Goal: Navigation & Orientation: Find specific page/section

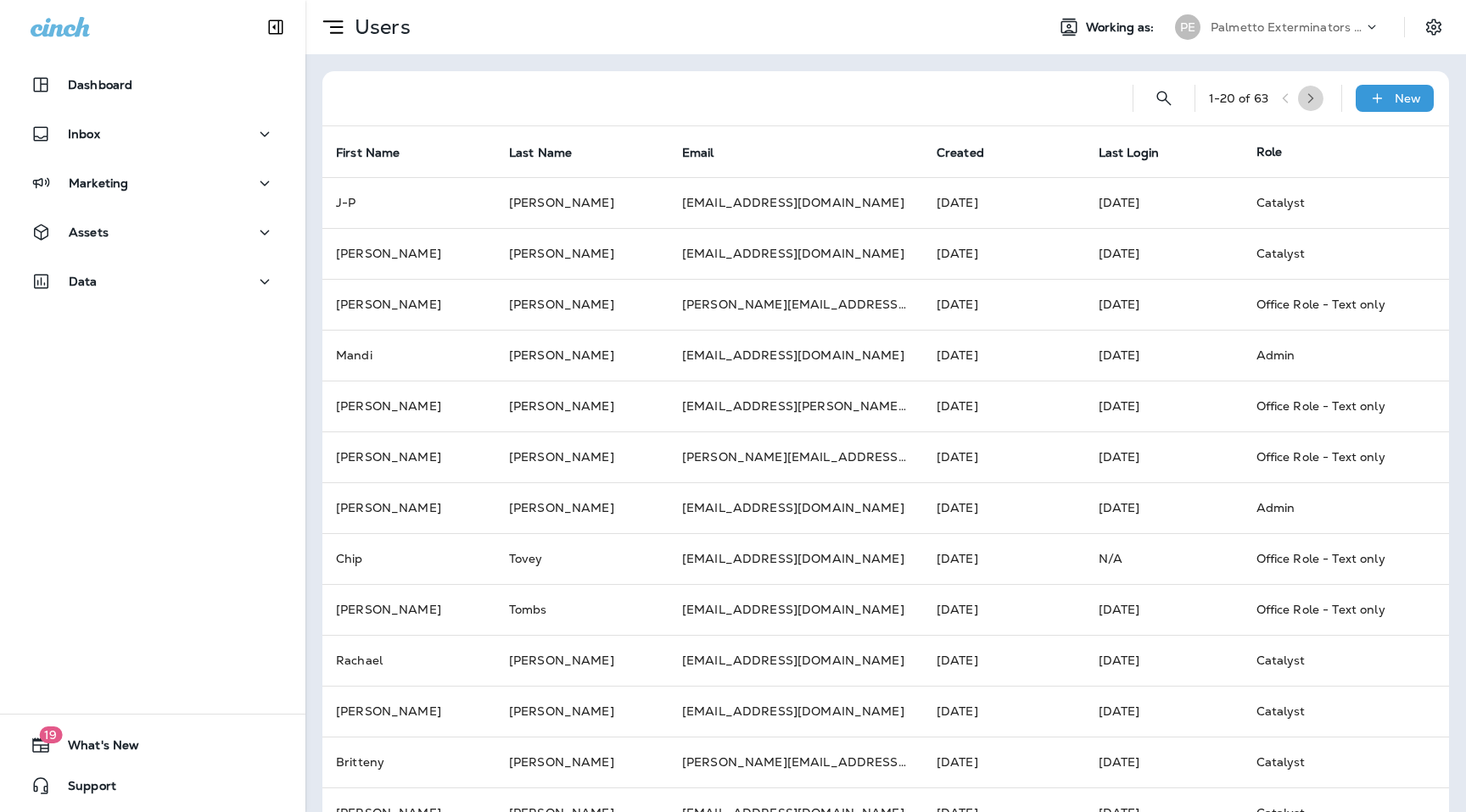
click at [1321, 106] on button "button" at bounding box center [1310, 98] width 26 height 26
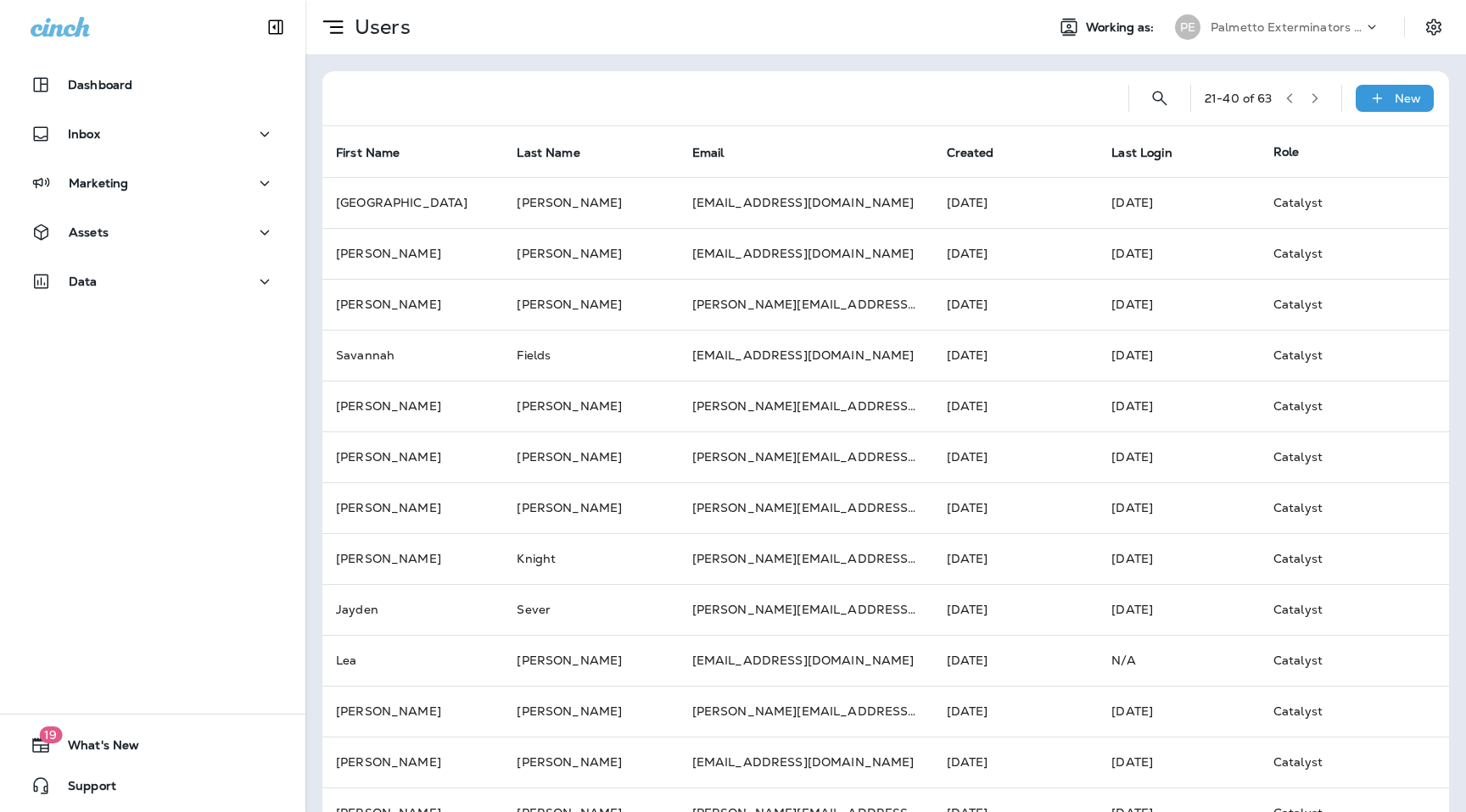
click at [1319, 100] on icon "button" at bounding box center [1314, 98] width 12 height 12
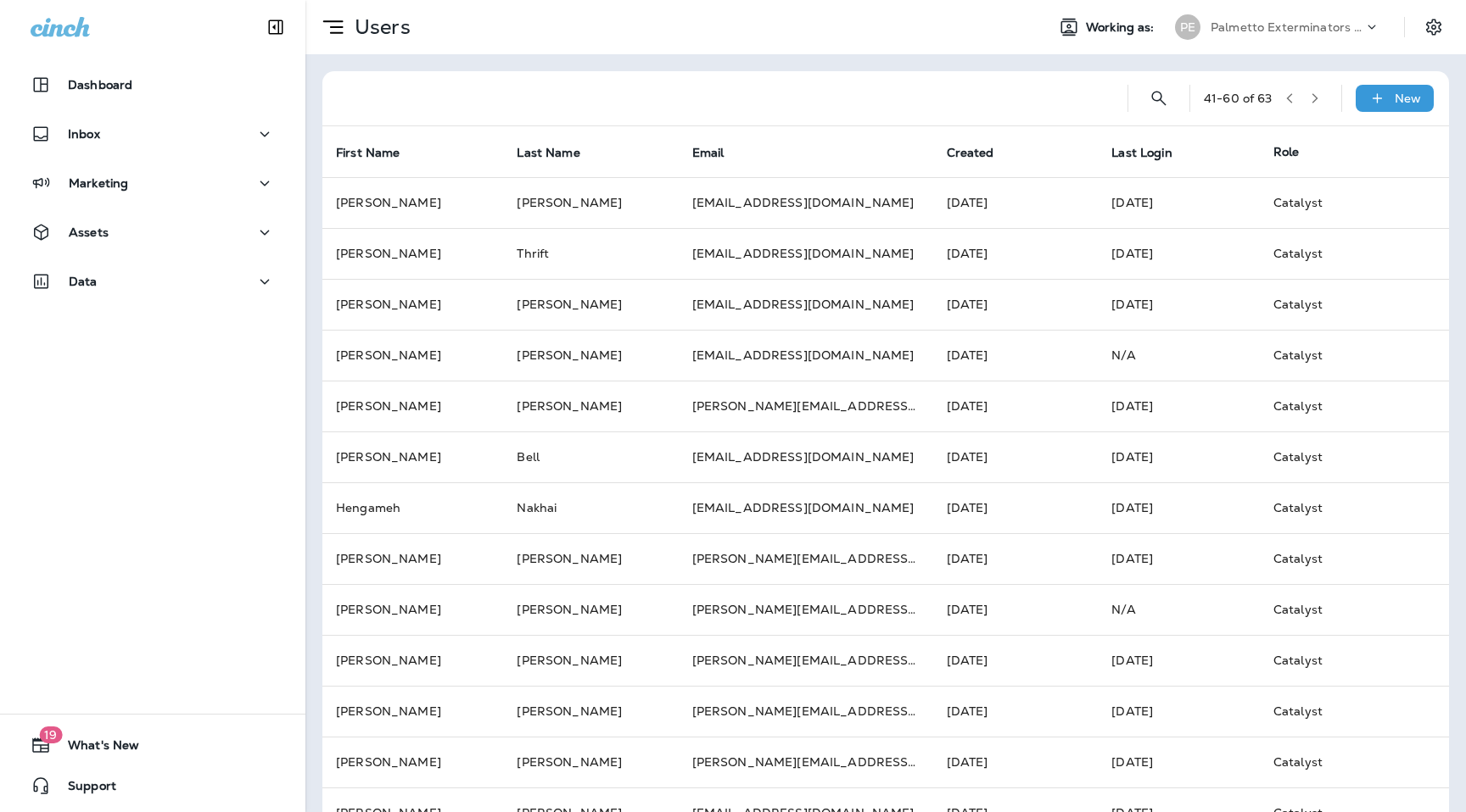
click at [1319, 100] on icon "button" at bounding box center [1314, 98] width 12 height 12
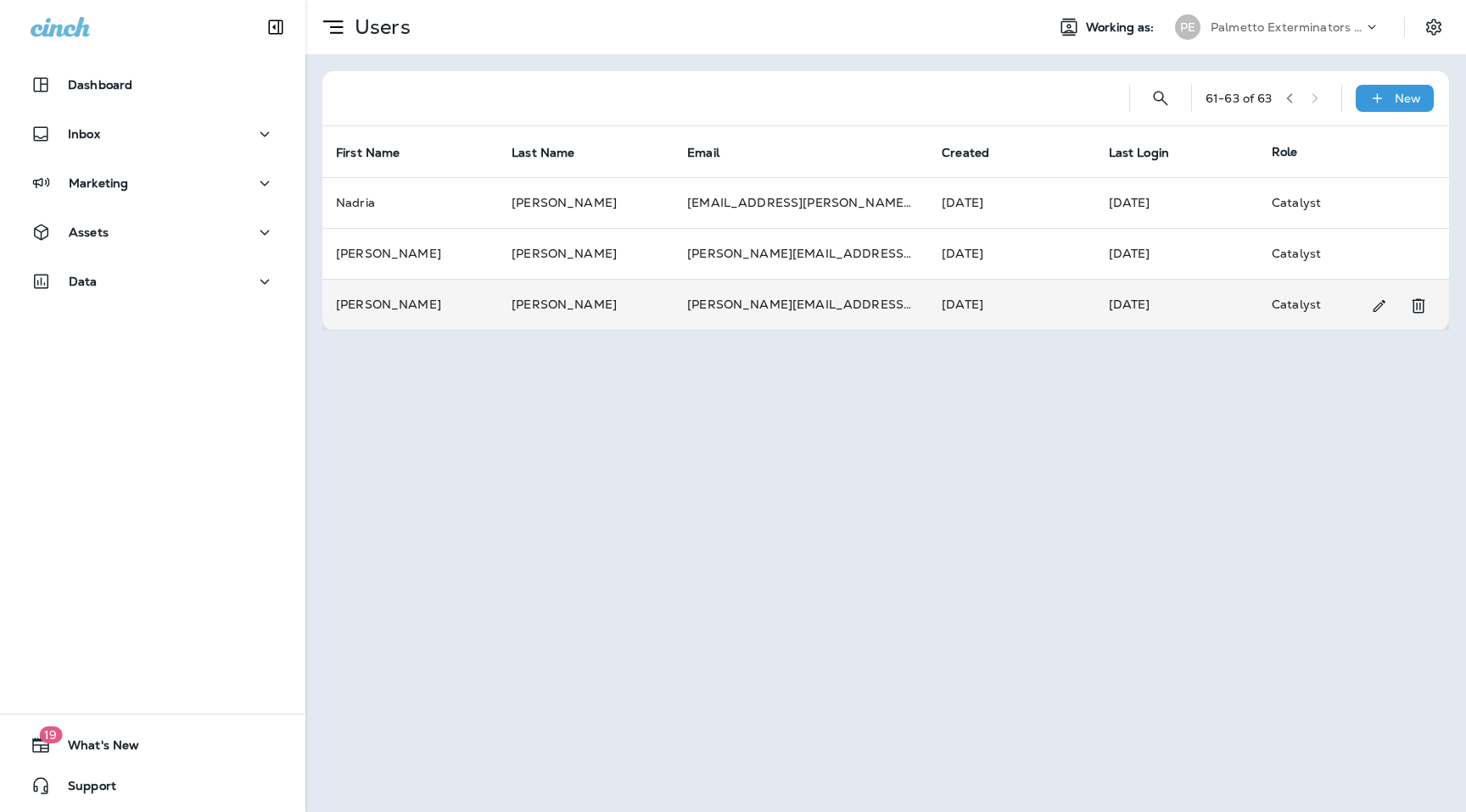
click at [859, 303] on td "[PERSON_NAME][EMAIL_ADDRESS][PERSON_NAME][DOMAIN_NAME]" at bounding box center [800, 304] width 254 height 51
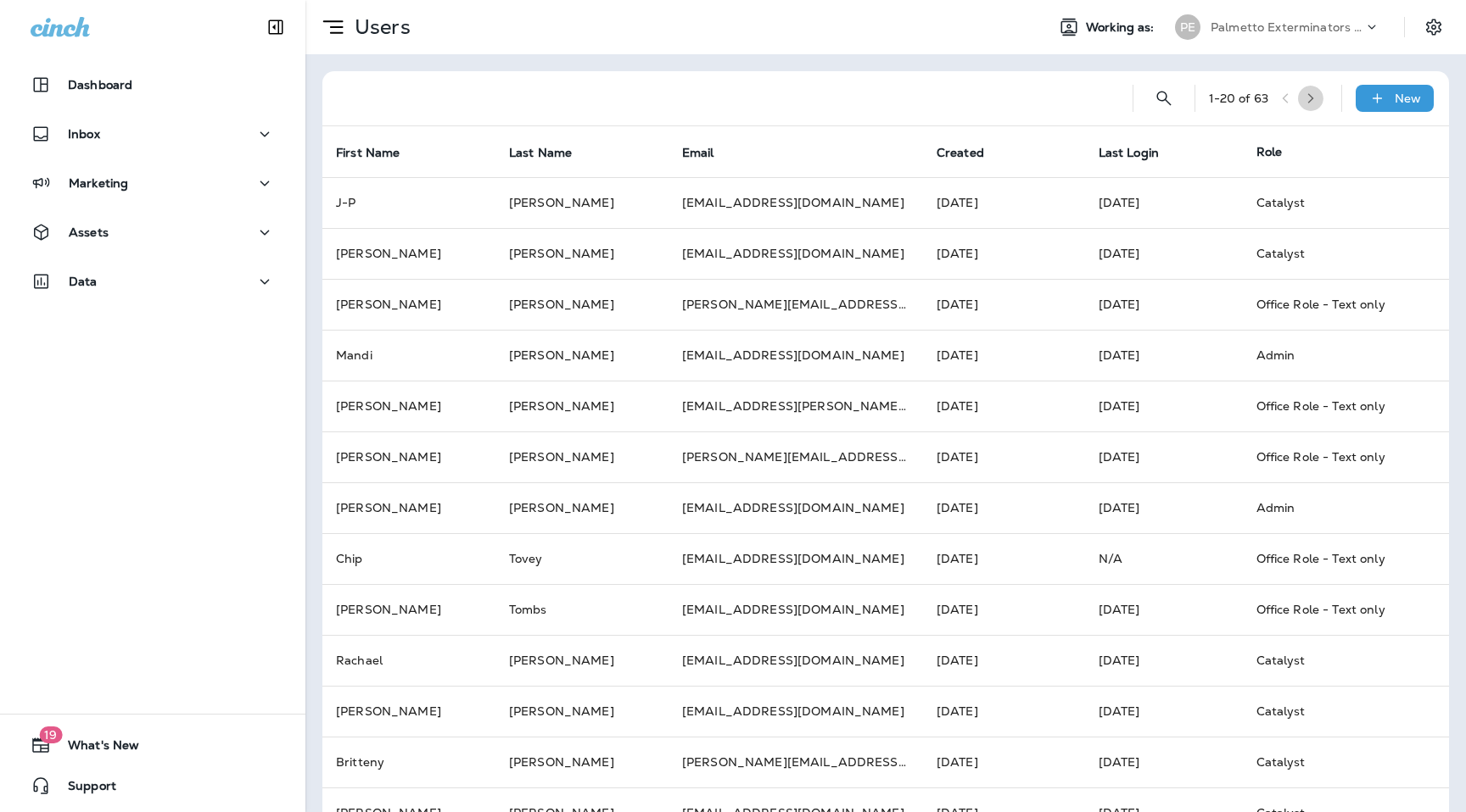
click at [1323, 92] on button "button" at bounding box center [1310, 98] width 26 height 26
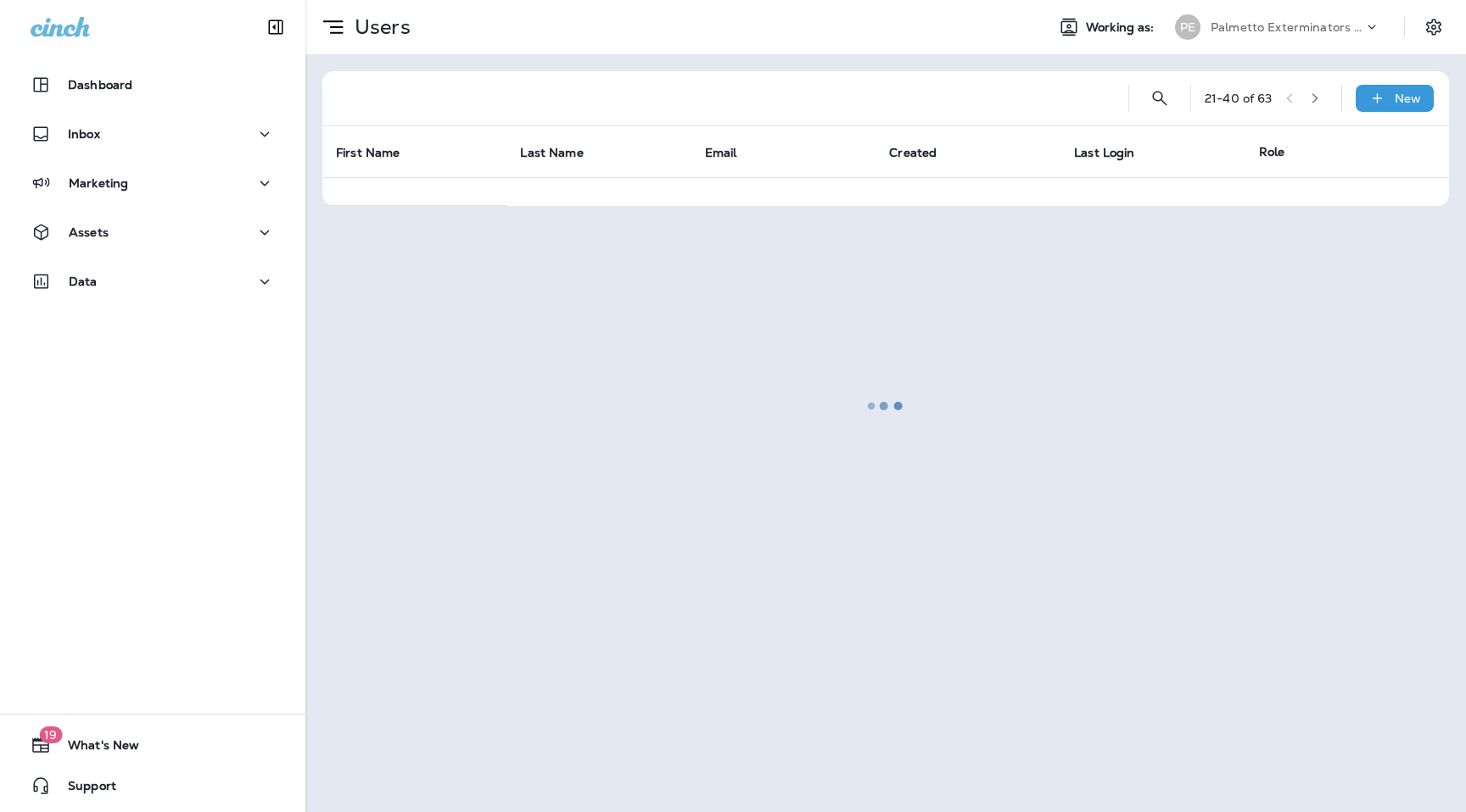
click at [1324, 92] on button "button" at bounding box center [1314, 98] width 26 height 26
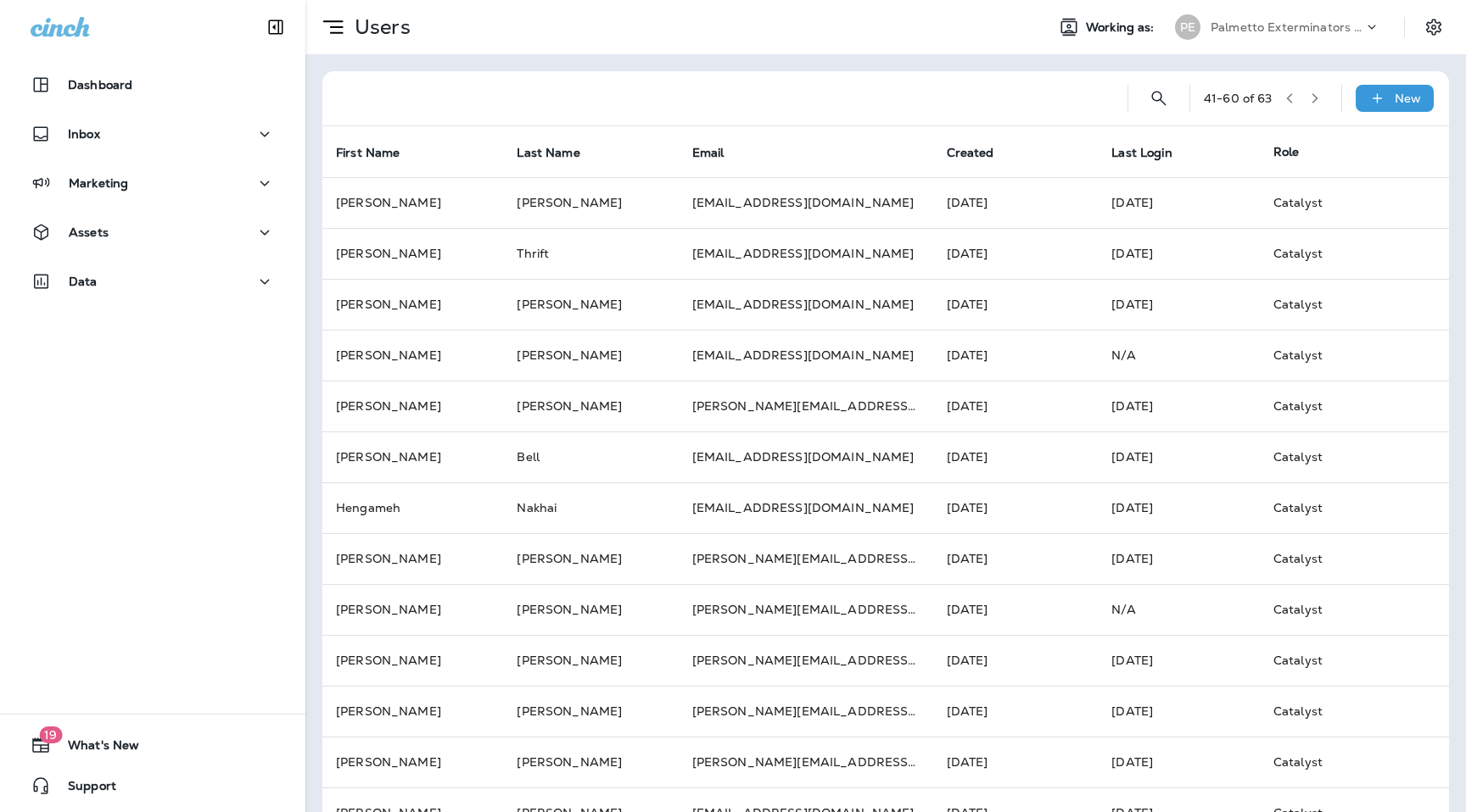
click at [1324, 92] on button "button" at bounding box center [1314, 98] width 26 height 26
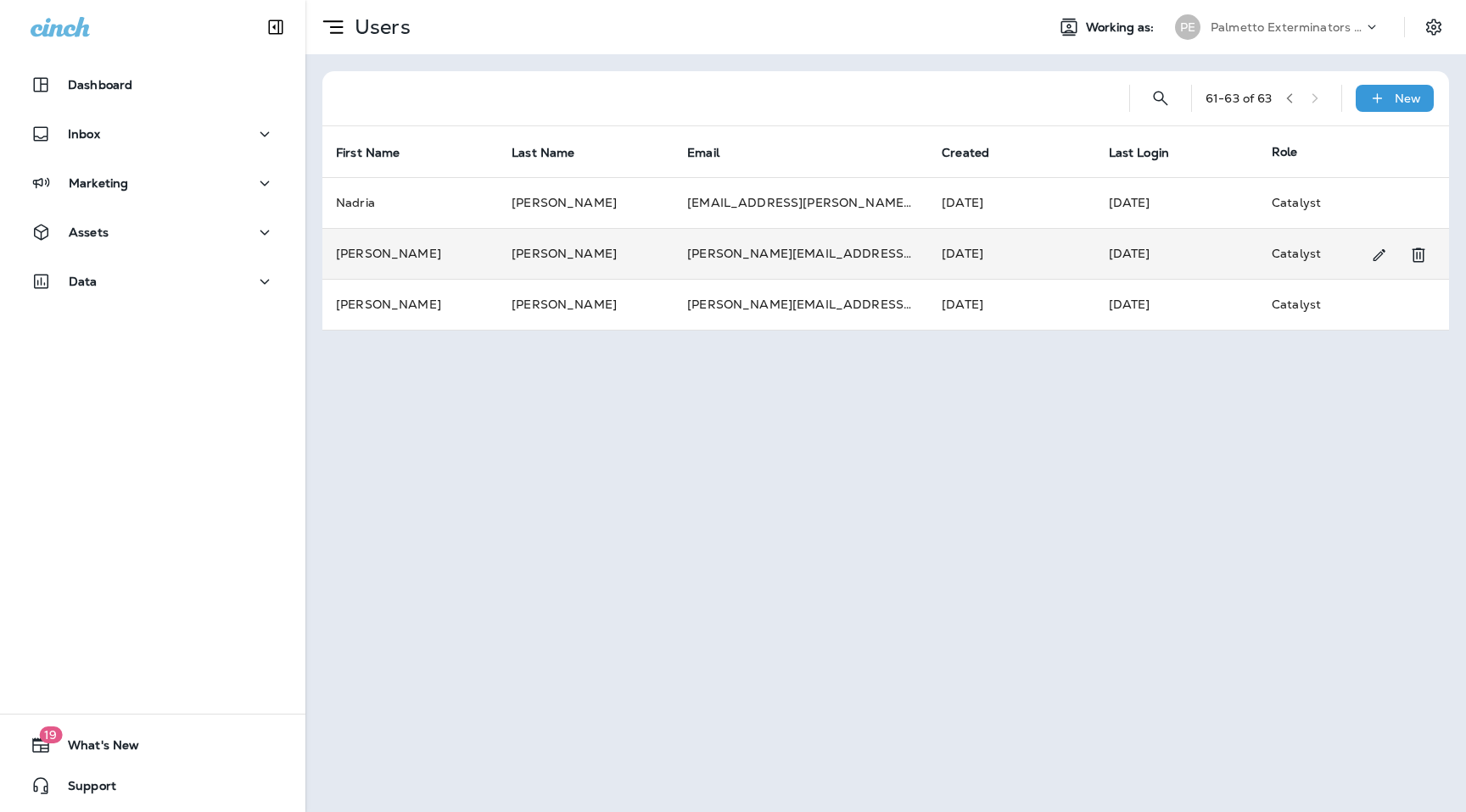
click at [528, 251] on td "[PERSON_NAME]" at bounding box center [586, 253] width 176 height 51
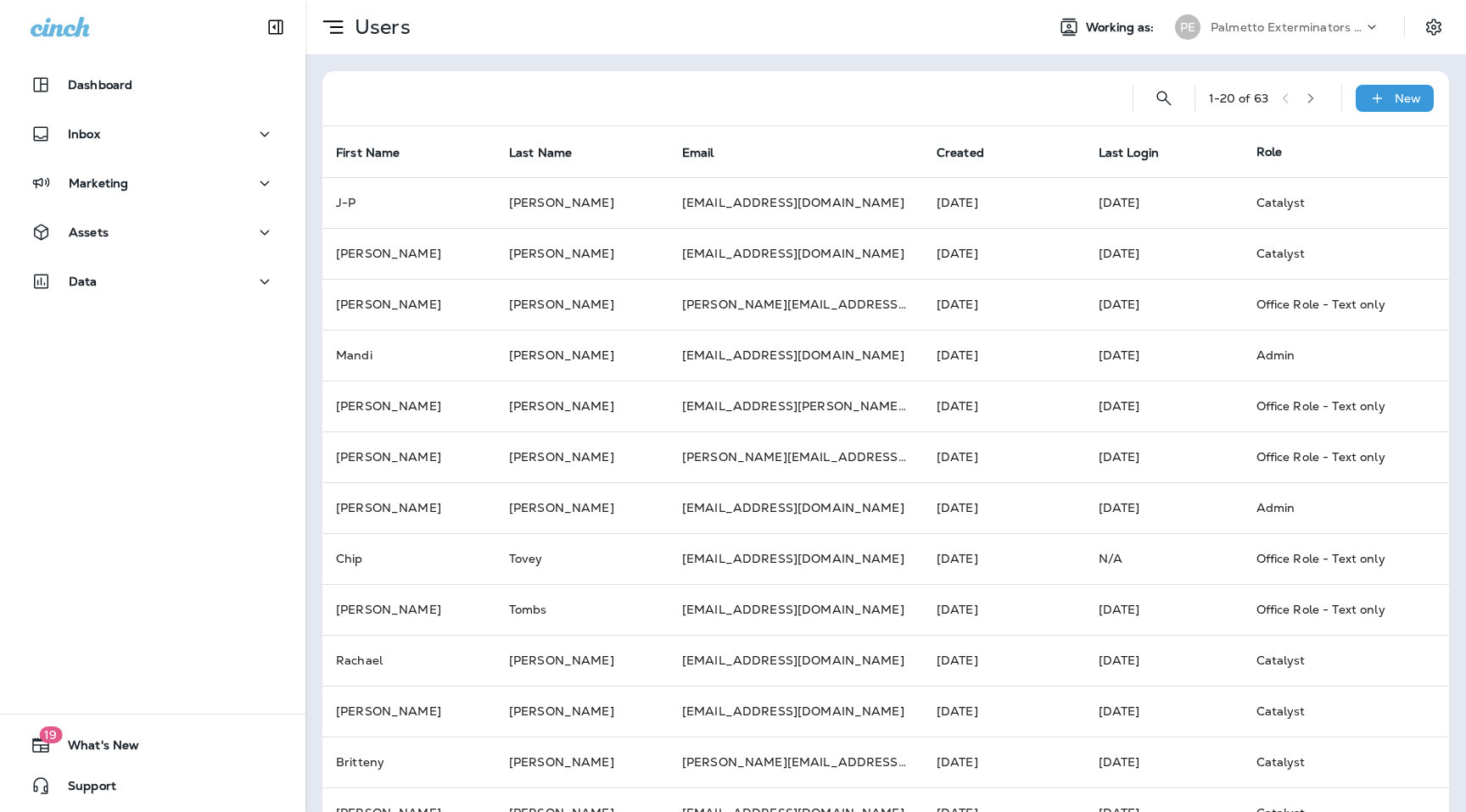
click at [1315, 105] on button "button" at bounding box center [1310, 98] width 26 height 26
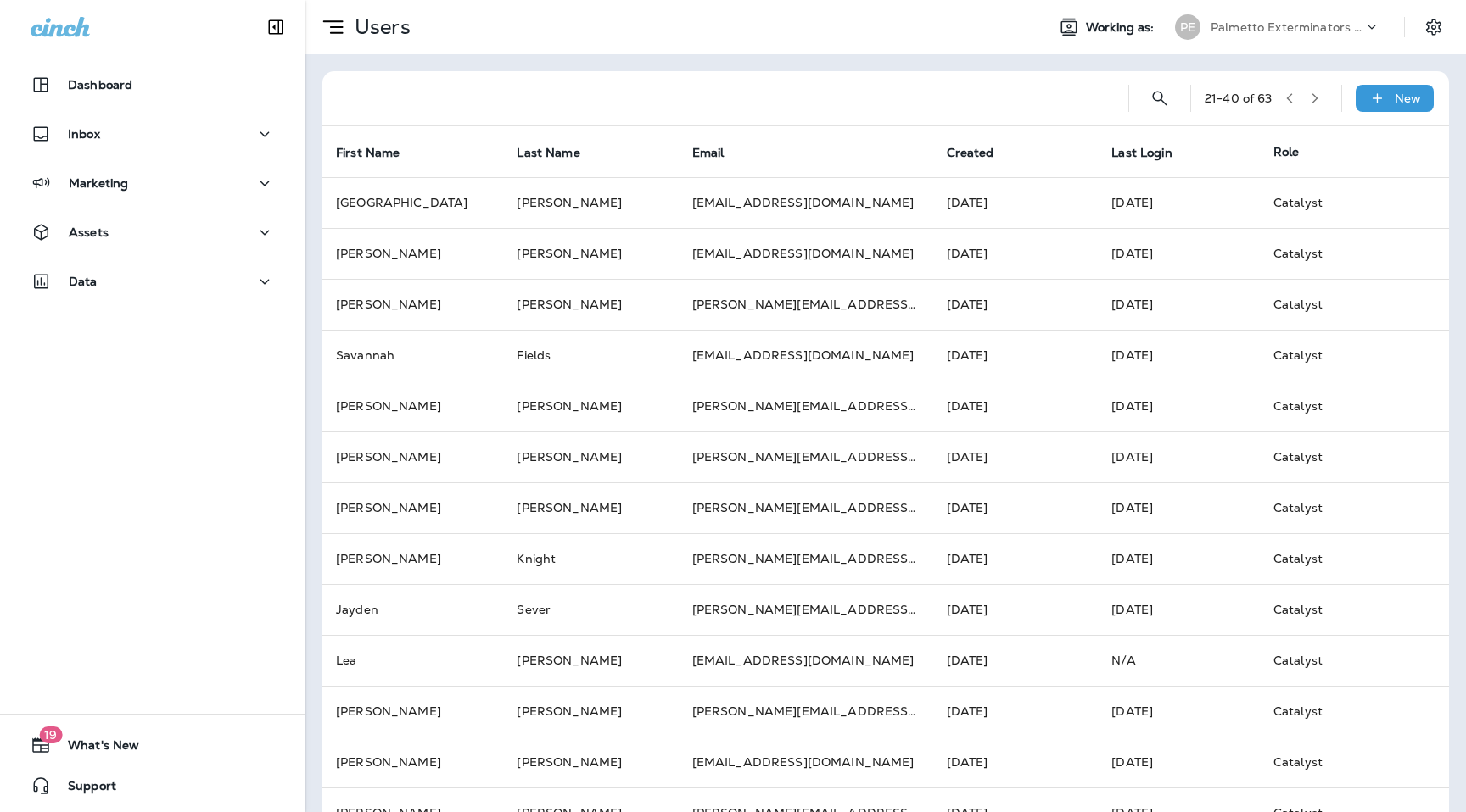
click at [1315, 105] on button "button" at bounding box center [1314, 98] width 26 height 26
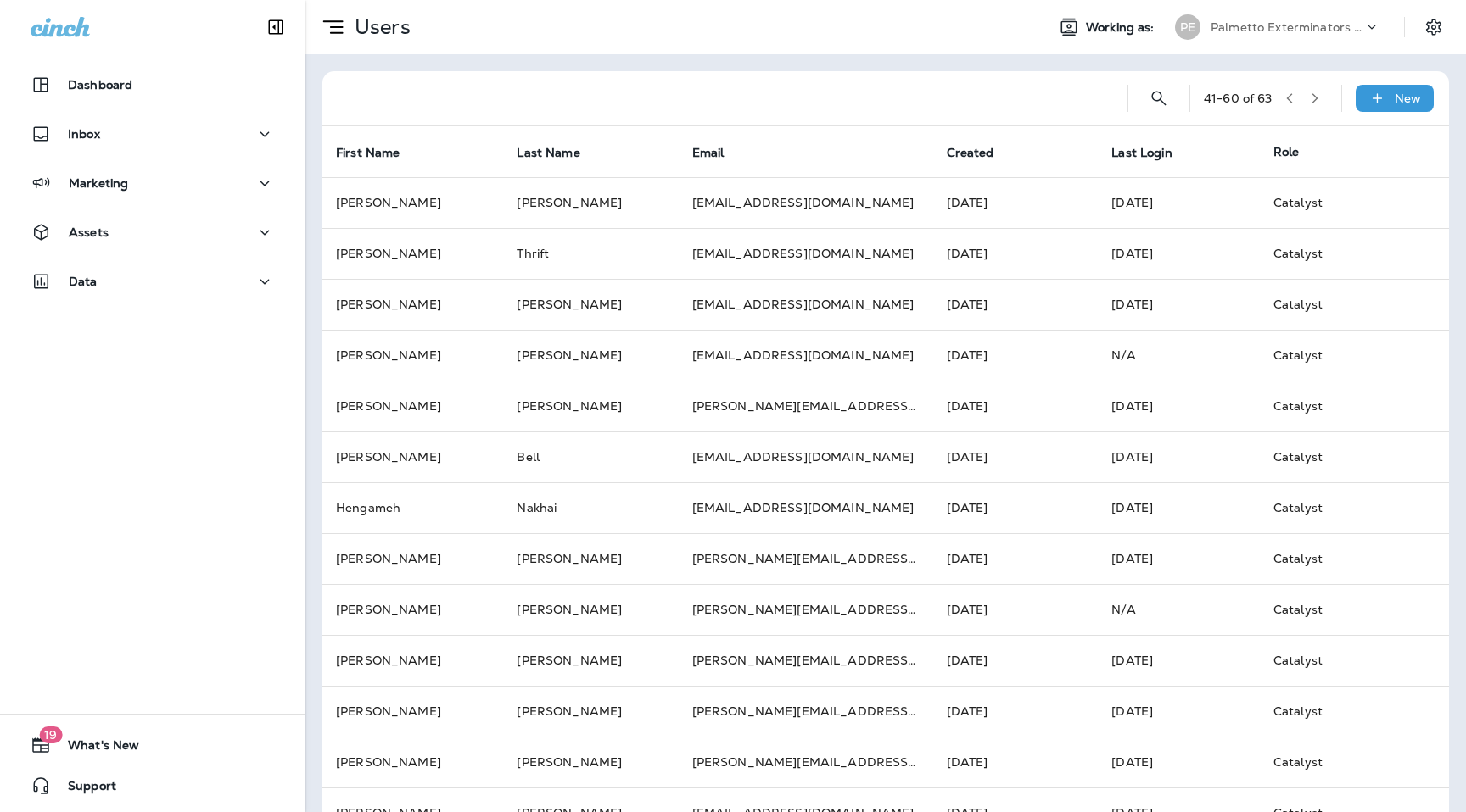
click at [1315, 105] on button "button" at bounding box center [1314, 98] width 26 height 26
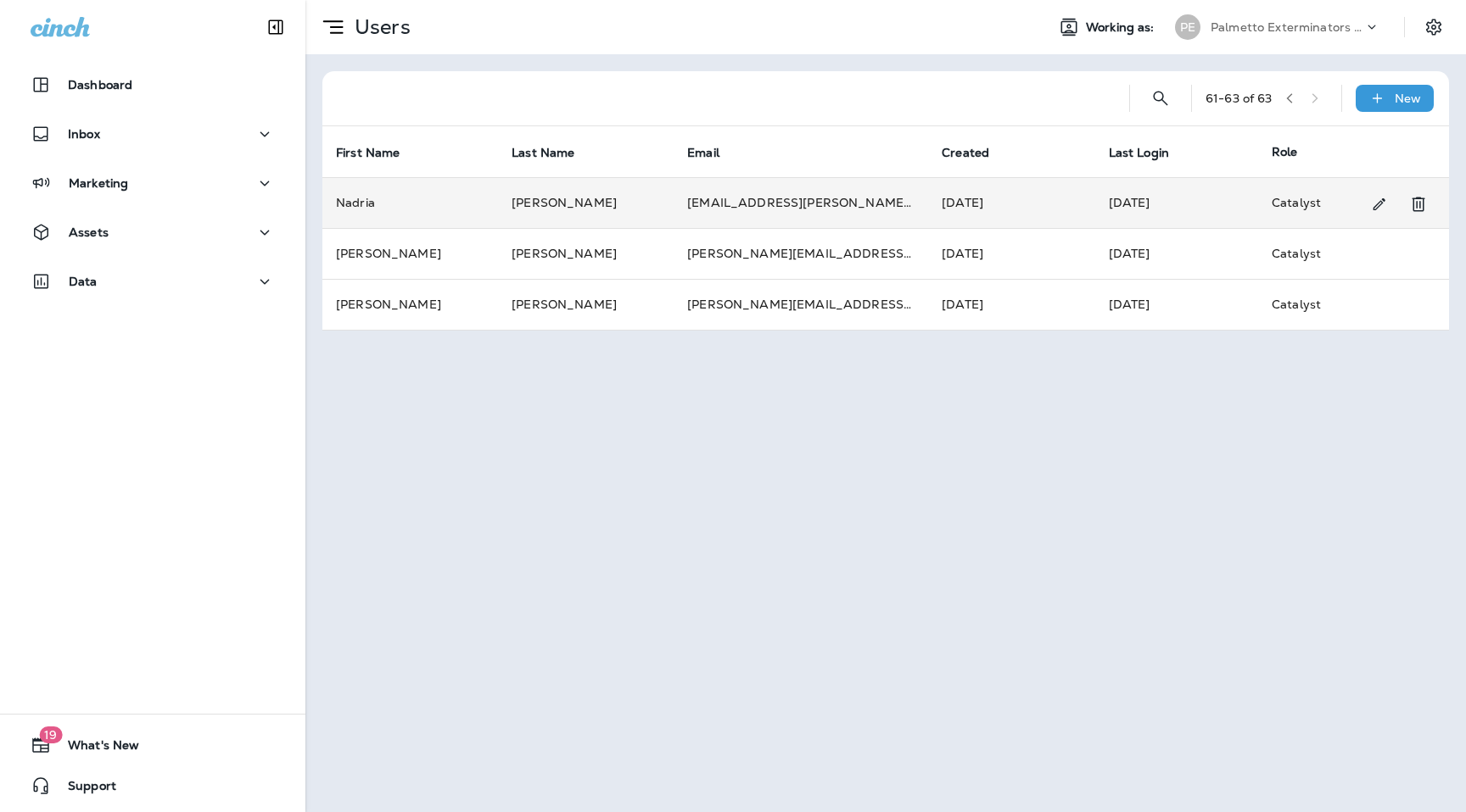
click at [507, 200] on td "[PERSON_NAME]" at bounding box center [586, 203] width 176 height 51
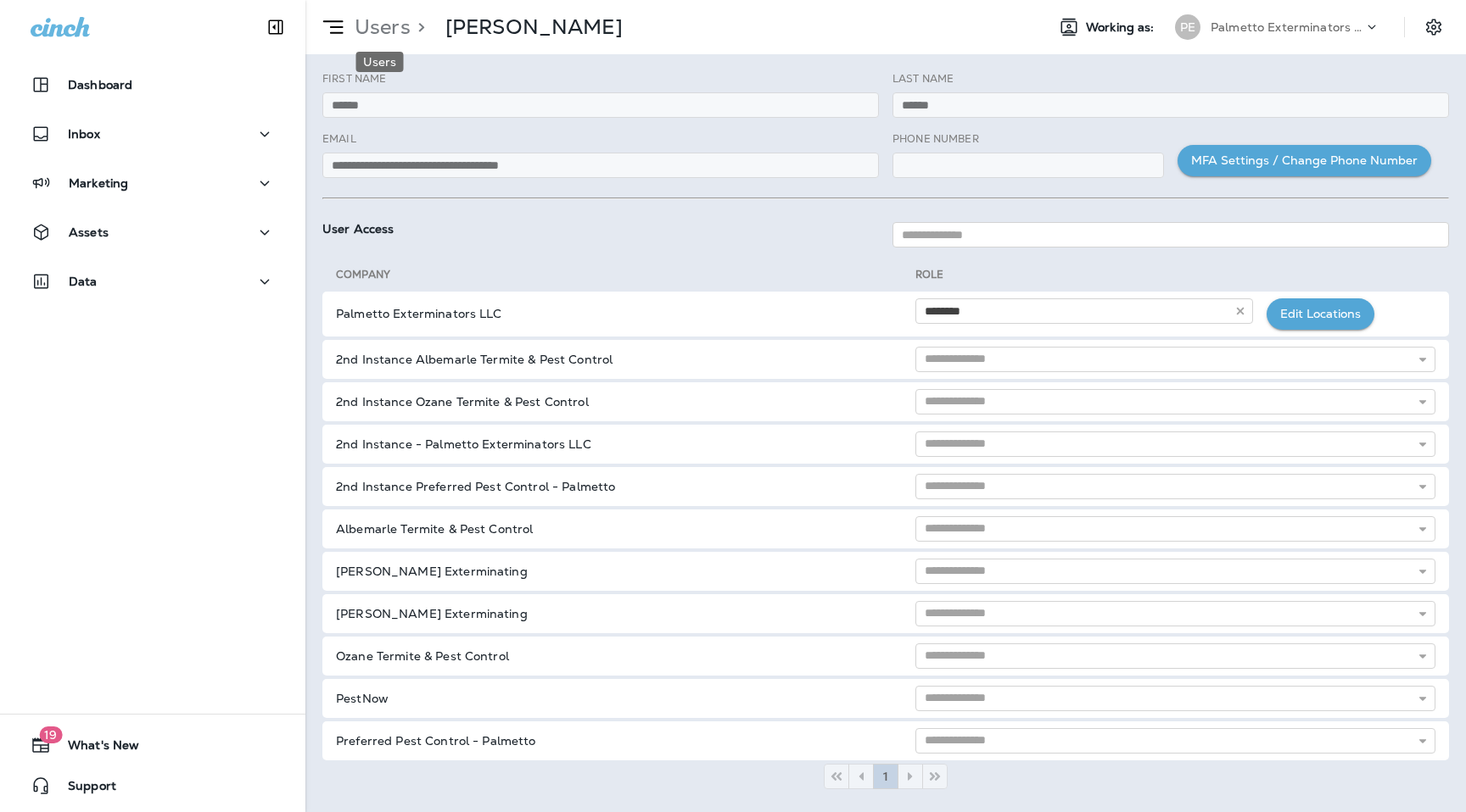
click at [378, 27] on p "Users" at bounding box center [378, 27] width 62 height 26
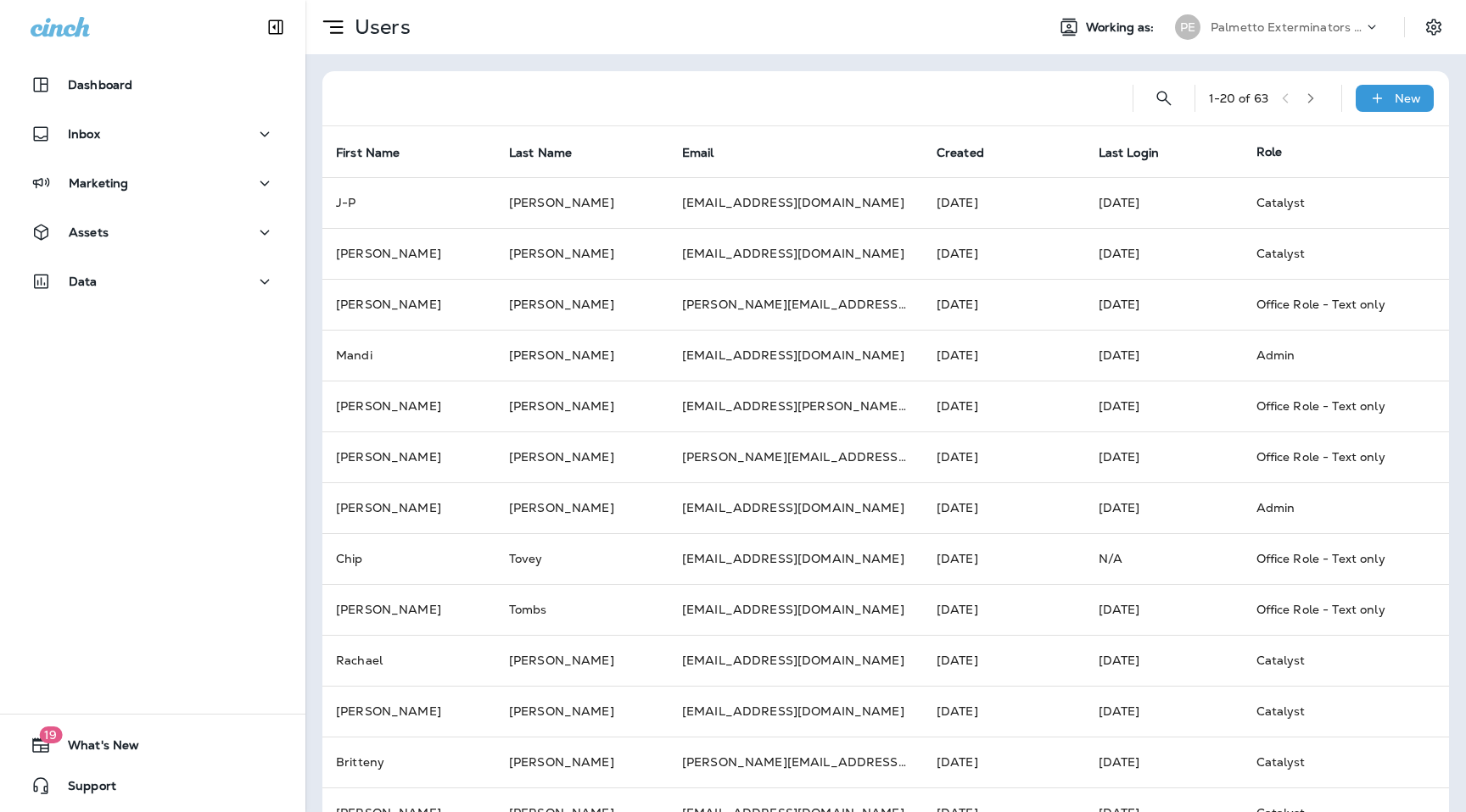
click at [1330, 107] on div "1 - 20 of 63 New" at bounding box center [889, 98] width 1106 height 55
click at [1313, 101] on icon "button" at bounding box center [1310, 98] width 6 height 11
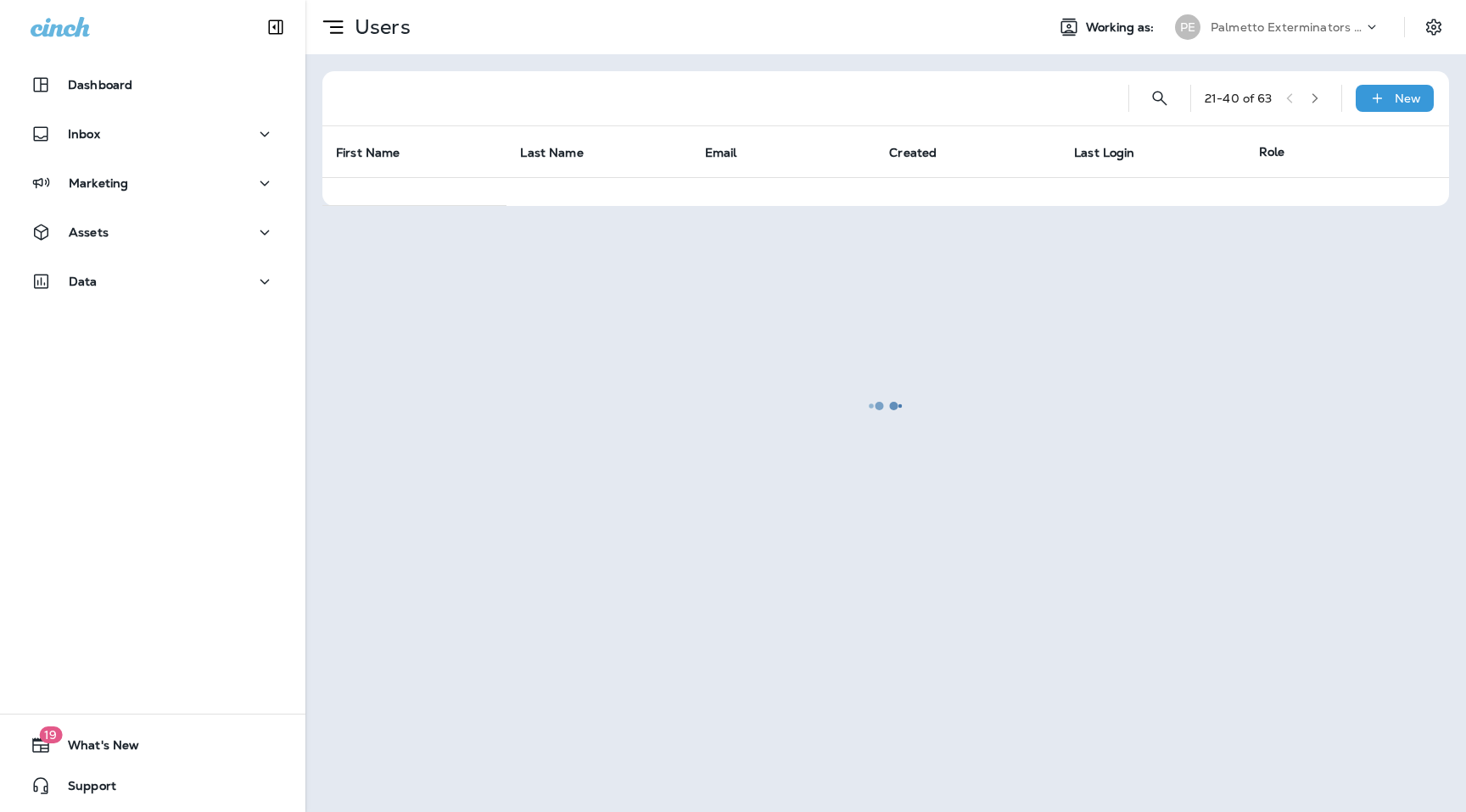
click at [1313, 101] on div at bounding box center [885, 406] width 1157 height 809
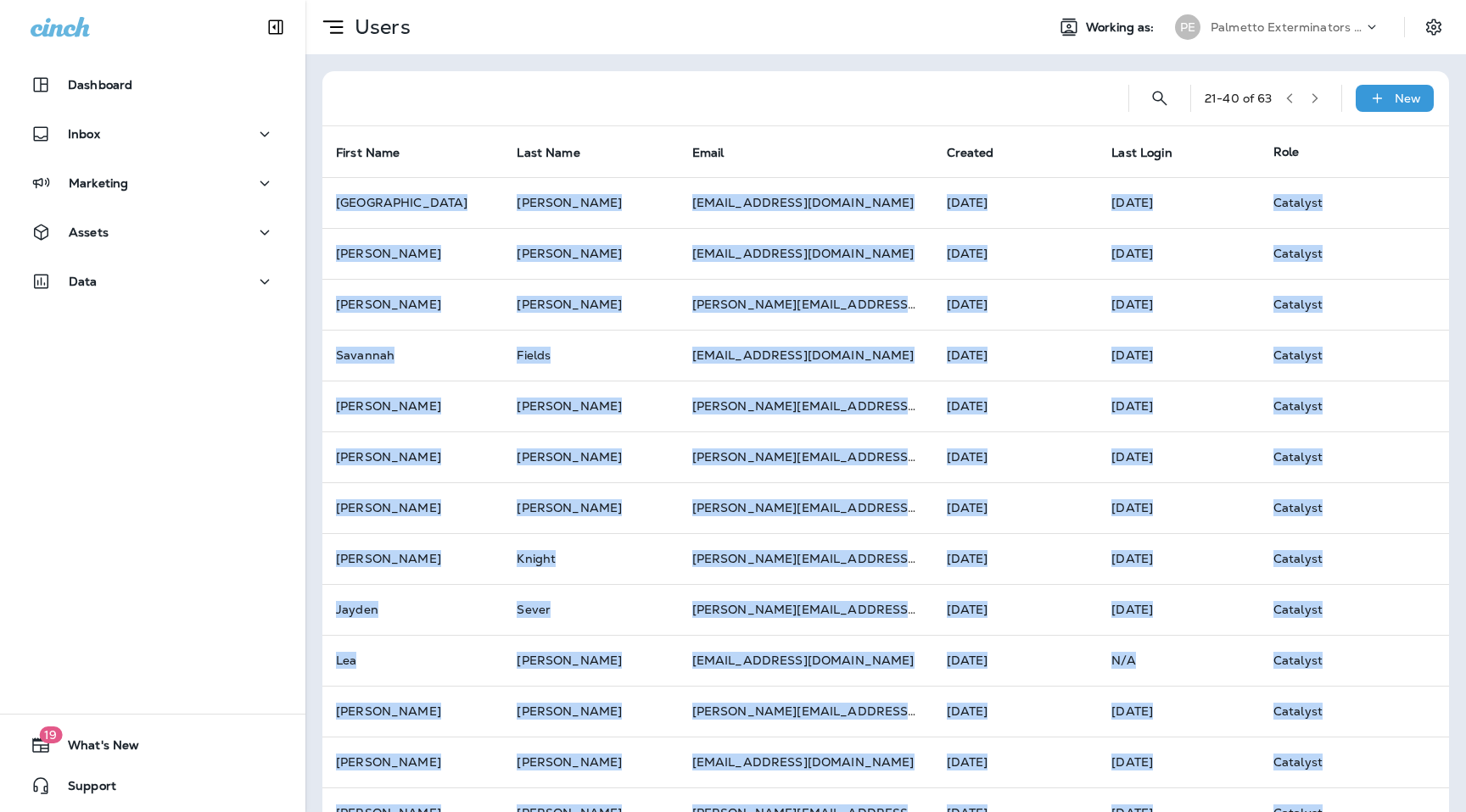
click at [1313, 101] on icon "button" at bounding box center [1314, 98] width 6 height 11
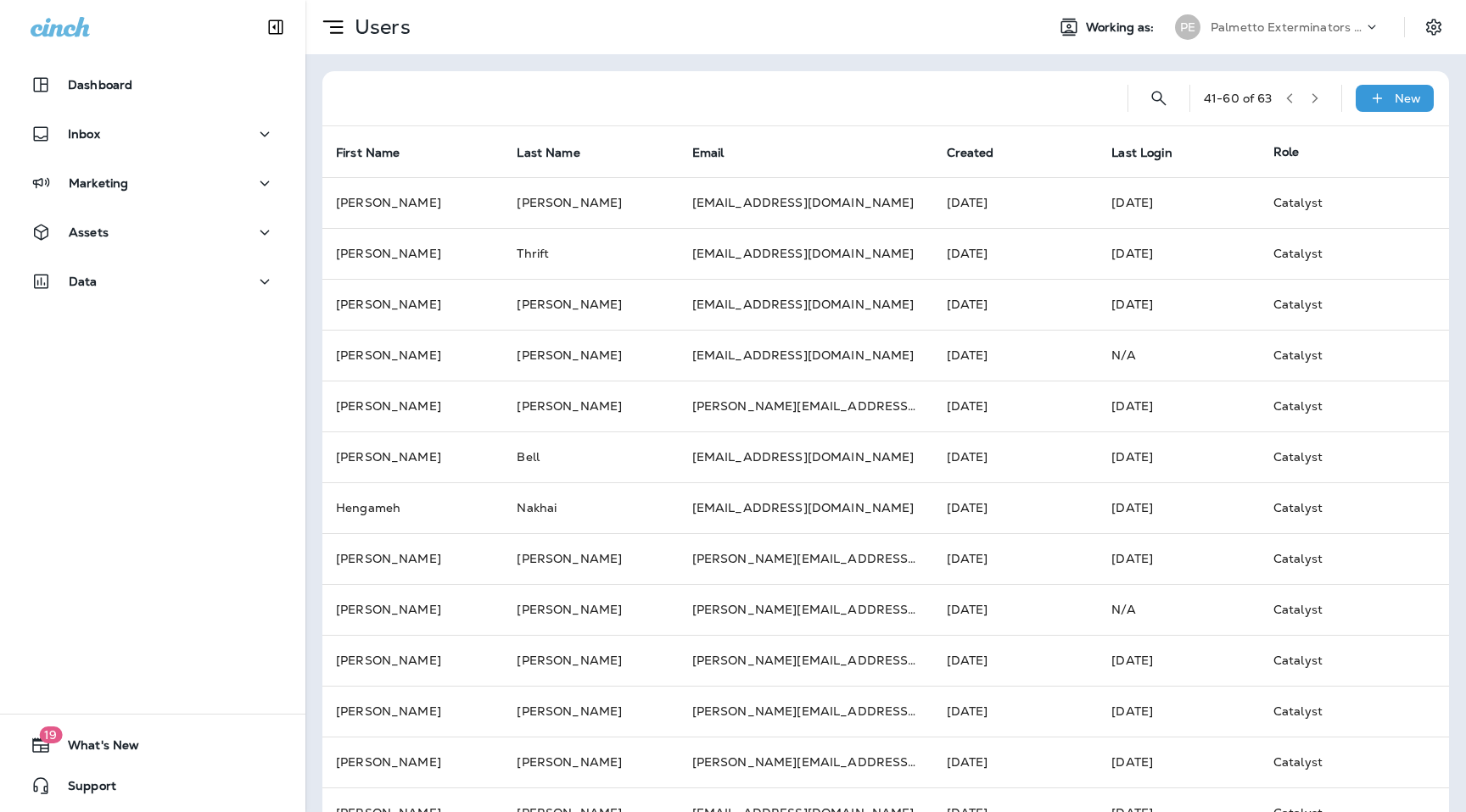
click at [982, 83] on div at bounding box center [725, 98] width 778 height 55
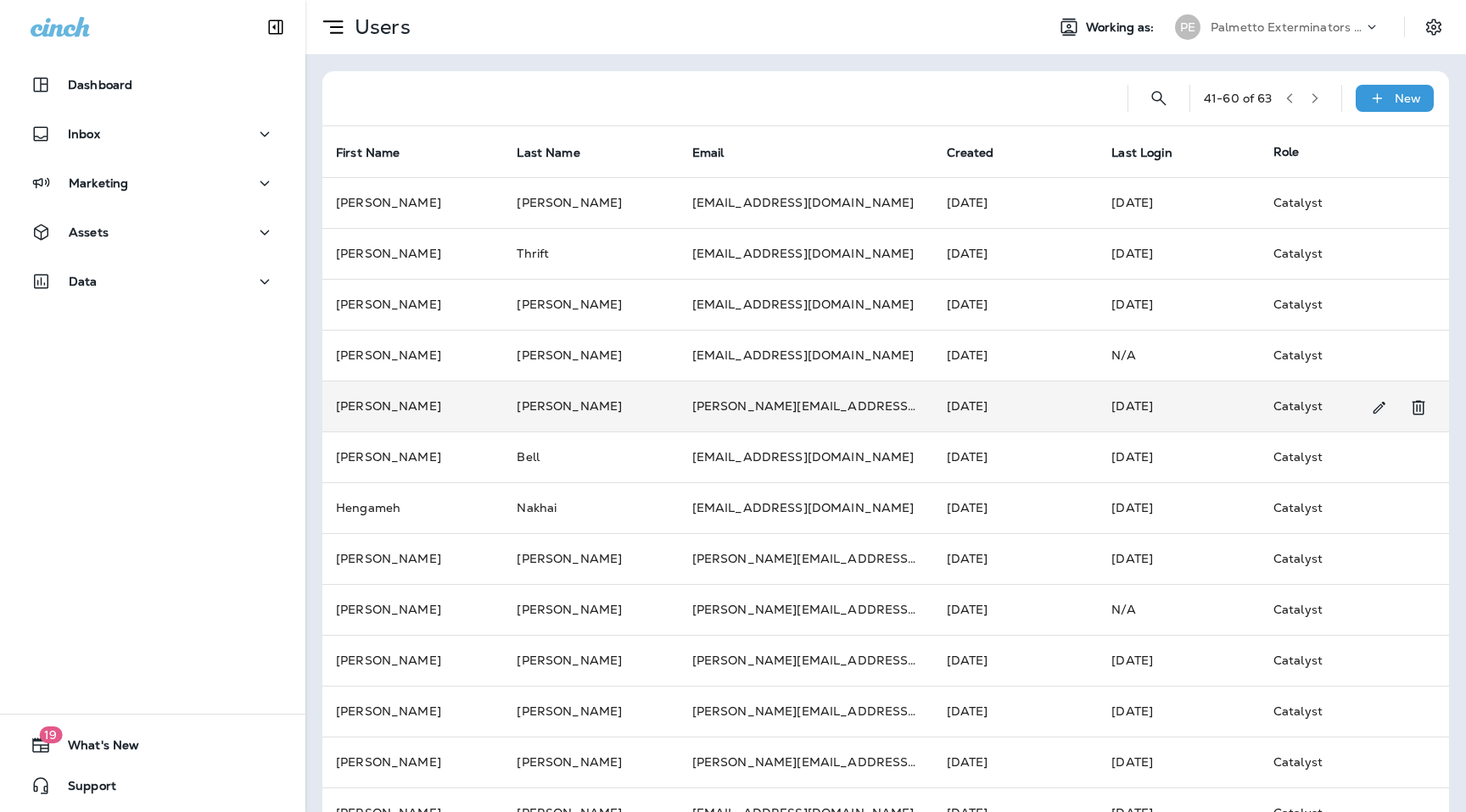
scroll to position [399, 0]
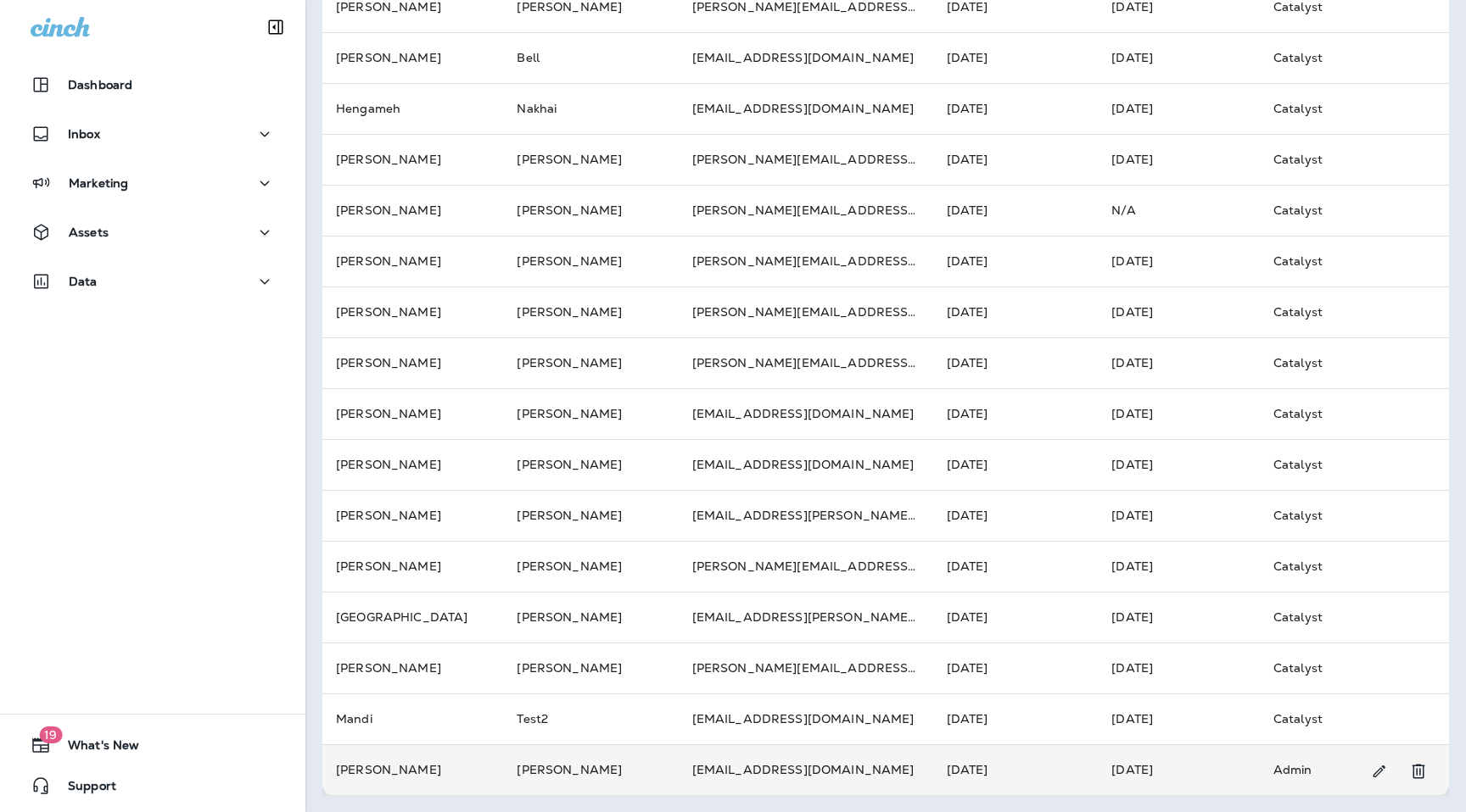
click at [629, 774] on td "[PERSON_NAME]" at bounding box center [590, 770] width 175 height 51
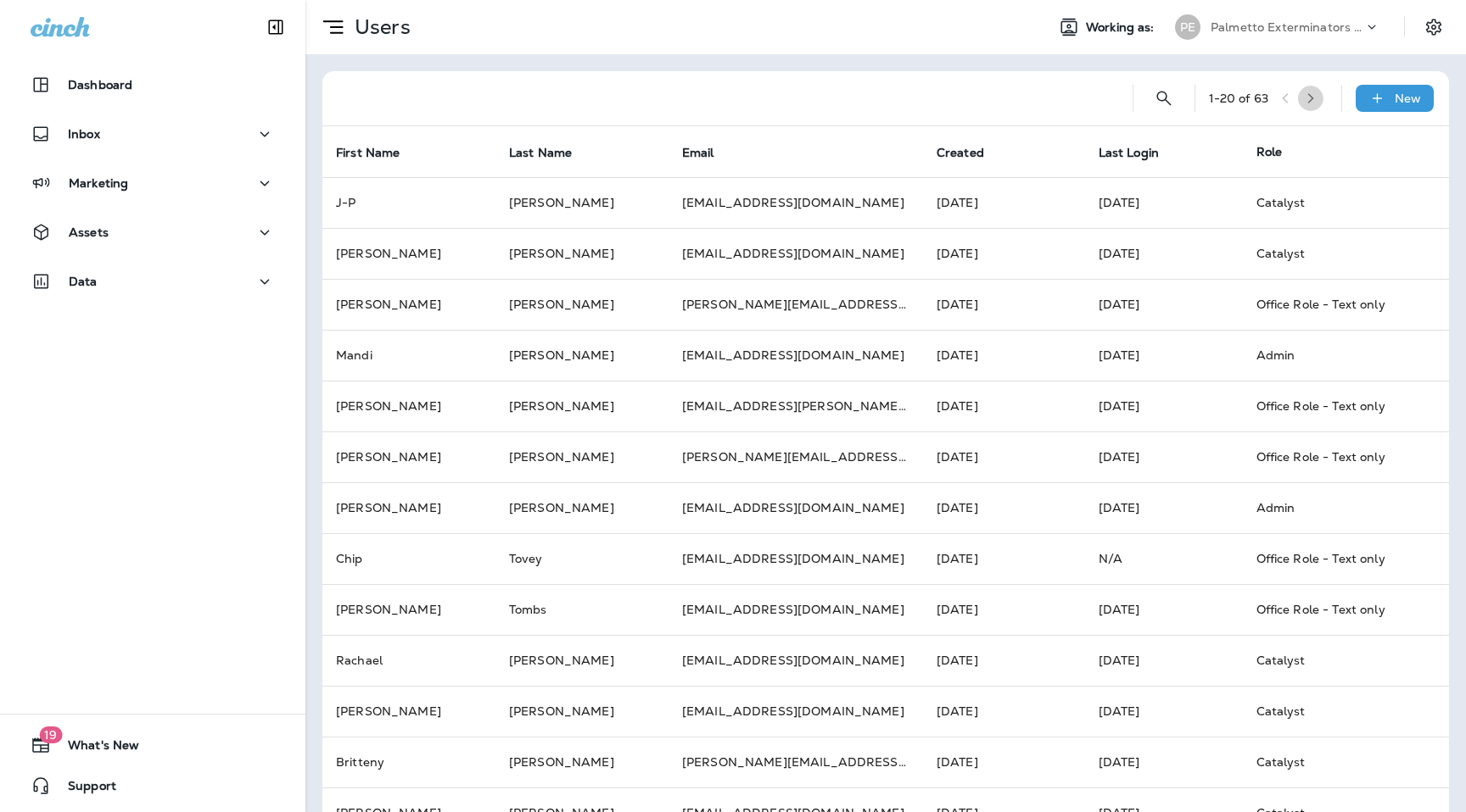
click at [1313, 93] on icon "button" at bounding box center [1310, 98] width 12 height 12
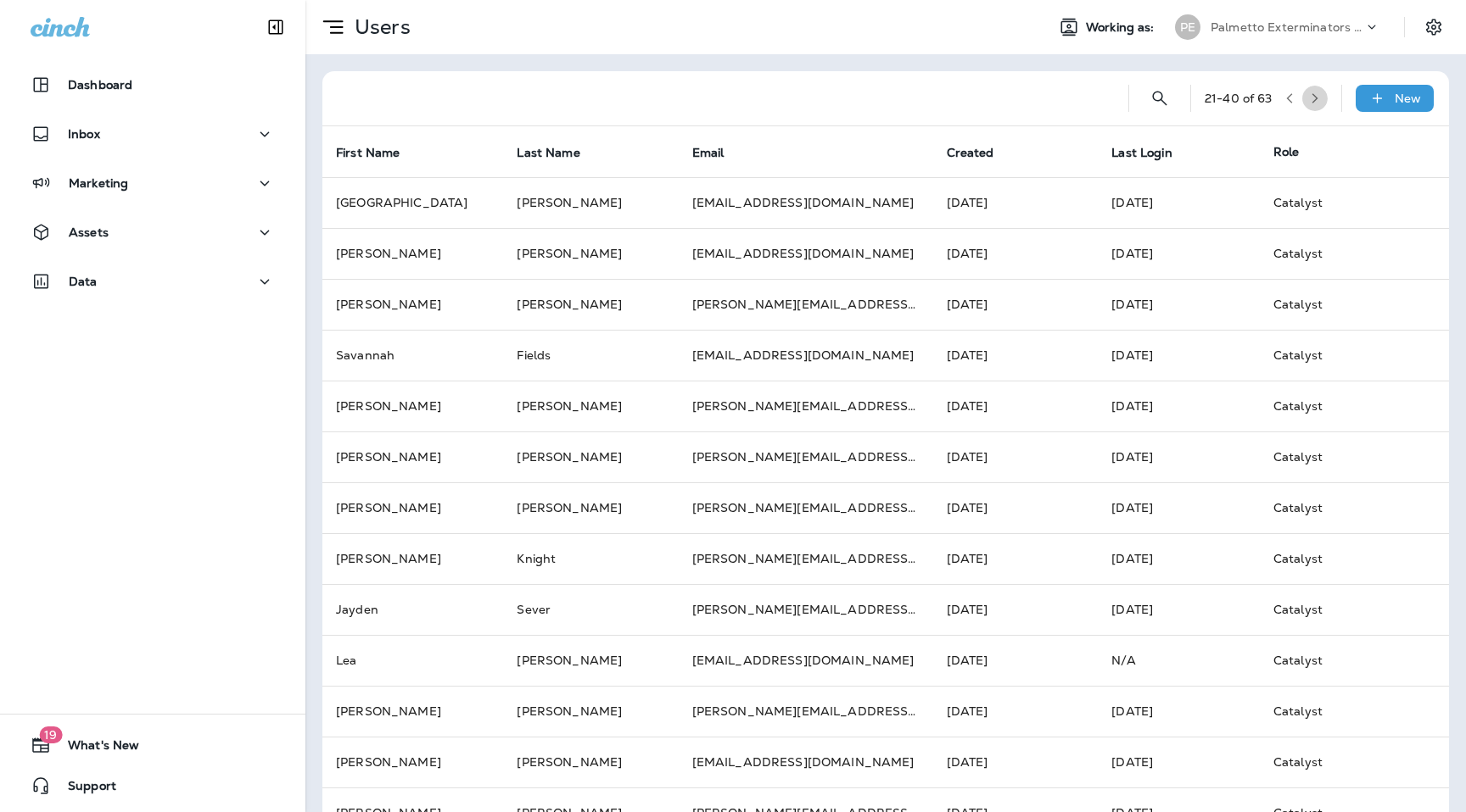
click at [1313, 93] on icon "button" at bounding box center [1314, 98] width 12 height 12
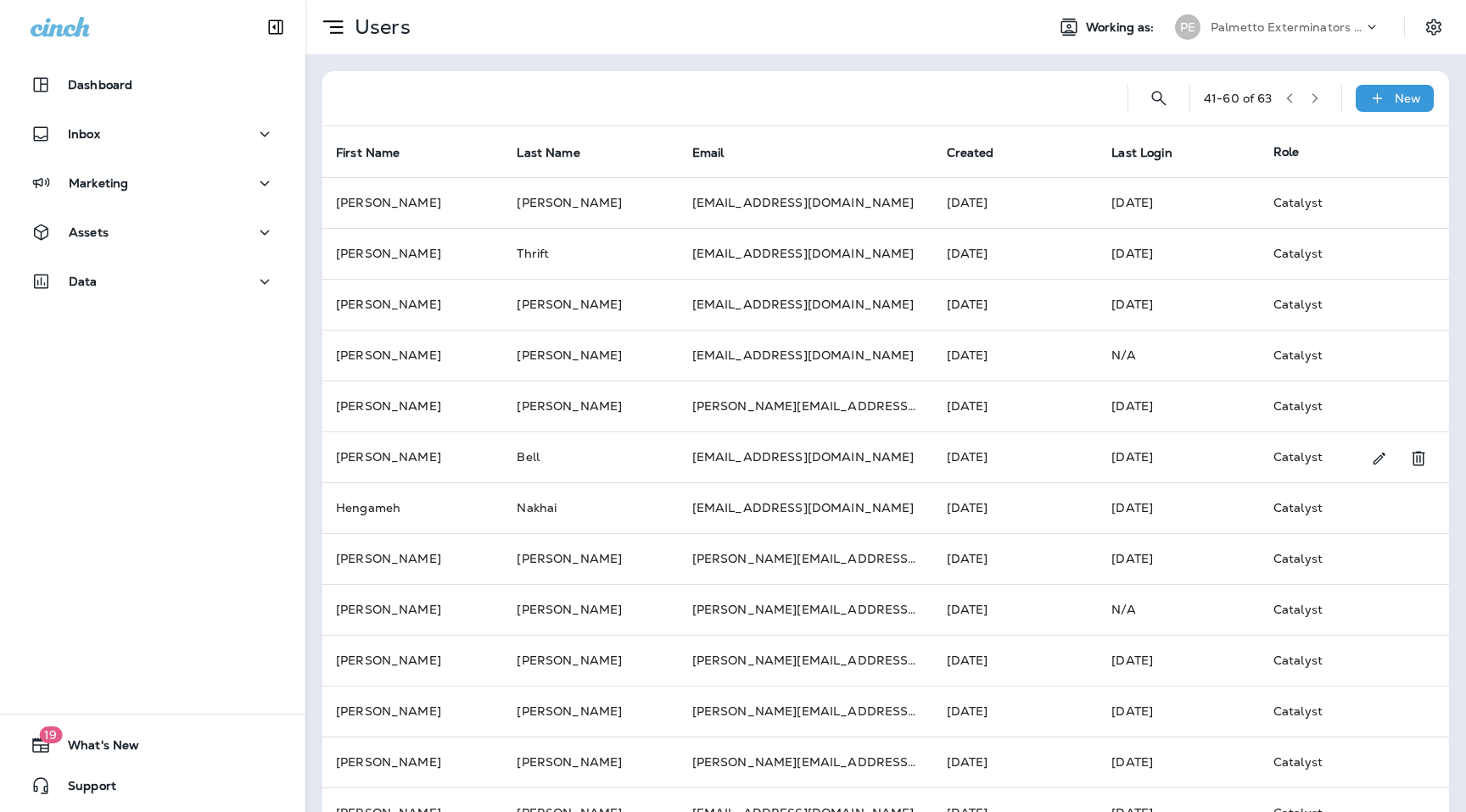
scroll to position [399, 0]
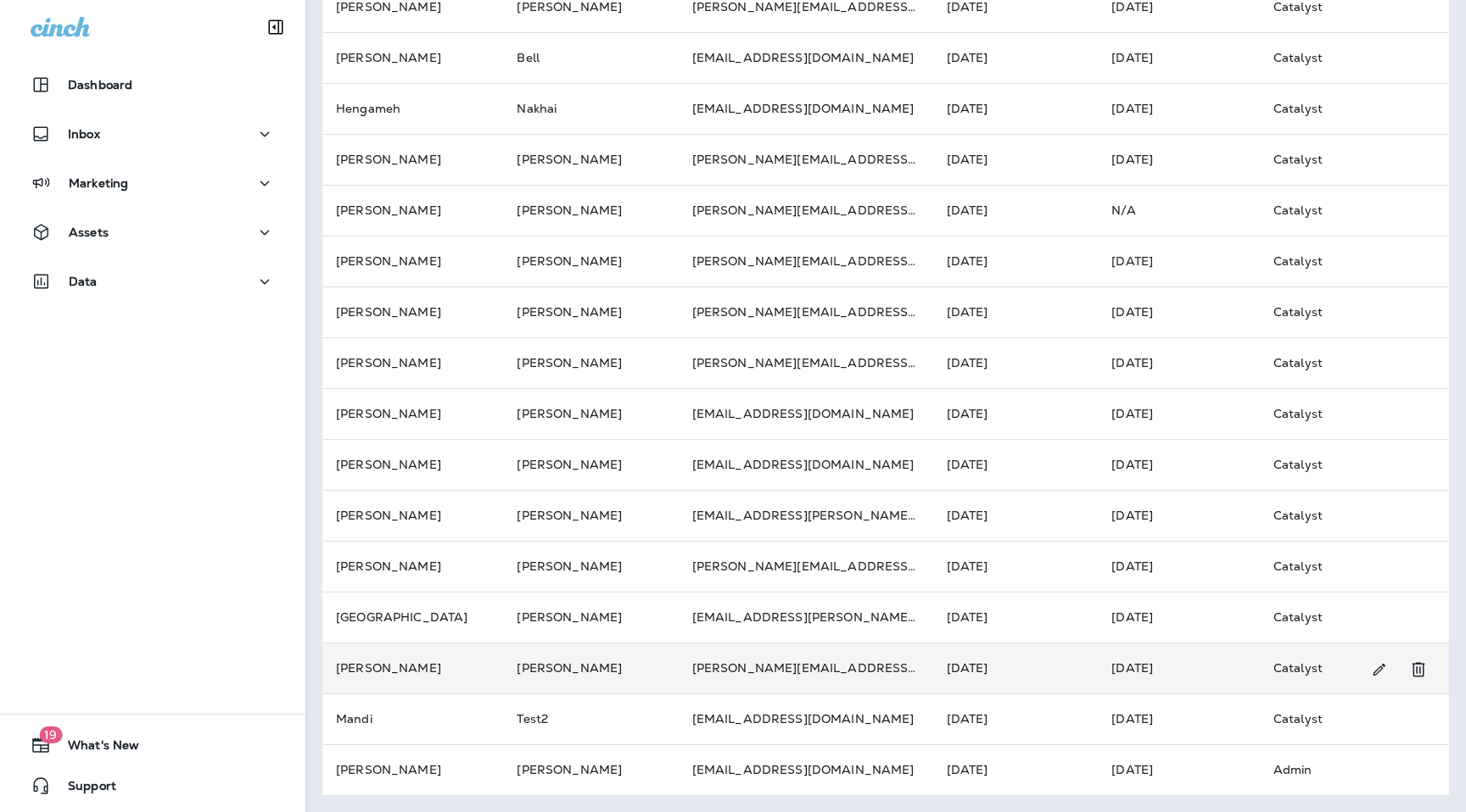
click at [706, 671] on td "[PERSON_NAME][EMAIL_ADDRESS][PERSON_NAME][DOMAIN_NAME]" at bounding box center [805, 668] width 254 height 51
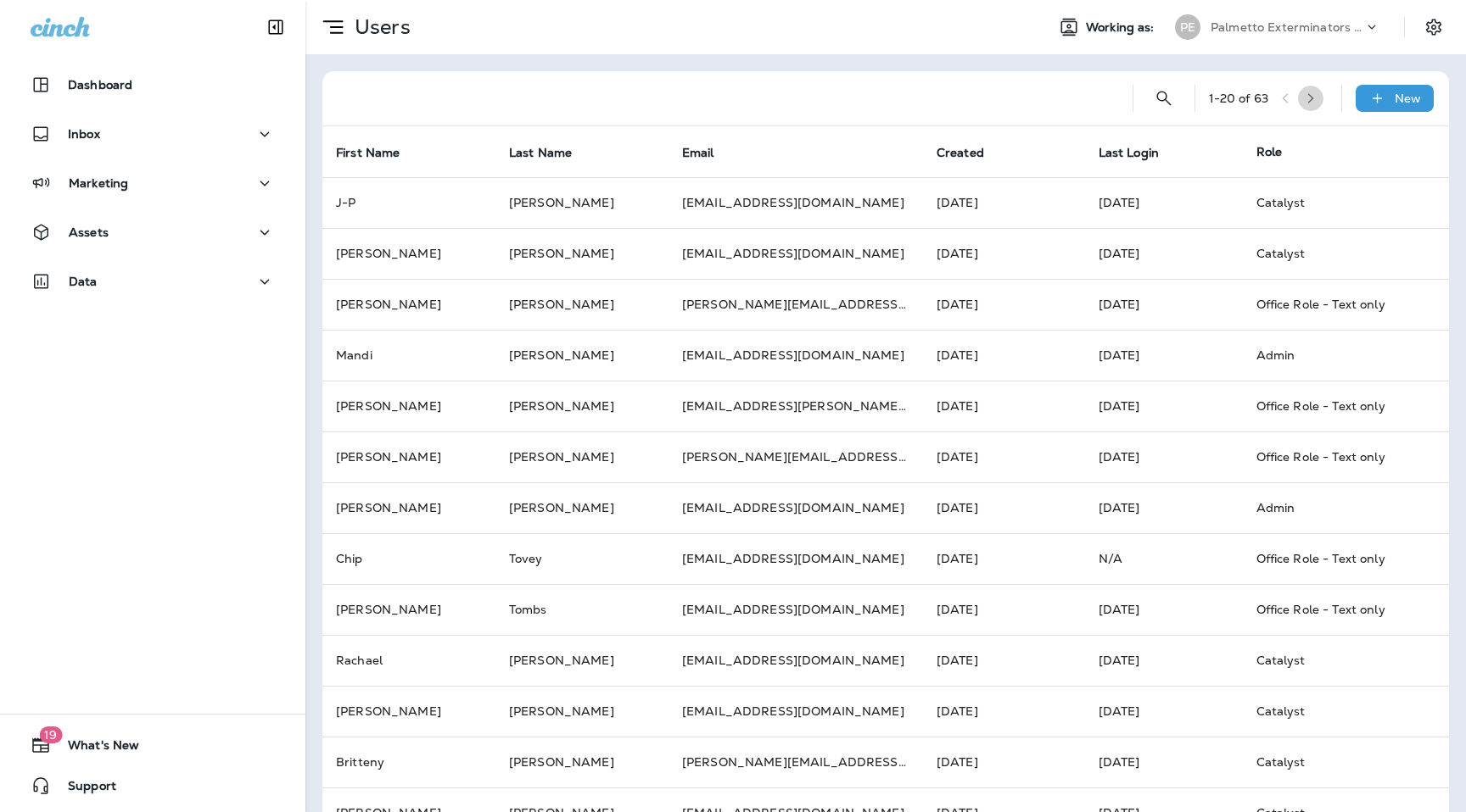
click at [1323, 100] on button "button" at bounding box center [1310, 98] width 26 height 26
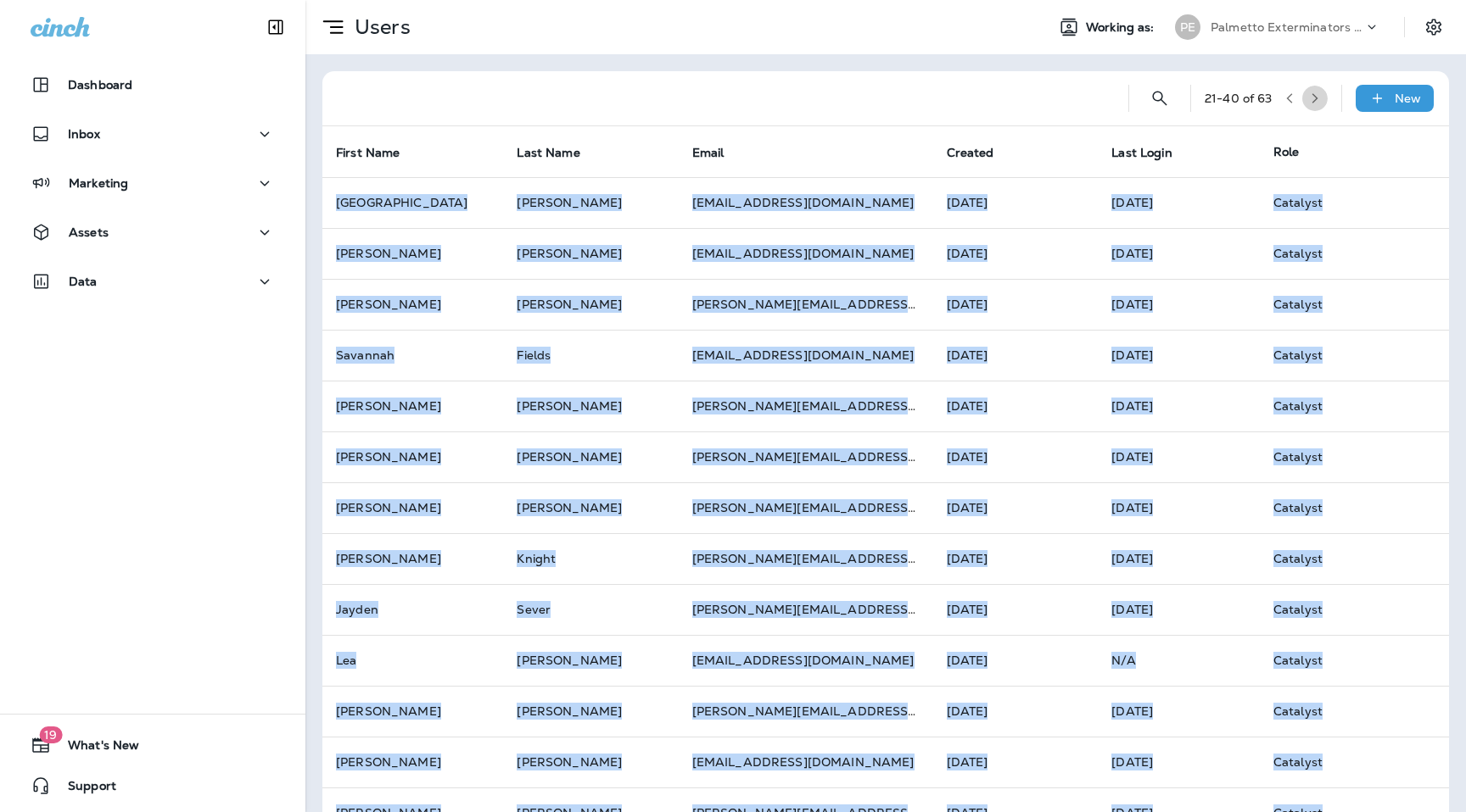
click at [1325, 100] on button "button" at bounding box center [1314, 98] width 26 height 26
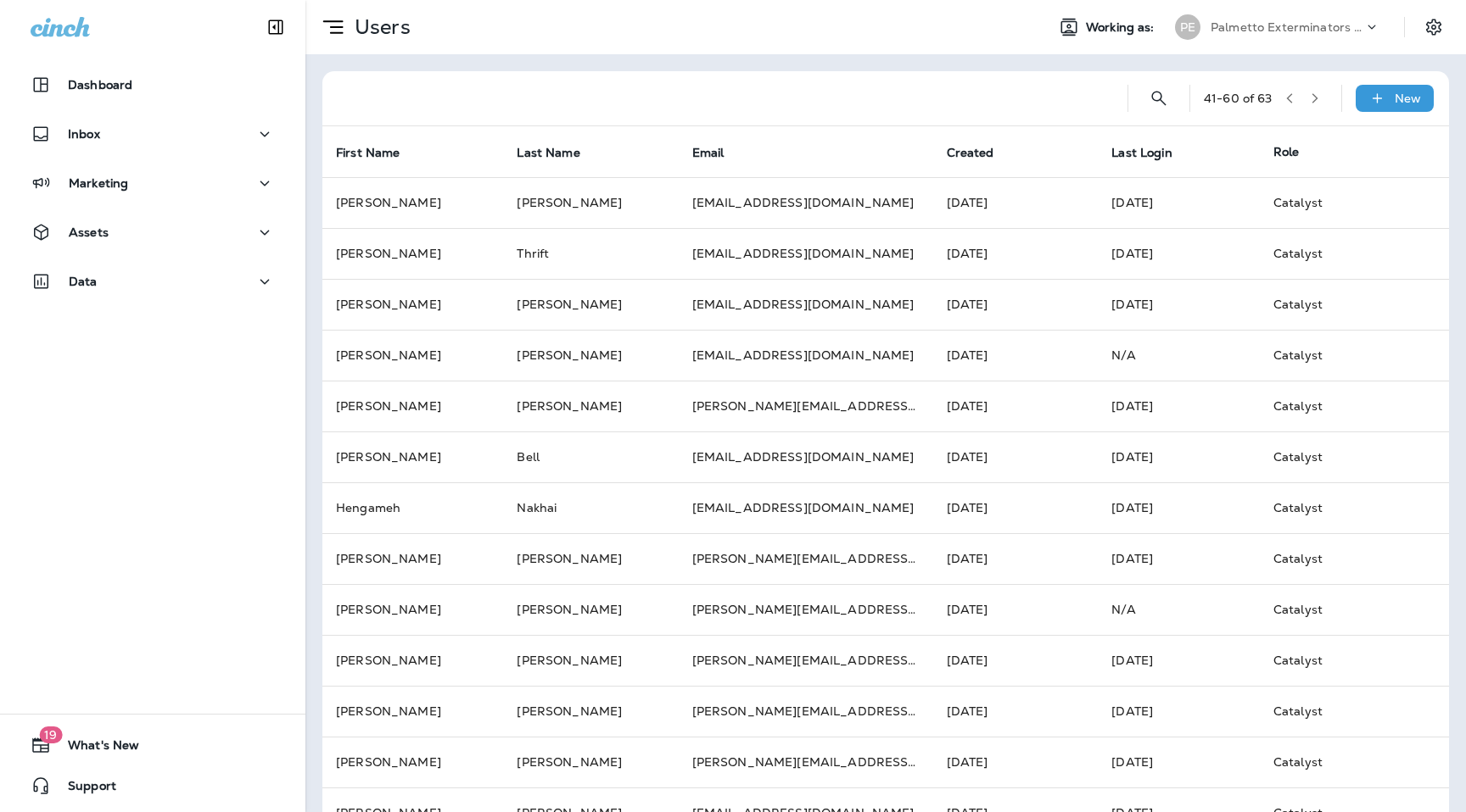
click at [1089, 84] on div at bounding box center [725, 98] width 778 height 55
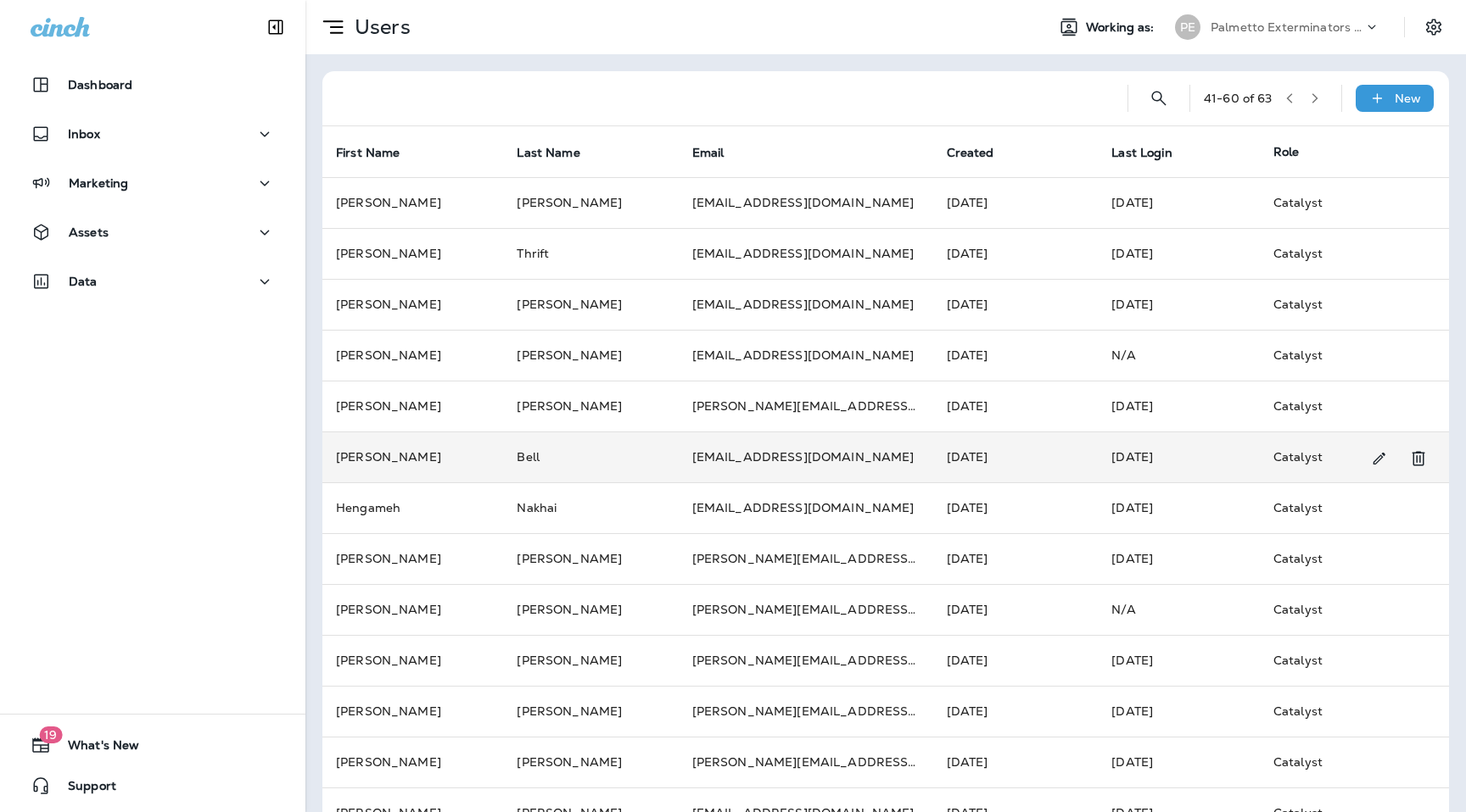
scroll to position [399, 0]
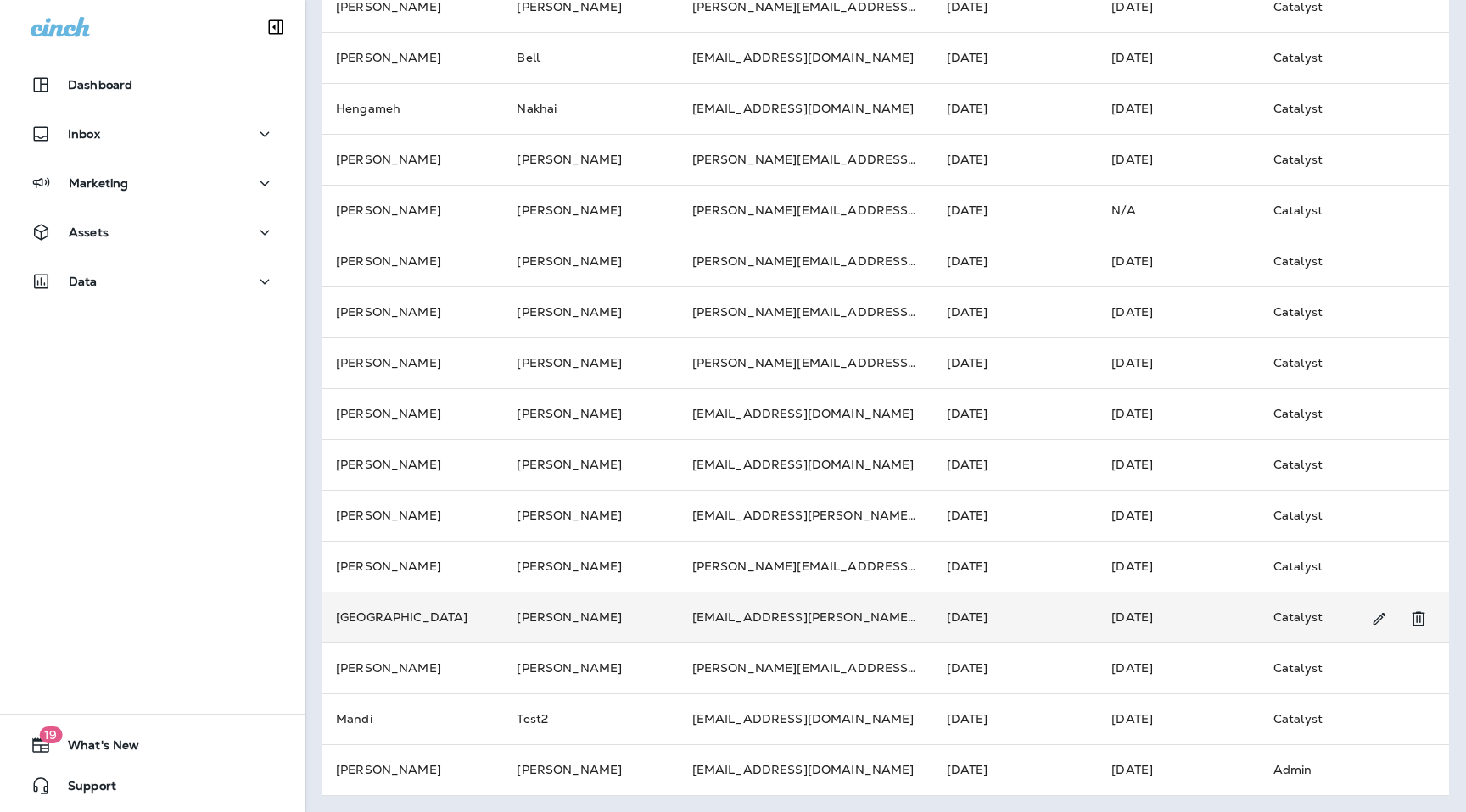
click at [577, 609] on td "[PERSON_NAME]" at bounding box center [590, 617] width 175 height 51
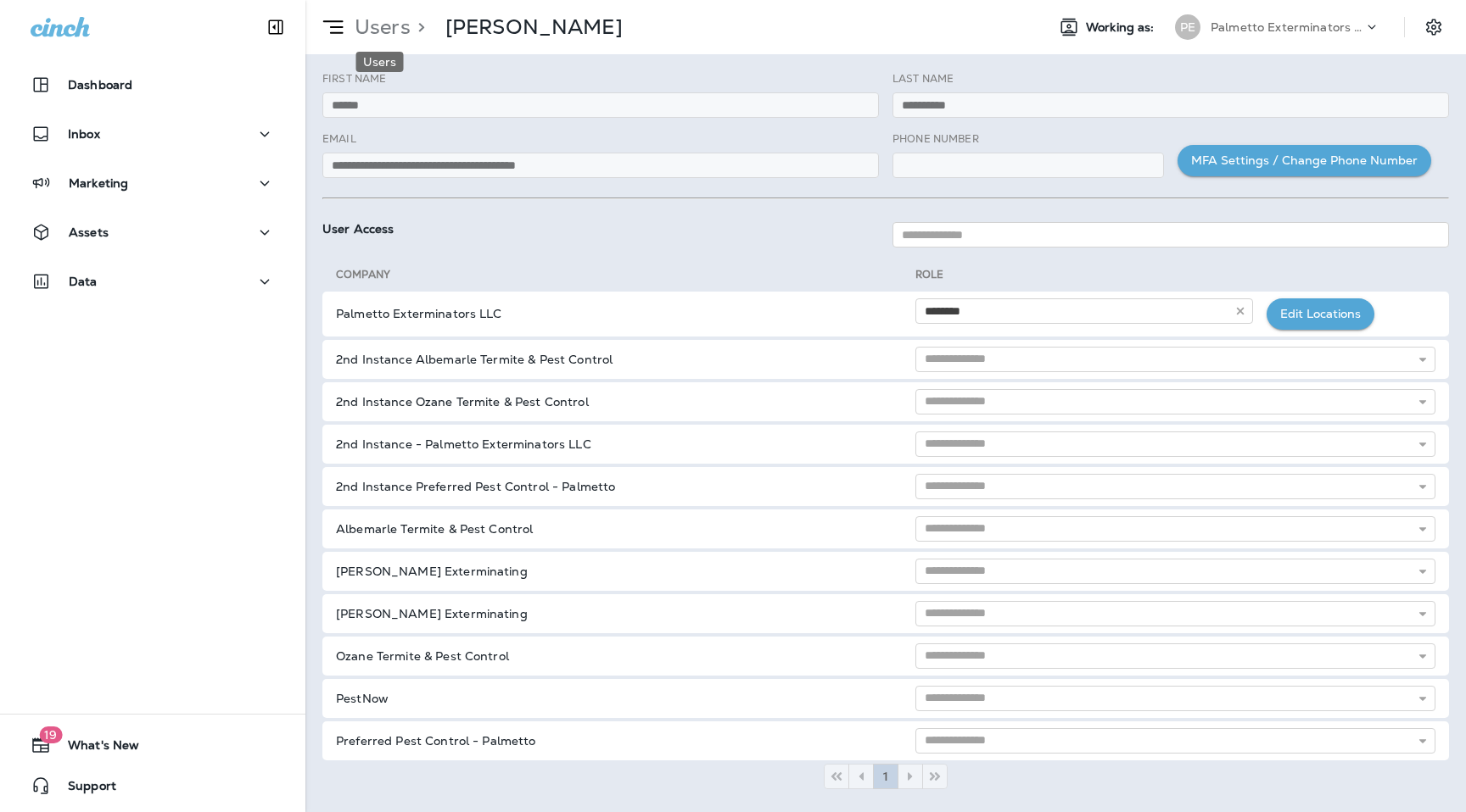
click at [396, 33] on p "Users" at bounding box center [378, 27] width 62 height 26
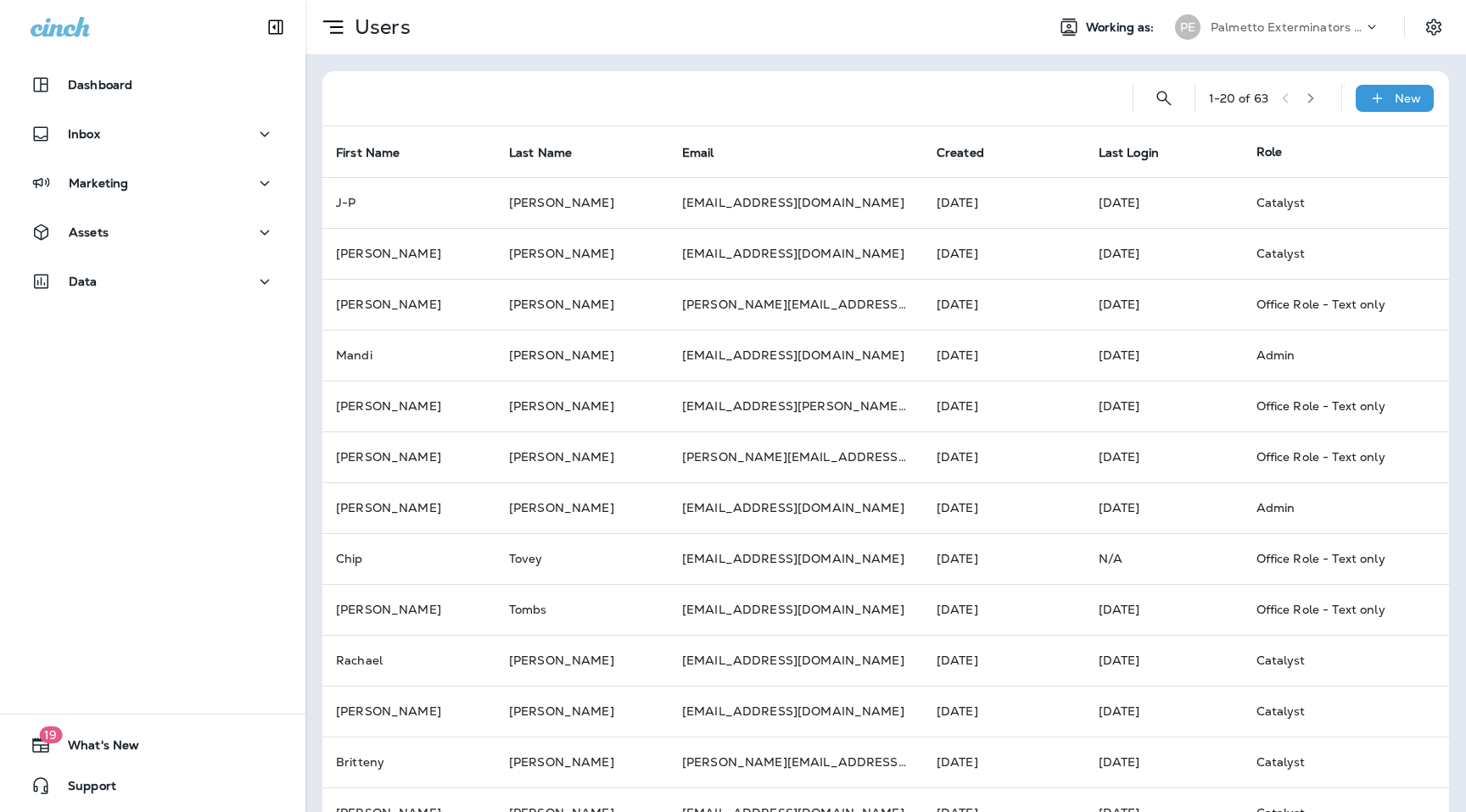
click at [1316, 92] on icon "button" at bounding box center [1310, 98] width 12 height 12
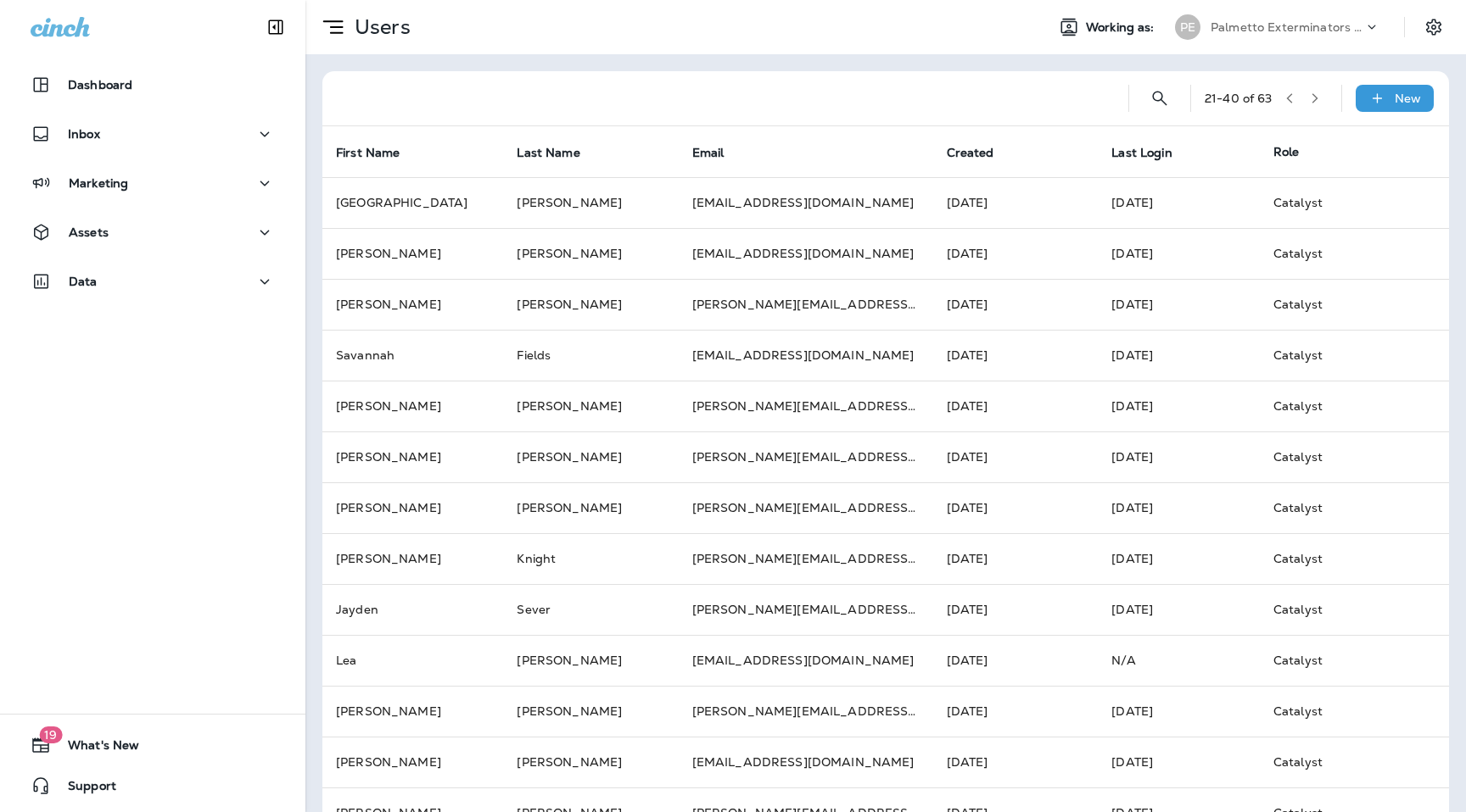
click at [1320, 92] on icon "button" at bounding box center [1314, 98] width 12 height 12
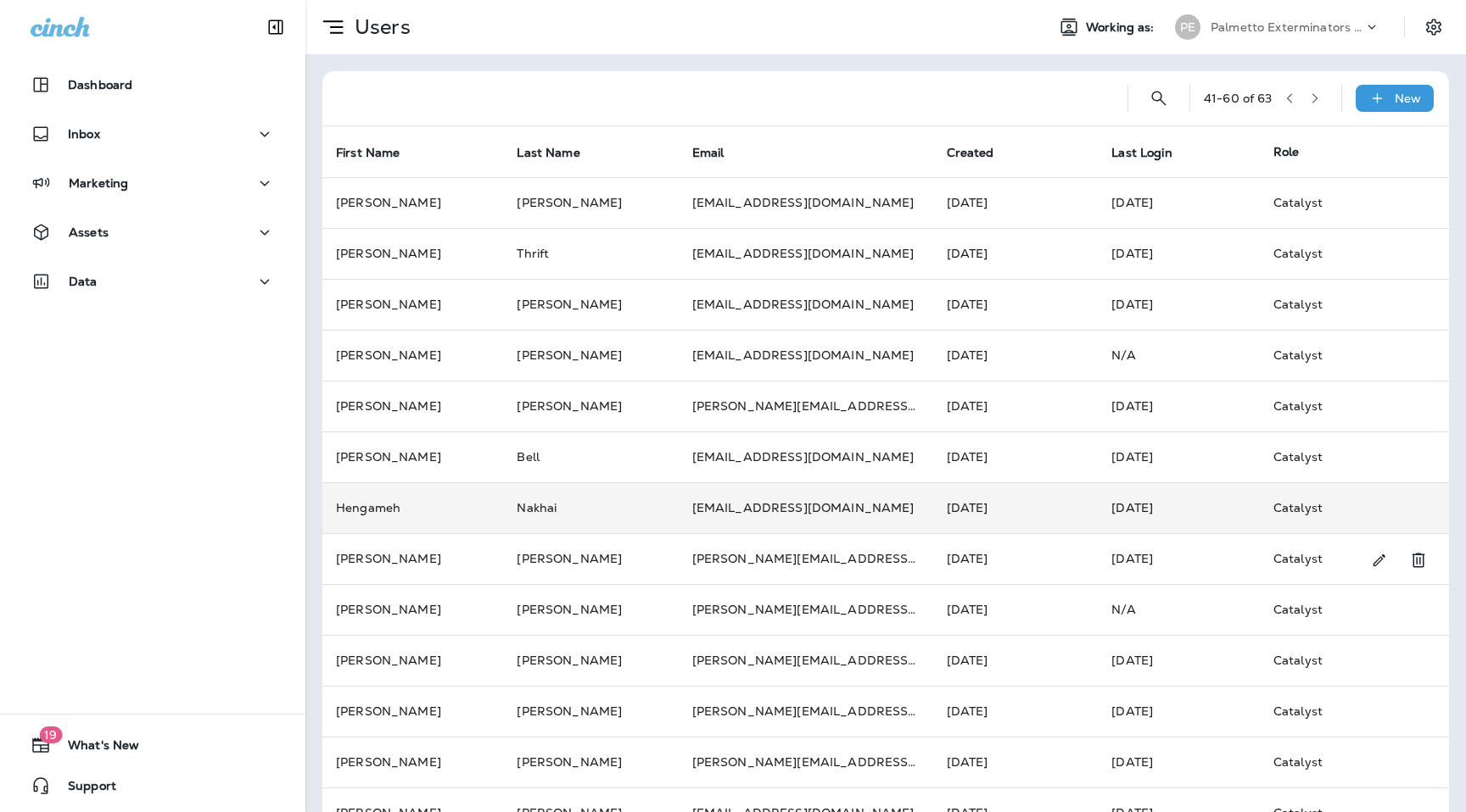
scroll to position [399, 0]
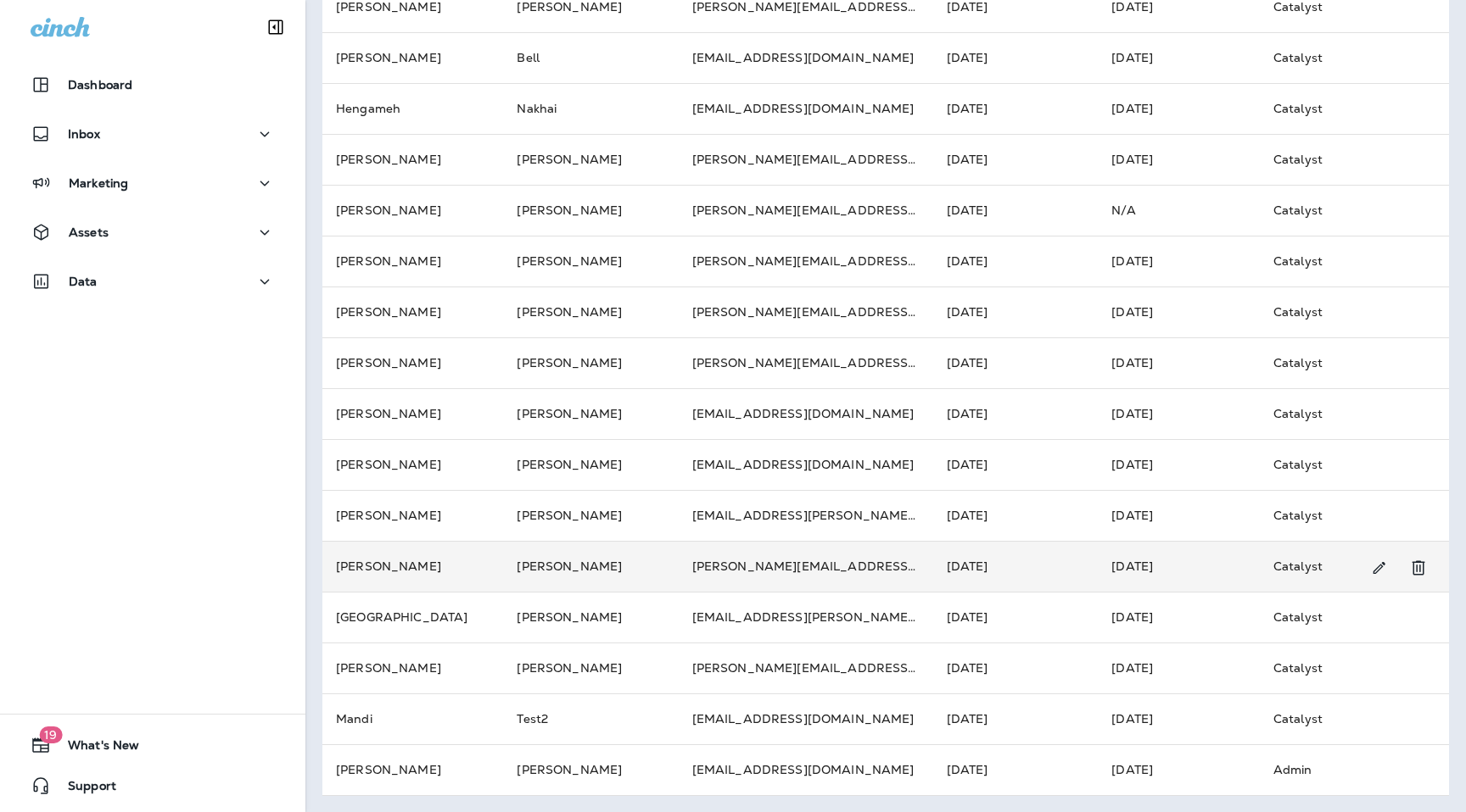
click at [640, 563] on td "[PERSON_NAME]" at bounding box center [590, 566] width 175 height 51
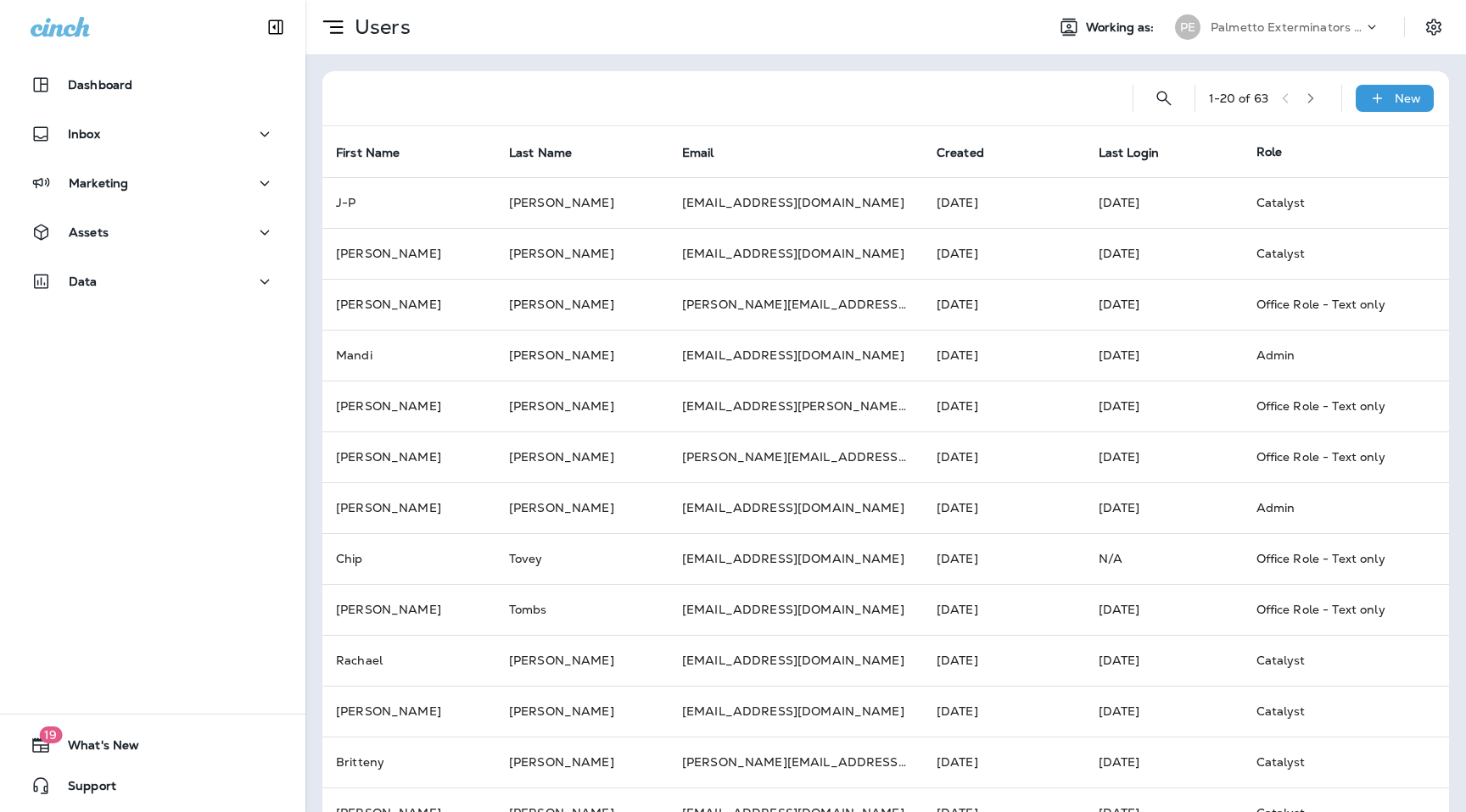
click at [1315, 107] on button "button" at bounding box center [1310, 98] width 26 height 26
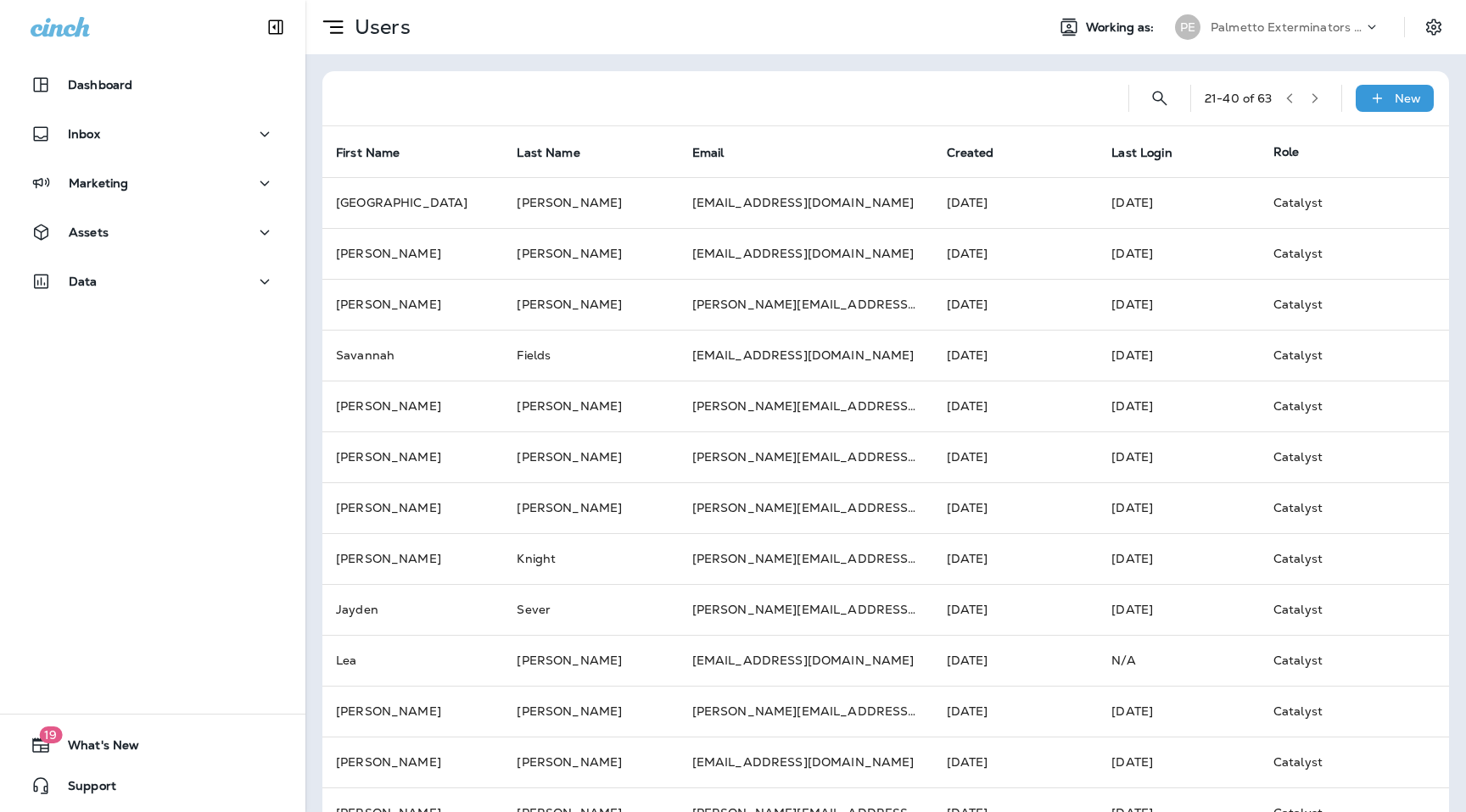
click at [1315, 107] on button "button" at bounding box center [1314, 98] width 26 height 26
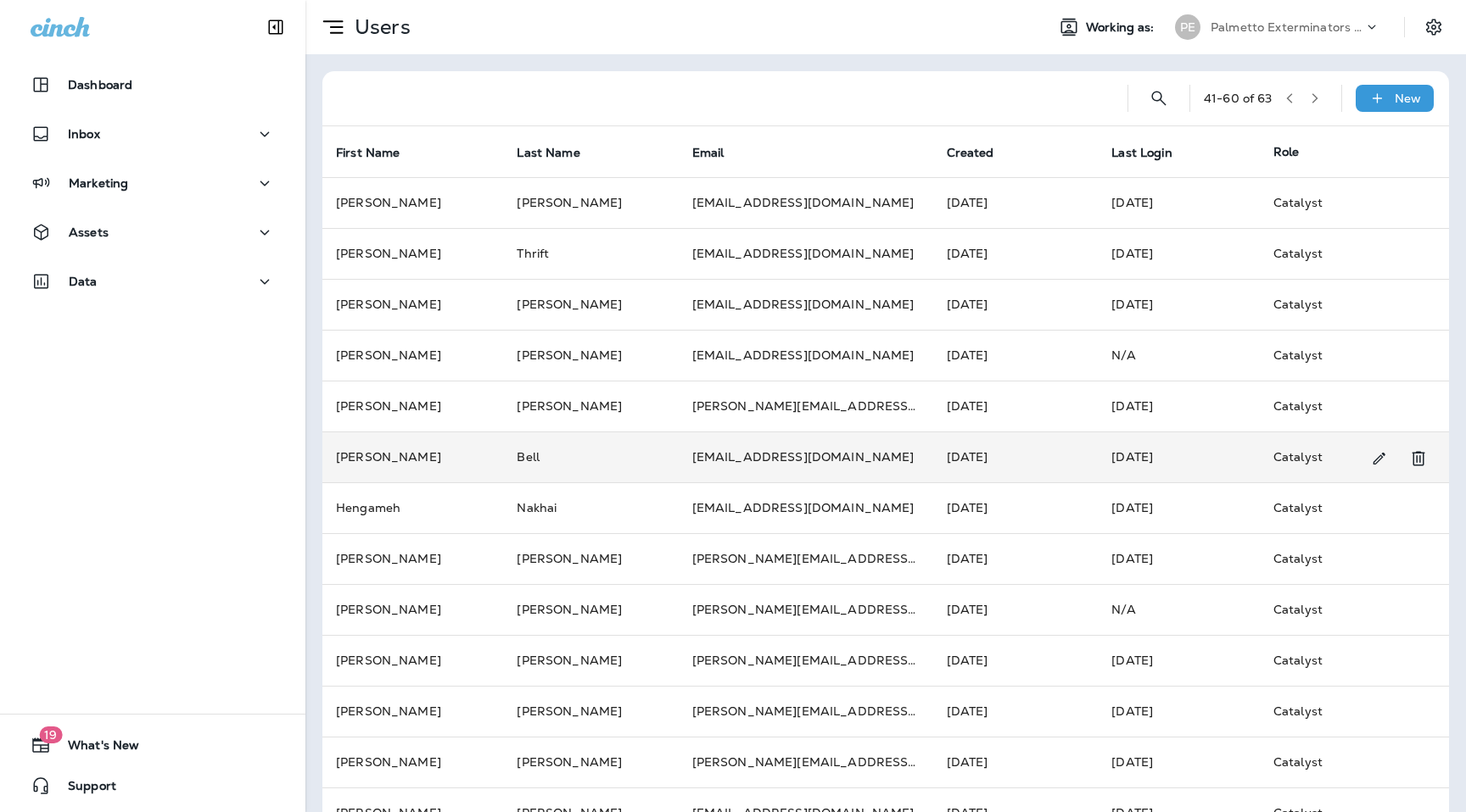
scroll to position [399, 0]
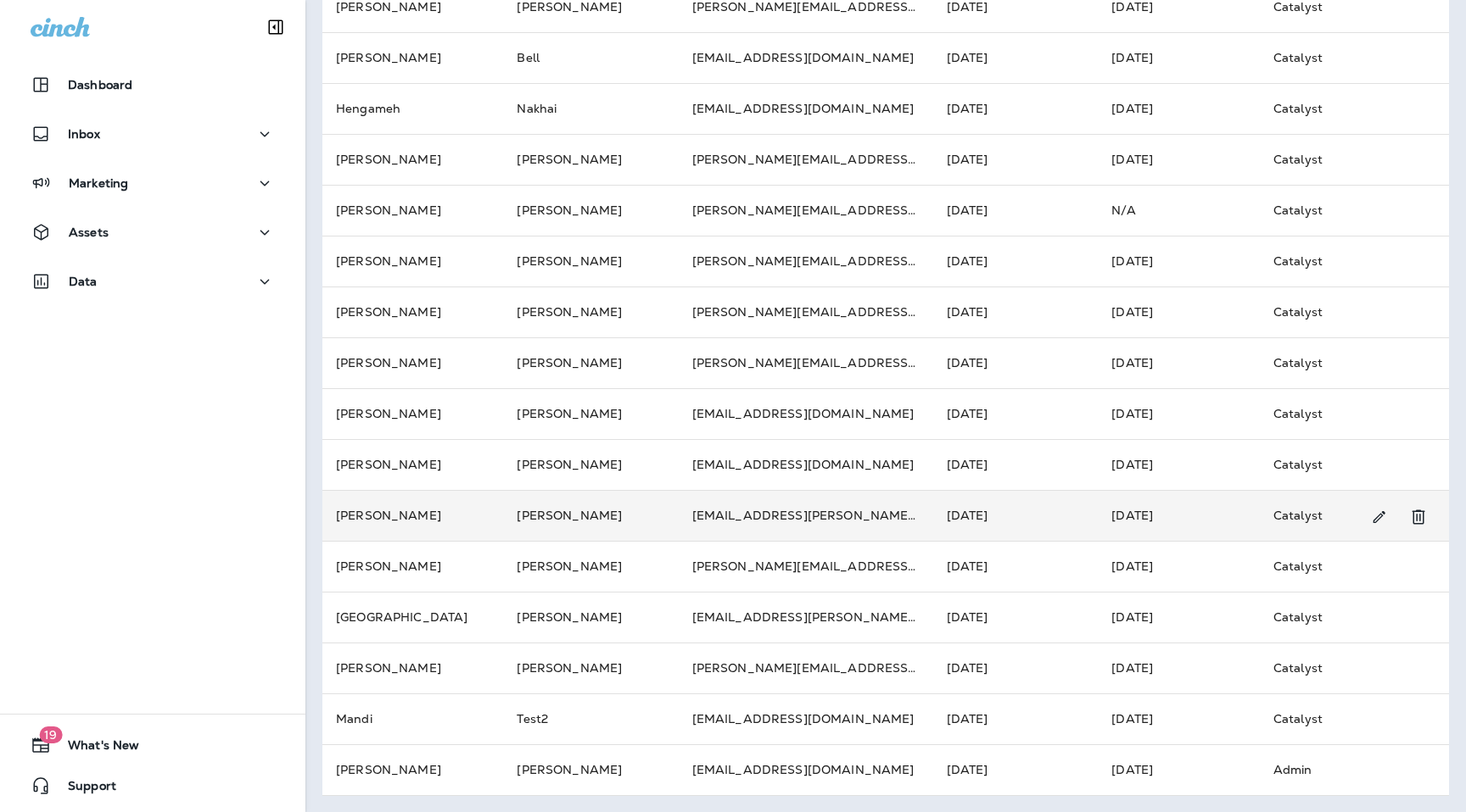
click at [551, 519] on td "[PERSON_NAME]" at bounding box center [590, 515] width 175 height 51
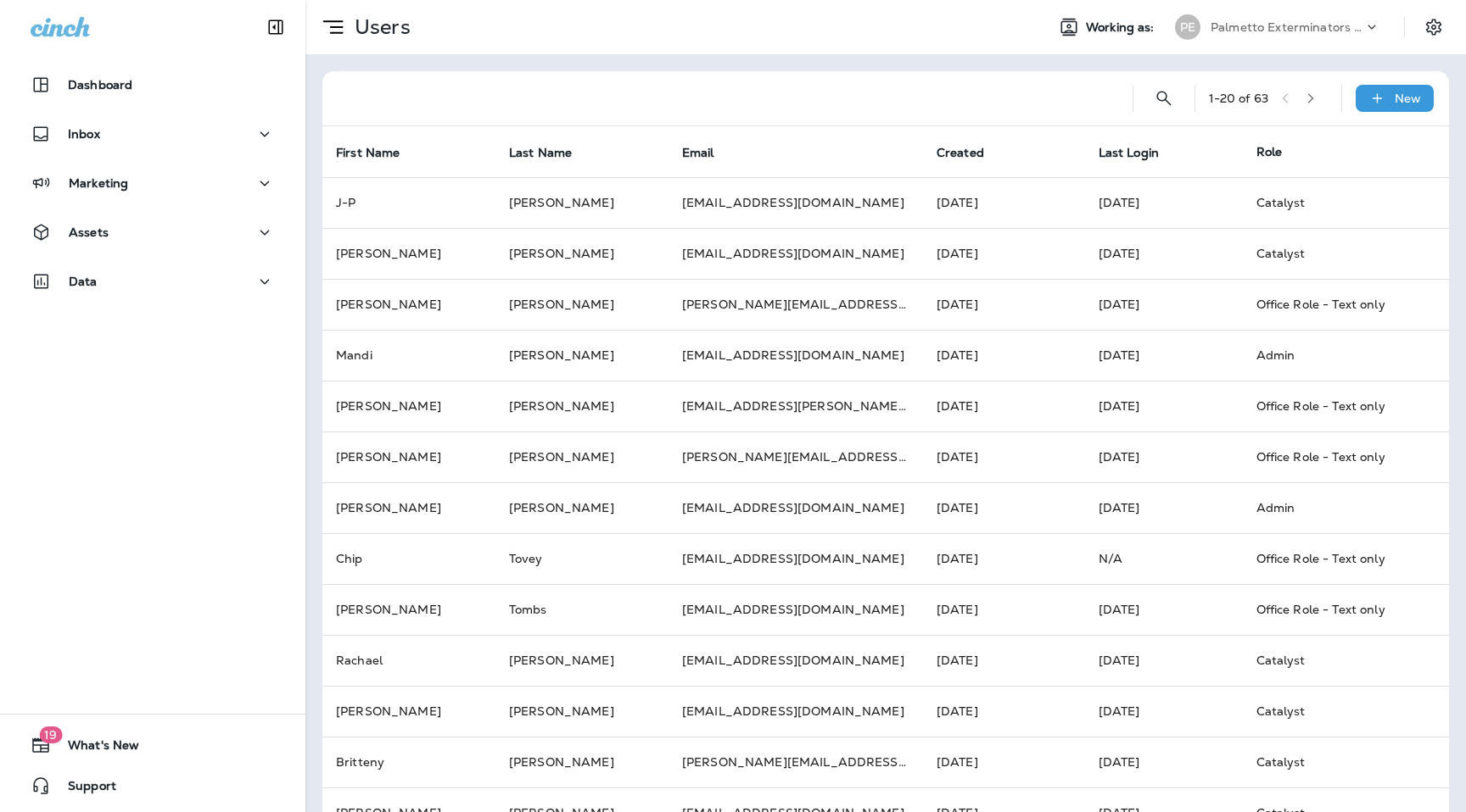
click at [1306, 106] on button "button" at bounding box center [1310, 98] width 26 height 26
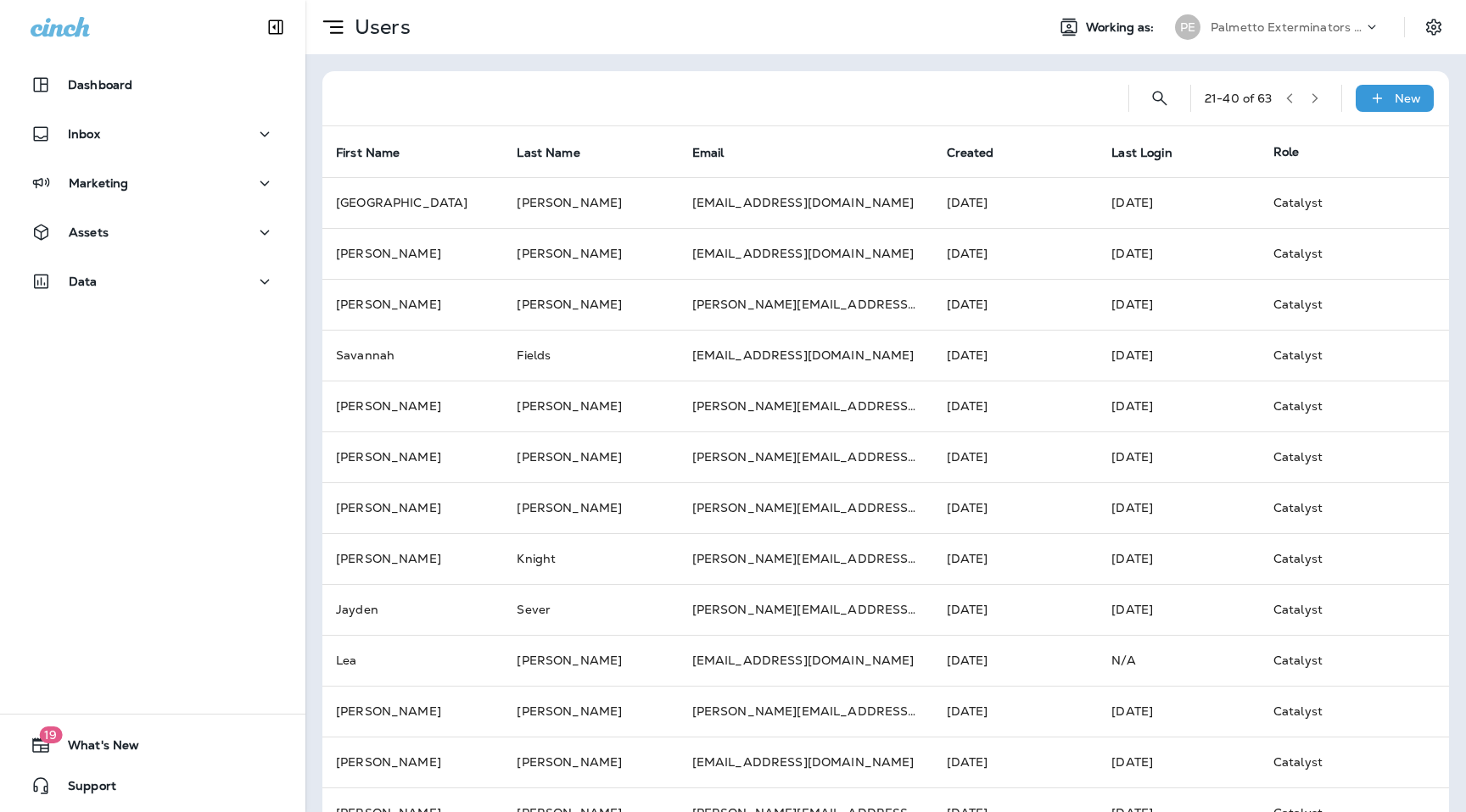
click at [1306, 106] on button "button" at bounding box center [1314, 98] width 26 height 26
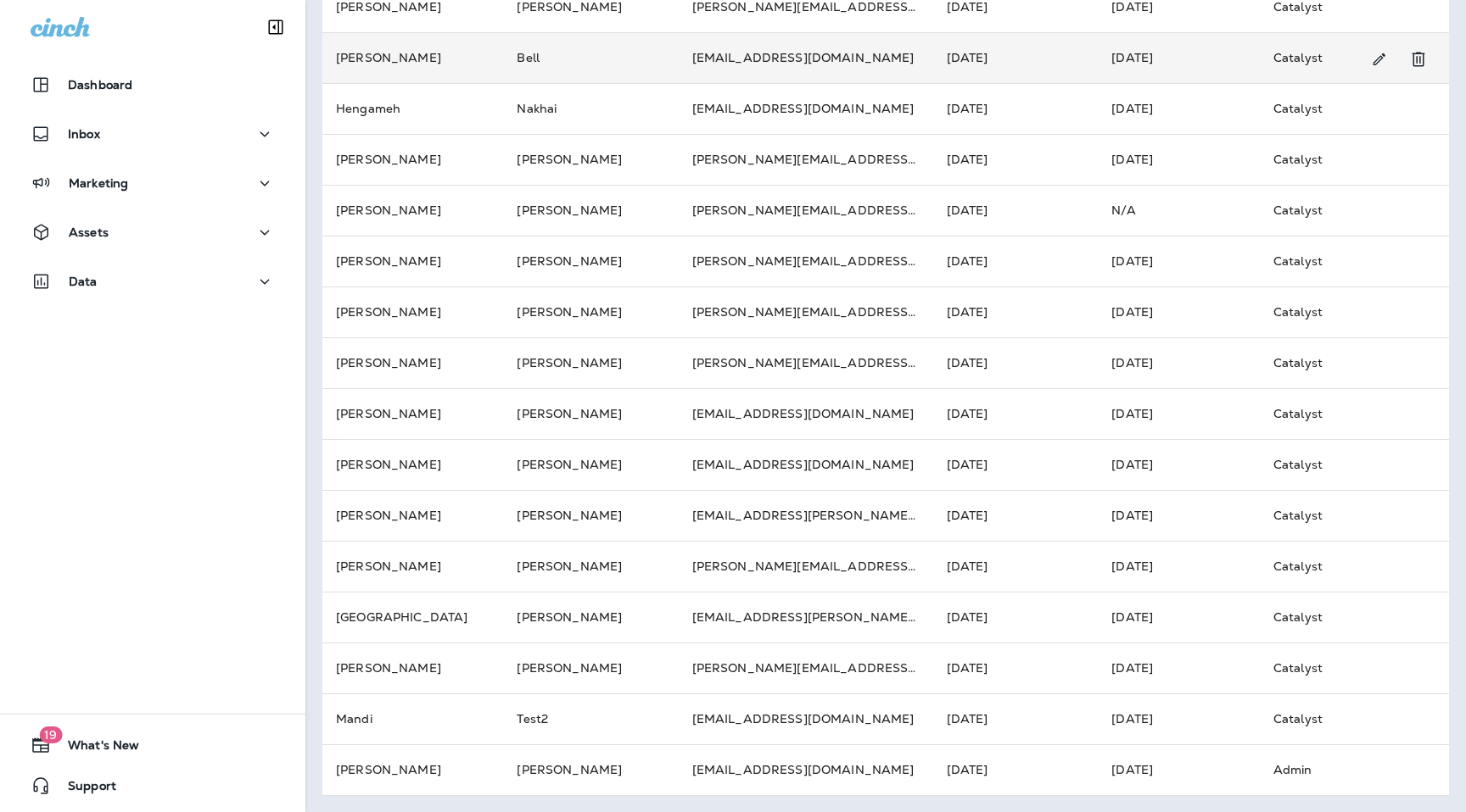
scroll to position [394, 0]
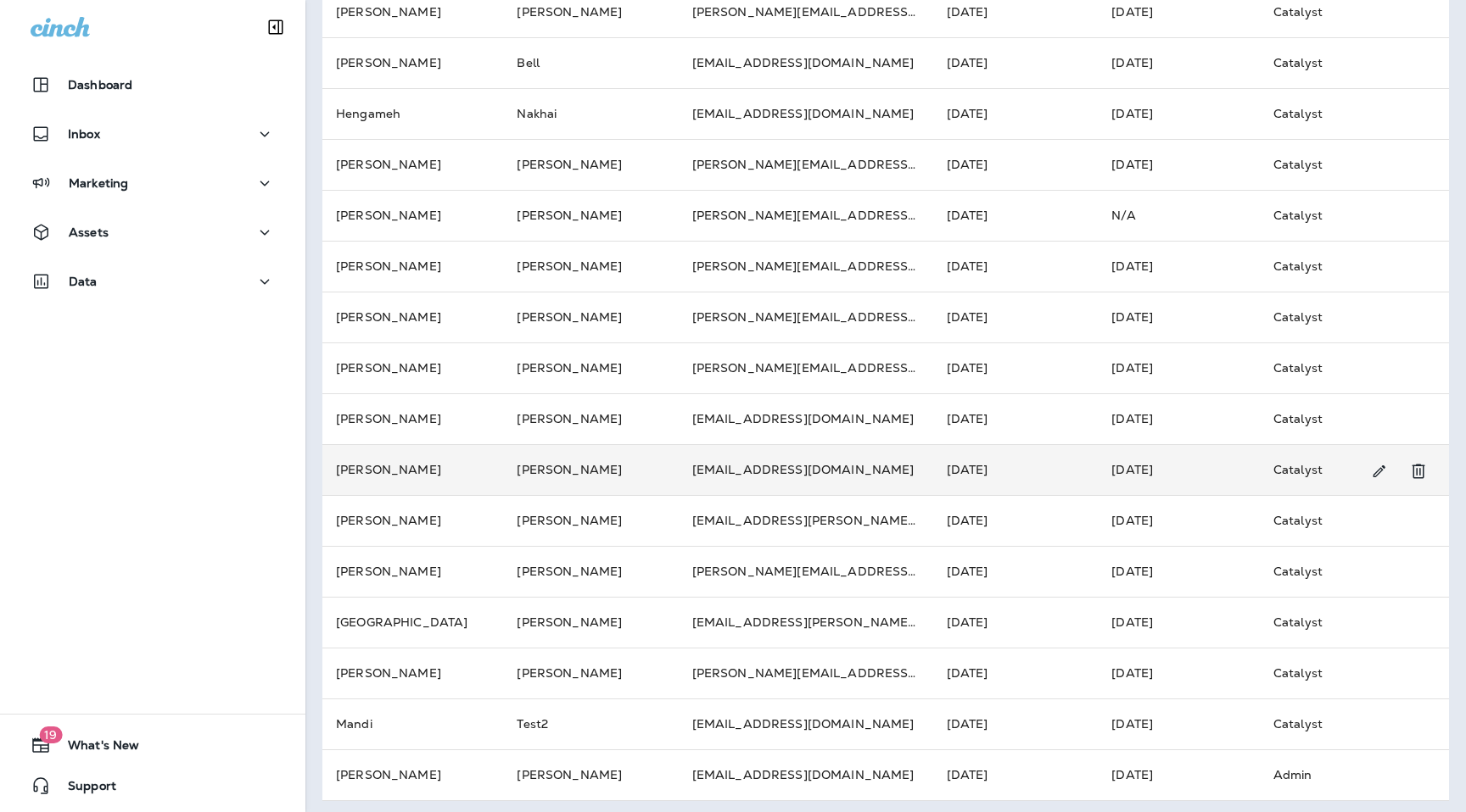
click at [526, 466] on td "[PERSON_NAME]" at bounding box center [590, 469] width 175 height 51
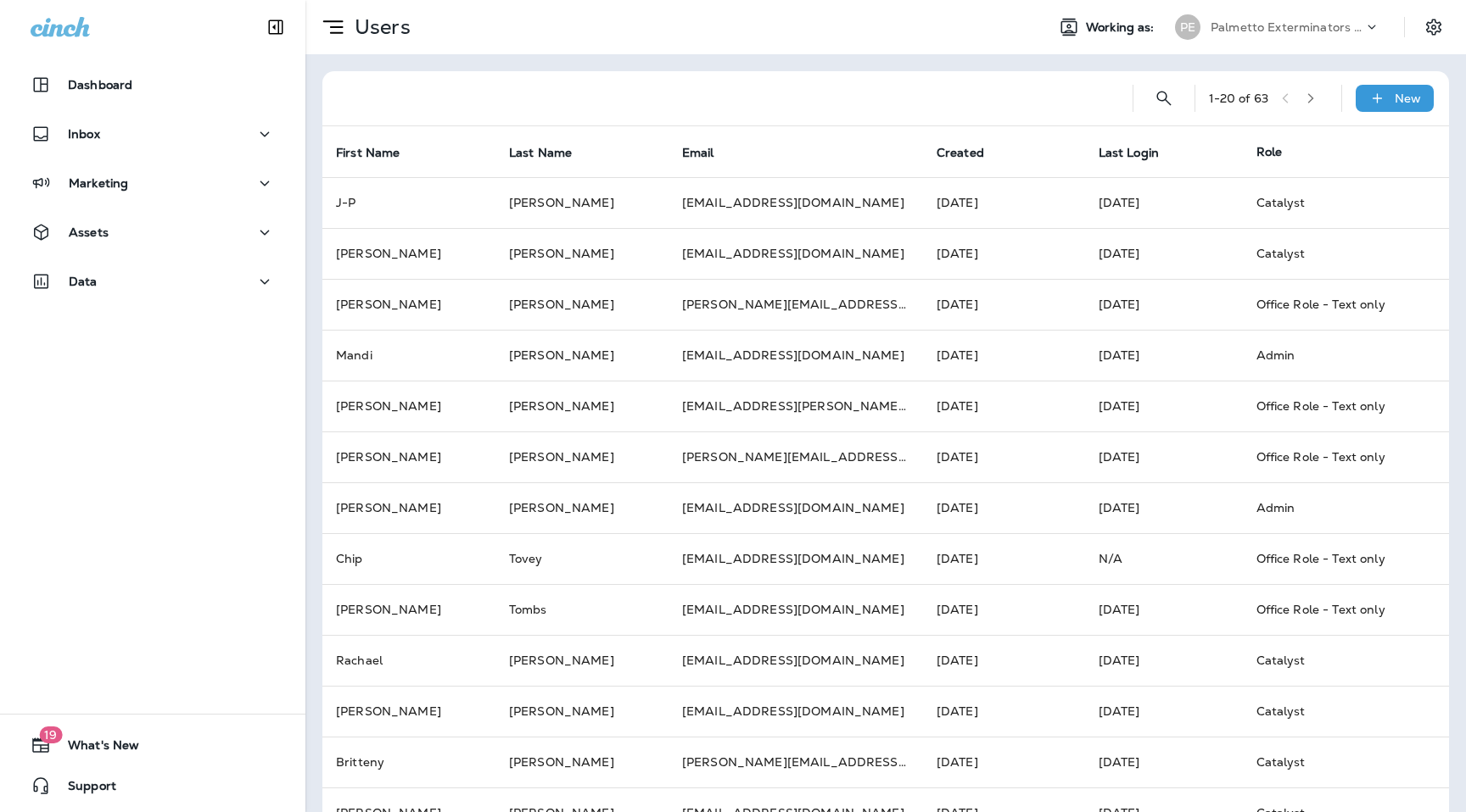
click at [1326, 117] on div "1 - 20 of 63 New" at bounding box center [889, 98] width 1106 height 55
click at [1321, 106] on button "button" at bounding box center [1310, 98] width 26 height 26
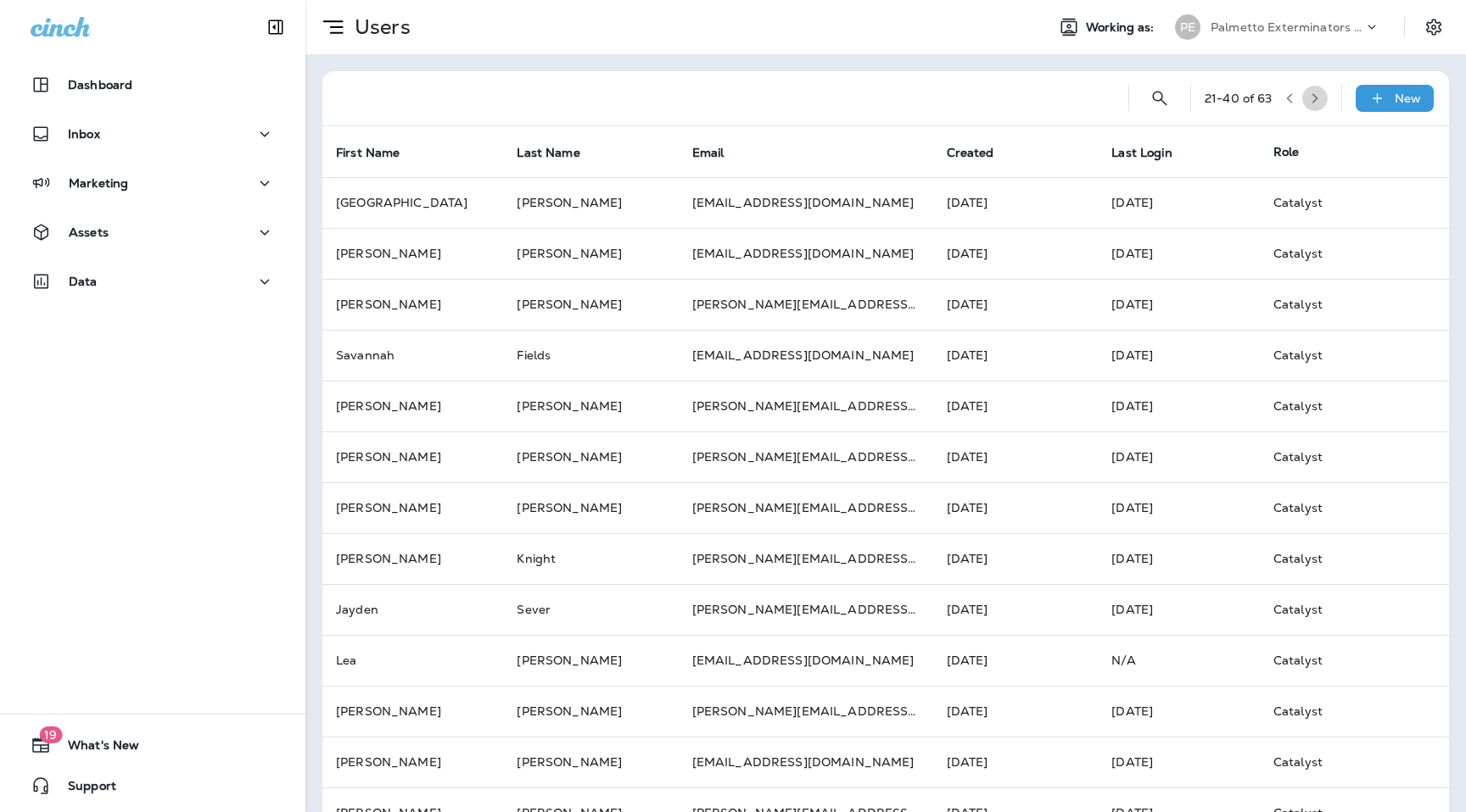
click at [1321, 106] on button "button" at bounding box center [1314, 98] width 26 height 26
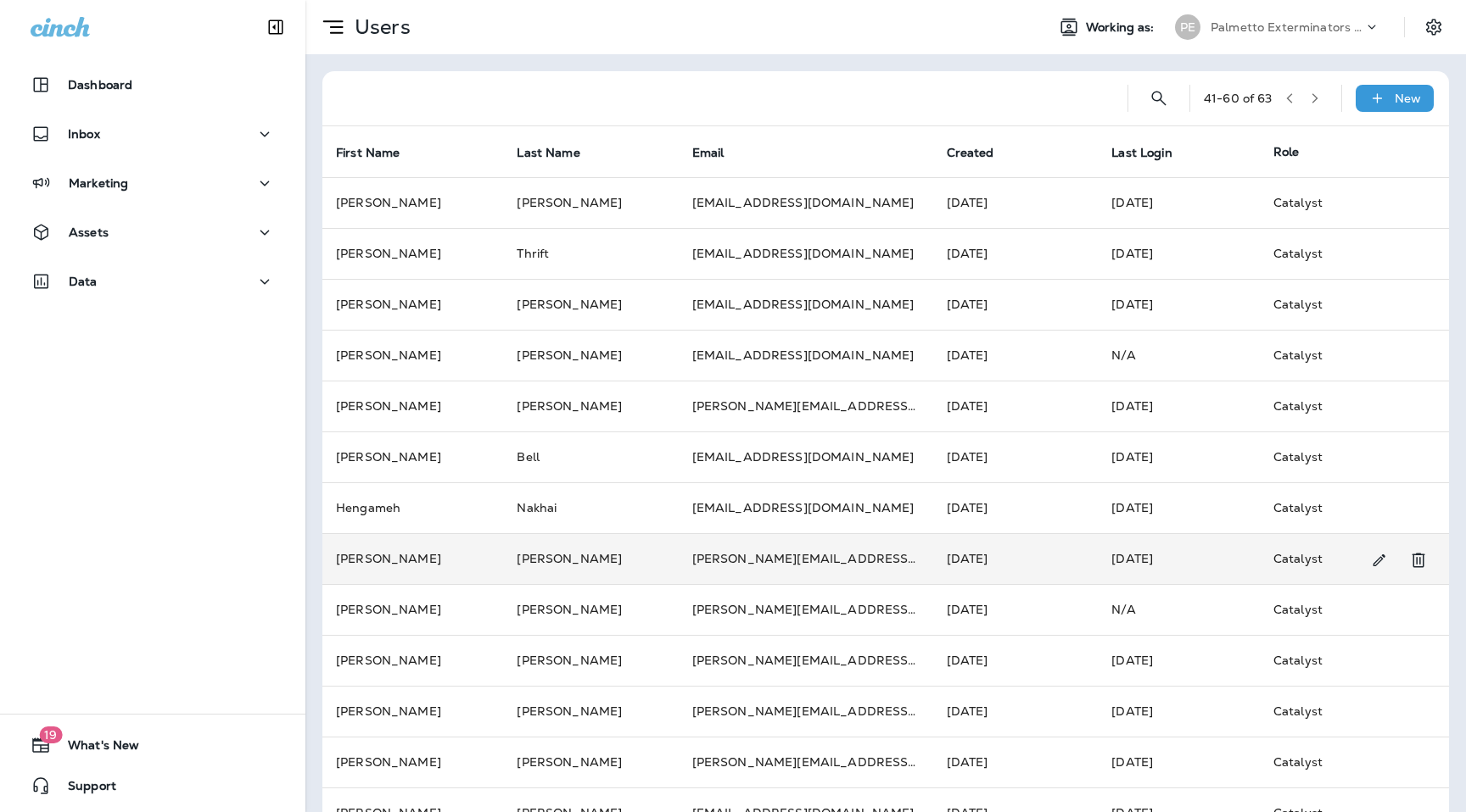
scroll to position [399, 0]
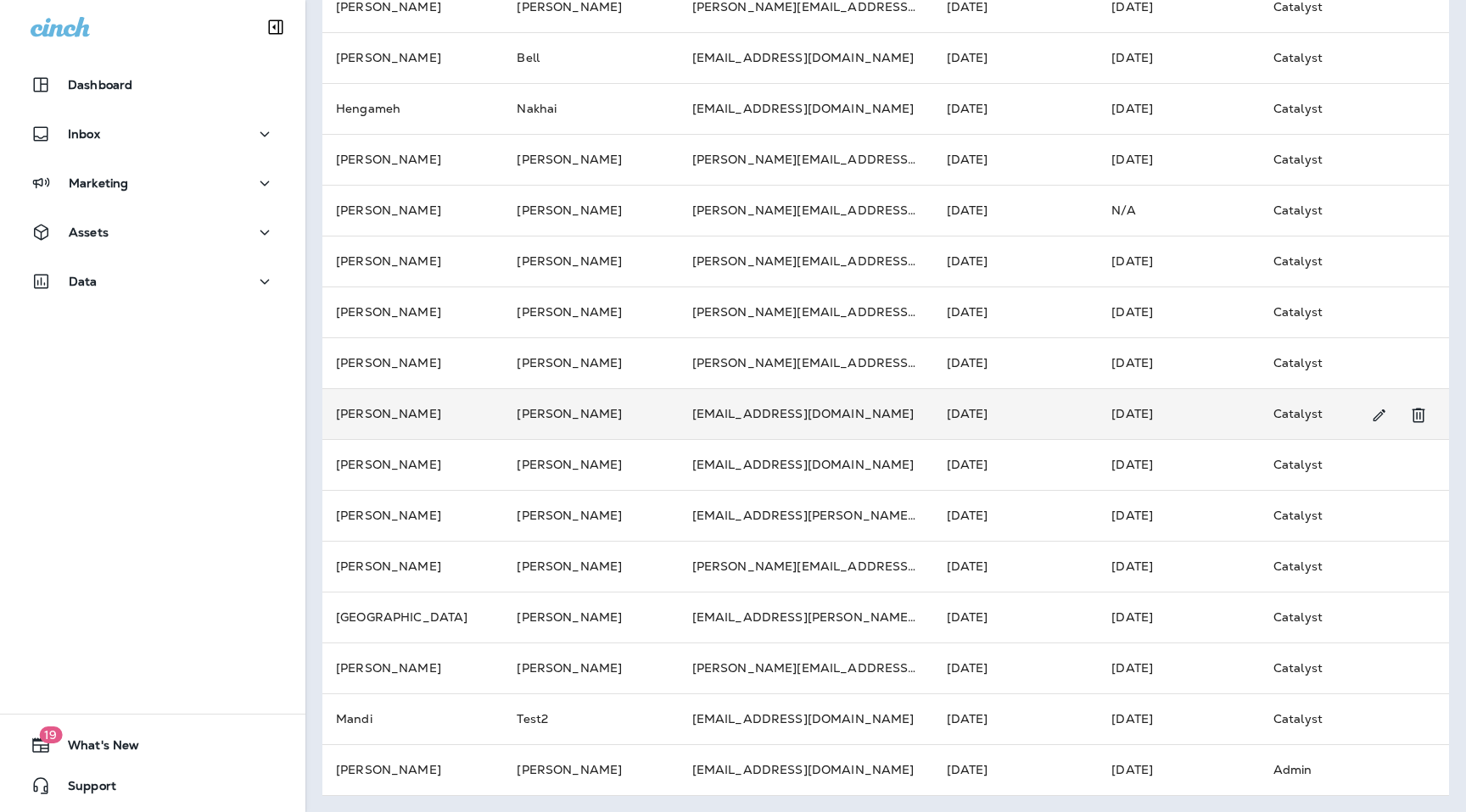
click at [474, 404] on td "[PERSON_NAME]" at bounding box center [413, 414] width 180 height 51
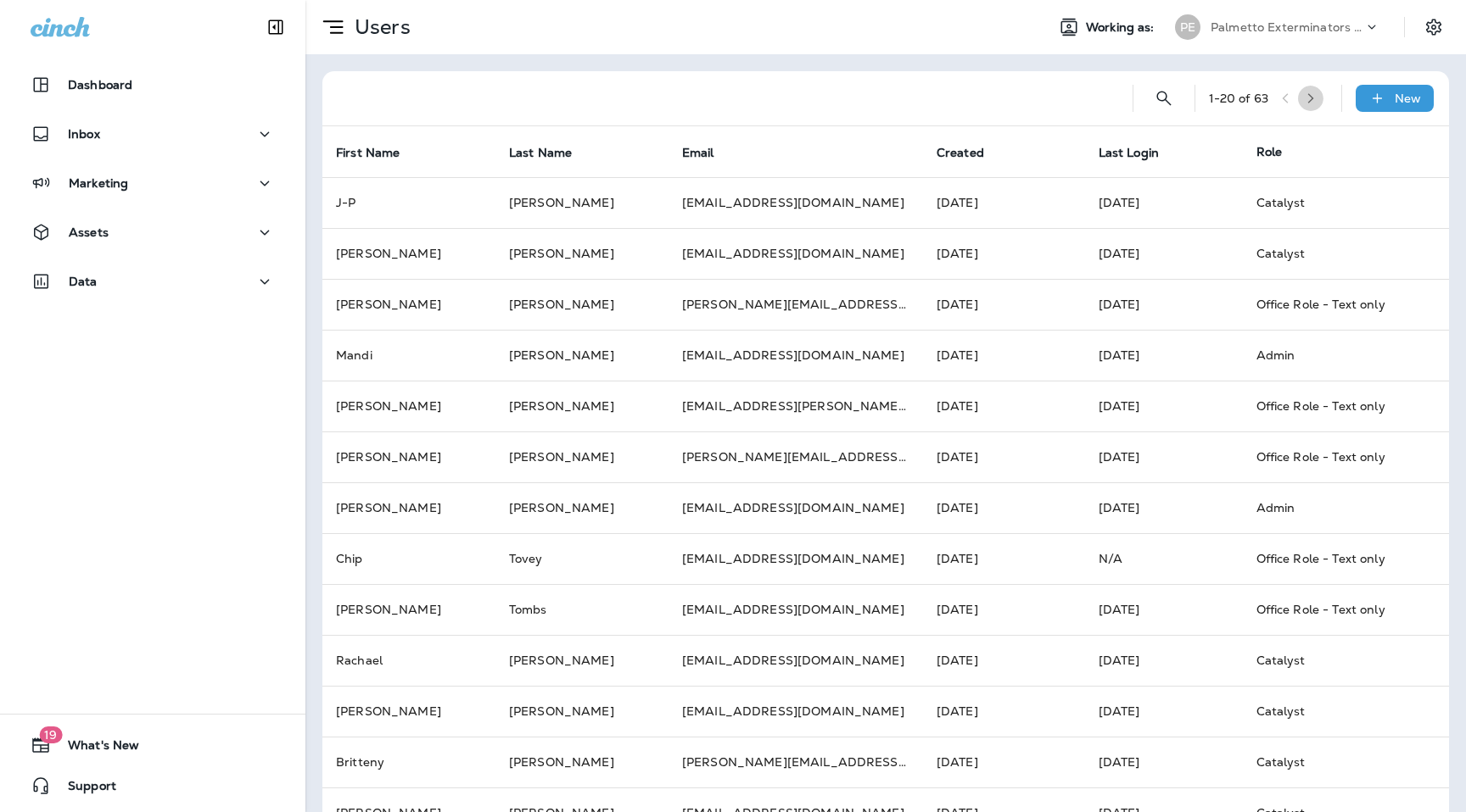
click at [1307, 93] on button "button" at bounding box center [1310, 98] width 26 height 26
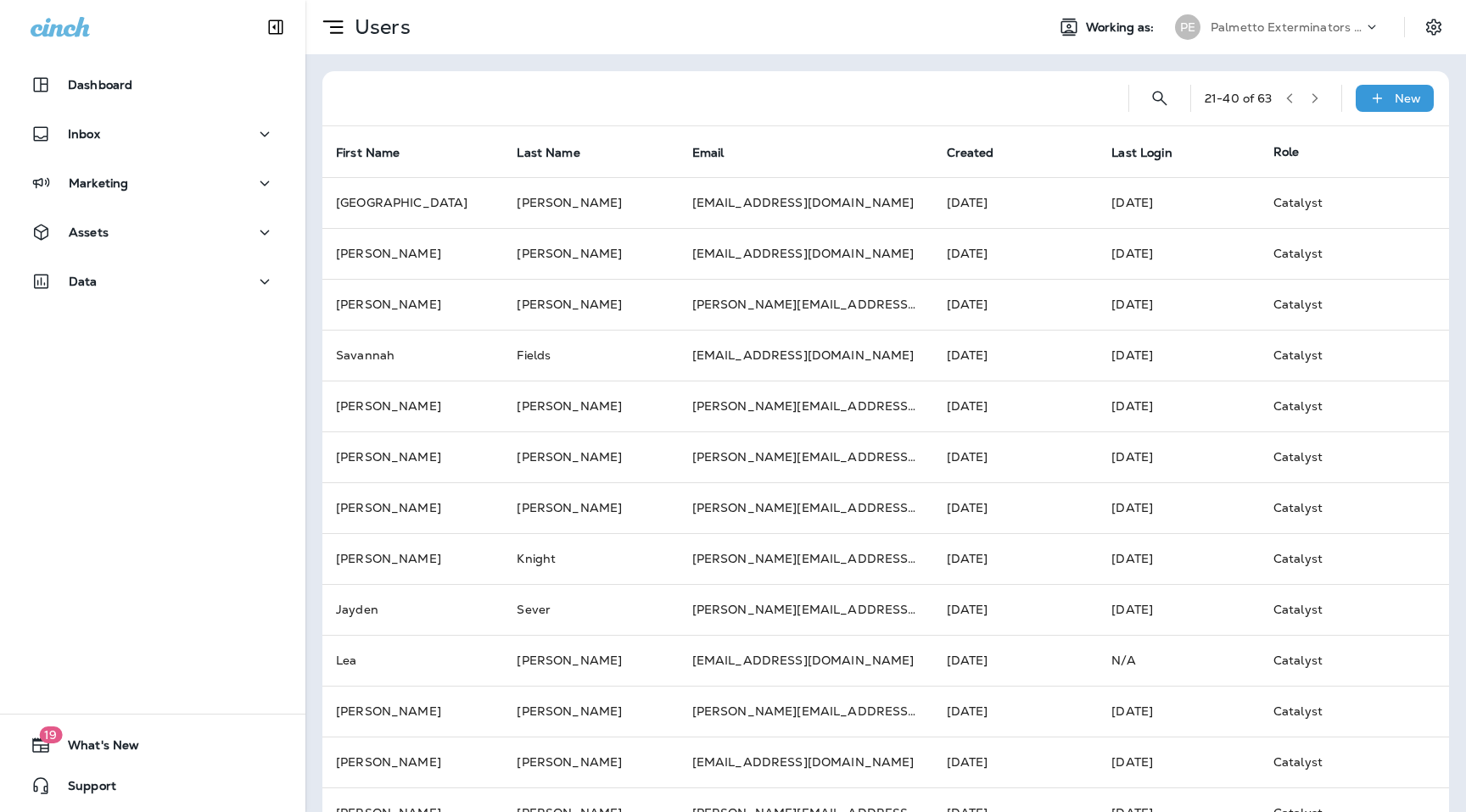
click at [1307, 93] on button "button" at bounding box center [1314, 98] width 26 height 26
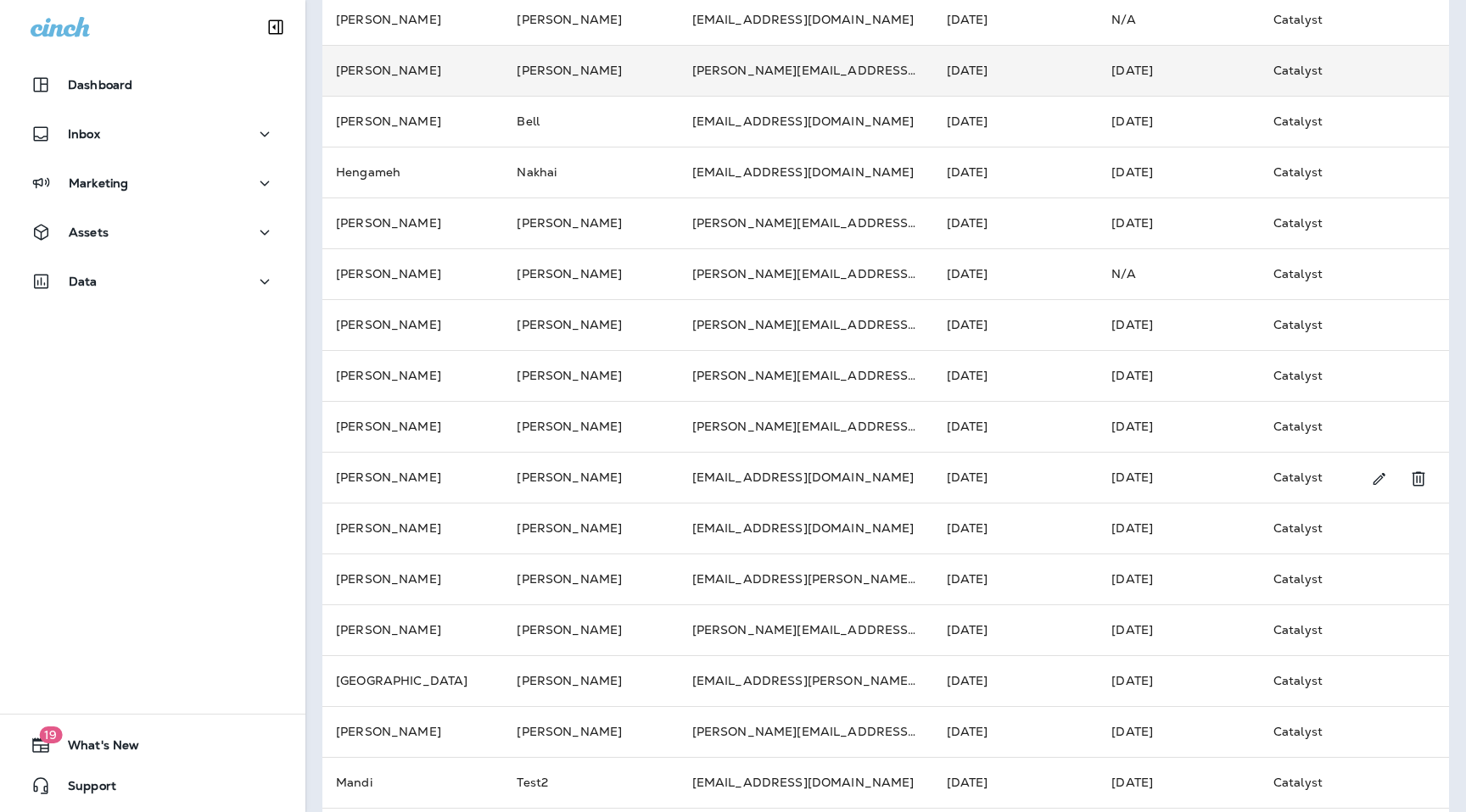
scroll to position [399, 0]
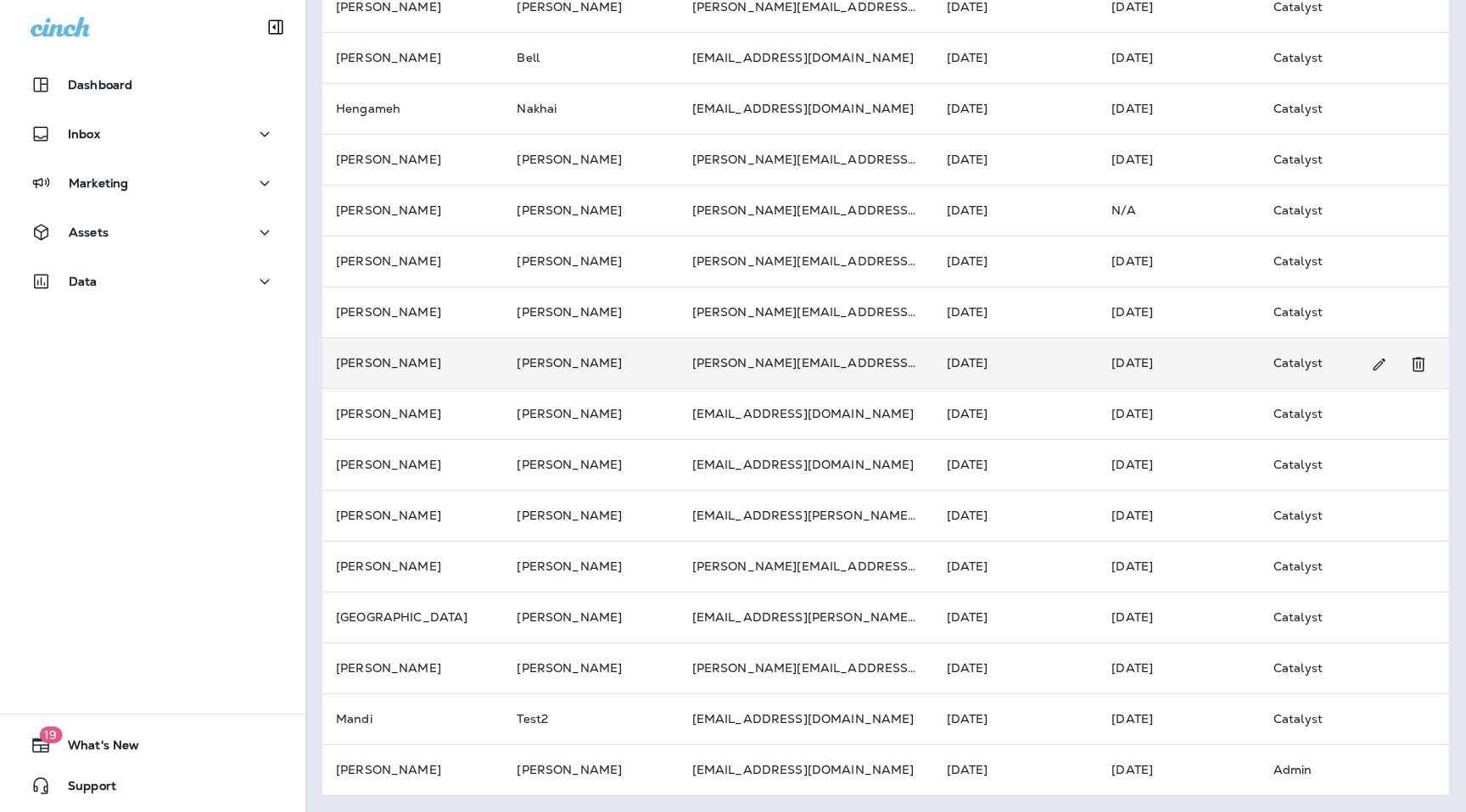
click at [469, 358] on td "[PERSON_NAME]" at bounding box center [413, 363] width 180 height 51
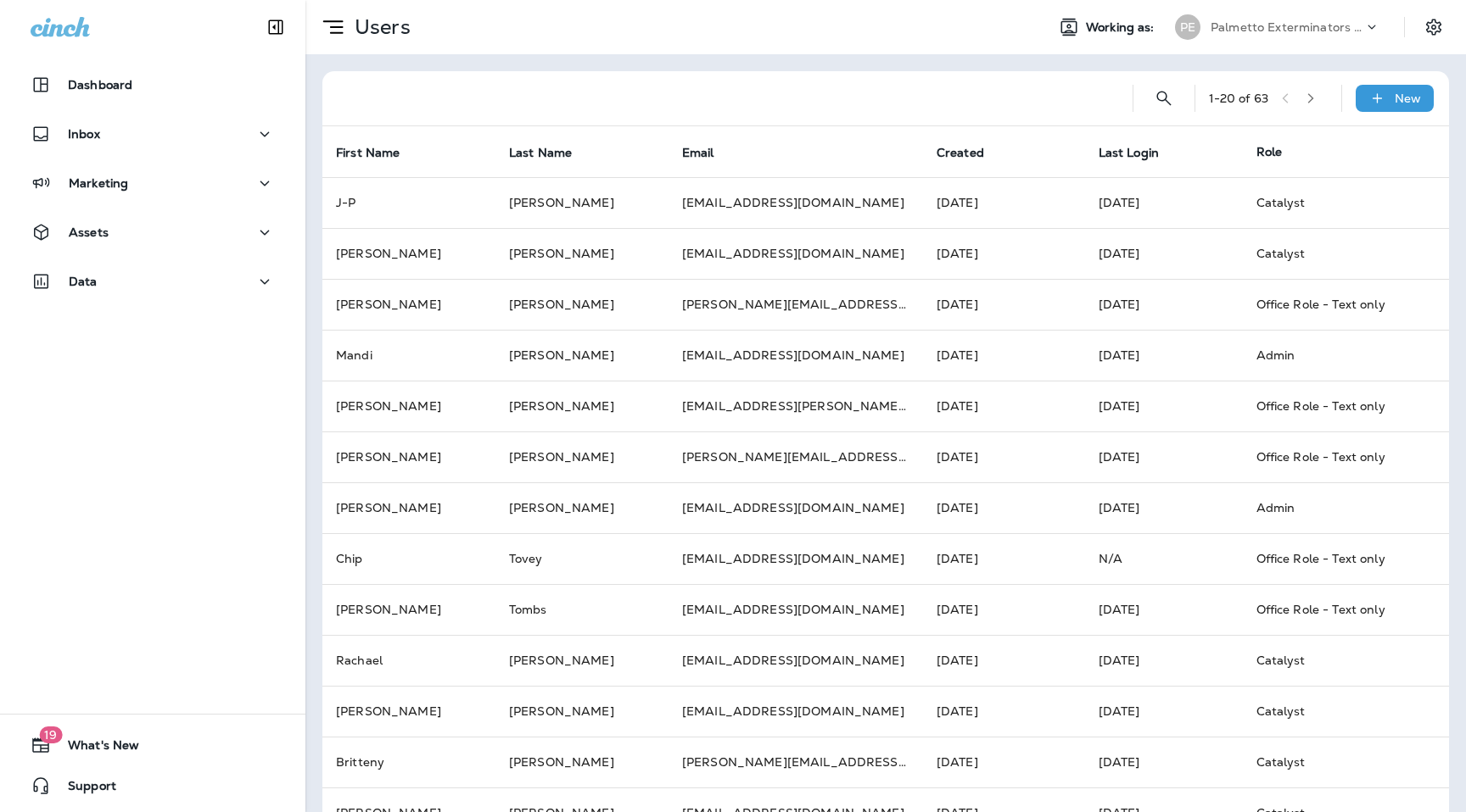
click at [1313, 103] on icon "button" at bounding box center [1310, 98] width 6 height 11
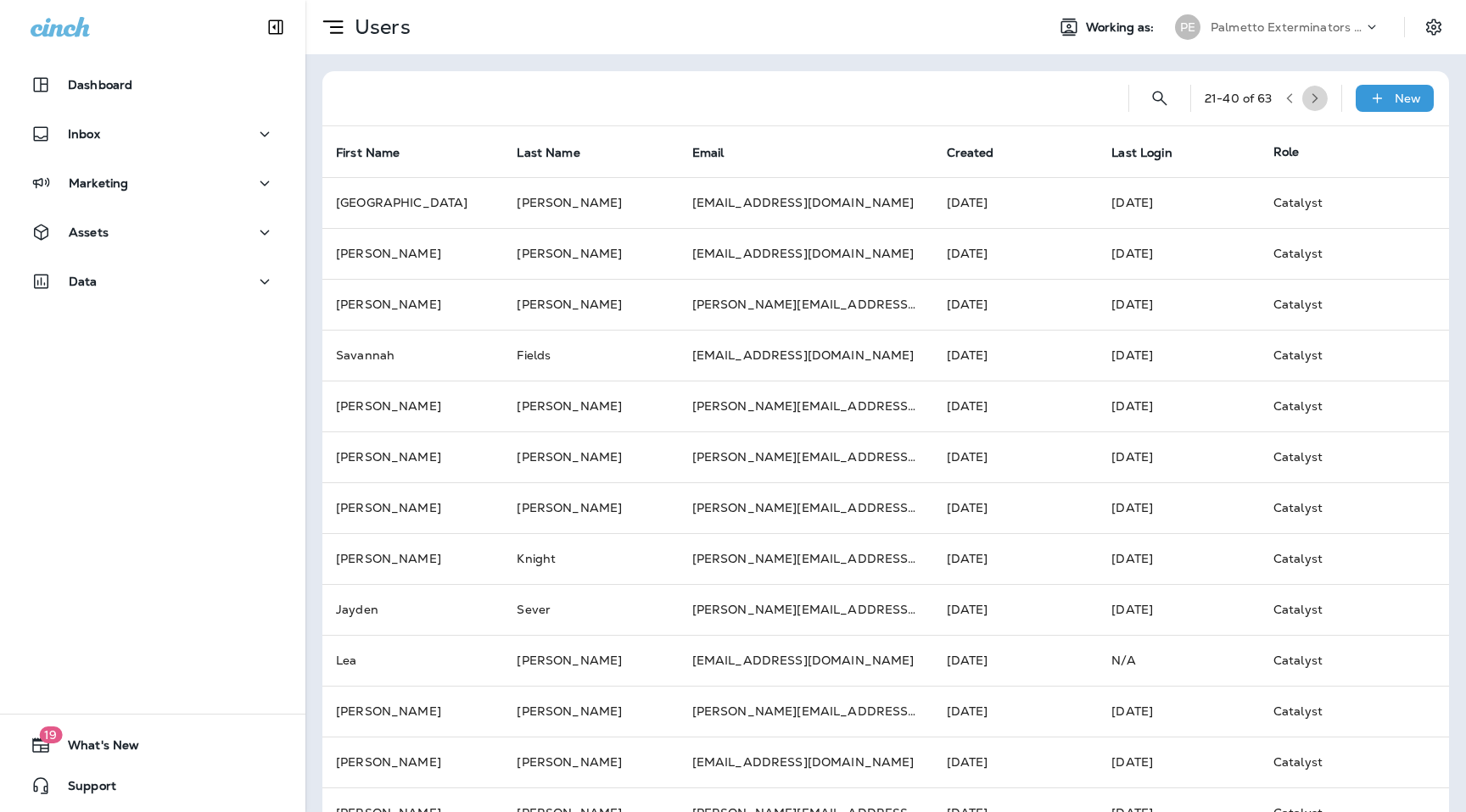
click at [1313, 103] on icon "button" at bounding box center [1314, 98] width 6 height 11
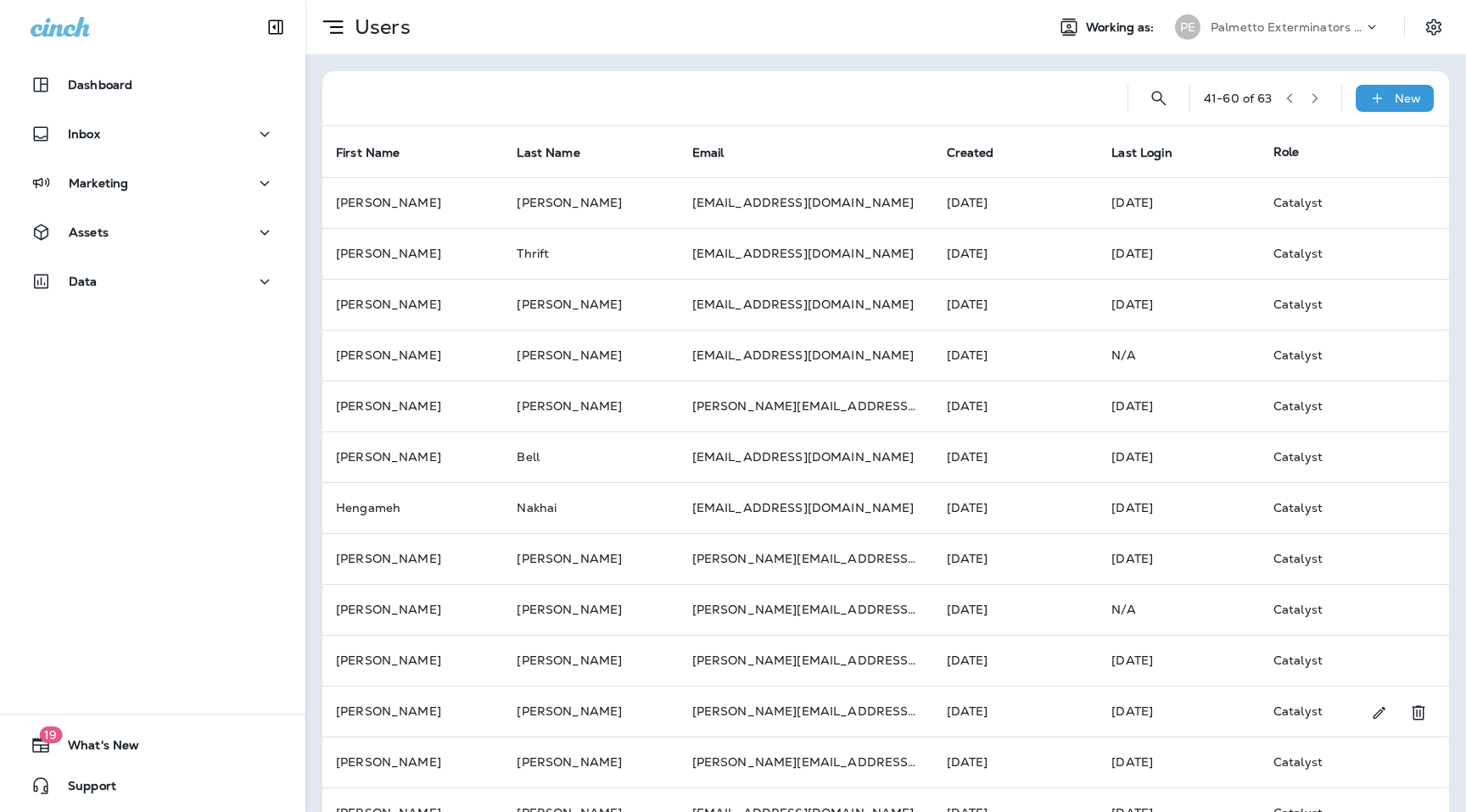
scroll to position [399, 0]
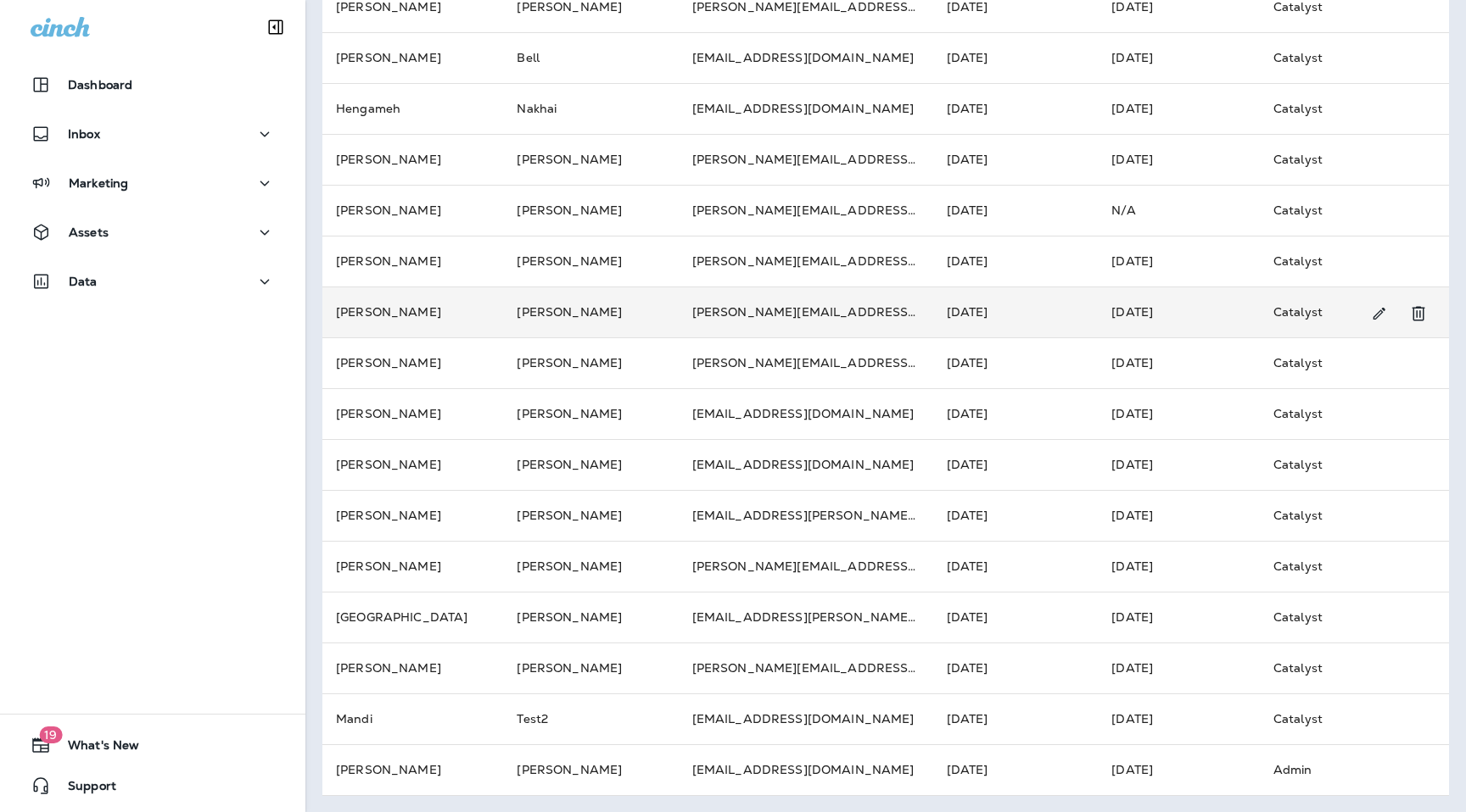
click at [488, 299] on td "[PERSON_NAME]" at bounding box center [413, 312] width 180 height 51
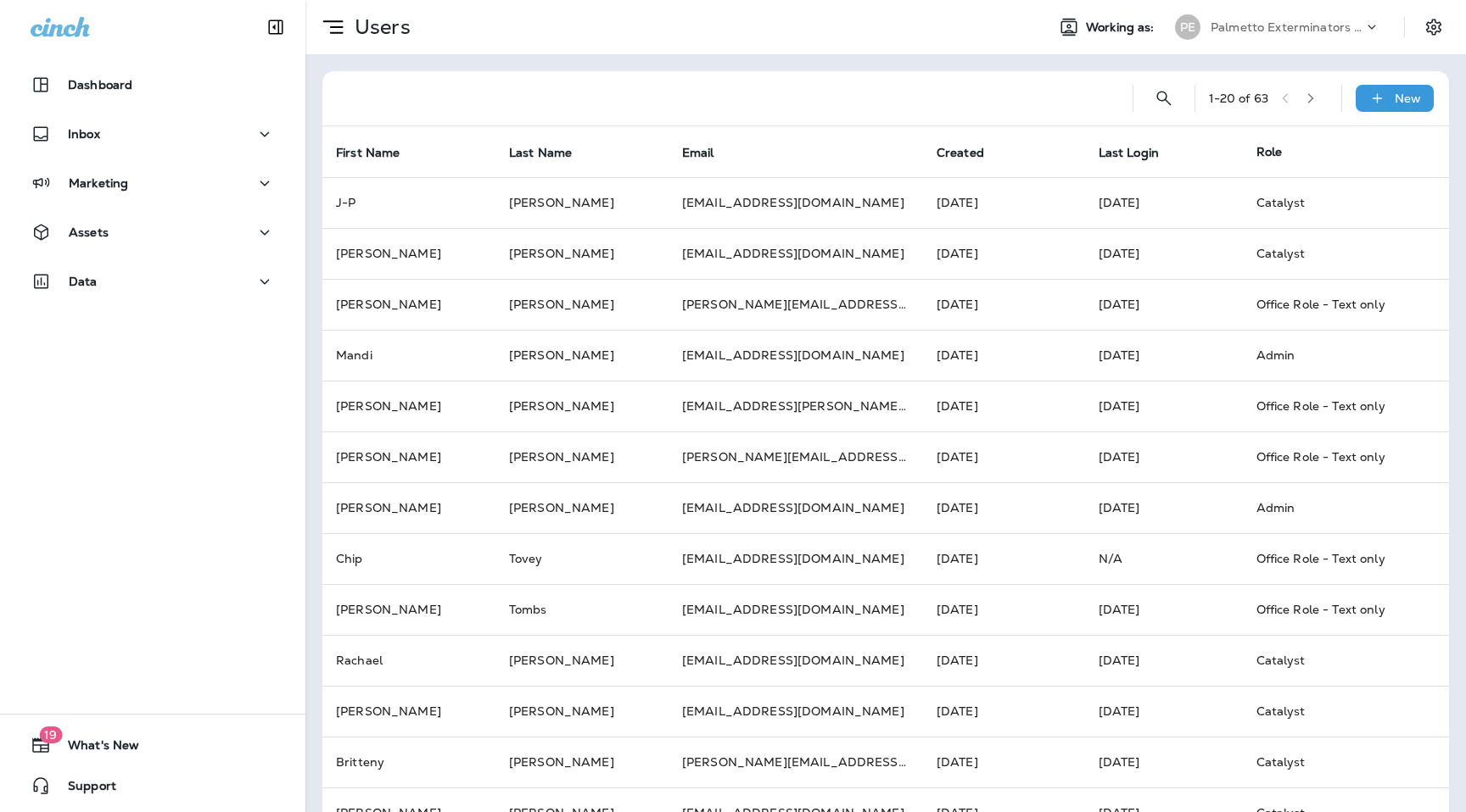
click at [1310, 95] on icon "button" at bounding box center [1310, 98] width 12 height 12
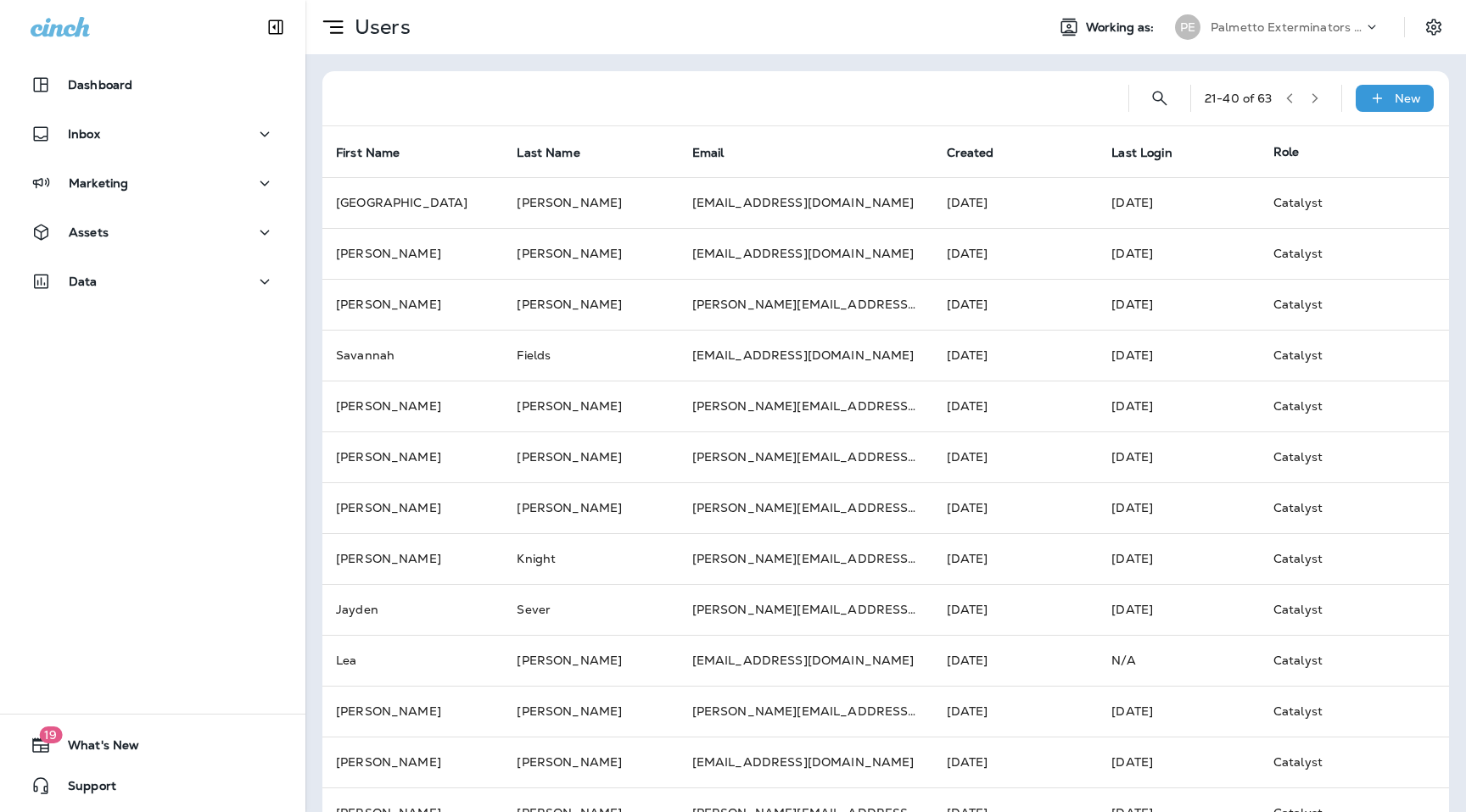
click at [1310, 95] on icon "button" at bounding box center [1314, 98] width 12 height 12
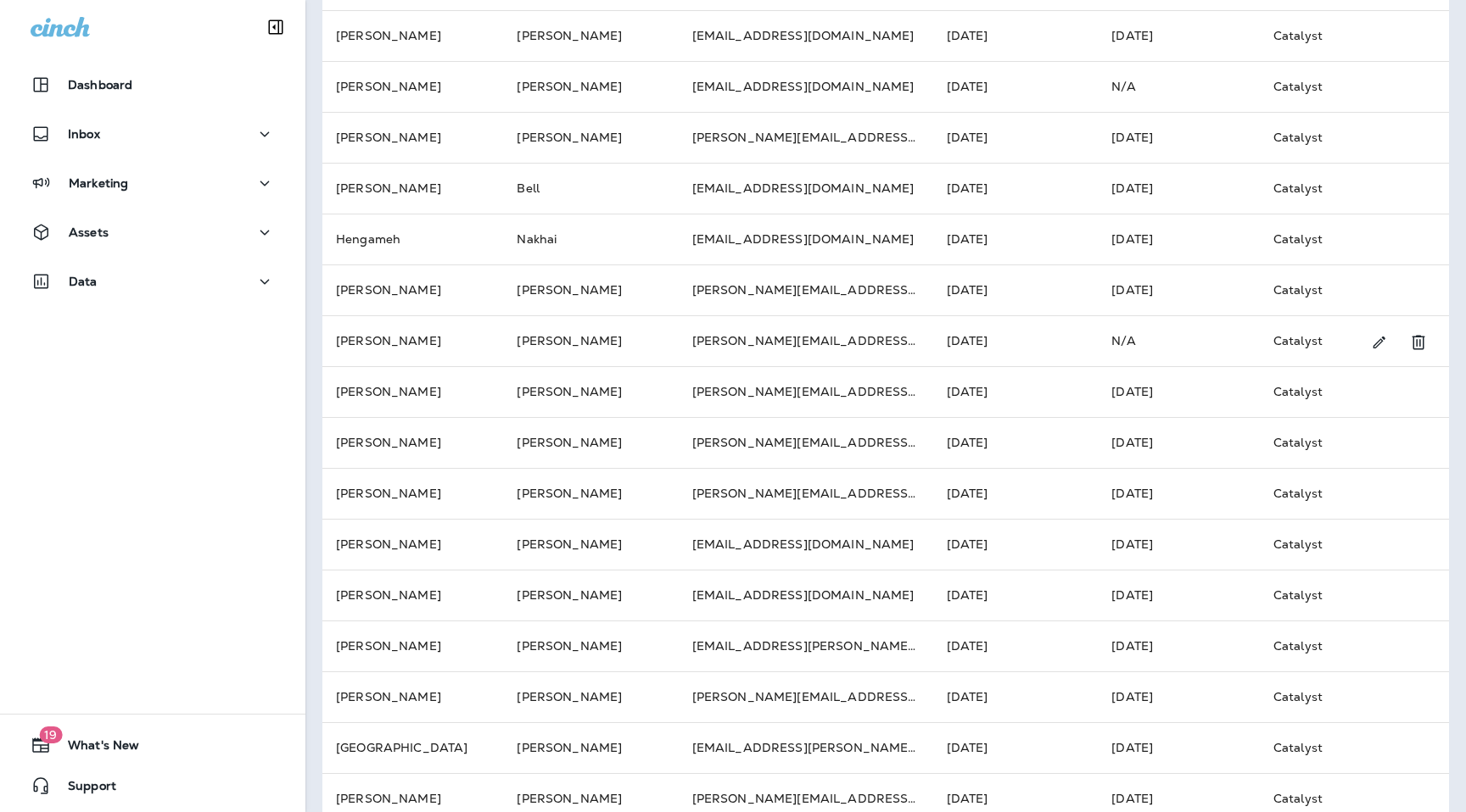
scroll to position [399, 0]
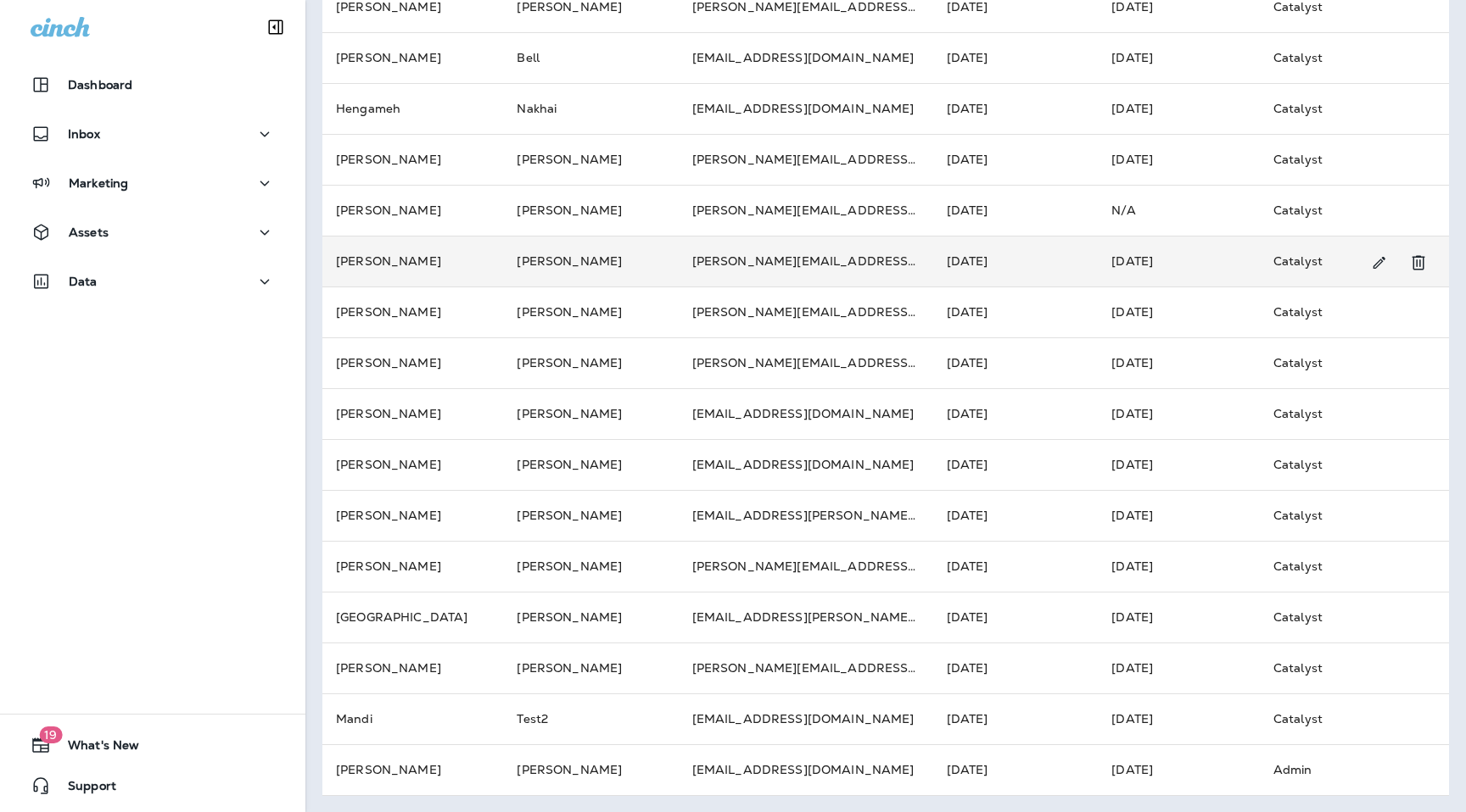
click at [534, 265] on td "[PERSON_NAME]" at bounding box center [590, 261] width 175 height 51
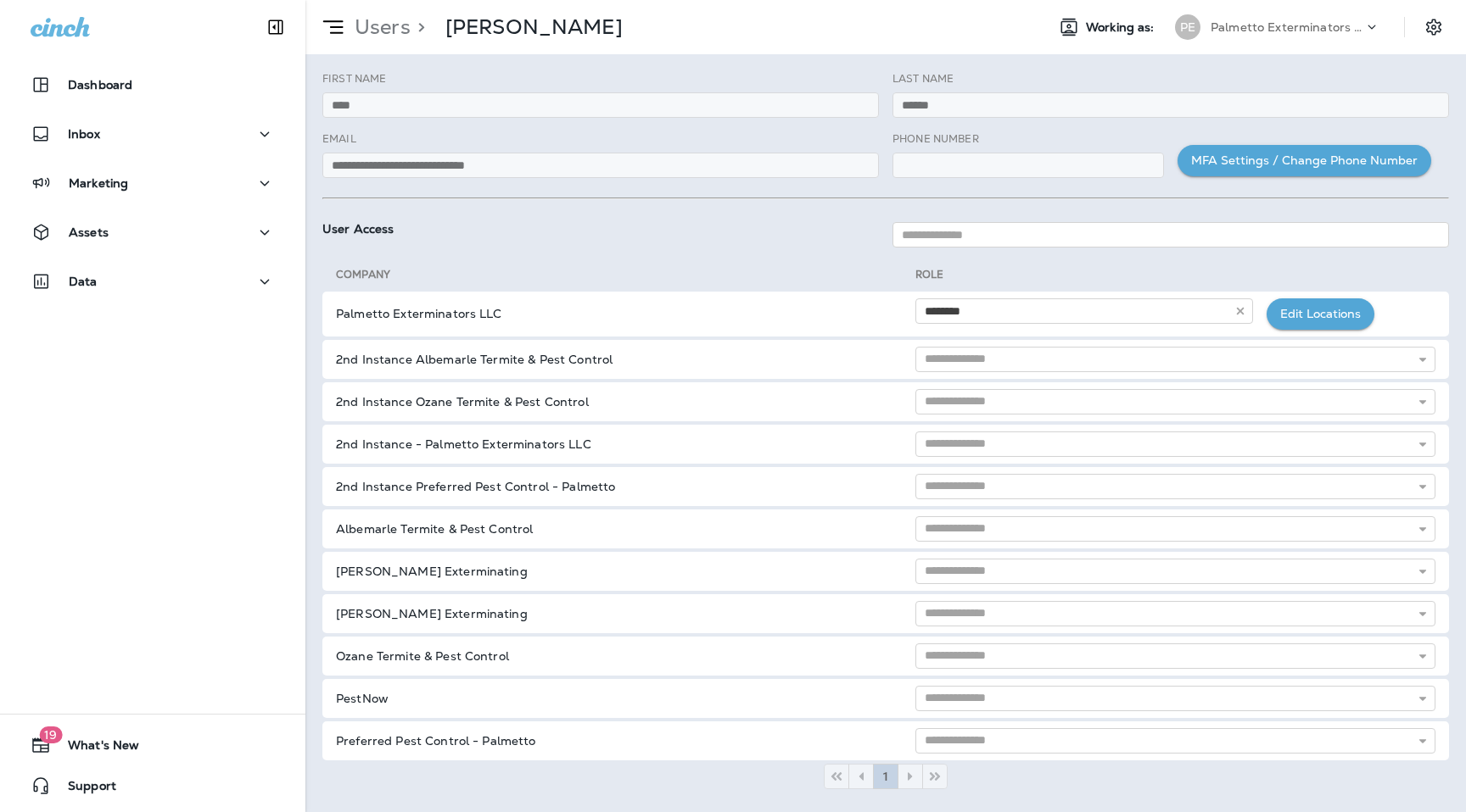
click at [388, 38] on p "Users" at bounding box center [378, 27] width 62 height 26
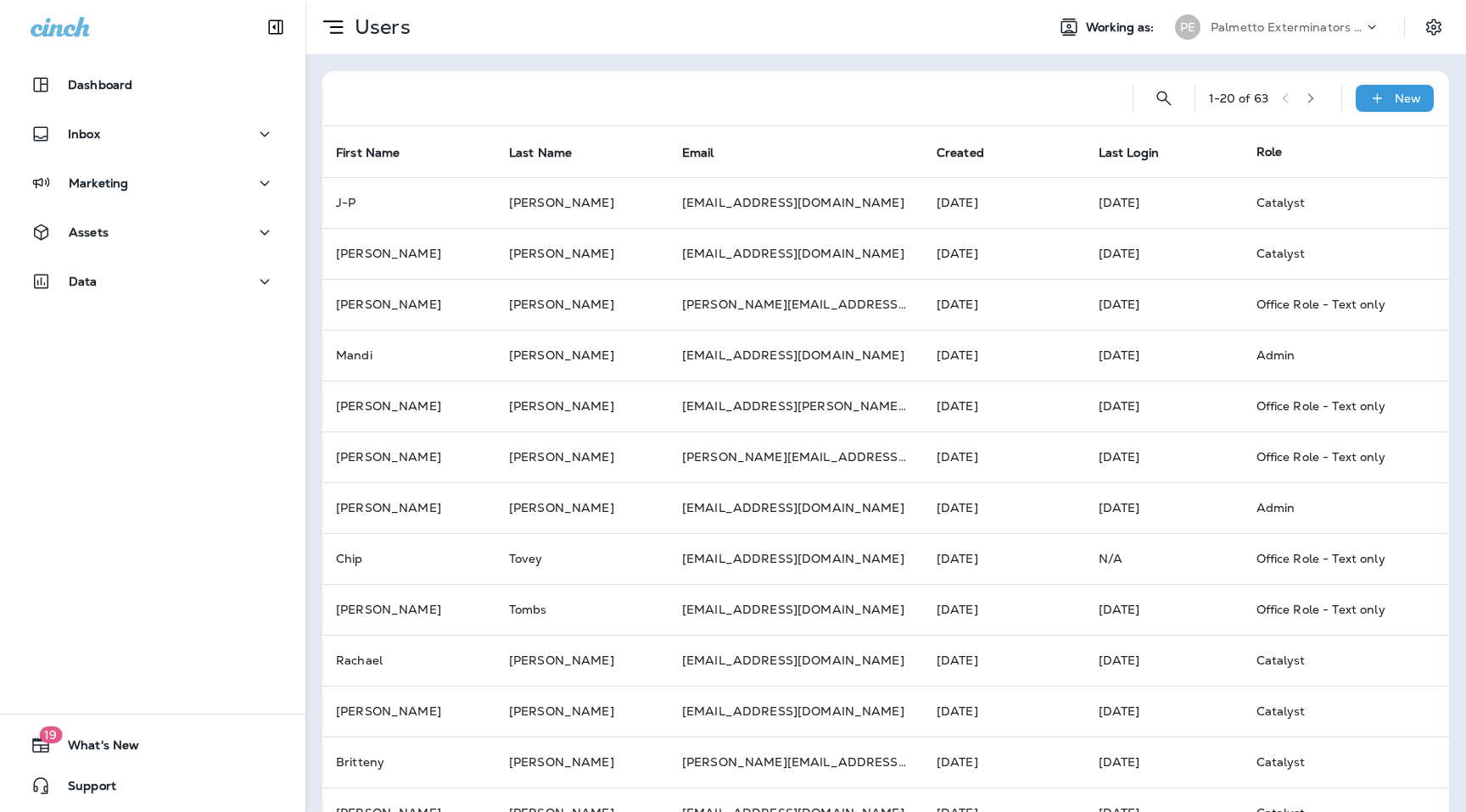
click at [1310, 102] on icon "button" at bounding box center [1310, 98] width 12 height 12
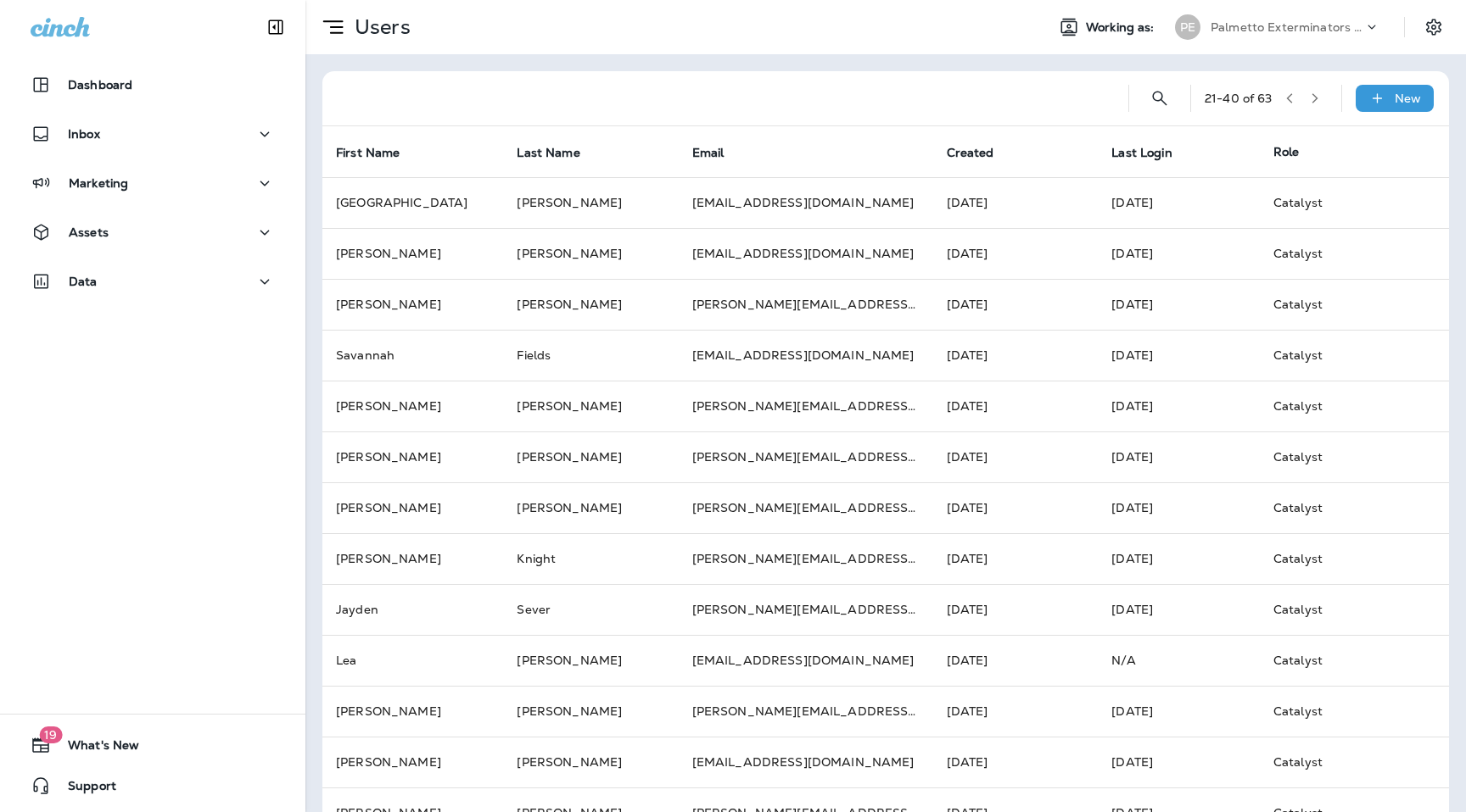
click at [1310, 102] on icon "button" at bounding box center [1314, 98] width 12 height 12
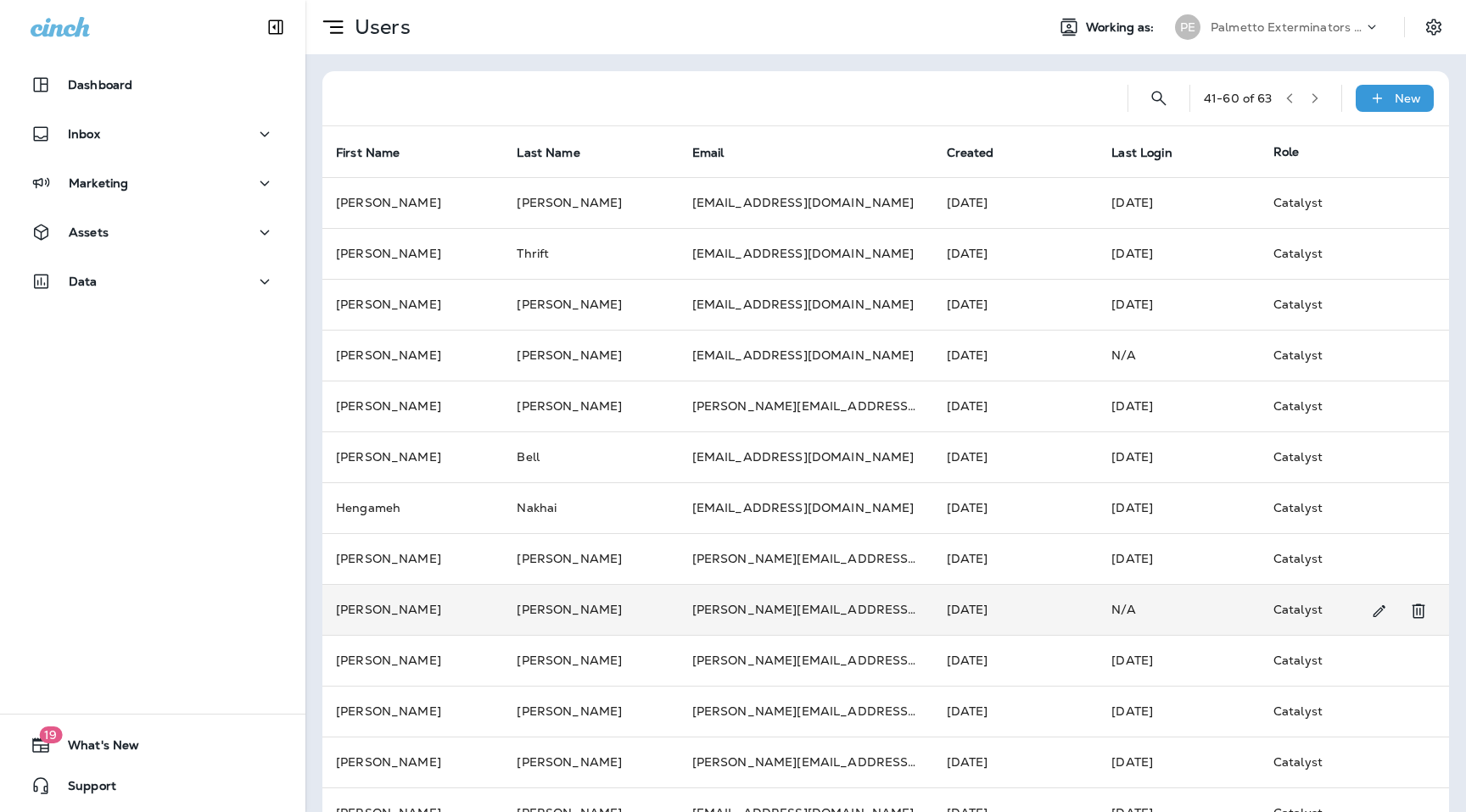
click at [554, 606] on td "[PERSON_NAME]" at bounding box center [590, 609] width 175 height 51
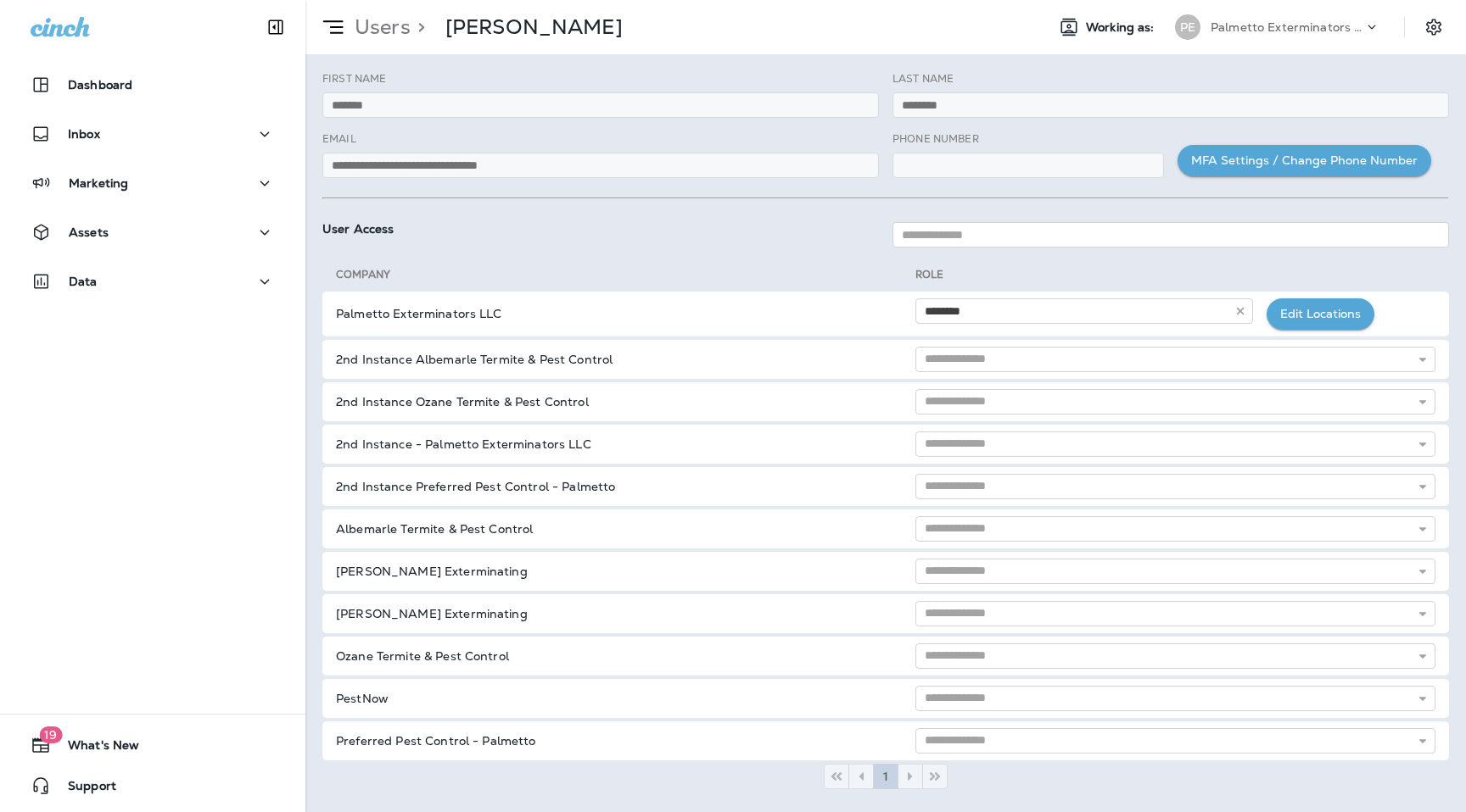
click at [384, 14] on p "Users" at bounding box center [378, 27] width 62 height 26
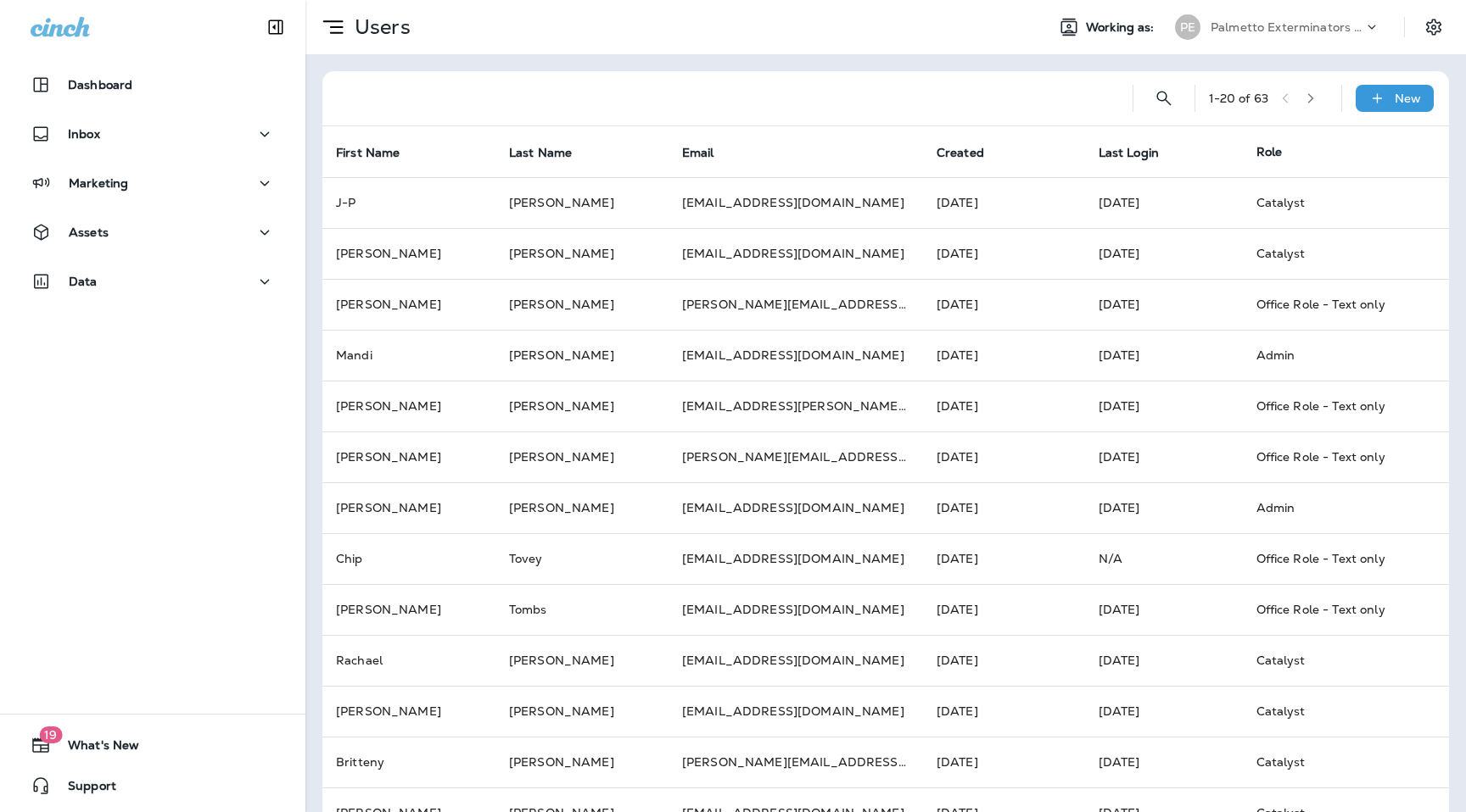
click at [1321, 97] on button "button" at bounding box center [1310, 98] width 26 height 26
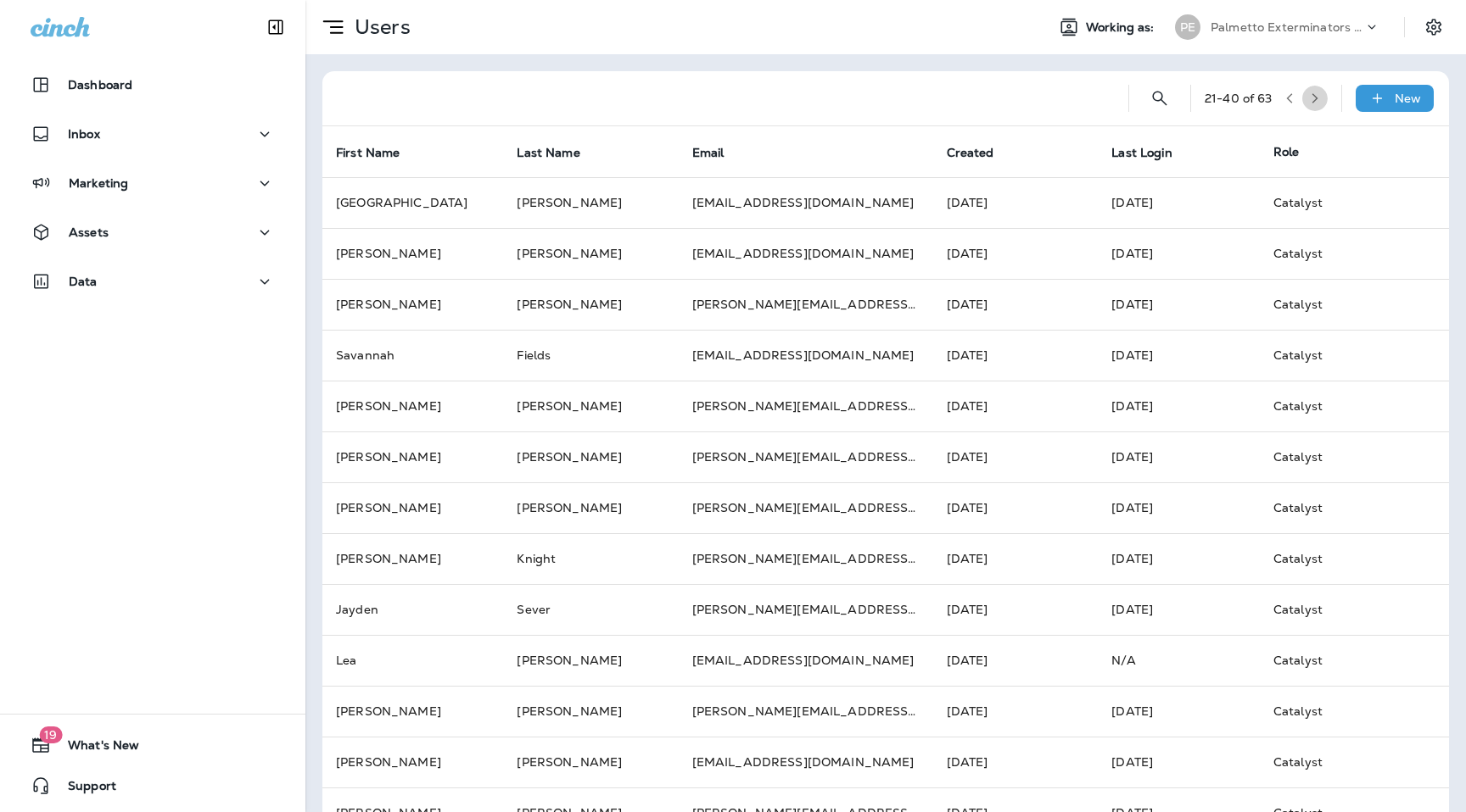
click at [1321, 97] on button "button" at bounding box center [1314, 98] width 26 height 26
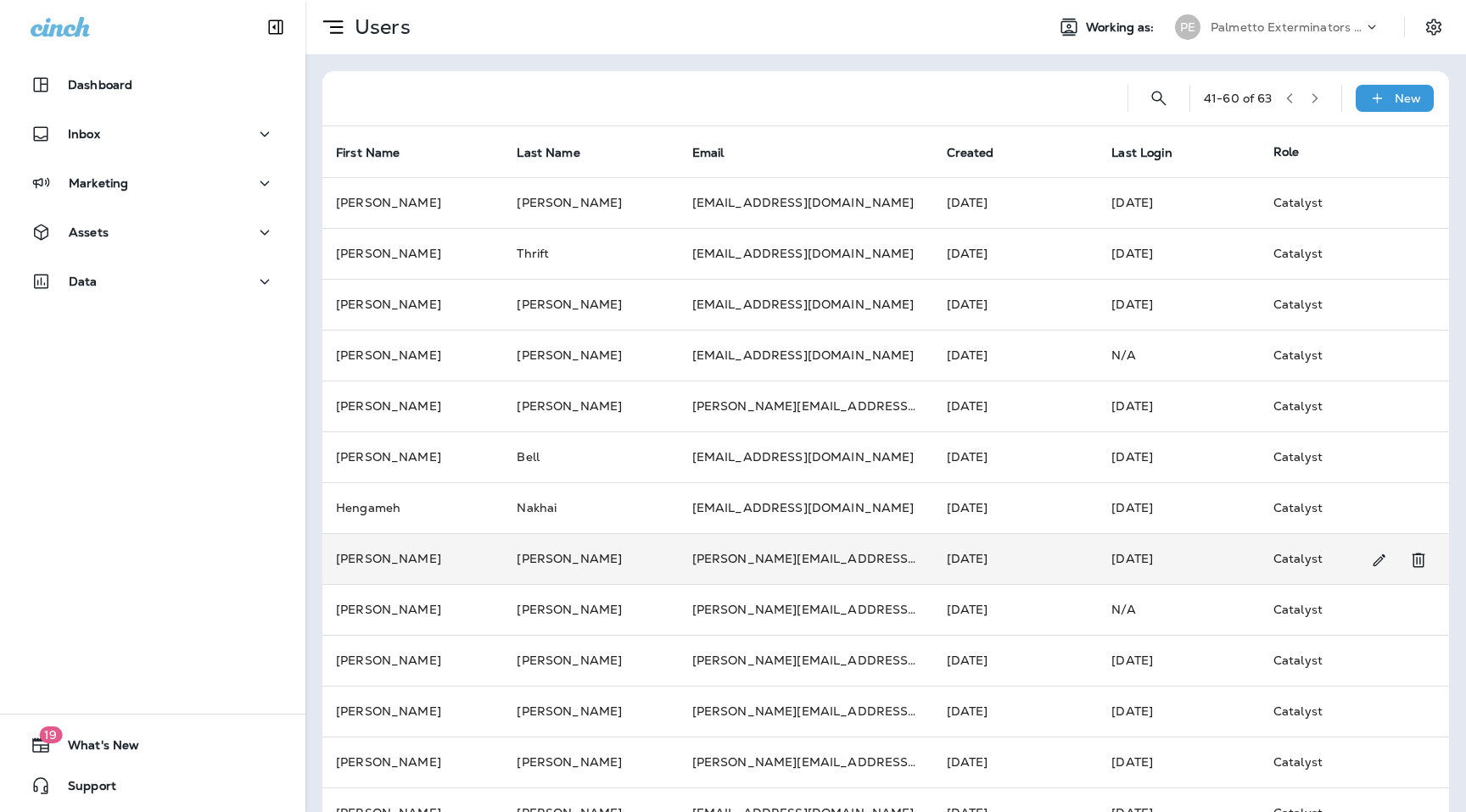
click at [504, 563] on td "[PERSON_NAME]" at bounding box center [590, 559] width 175 height 51
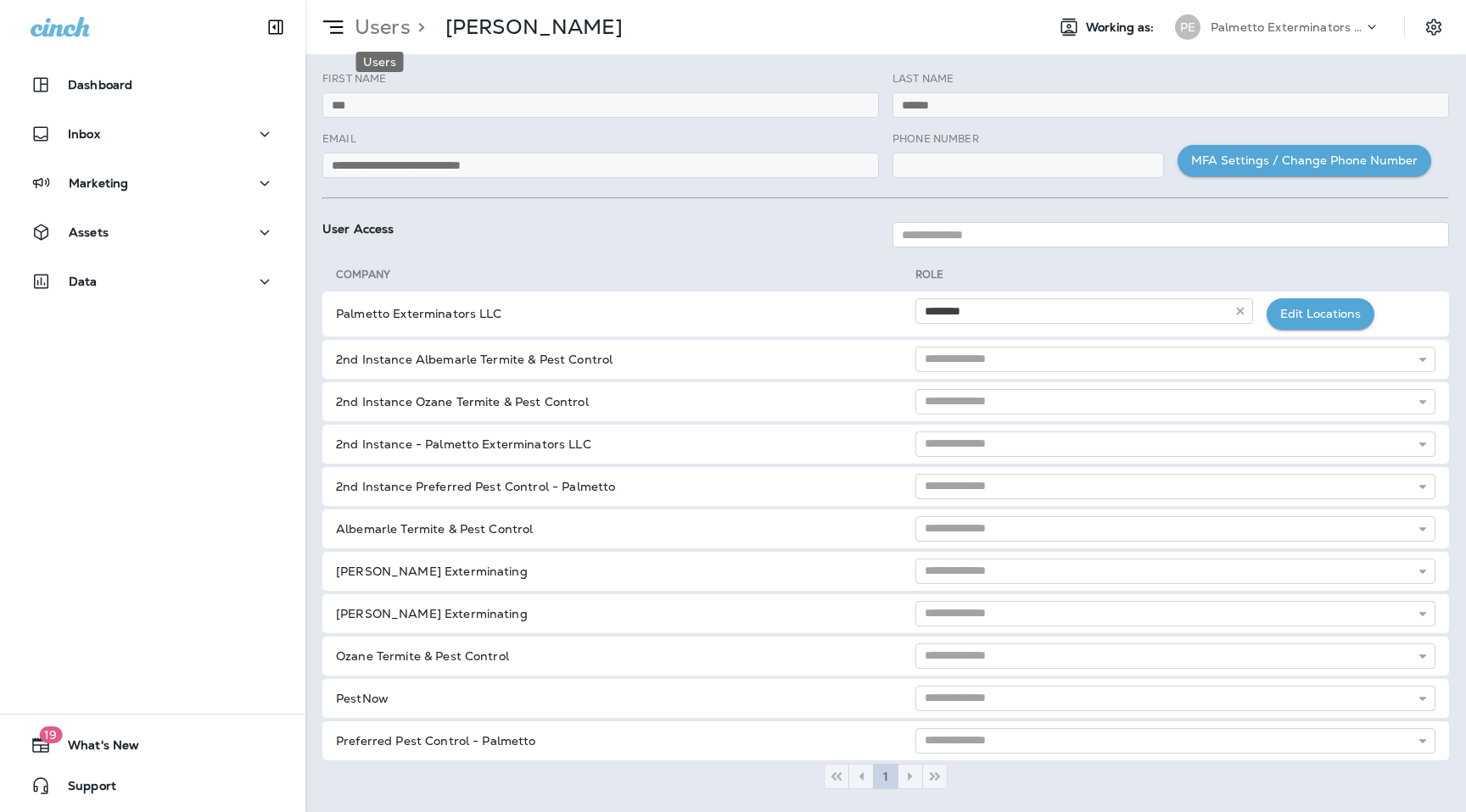
click at [375, 19] on p "Users" at bounding box center [378, 27] width 62 height 26
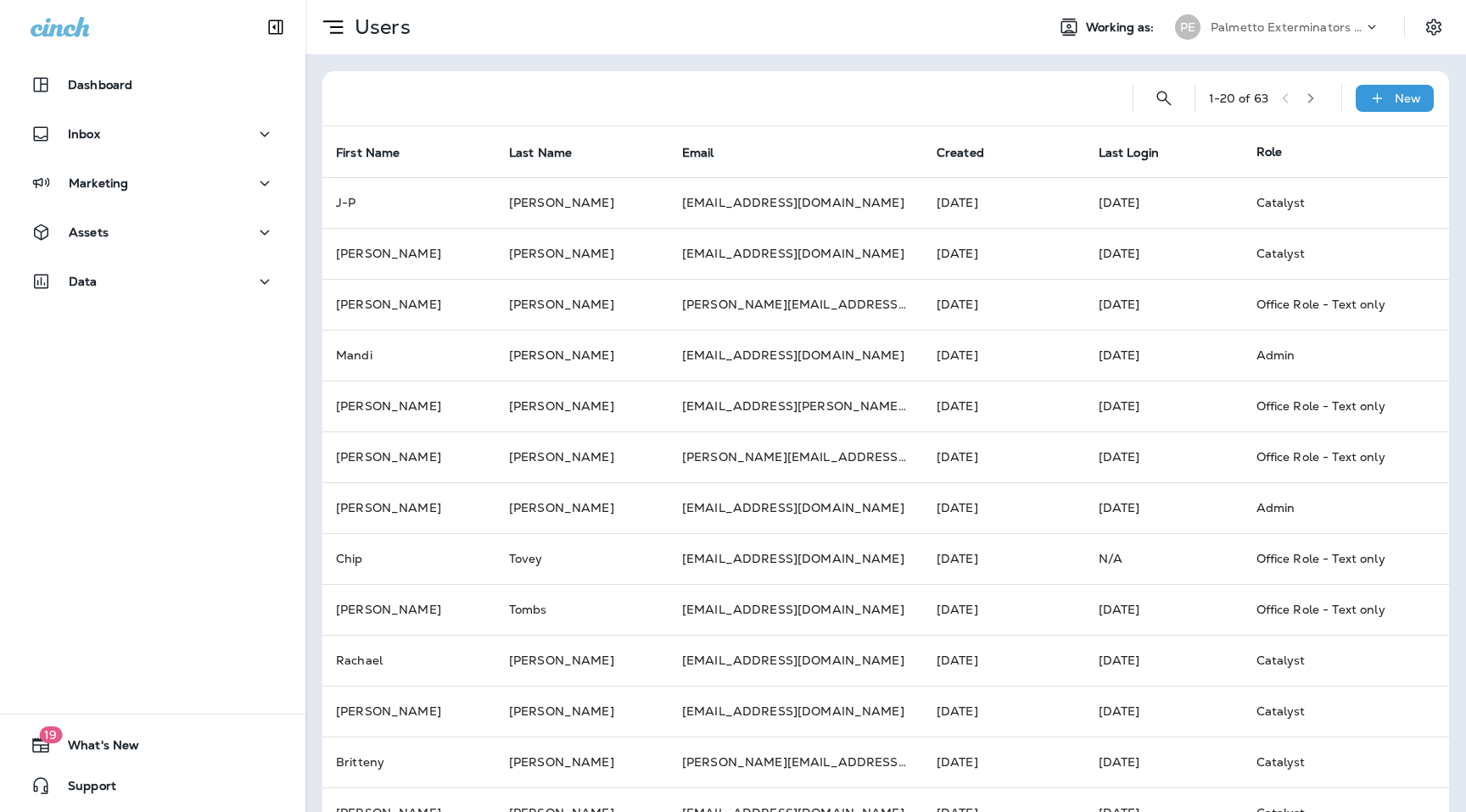
click at [1315, 94] on icon "button" at bounding box center [1310, 98] width 12 height 12
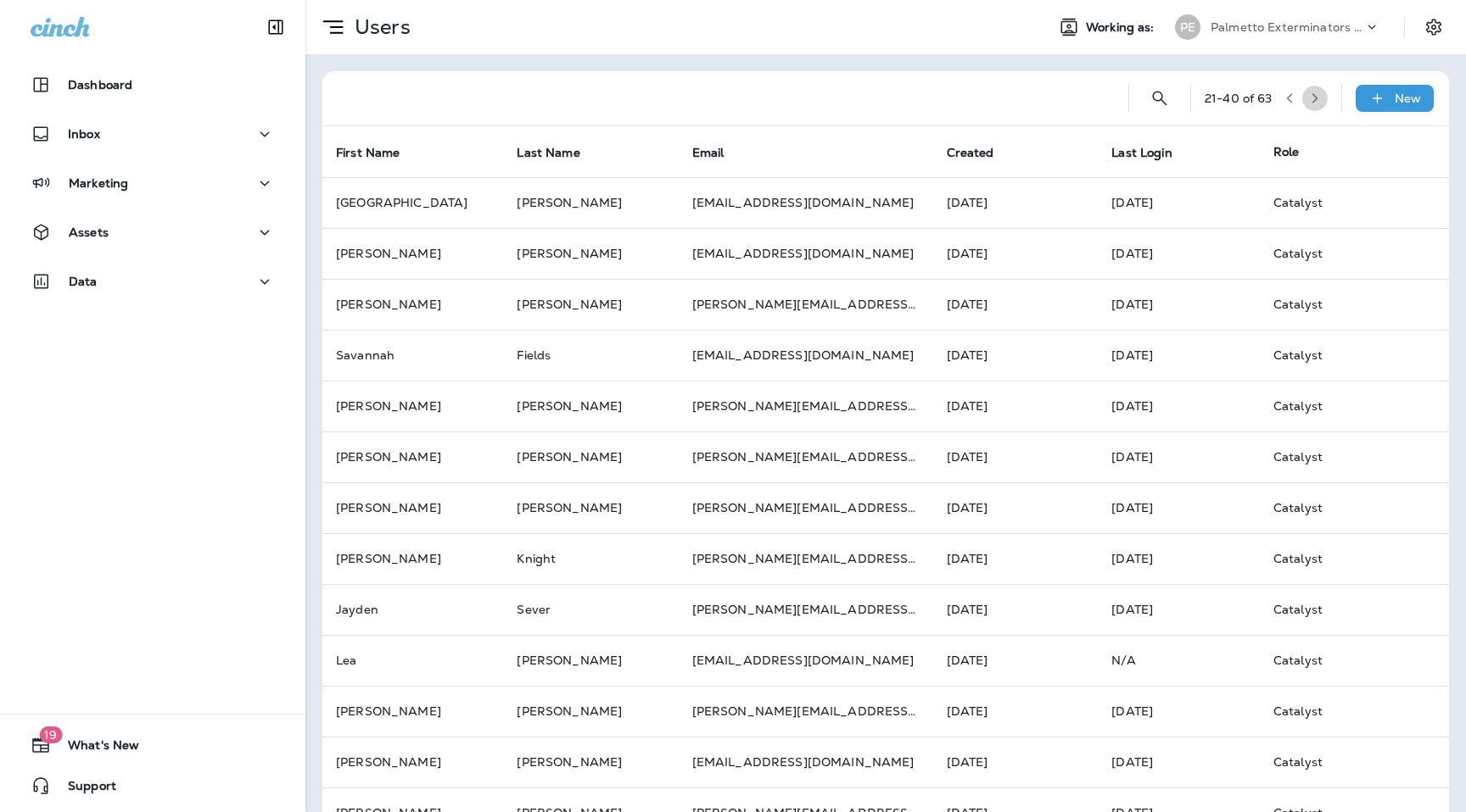
click at [1315, 94] on icon "button" at bounding box center [1314, 98] width 12 height 12
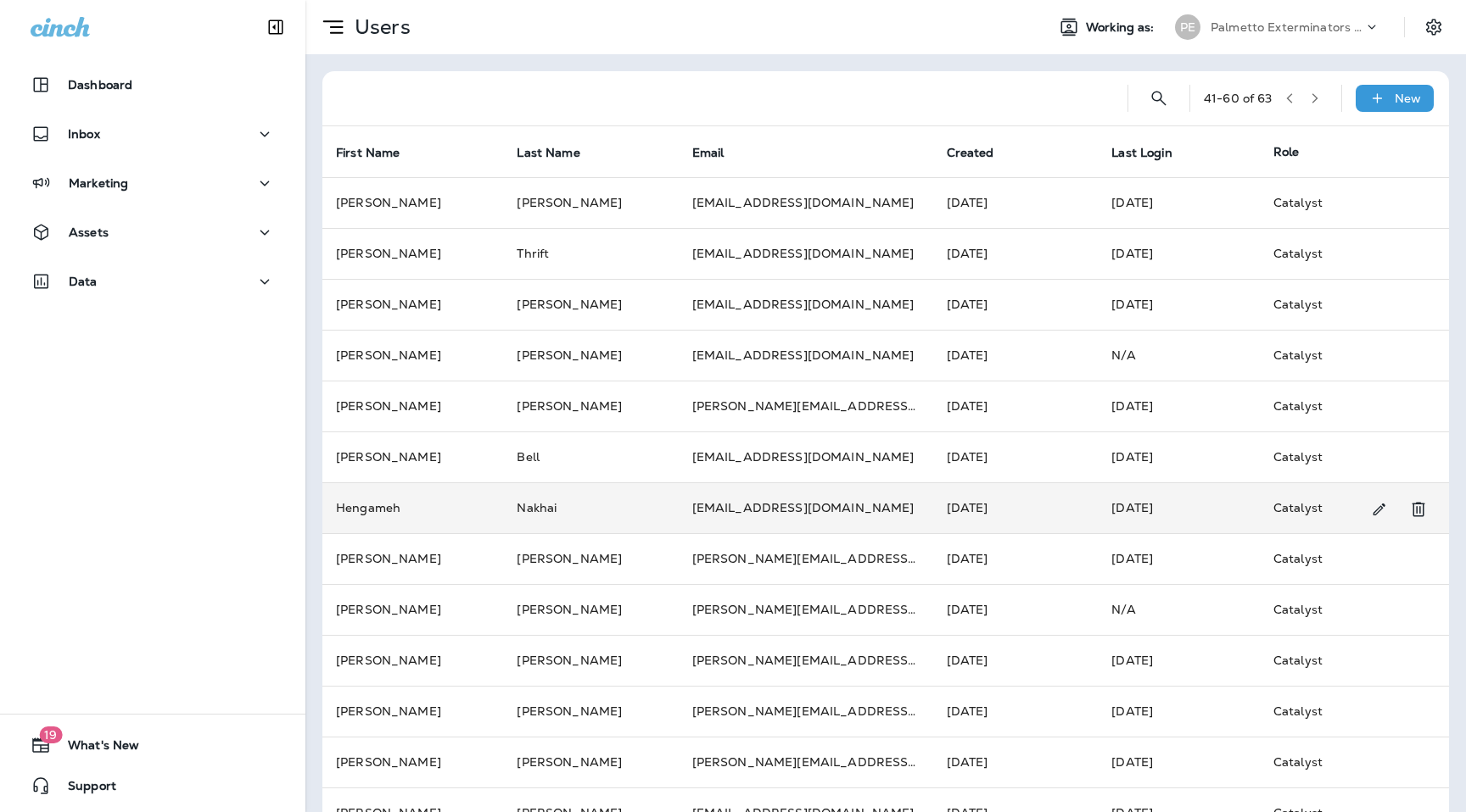
click at [509, 514] on td "Nakhai" at bounding box center [590, 508] width 175 height 51
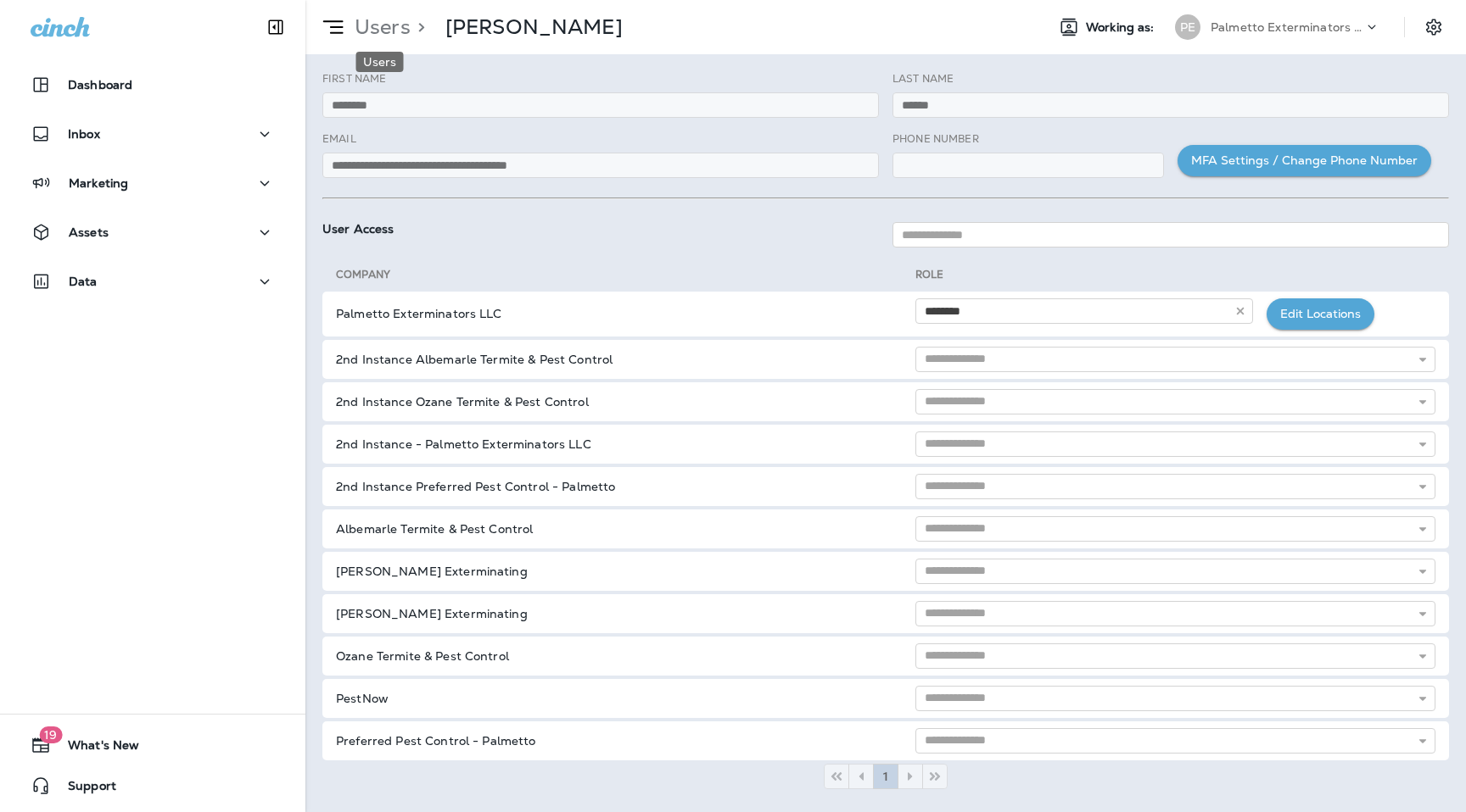
click at [380, 18] on p "Users" at bounding box center [378, 27] width 62 height 26
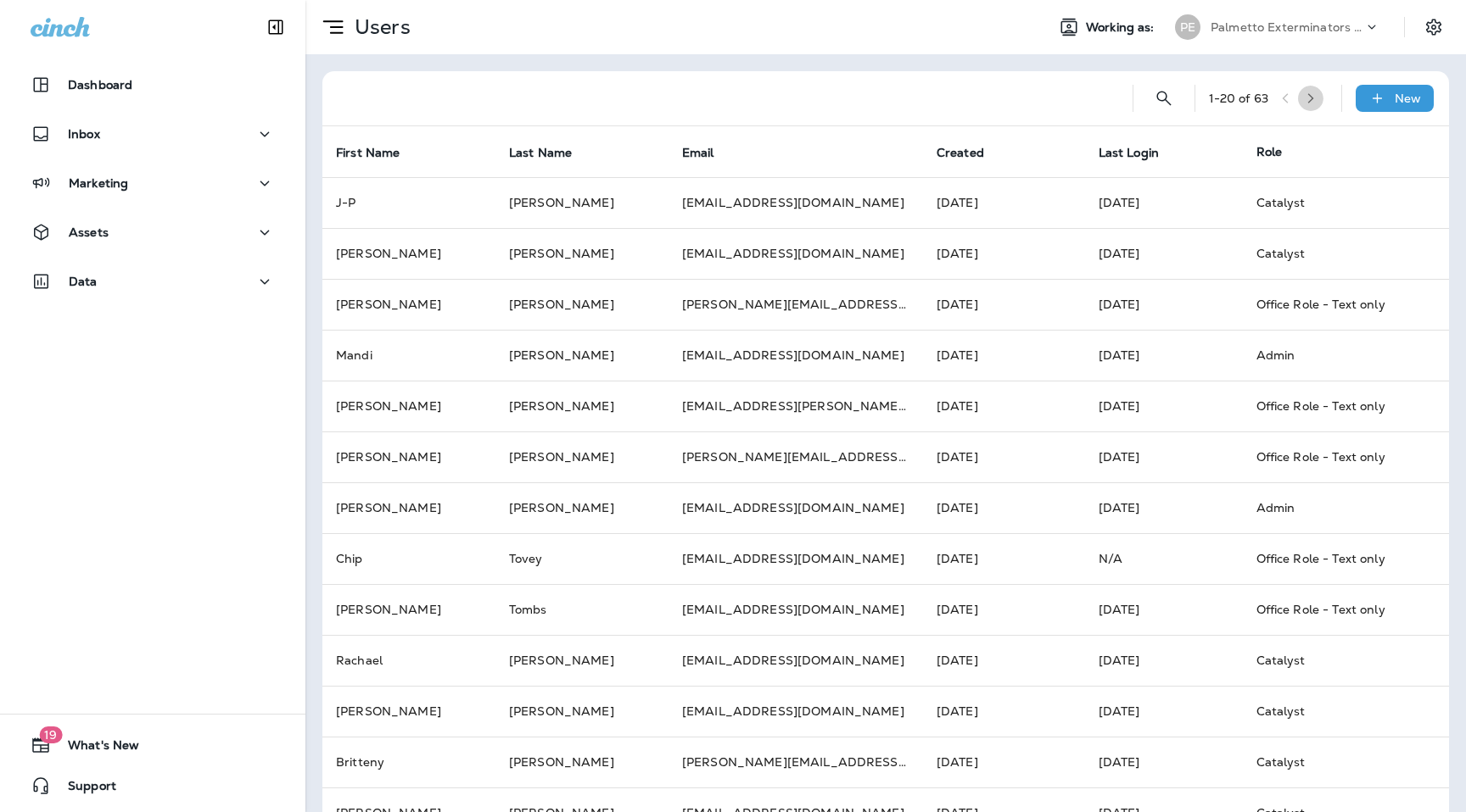
click at [1316, 89] on button "button" at bounding box center [1310, 98] width 26 height 26
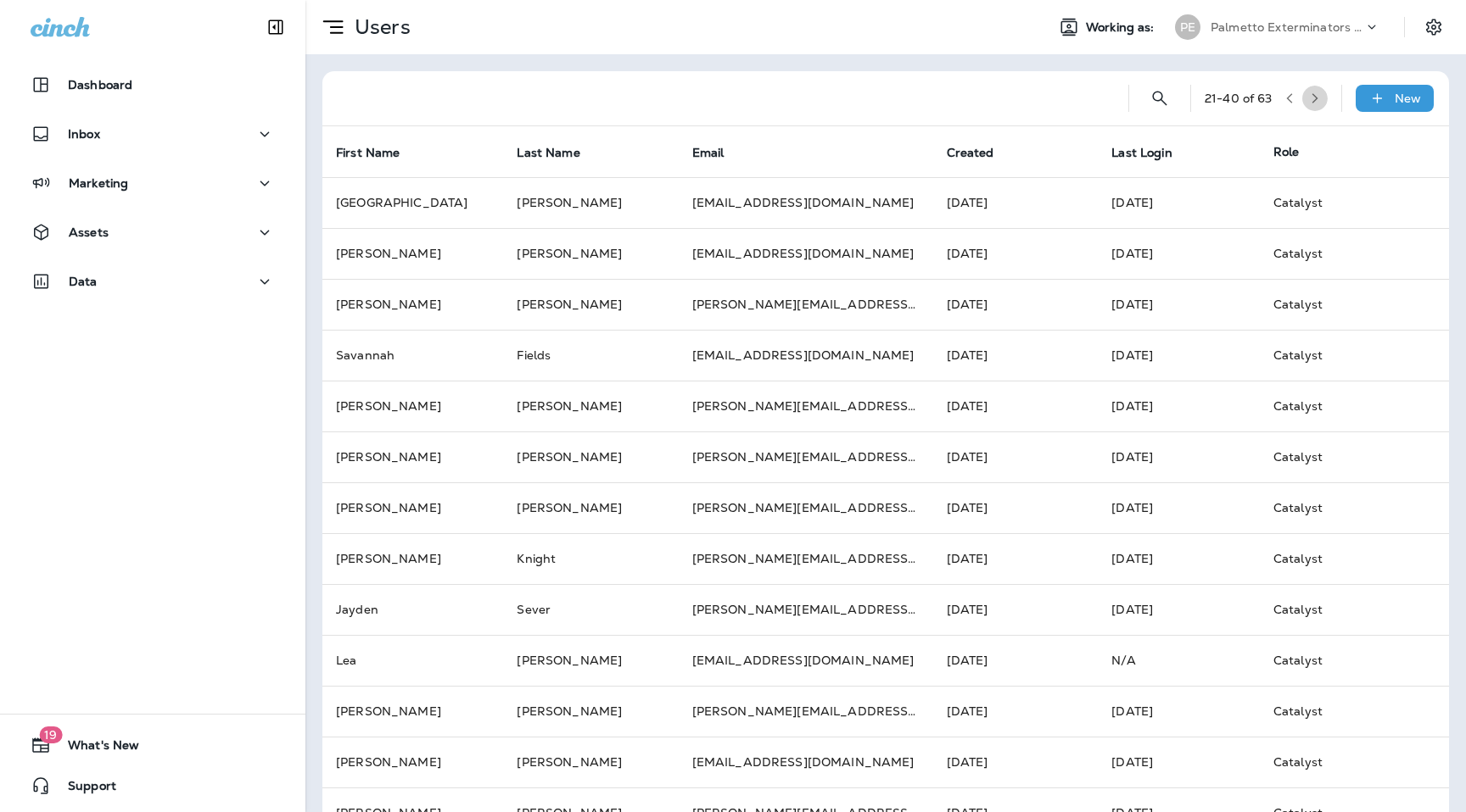
click at [1316, 89] on button "button" at bounding box center [1314, 98] width 26 height 26
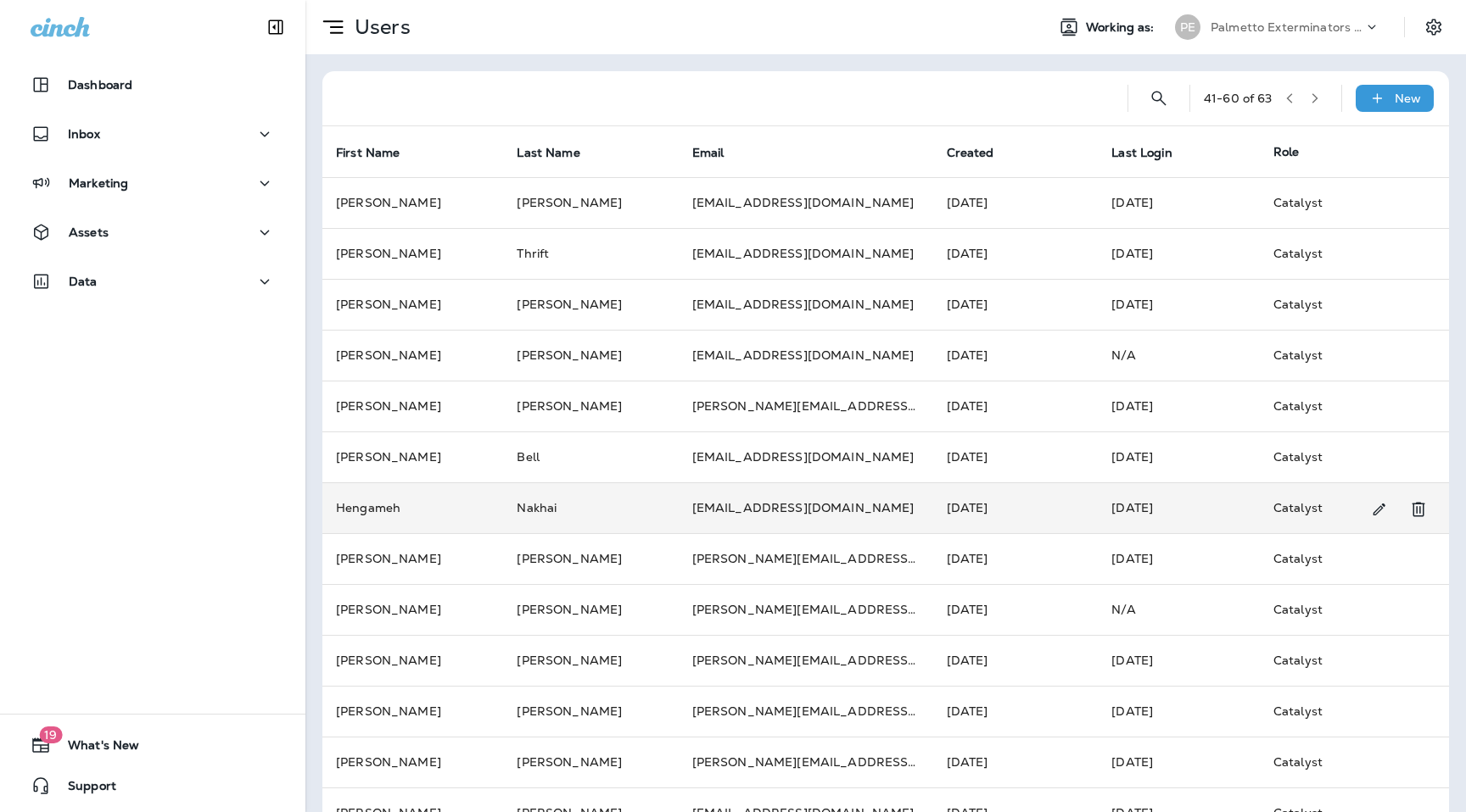
click at [448, 511] on td "Hengameh" at bounding box center [413, 508] width 180 height 51
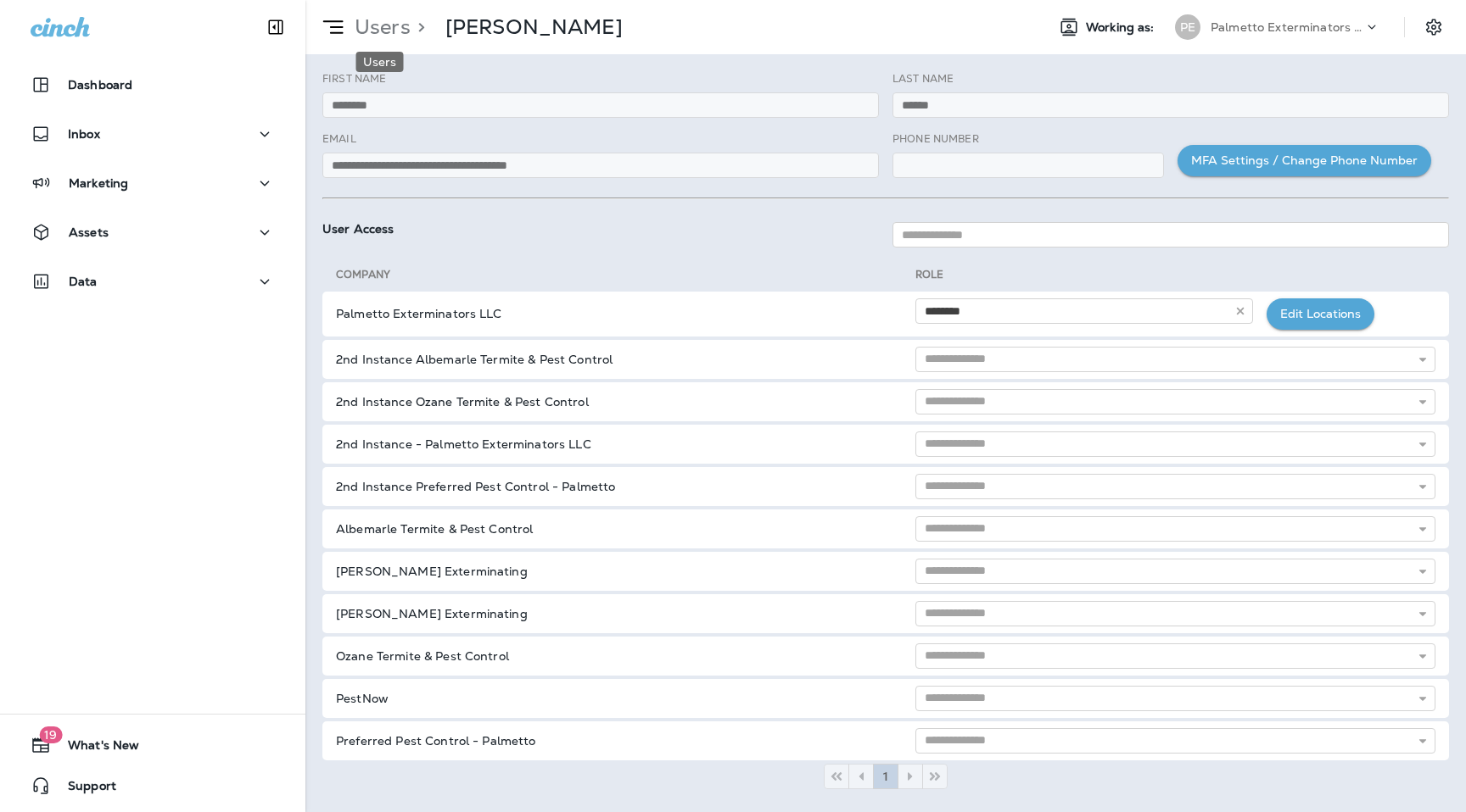
click at [397, 27] on p "Users" at bounding box center [378, 27] width 62 height 26
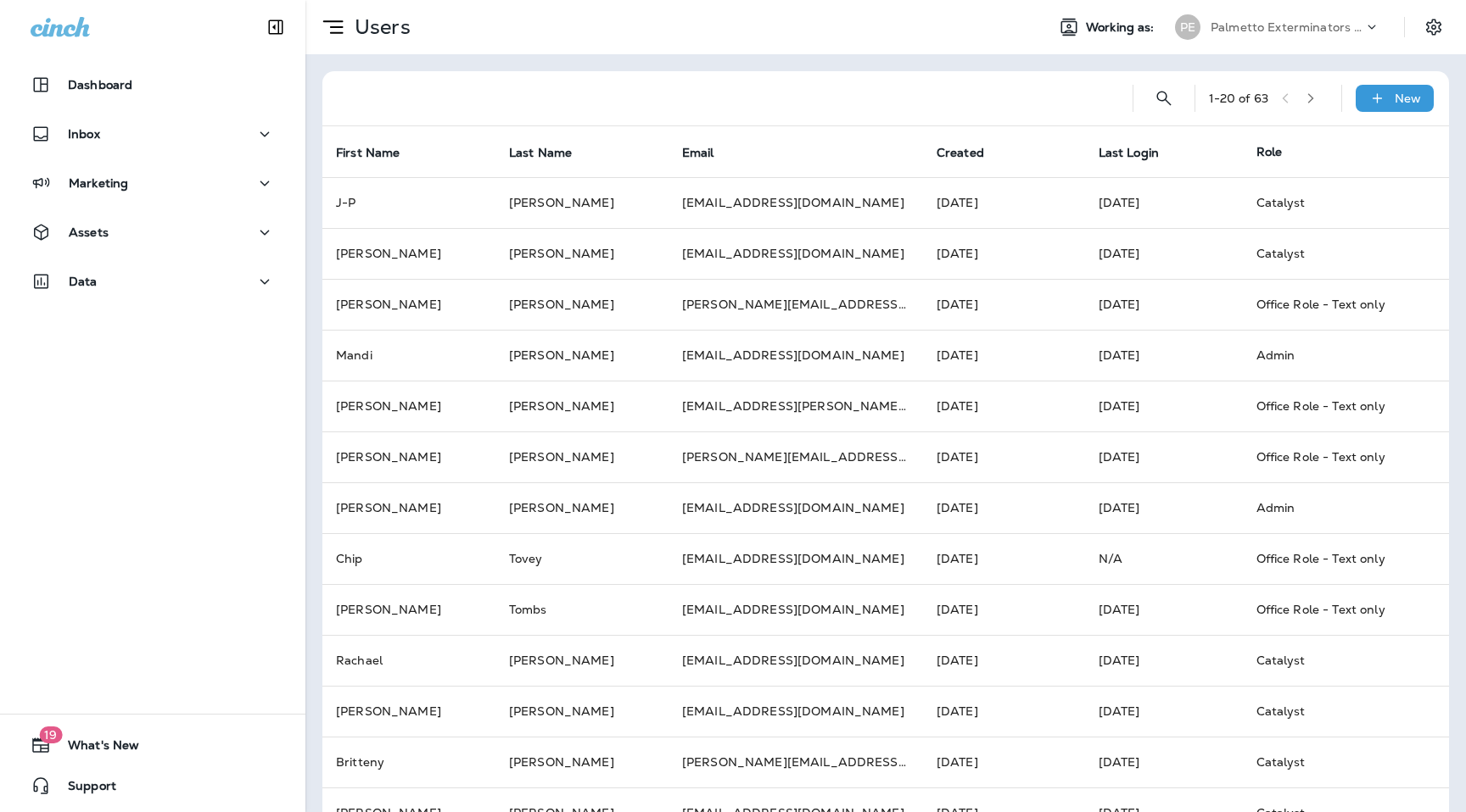
click at [1322, 106] on button "button" at bounding box center [1310, 98] width 26 height 26
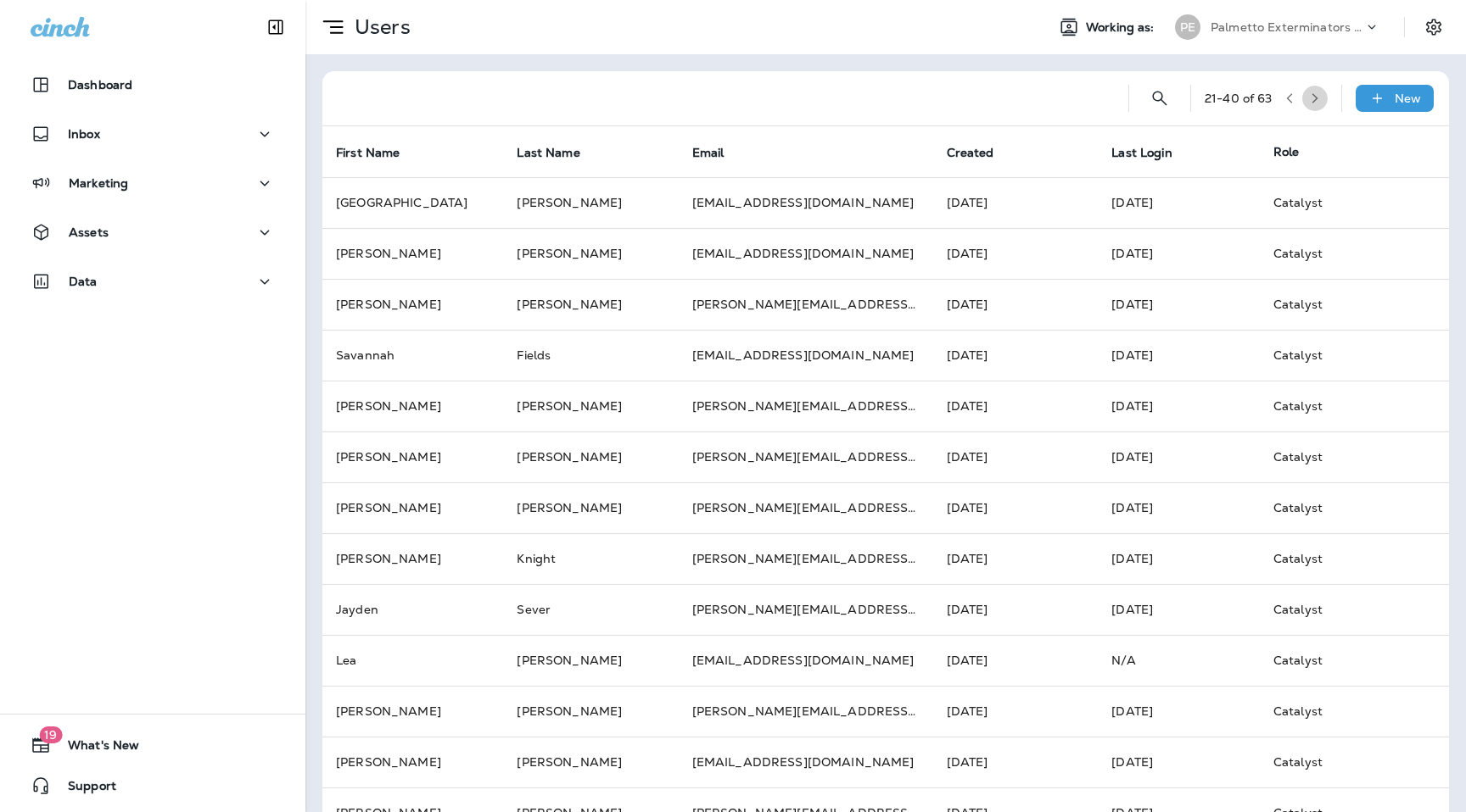
click at [1322, 106] on button "button" at bounding box center [1314, 98] width 26 height 26
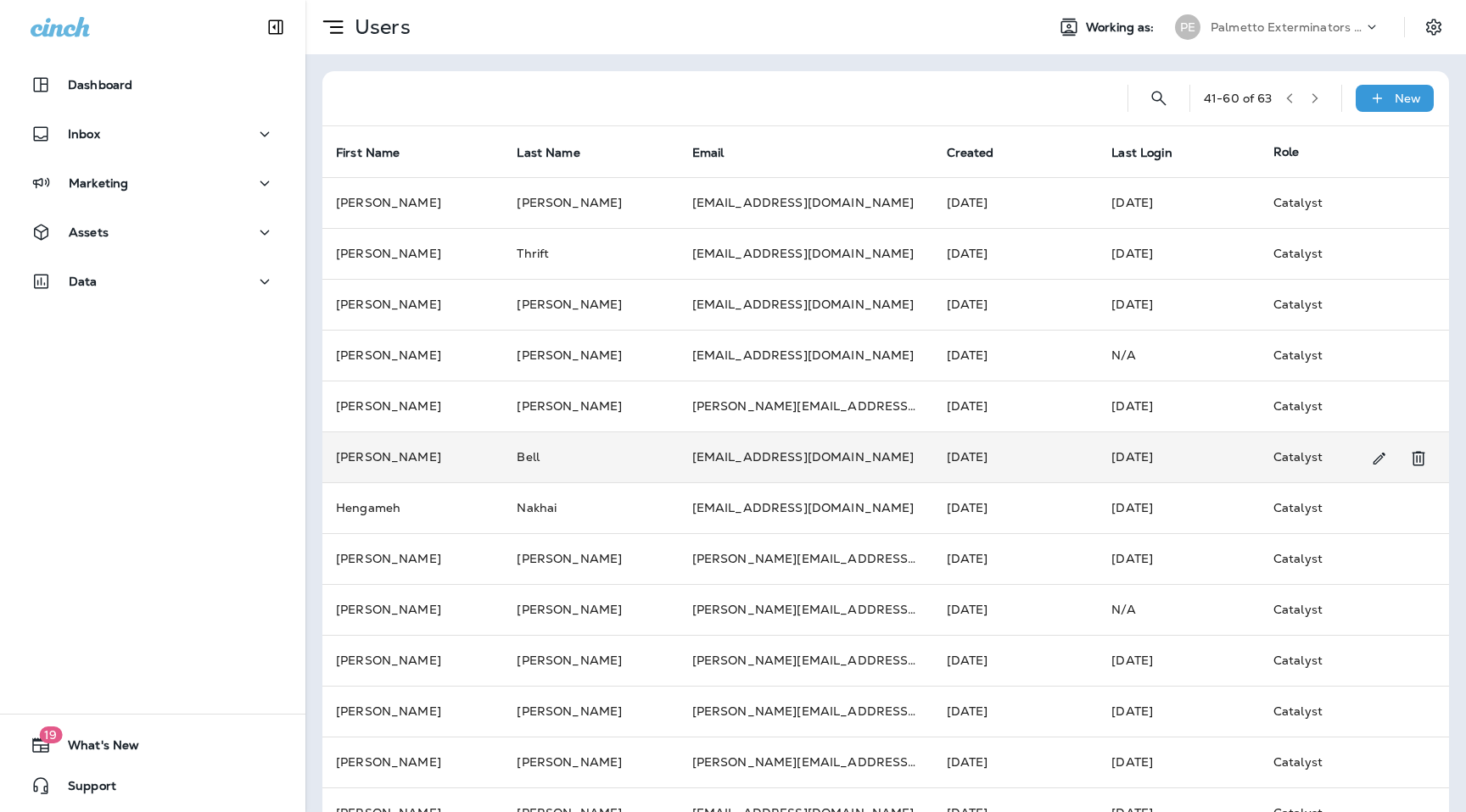
click at [575, 480] on td "Bell" at bounding box center [590, 457] width 175 height 51
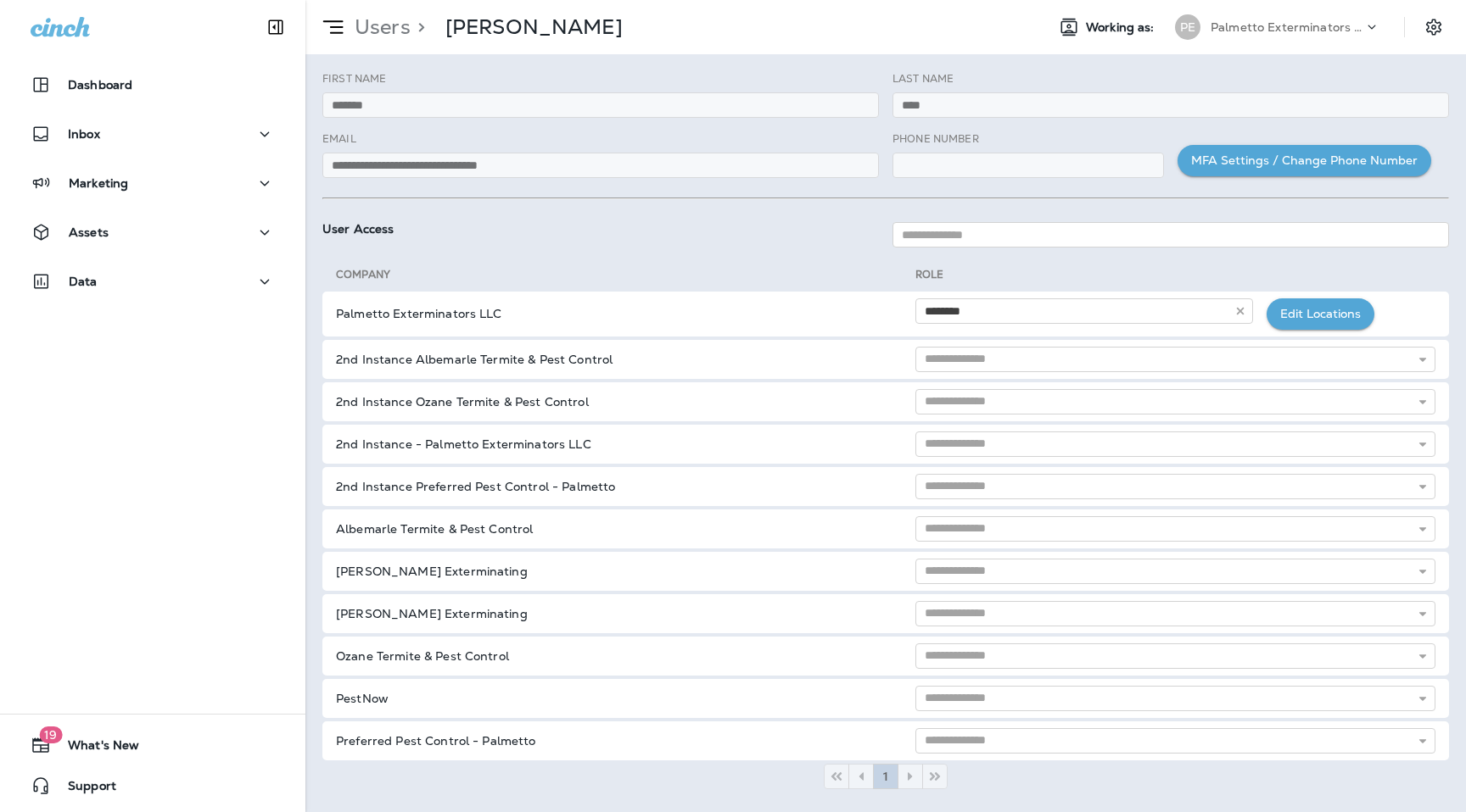
click at [395, 25] on p "Users" at bounding box center [378, 27] width 62 height 26
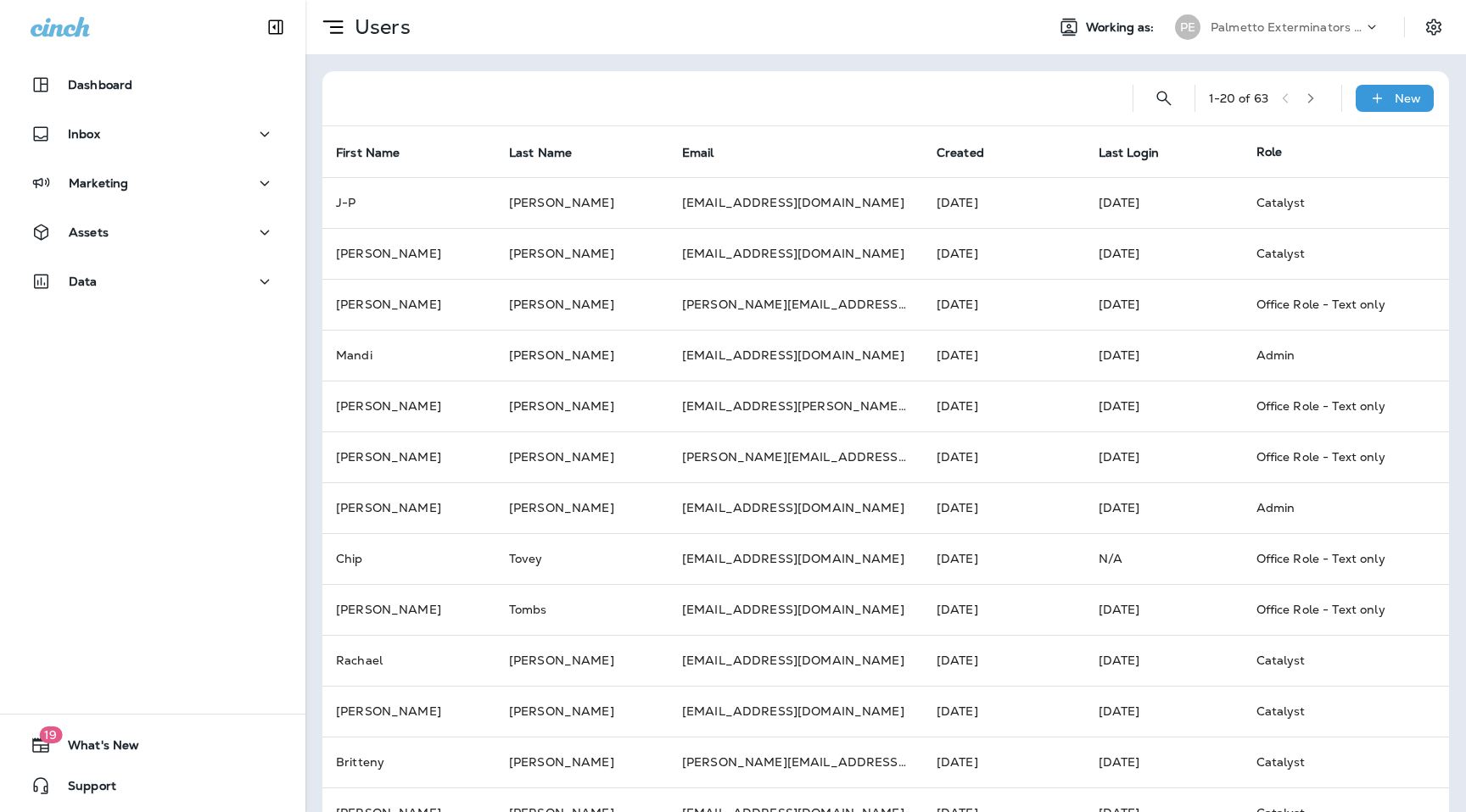
click at [1316, 102] on icon "button" at bounding box center [1310, 98] width 12 height 12
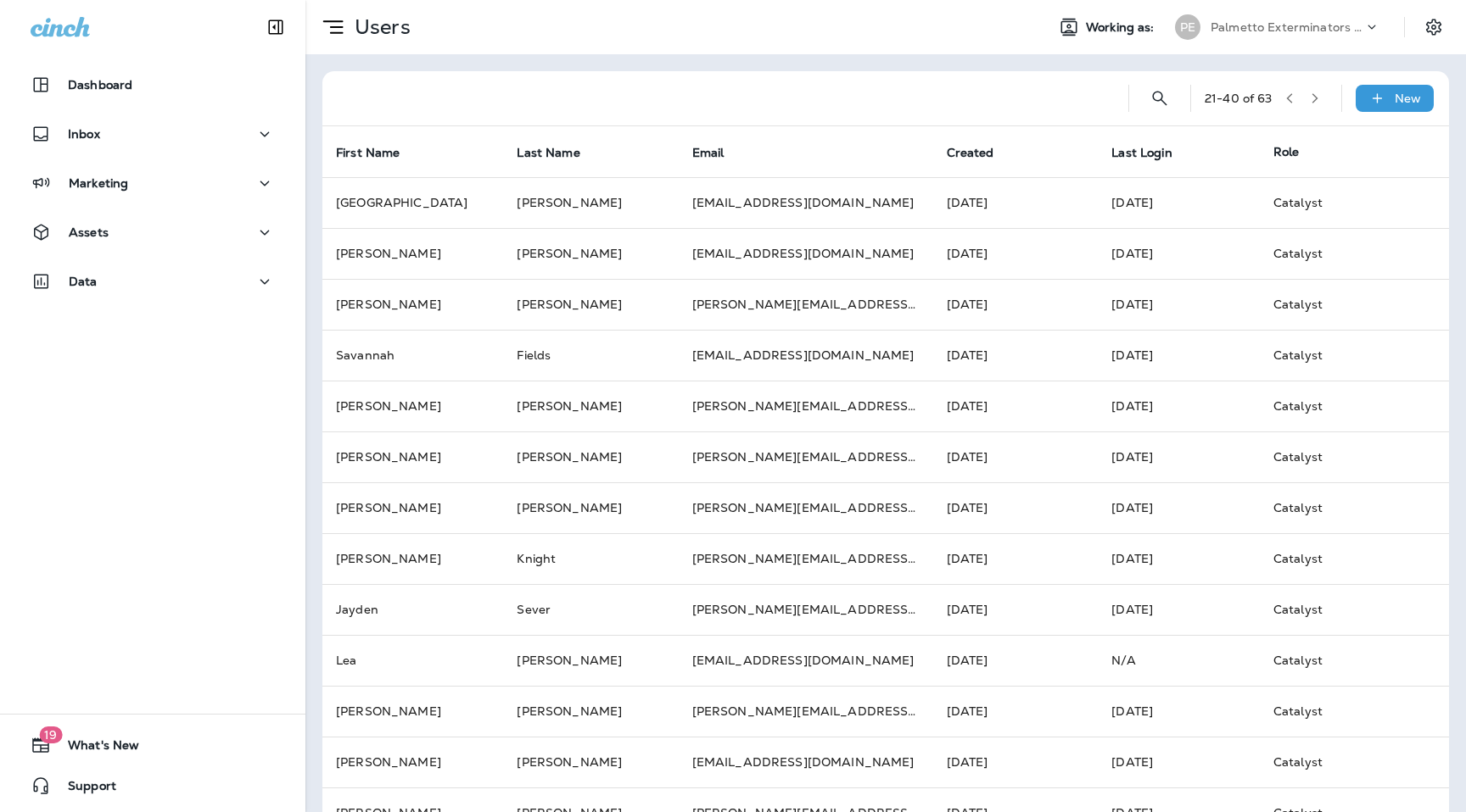
click at [1321, 102] on icon "button" at bounding box center [1314, 98] width 12 height 12
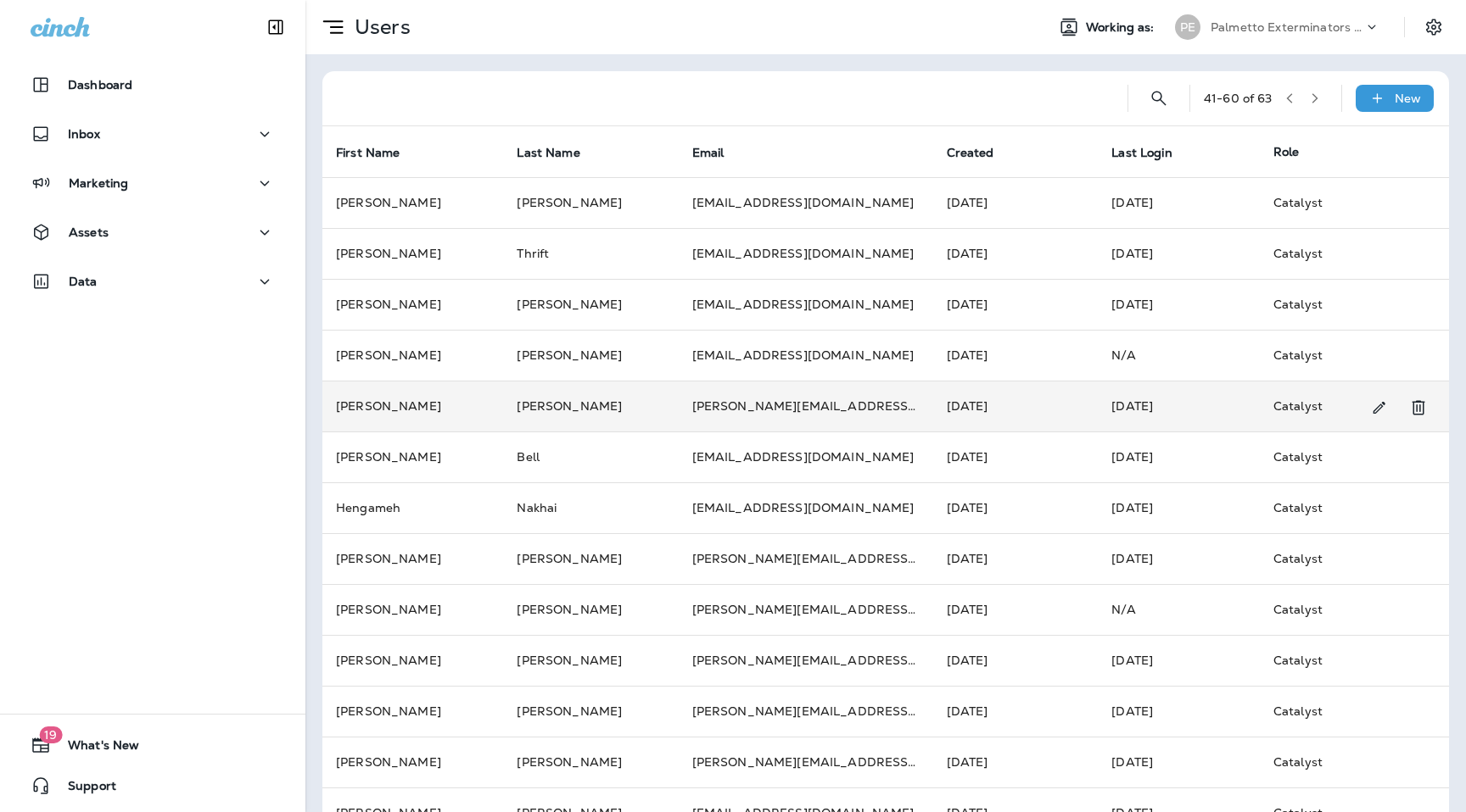
click at [462, 412] on td "[PERSON_NAME]" at bounding box center [413, 406] width 180 height 51
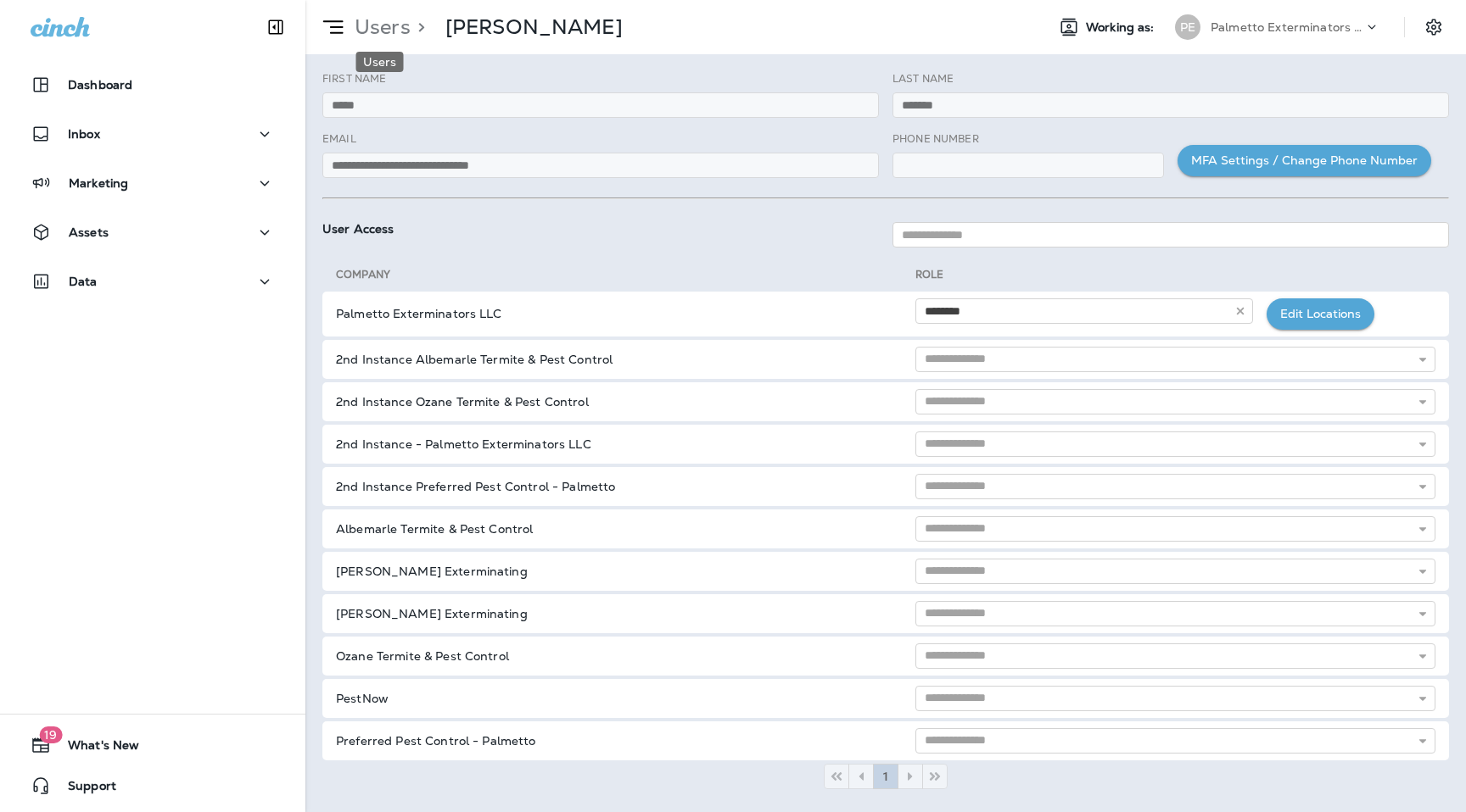
click at [392, 28] on p "Users" at bounding box center [378, 27] width 62 height 26
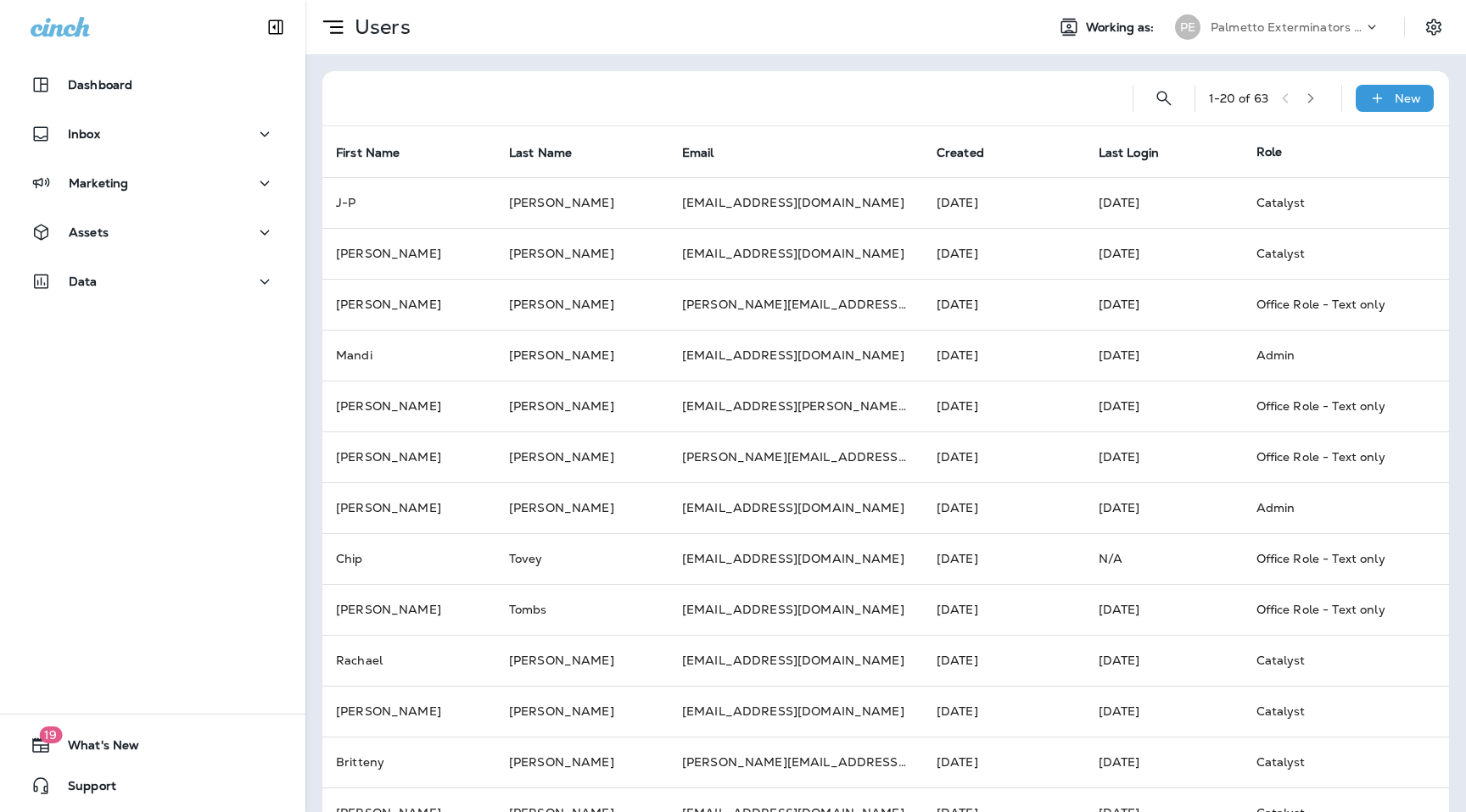
click at [1312, 98] on icon "button" at bounding box center [1310, 98] width 12 height 12
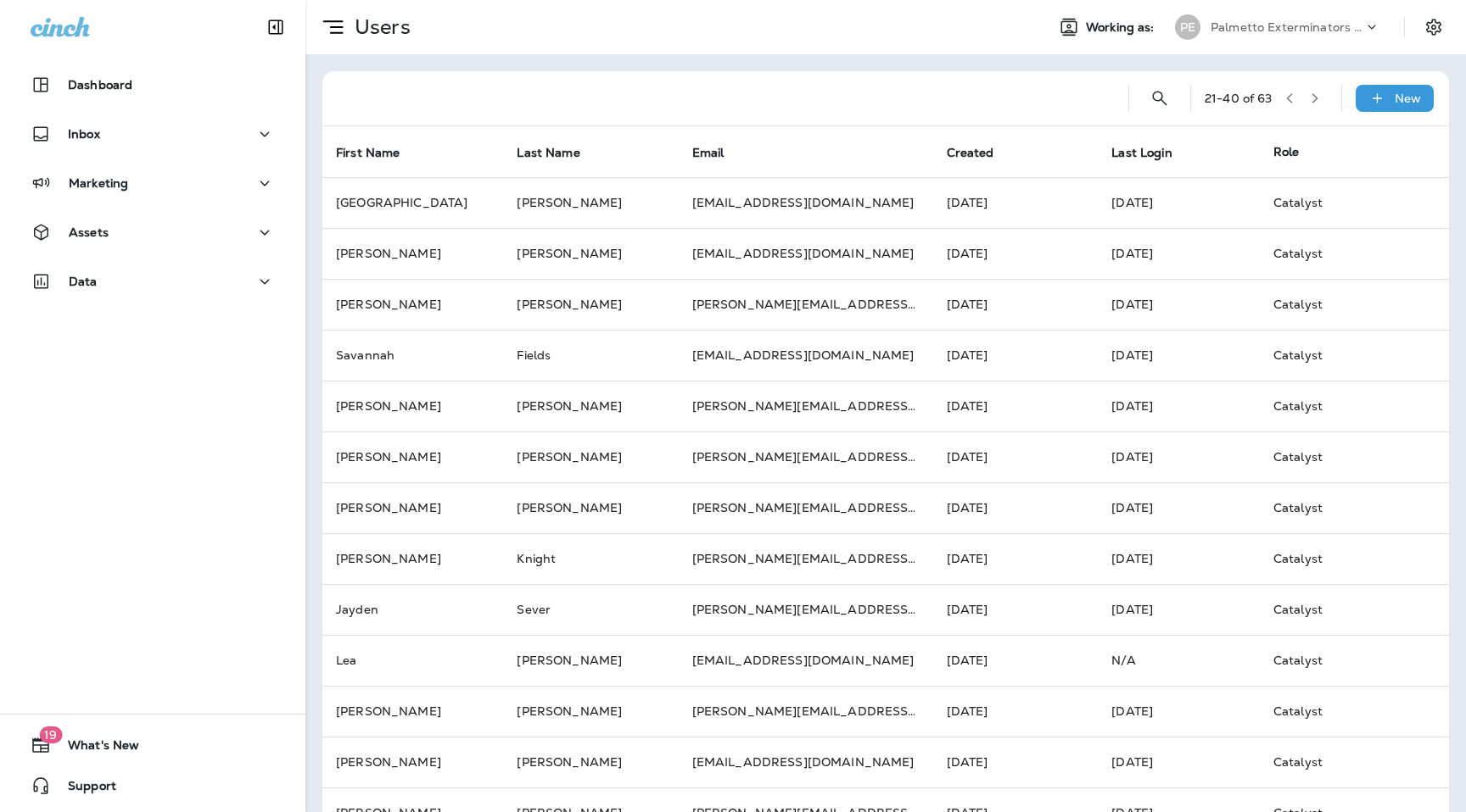
click at [1324, 101] on button "button" at bounding box center [1314, 98] width 26 height 26
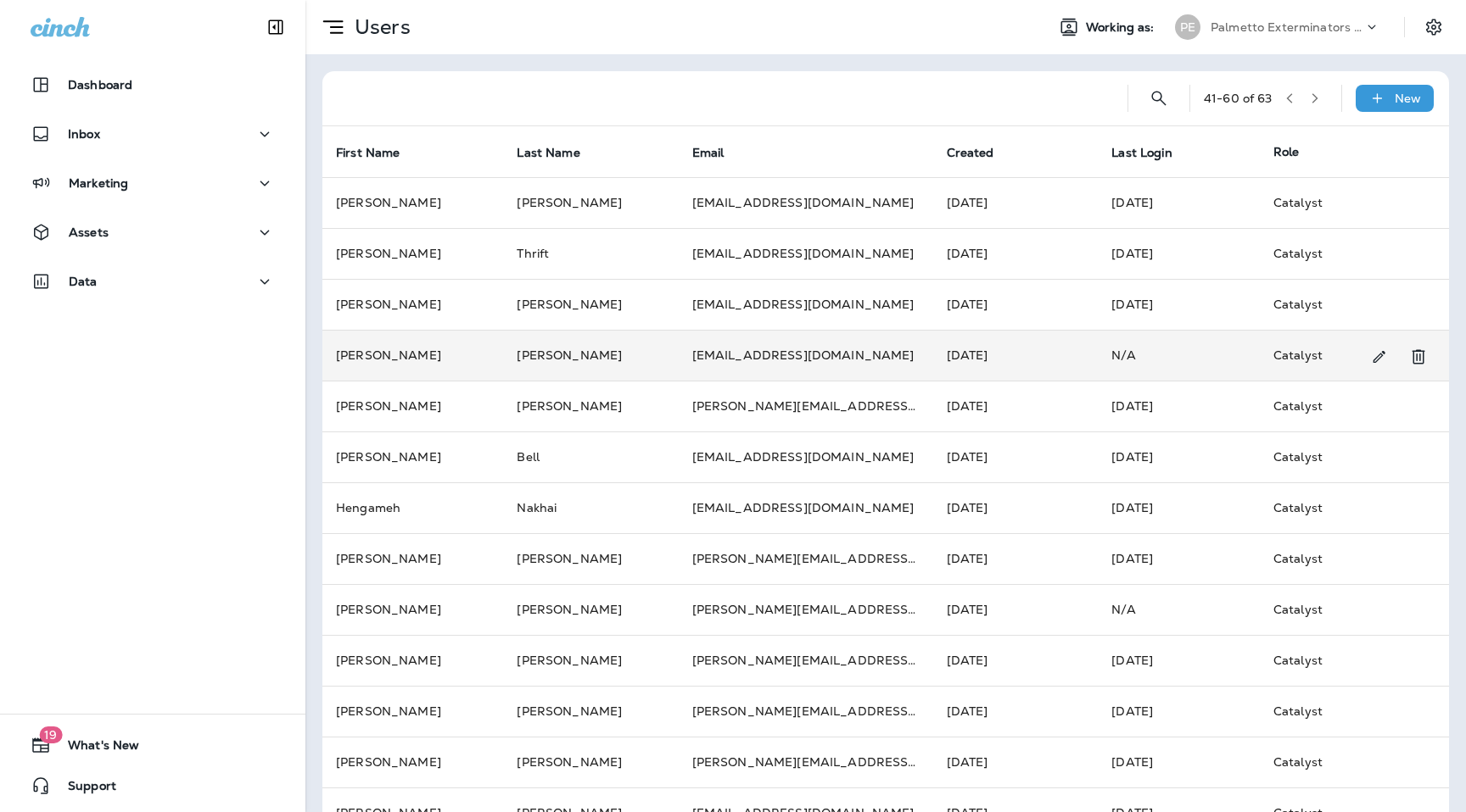
click at [503, 353] on td "[PERSON_NAME]" at bounding box center [590, 355] width 175 height 51
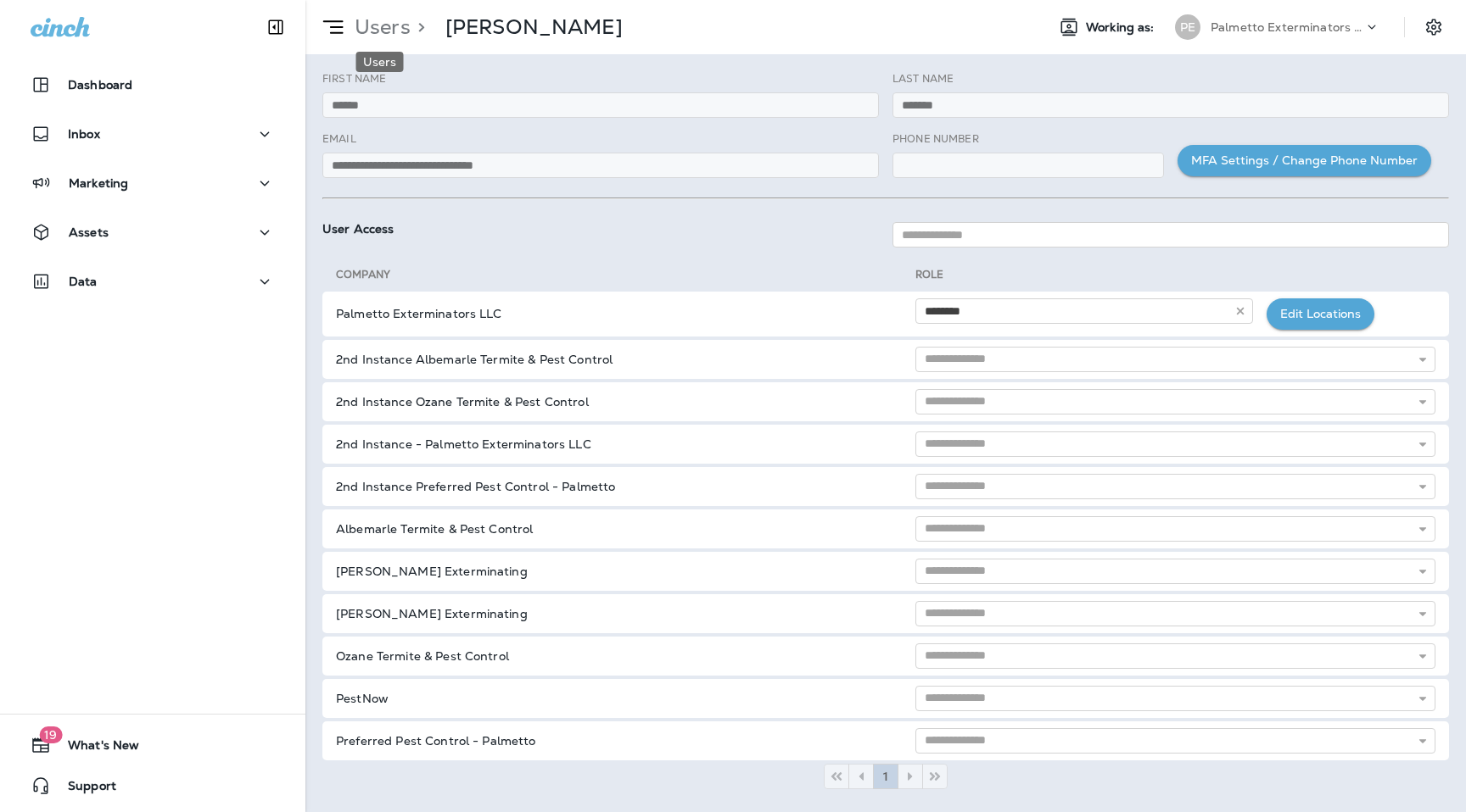
click at [373, 24] on p "Users" at bounding box center [378, 27] width 62 height 26
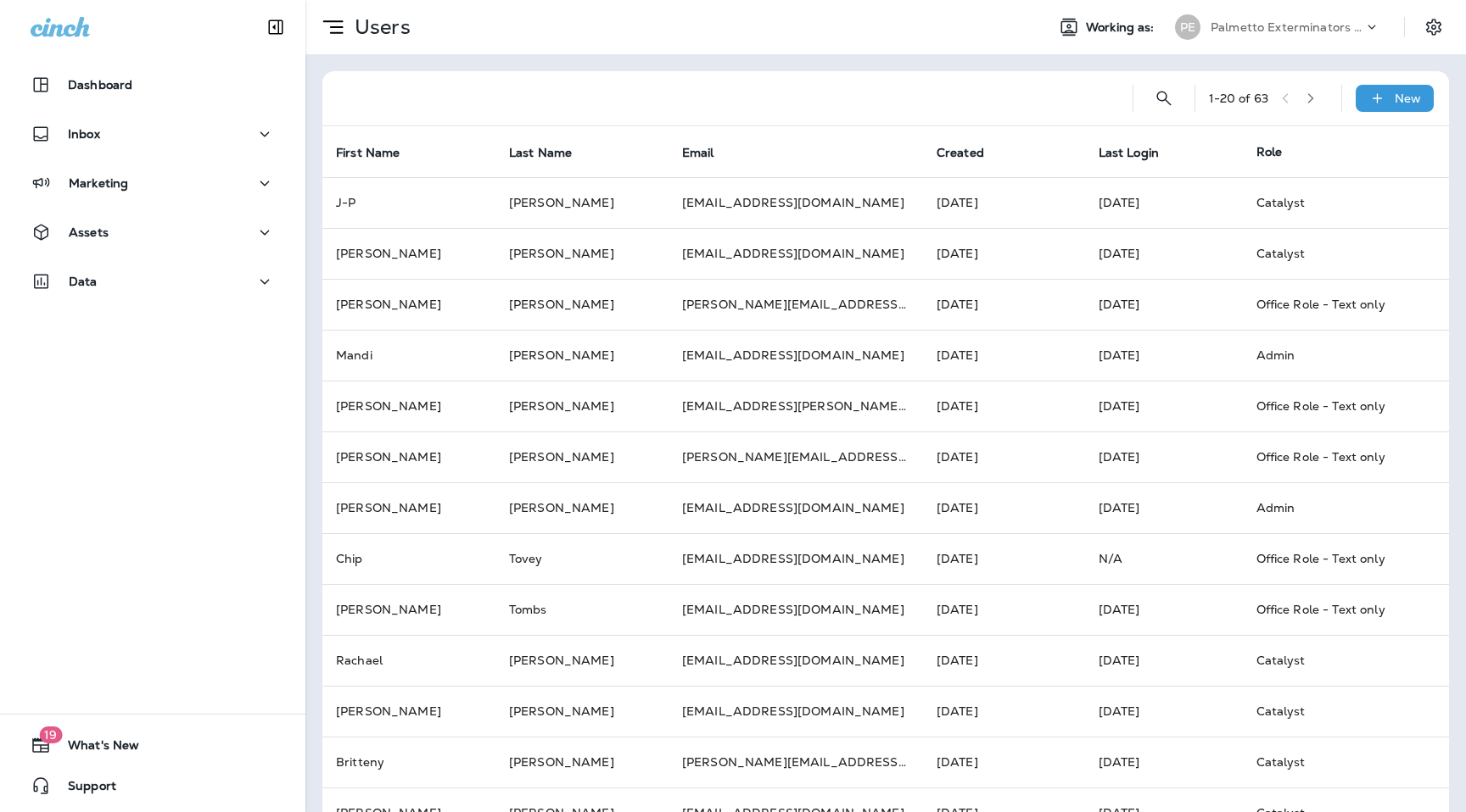
click at [1307, 103] on button "button" at bounding box center [1310, 98] width 26 height 26
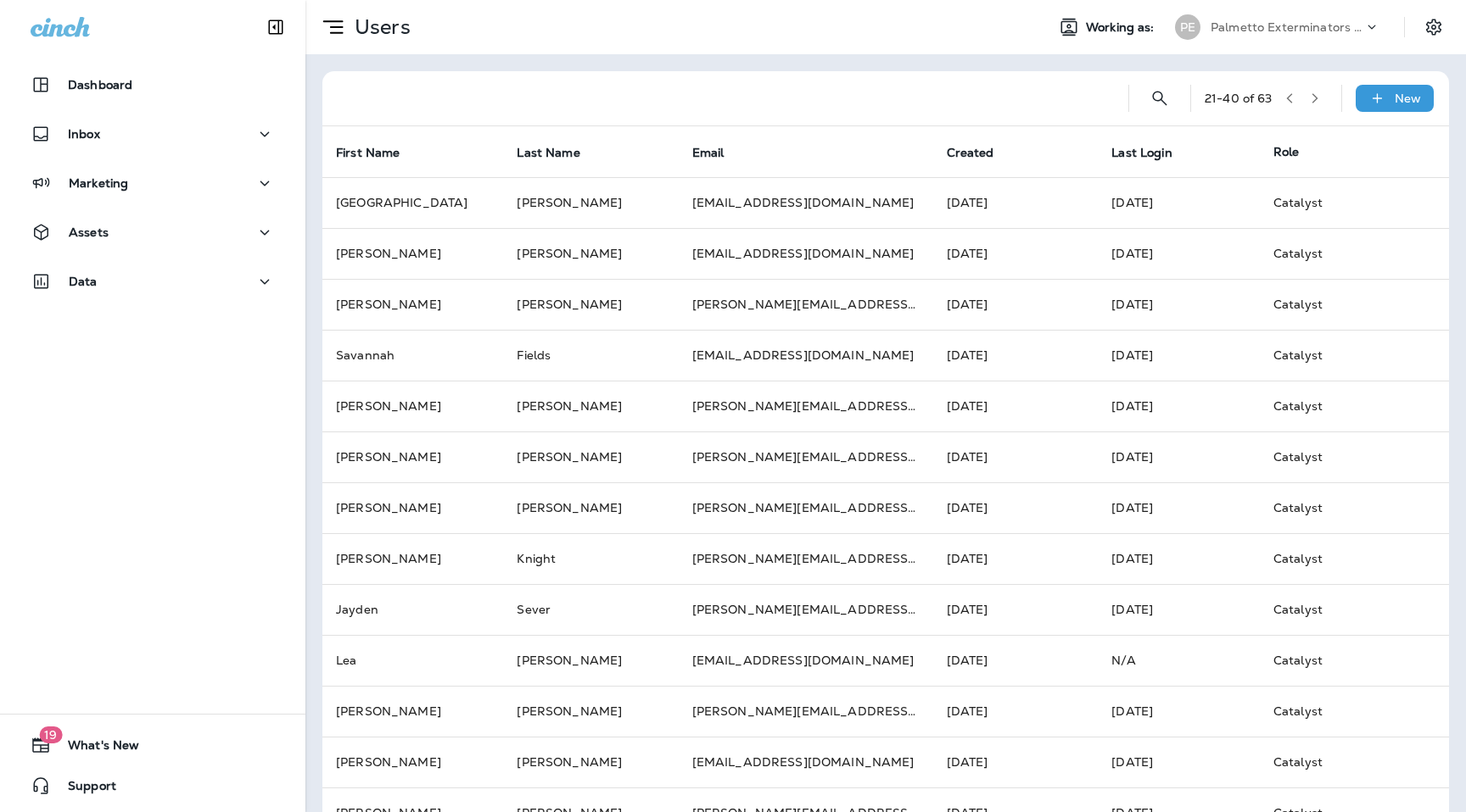
click at [1307, 103] on button "button" at bounding box center [1314, 98] width 26 height 26
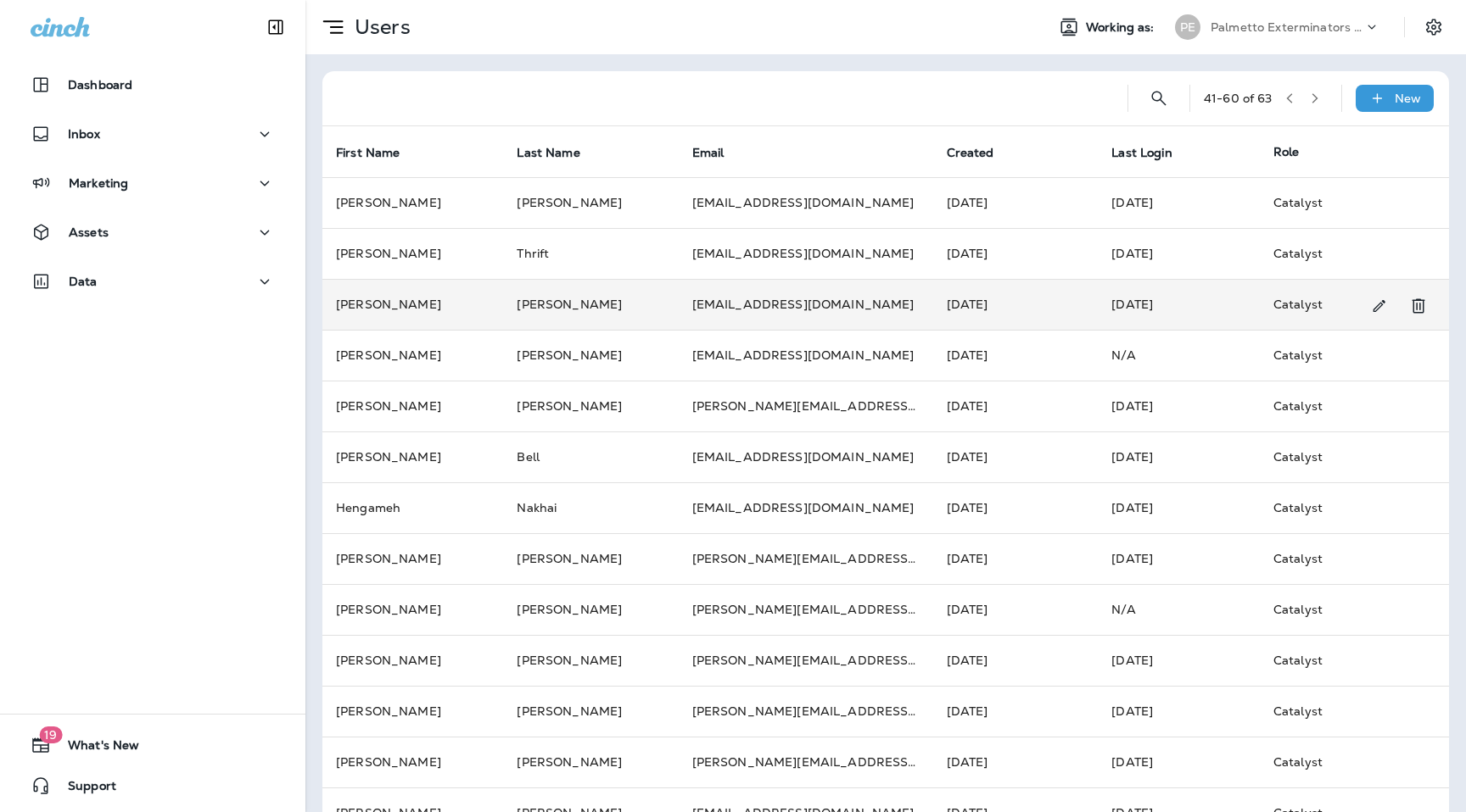
click at [446, 295] on td "[PERSON_NAME]" at bounding box center [413, 304] width 180 height 51
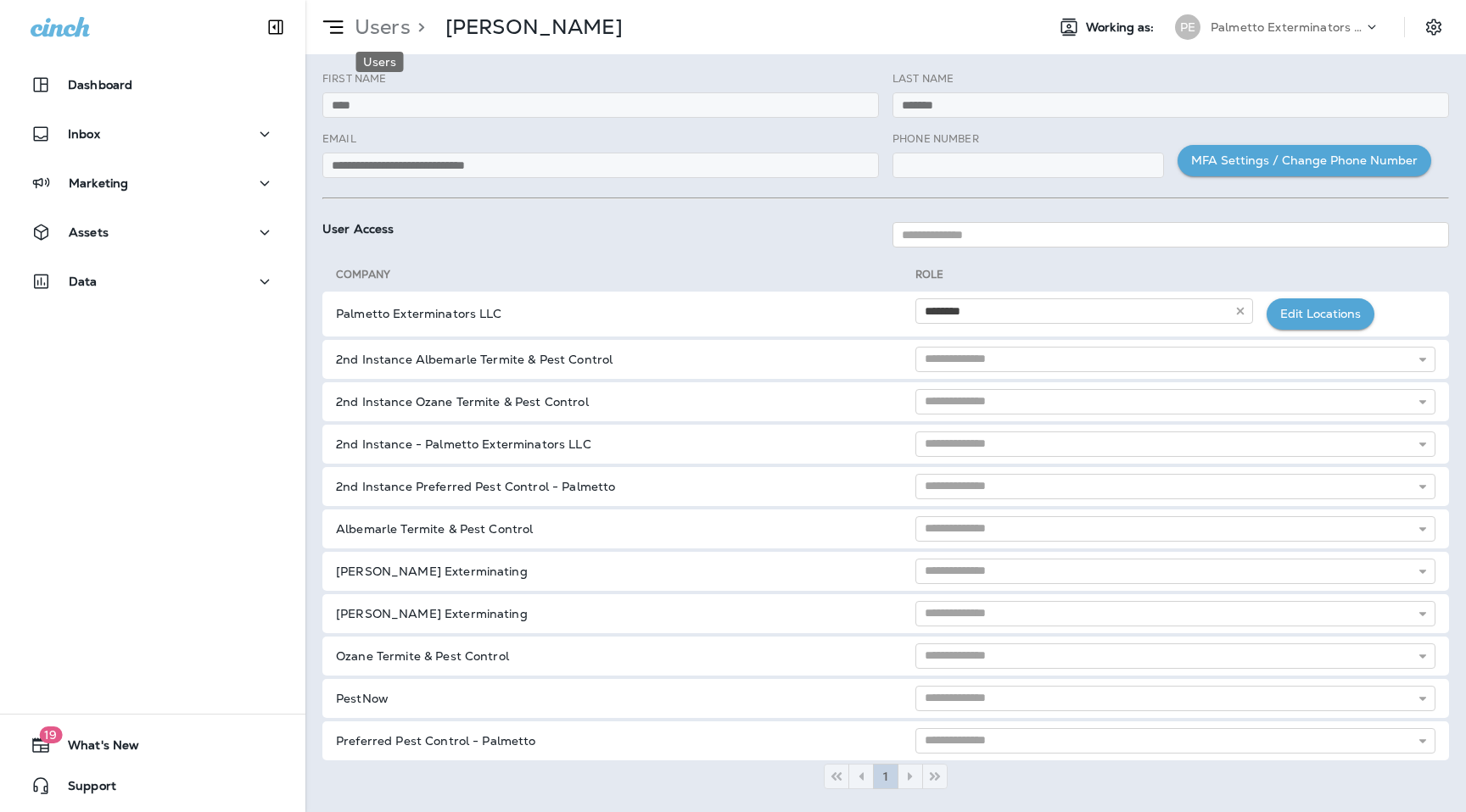
click at [374, 21] on p "Users" at bounding box center [378, 27] width 62 height 26
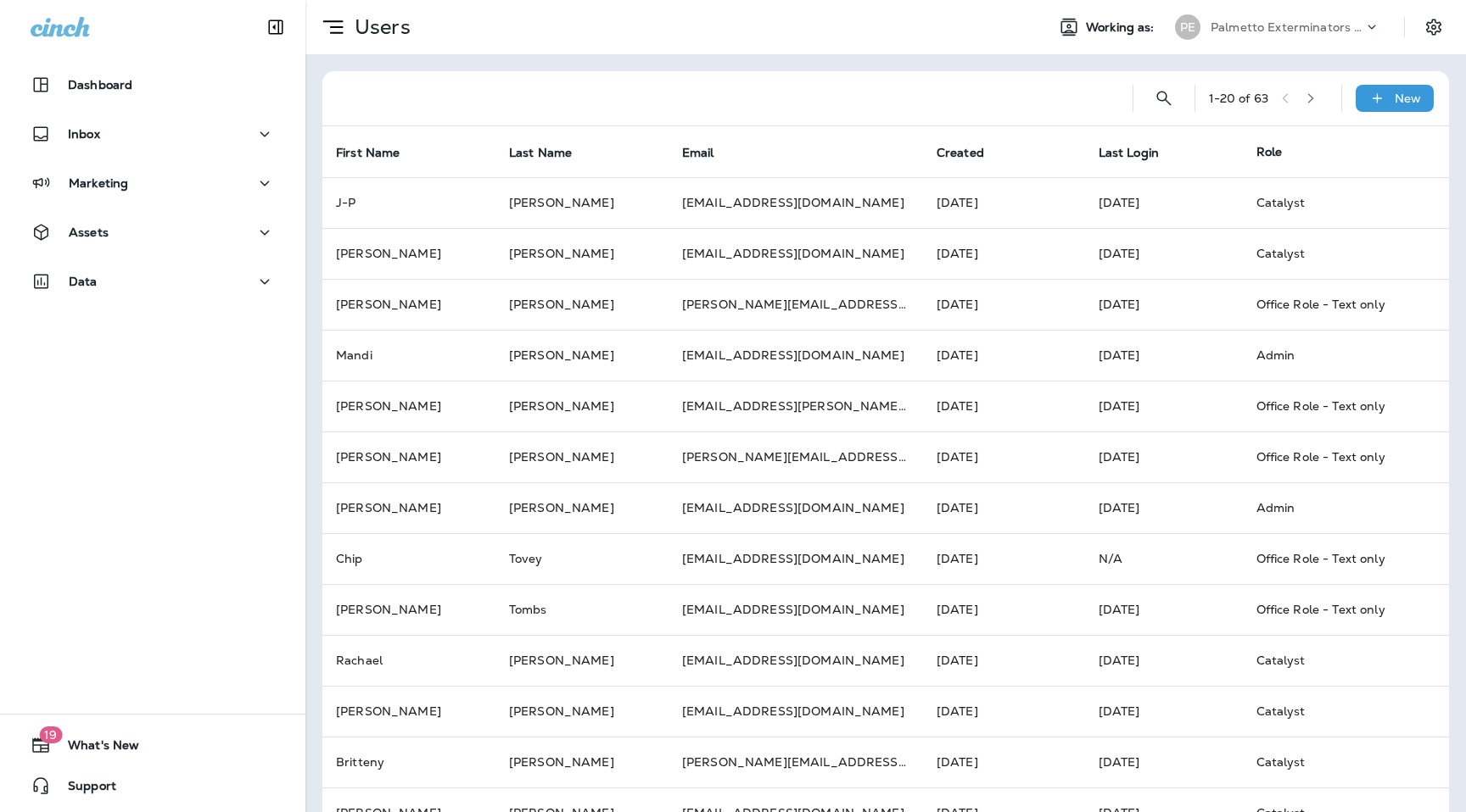
click at [1321, 104] on button "button" at bounding box center [1310, 98] width 26 height 26
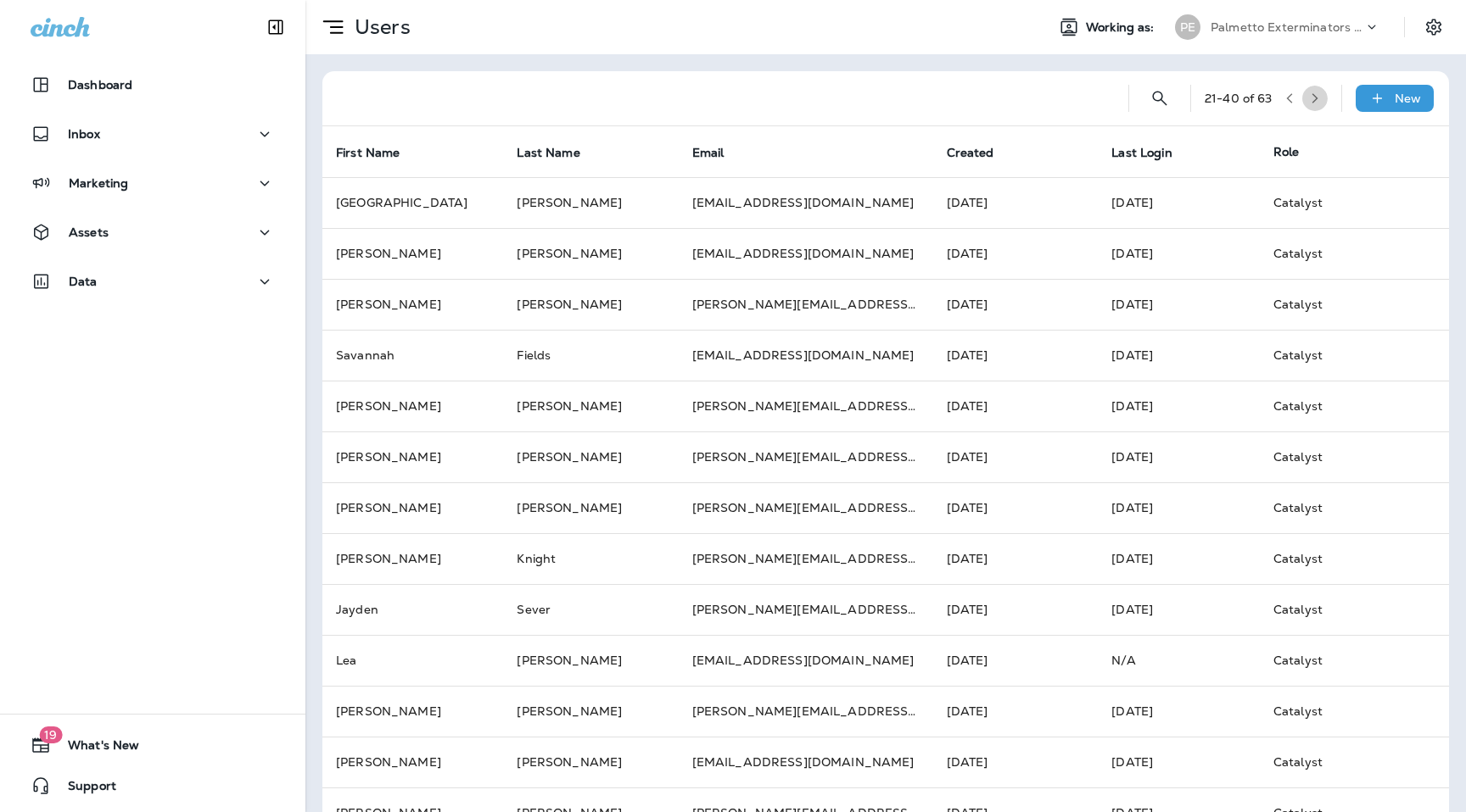
click at [1321, 104] on button "button" at bounding box center [1314, 98] width 26 height 26
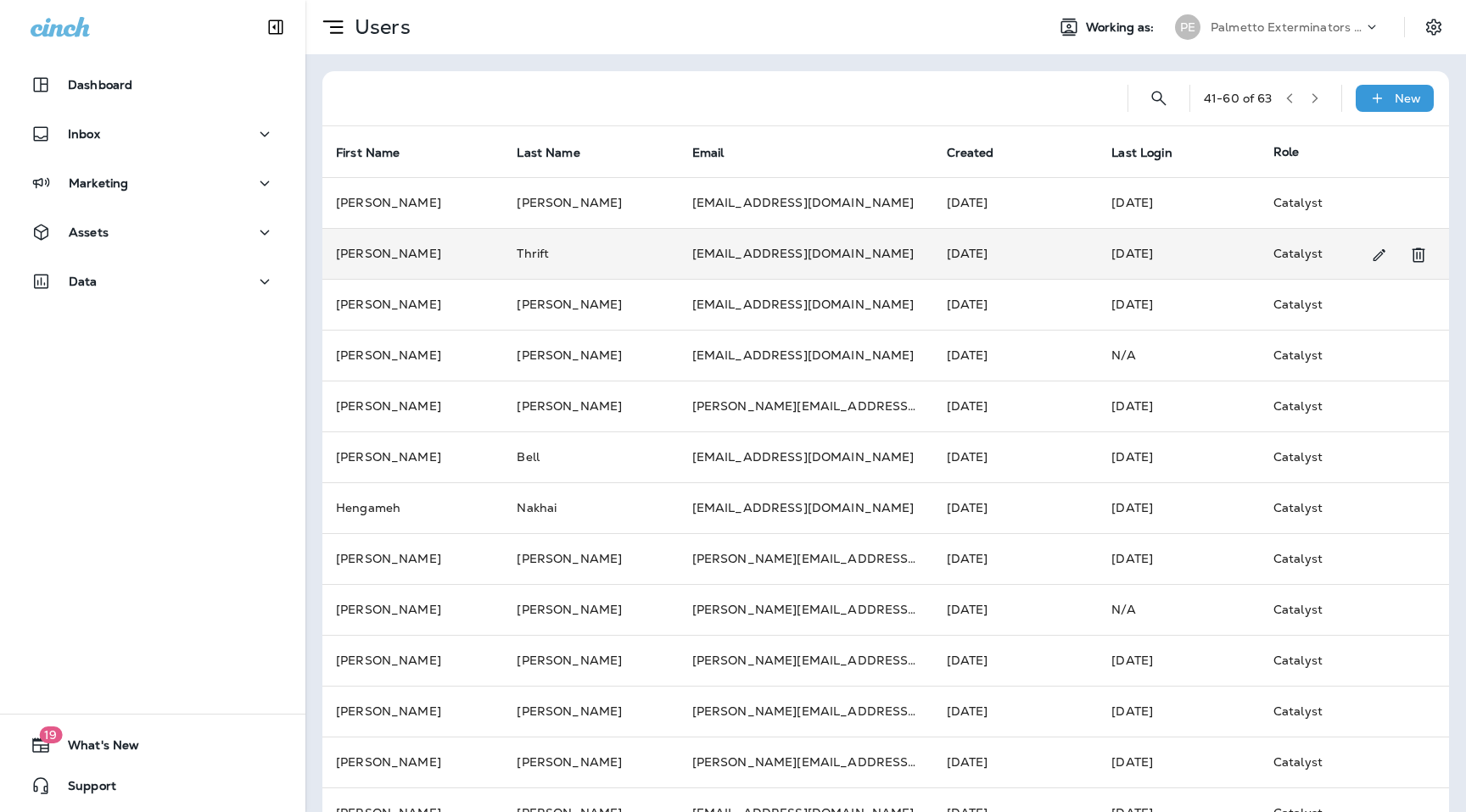
click at [445, 258] on td "[PERSON_NAME]" at bounding box center [413, 253] width 180 height 51
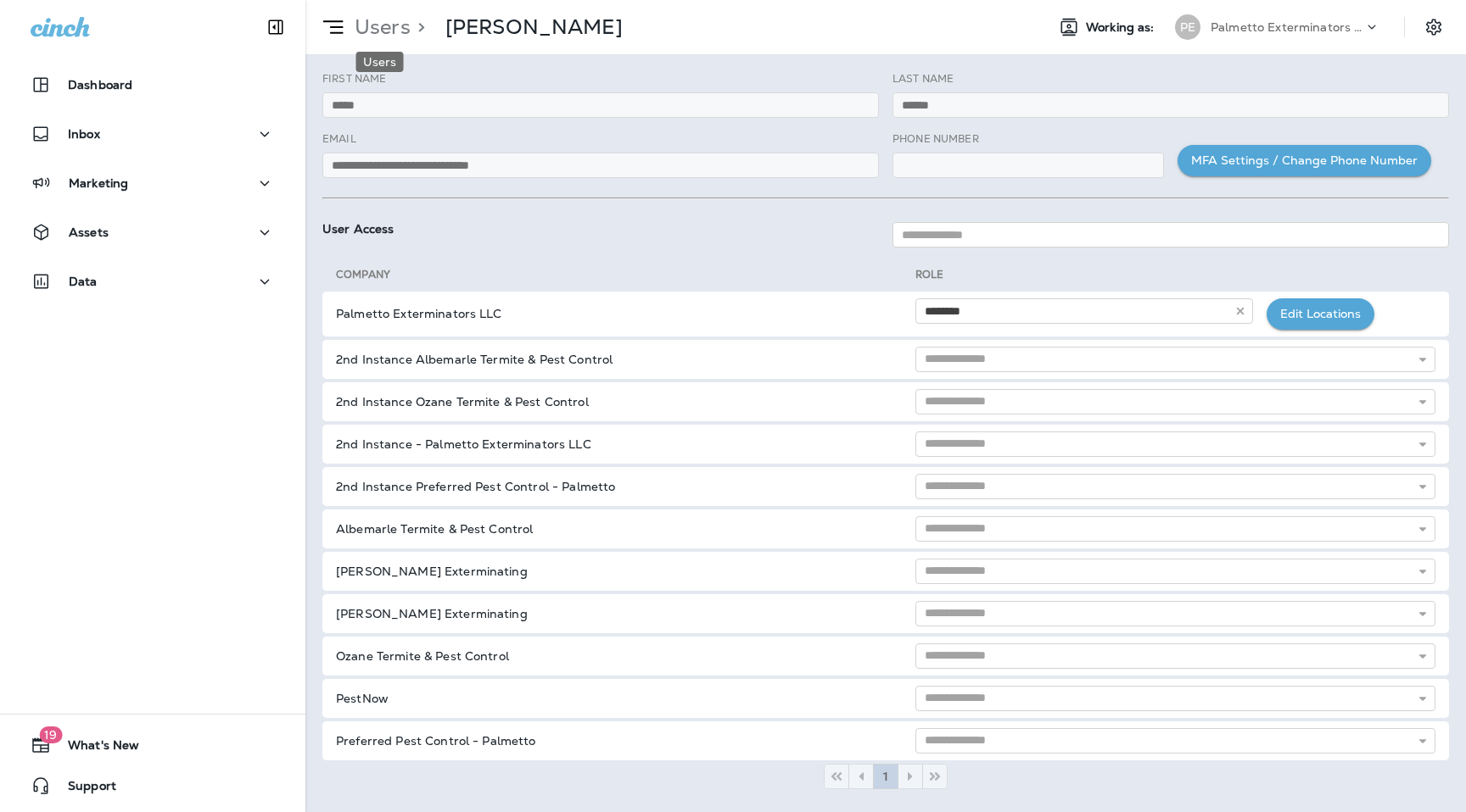
click at [376, 27] on p "Users" at bounding box center [378, 27] width 62 height 26
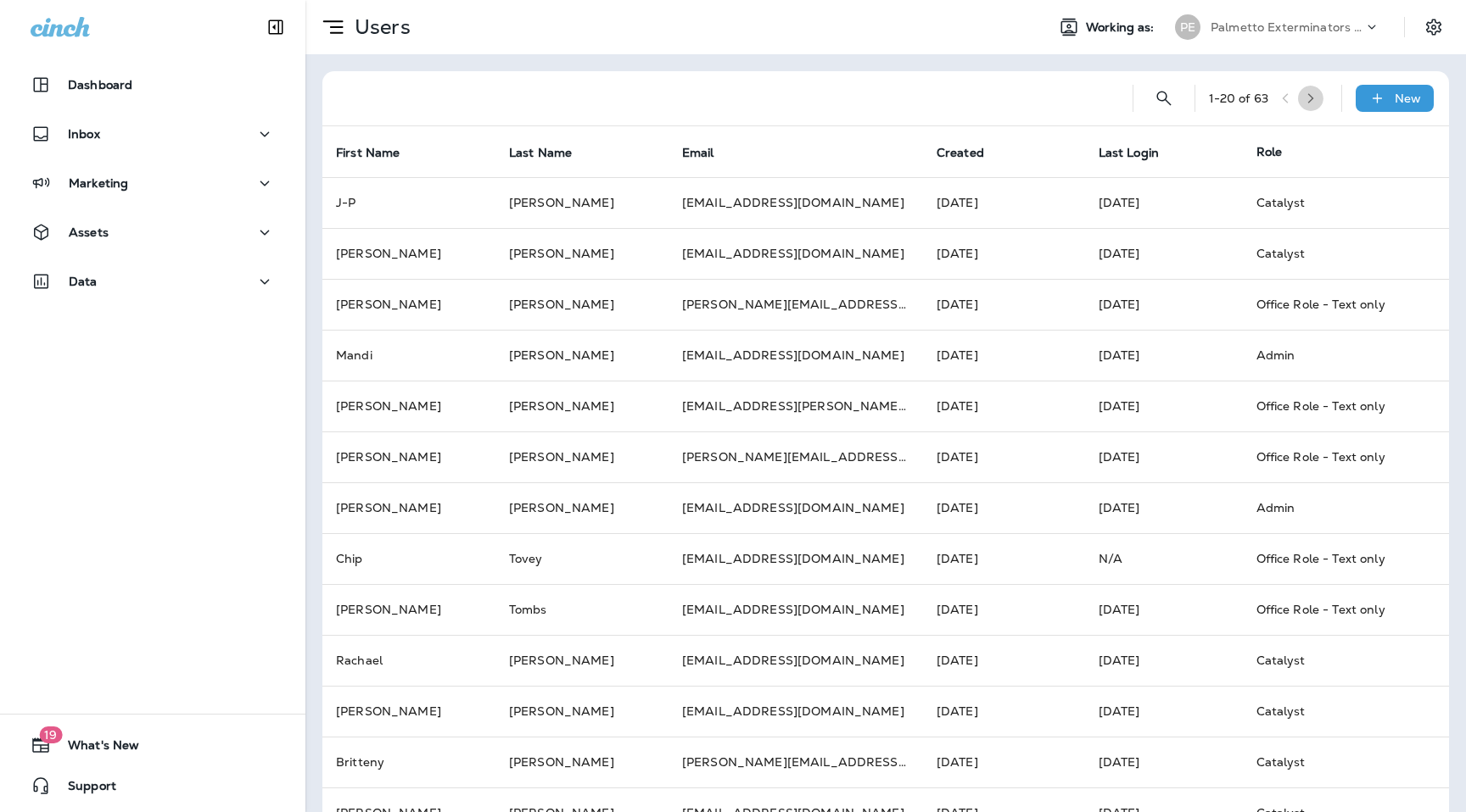
click at [1316, 96] on icon "button" at bounding box center [1310, 98] width 12 height 12
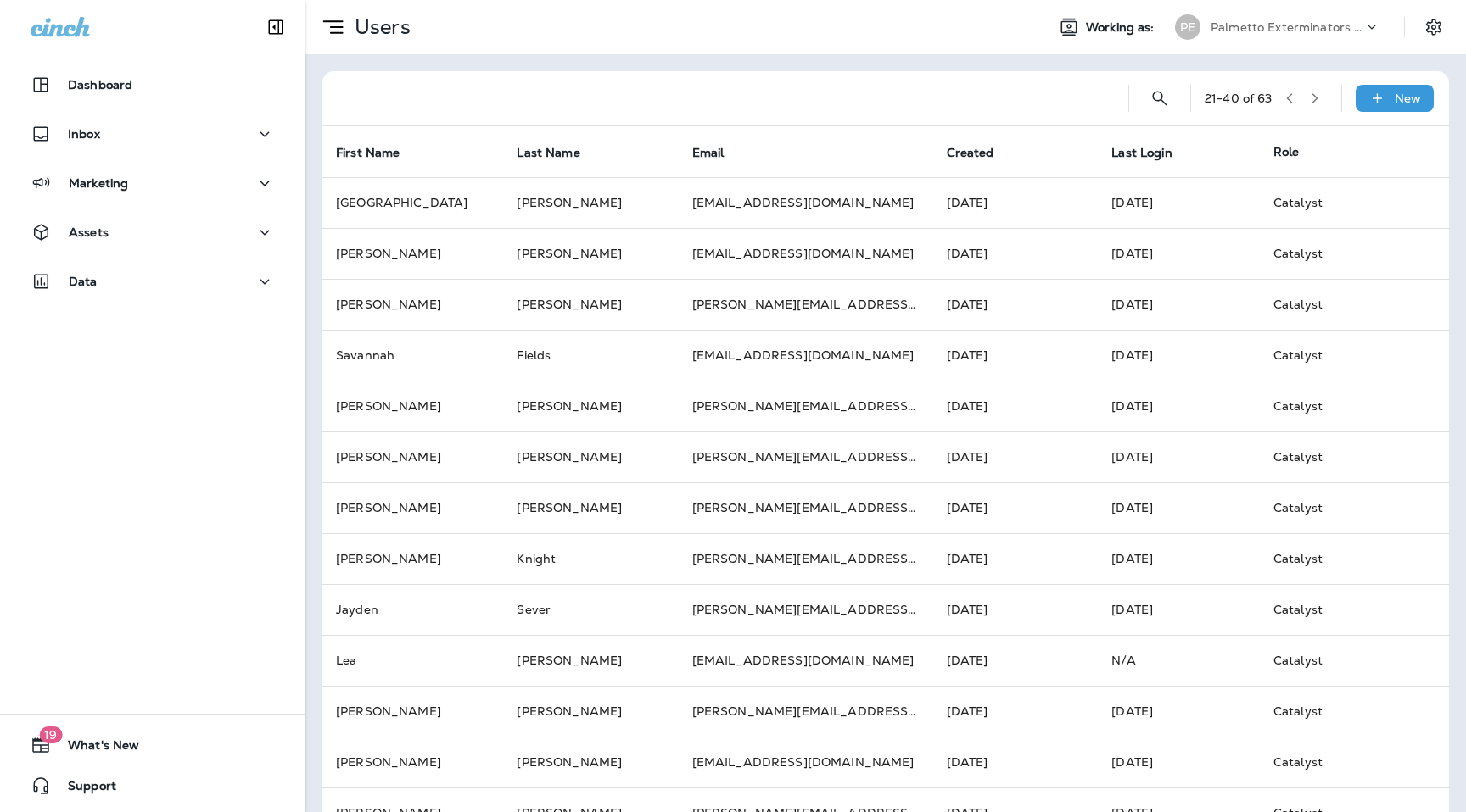
click at [1317, 96] on icon "button" at bounding box center [1314, 98] width 12 height 12
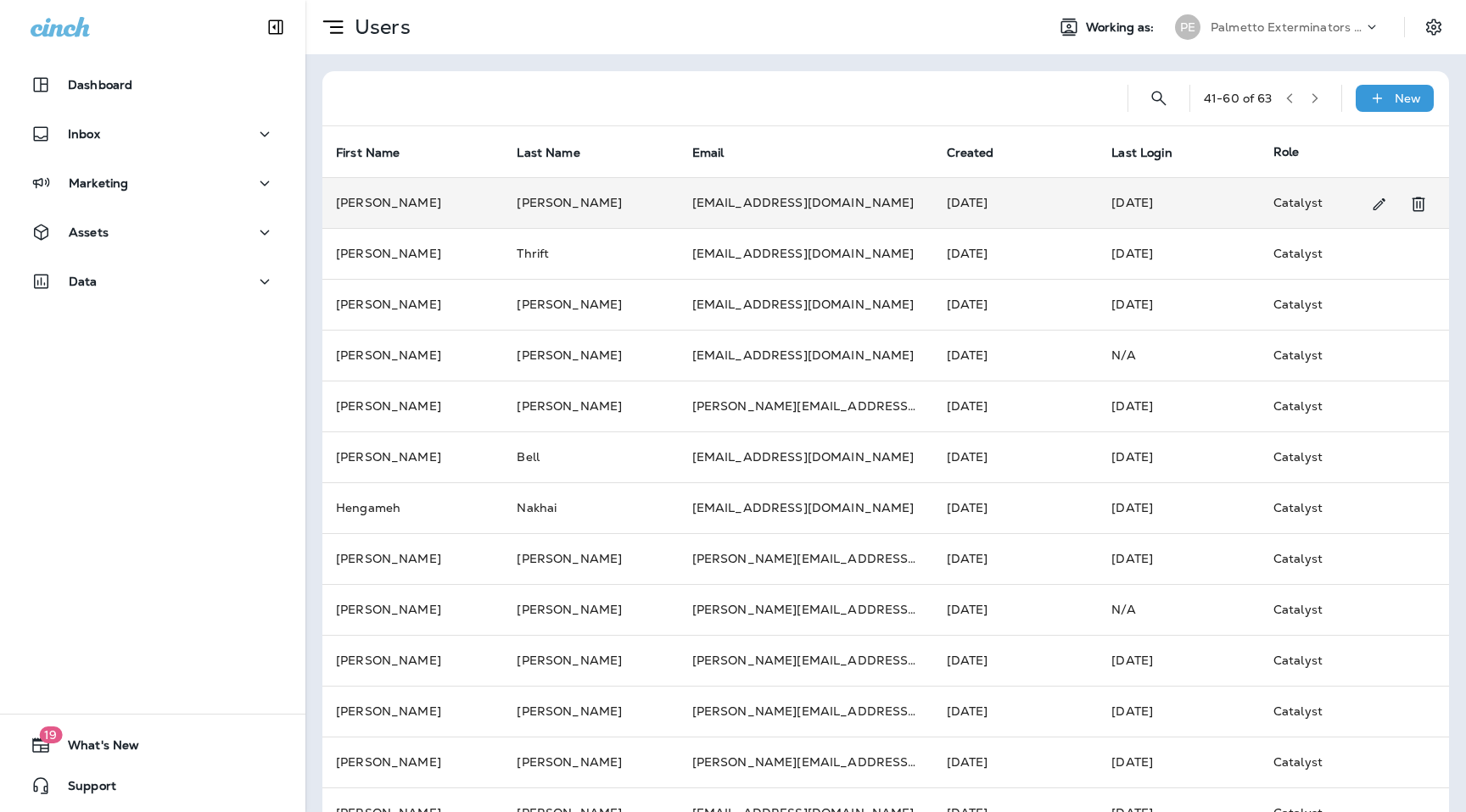
click at [462, 193] on td "[PERSON_NAME]" at bounding box center [413, 203] width 180 height 51
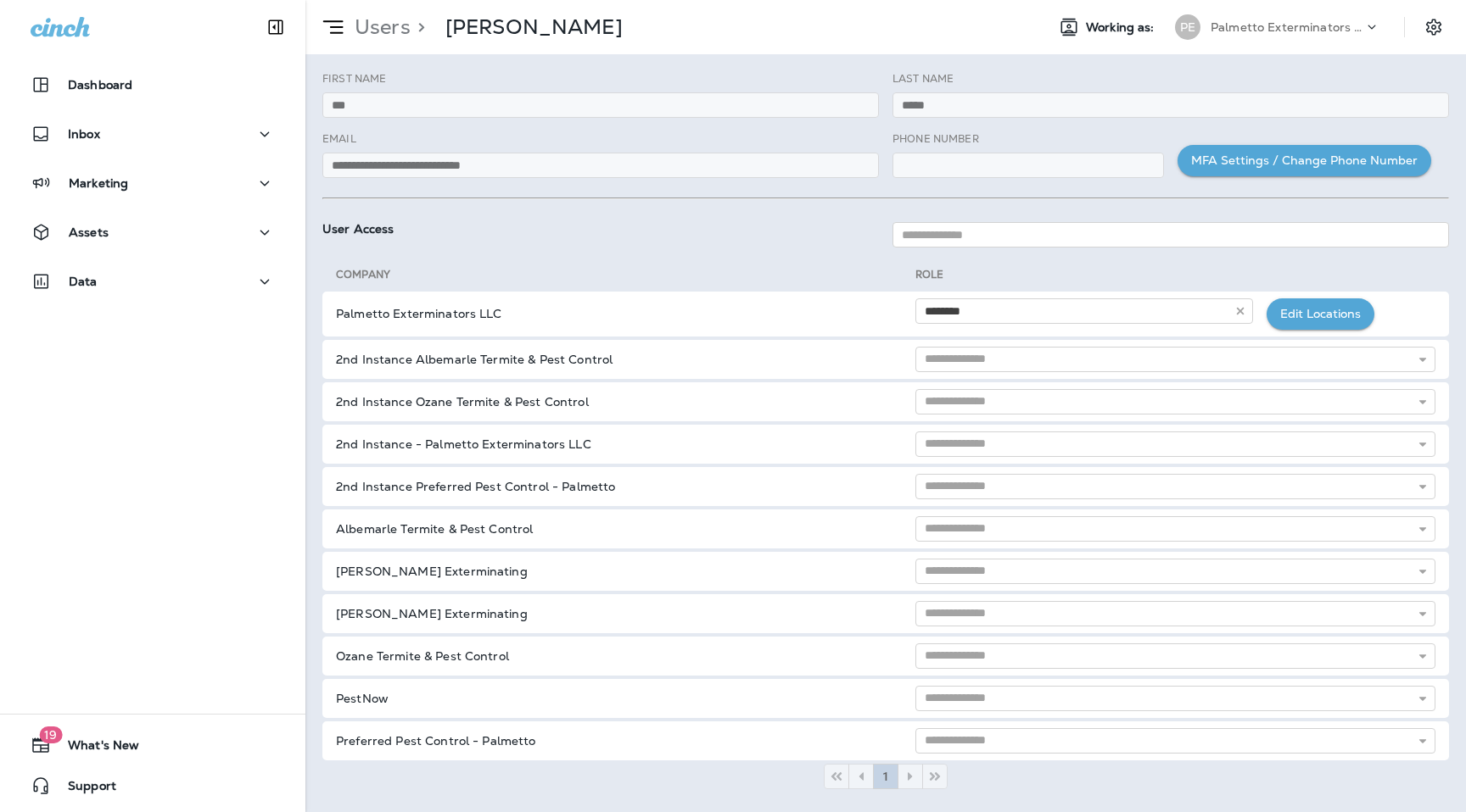
click at [390, 11] on div "Users > [PERSON_NAME]" at bounding box center [464, 27] width 317 height 42
click at [390, 19] on p "Users" at bounding box center [378, 27] width 62 height 26
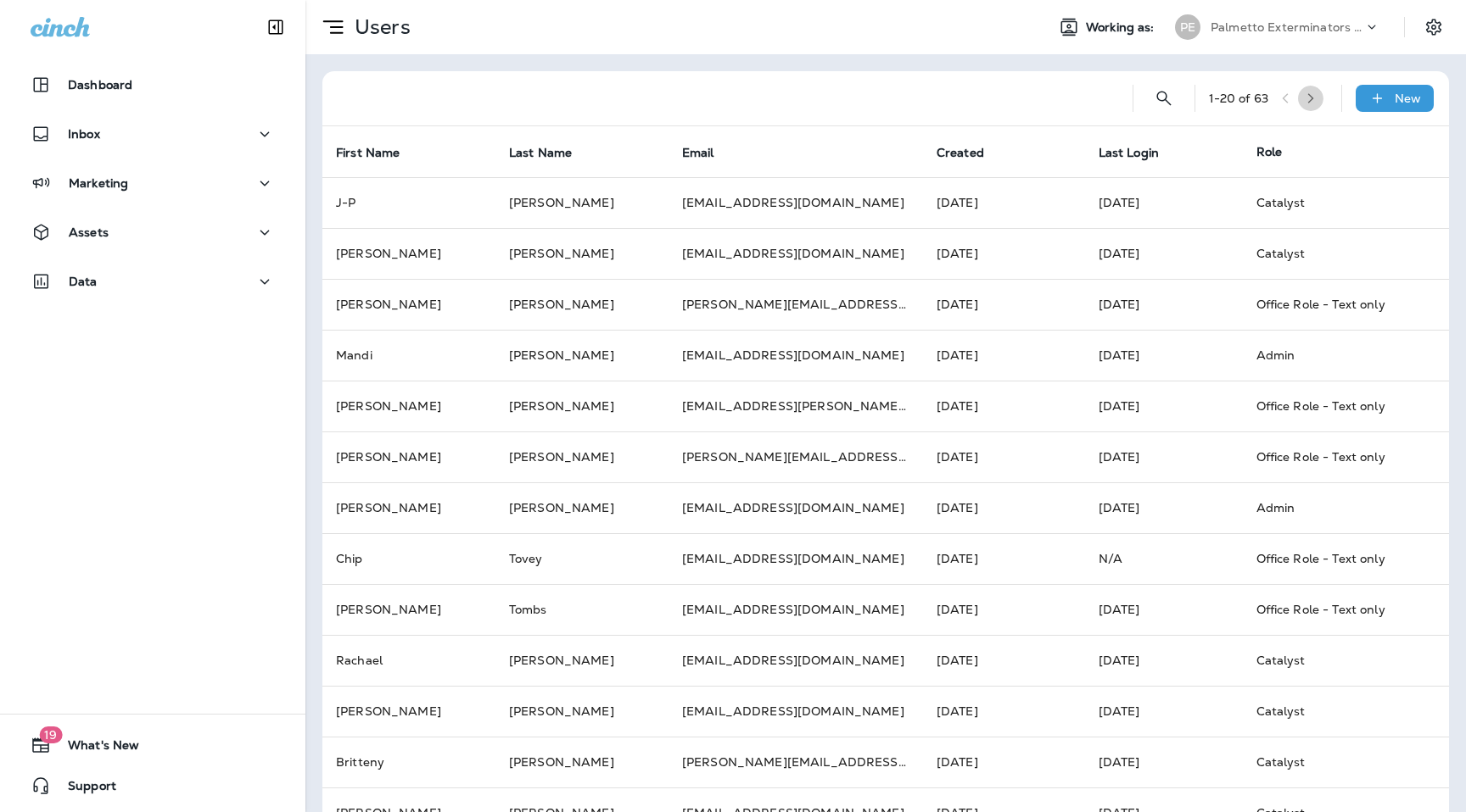
click at [1314, 99] on icon "button" at bounding box center [1310, 98] width 12 height 12
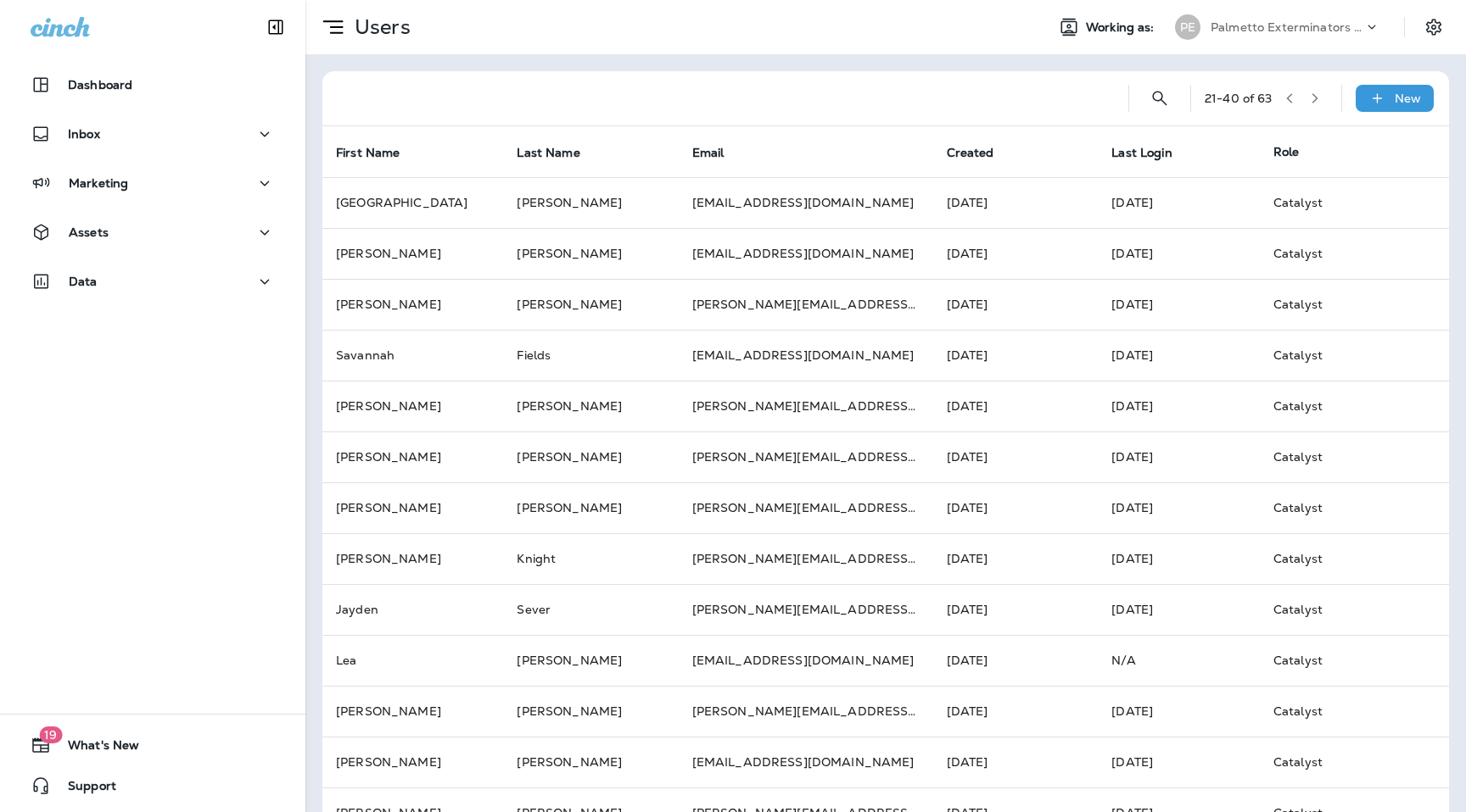
click at [1314, 99] on icon "button" at bounding box center [1314, 98] width 12 height 12
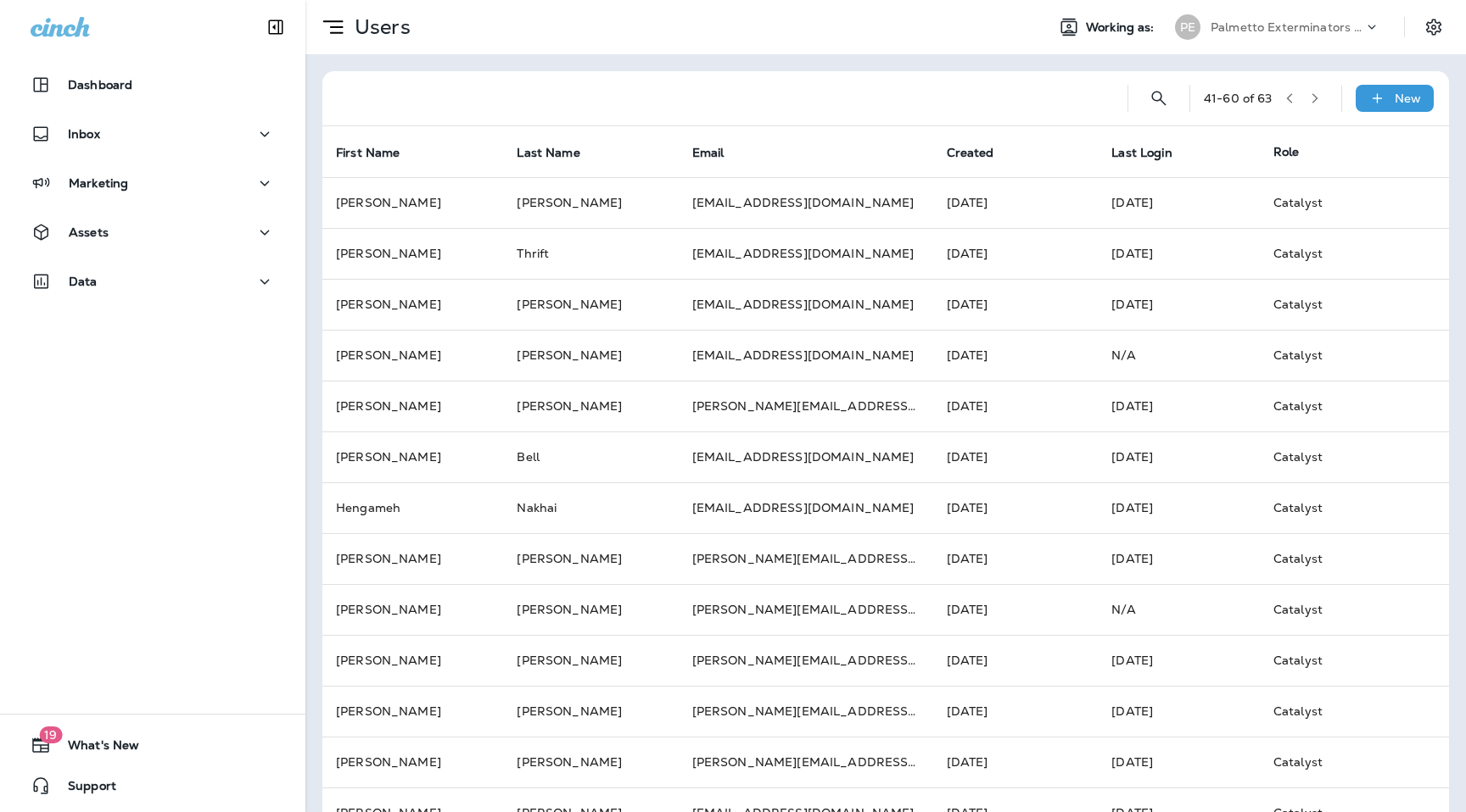
click at [1291, 98] on icon "button" at bounding box center [1289, 98] width 12 height 12
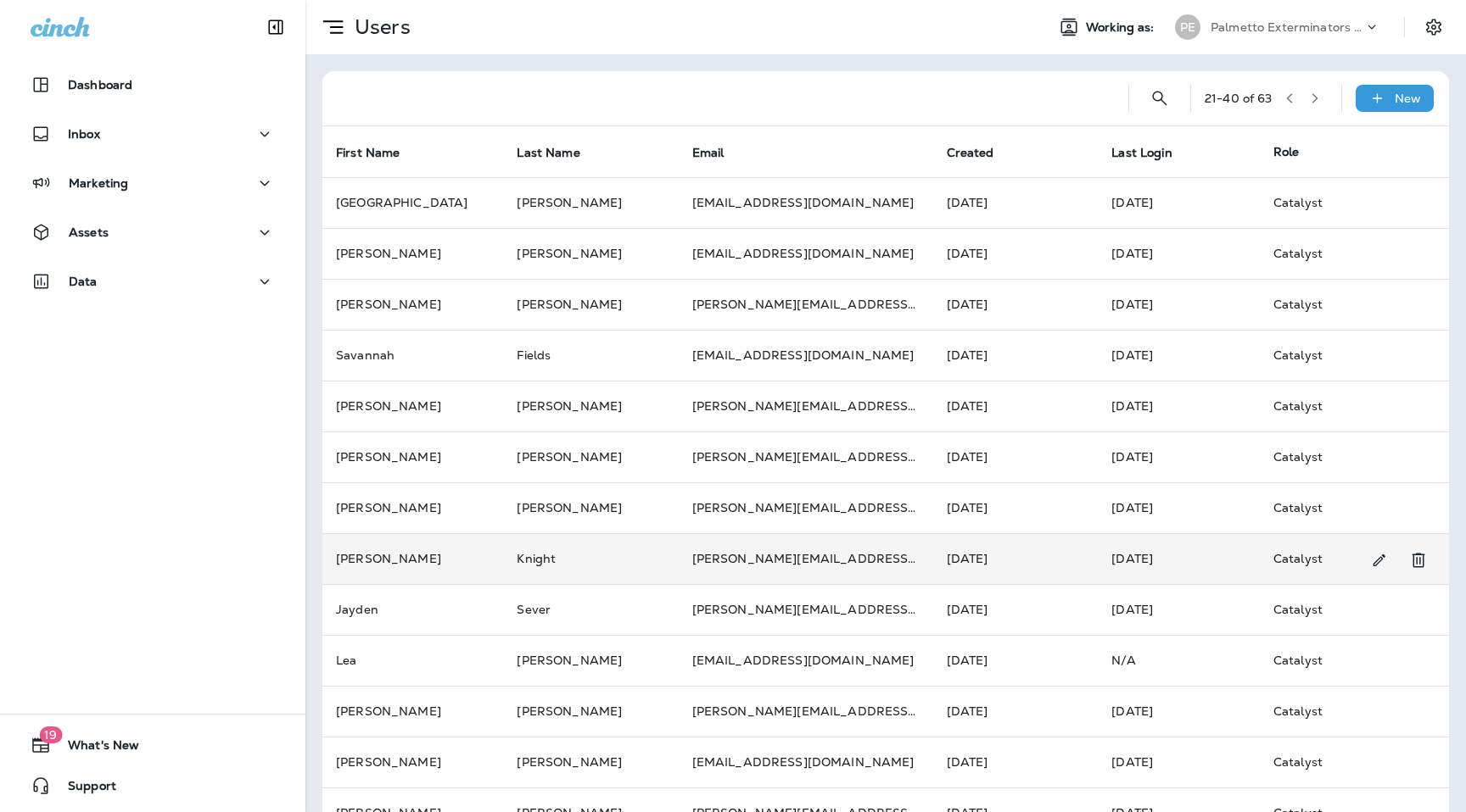
scroll to position [399, 0]
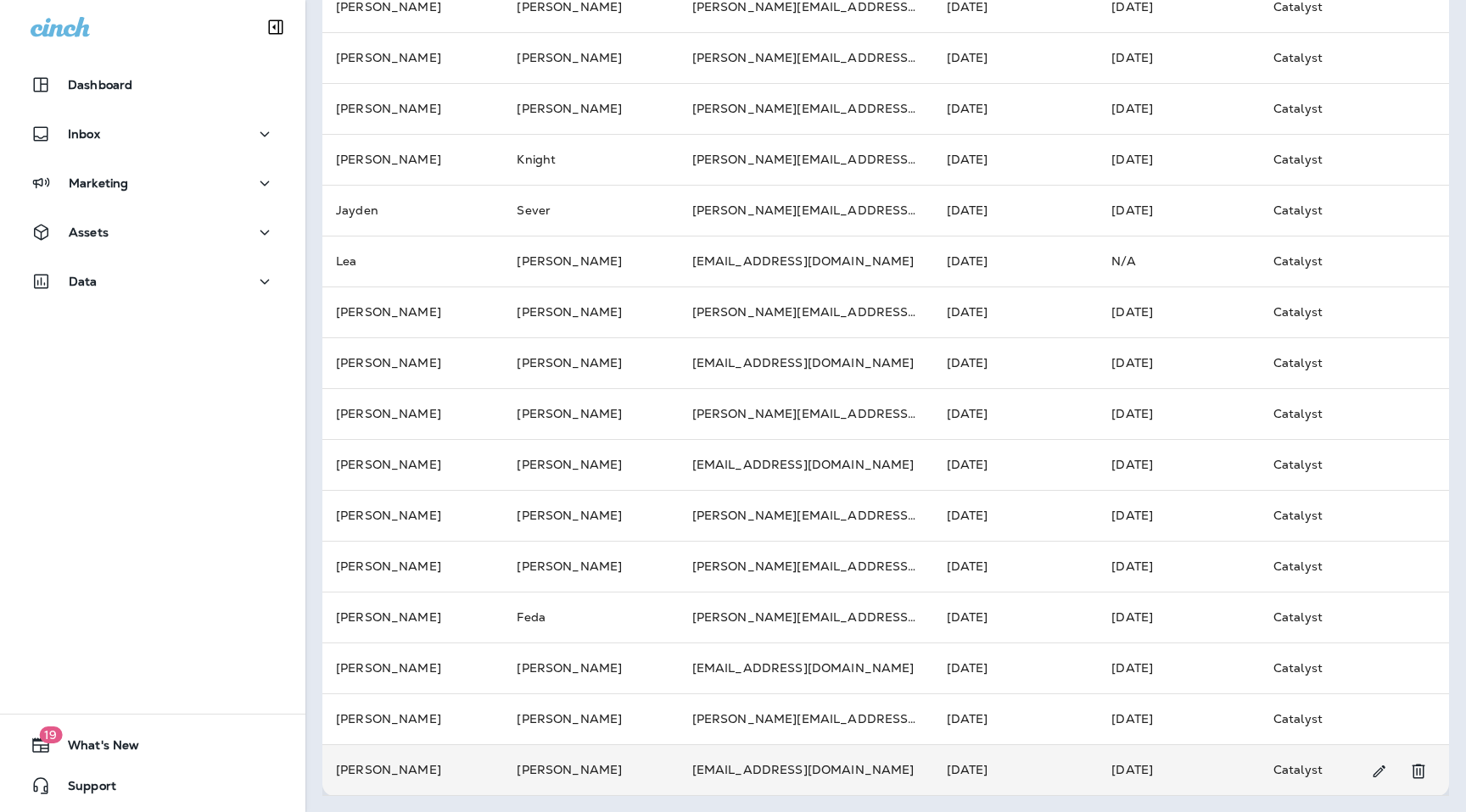
click at [556, 768] on td "[PERSON_NAME]" at bounding box center [590, 770] width 175 height 51
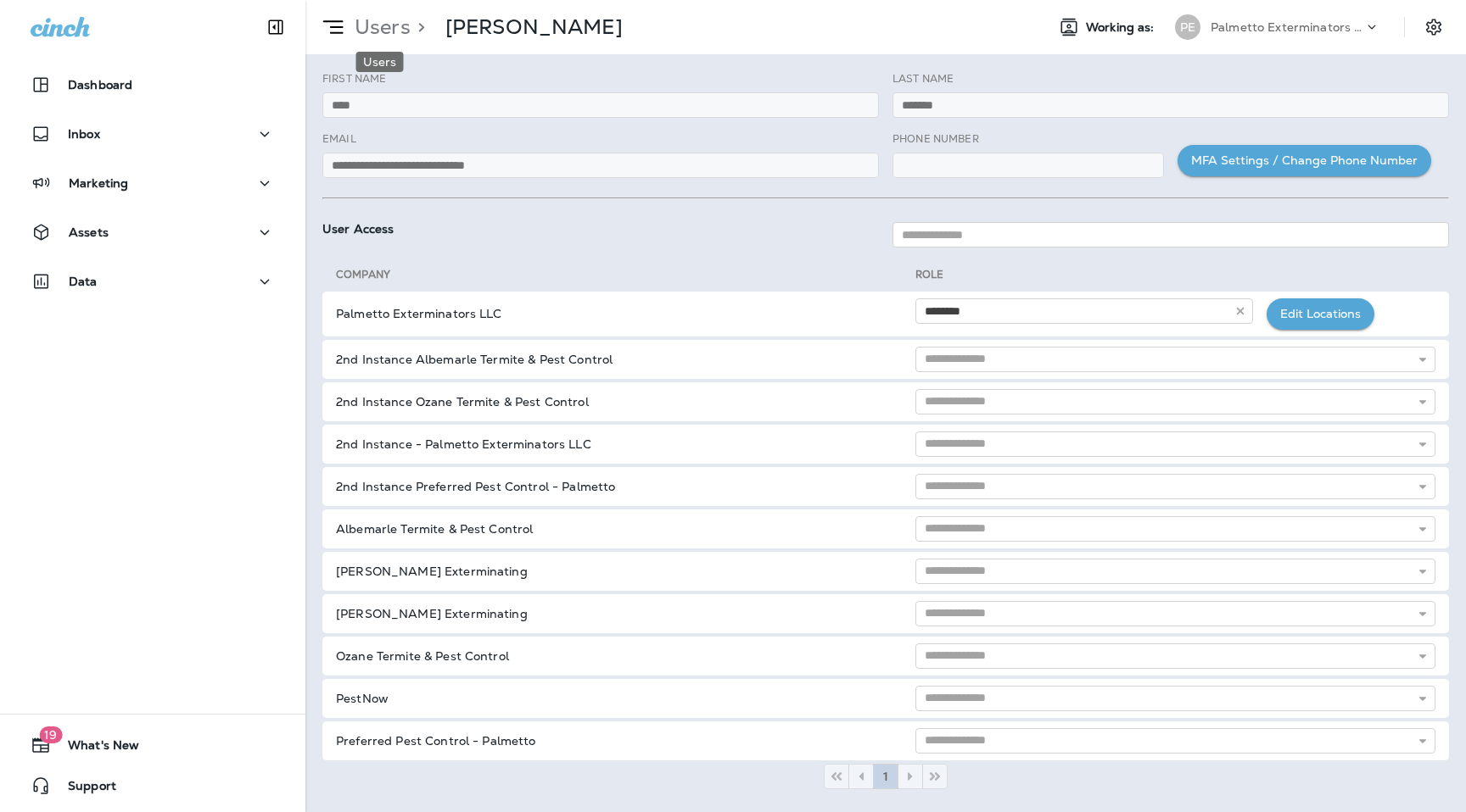
click at [405, 33] on p "Users" at bounding box center [378, 27] width 62 height 26
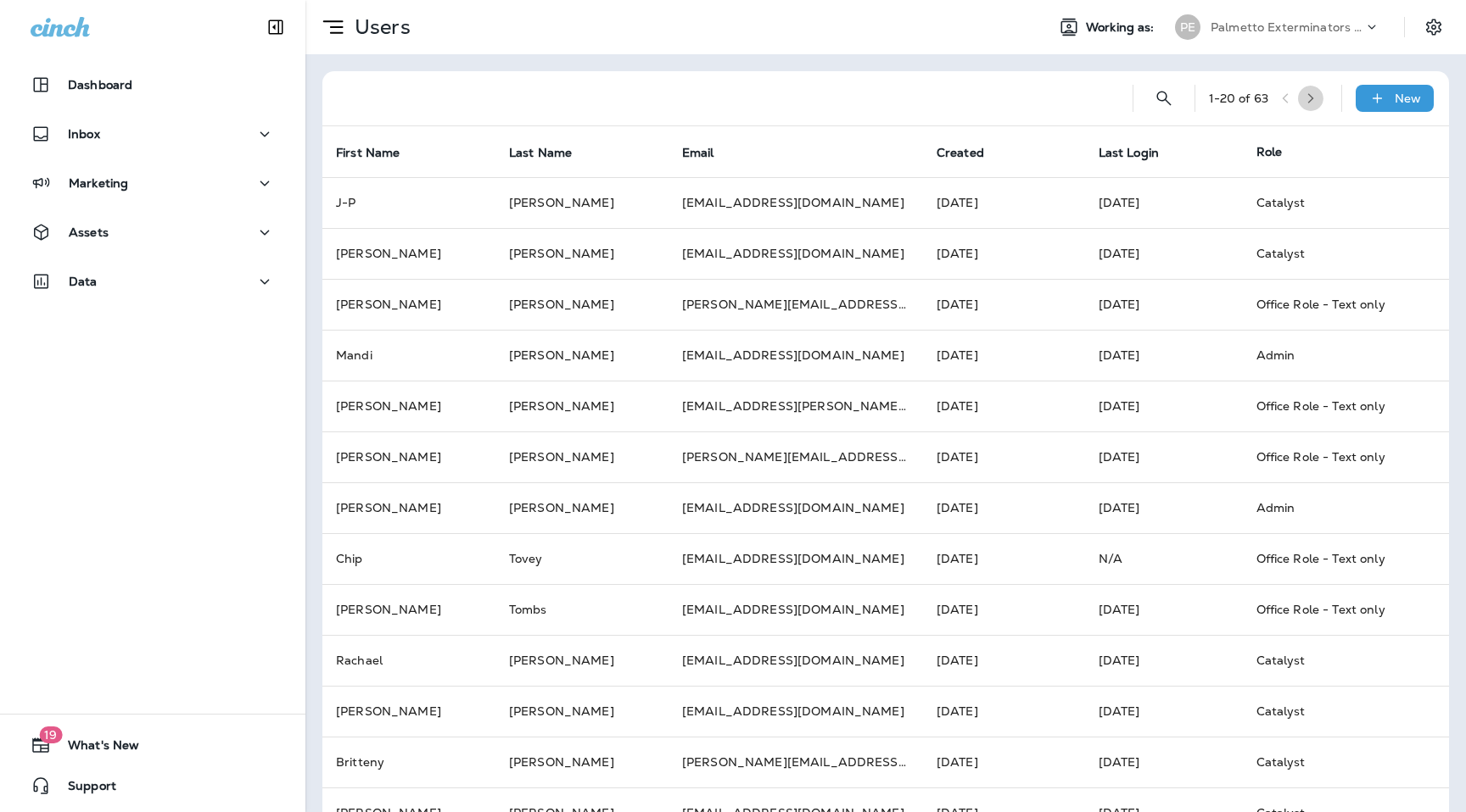
click at [1312, 107] on button "button" at bounding box center [1310, 98] width 26 height 26
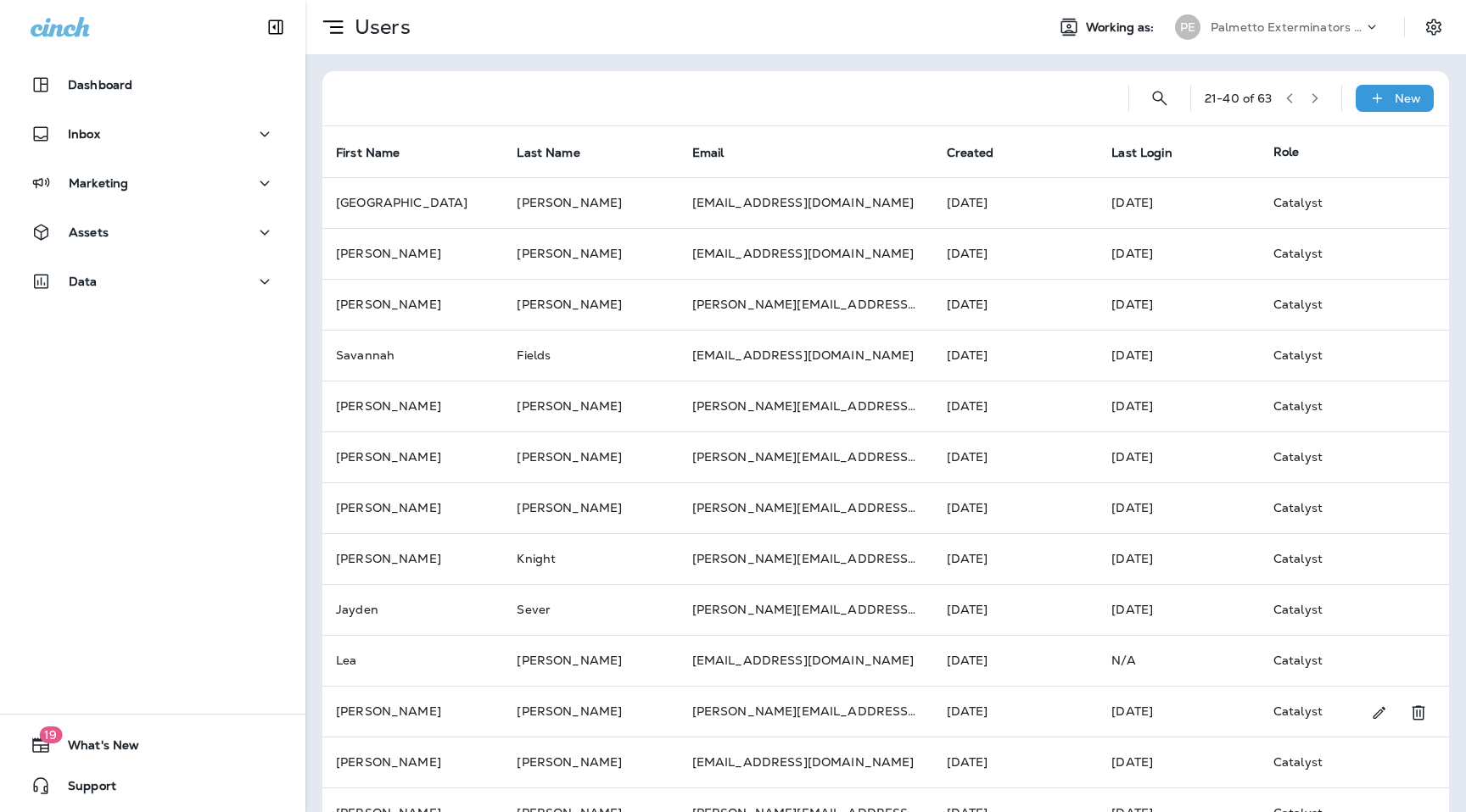
scroll to position [399, 0]
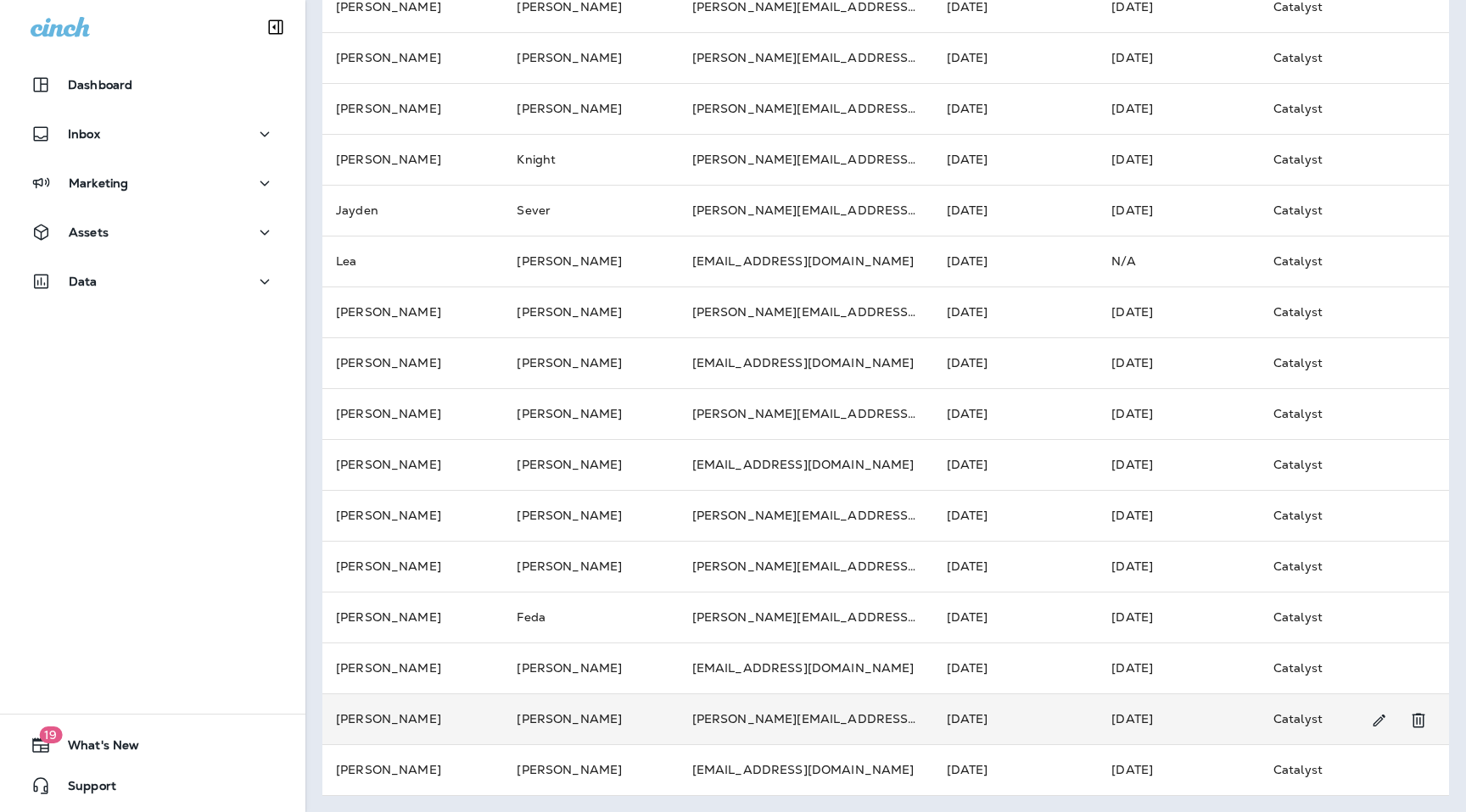
click at [433, 720] on td "[PERSON_NAME]" at bounding box center [413, 719] width 180 height 51
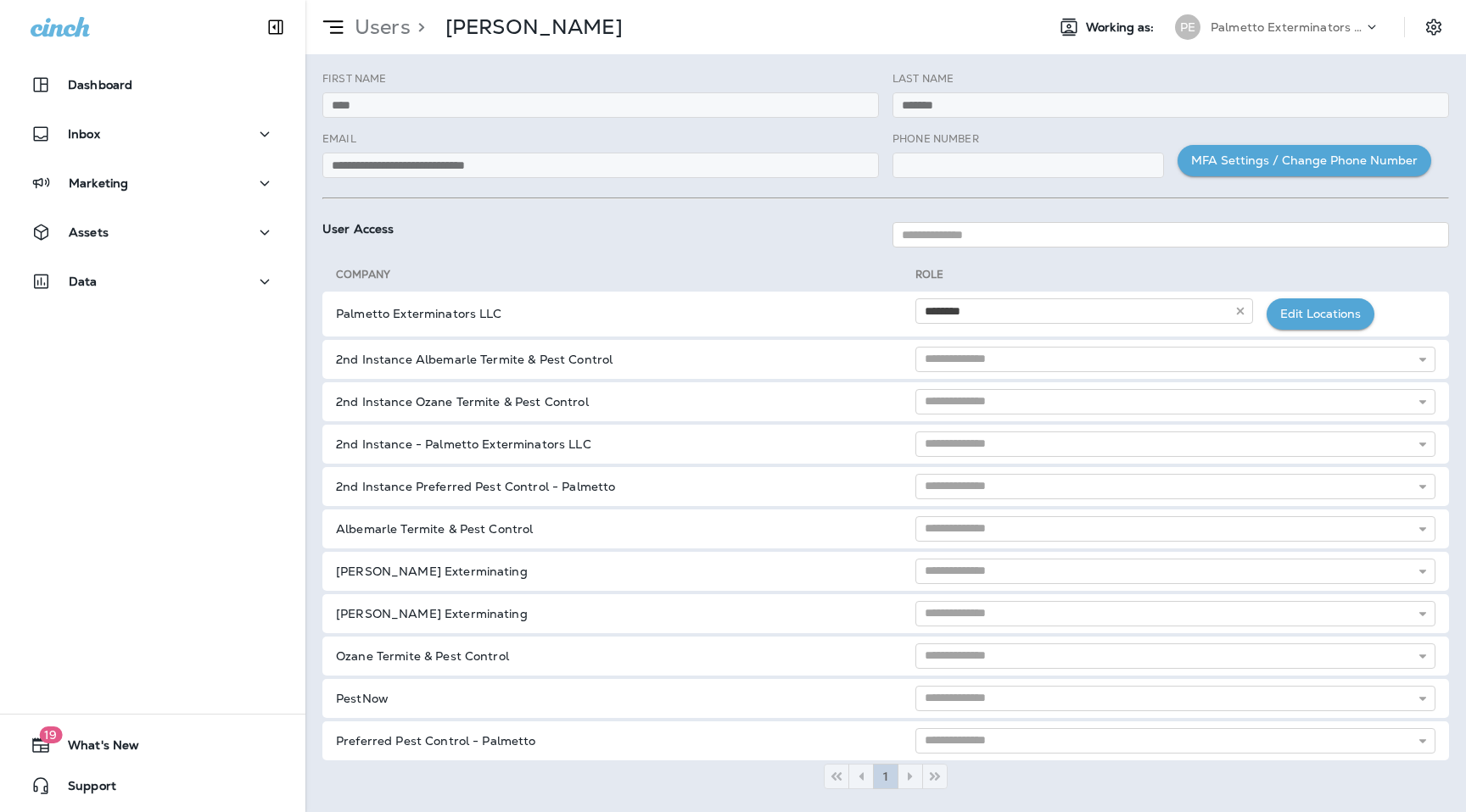
click at [378, 16] on p "Users" at bounding box center [378, 27] width 62 height 26
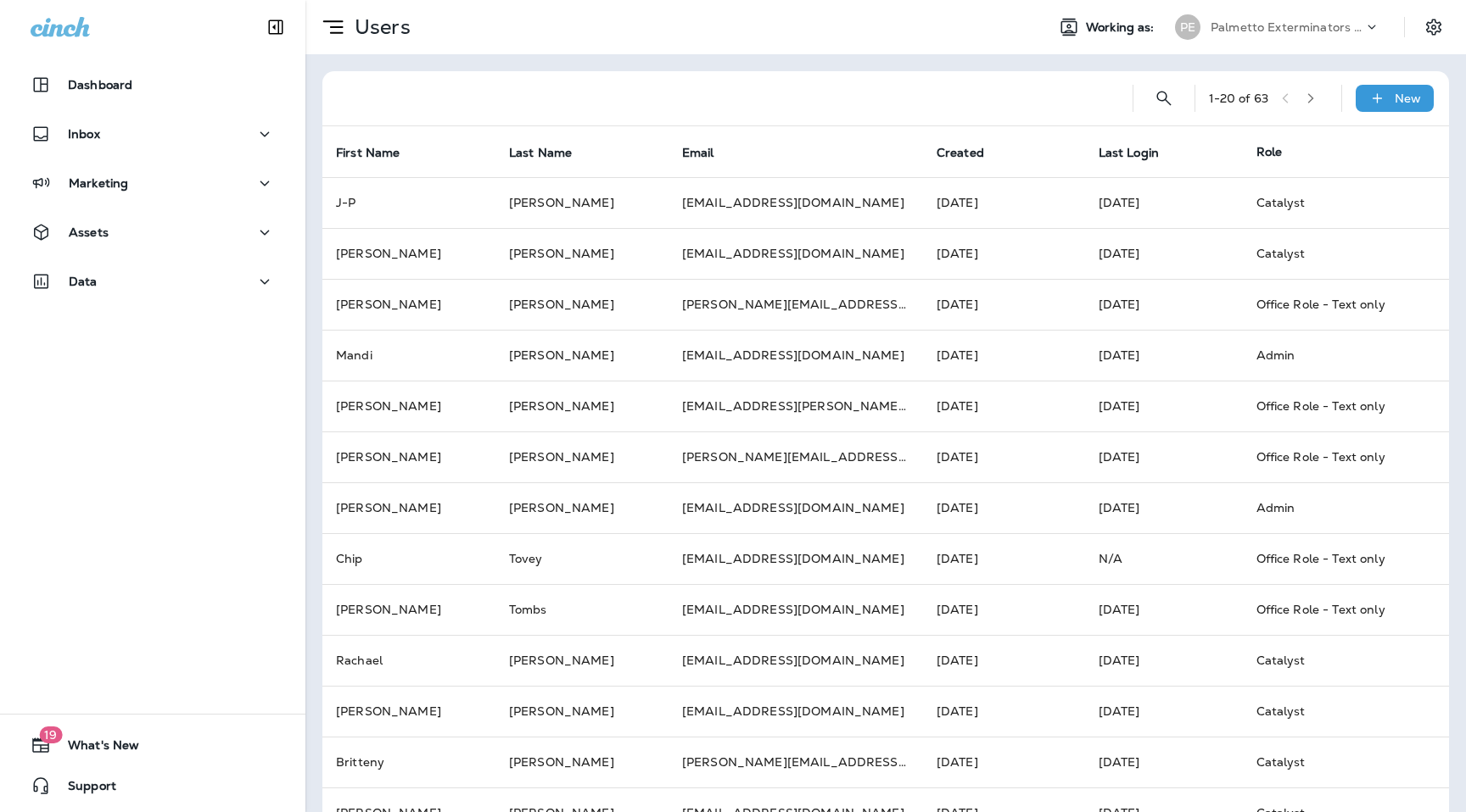
click at [1321, 103] on button "button" at bounding box center [1310, 98] width 26 height 26
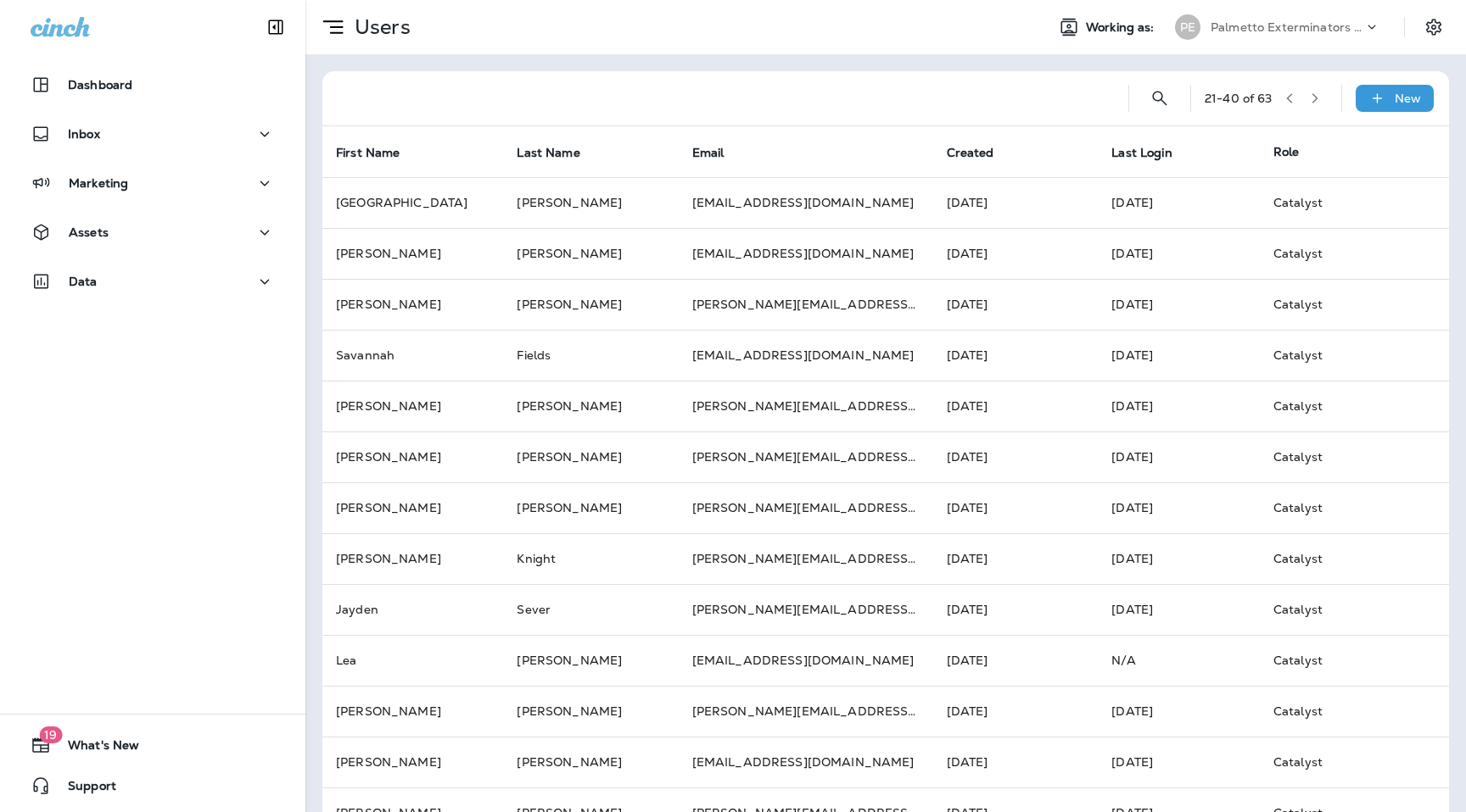
scroll to position [399, 0]
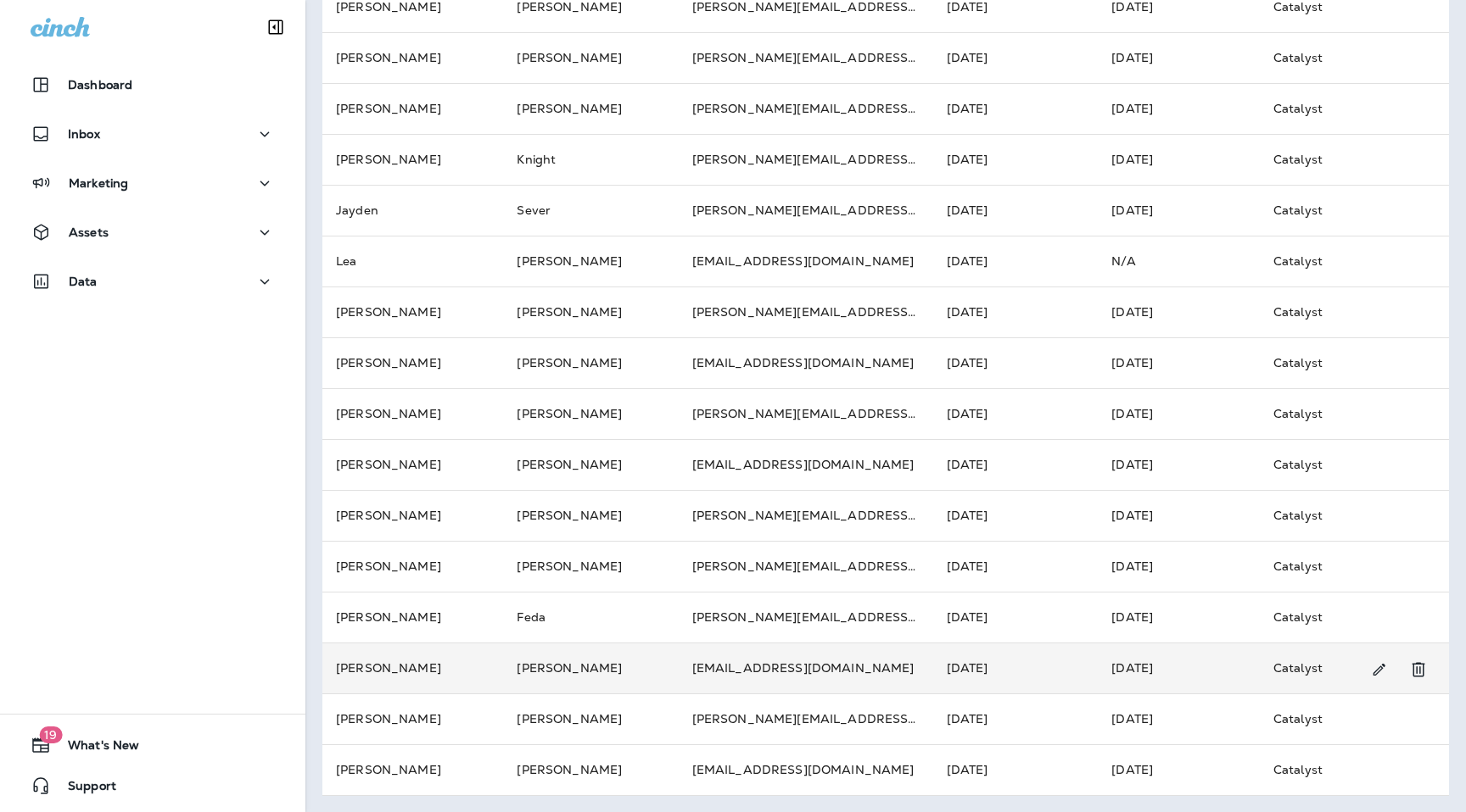
click at [446, 647] on td "[PERSON_NAME]" at bounding box center [413, 668] width 180 height 51
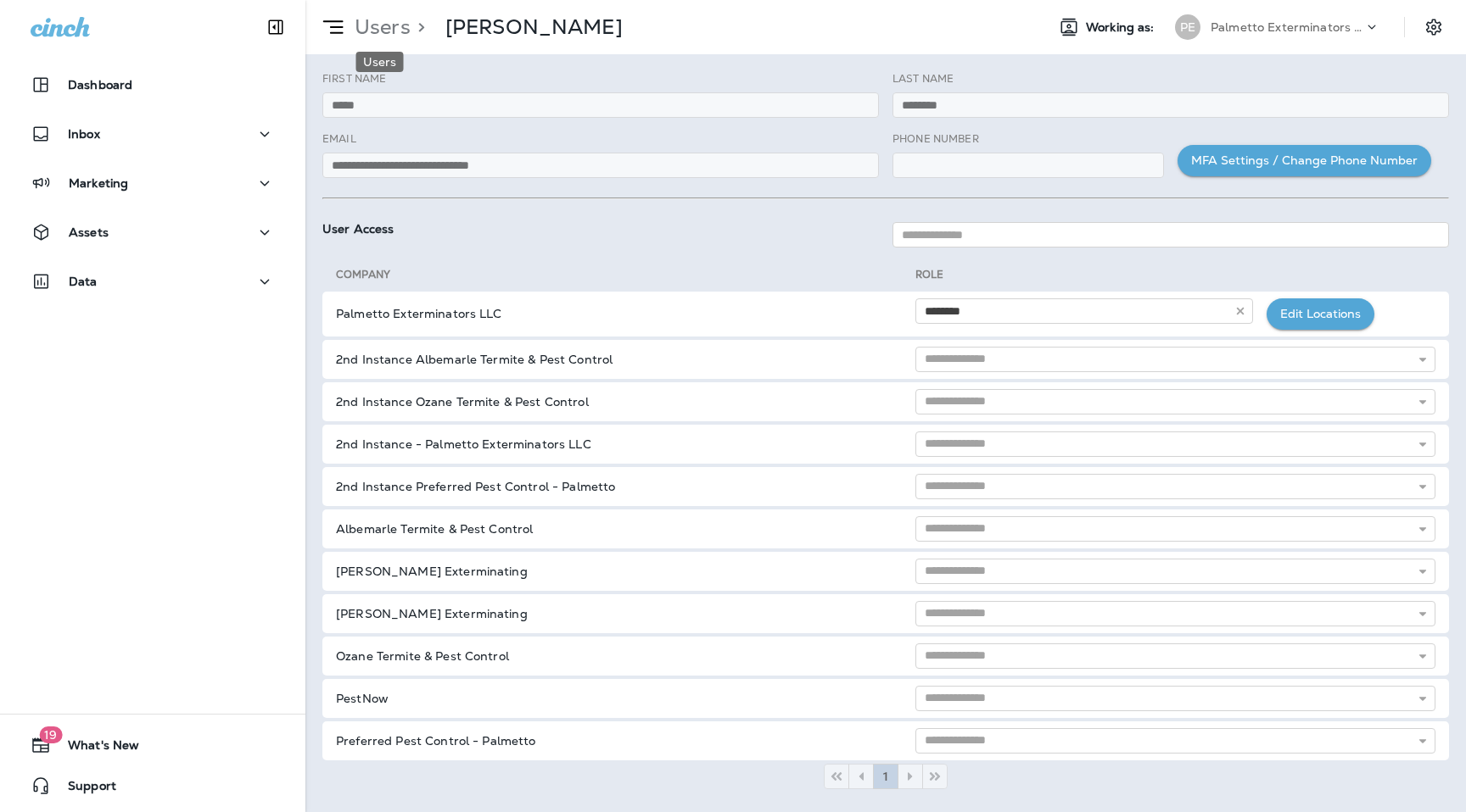
click at [377, 28] on p "Users" at bounding box center [378, 27] width 62 height 26
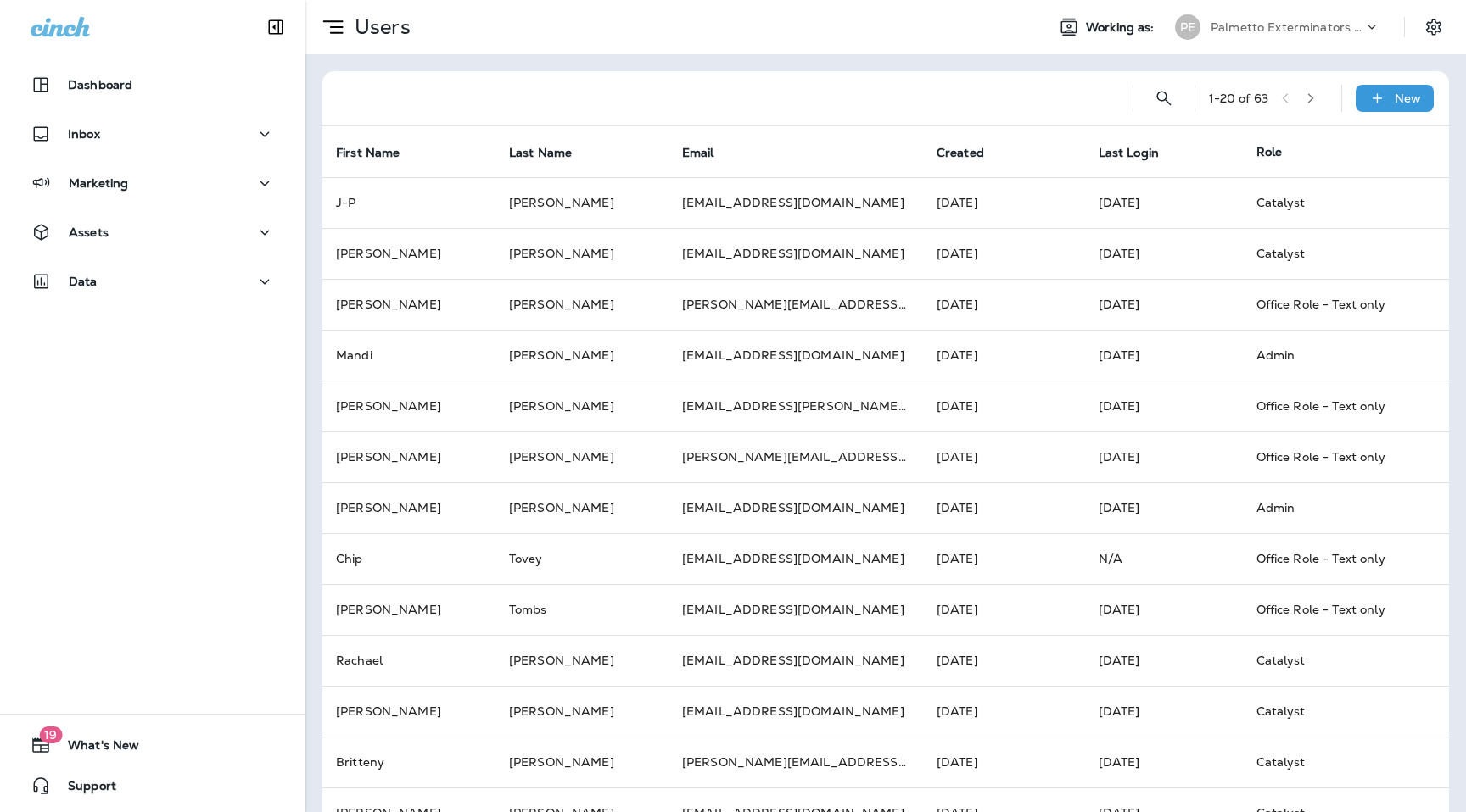
click at [1315, 101] on icon "button" at bounding box center [1310, 98] width 12 height 12
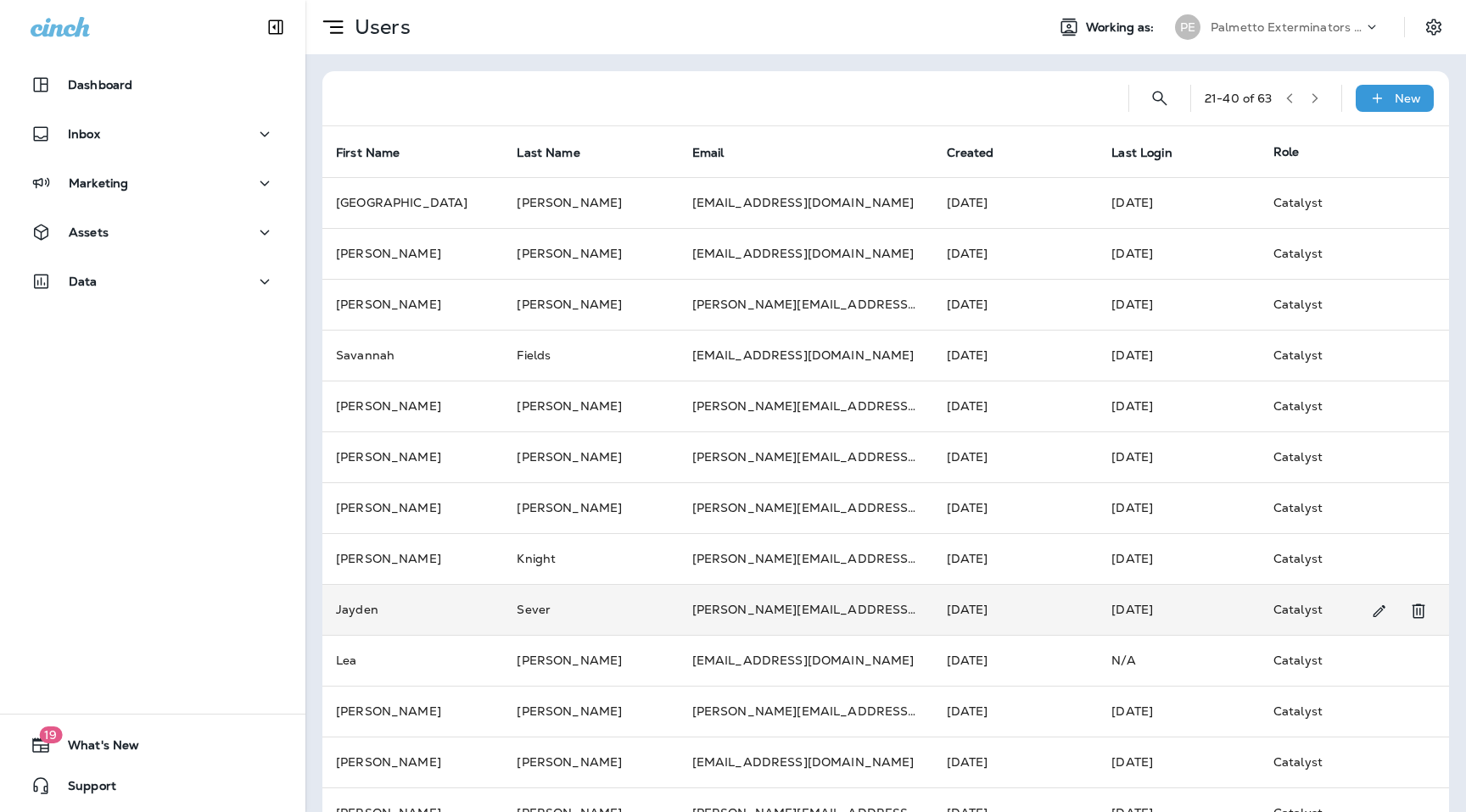
scroll to position [399, 0]
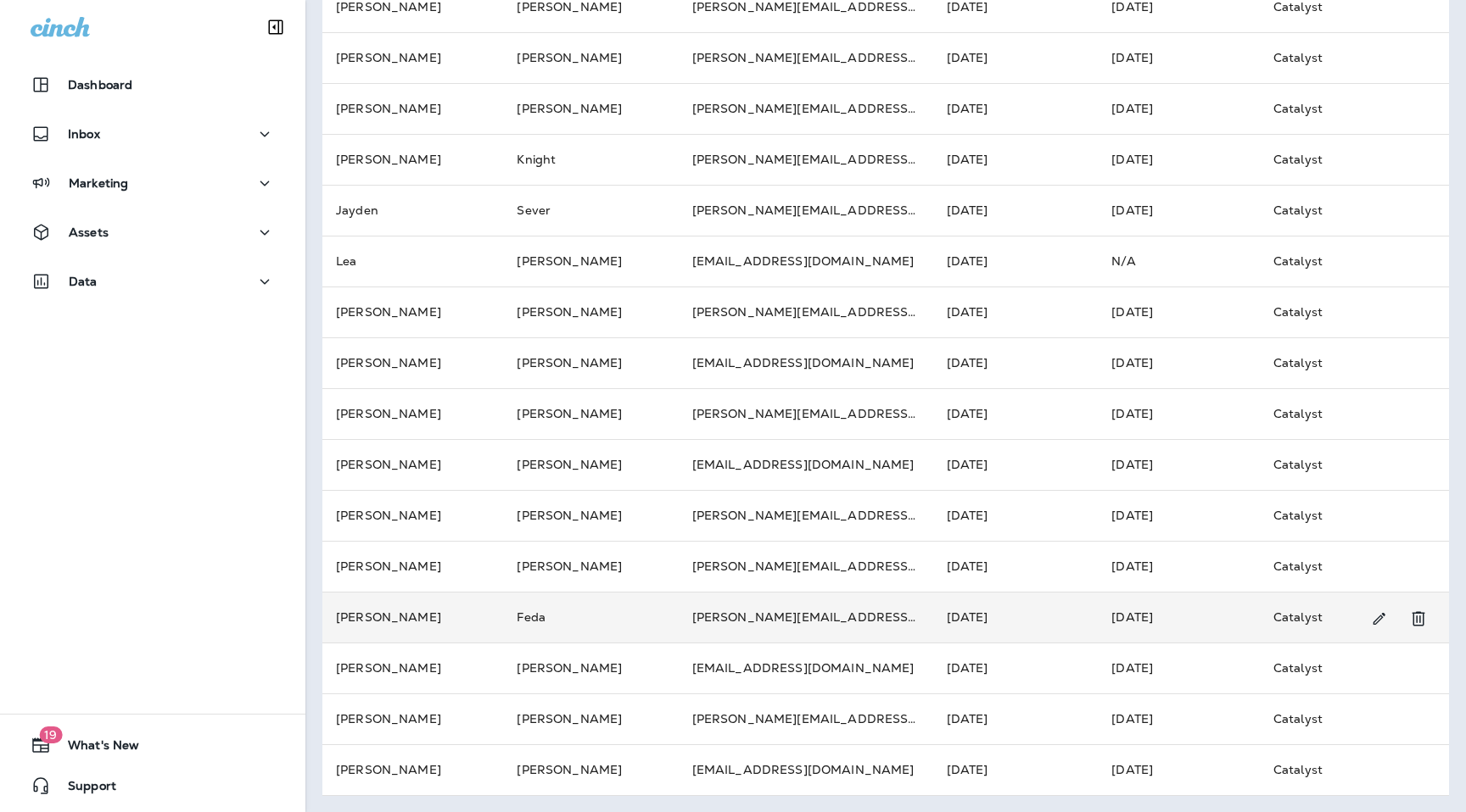
click at [443, 610] on td "[PERSON_NAME]" at bounding box center [413, 617] width 180 height 51
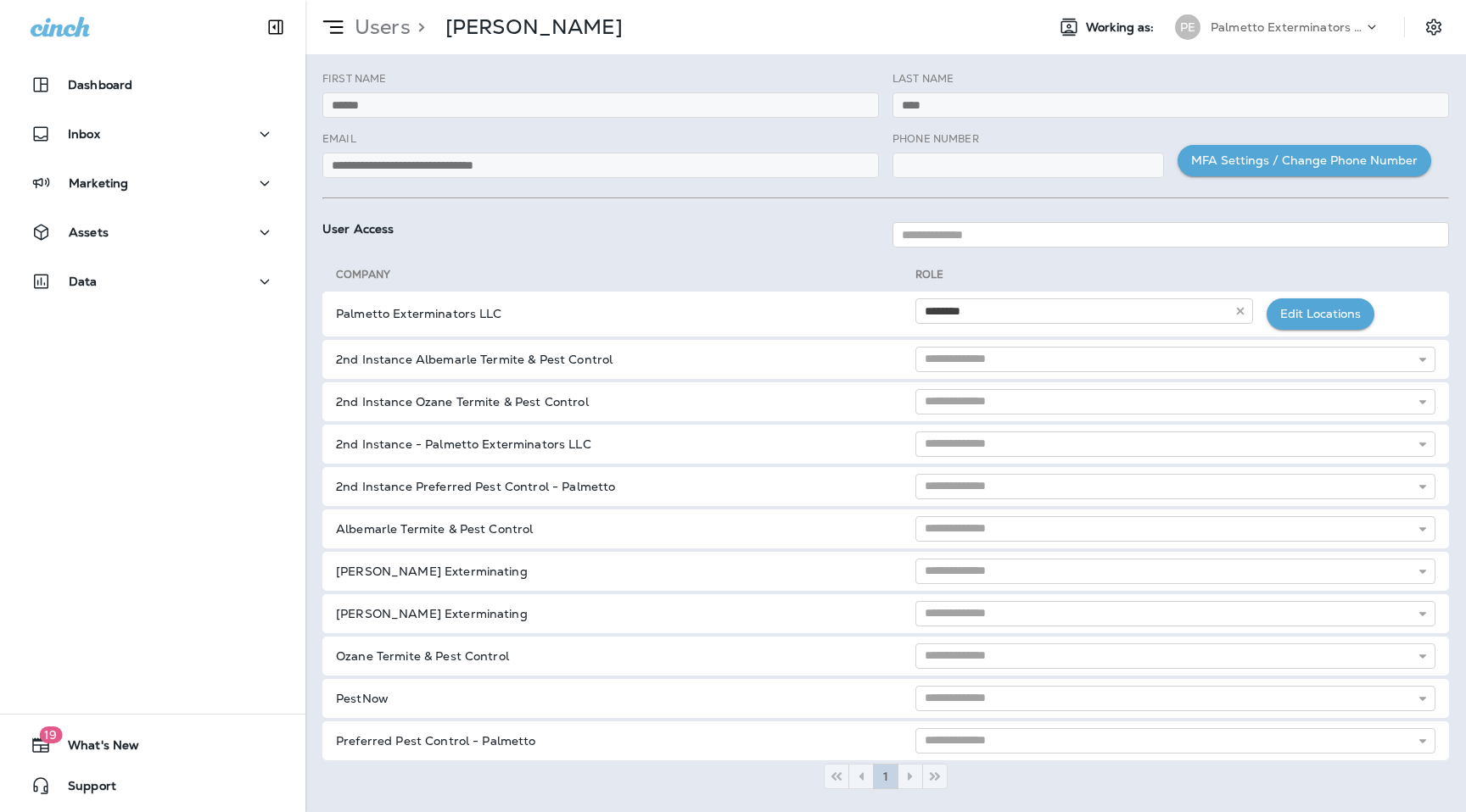
click at [386, 11] on div "Users > [PERSON_NAME]" at bounding box center [464, 27] width 317 height 42
click at [384, 26] on p "Users" at bounding box center [378, 27] width 62 height 26
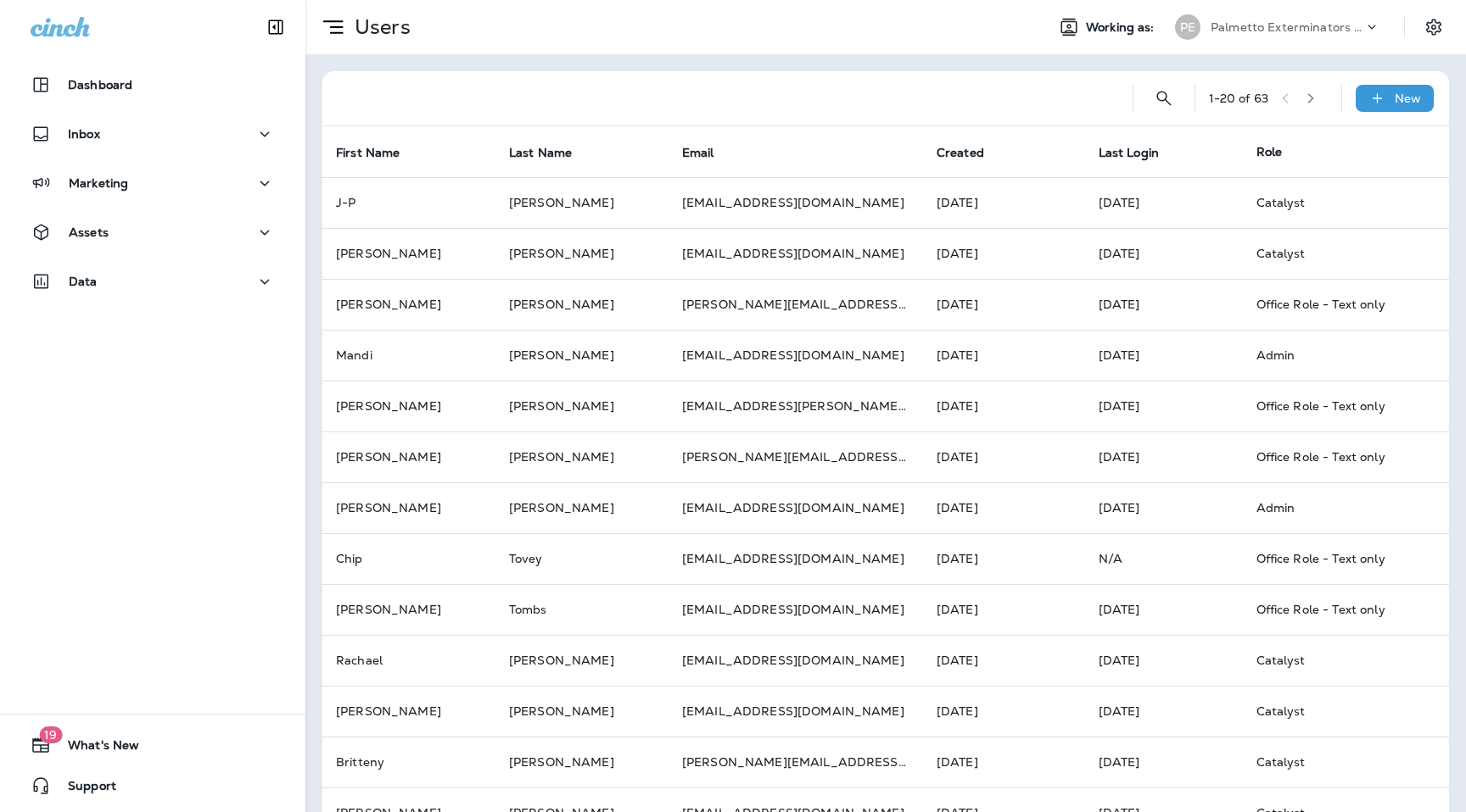
click at [1317, 108] on button "button" at bounding box center [1310, 98] width 26 height 26
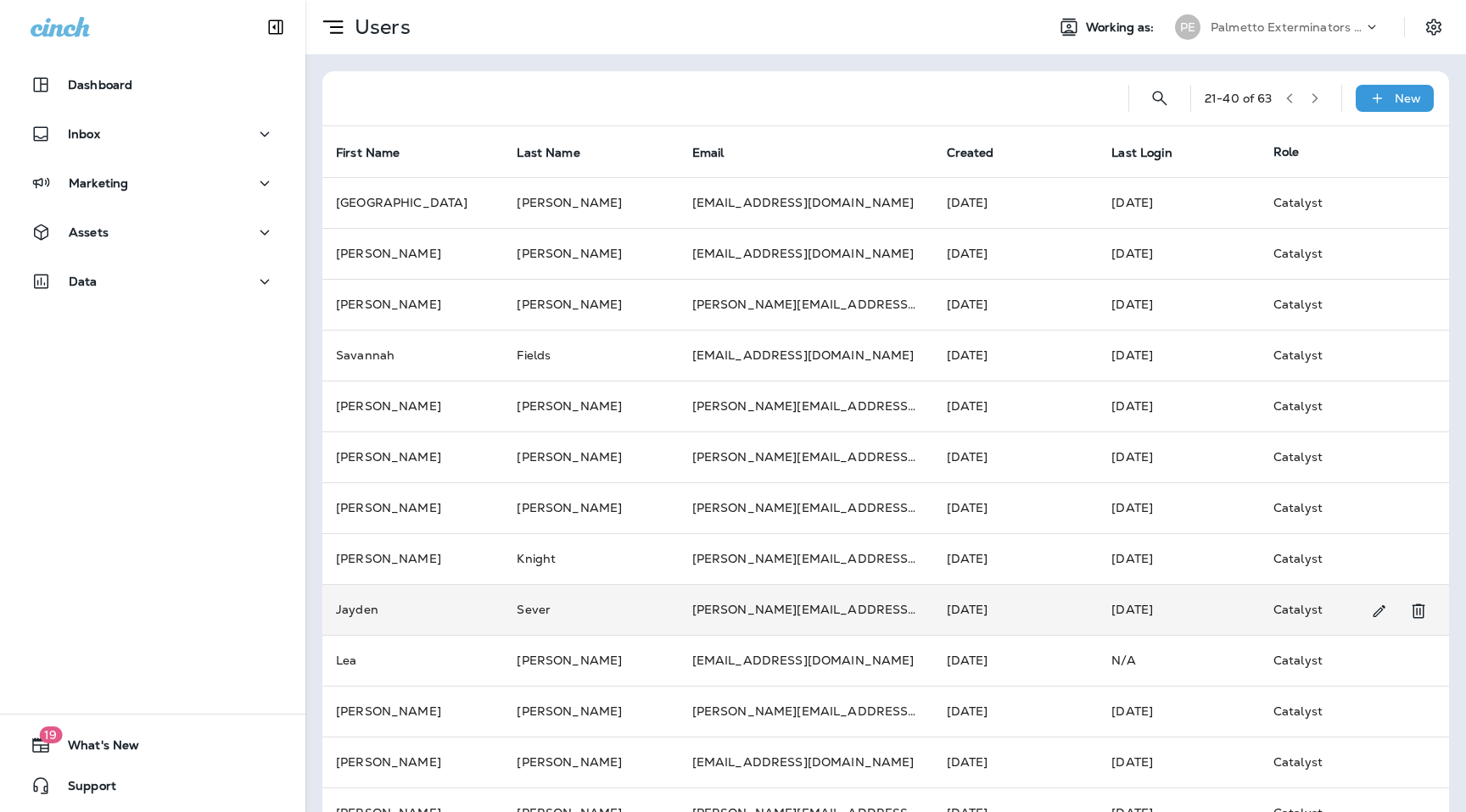
scroll to position [399, 0]
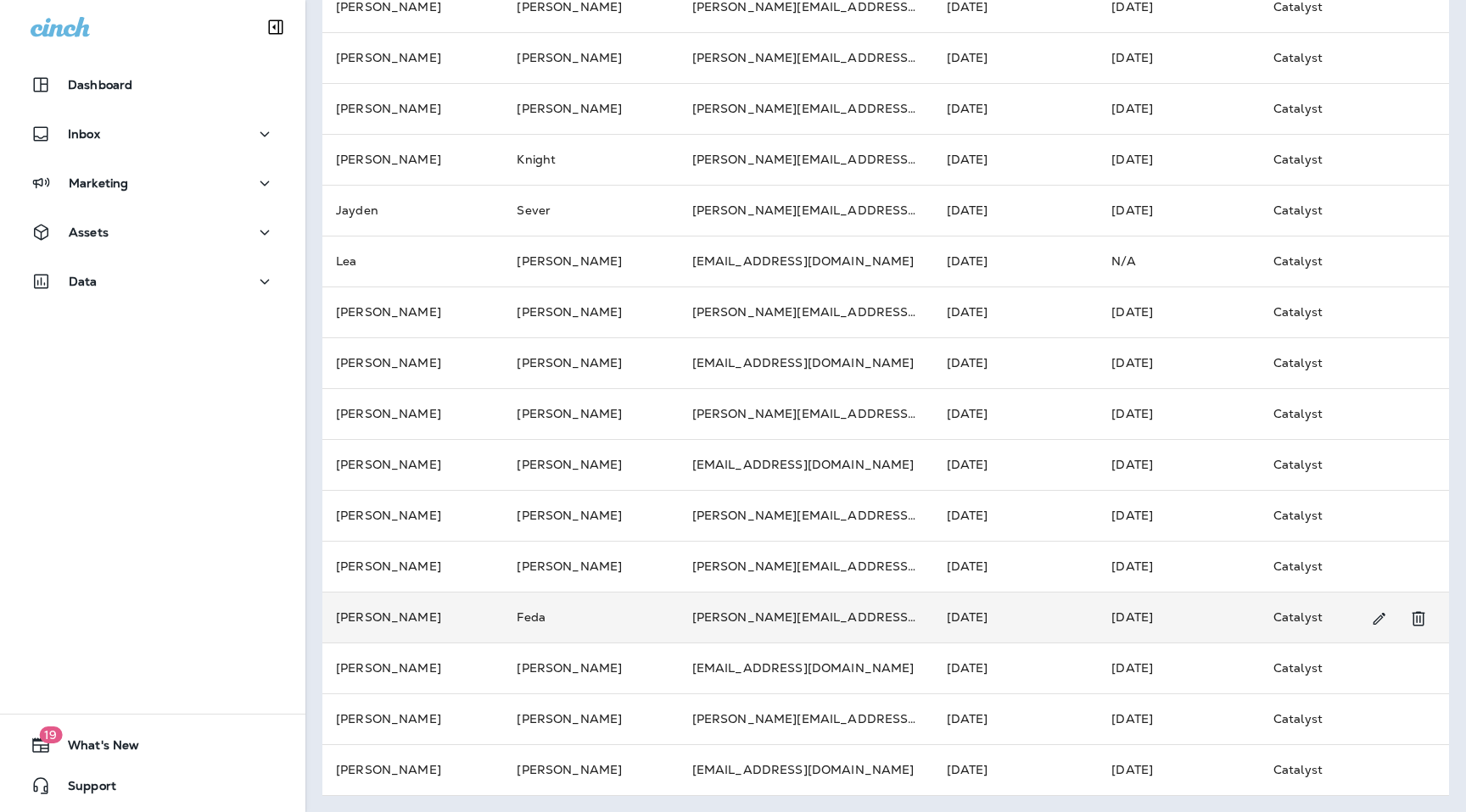
click at [409, 616] on td "[PERSON_NAME]" at bounding box center [413, 617] width 180 height 51
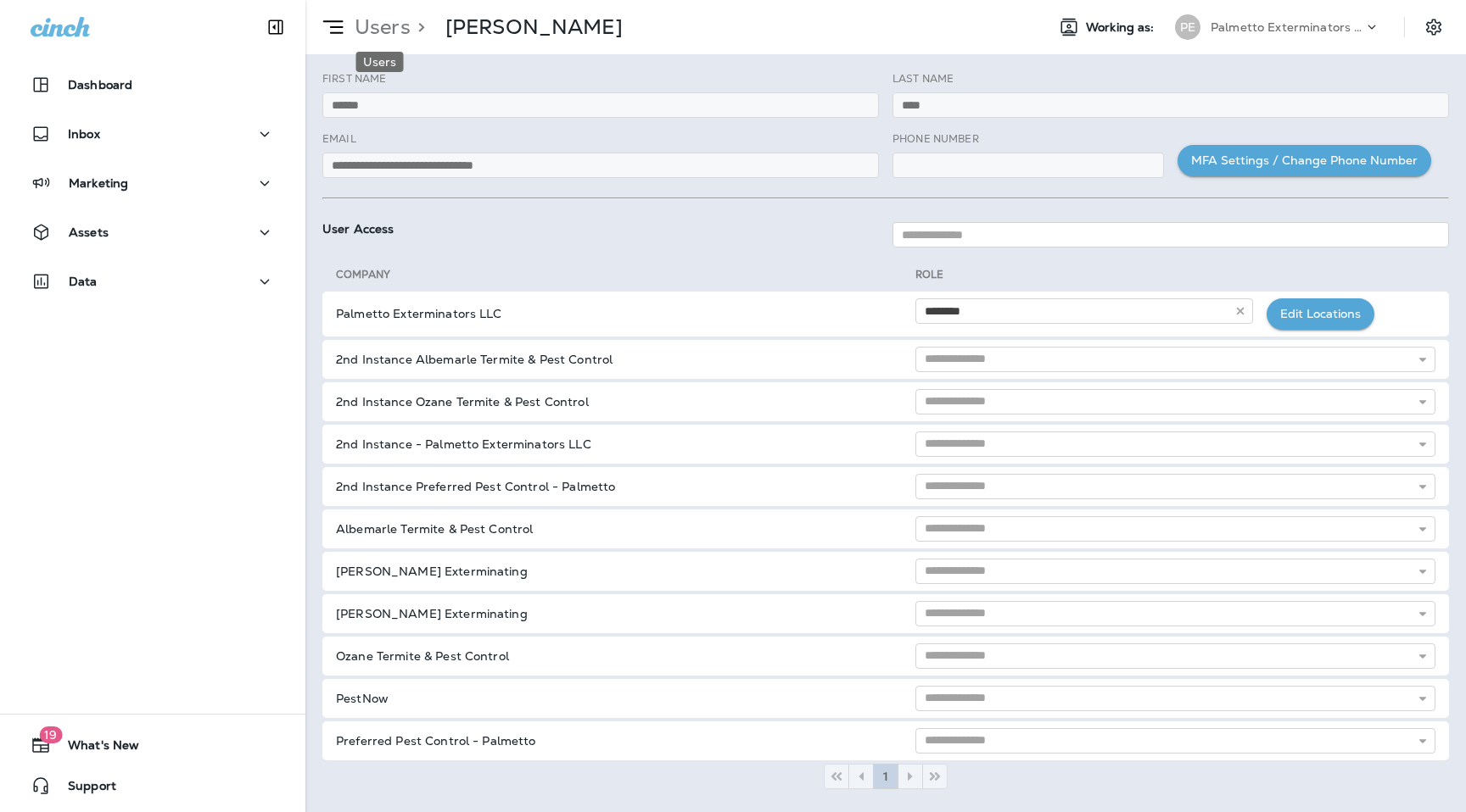
click at [384, 18] on p "Users" at bounding box center [378, 27] width 62 height 26
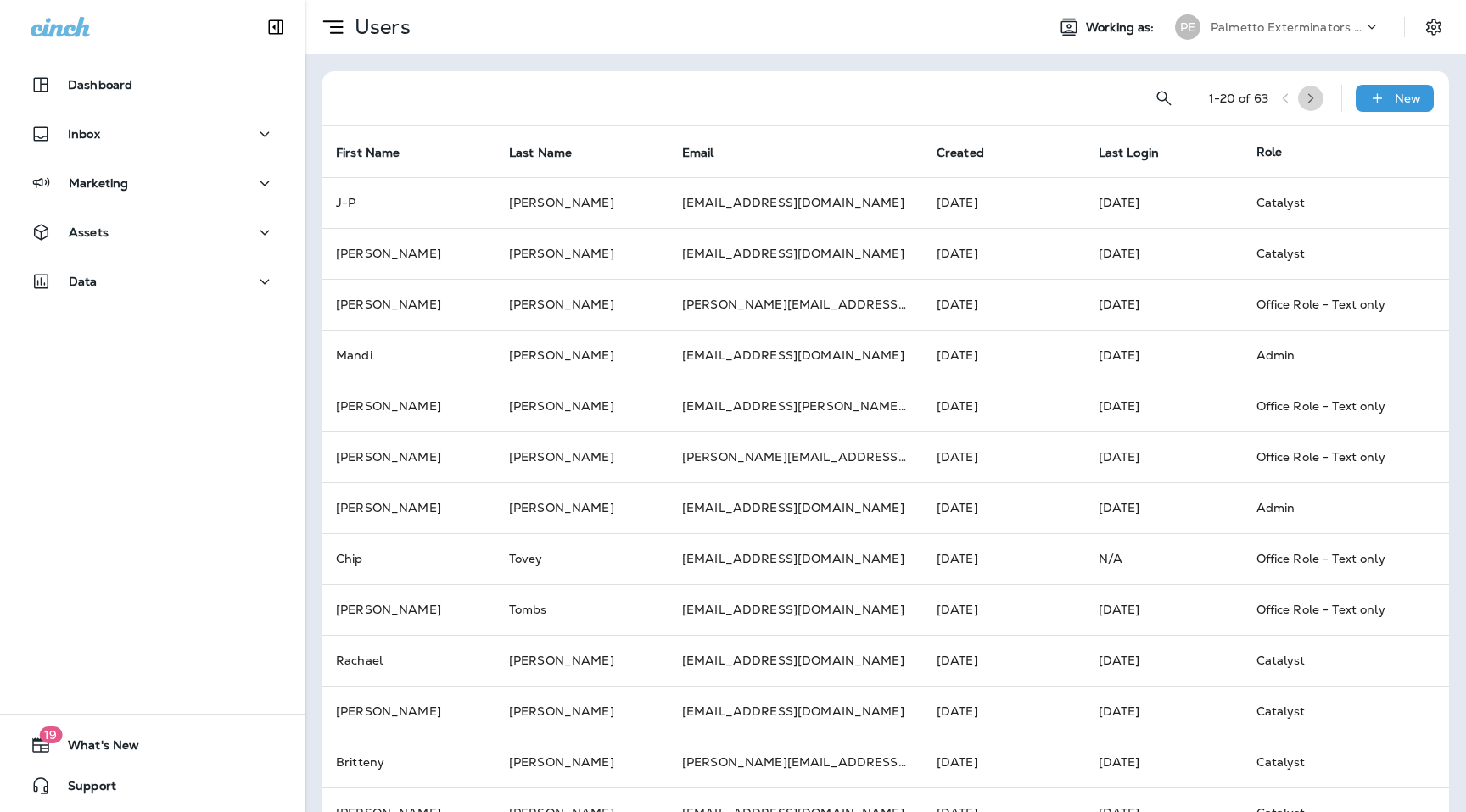
click at [1313, 101] on icon "button" at bounding box center [1310, 98] width 6 height 11
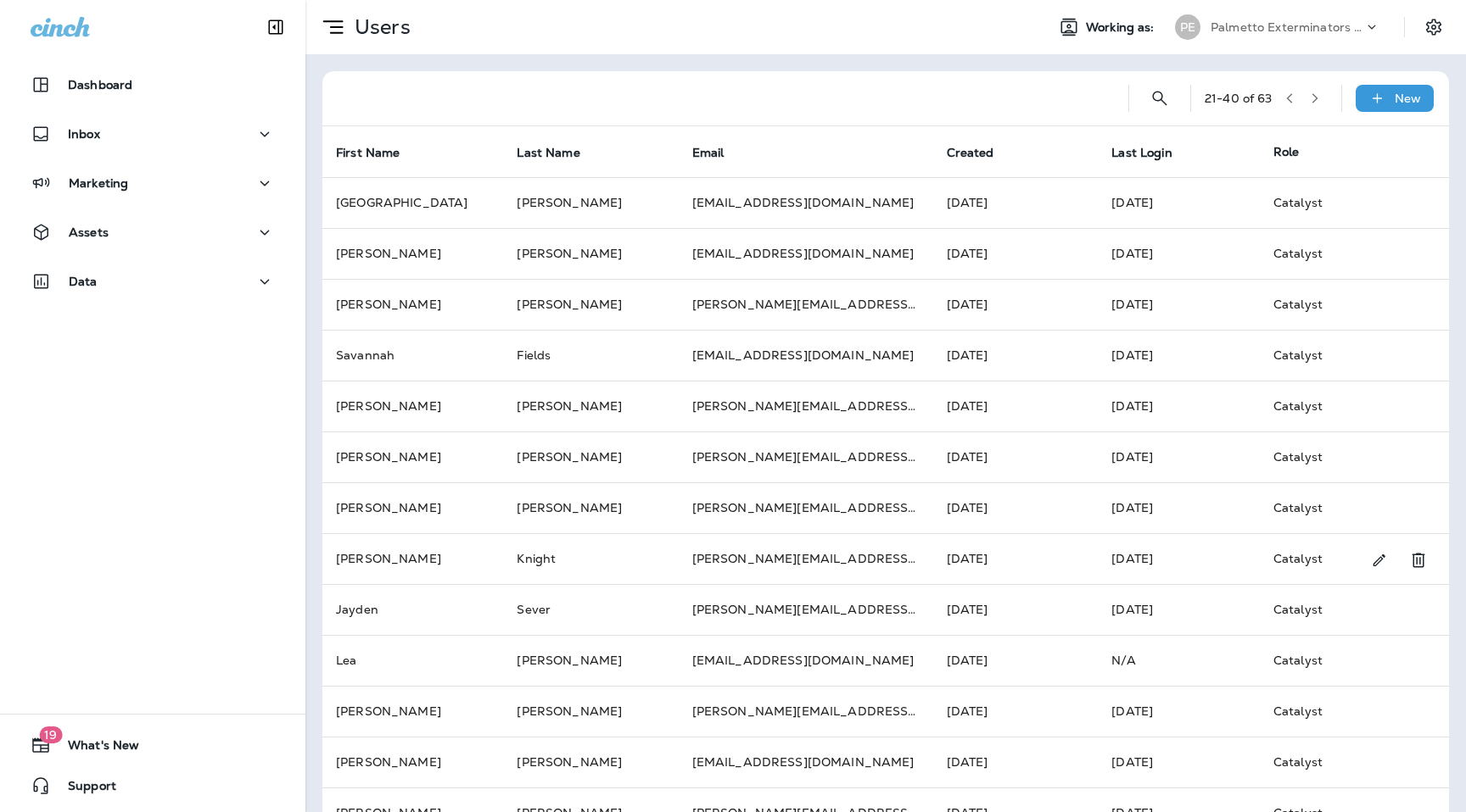
scroll to position [399, 0]
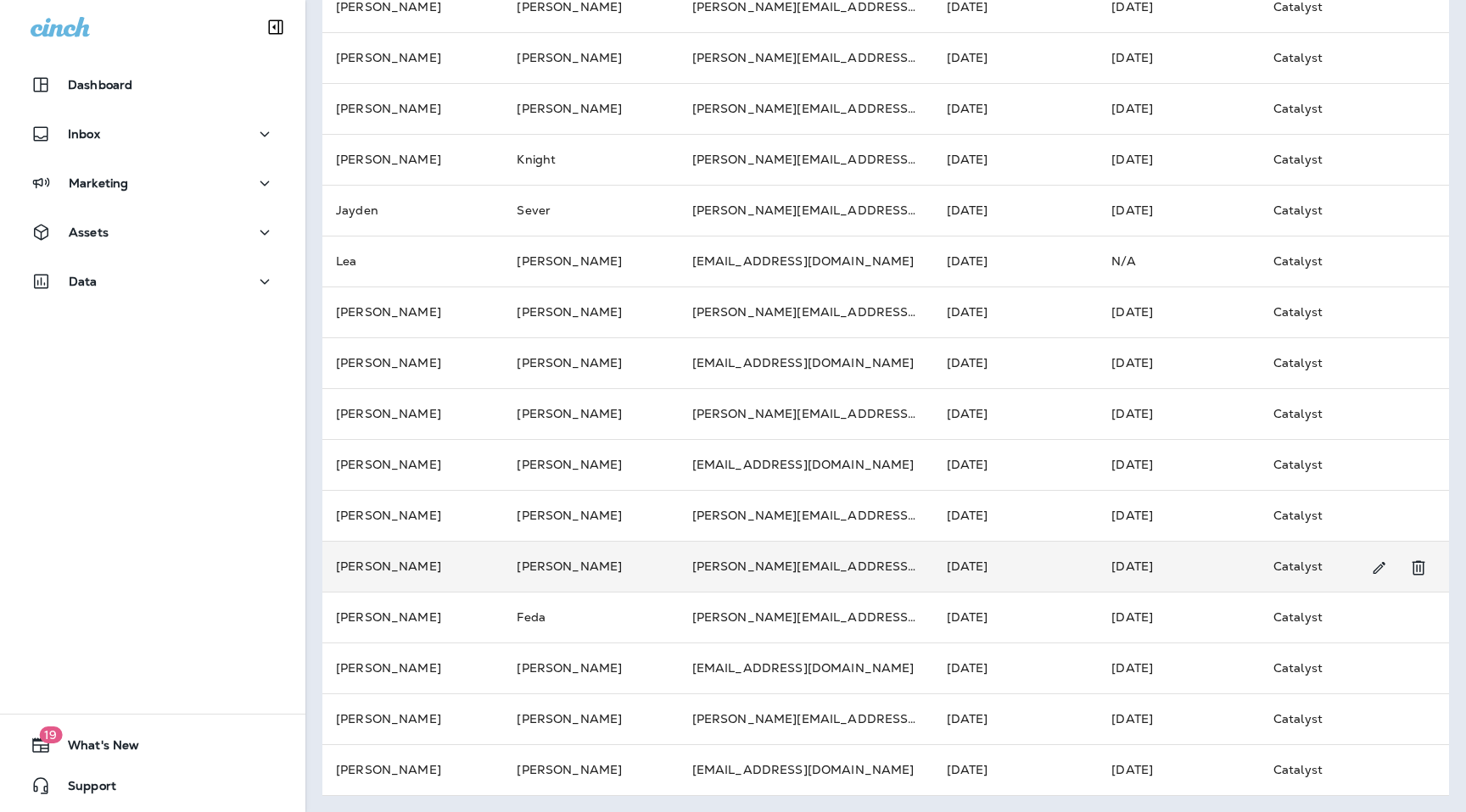
click at [429, 558] on td "[PERSON_NAME]" at bounding box center [413, 566] width 180 height 51
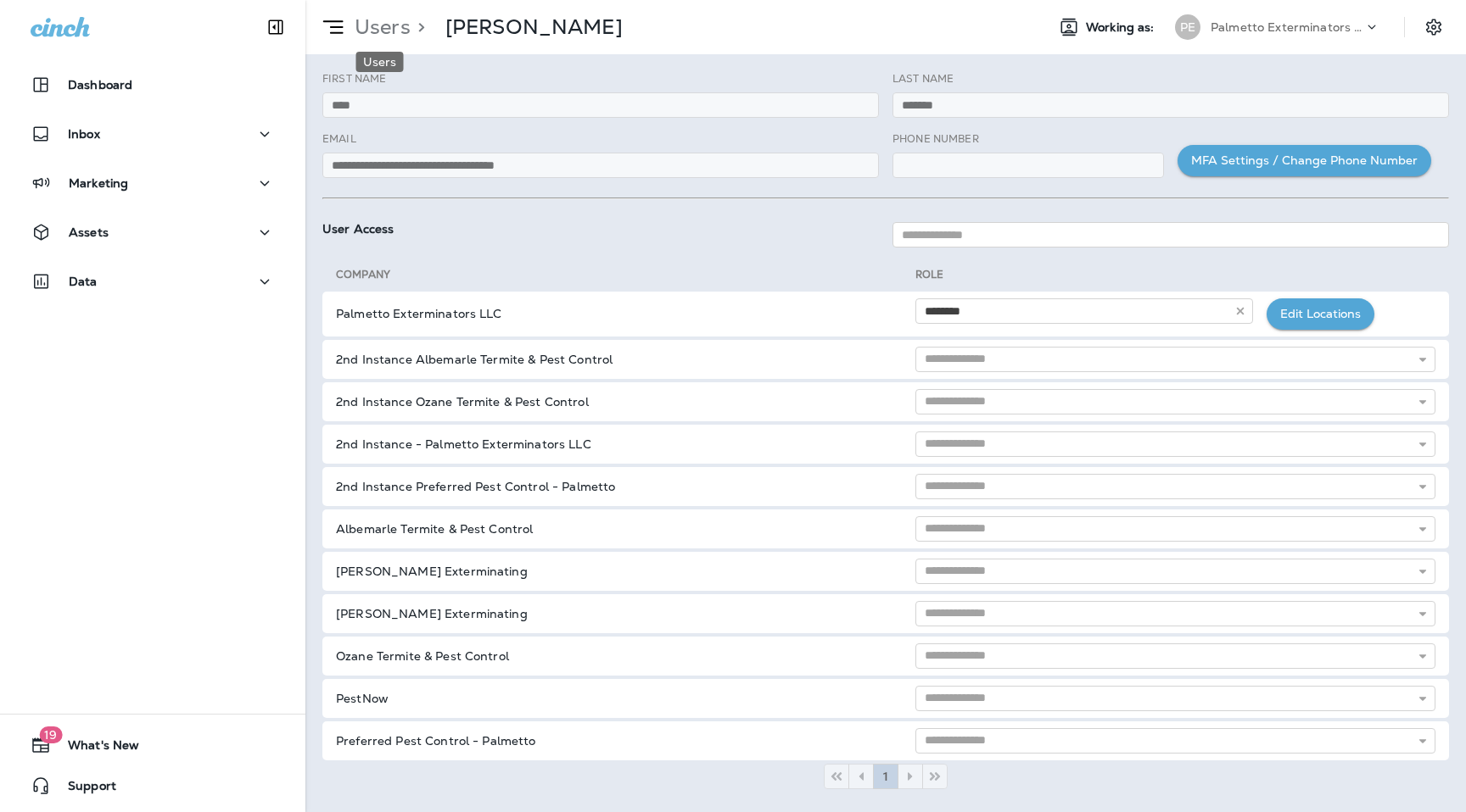
click at [386, 23] on p "Users" at bounding box center [378, 27] width 62 height 26
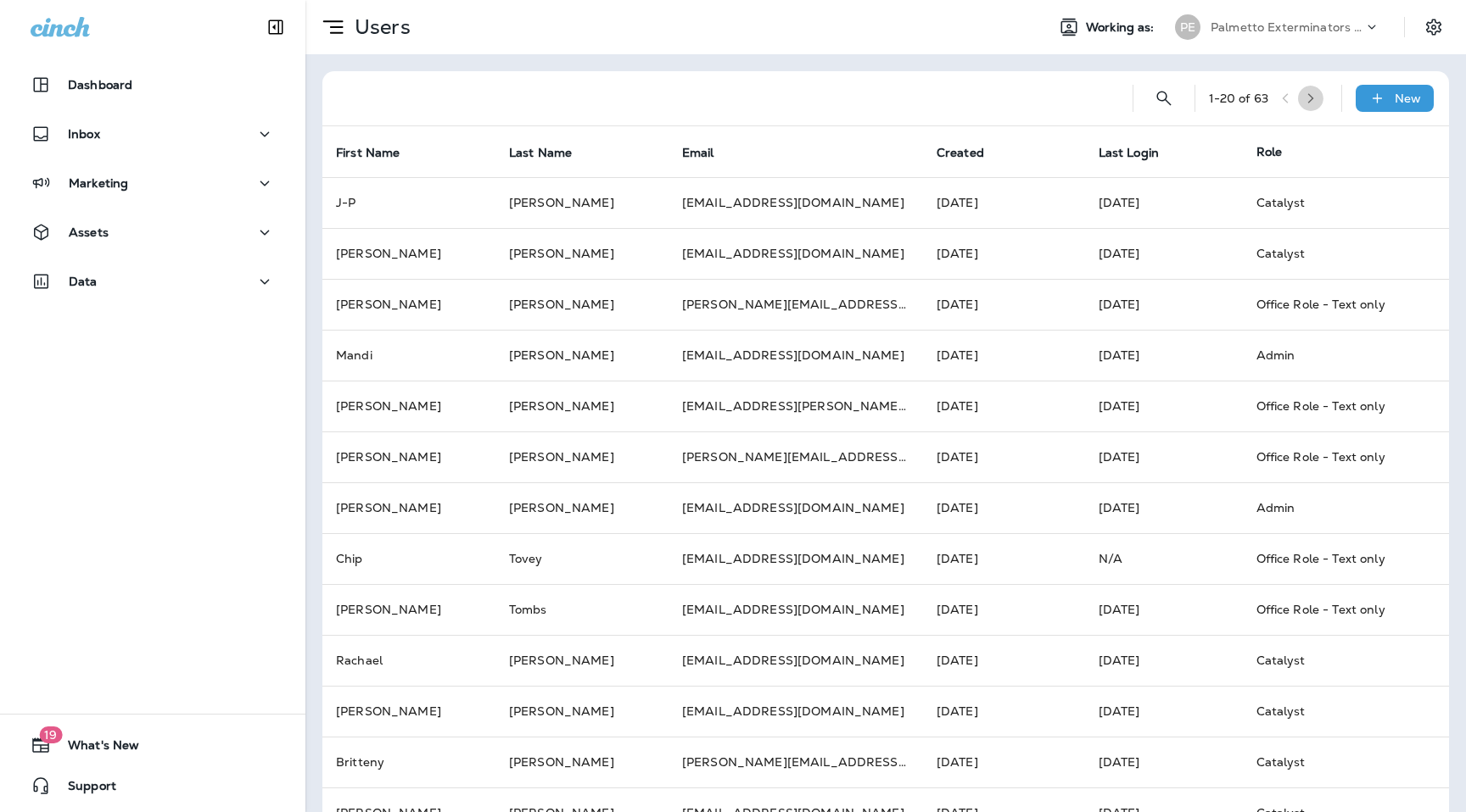
click at [1321, 95] on button "button" at bounding box center [1310, 98] width 26 height 26
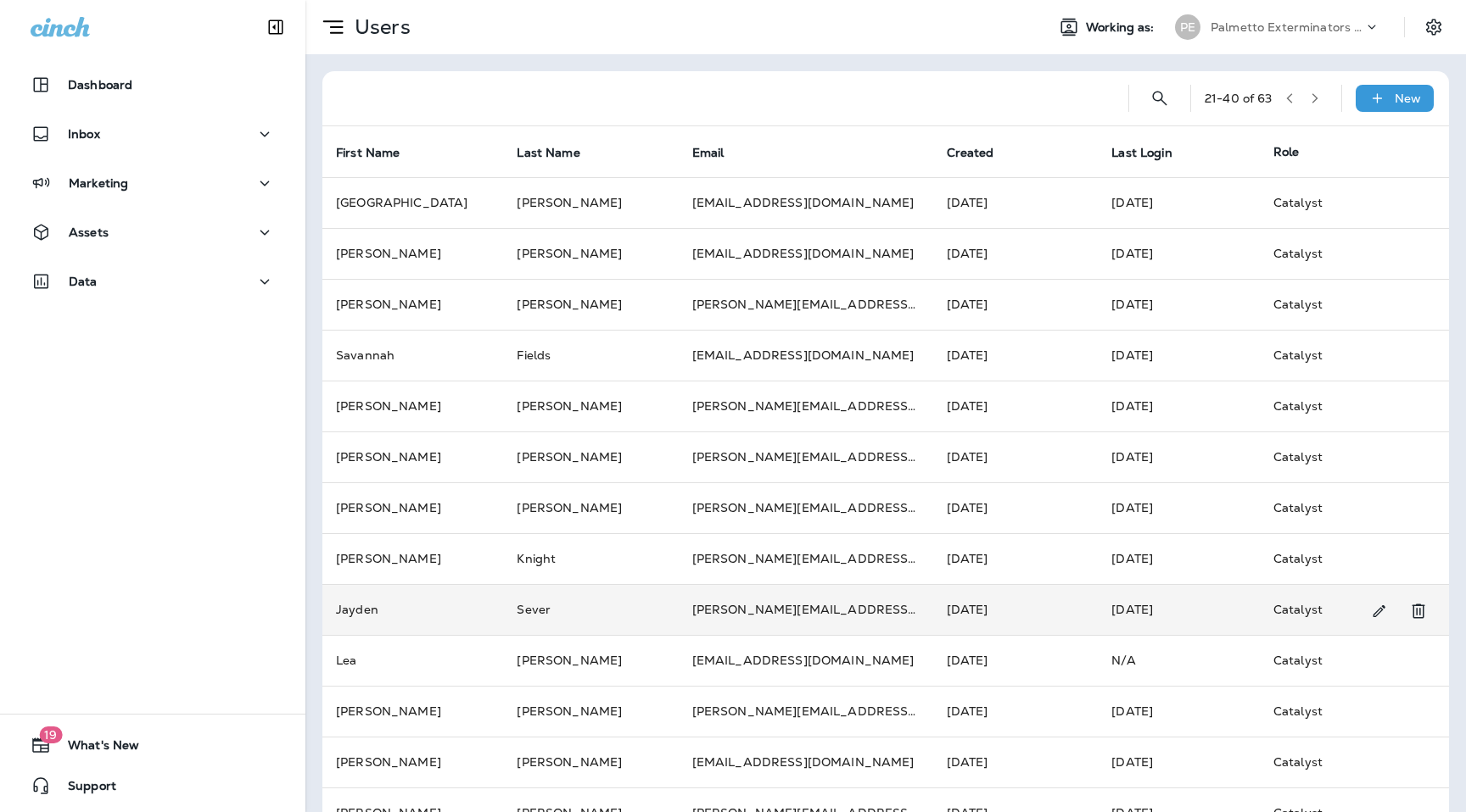
scroll to position [399, 0]
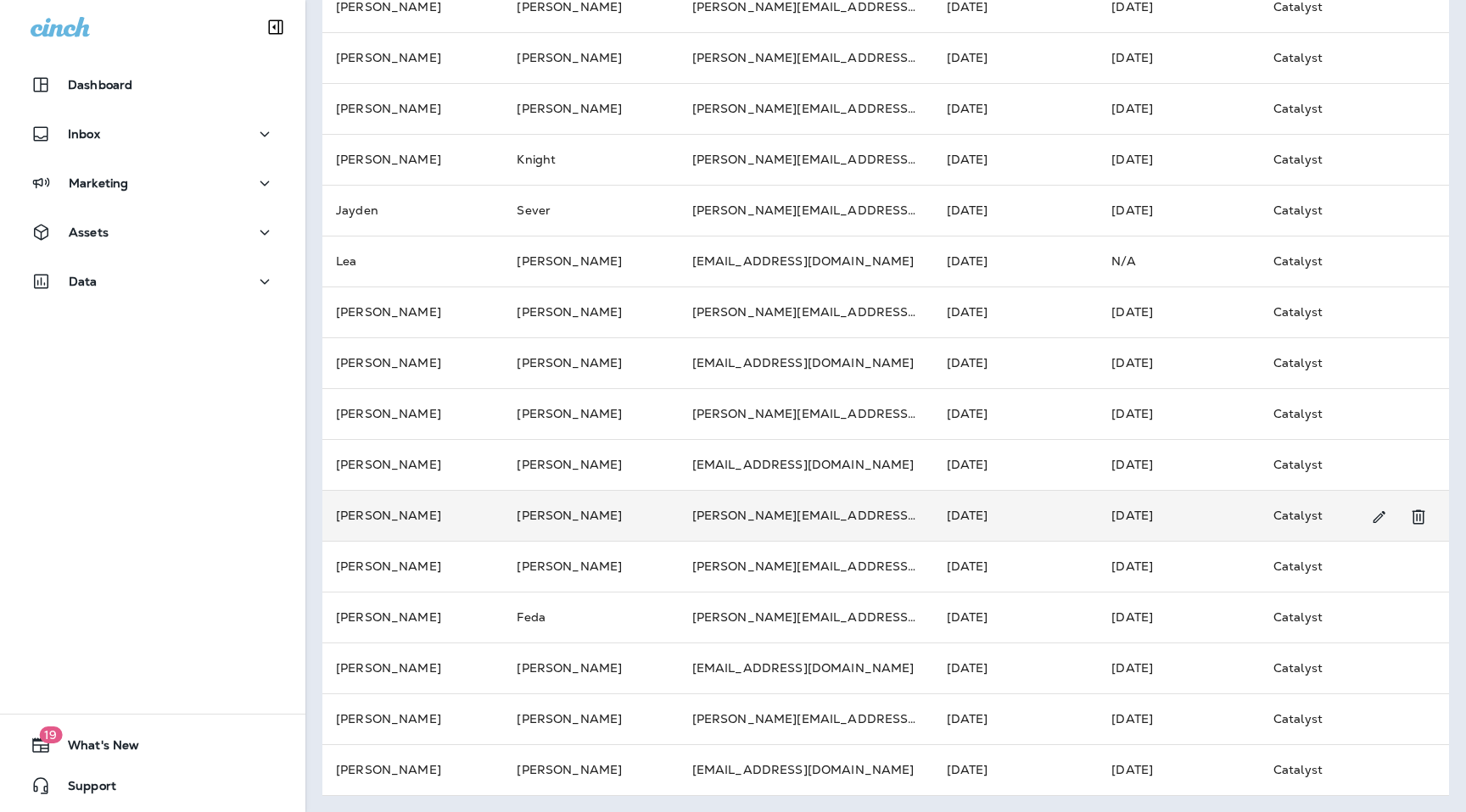
click at [451, 520] on td "[PERSON_NAME]" at bounding box center [413, 515] width 180 height 51
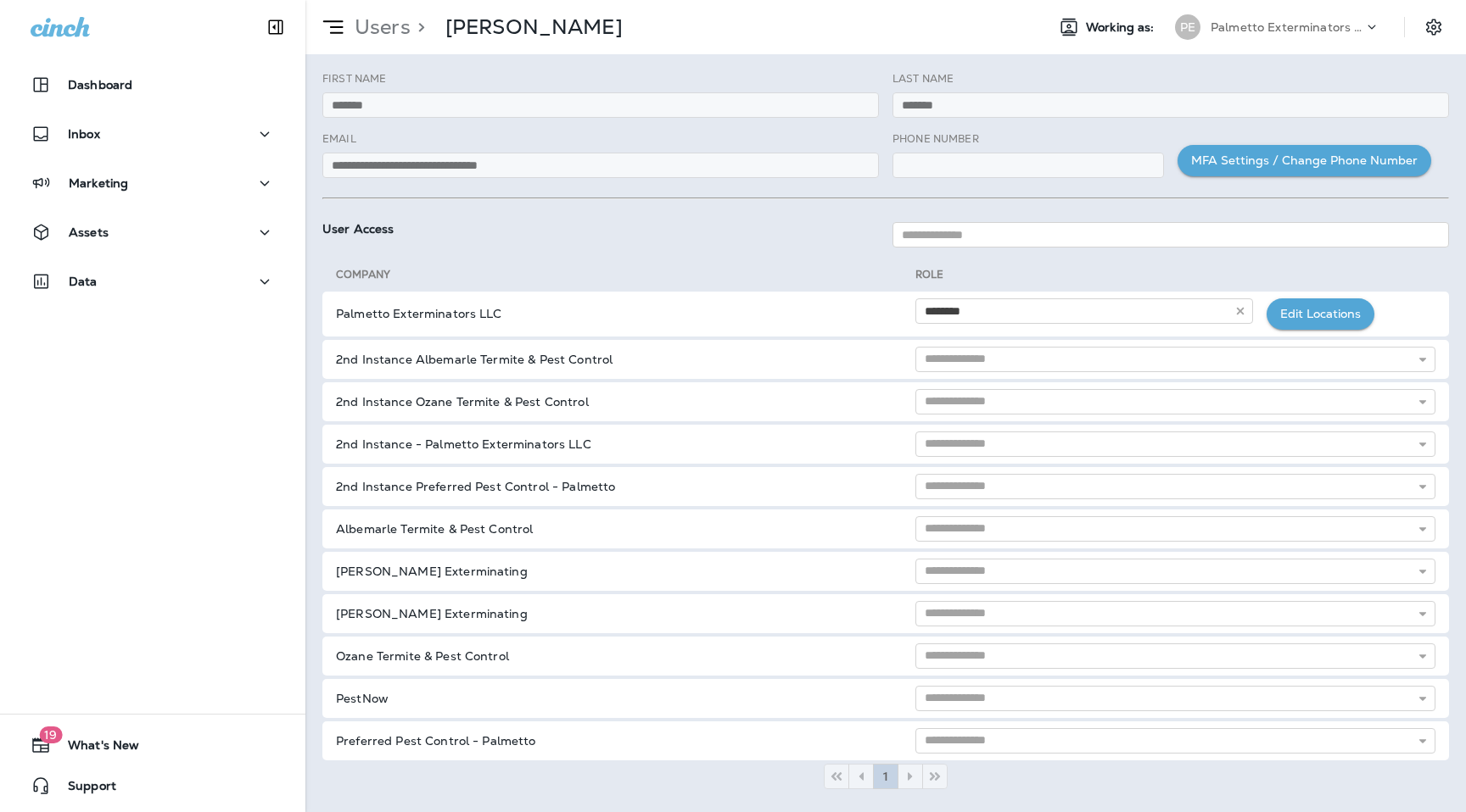
click at [389, 47] on div "Users > [PERSON_NAME]" at bounding box center [464, 27] width 317 height 42
click at [389, 33] on p "Users" at bounding box center [378, 27] width 62 height 26
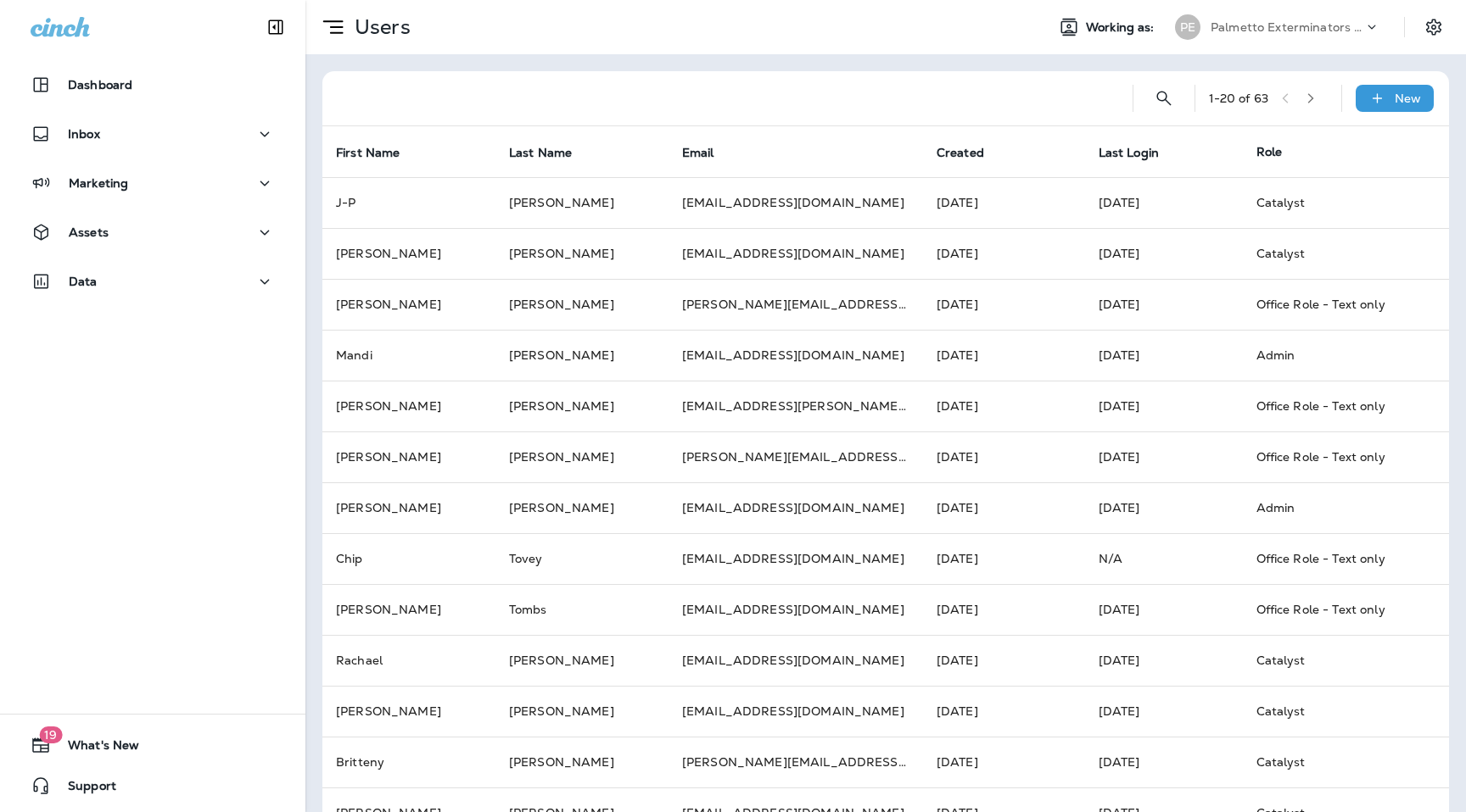
click at [1310, 98] on icon "button" at bounding box center [1310, 98] width 12 height 12
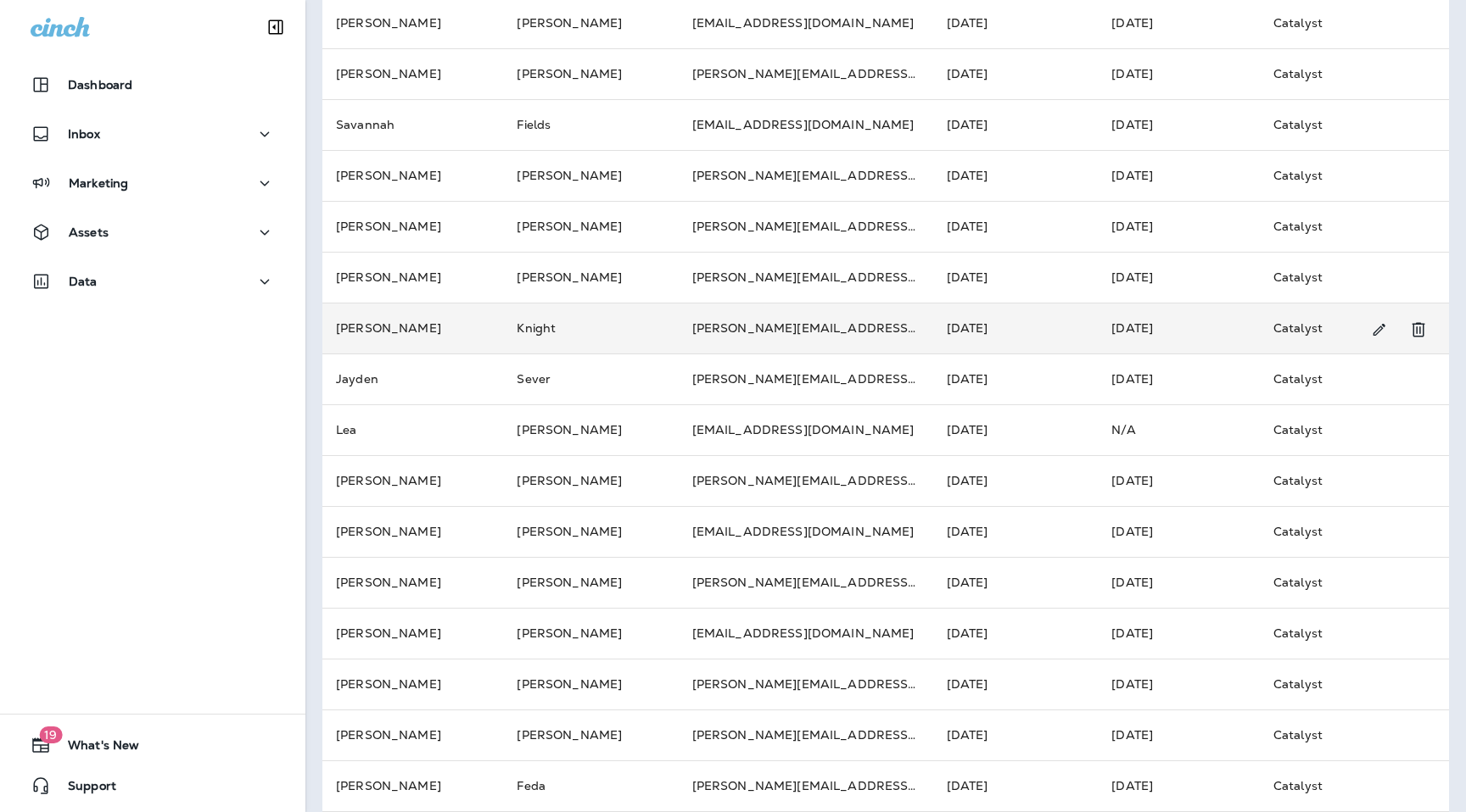
scroll to position [280, 0]
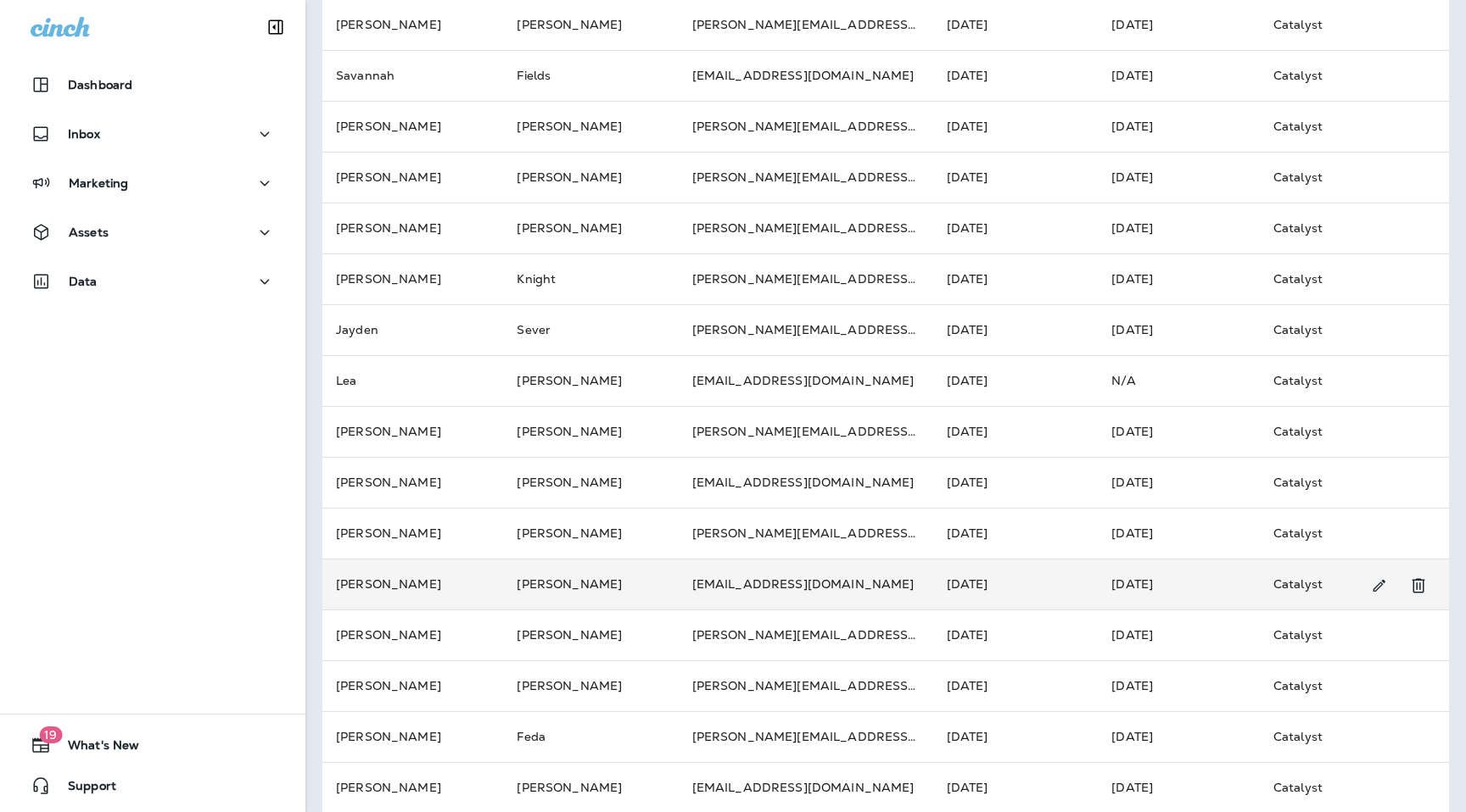
click at [419, 563] on td "[PERSON_NAME]" at bounding box center [413, 584] width 180 height 51
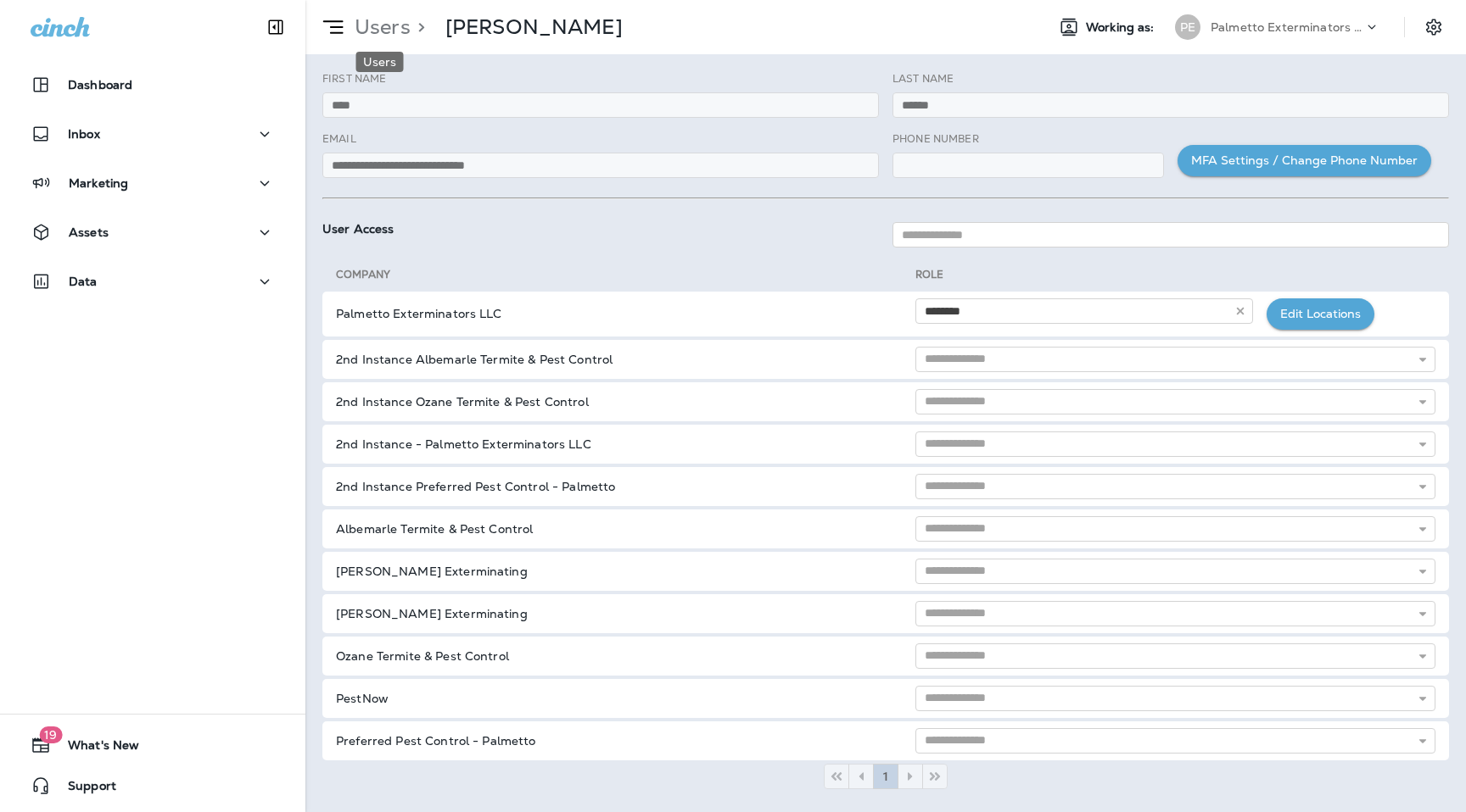
click at [382, 26] on p "Users" at bounding box center [378, 27] width 62 height 26
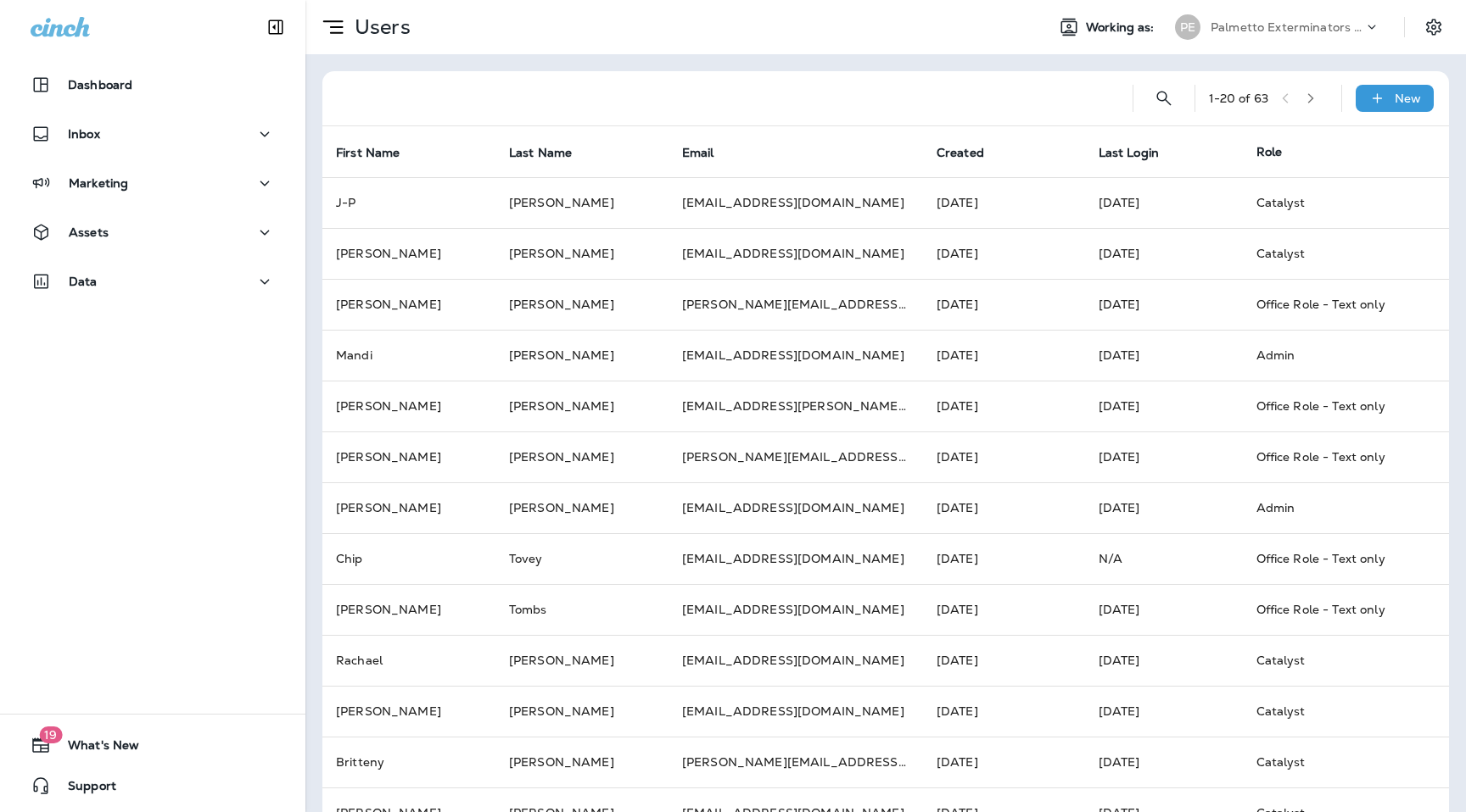
click at [1309, 91] on button "button" at bounding box center [1310, 98] width 26 height 26
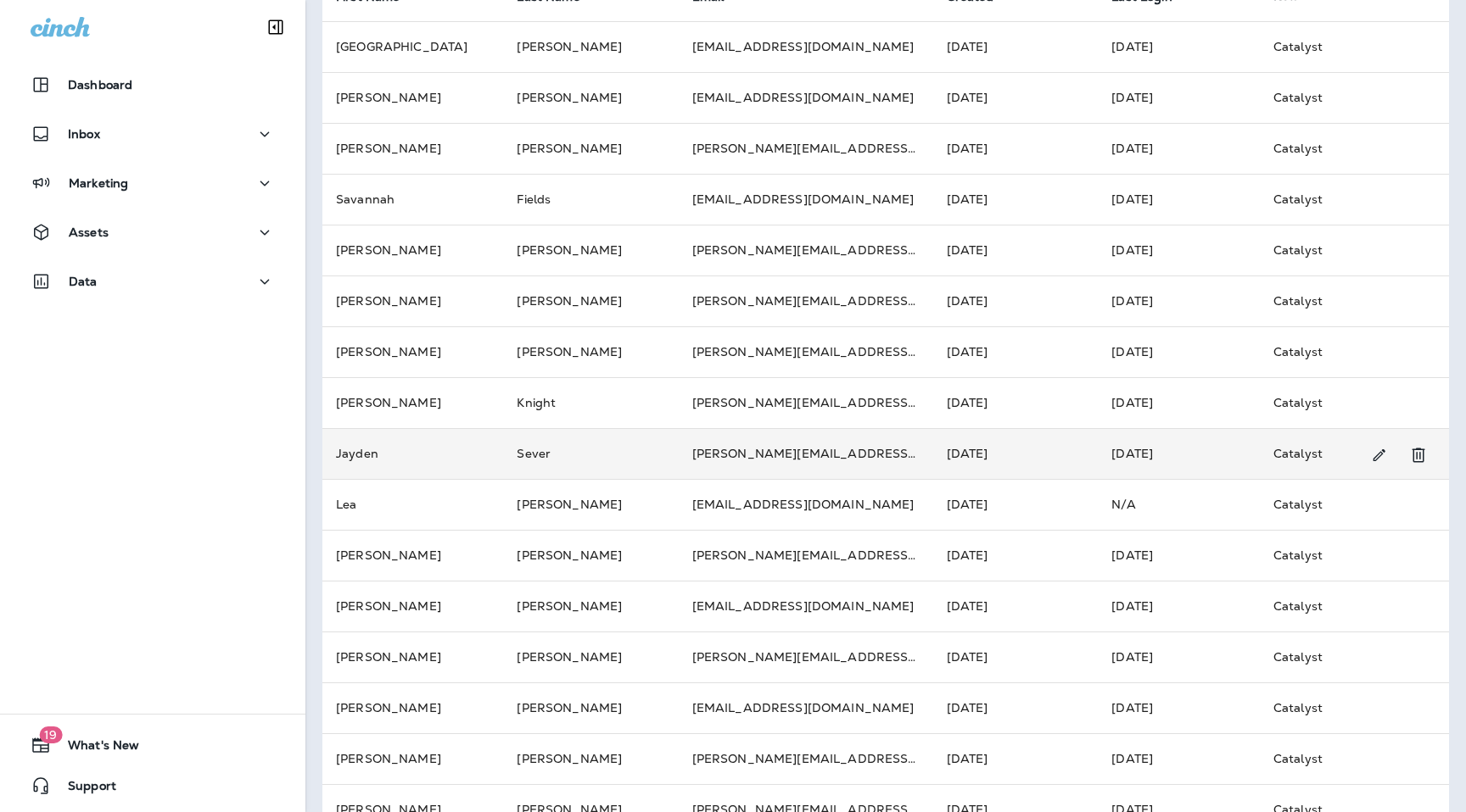
scroll to position [399, 0]
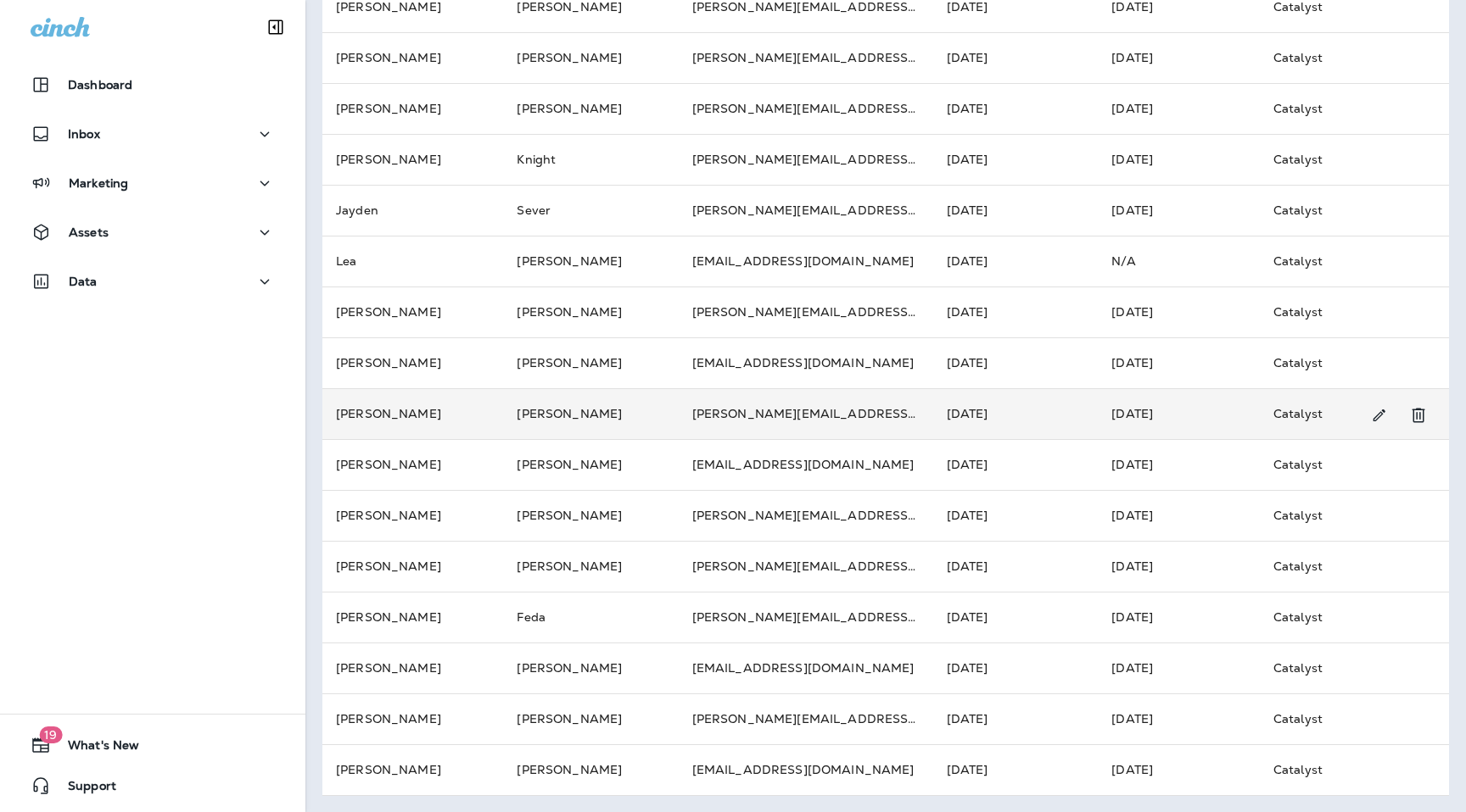
click at [846, 418] on td "[PERSON_NAME][EMAIL_ADDRESS][DOMAIN_NAME]" at bounding box center [805, 414] width 254 height 51
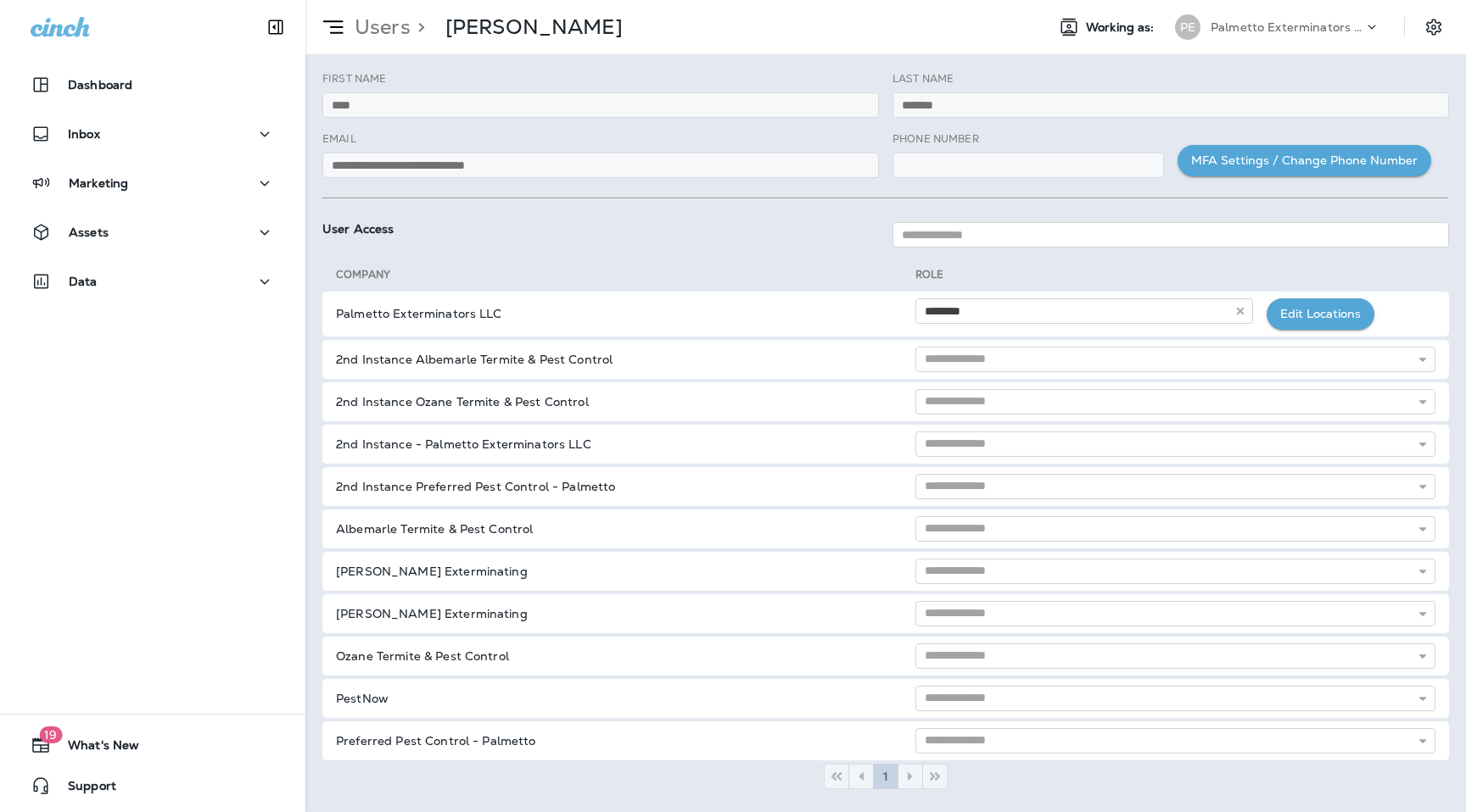
click at [321, 156] on div "**********" at bounding box center [601, 161] width 570 height 60
click at [384, 20] on p "Users" at bounding box center [378, 27] width 62 height 26
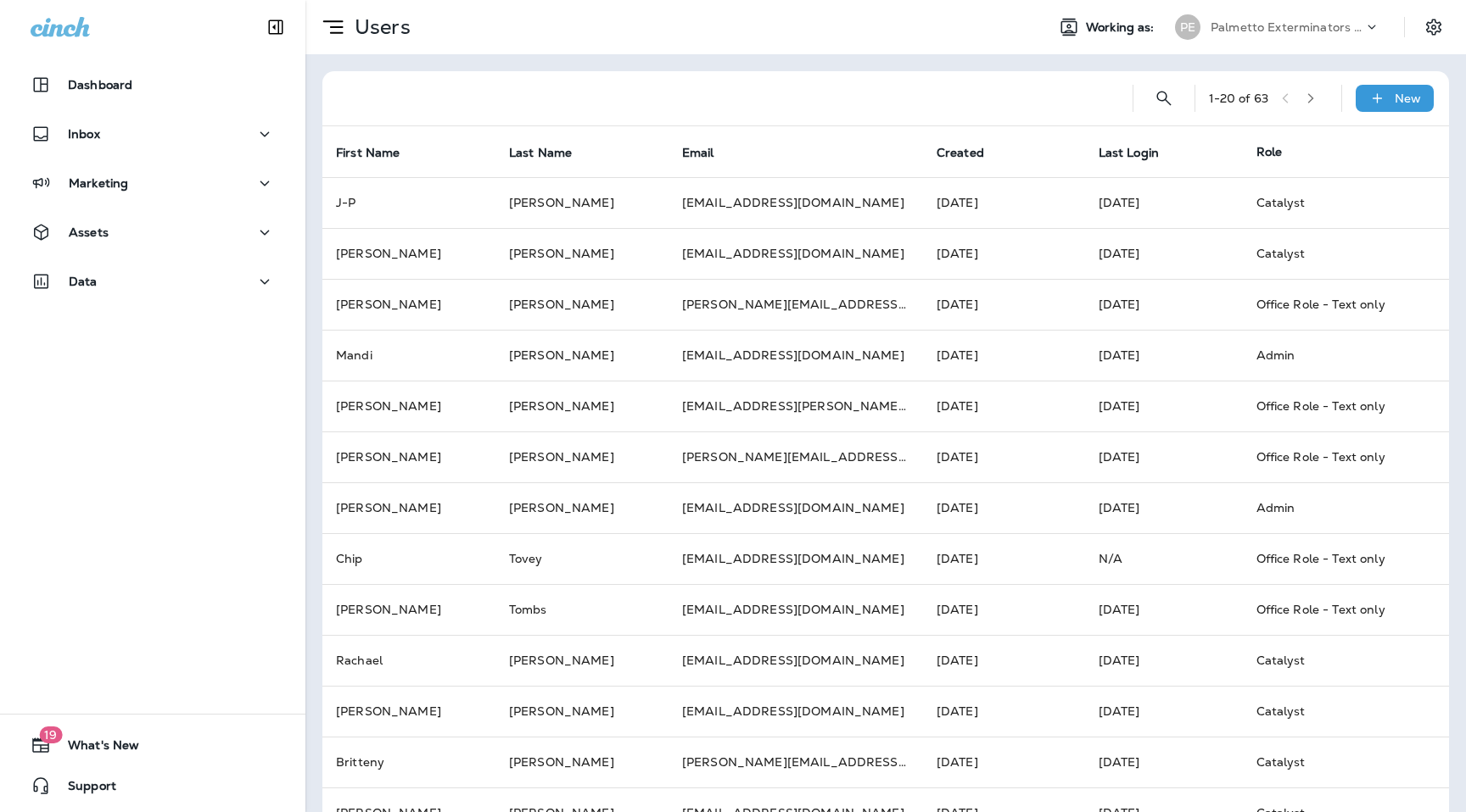
click at [1311, 106] on button "button" at bounding box center [1310, 98] width 26 height 26
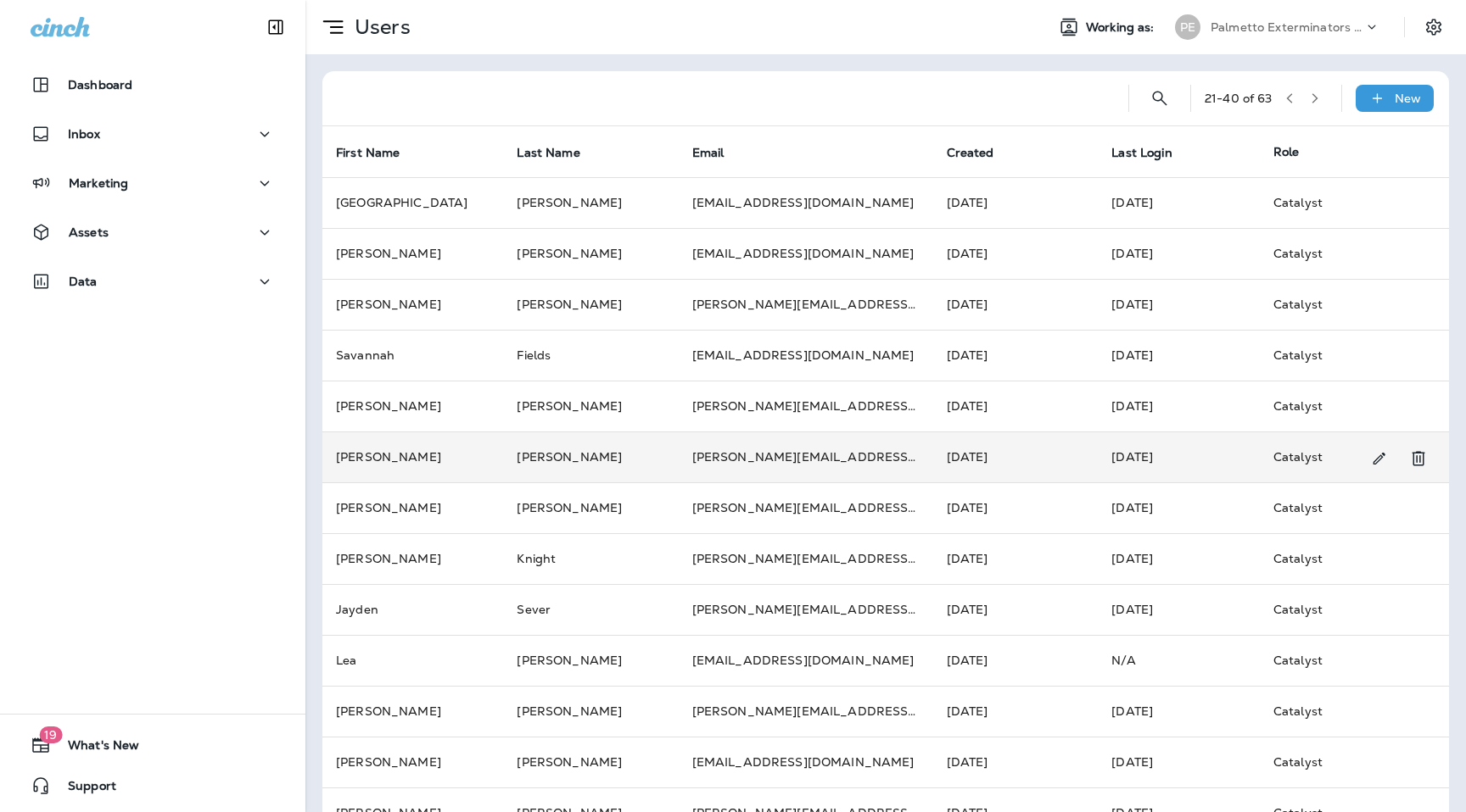
scroll to position [399, 0]
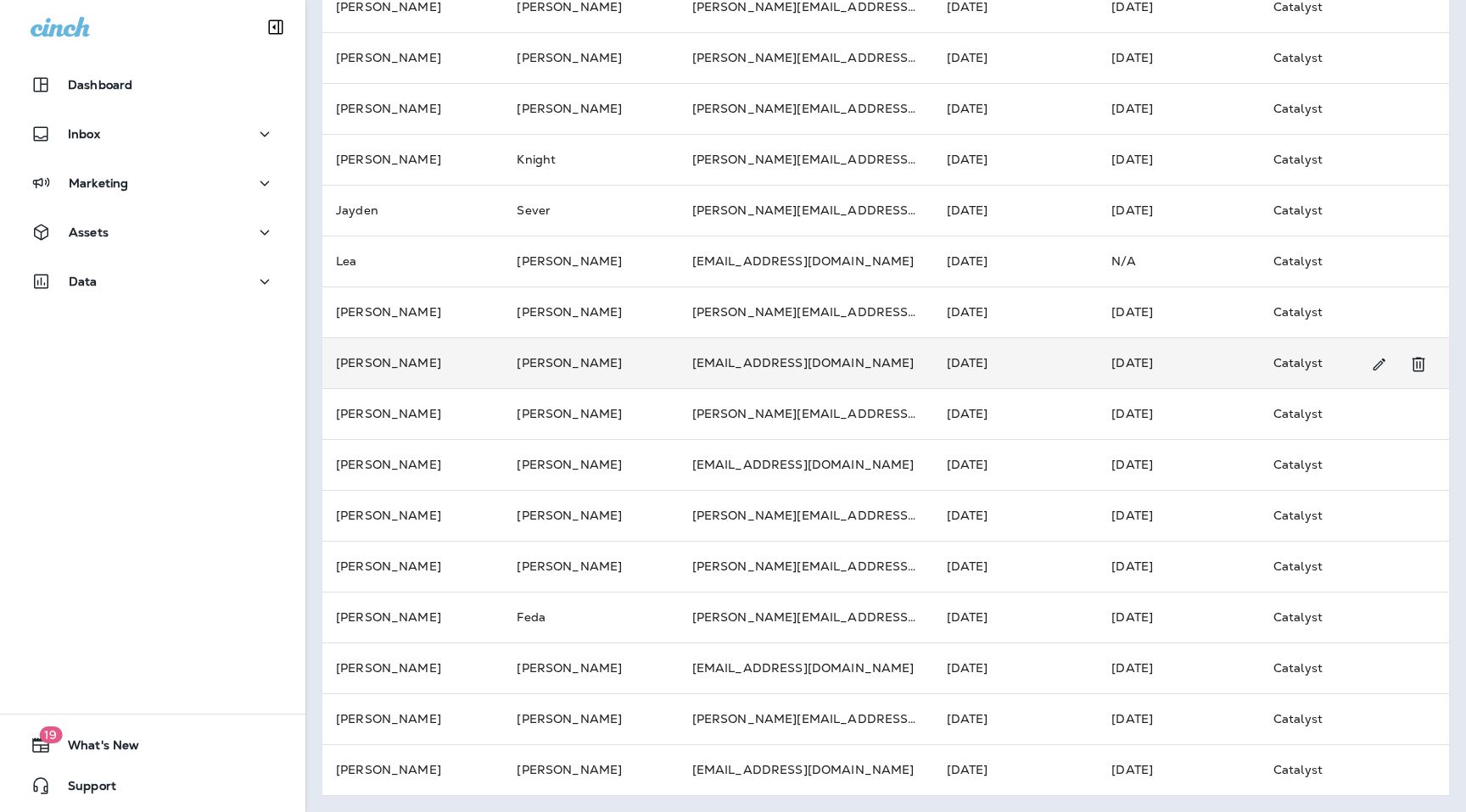
click at [722, 371] on td "[EMAIL_ADDRESS][DOMAIN_NAME]" at bounding box center [805, 363] width 254 height 51
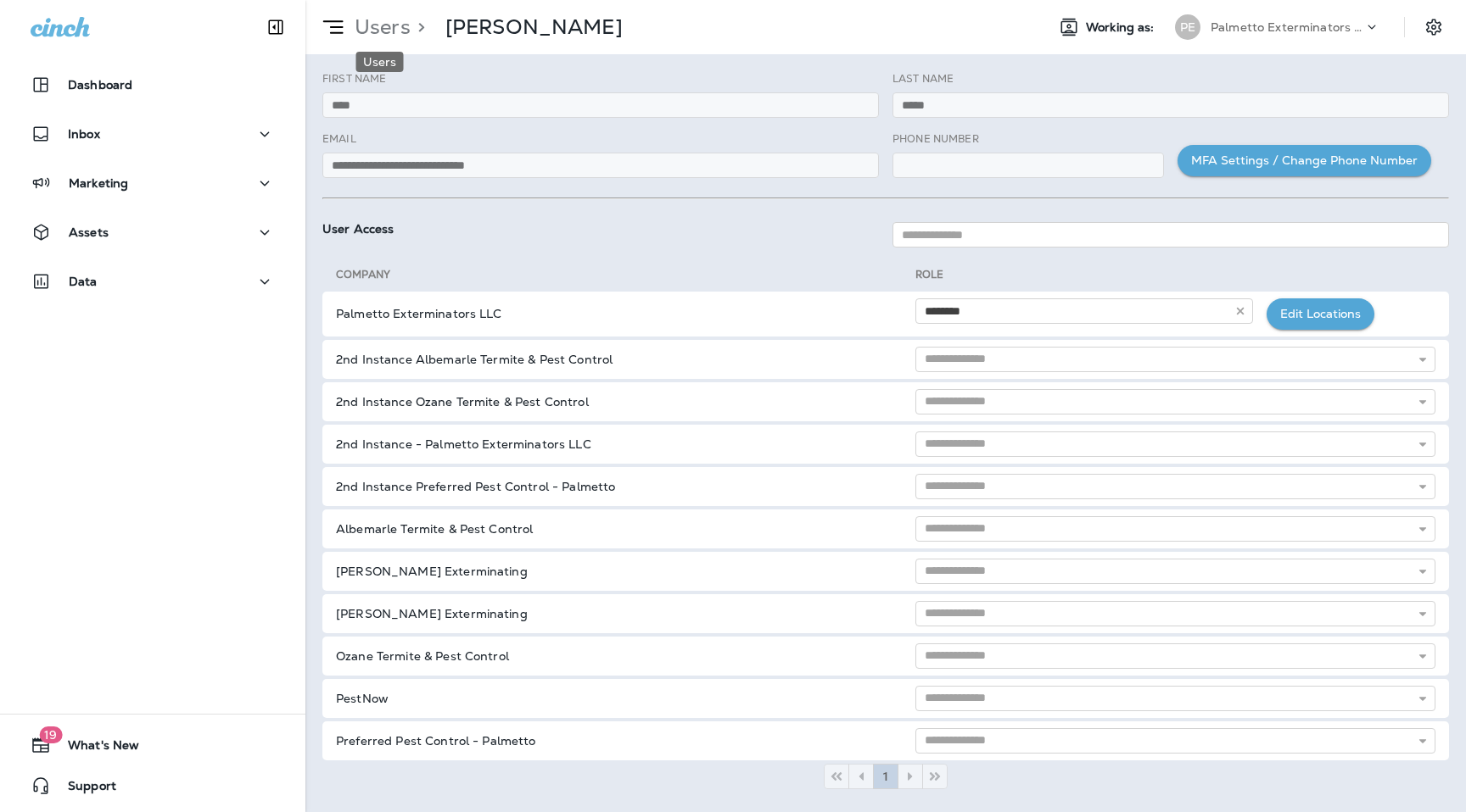
click at [360, 24] on p "Users" at bounding box center [378, 27] width 62 height 26
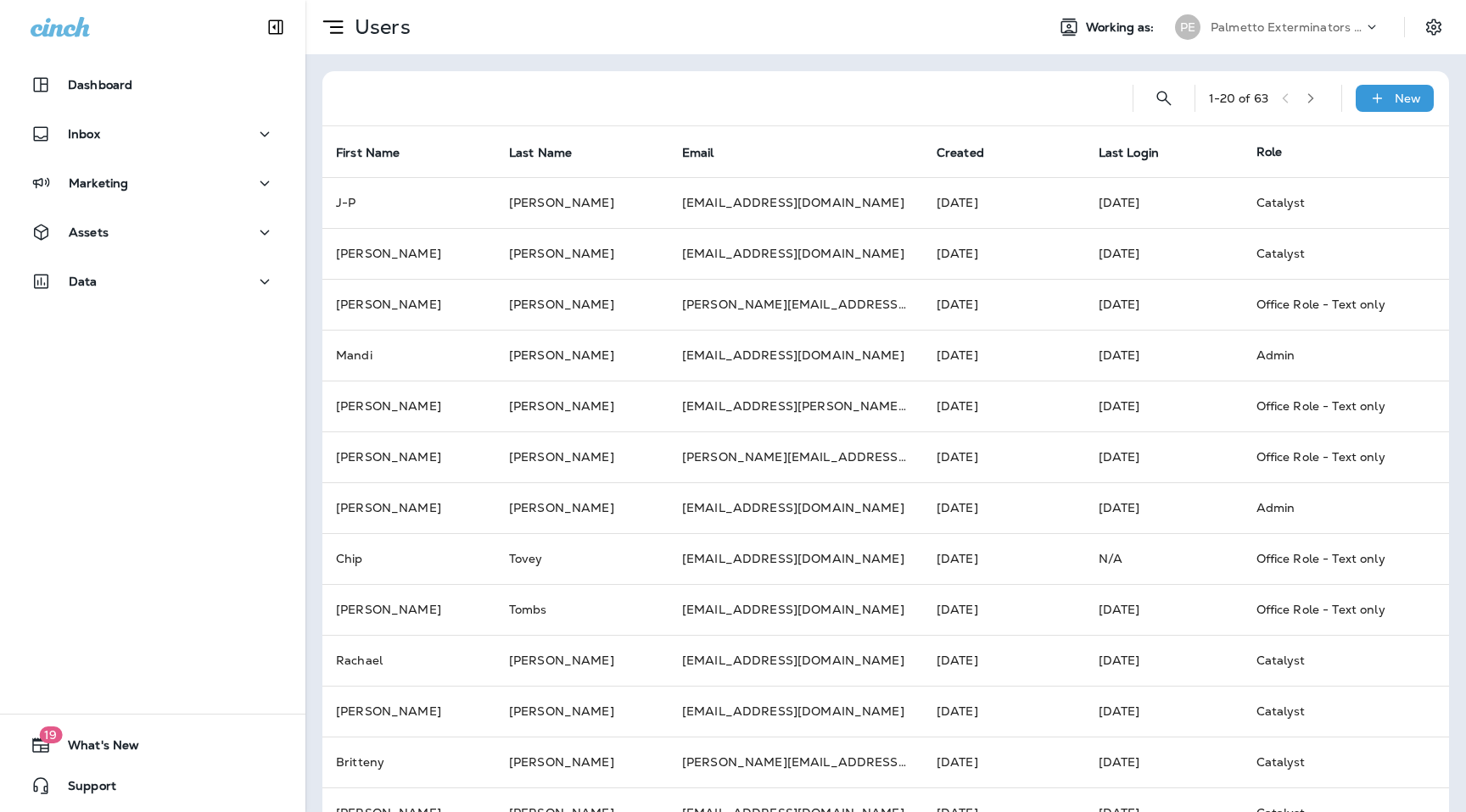
click at [1313, 105] on button "button" at bounding box center [1310, 98] width 26 height 26
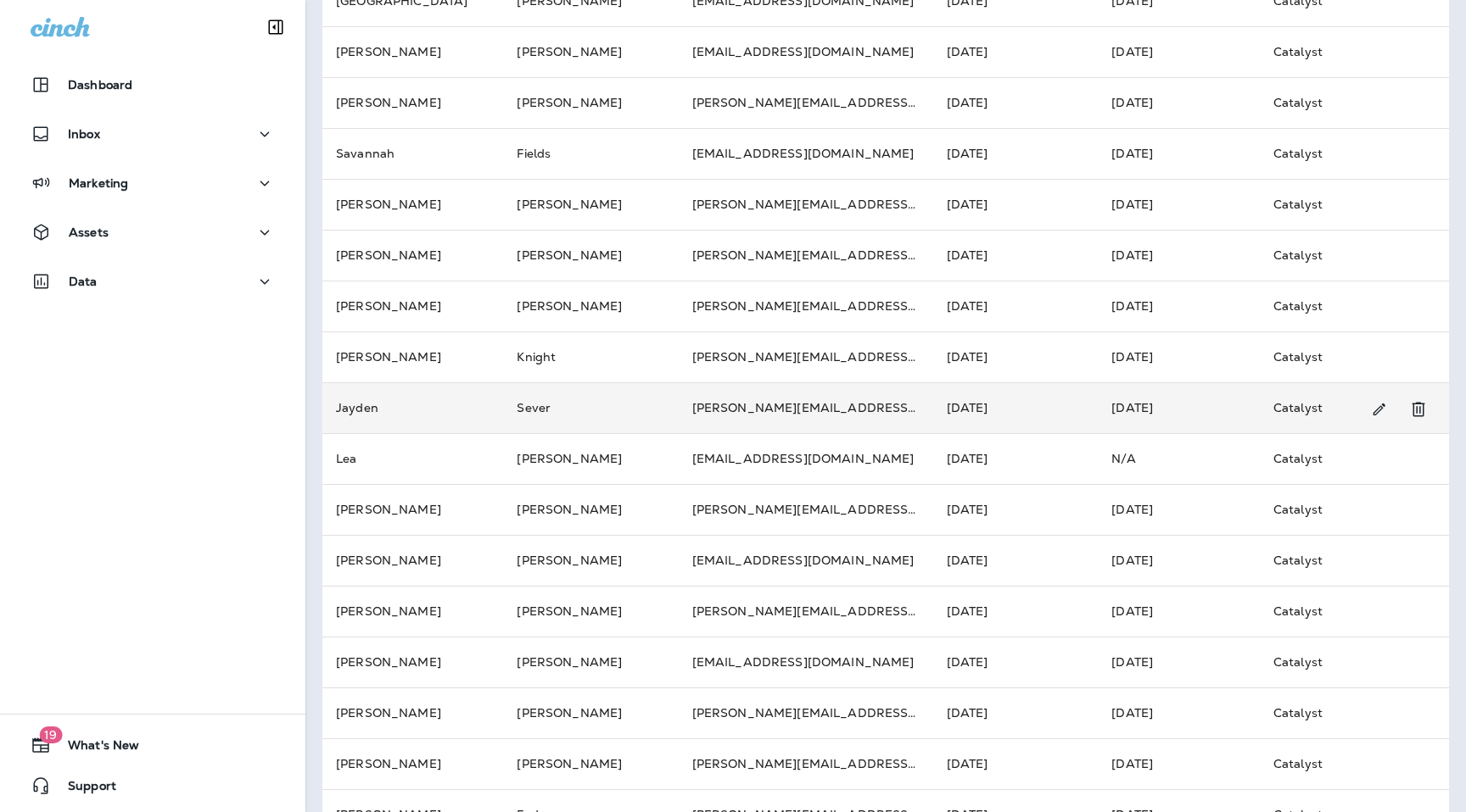
scroll to position [217, 0]
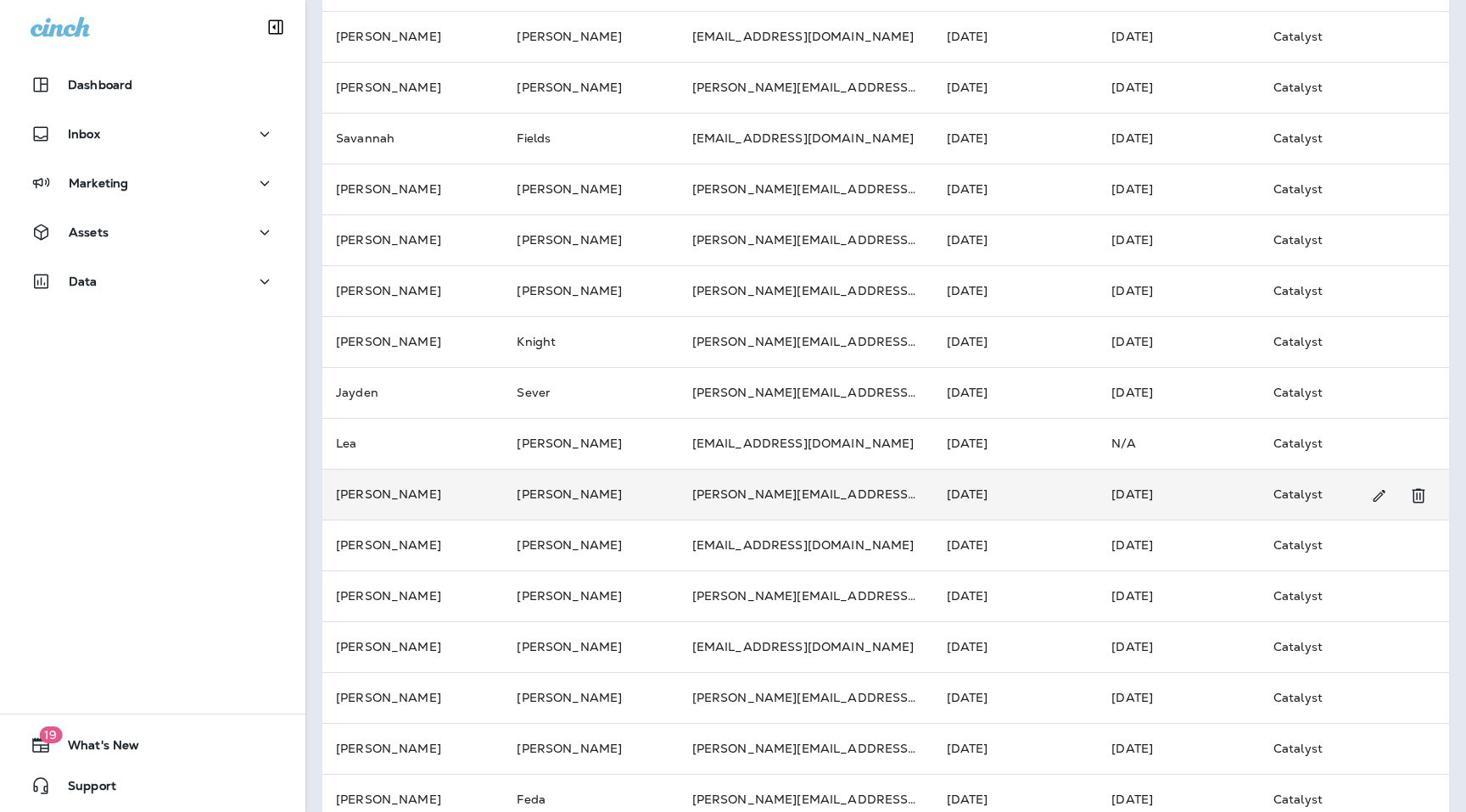
click at [396, 487] on td "[PERSON_NAME]" at bounding box center [413, 494] width 180 height 51
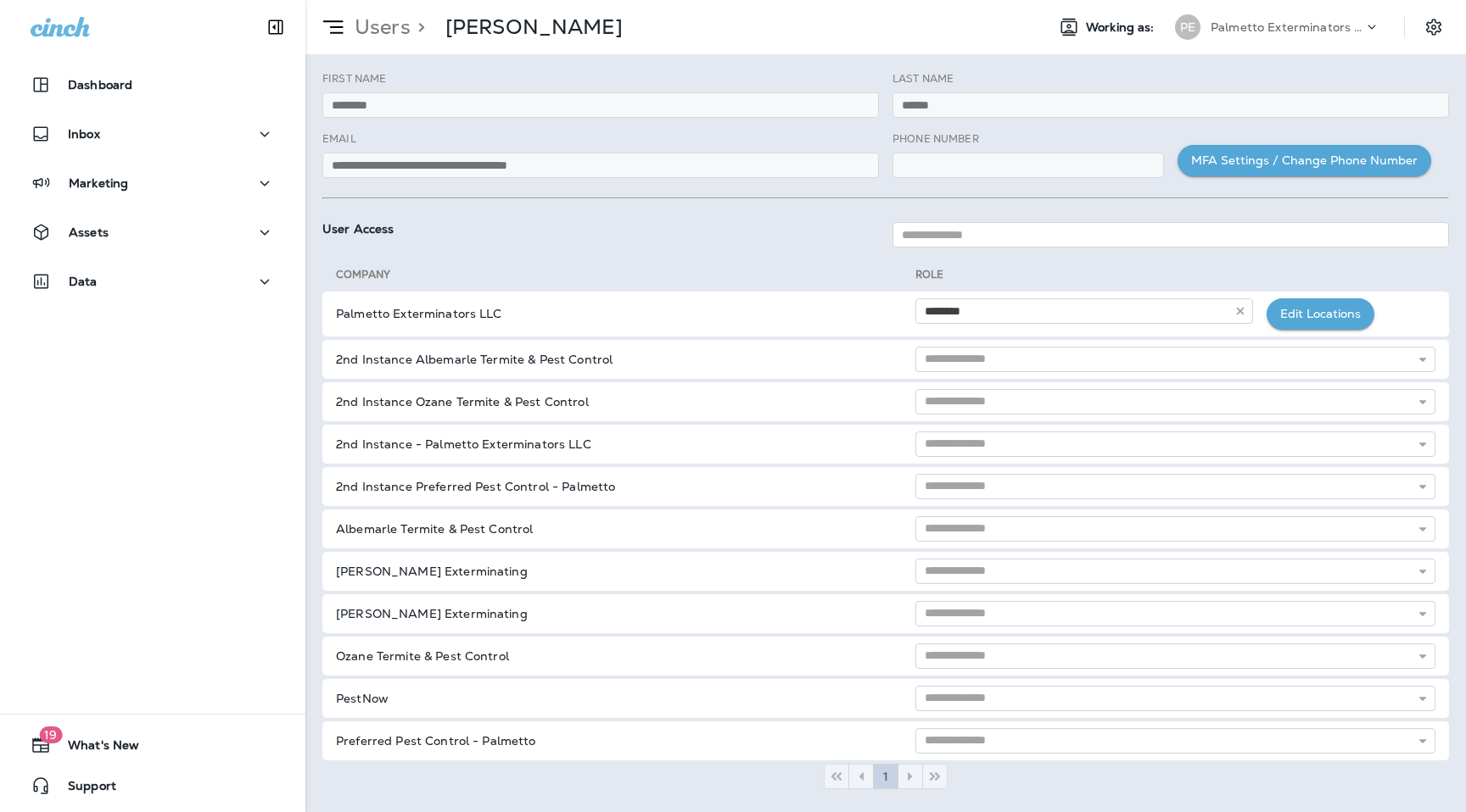
click at [388, 29] on p "Users" at bounding box center [378, 27] width 62 height 26
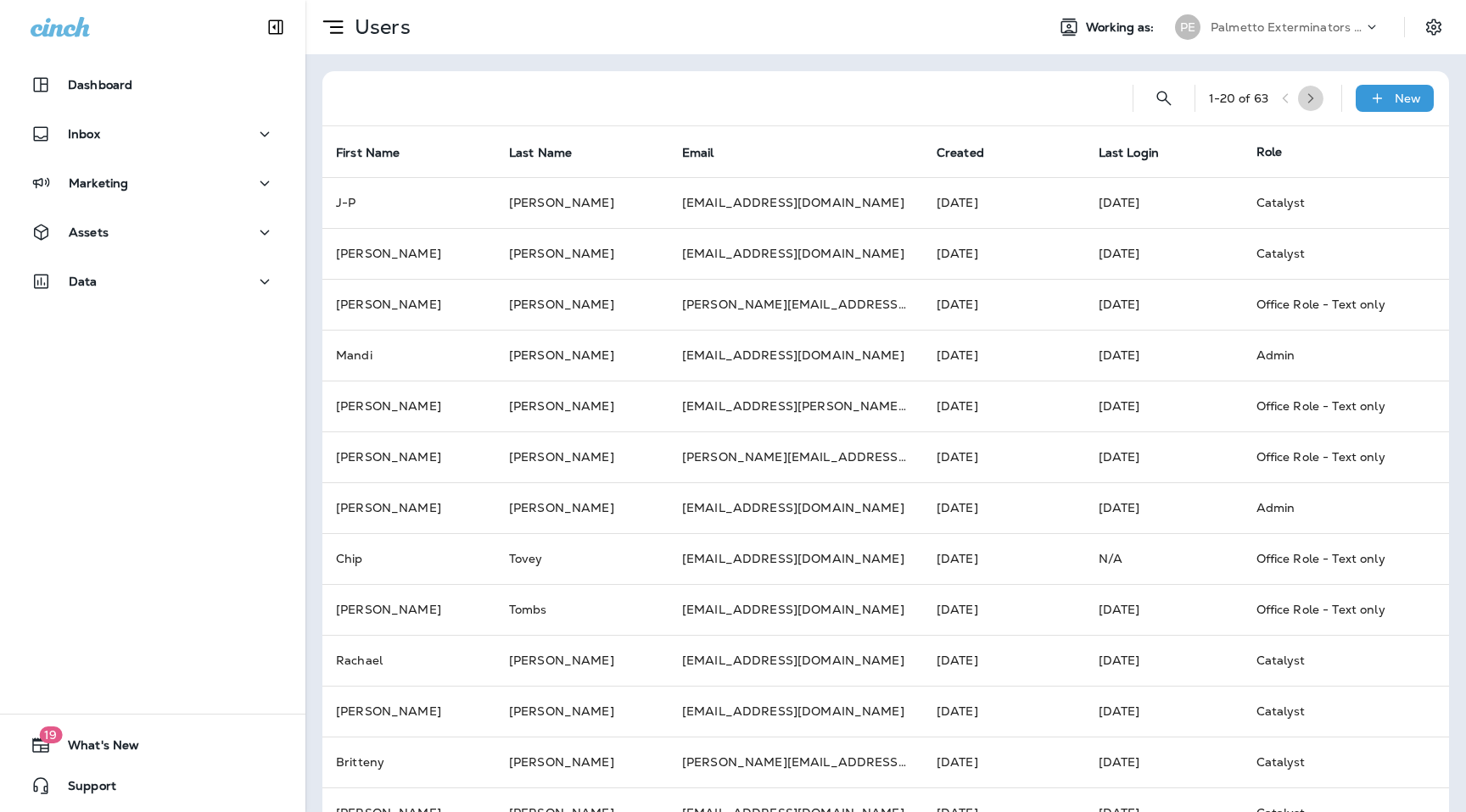
click at [1318, 89] on button "button" at bounding box center [1310, 98] width 26 height 26
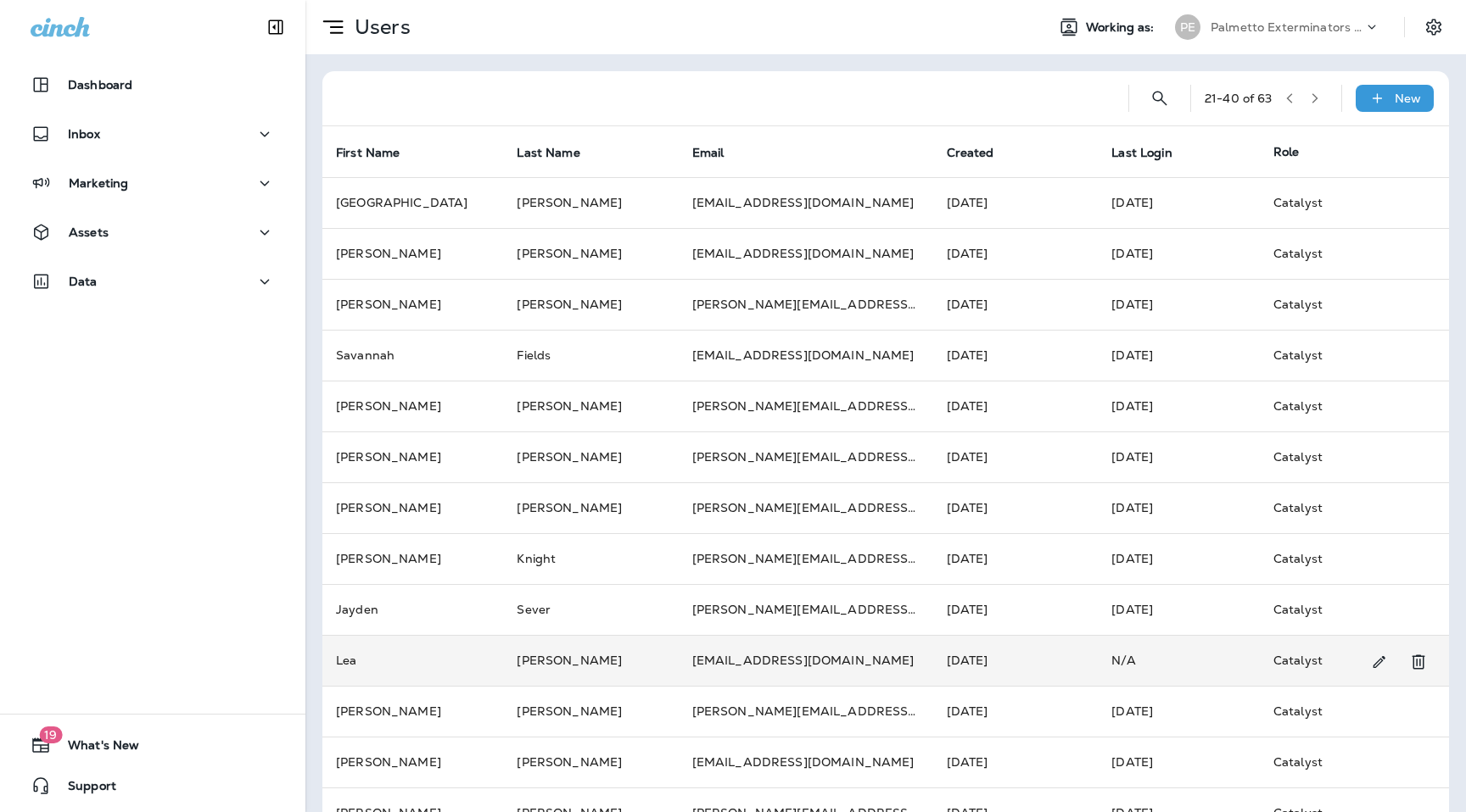
click at [426, 666] on td "Lea" at bounding box center [413, 660] width 180 height 51
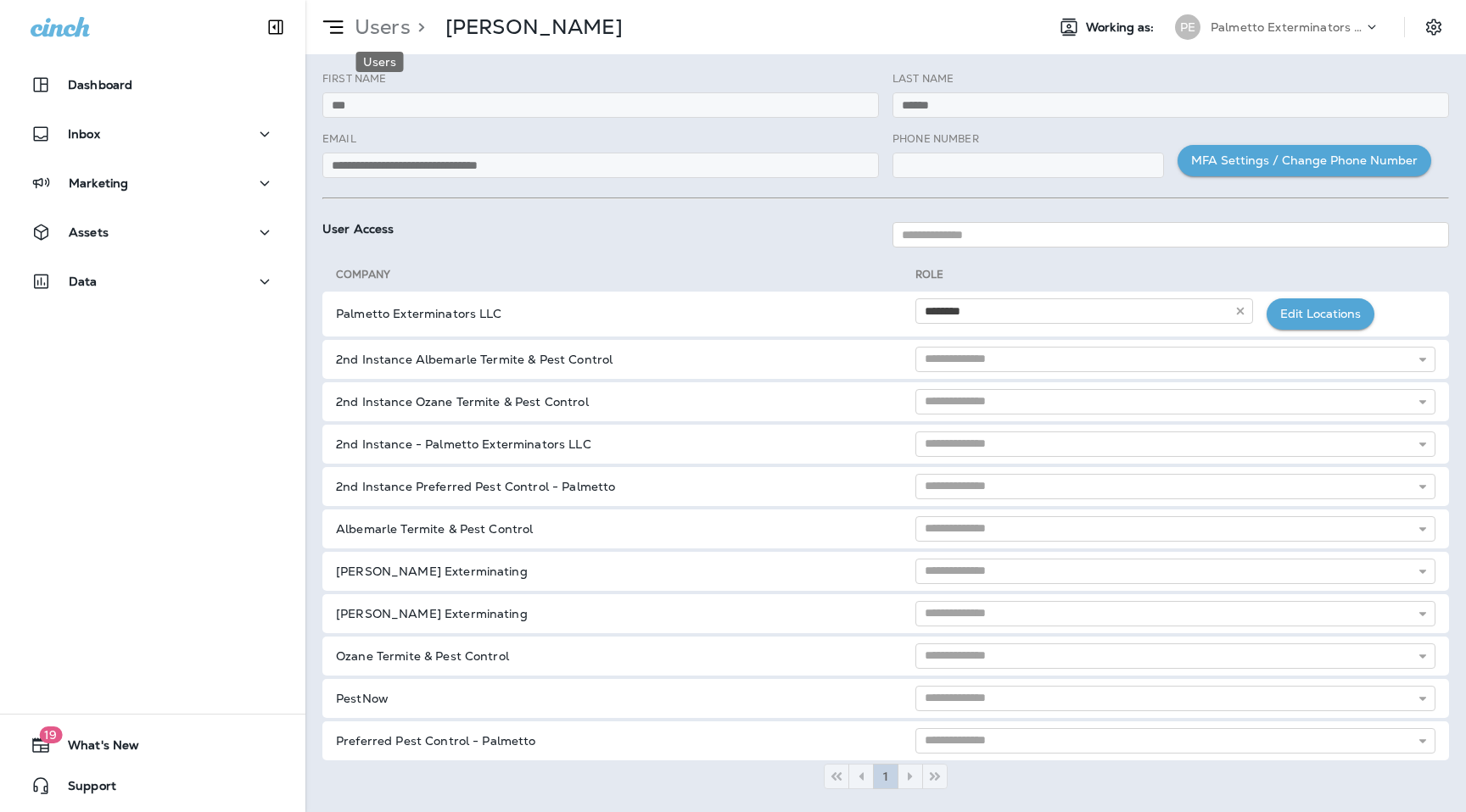
click at [363, 15] on p "Users" at bounding box center [378, 27] width 62 height 26
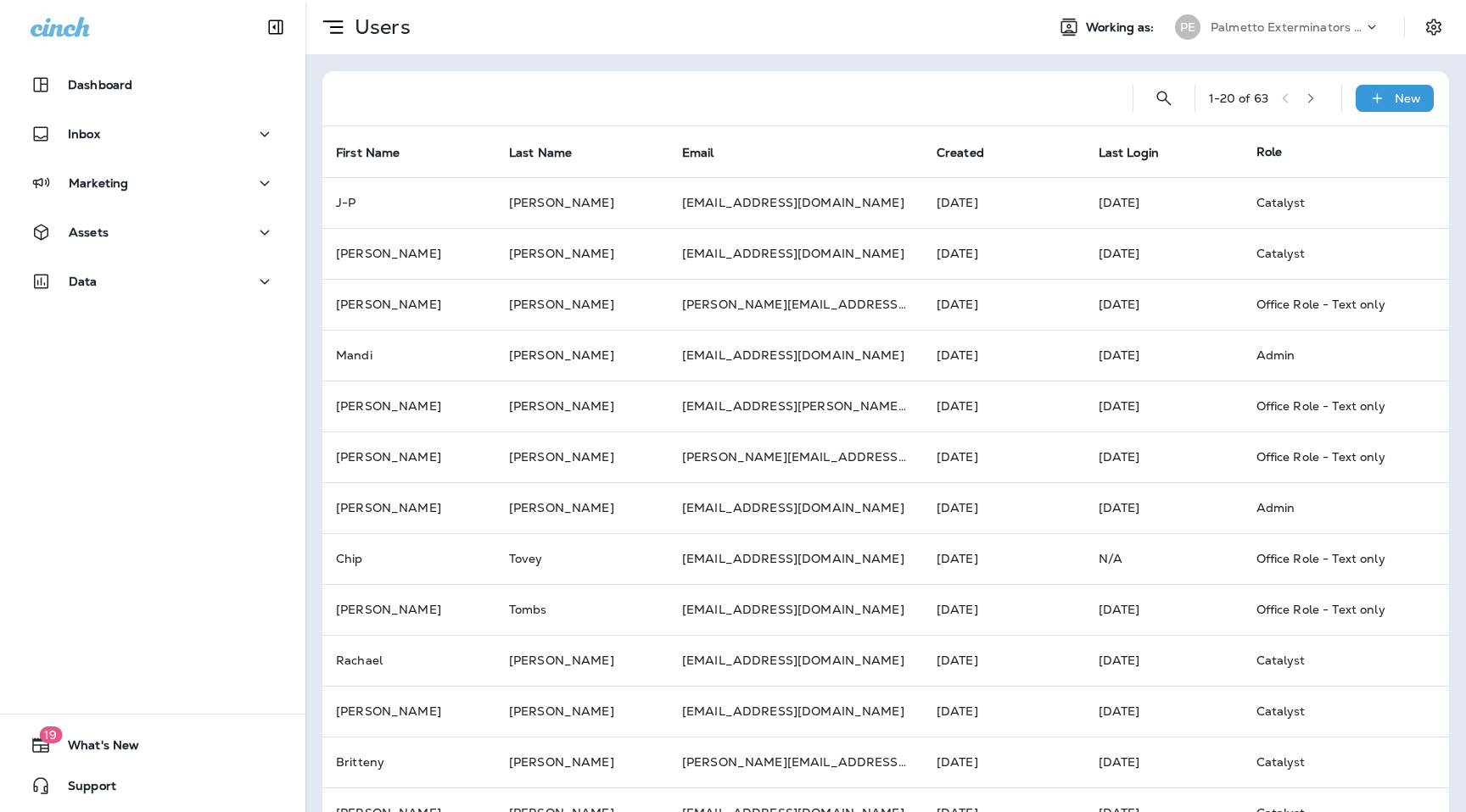
click at [1316, 98] on icon "button" at bounding box center [1310, 98] width 12 height 12
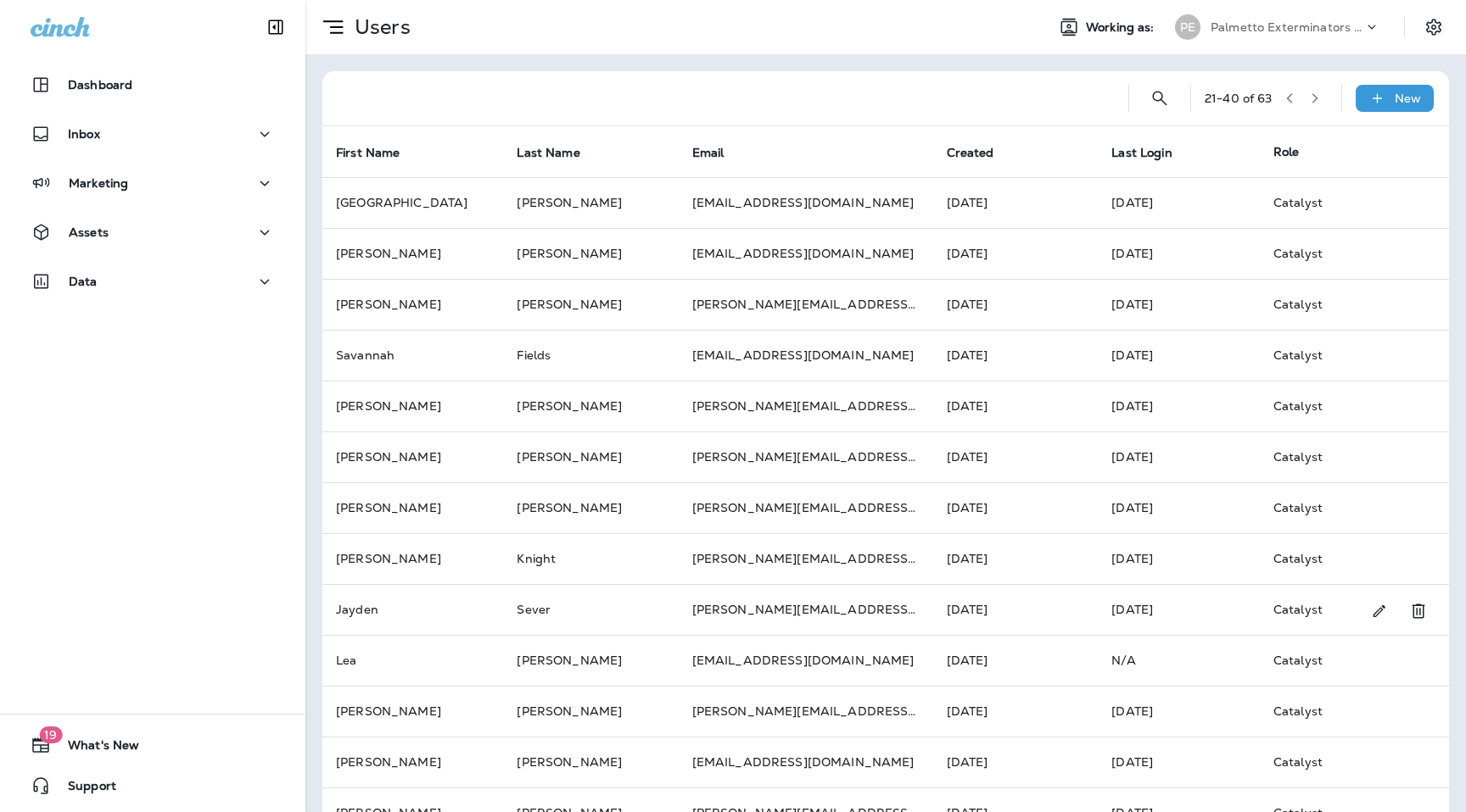
scroll to position [39, 0]
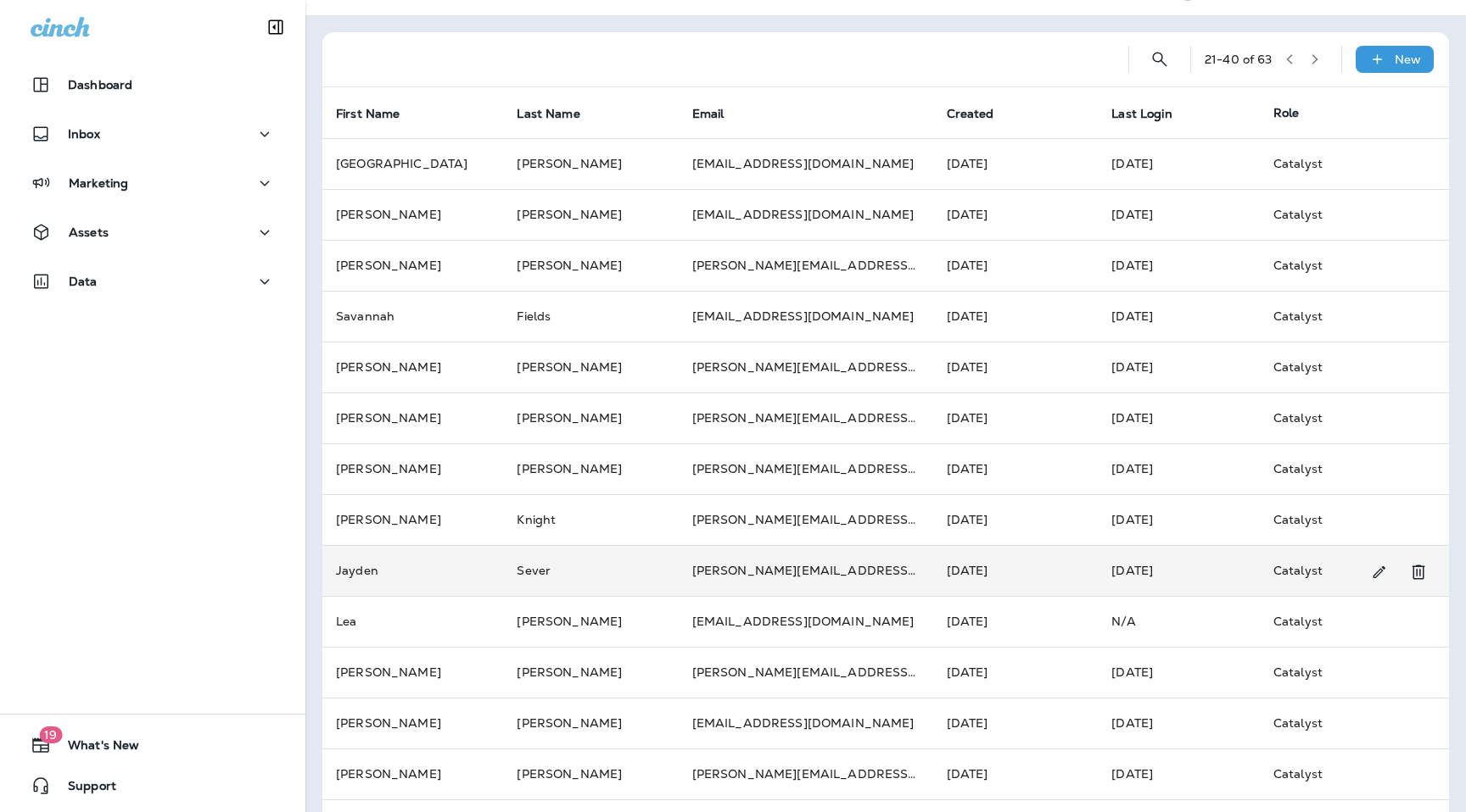
click at [454, 572] on td "Jayden" at bounding box center [413, 570] width 180 height 51
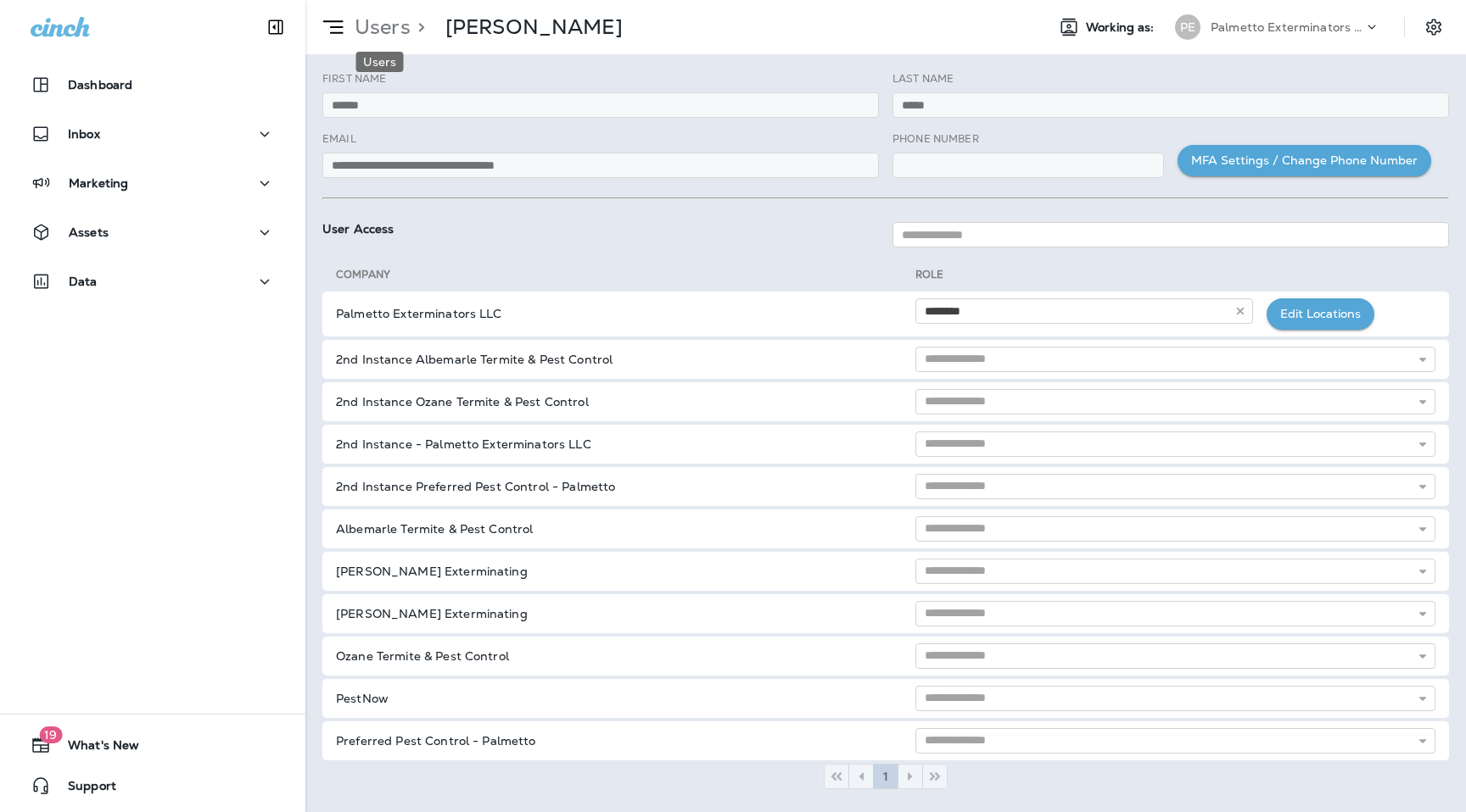
click at [380, 25] on p "Users" at bounding box center [378, 27] width 62 height 26
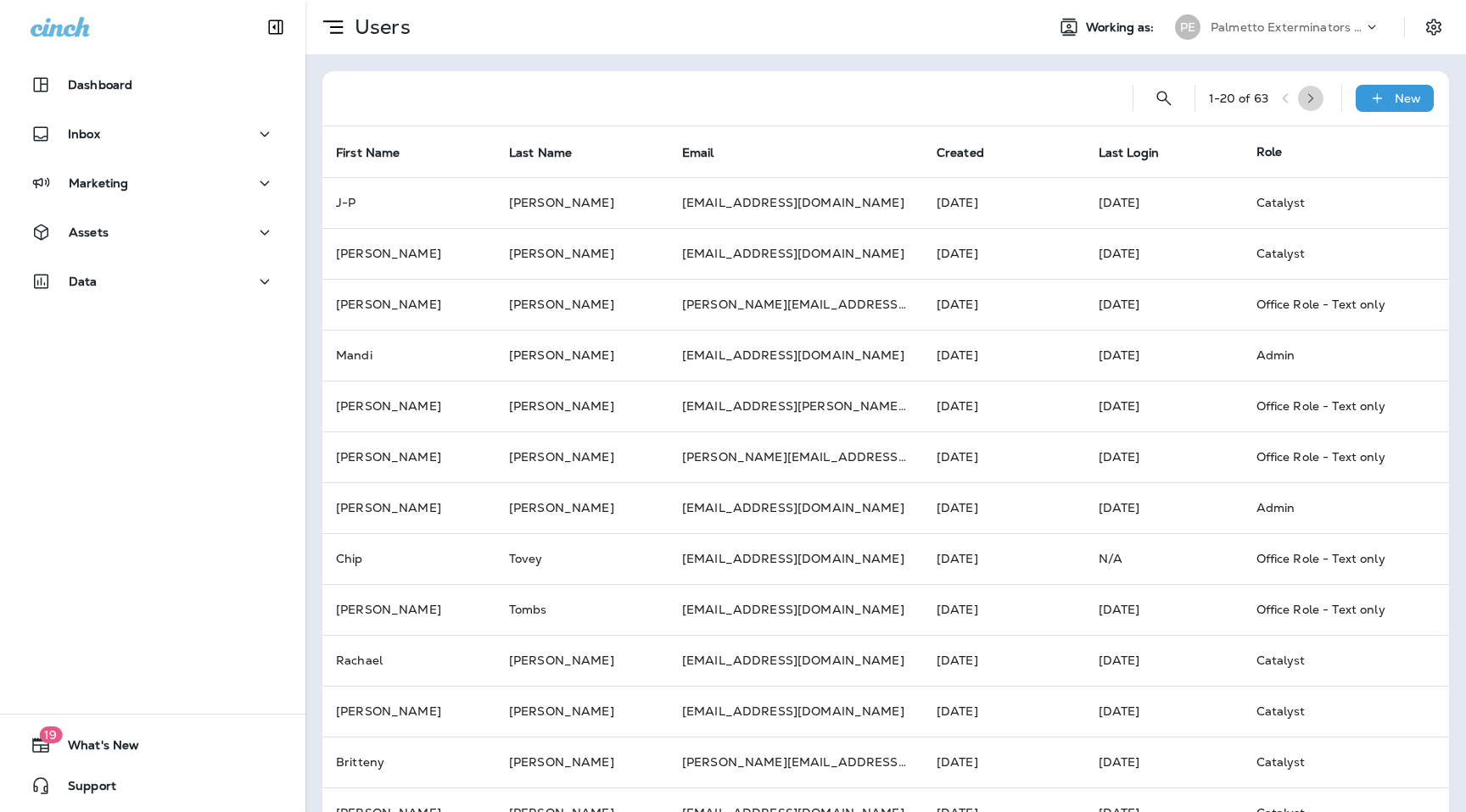
click at [1313, 98] on icon "button" at bounding box center [1310, 98] width 12 height 12
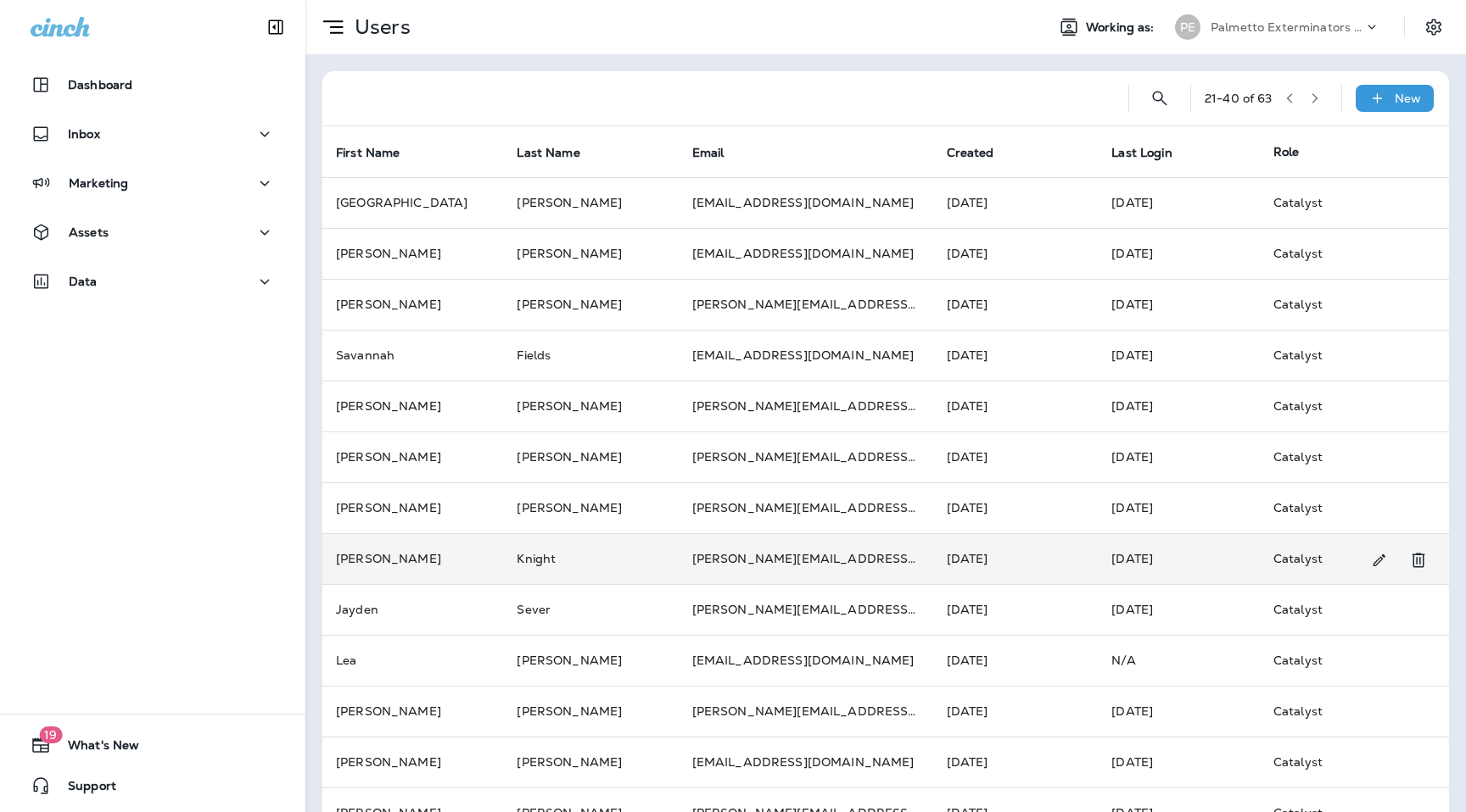
click at [464, 571] on td "[PERSON_NAME]" at bounding box center [413, 559] width 180 height 51
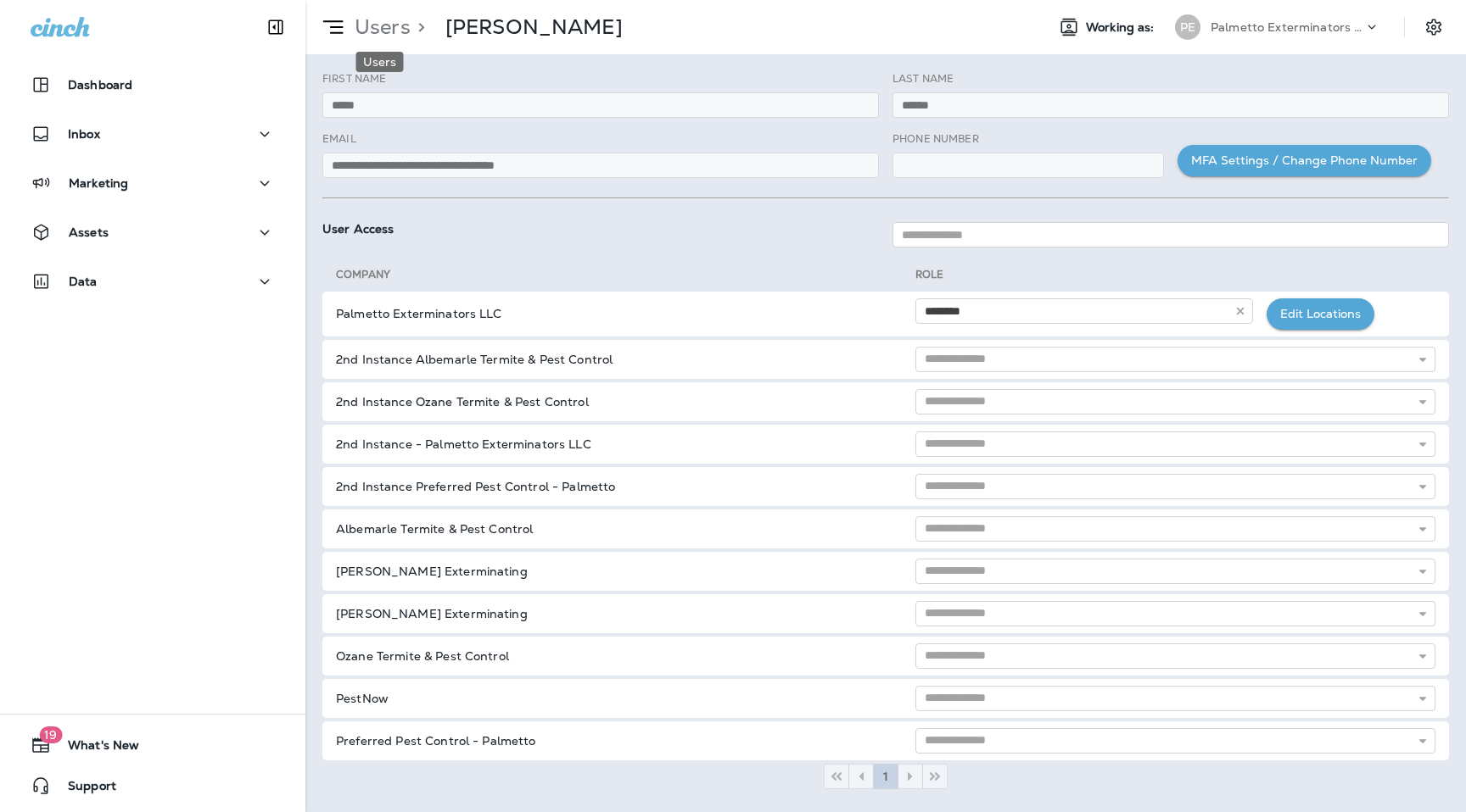
click at [395, 36] on p "Users" at bounding box center [378, 27] width 62 height 26
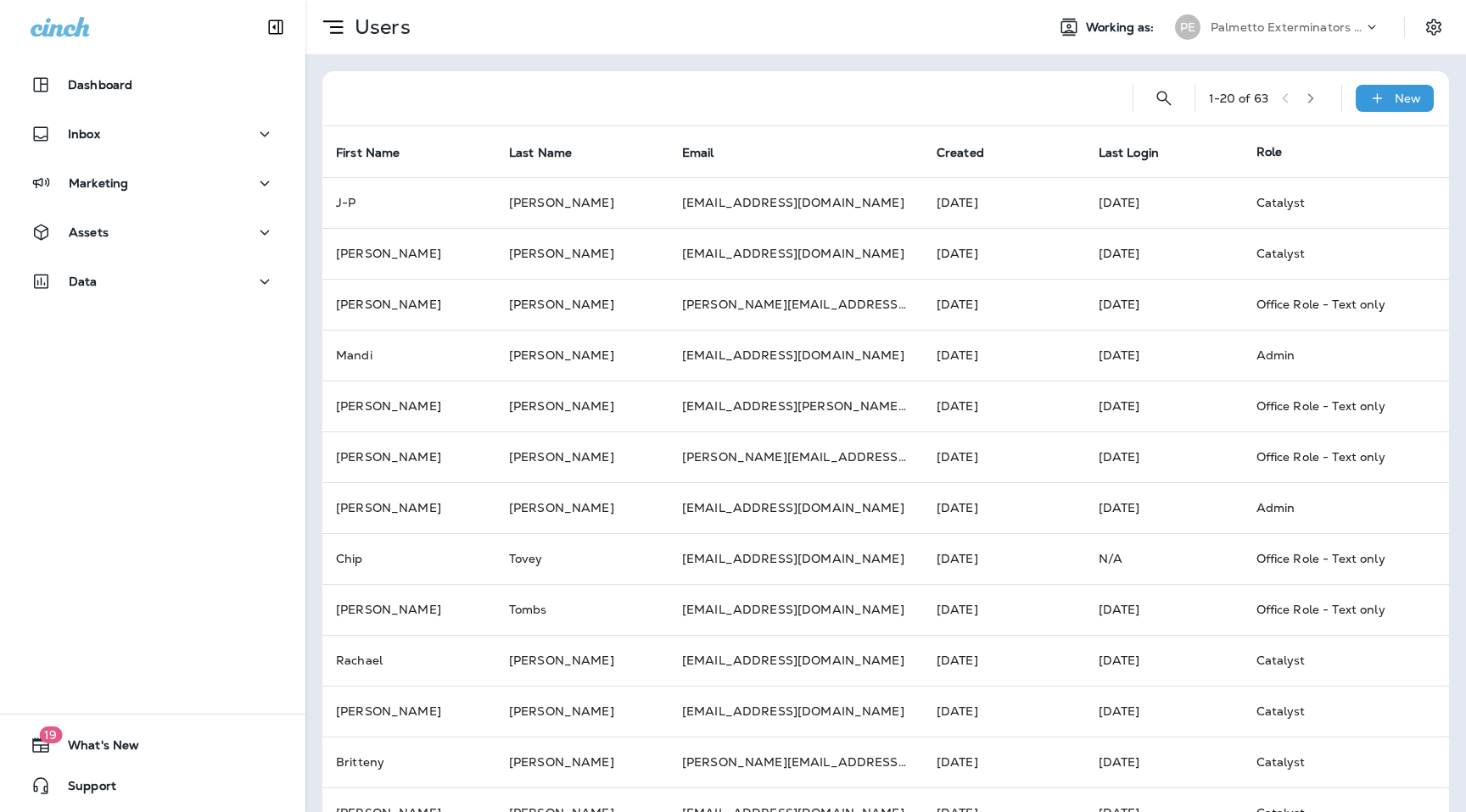
click at [1313, 96] on icon "button" at bounding box center [1310, 98] width 12 height 12
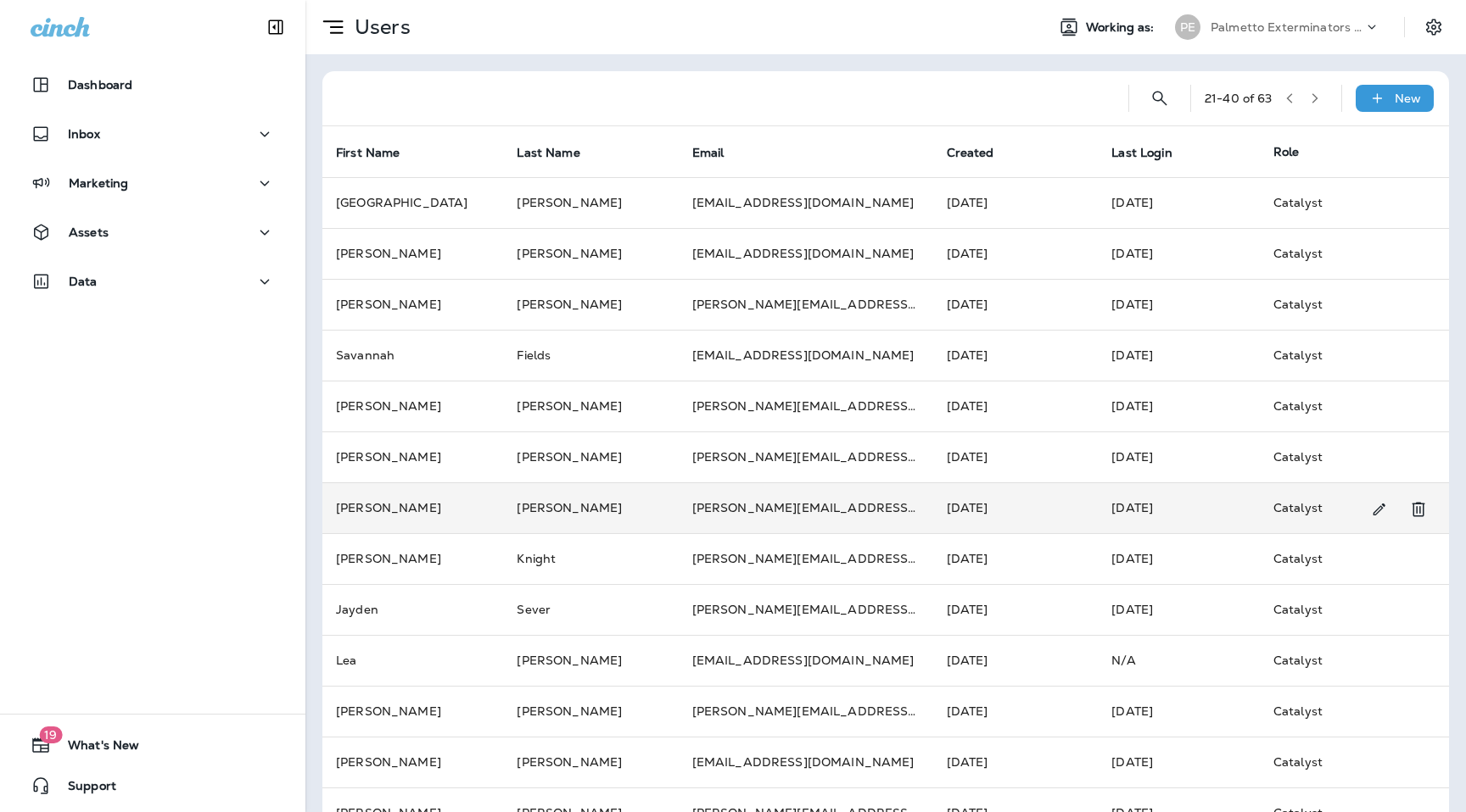
click at [472, 528] on td "[PERSON_NAME]" at bounding box center [413, 508] width 180 height 51
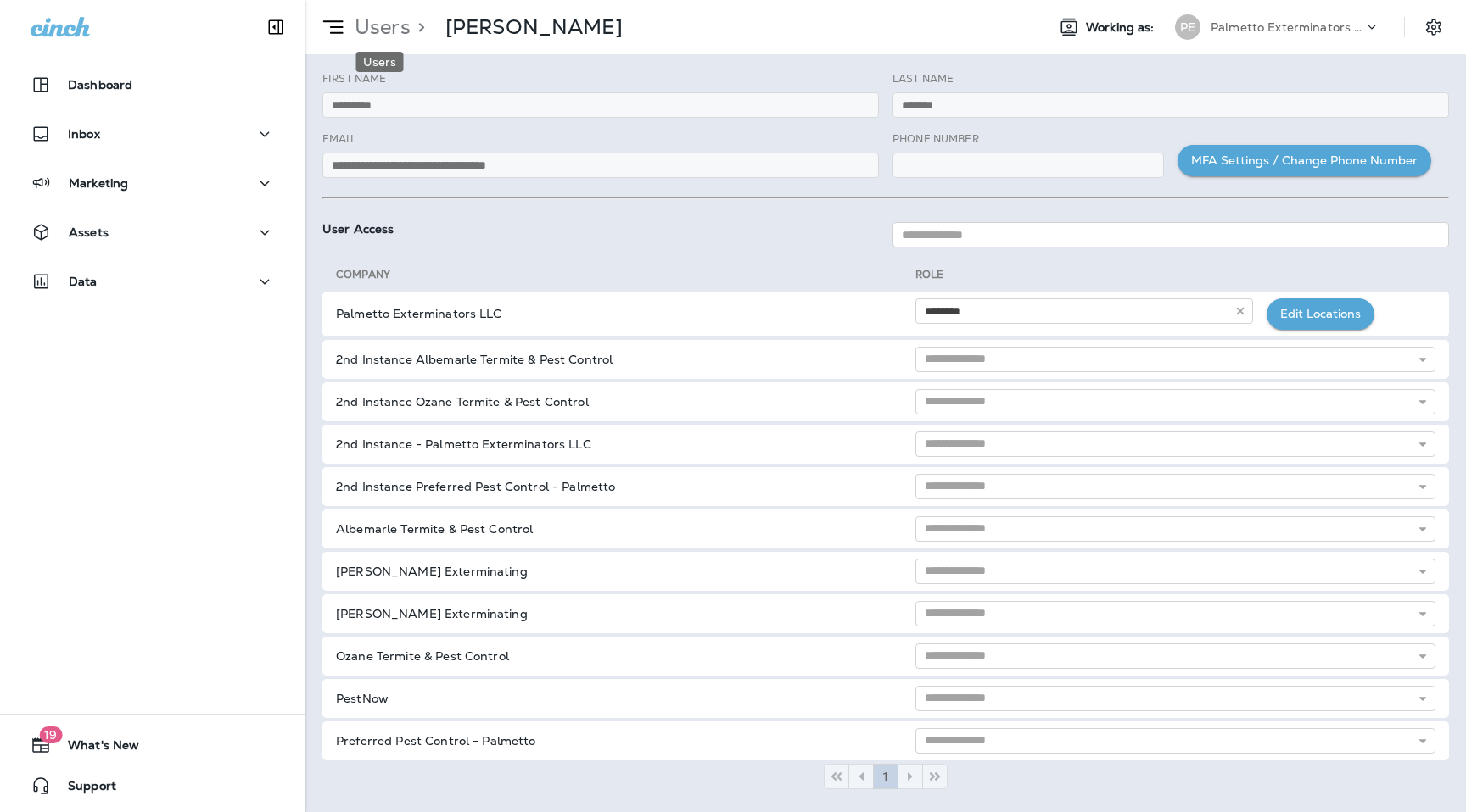
click at [391, 16] on p "Users" at bounding box center [378, 27] width 62 height 26
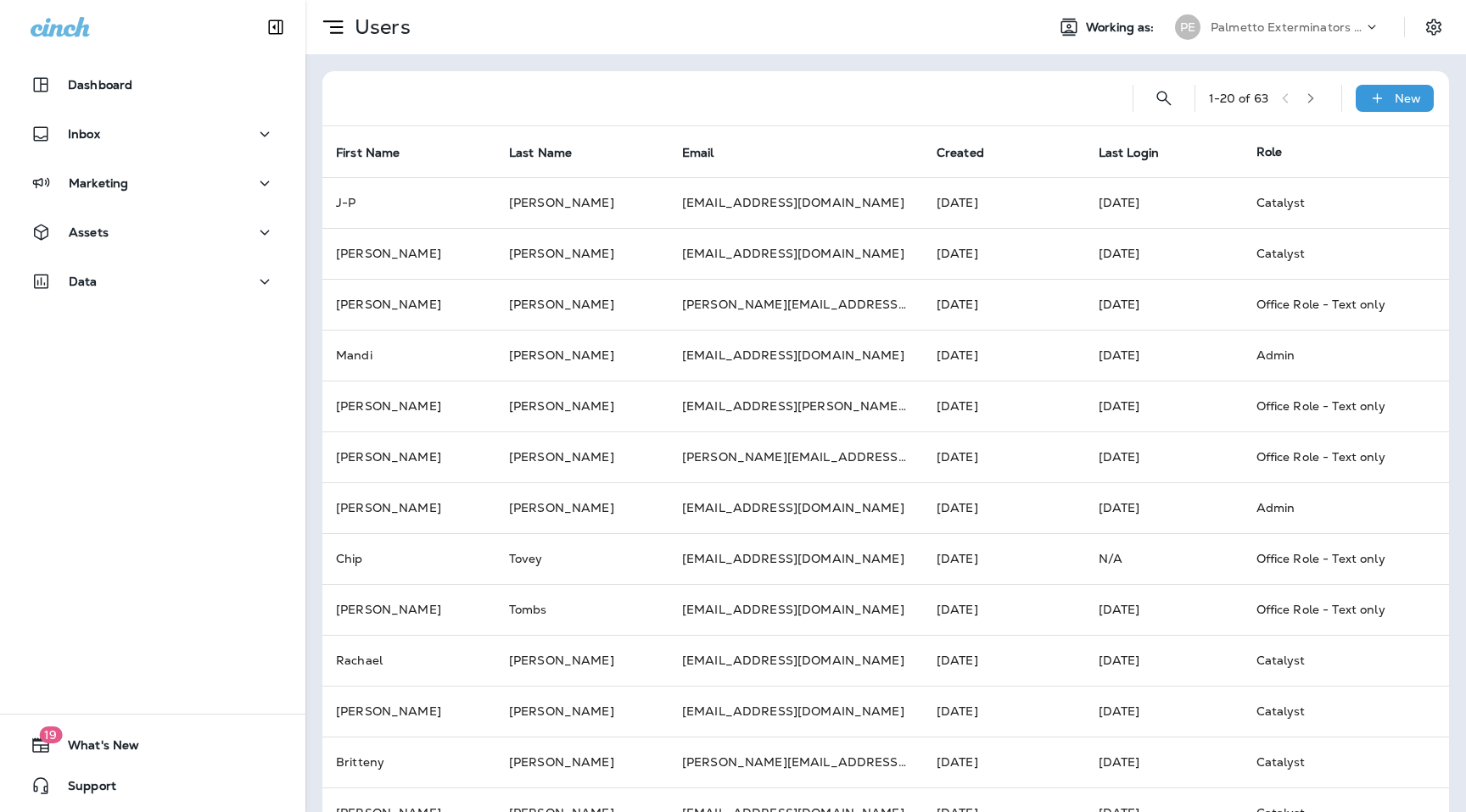
click at [1315, 91] on button "button" at bounding box center [1310, 98] width 26 height 26
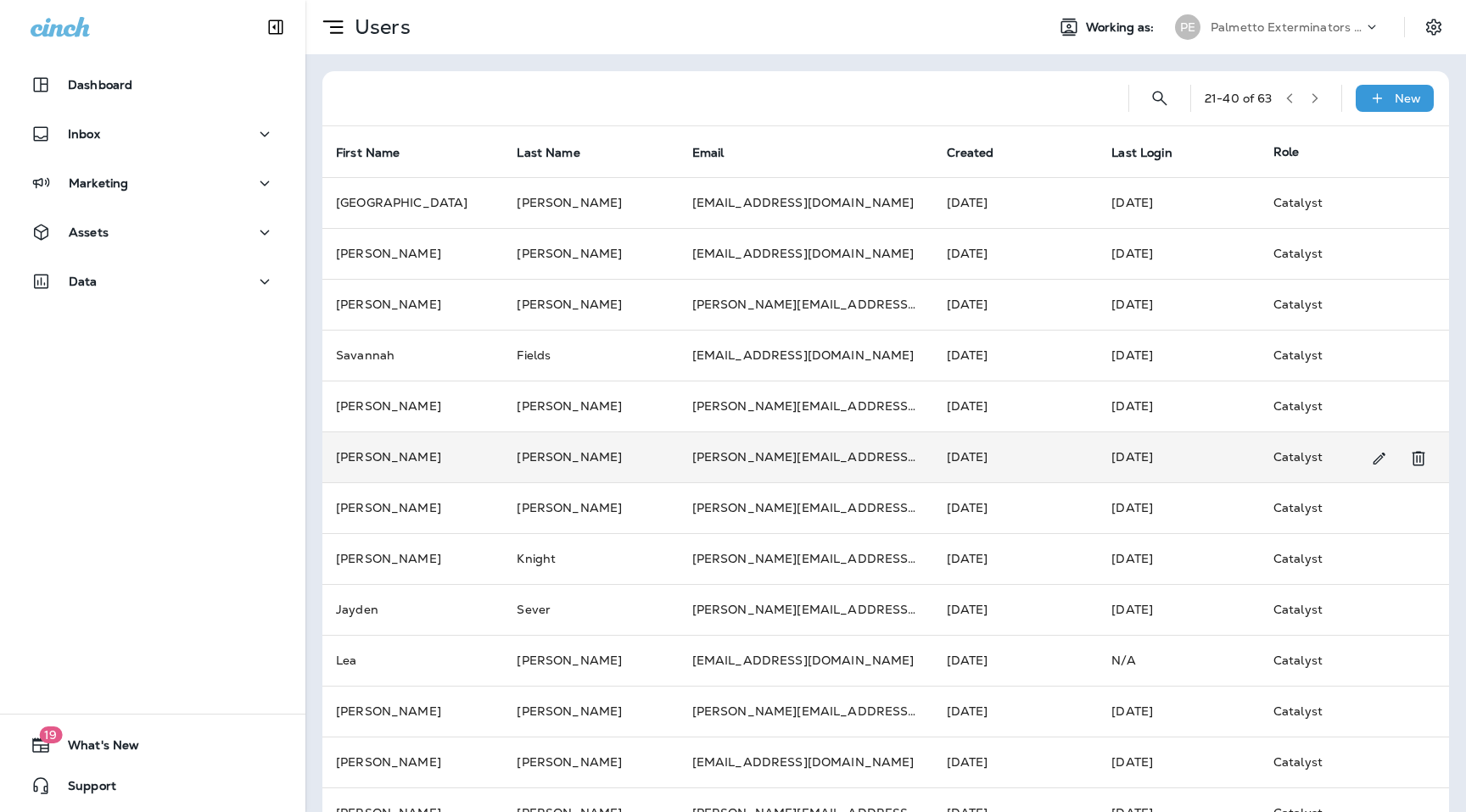
click at [456, 456] on td "[PERSON_NAME]" at bounding box center [413, 457] width 180 height 51
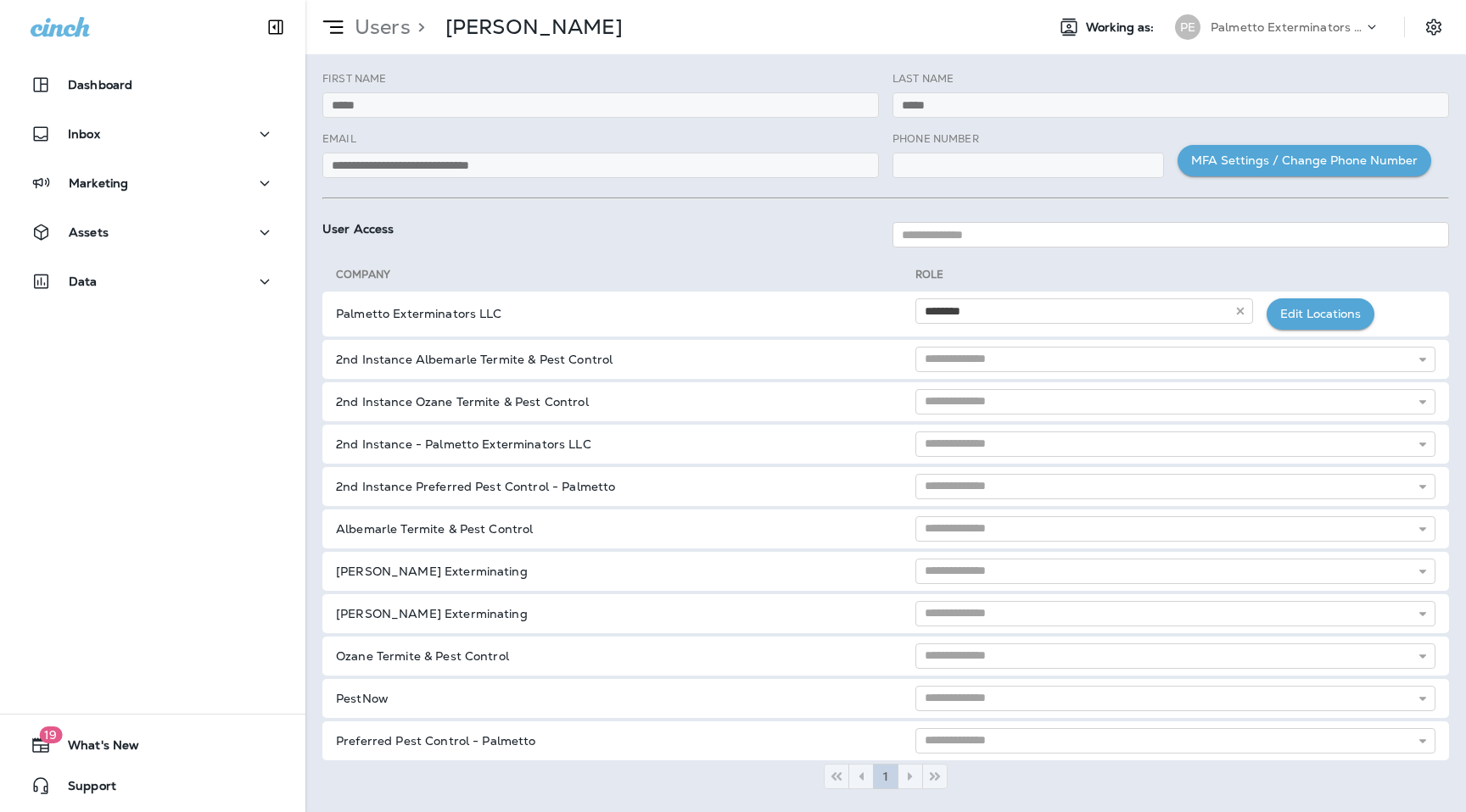
click at [397, 26] on p "Users" at bounding box center [378, 27] width 62 height 26
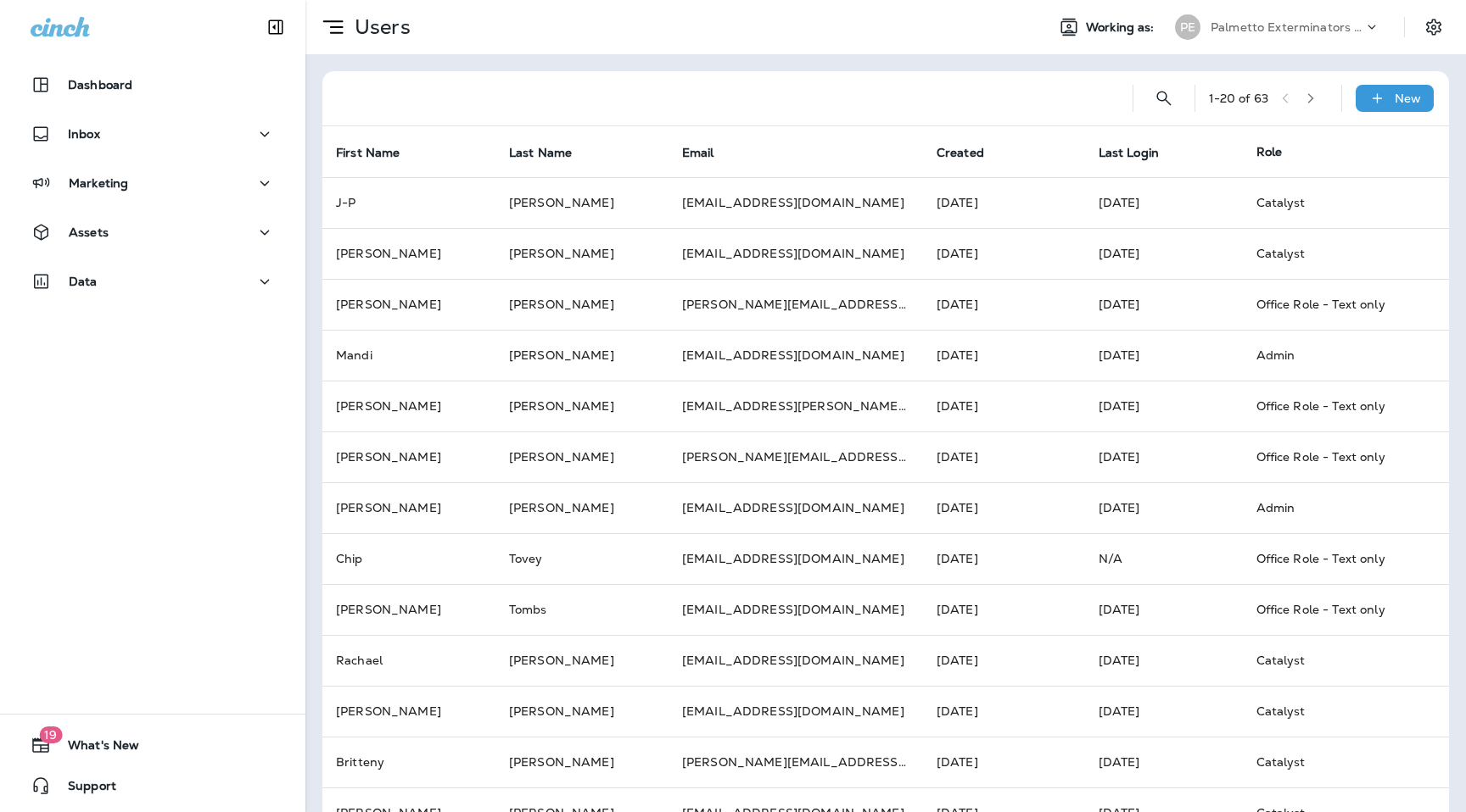
click at [1307, 98] on button "button" at bounding box center [1310, 98] width 26 height 26
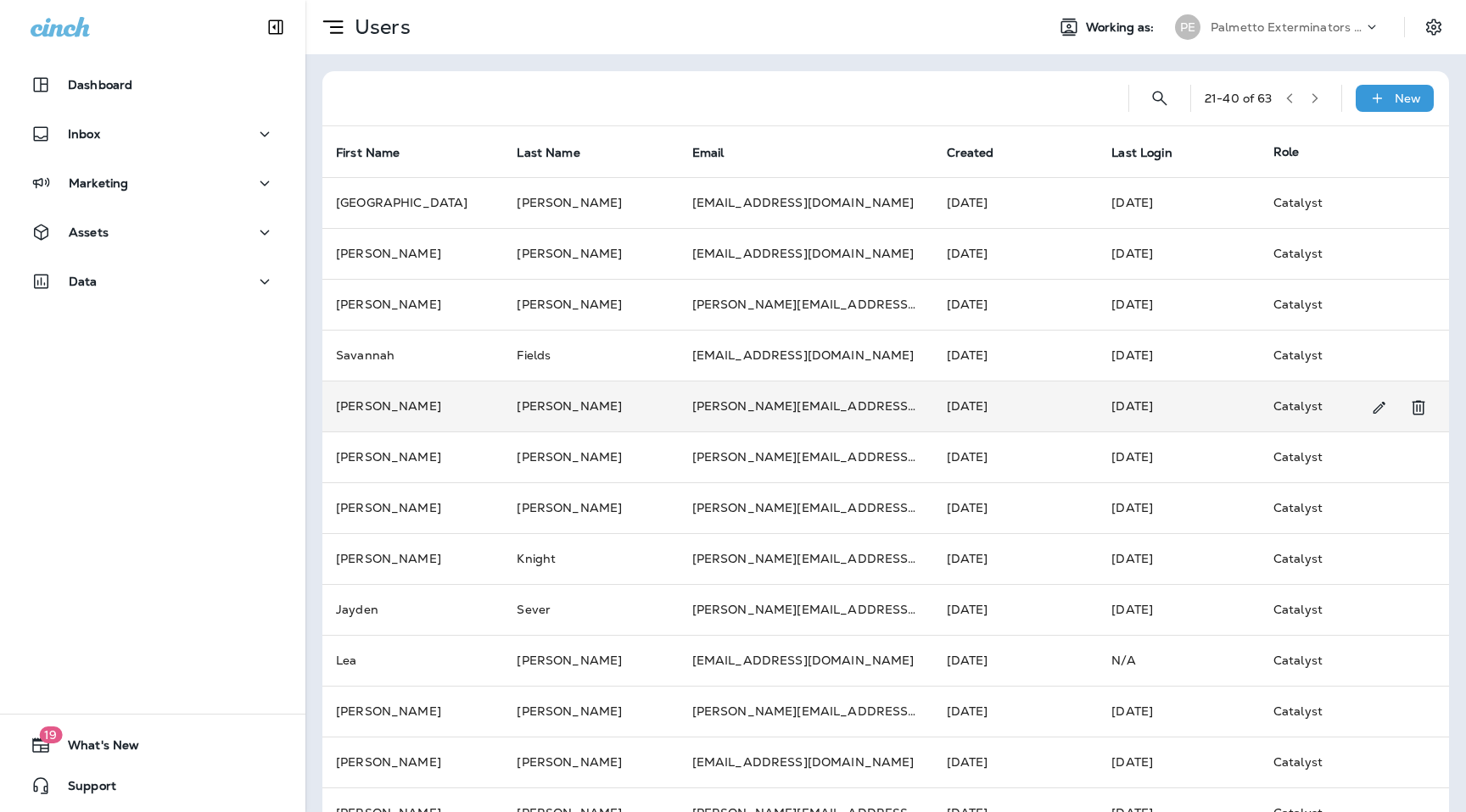
click at [391, 411] on td "[PERSON_NAME]" at bounding box center [413, 406] width 180 height 51
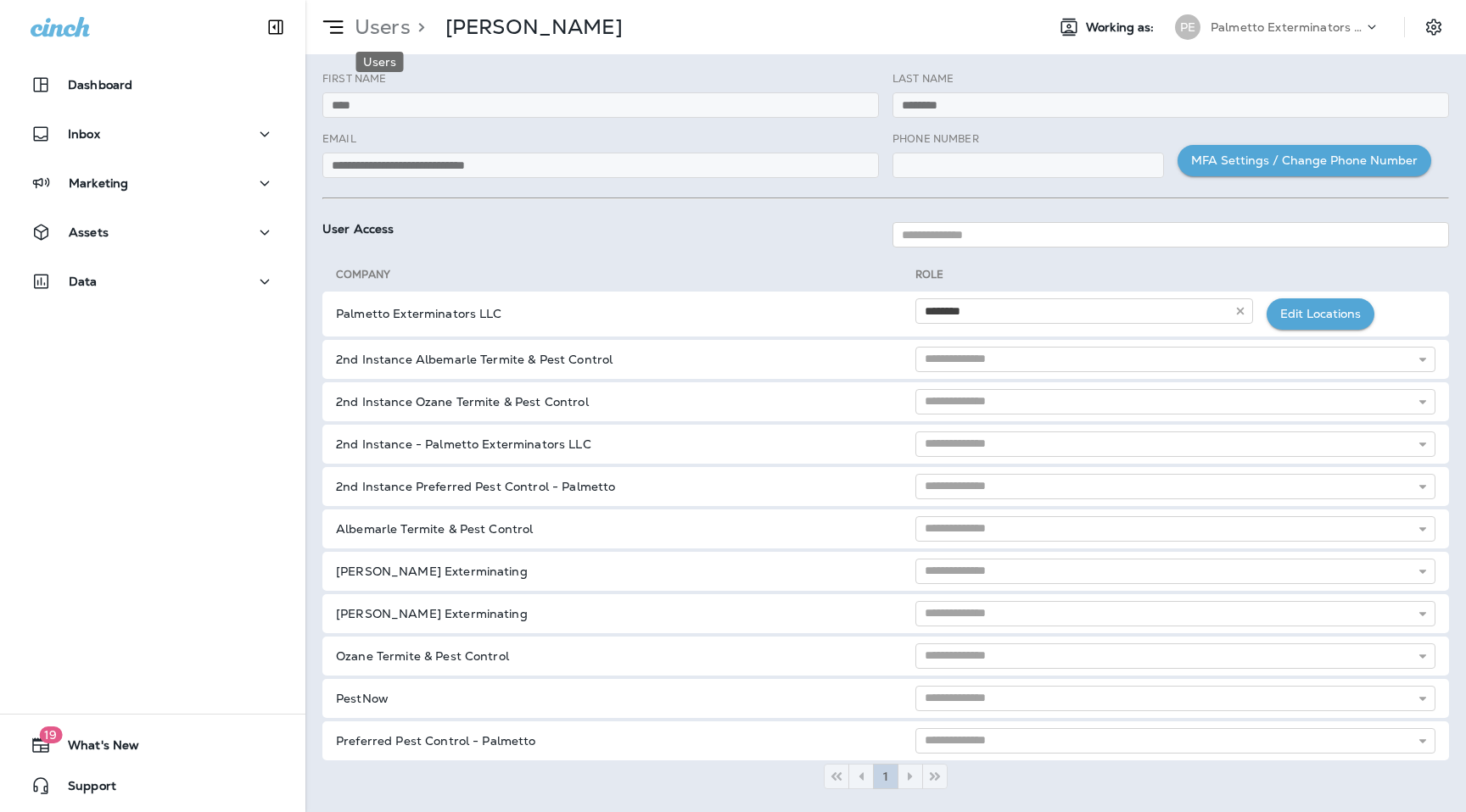
click at [393, 33] on p "Users" at bounding box center [378, 27] width 62 height 26
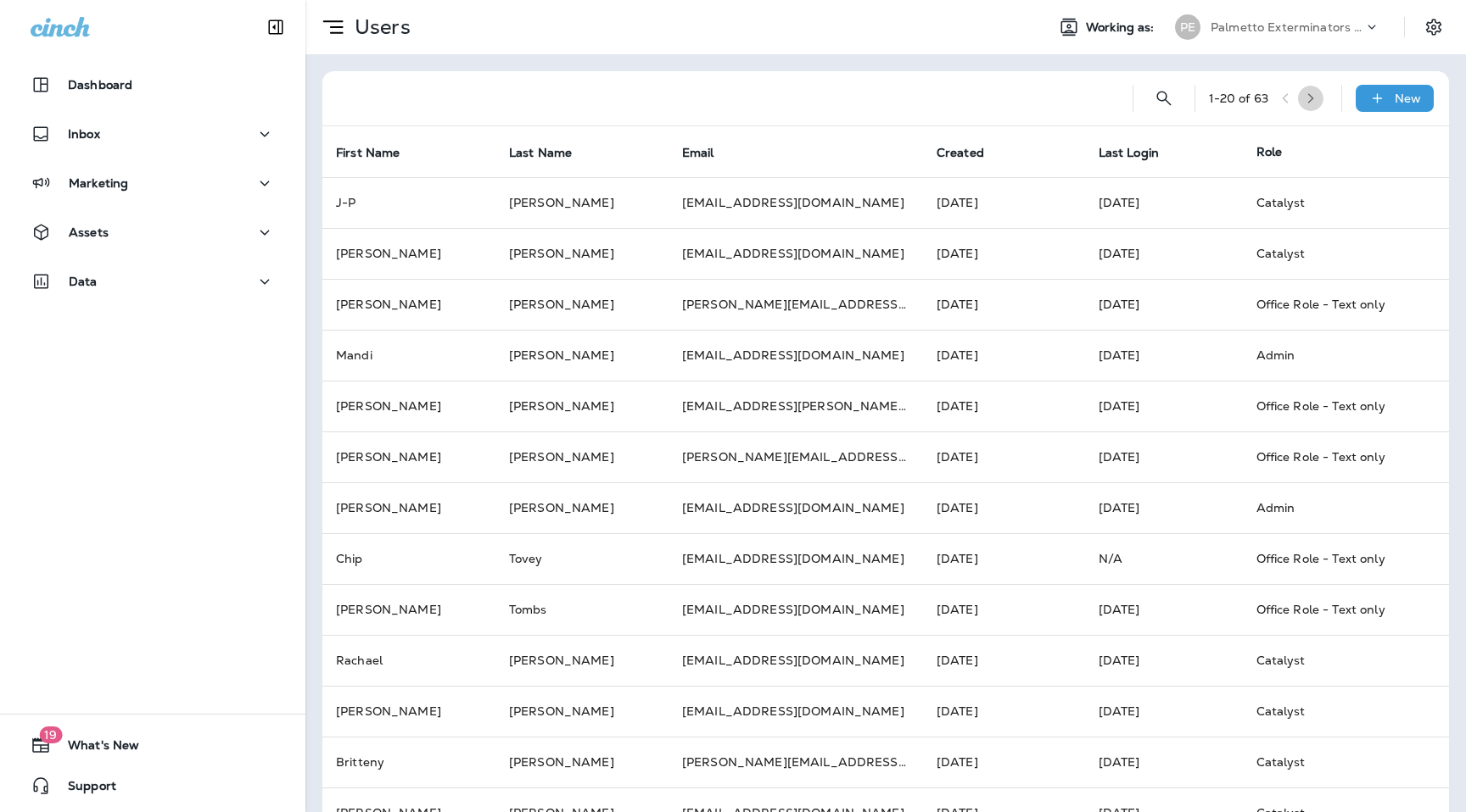
click at [1312, 99] on icon "button" at bounding box center [1310, 98] width 12 height 12
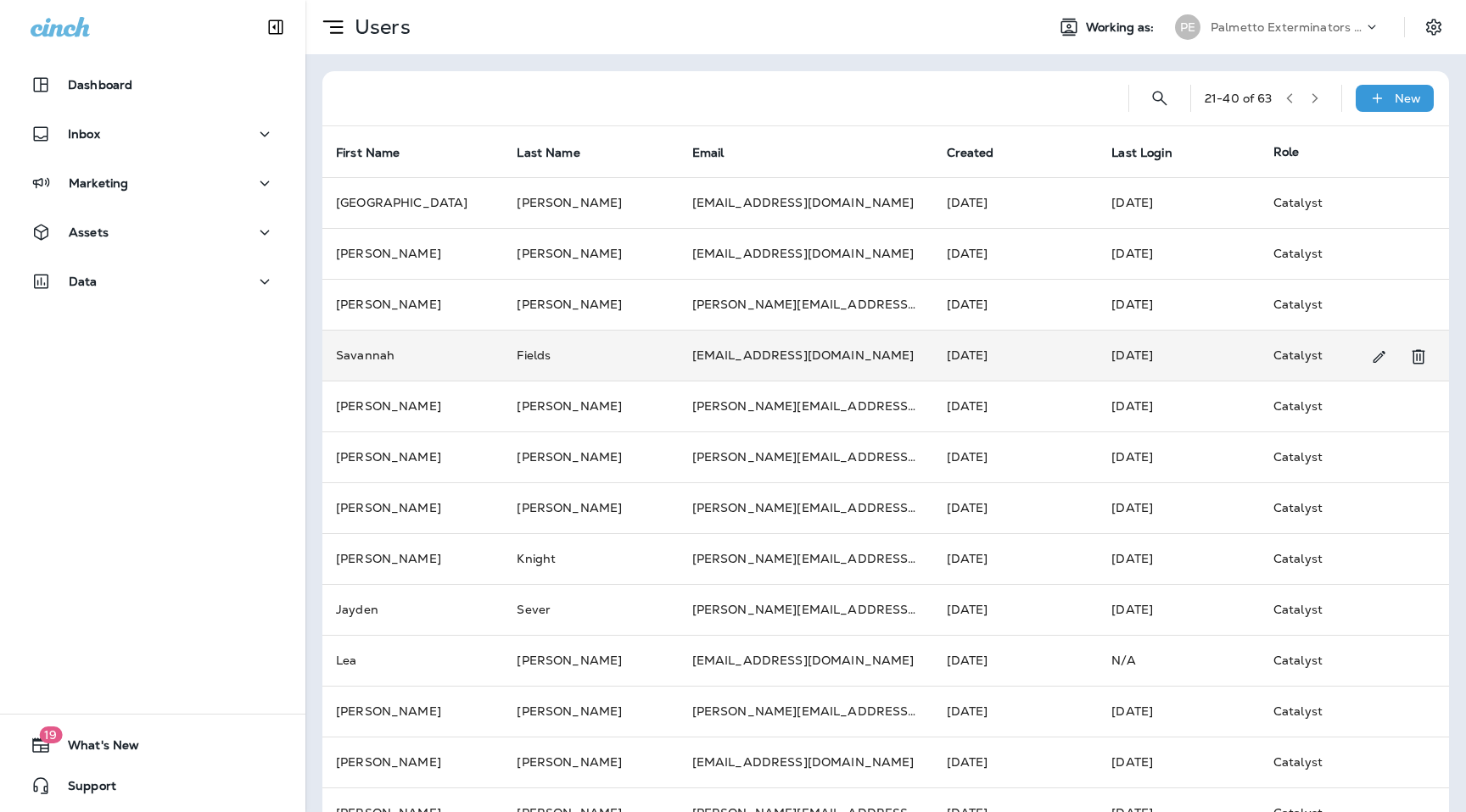
click at [397, 357] on td "Savannah" at bounding box center [413, 355] width 180 height 51
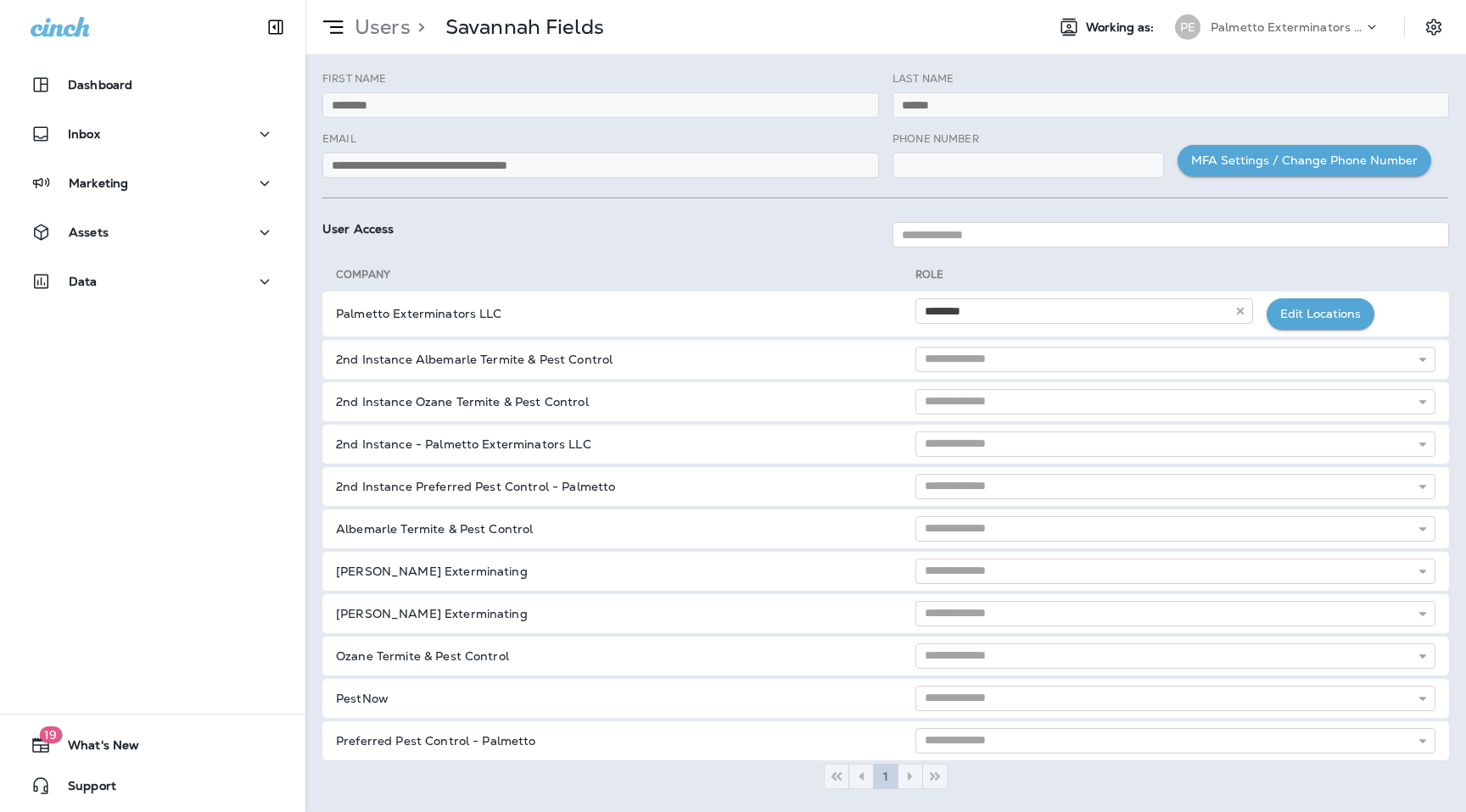
click at [443, 147] on div "**********" at bounding box center [601, 155] width 557 height 47
click at [381, 32] on p "Users" at bounding box center [378, 27] width 62 height 26
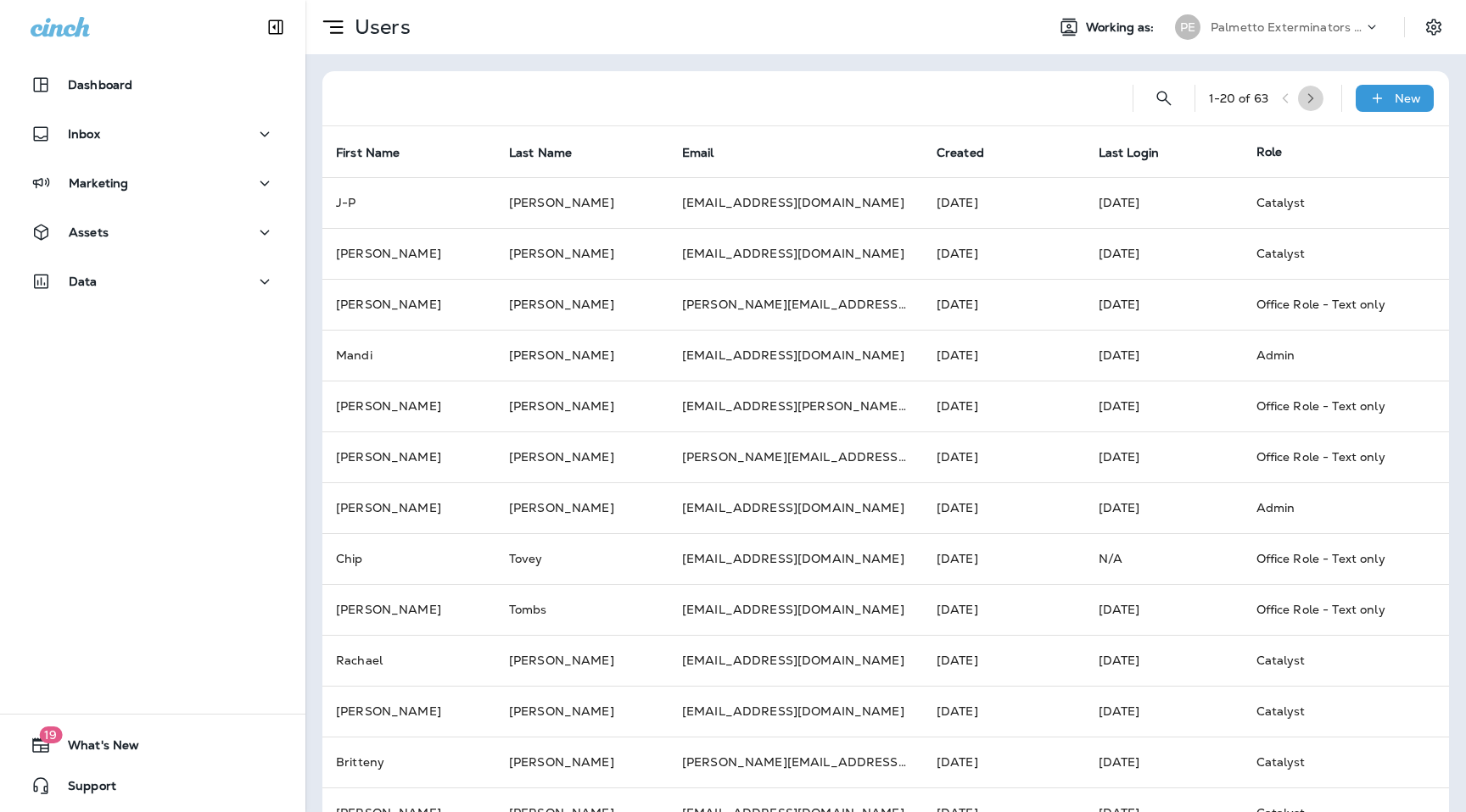
click at [1309, 106] on button "button" at bounding box center [1310, 98] width 26 height 26
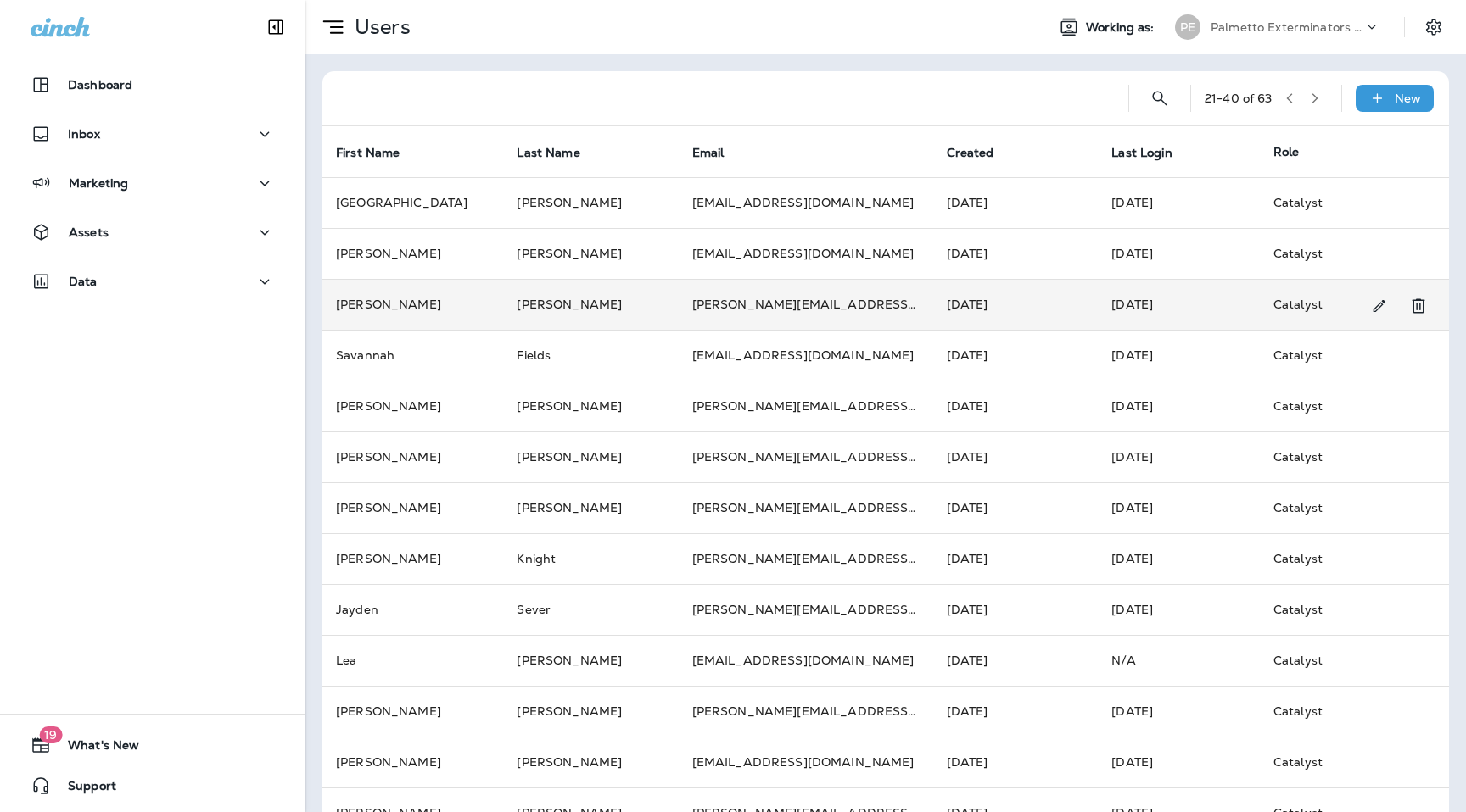
click at [394, 314] on td "[PERSON_NAME]" at bounding box center [413, 304] width 180 height 51
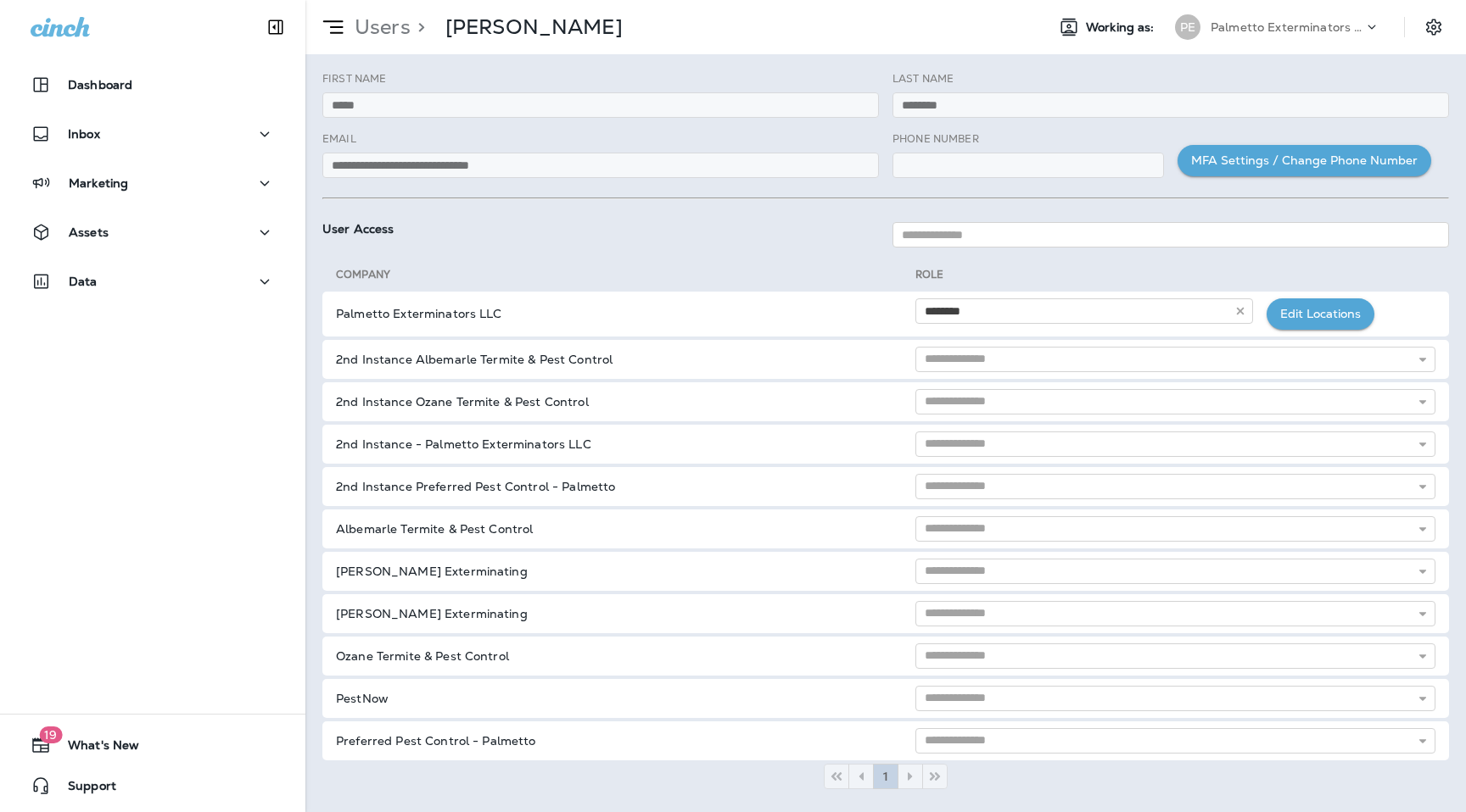
click at [367, 11] on div "Users > [PERSON_NAME]" at bounding box center [464, 27] width 317 height 42
click at [385, 26] on p "Users" at bounding box center [378, 27] width 62 height 26
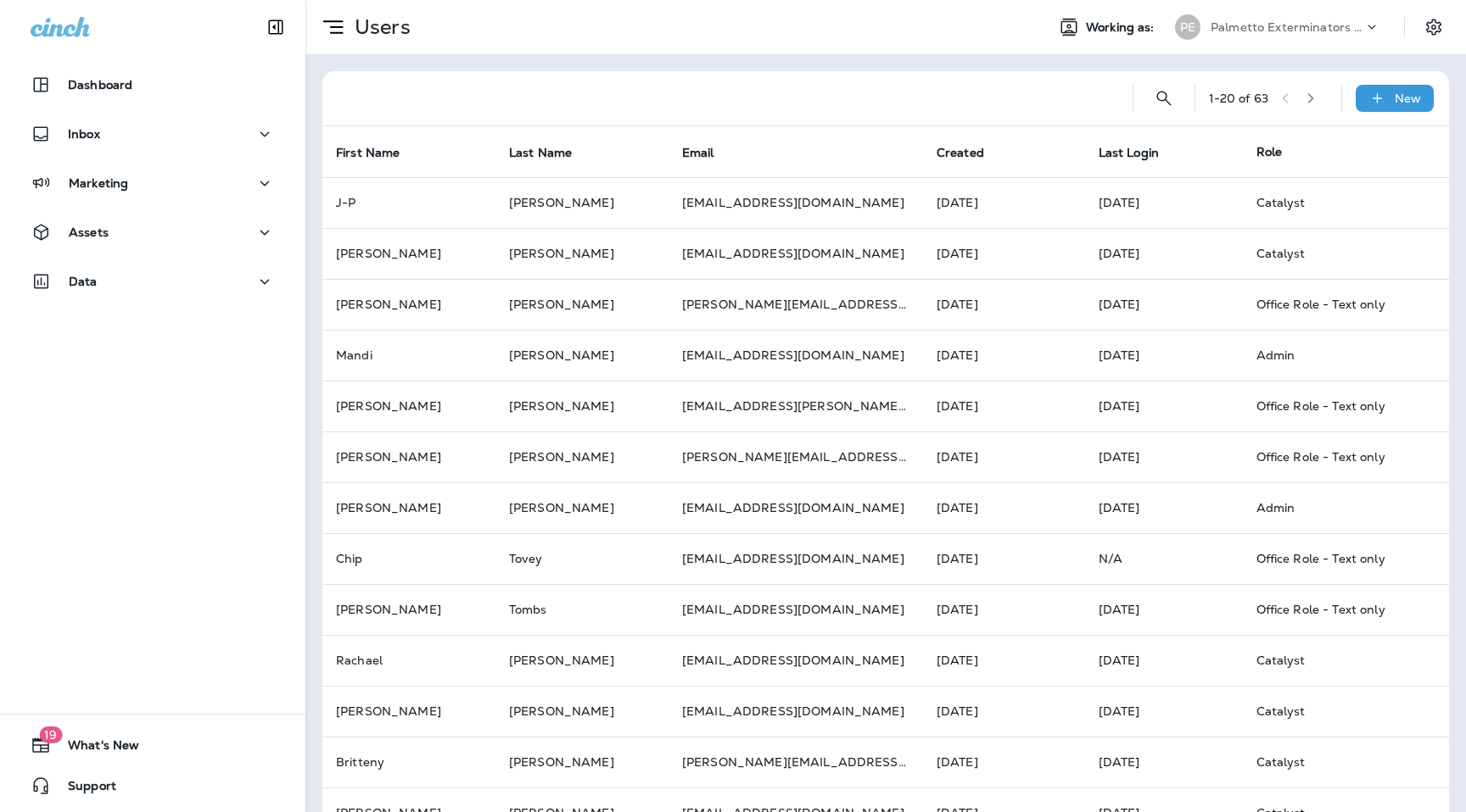
click at [1328, 95] on div "1 - 20 of 63 New" at bounding box center [889, 98] width 1106 height 55
click at [1323, 98] on button "button" at bounding box center [1310, 98] width 26 height 26
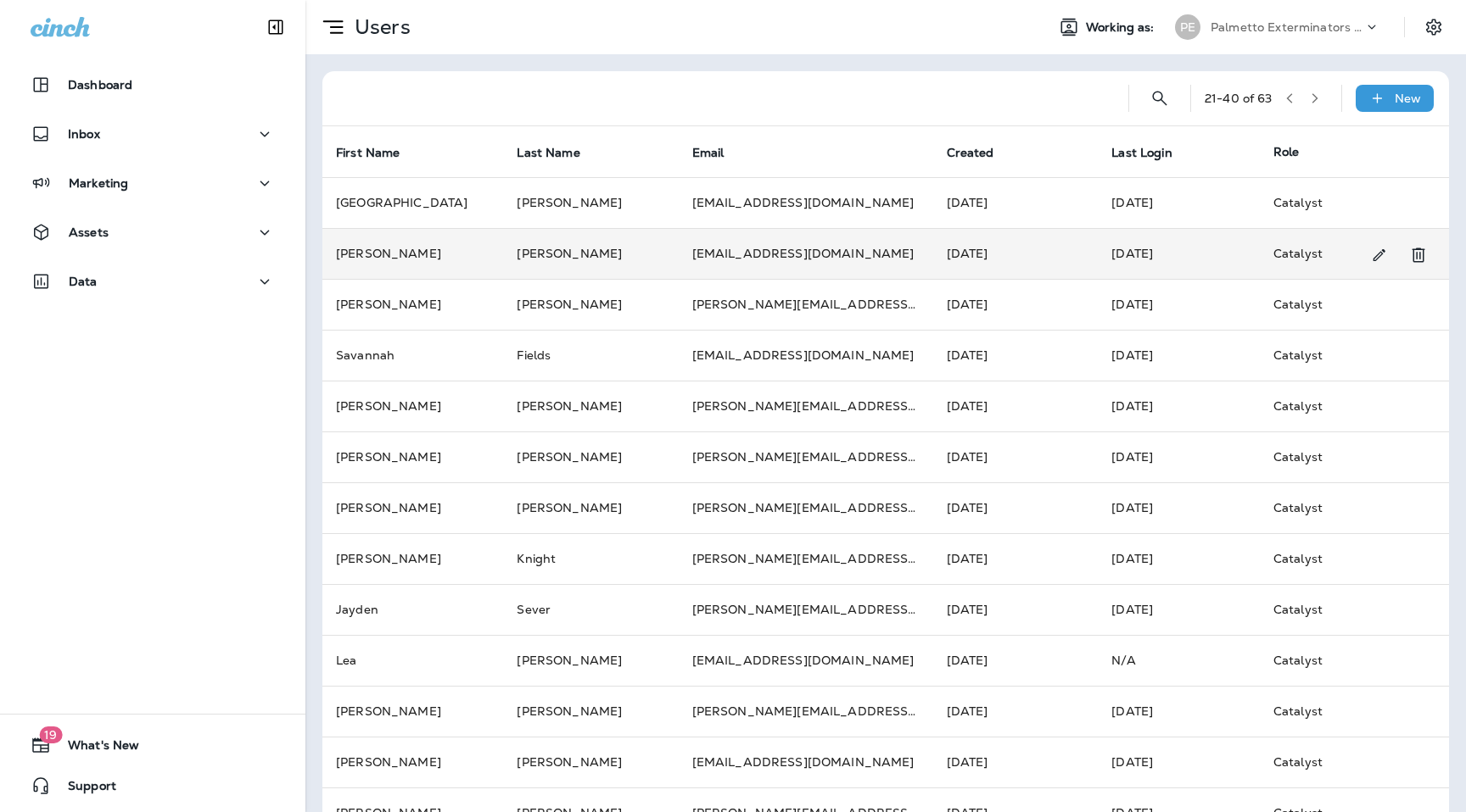
click at [421, 244] on td "[PERSON_NAME]" at bounding box center [413, 253] width 180 height 51
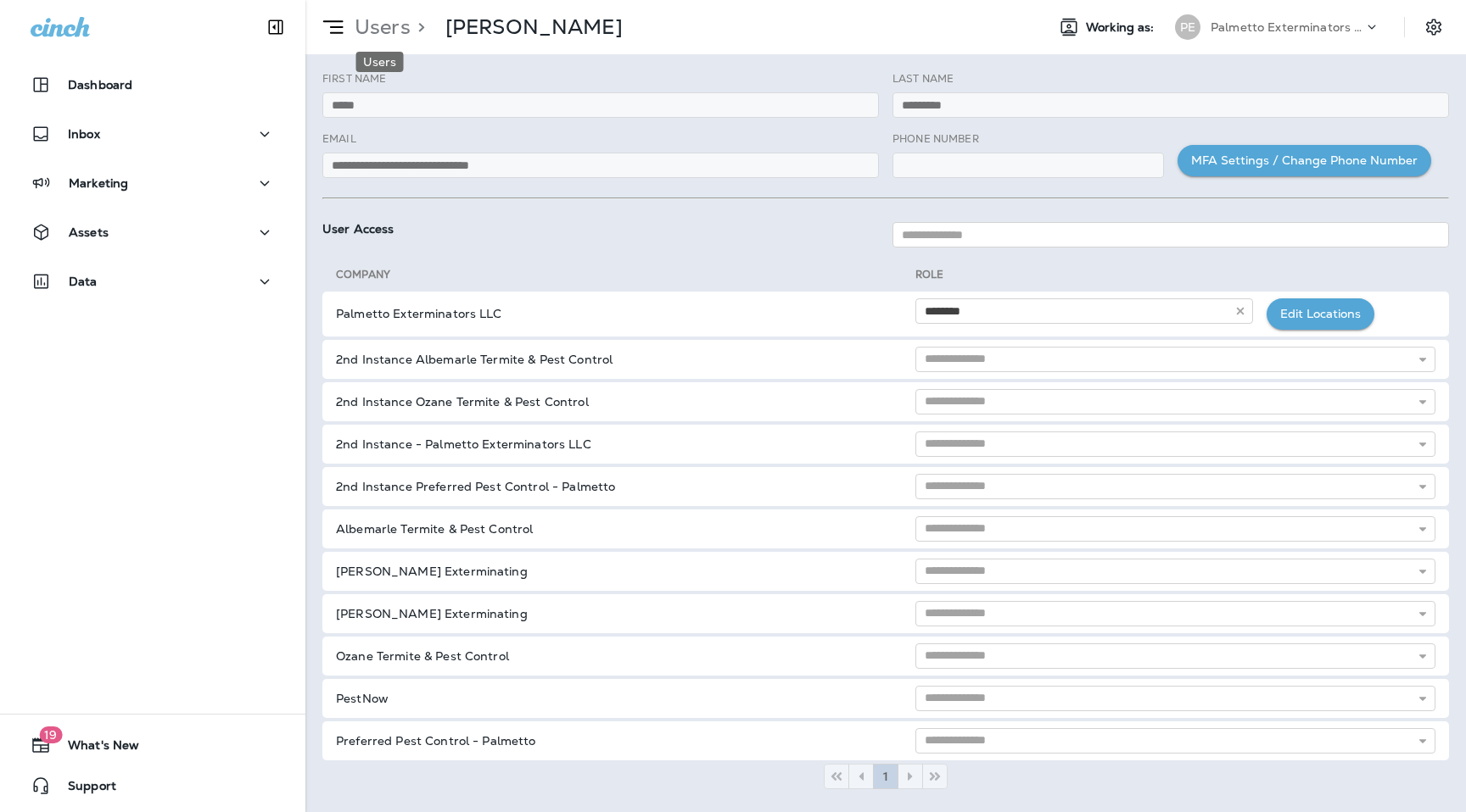
click at [396, 36] on p "Users" at bounding box center [378, 27] width 62 height 26
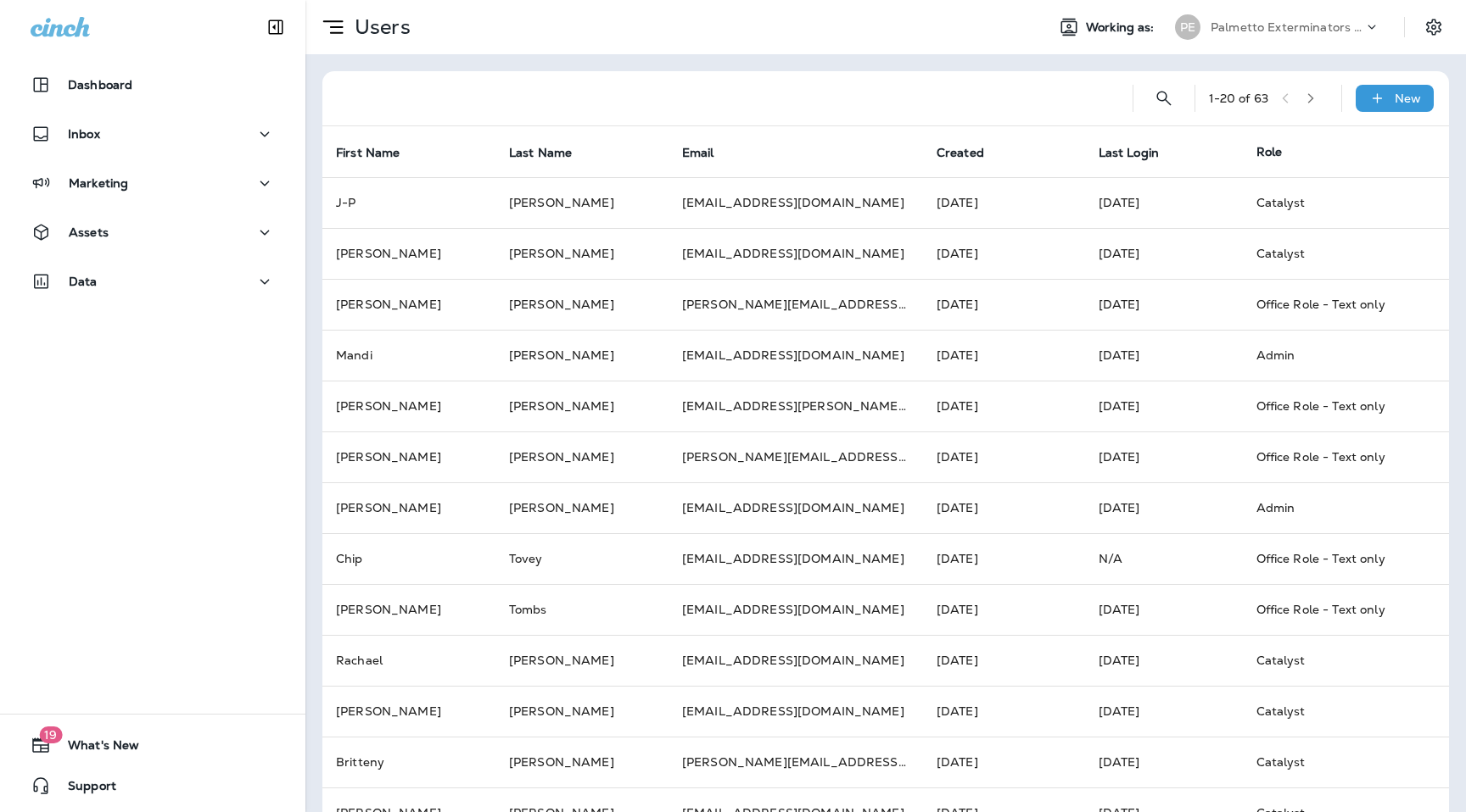
click at [1314, 89] on button "button" at bounding box center [1310, 98] width 26 height 26
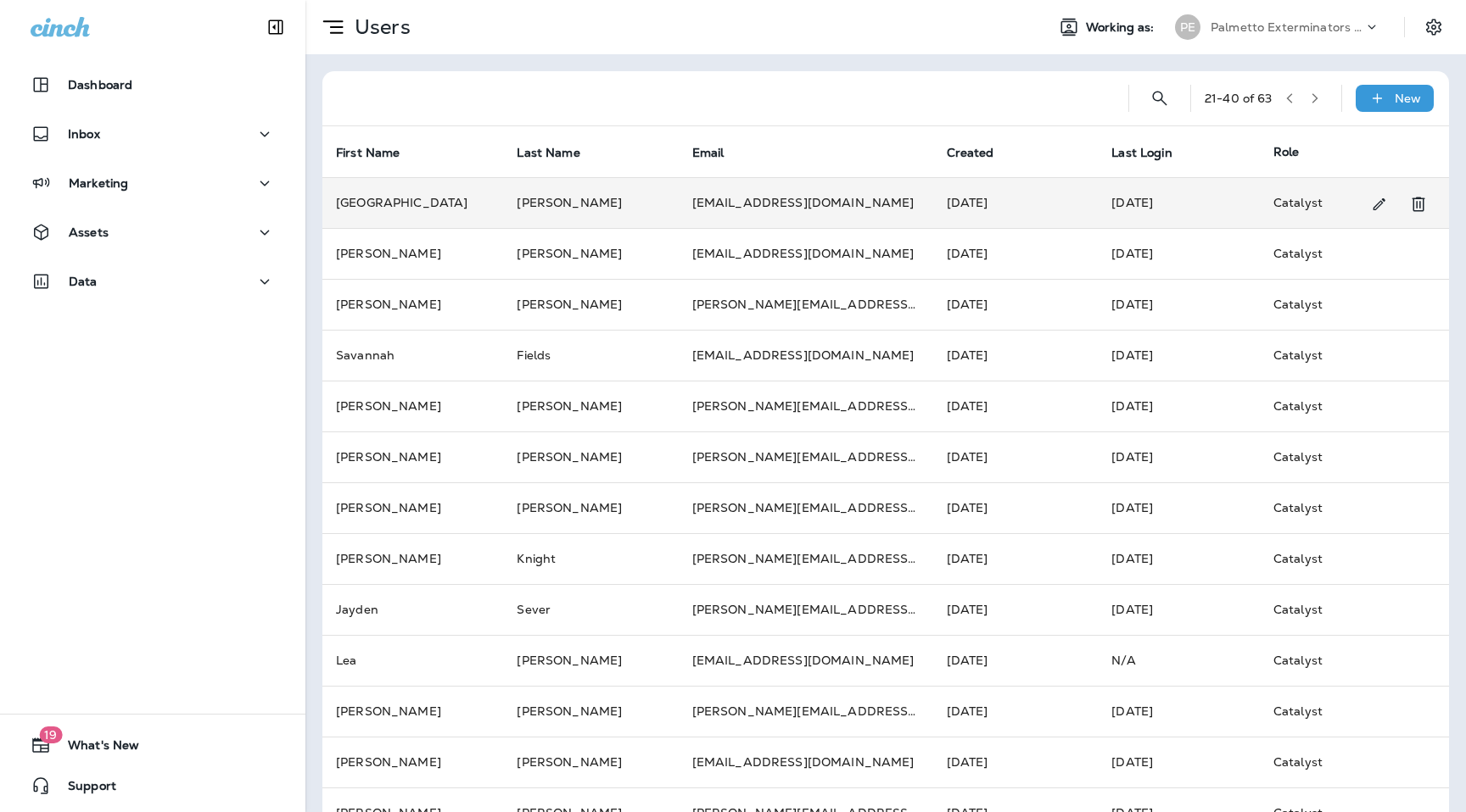
click at [411, 201] on td "[GEOGRAPHIC_DATA]" at bounding box center [413, 203] width 180 height 51
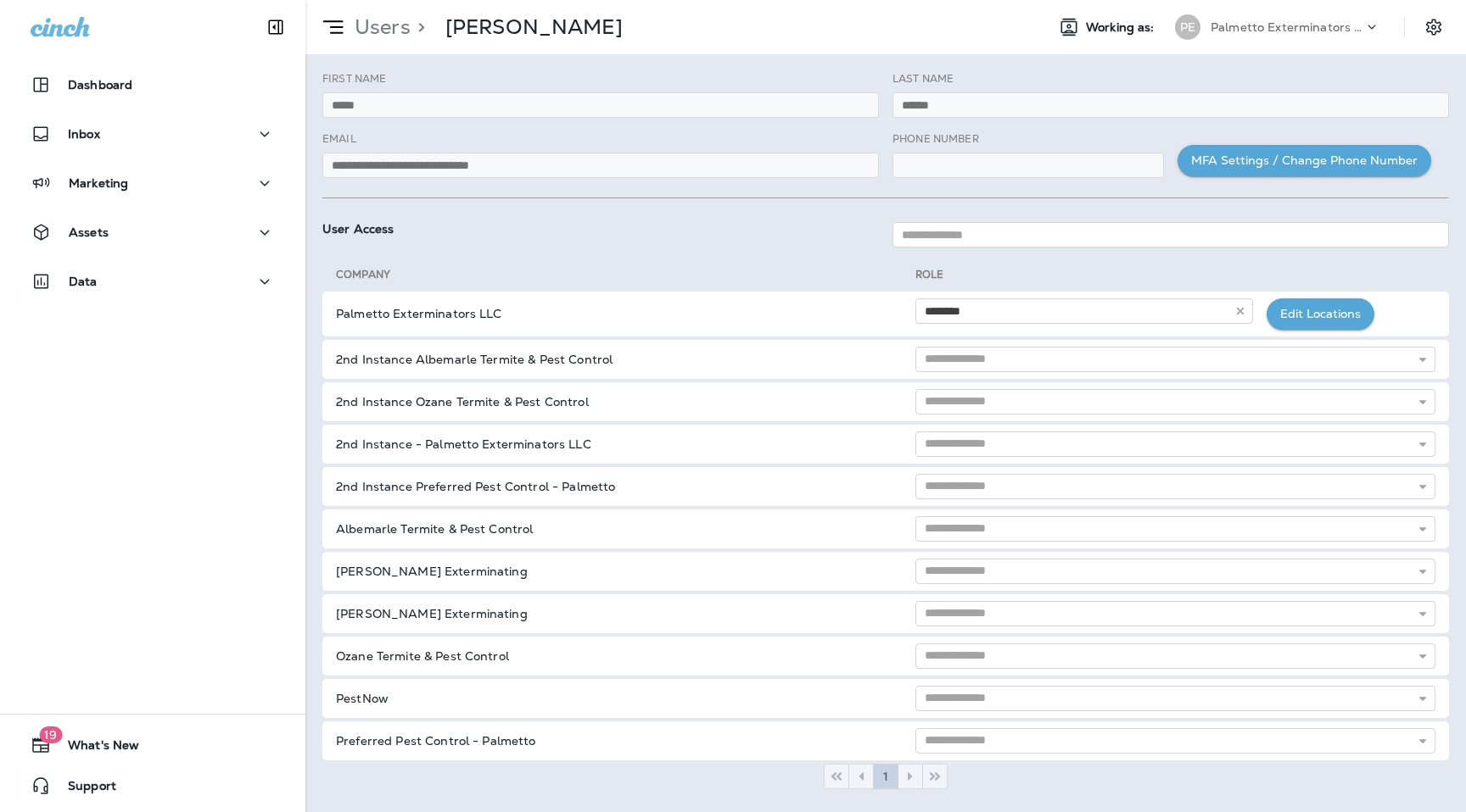
click at [387, 29] on p "Users" at bounding box center [378, 27] width 62 height 26
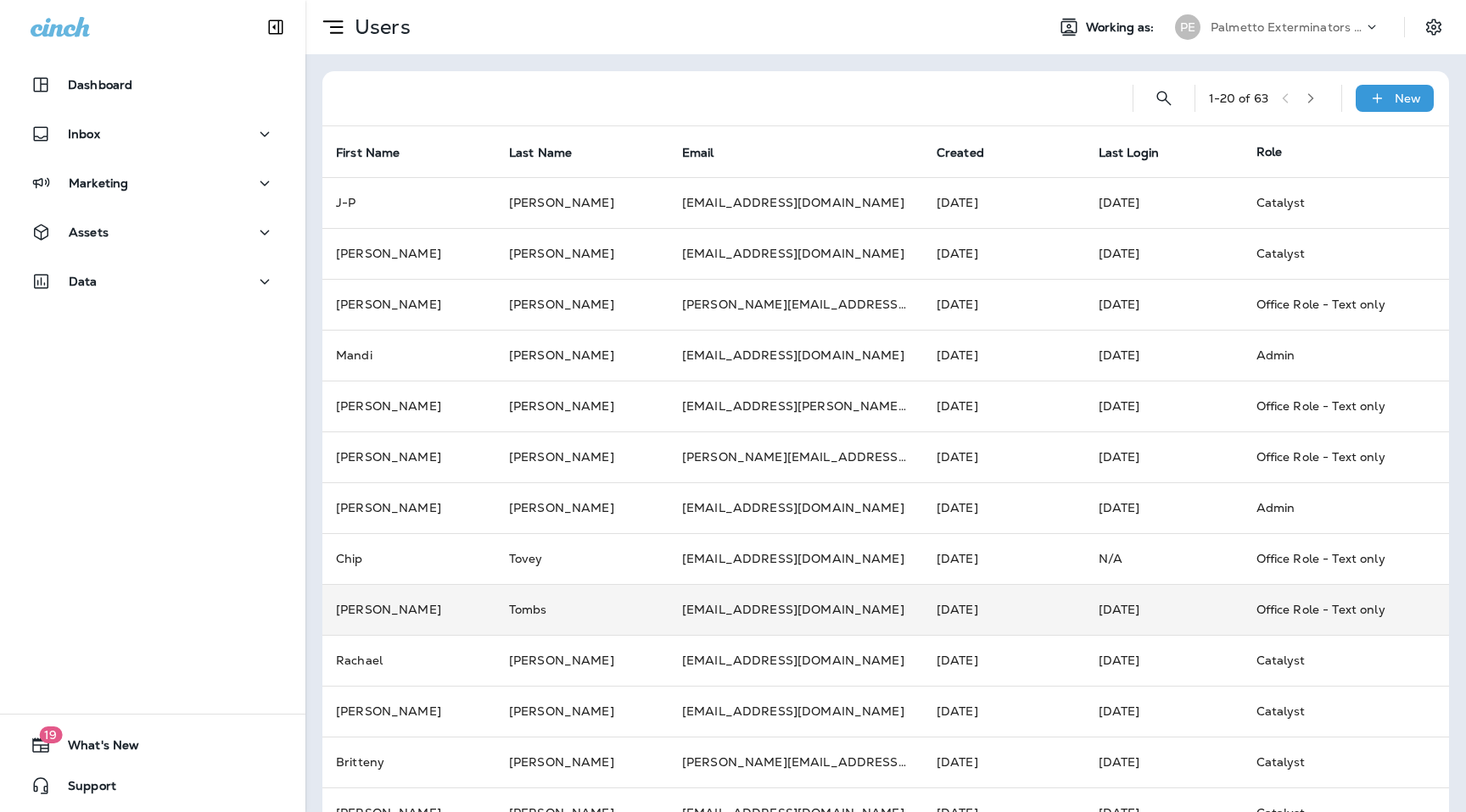
scroll to position [399, 0]
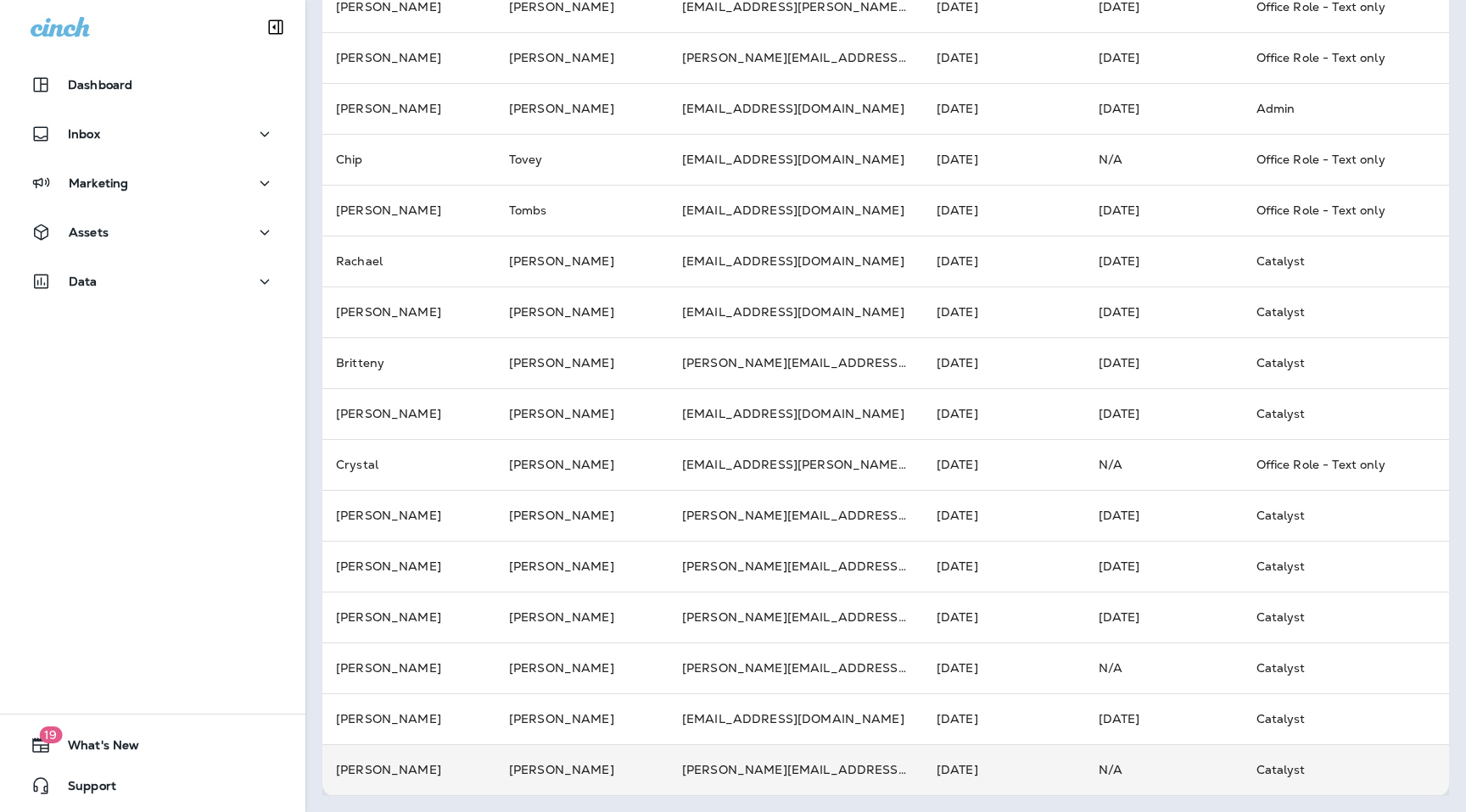
click at [411, 765] on td "[PERSON_NAME]" at bounding box center [409, 770] width 173 height 51
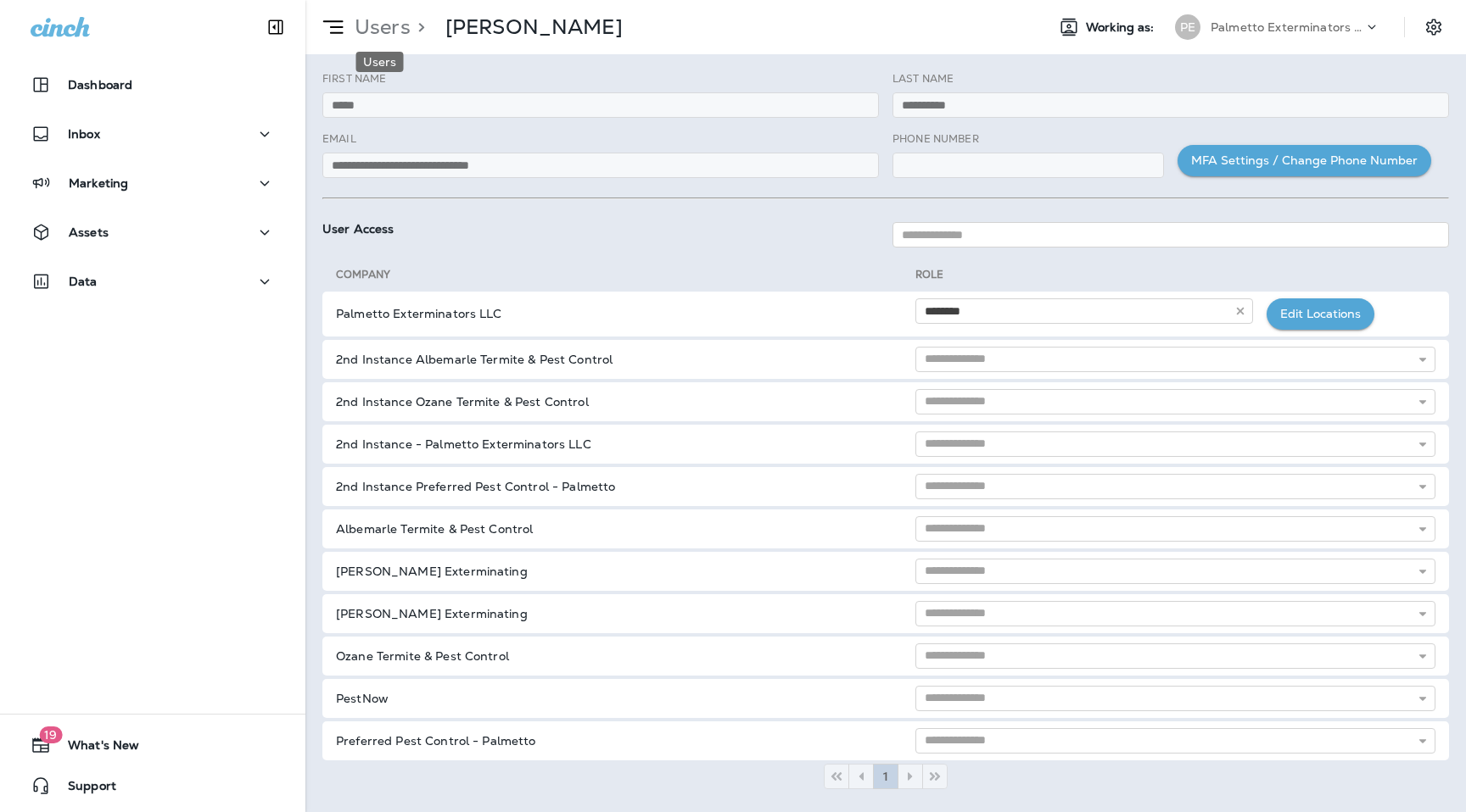
click at [362, 7] on div "Users > [PERSON_NAME]" at bounding box center [464, 27] width 317 height 42
click at [368, 19] on p "Users" at bounding box center [378, 27] width 62 height 26
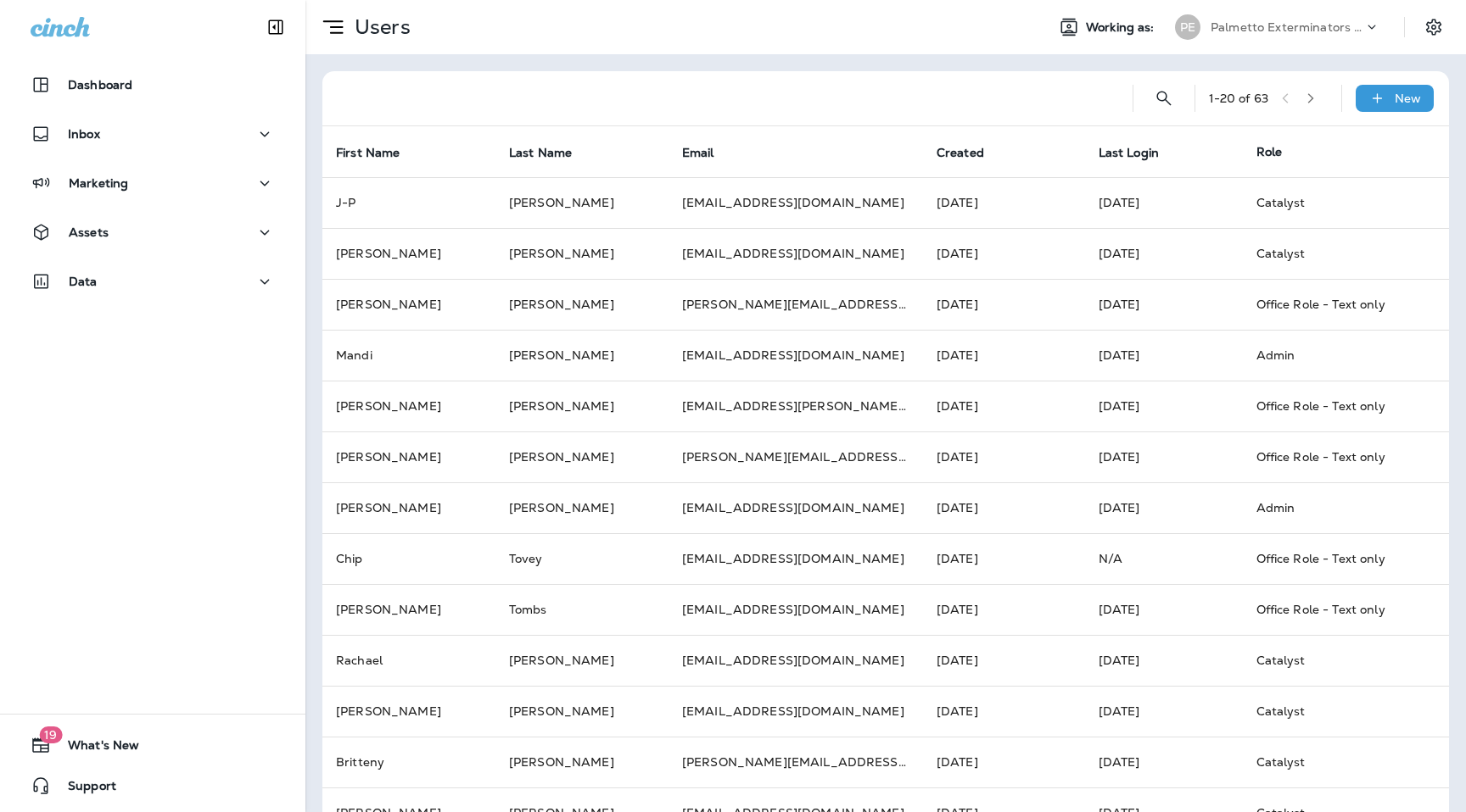
scroll to position [399, 0]
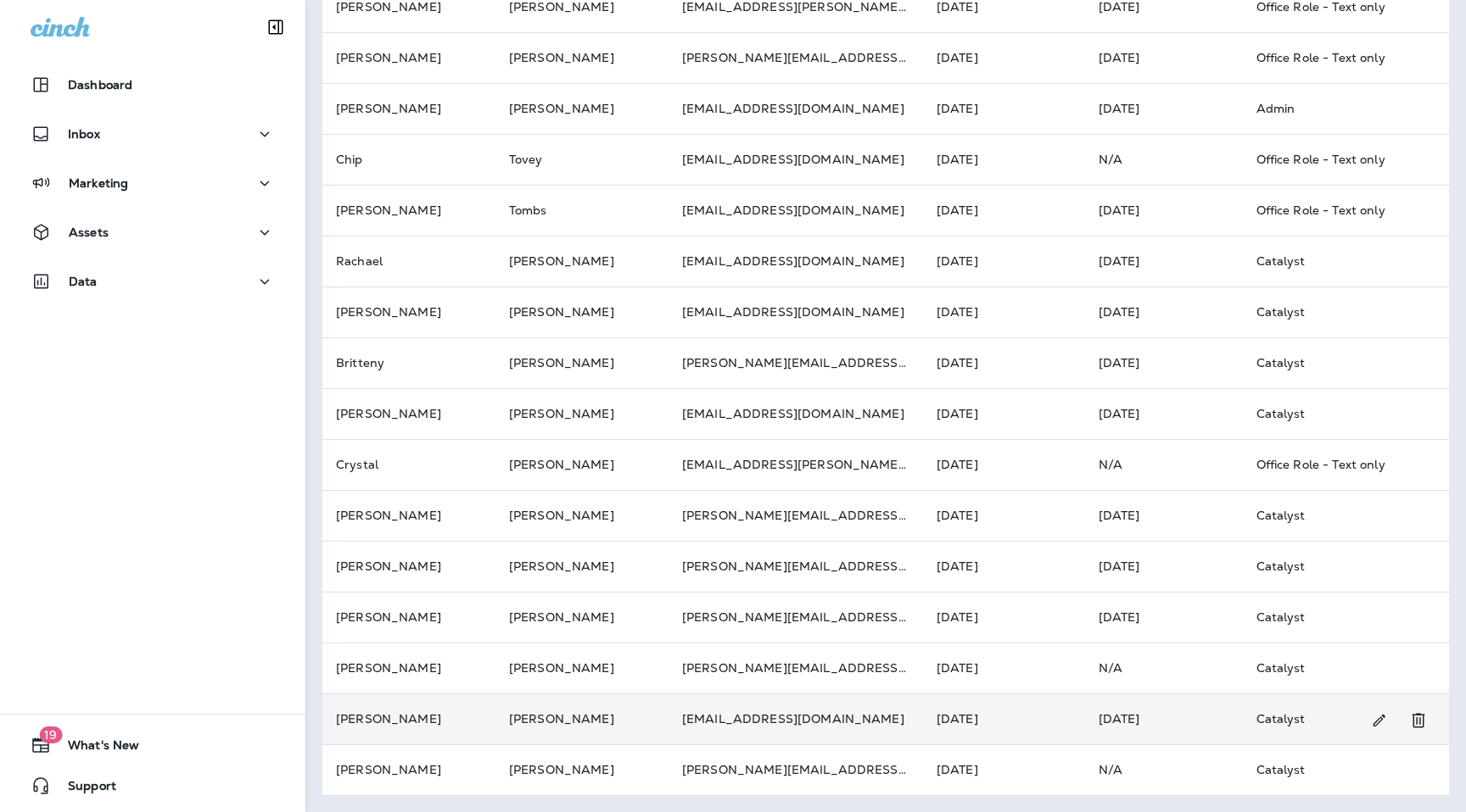
click at [495, 714] on td "[PERSON_NAME]" at bounding box center [582, 719] width 173 height 51
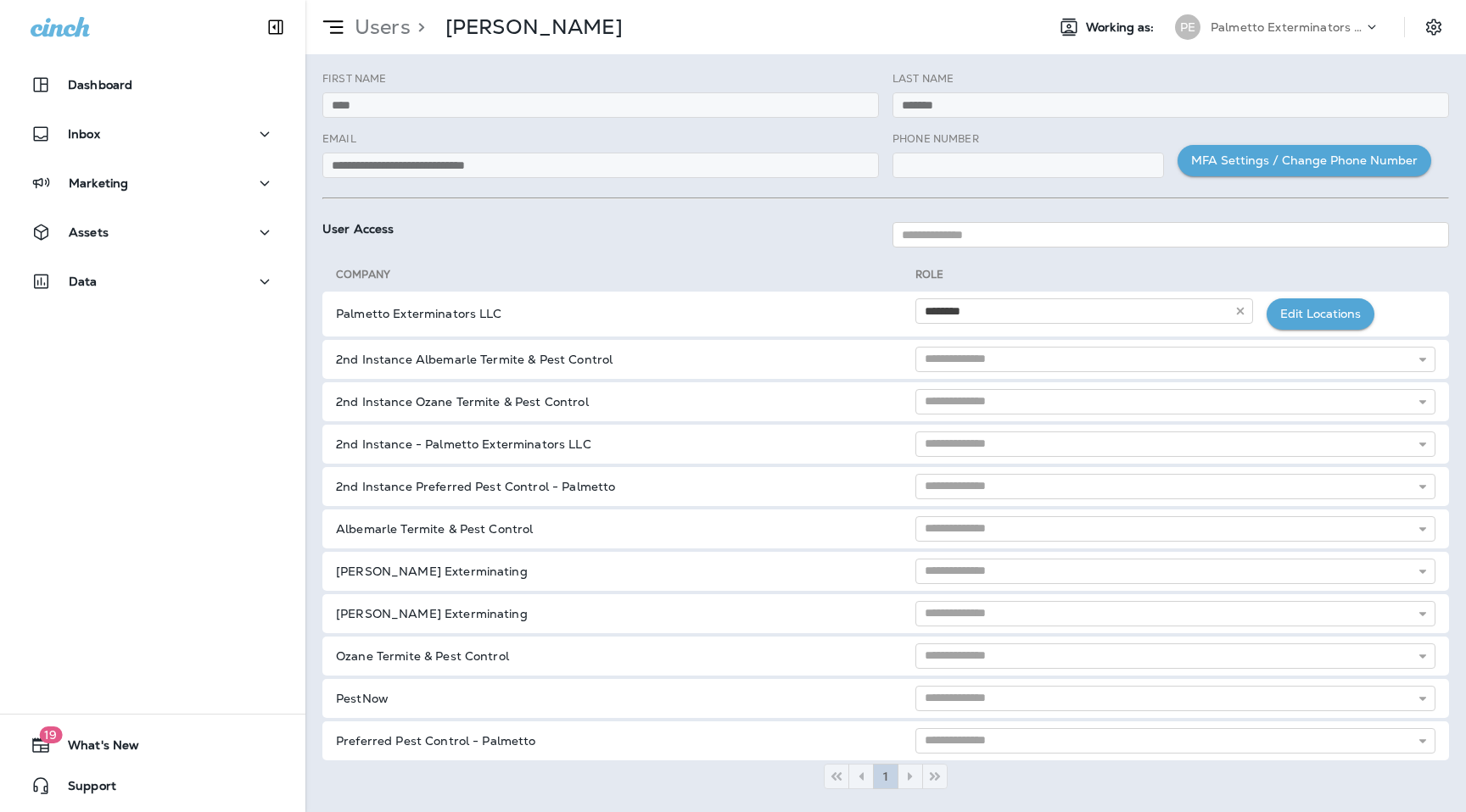
click at [394, 51] on div "Users > [PERSON_NAME] Working as: PE Palmetto Exterminators LLC" at bounding box center [885, 27] width 1161 height 55
click at [394, 36] on p "Users" at bounding box center [378, 27] width 62 height 26
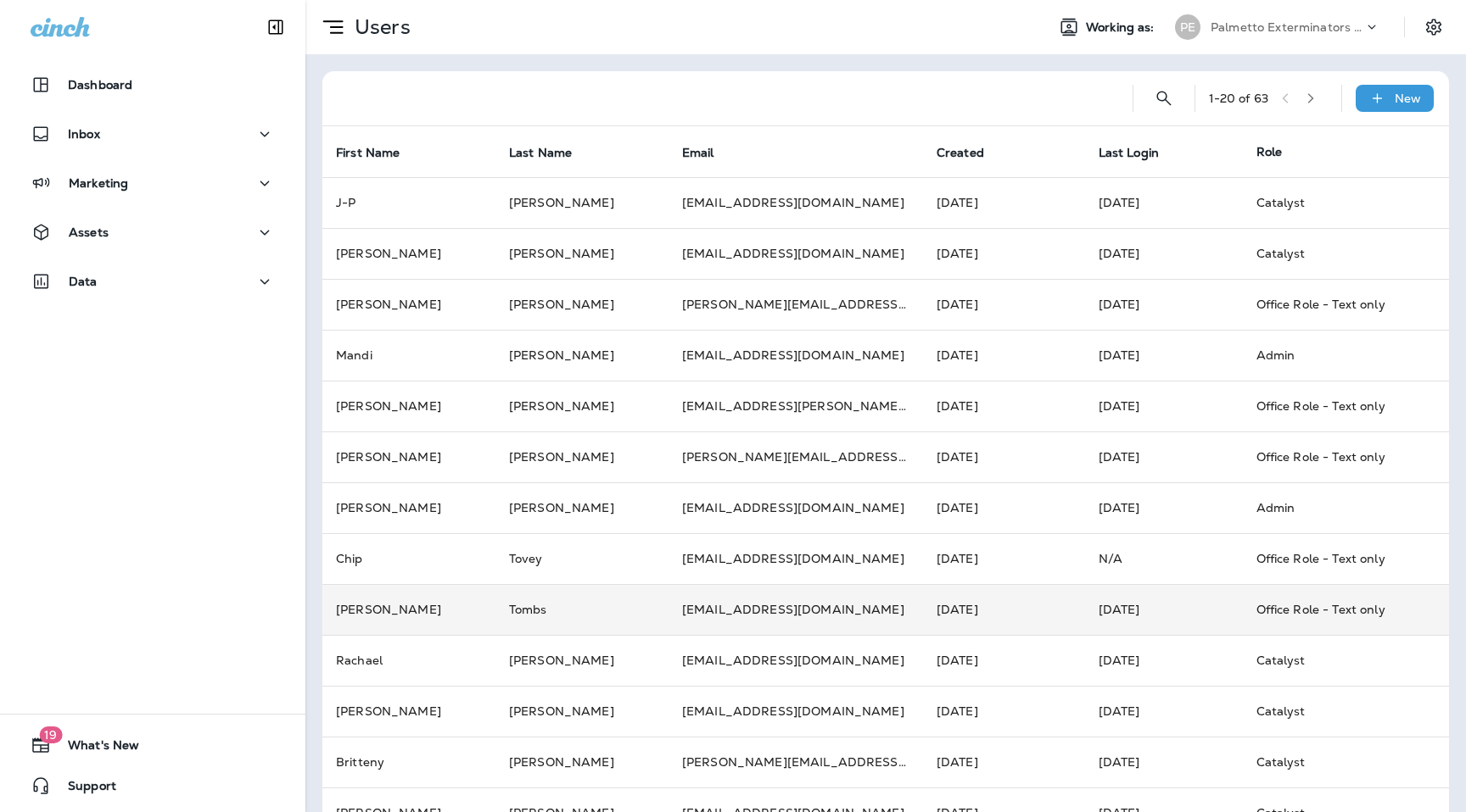
scroll to position [399, 0]
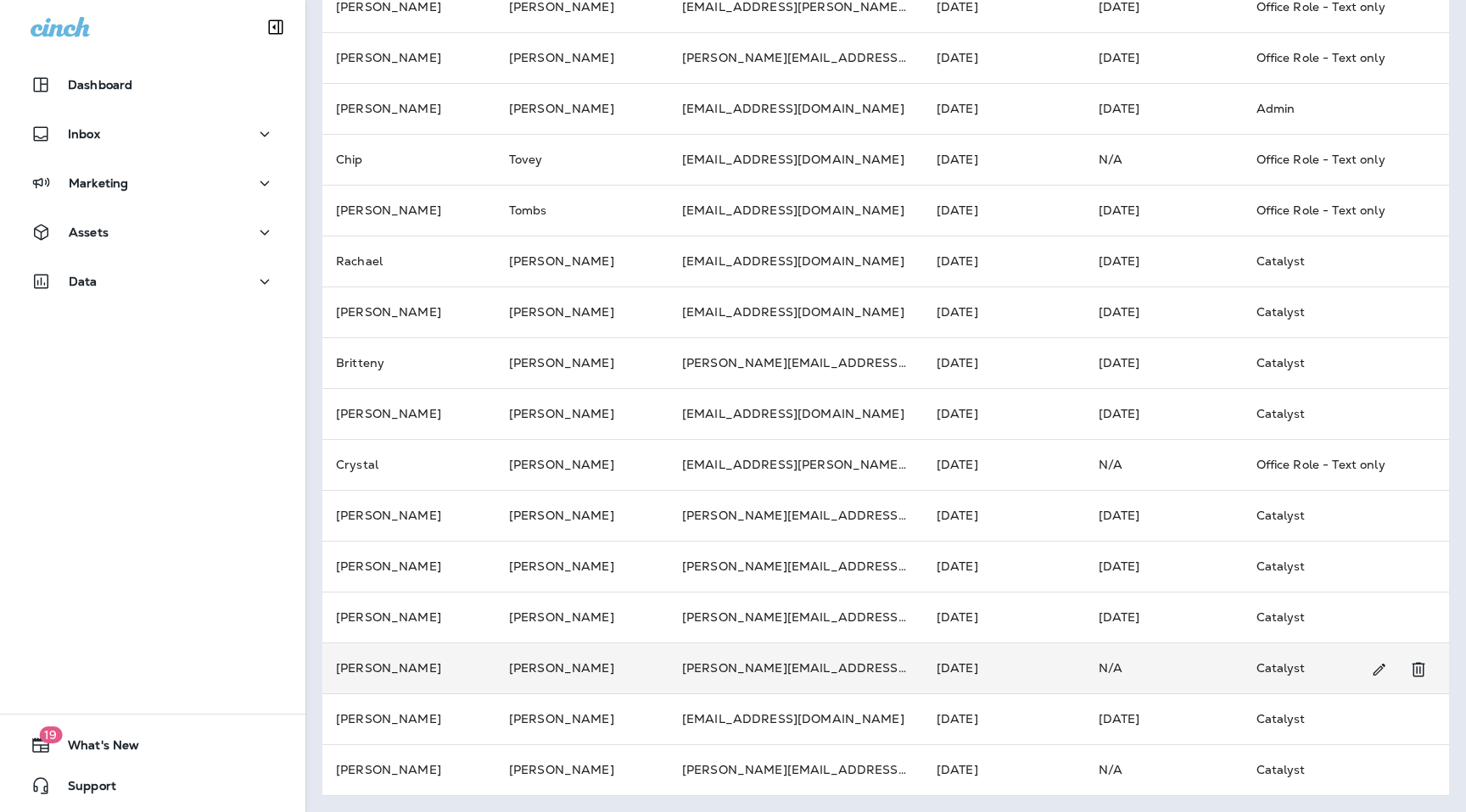
click at [541, 668] on td "[PERSON_NAME]" at bounding box center [582, 668] width 173 height 51
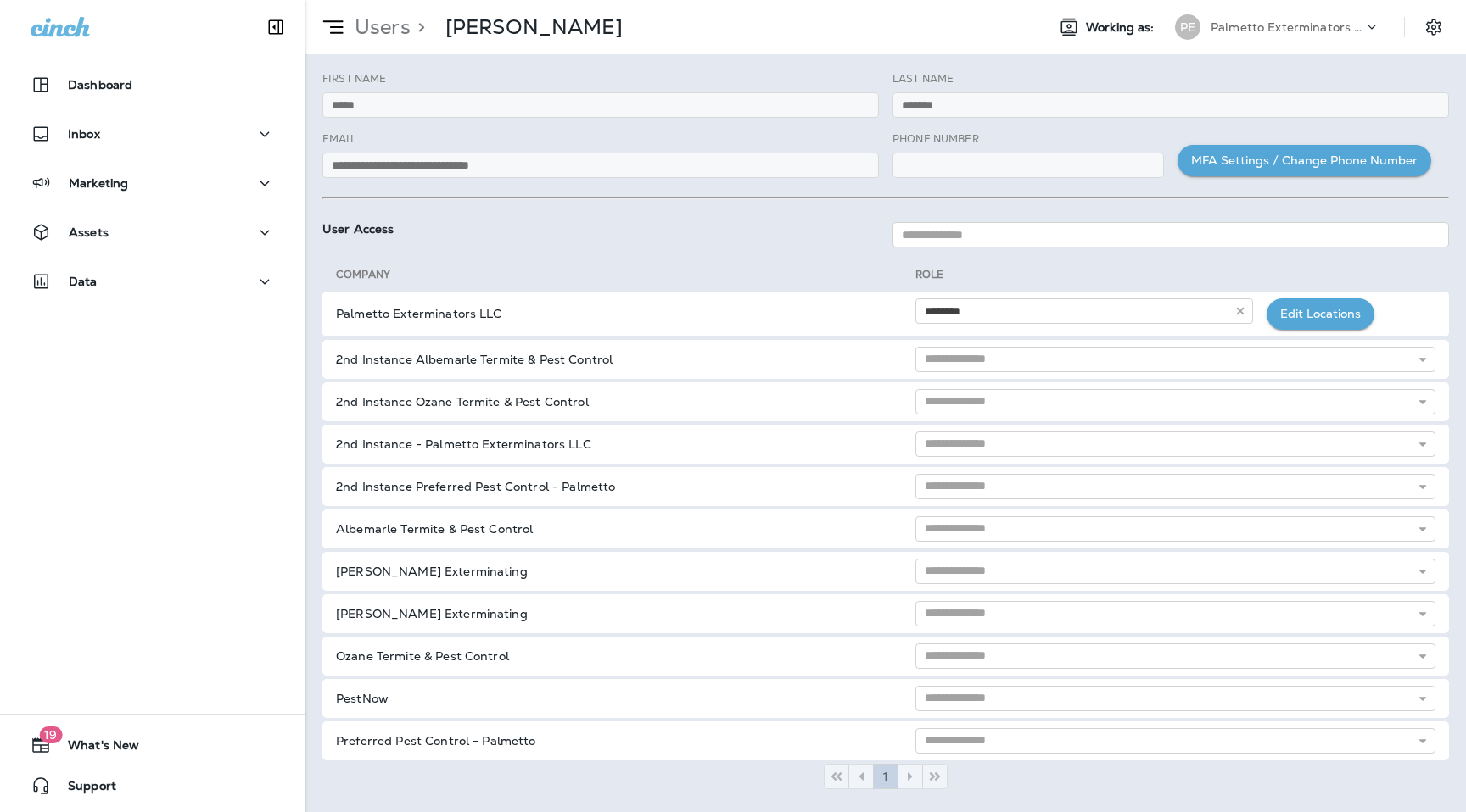
click at [401, 46] on div "Users > [PERSON_NAME]" at bounding box center [464, 27] width 317 height 42
click at [392, 35] on p "Users" at bounding box center [378, 27] width 62 height 26
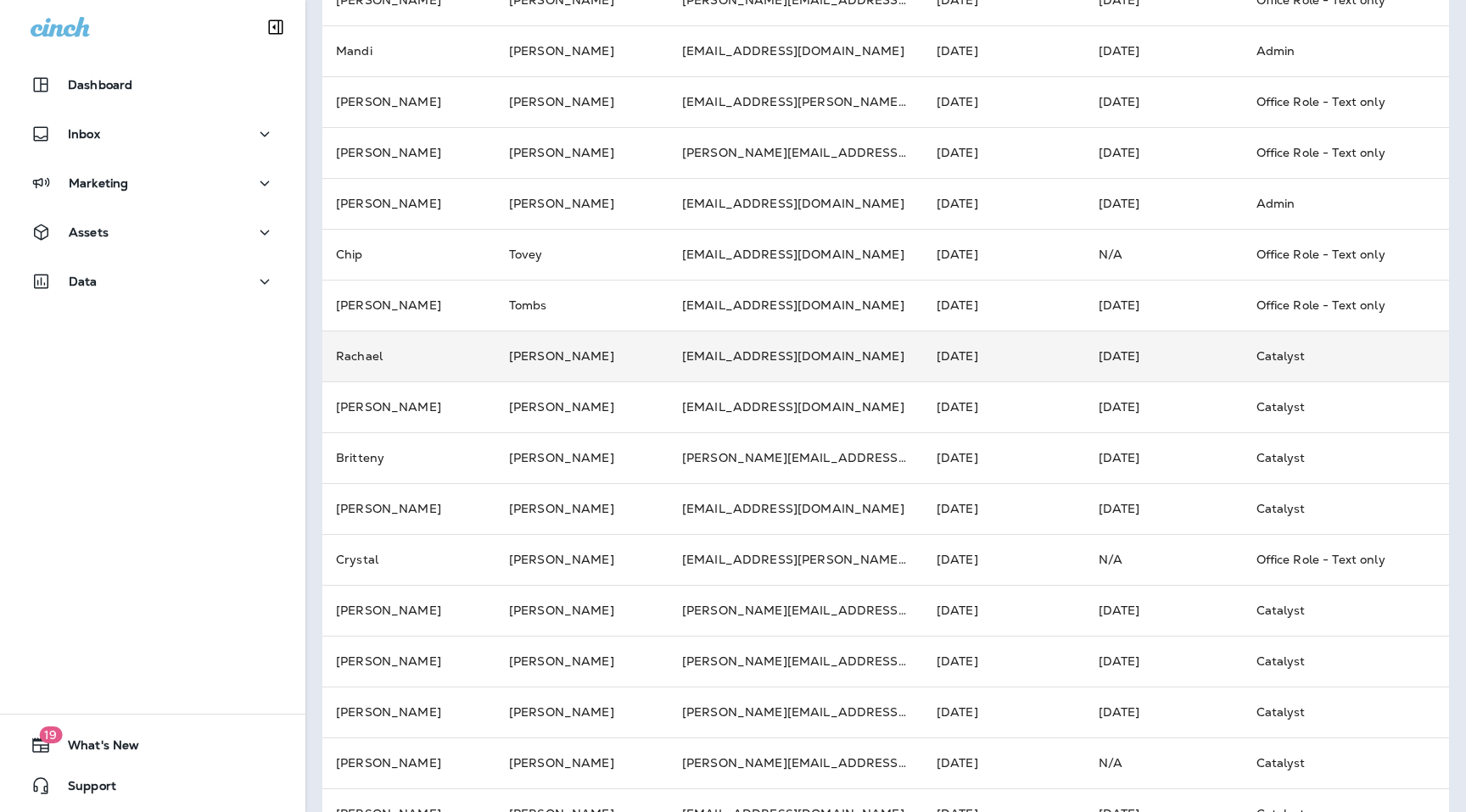
scroll to position [399, 0]
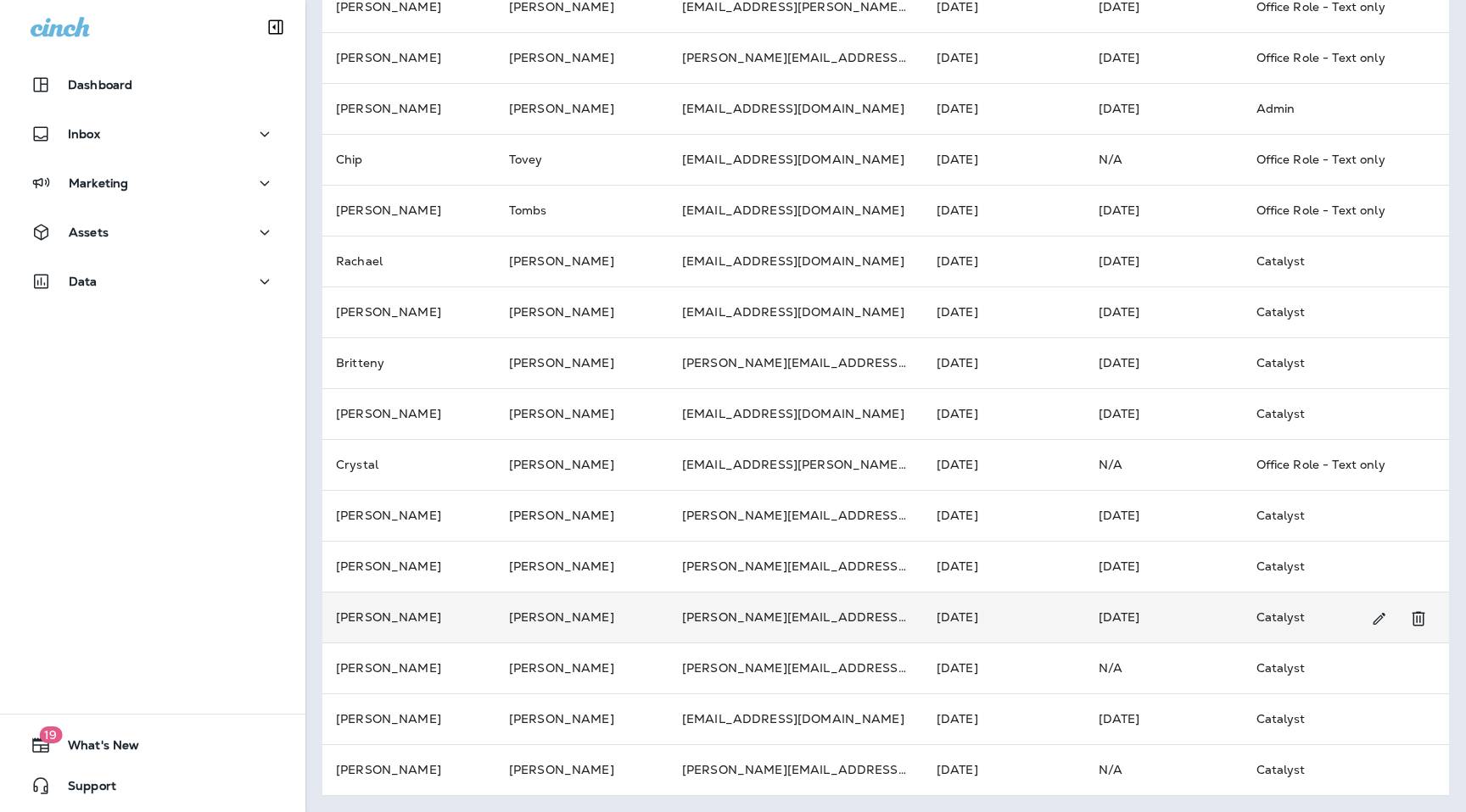
click at [495, 626] on td "[PERSON_NAME]" at bounding box center [582, 617] width 173 height 51
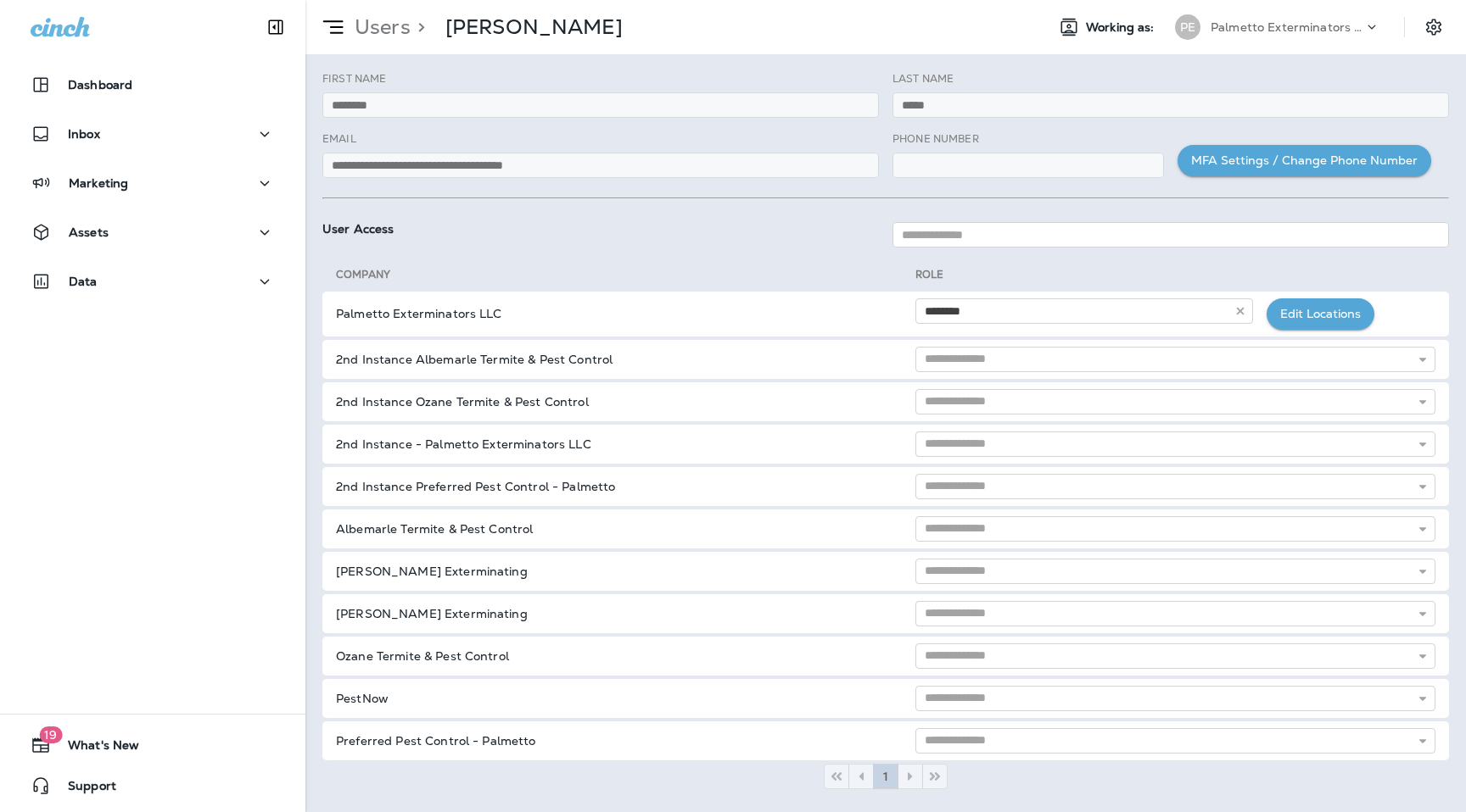
click at [387, 32] on p "Users" at bounding box center [378, 27] width 62 height 26
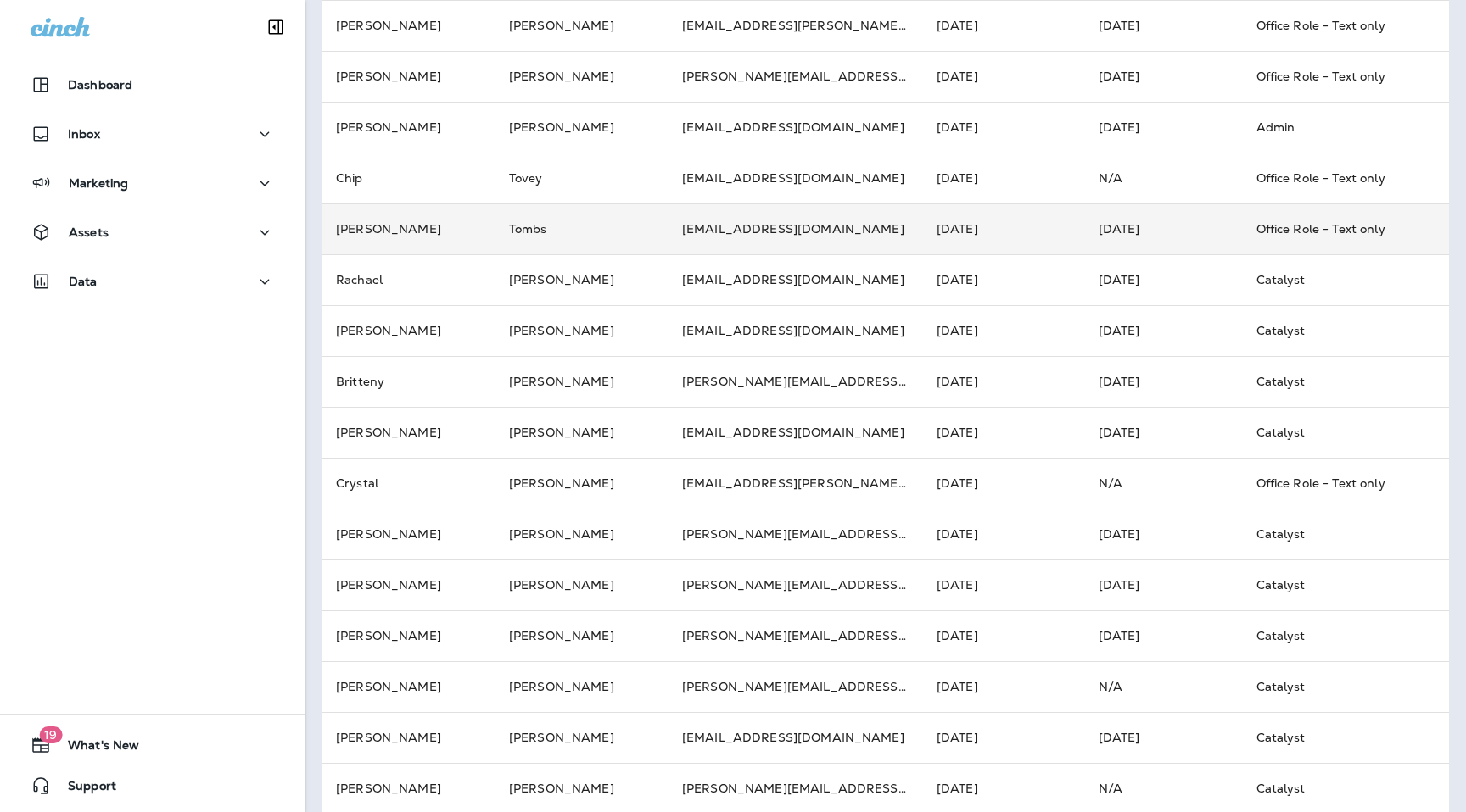
scroll to position [399, 0]
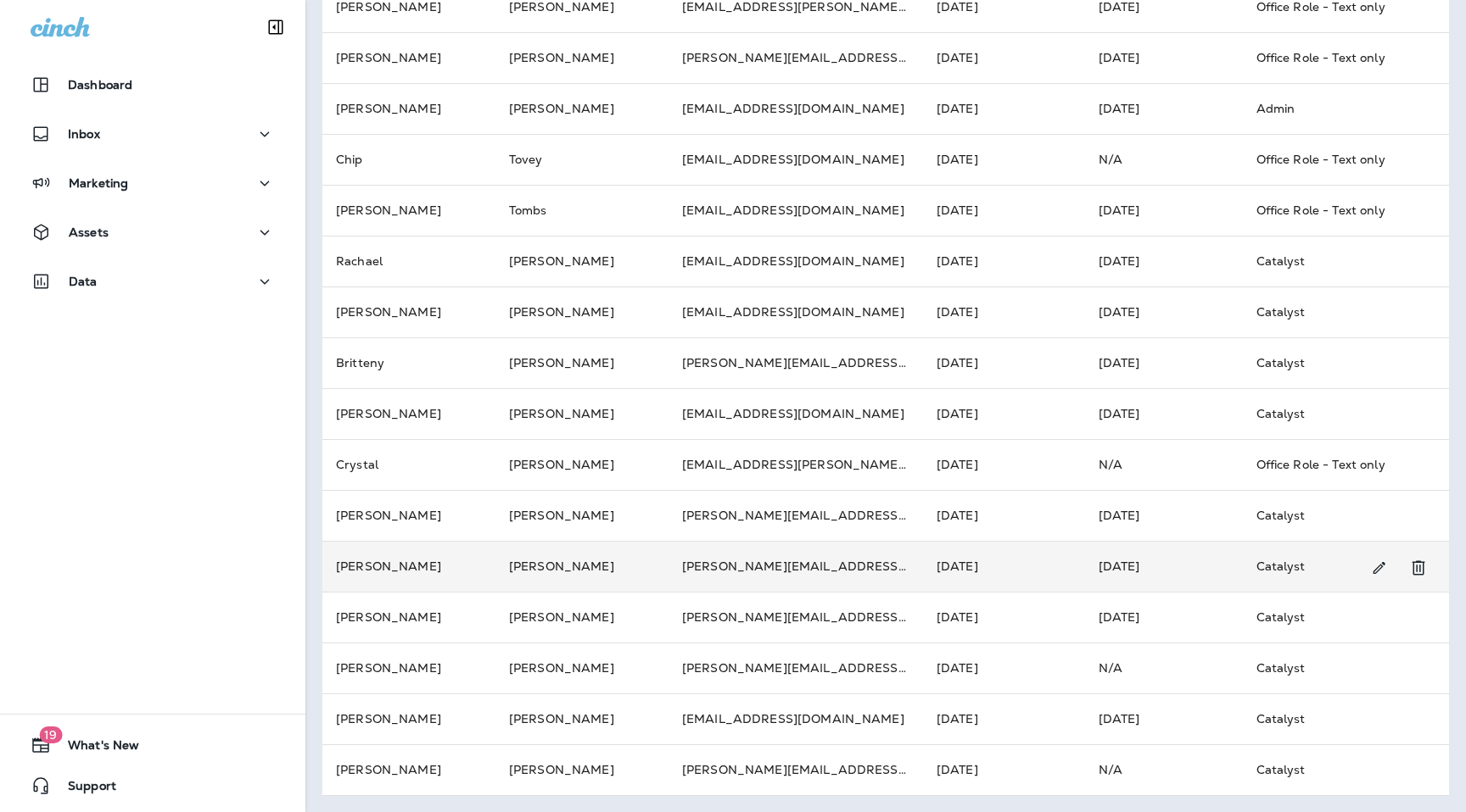
click at [421, 571] on td "[PERSON_NAME]" at bounding box center [409, 566] width 173 height 51
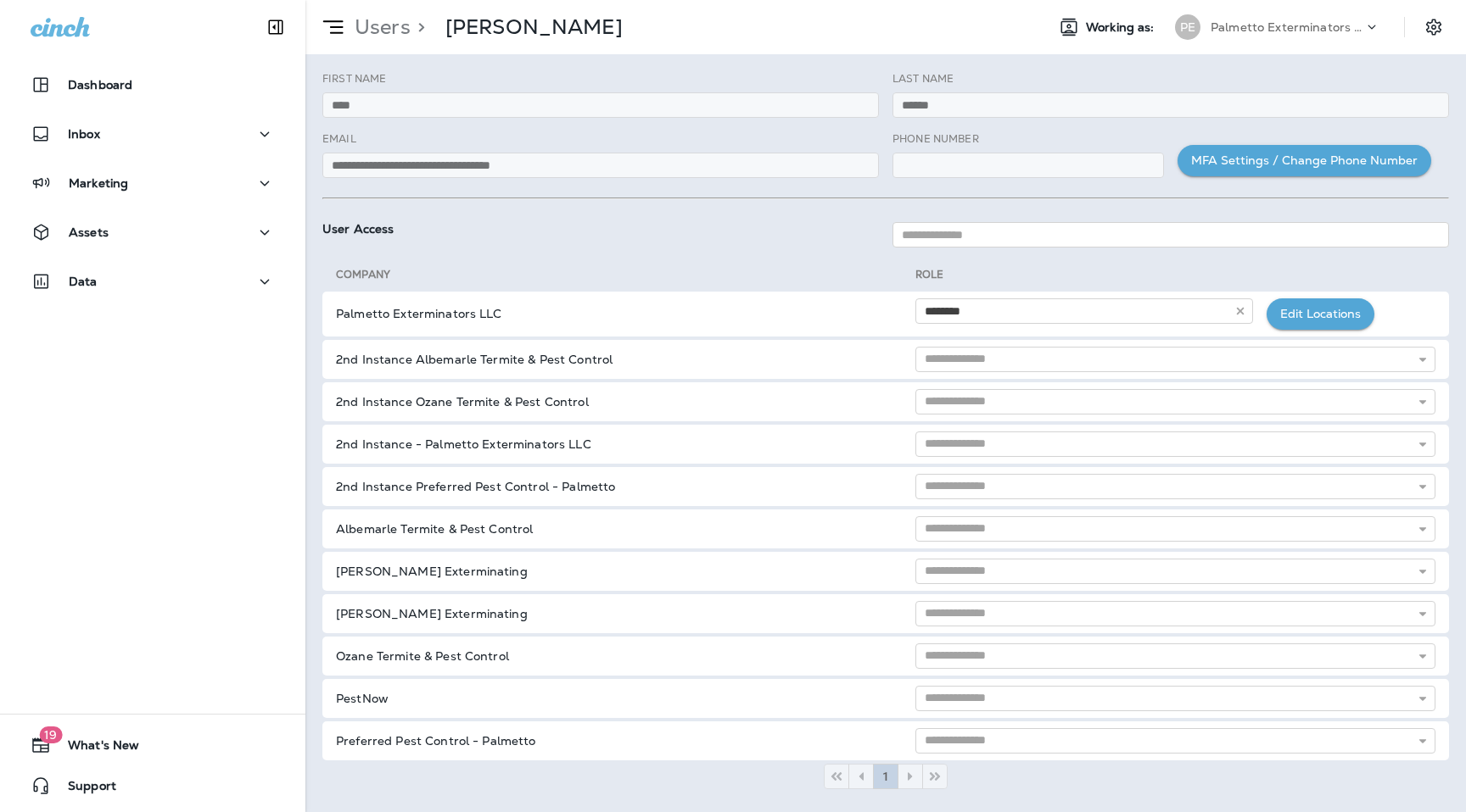
click at [398, 39] on p "Users" at bounding box center [378, 27] width 62 height 26
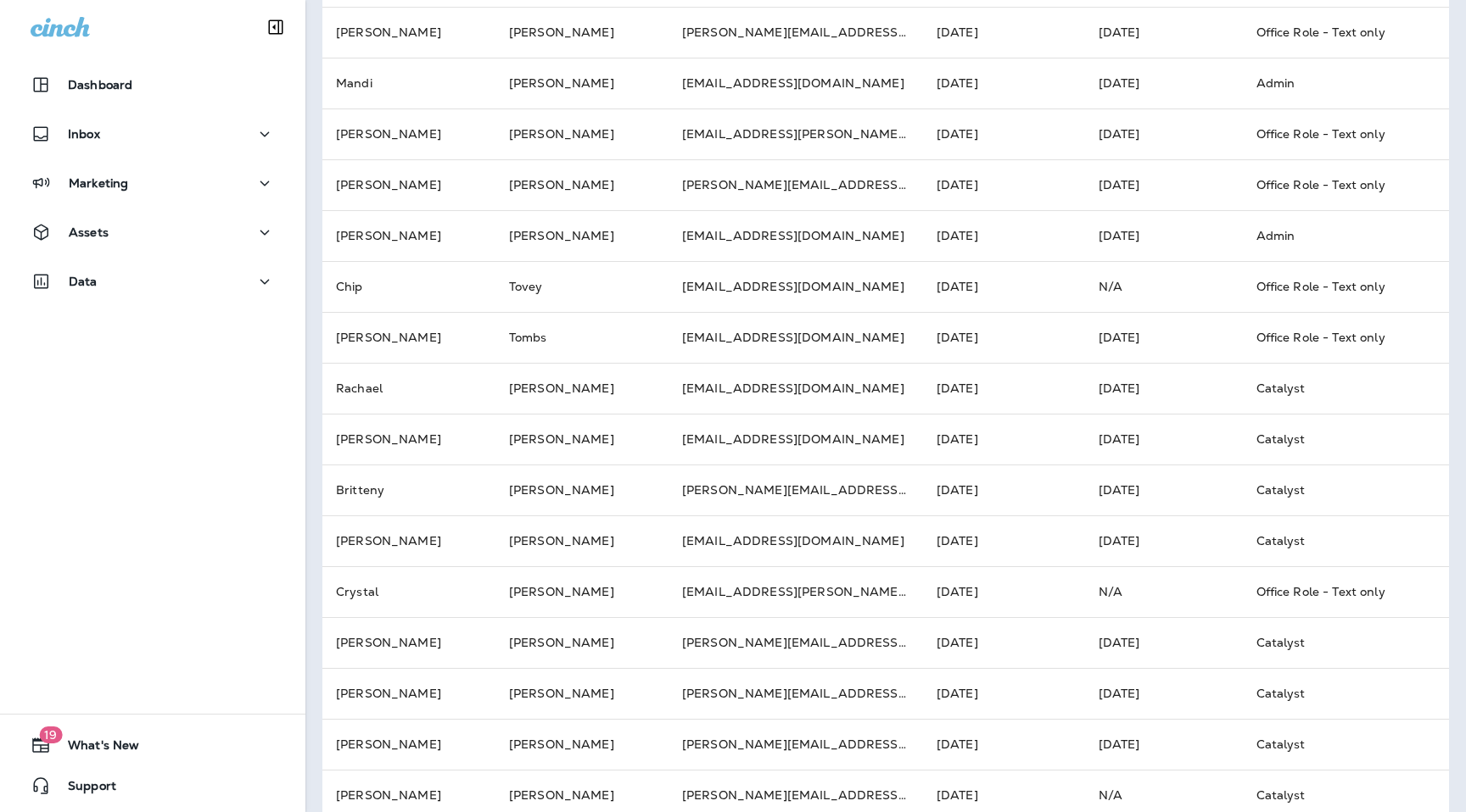
scroll to position [328, 0]
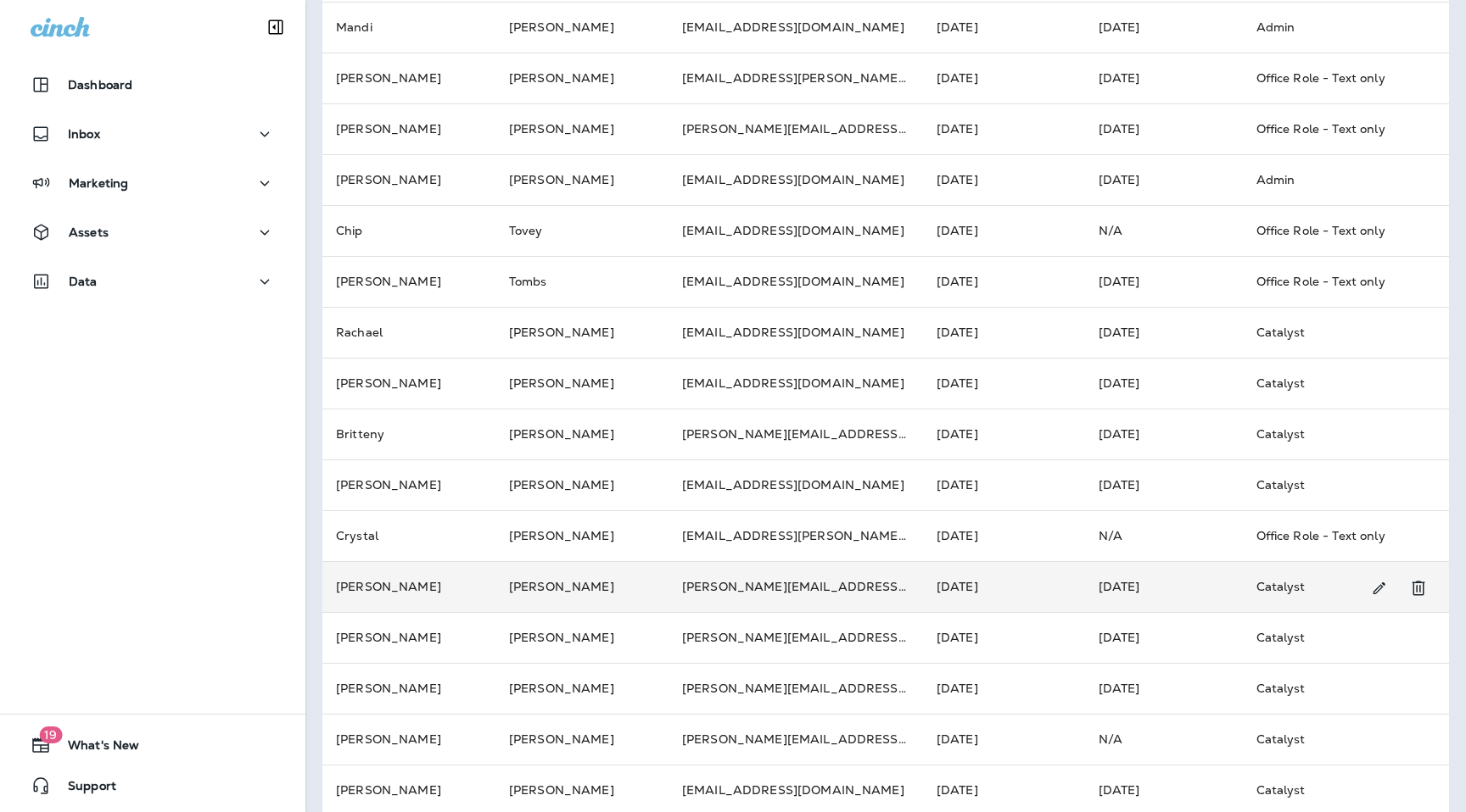
click at [465, 578] on td "[PERSON_NAME]" at bounding box center [409, 586] width 173 height 51
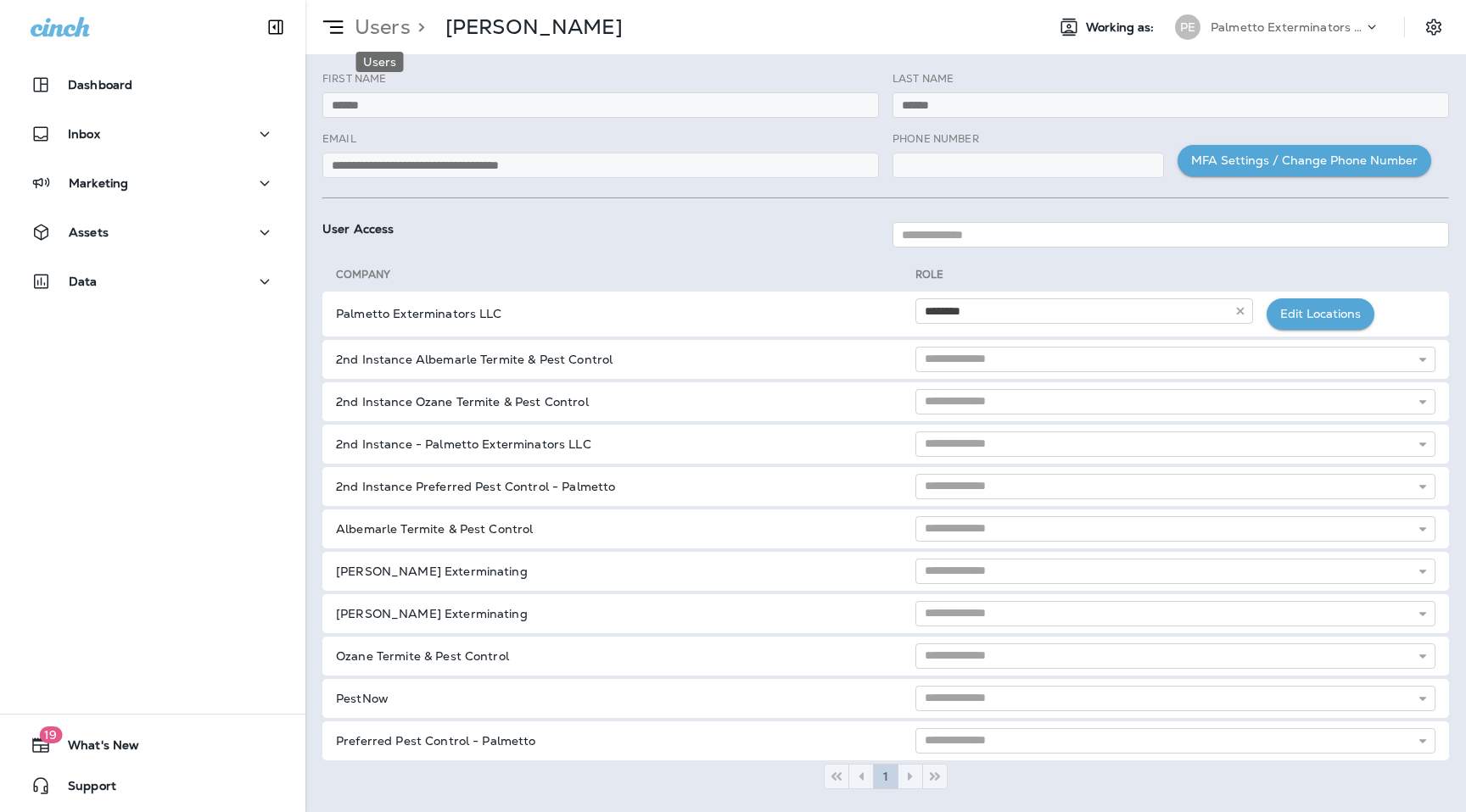
click at [384, 15] on p "Users" at bounding box center [378, 27] width 62 height 26
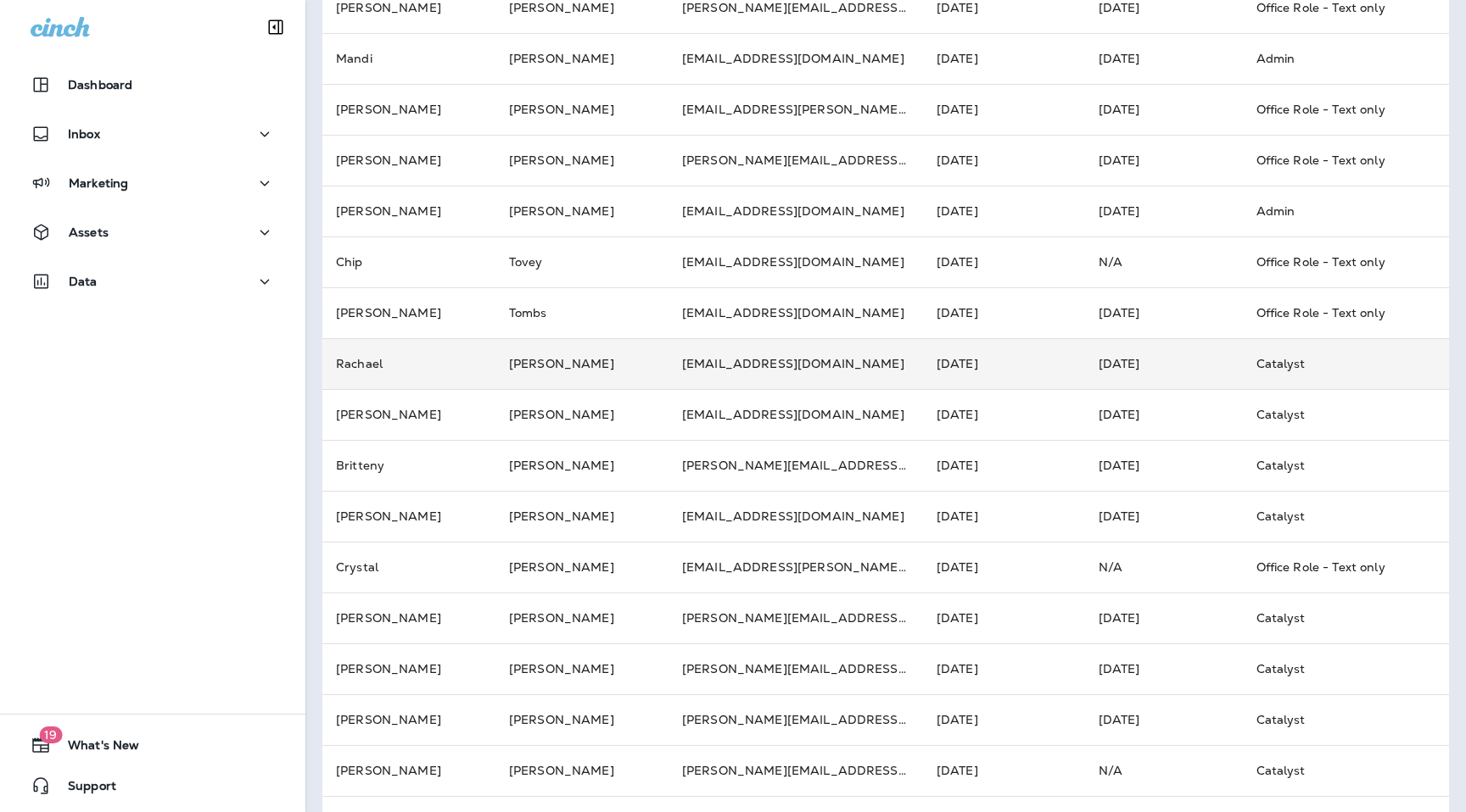
scroll to position [298, 0]
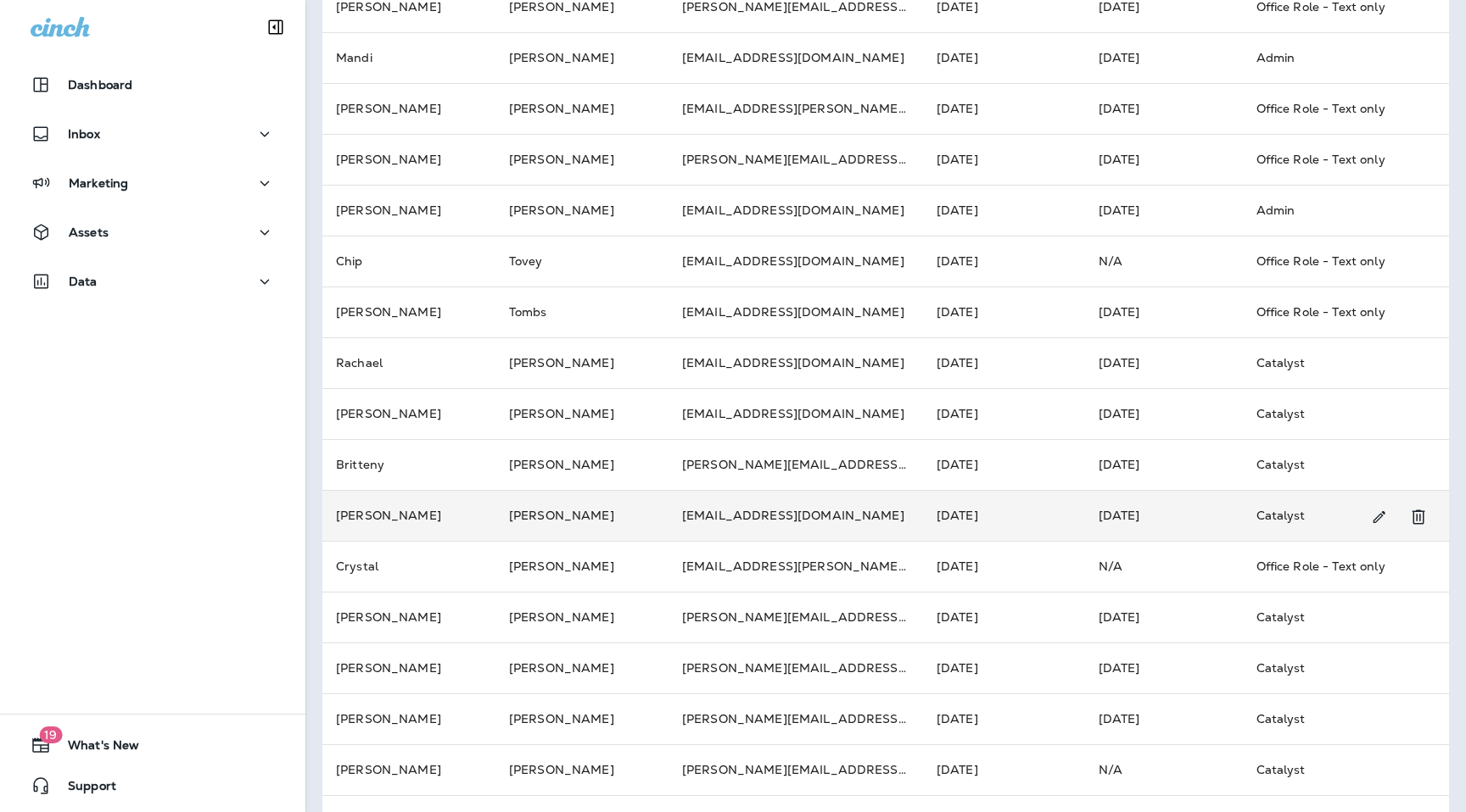
click at [546, 522] on td "[PERSON_NAME]" at bounding box center [582, 515] width 173 height 51
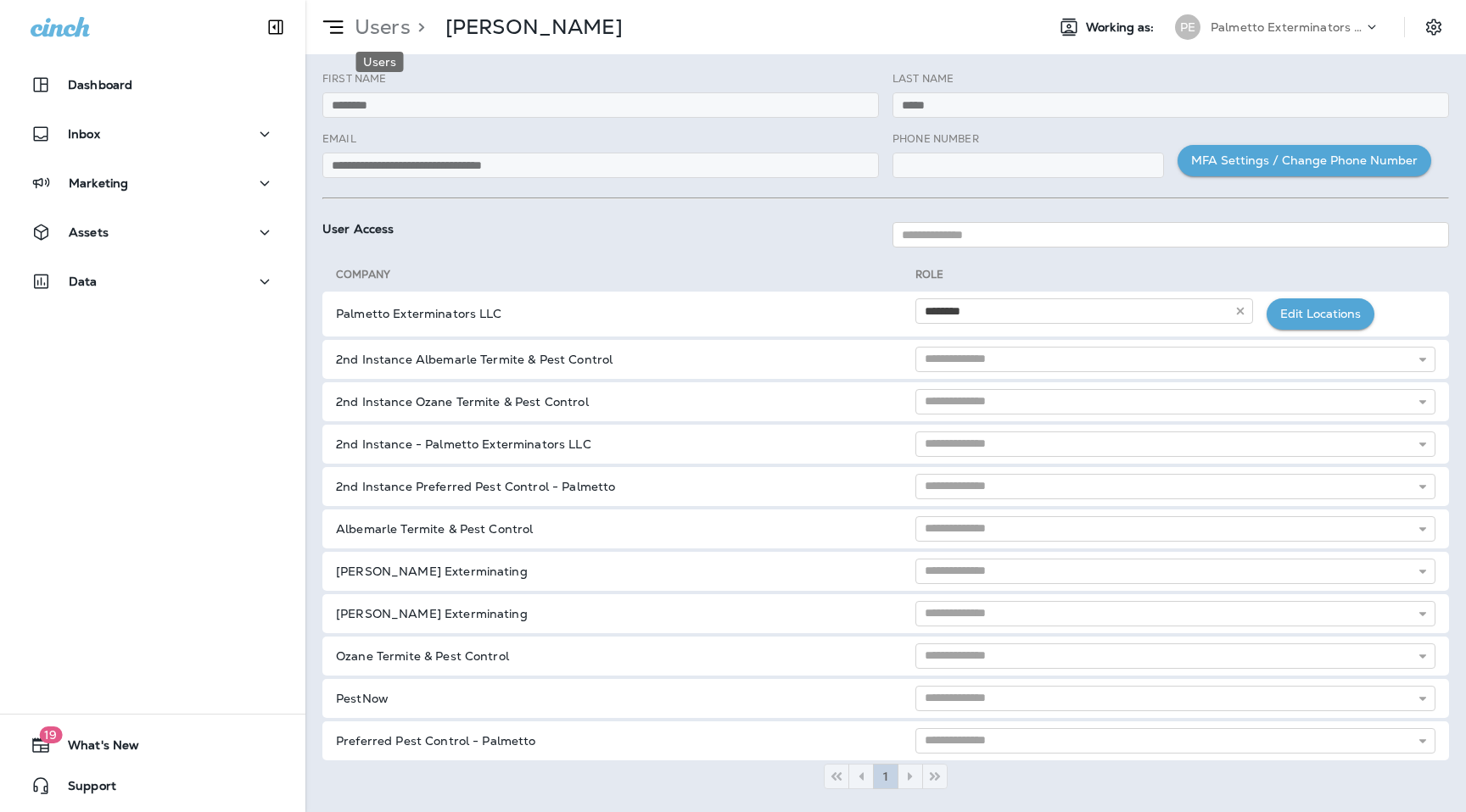
click at [380, 33] on p "Users" at bounding box center [378, 27] width 62 height 26
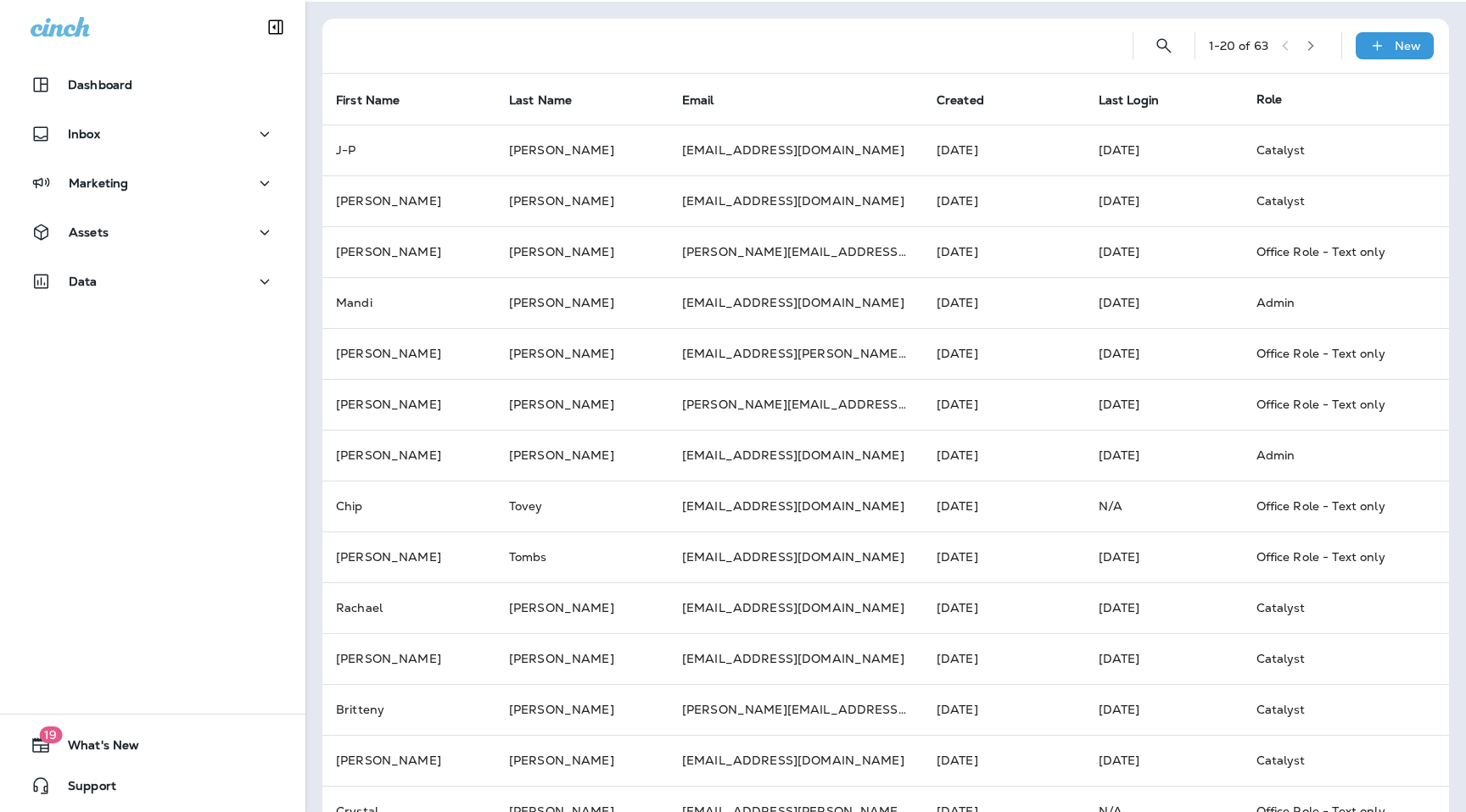
scroll to position [74, 0]
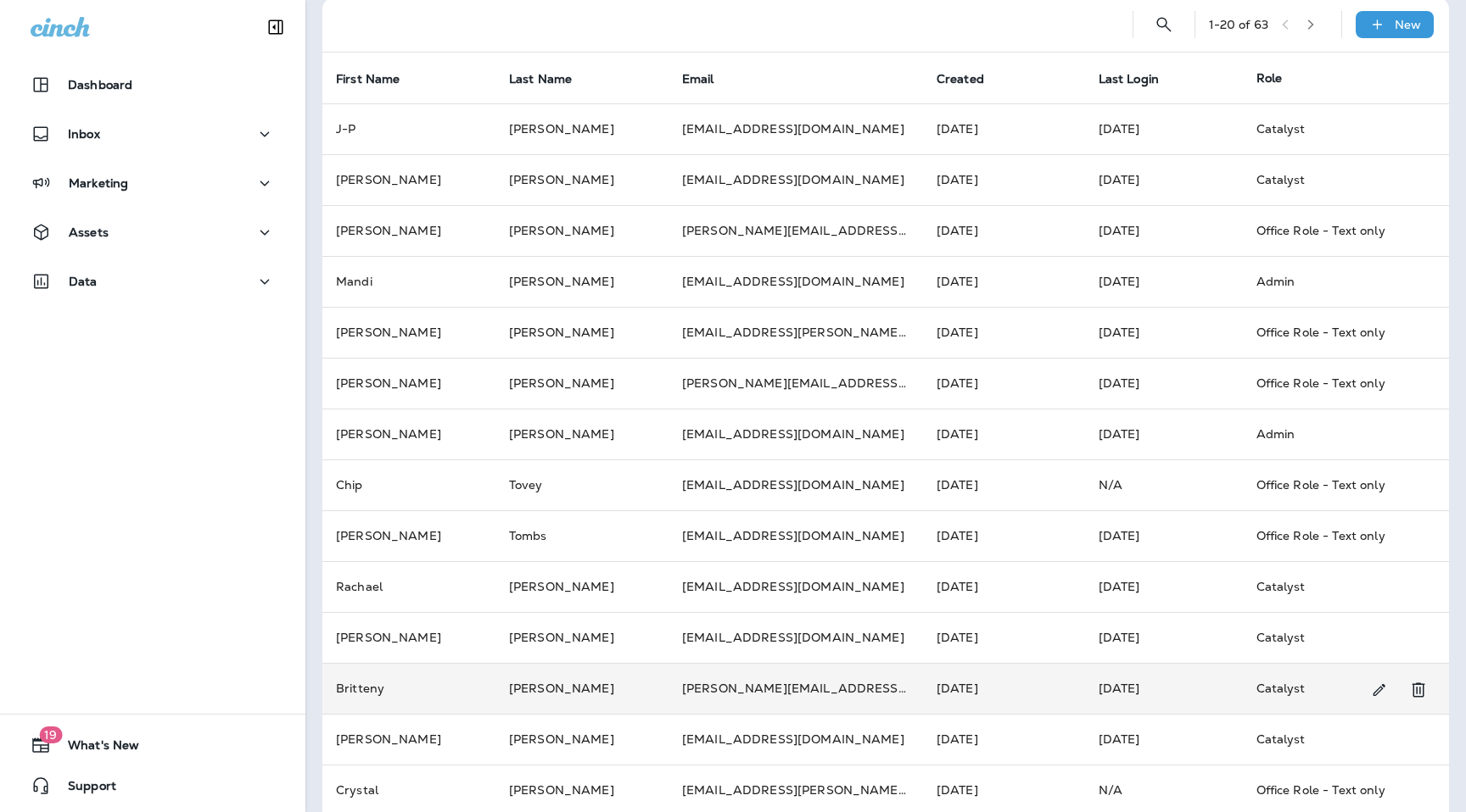
click at [455, 687] on td "Britteny" at bounding box center [409, 688] width 173 height 51
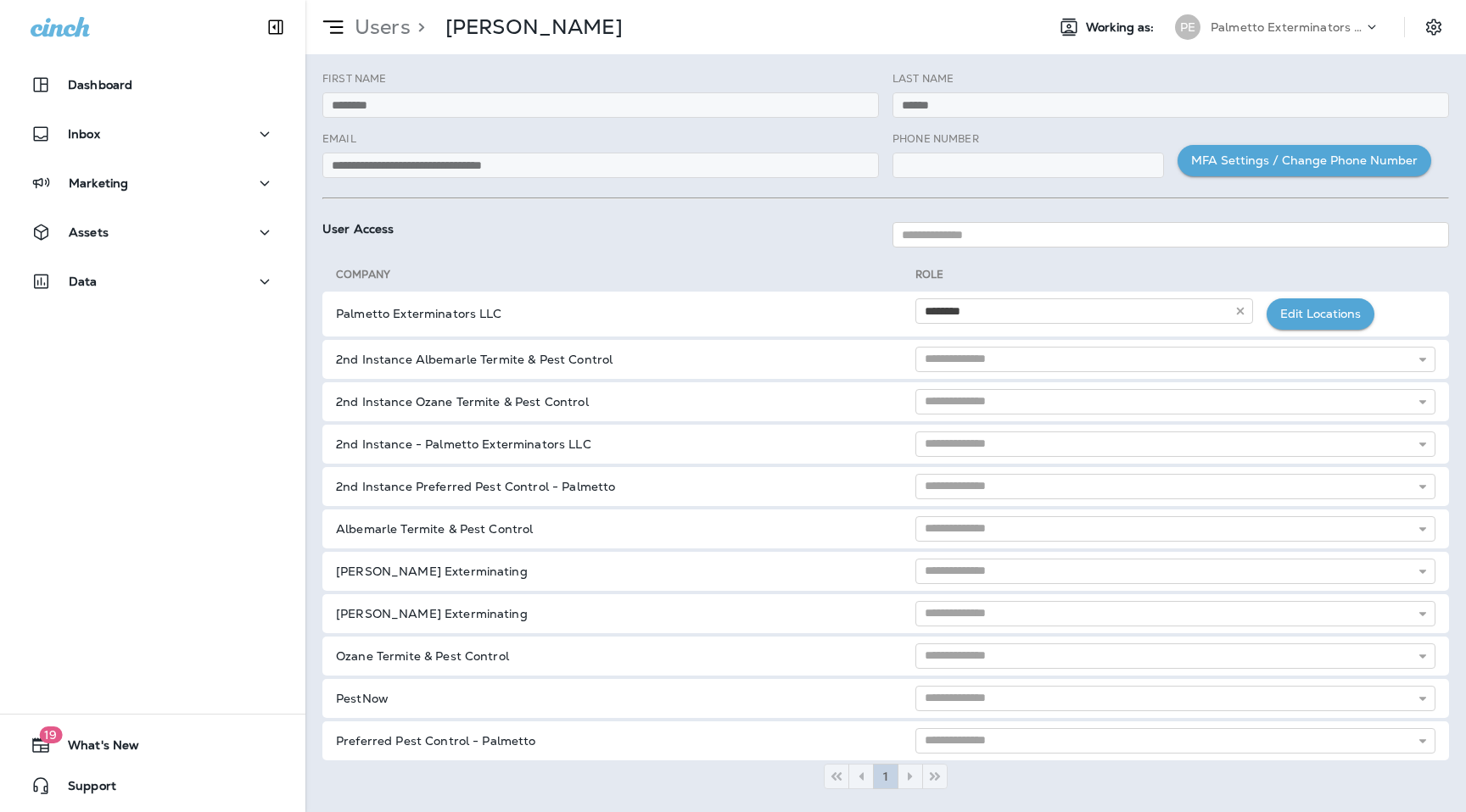
click at [385, 12] on div "Users > [PERSON_NAME]" at bounding box center [464, 27] width 317 height 42
click at [390, 29] on p "Users" at bounding box center [378, 27] width 62 height 26
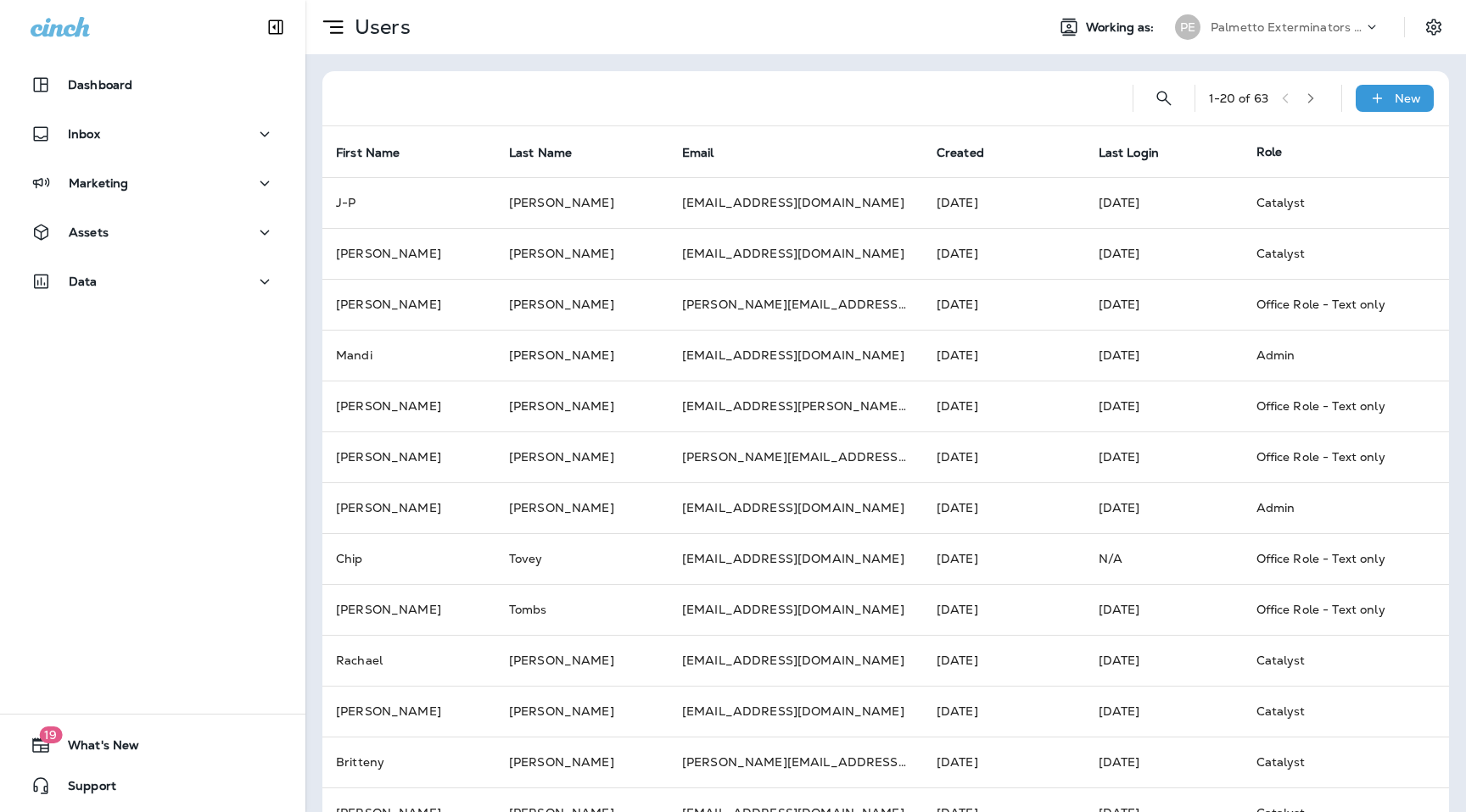
scroll to position [88, 0]
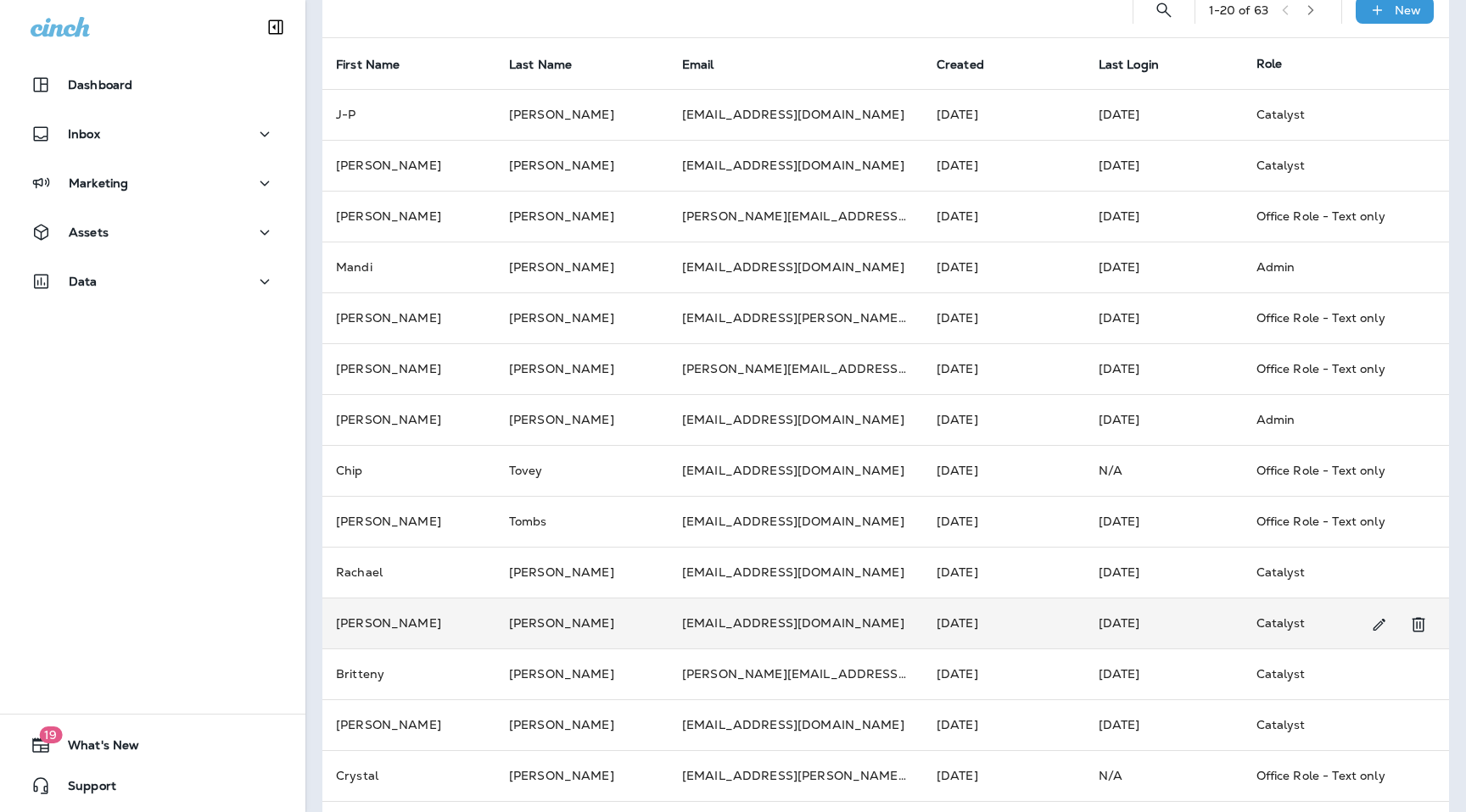
click at [461, 625] on td "[PERSON_NAME]" at bounding box center [409, 623] width 173 height 51
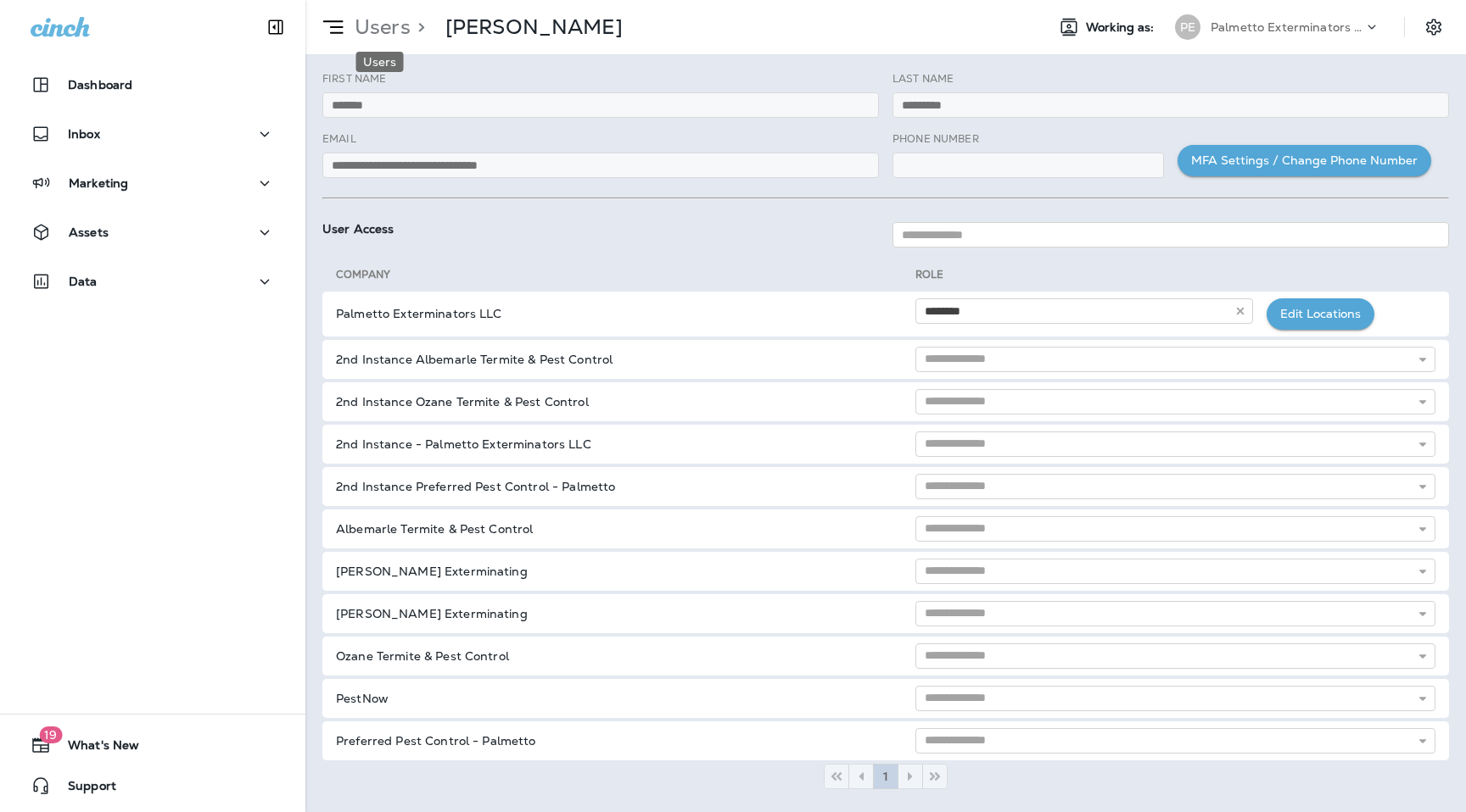
click at [397, 33] on p "Users" at bounding box center [378, 27] width 62 height 26
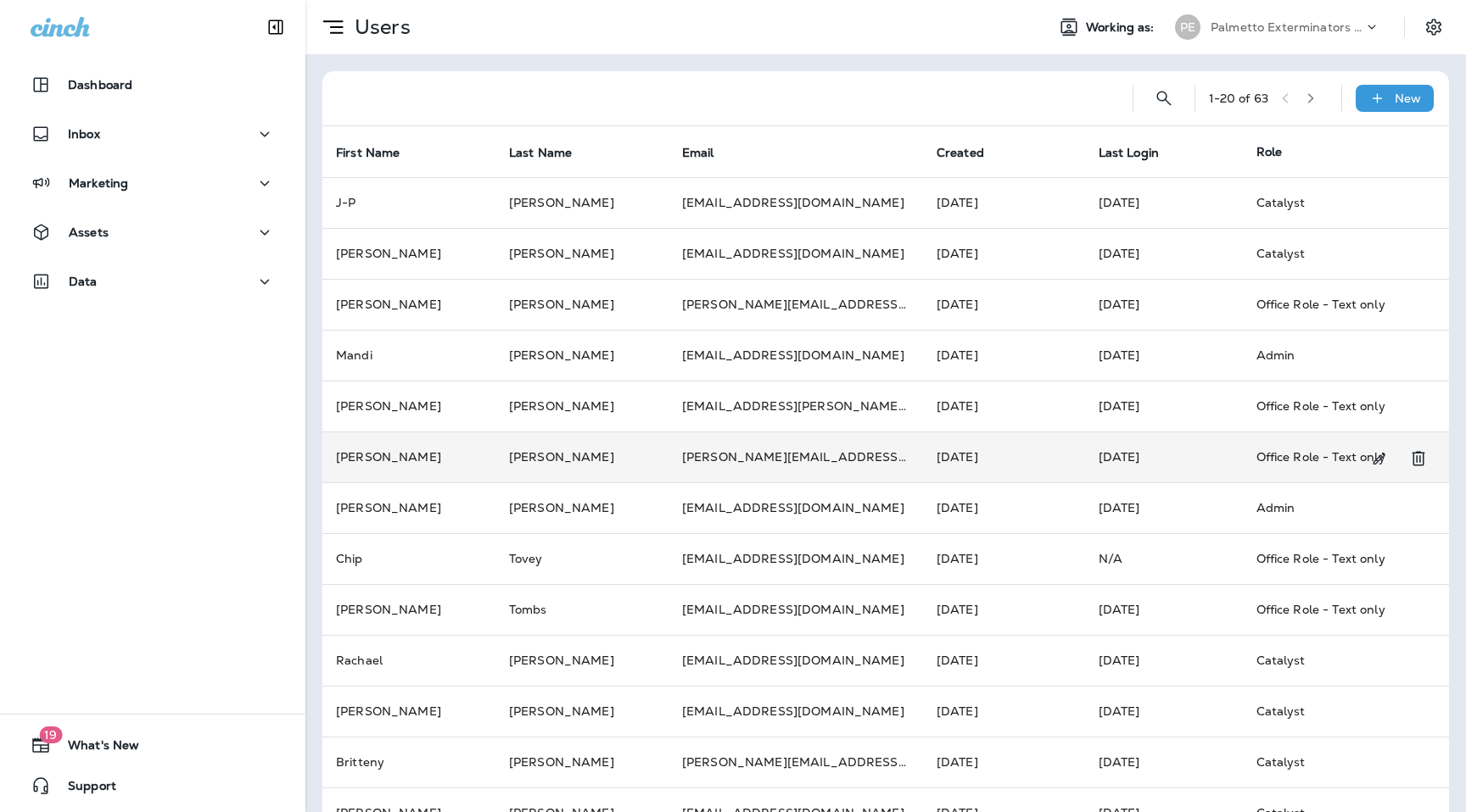
click at [473, 460] on td "[PERSON_NAME]" at bounding box center [409, 457] width 173 height 51
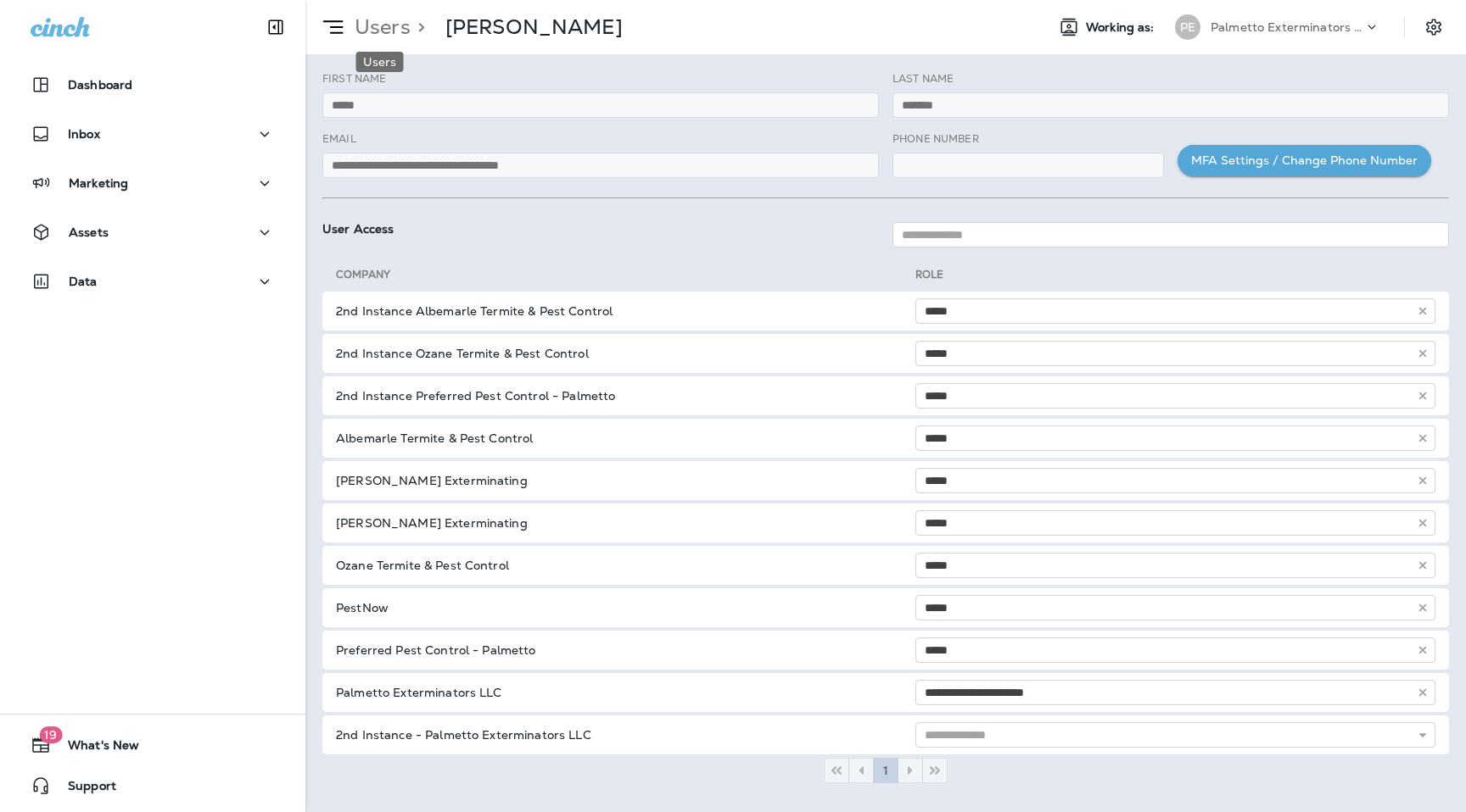
click at [386, 28] on p "Users" at bounding box center [378, 27] width 62 height 26
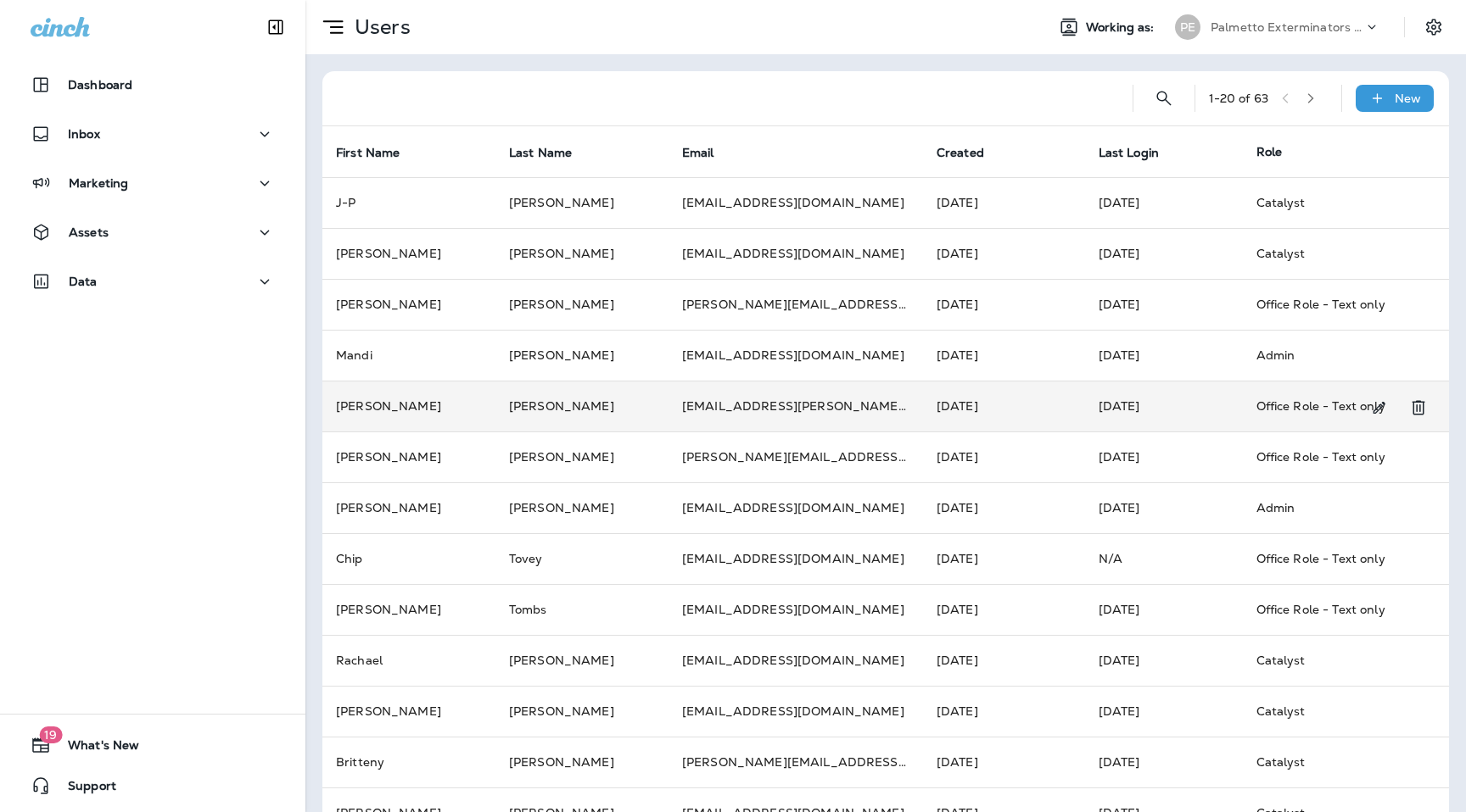
click at [593, 404] on td "[PERSON_NAME]" at bounding box center [582, 406] width 173 height 51
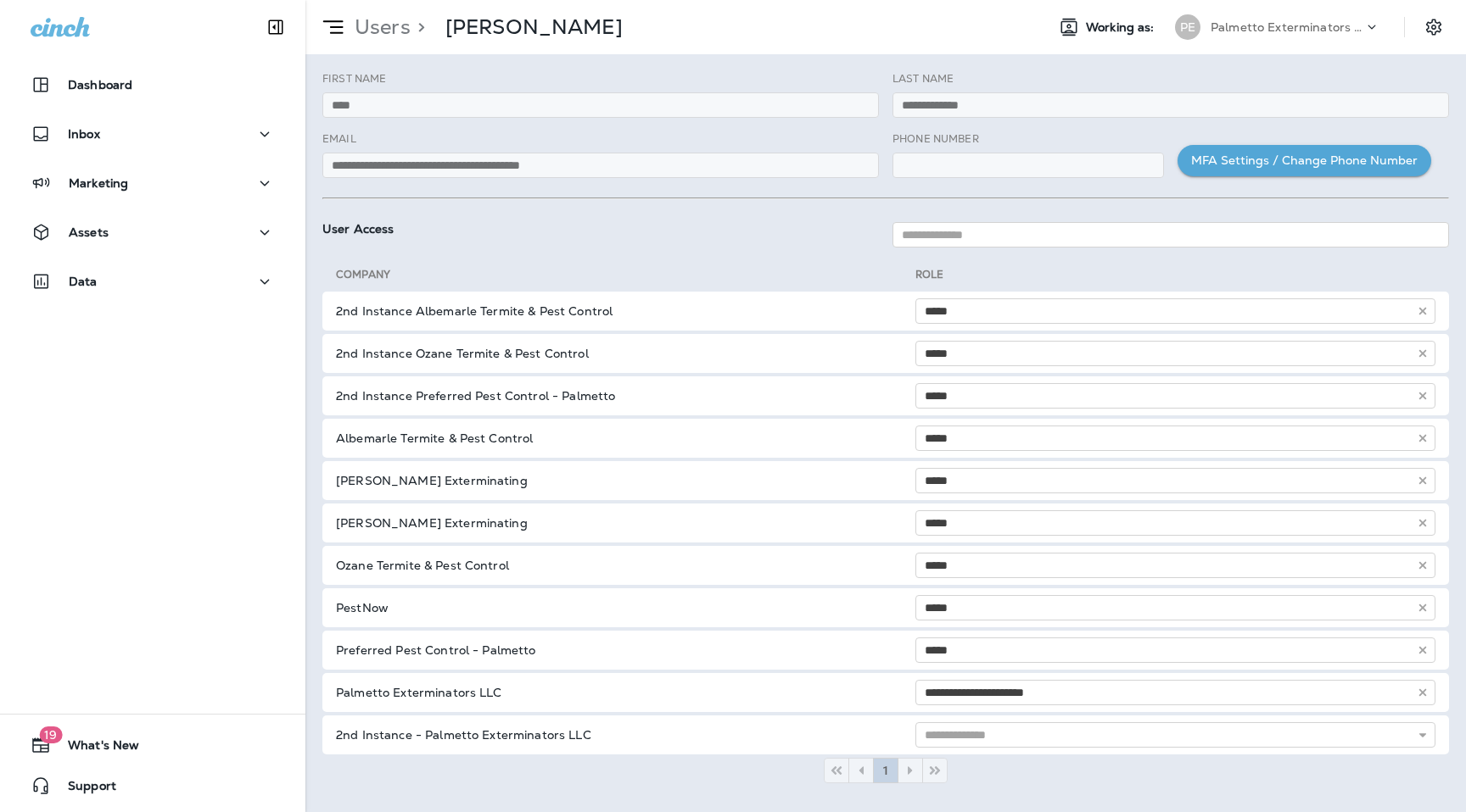
click at [400, 40] on div "Users > [PERSON_NAME]" at bounding box center [464, 27] width 317 height 42
click at [393, 30] on p "Users" at bounding box center [378, 27] width 62 height 26
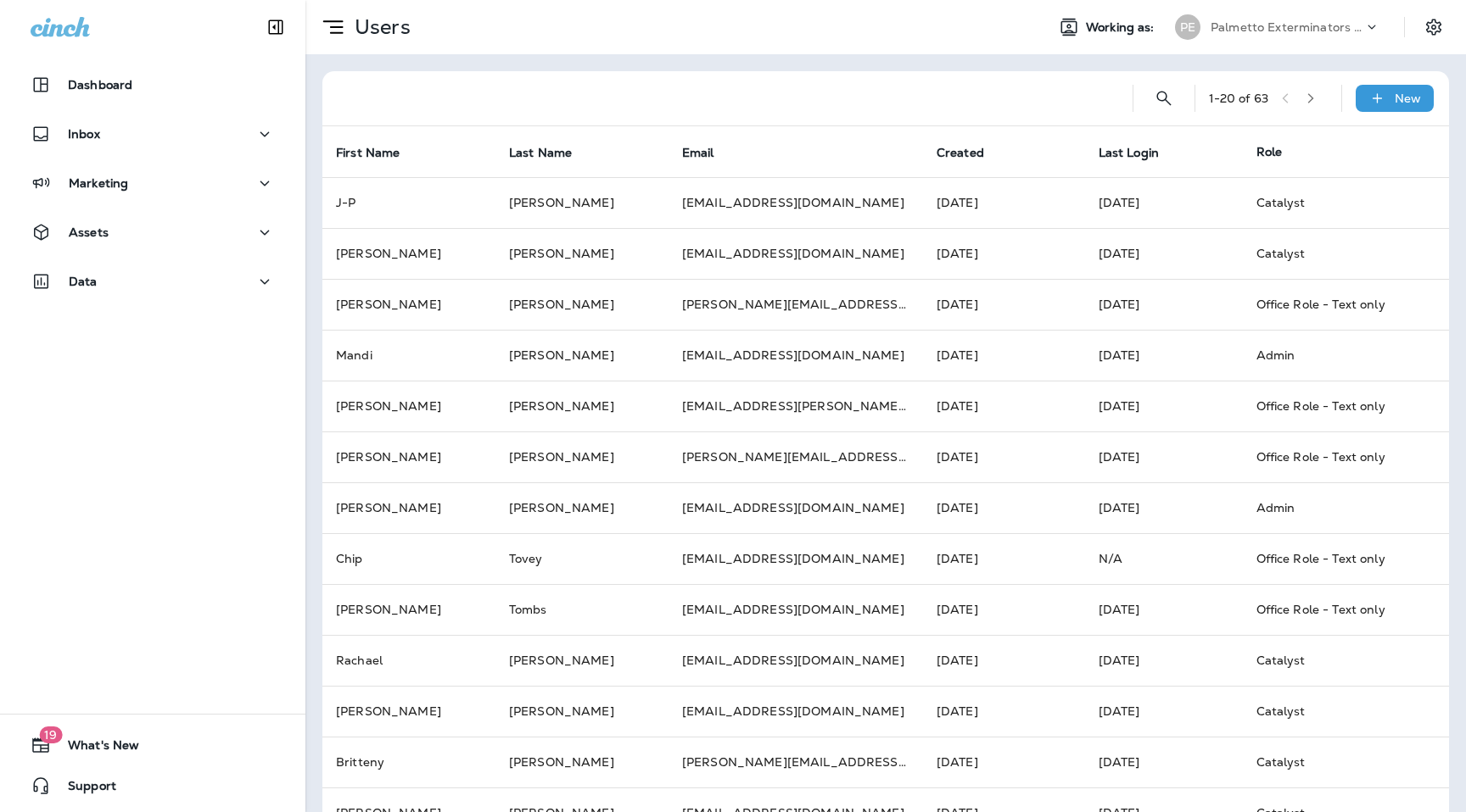
click at [1372, 28] on use at bounding box center [1372, 27] width 8 height 4
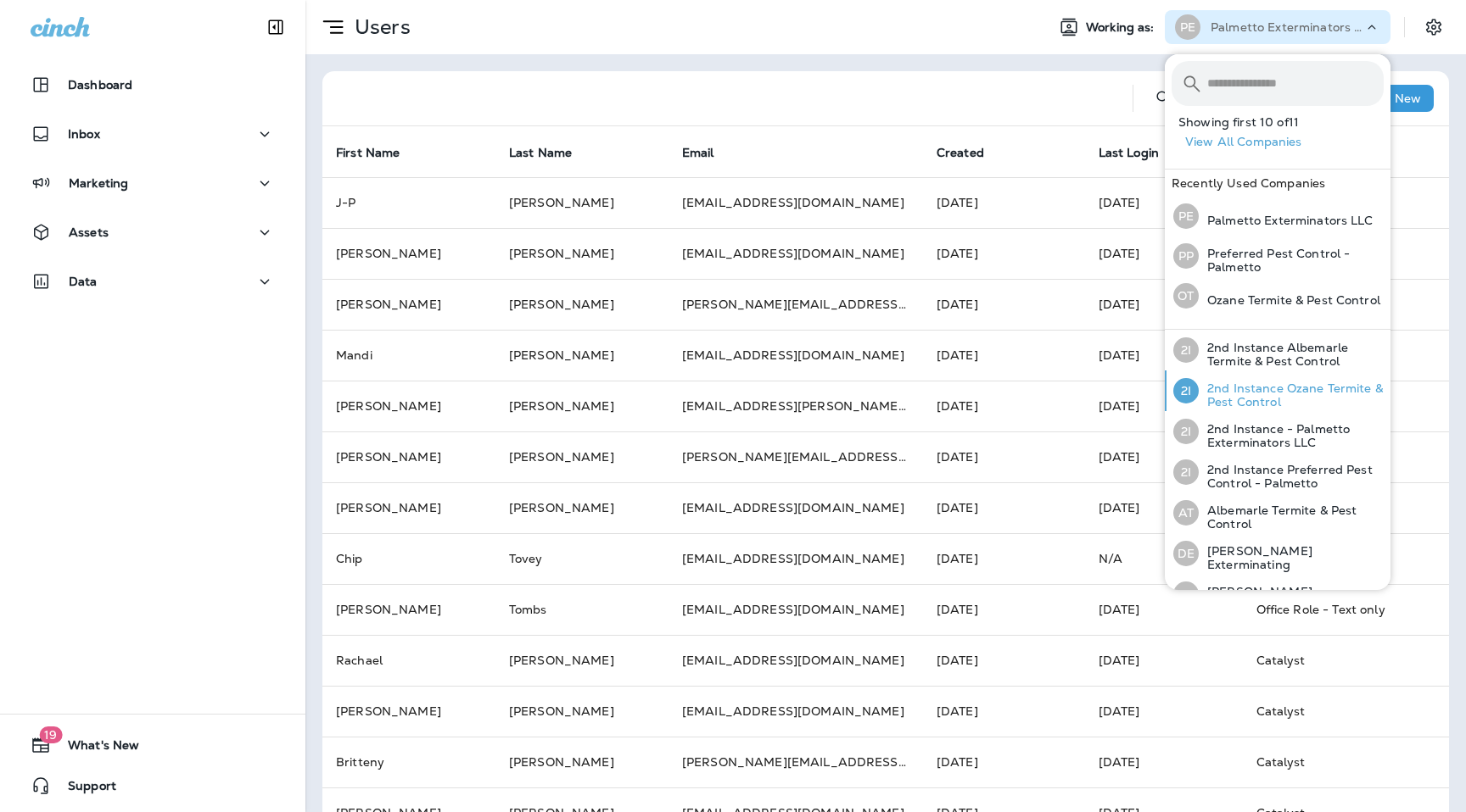
scroll to position [185, 0]
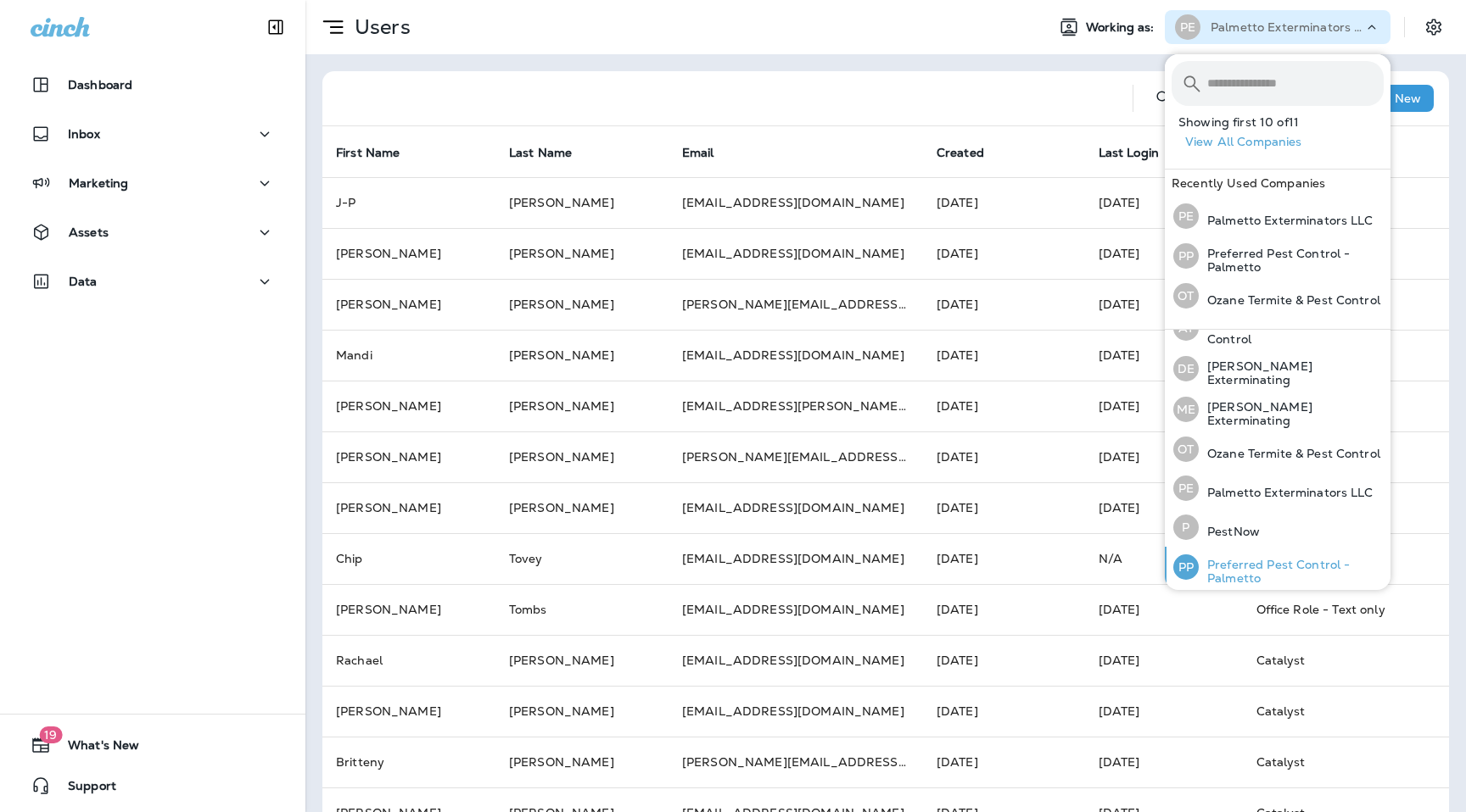
click at [1282, 560] on p "Preferred Pest Control - Palmetto" at bounding box center [1290, 571] width 185 height 27
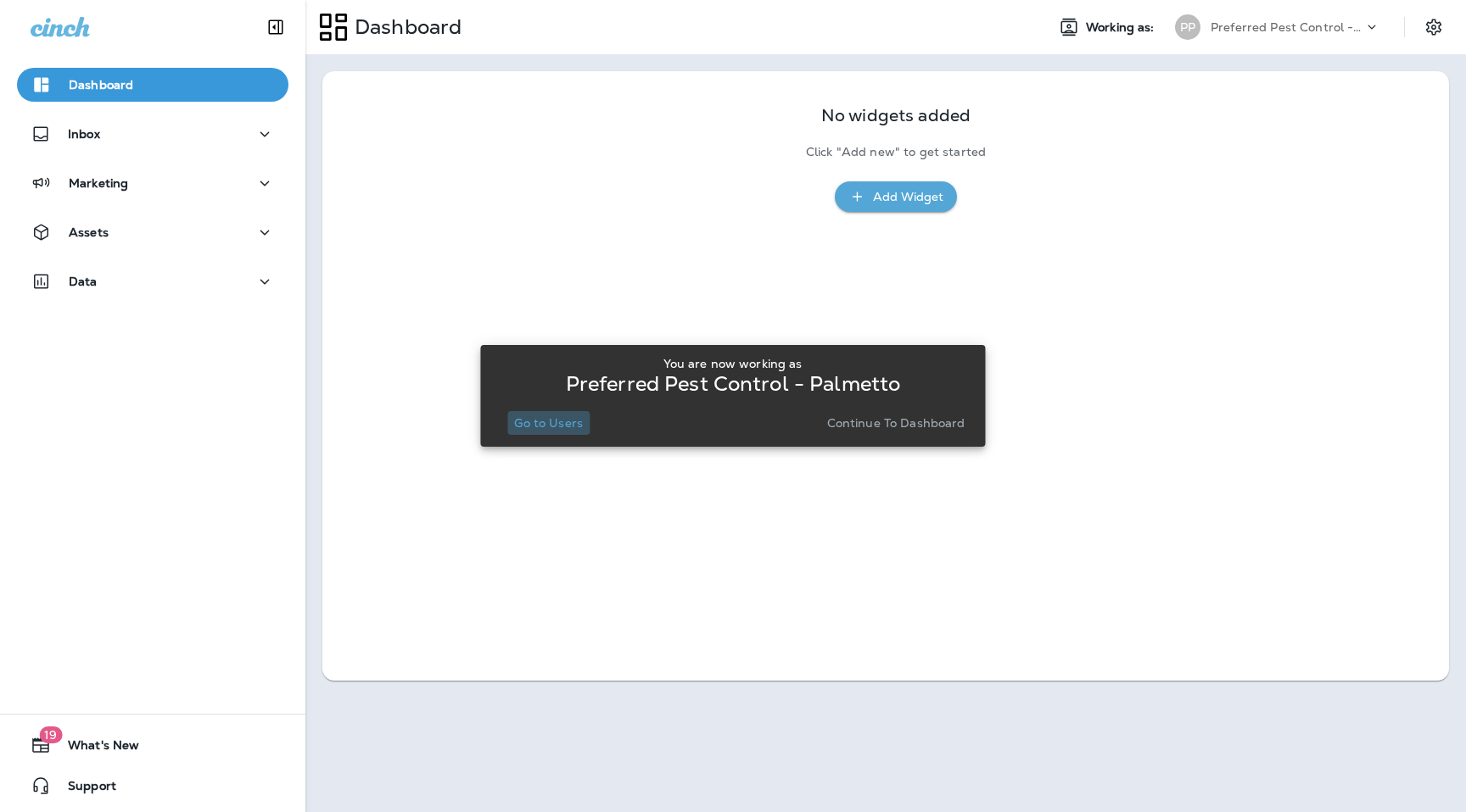
click at [545, 426] on p "Go to Users" at bounding box center [548, 423] width 69 height 13
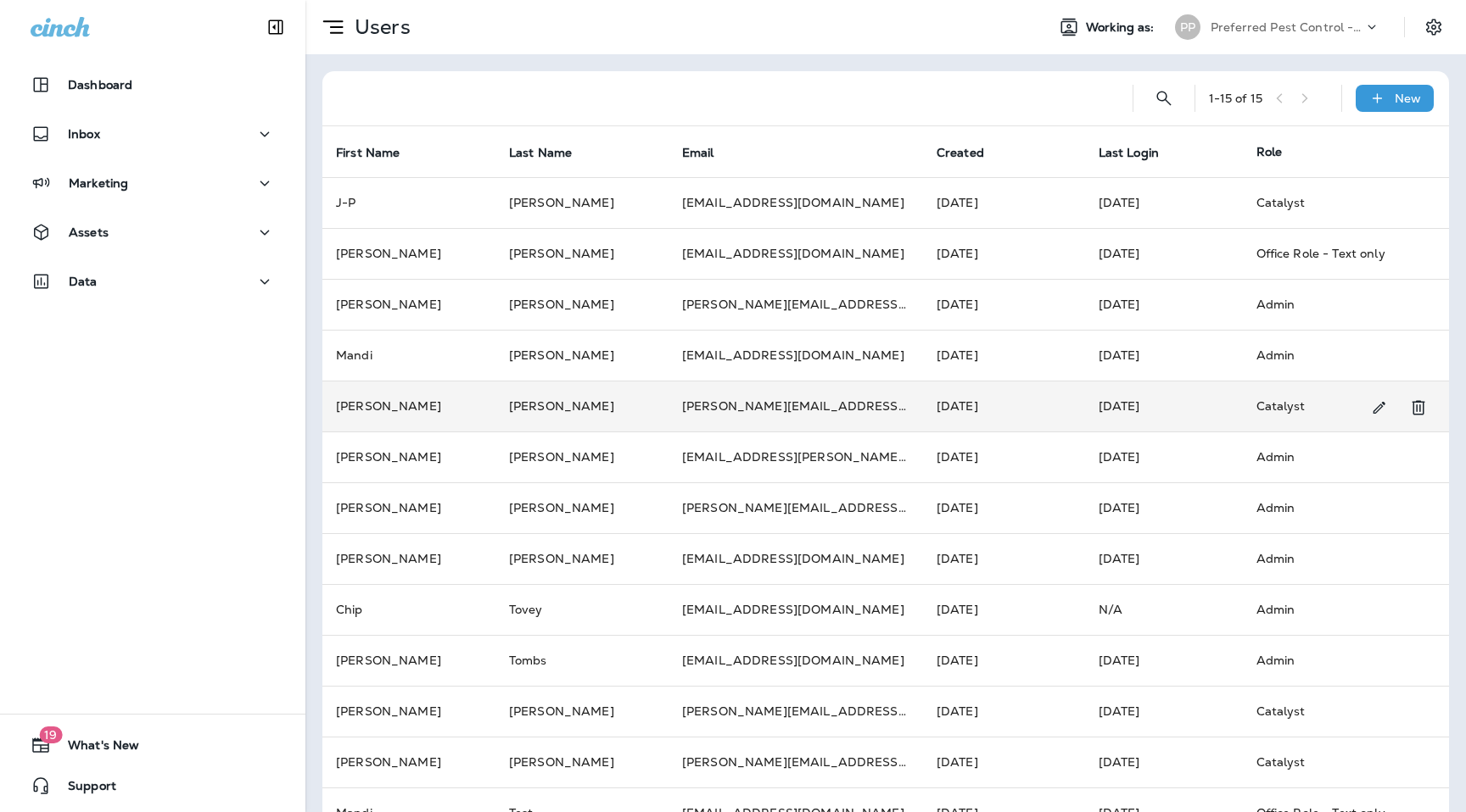
scroll to position [145, 0]
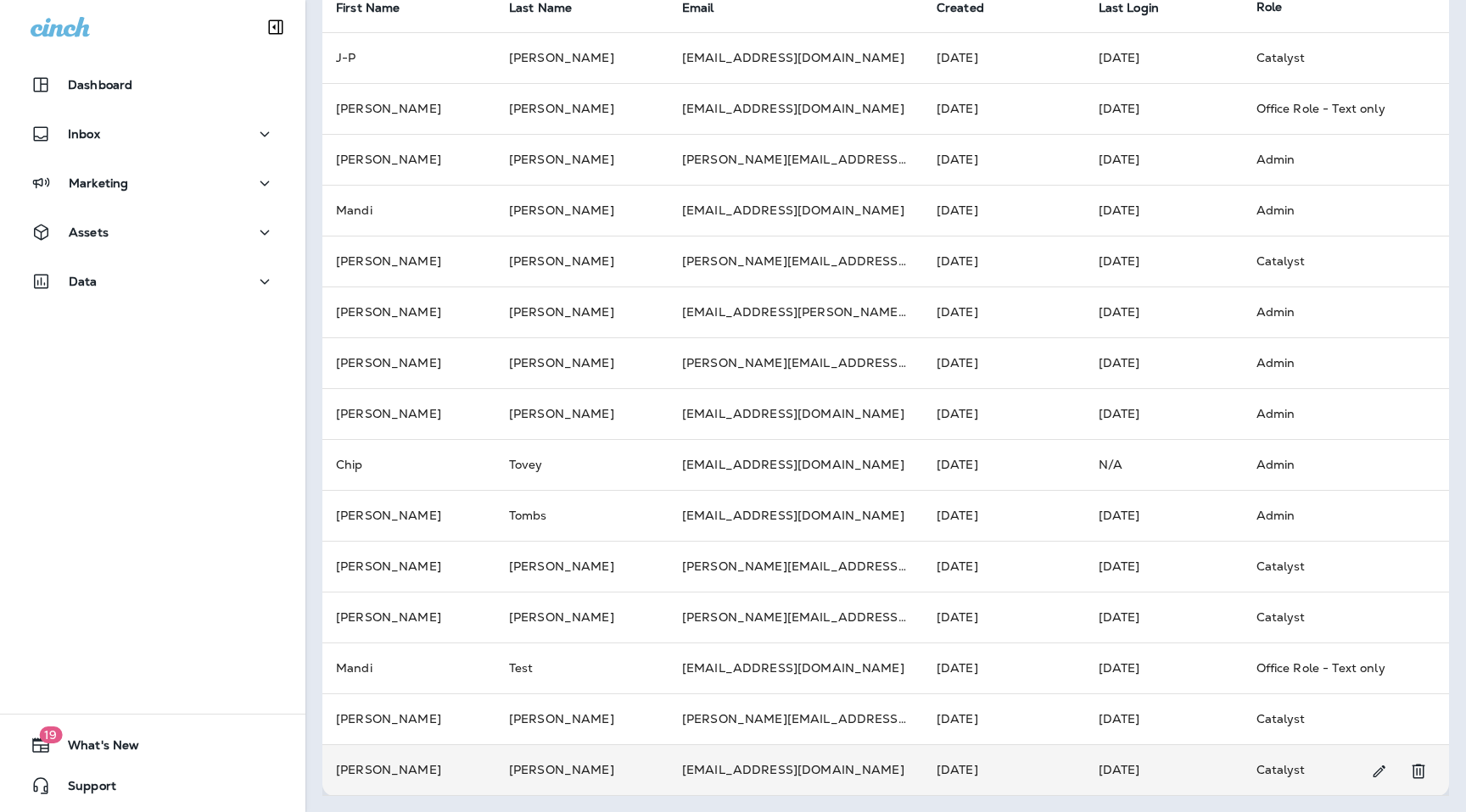
click at [709, 773] on td "[EMAIL_ADDRESS][DOMAIN_NAME]" at bounding box center [795, 770] width 254 height 51
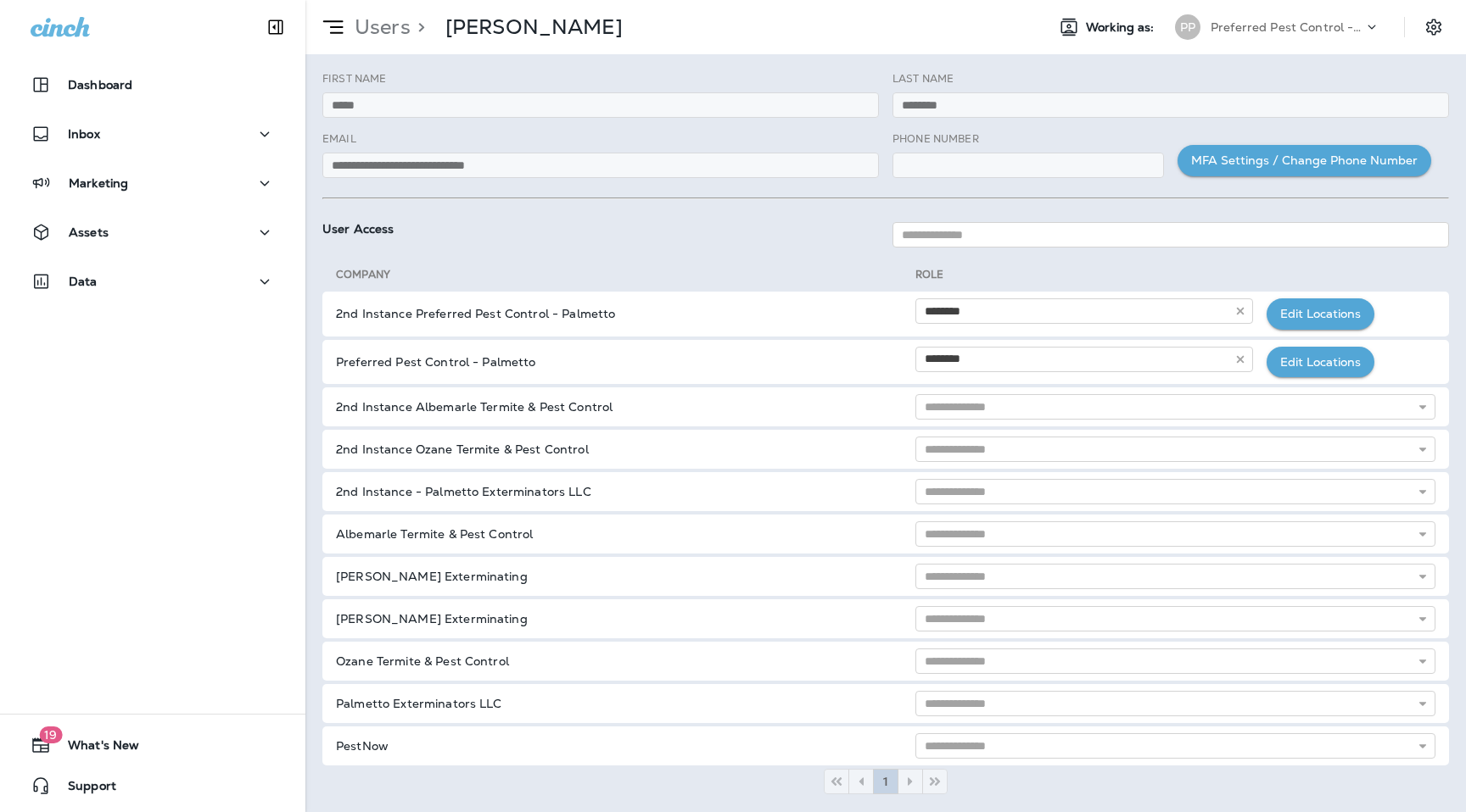
click at [373, 31] on p "Users" at bounding box center [378, 27] width 62 height 26
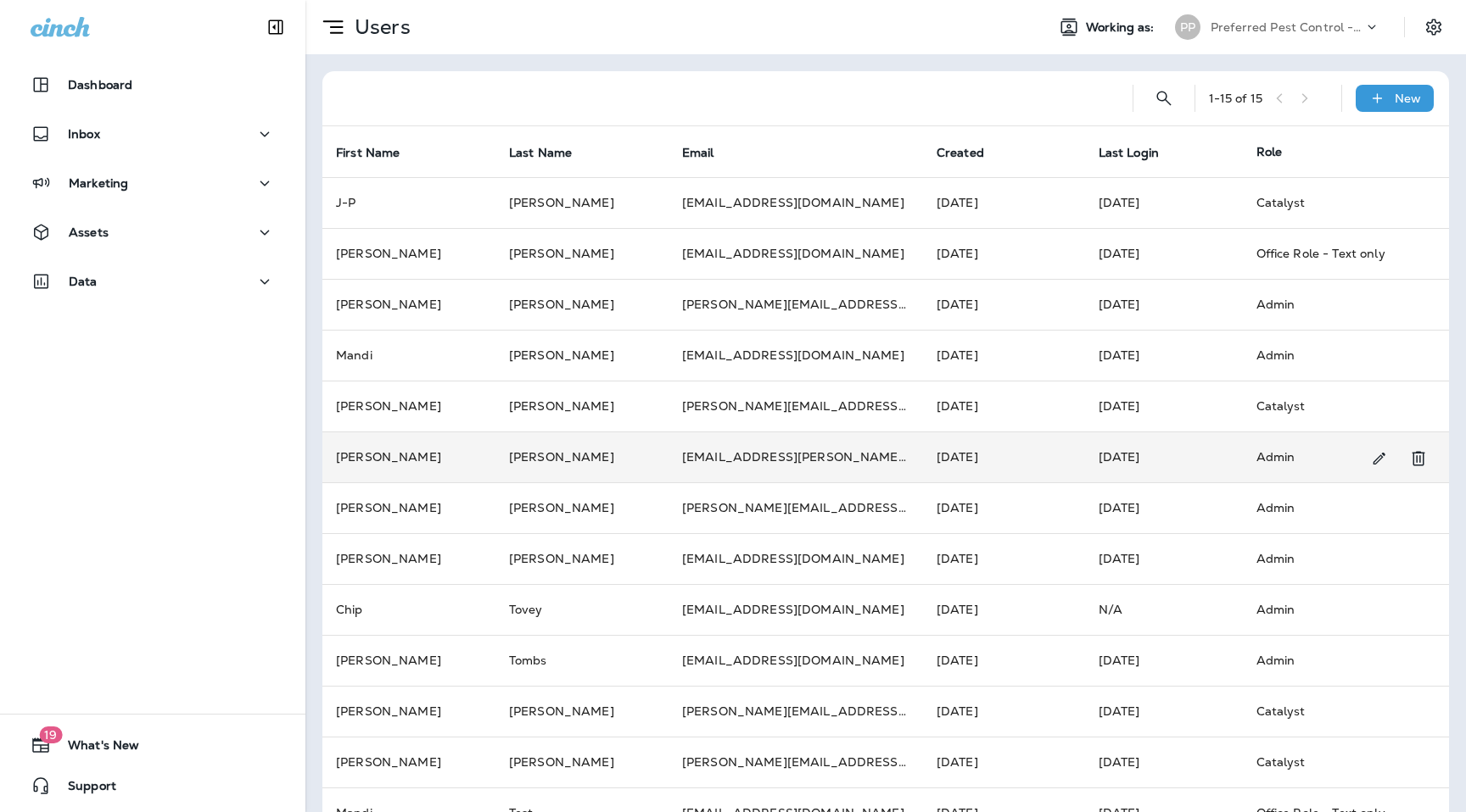
scroll to position [145, 0]
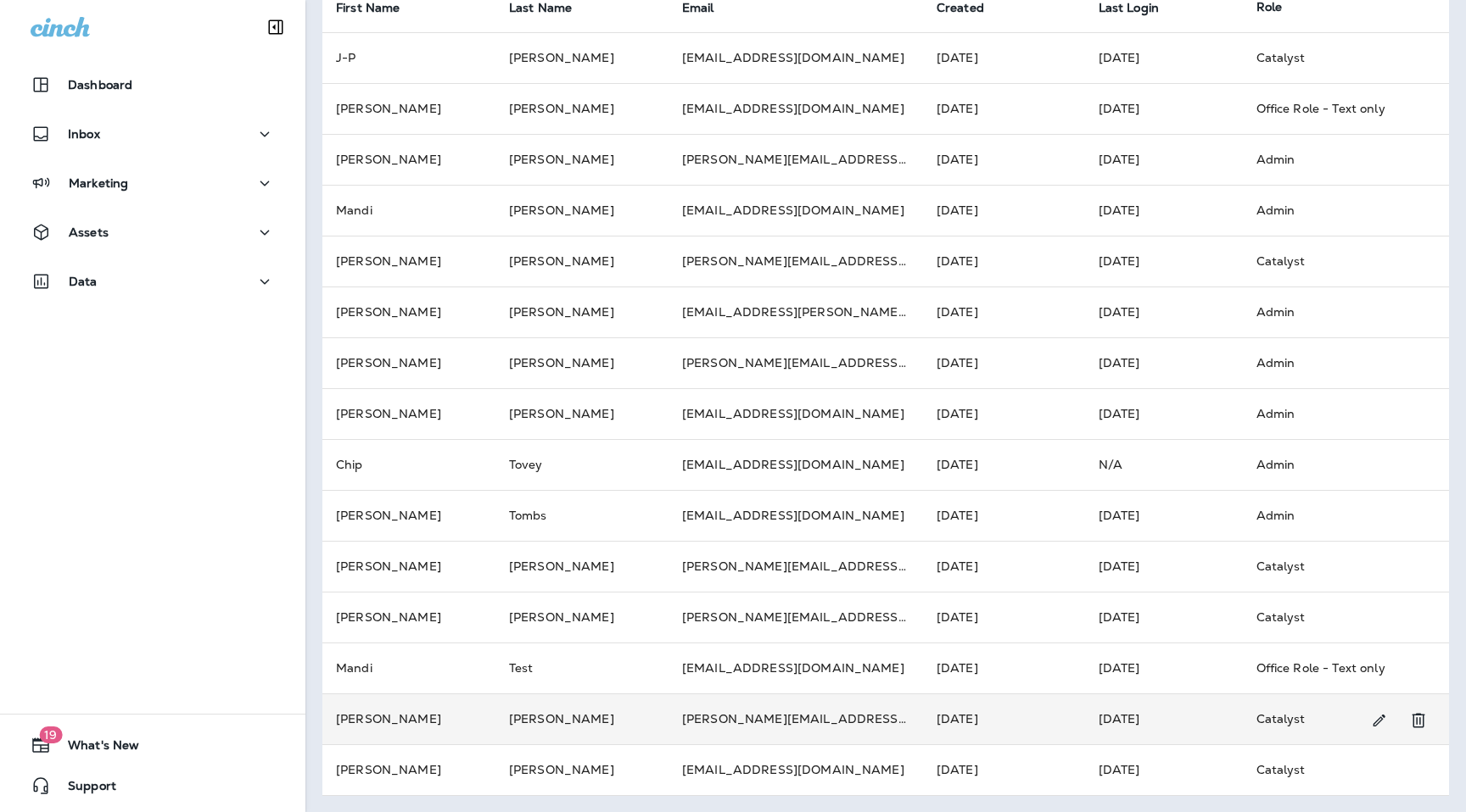
click at [769, 721] on td "[PERSON_NAME][EMAIL_ADDRESS][PERSON_NAME][DOMAIN_NAME]" at bounding box center [795, 719] width 254 height 51
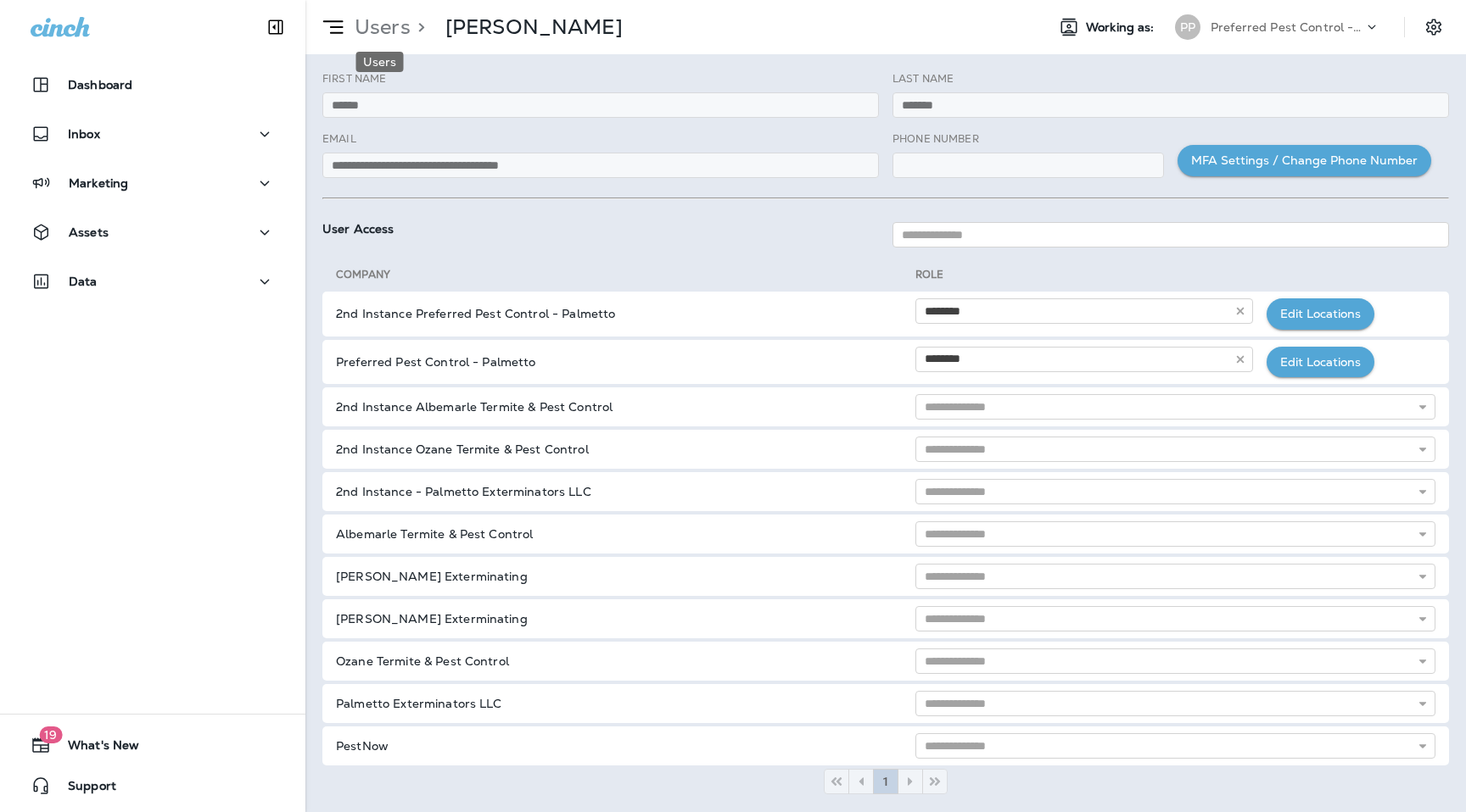
click at [384, 26] on p "Users" at bounding box center [378, 27] width 62 height 26
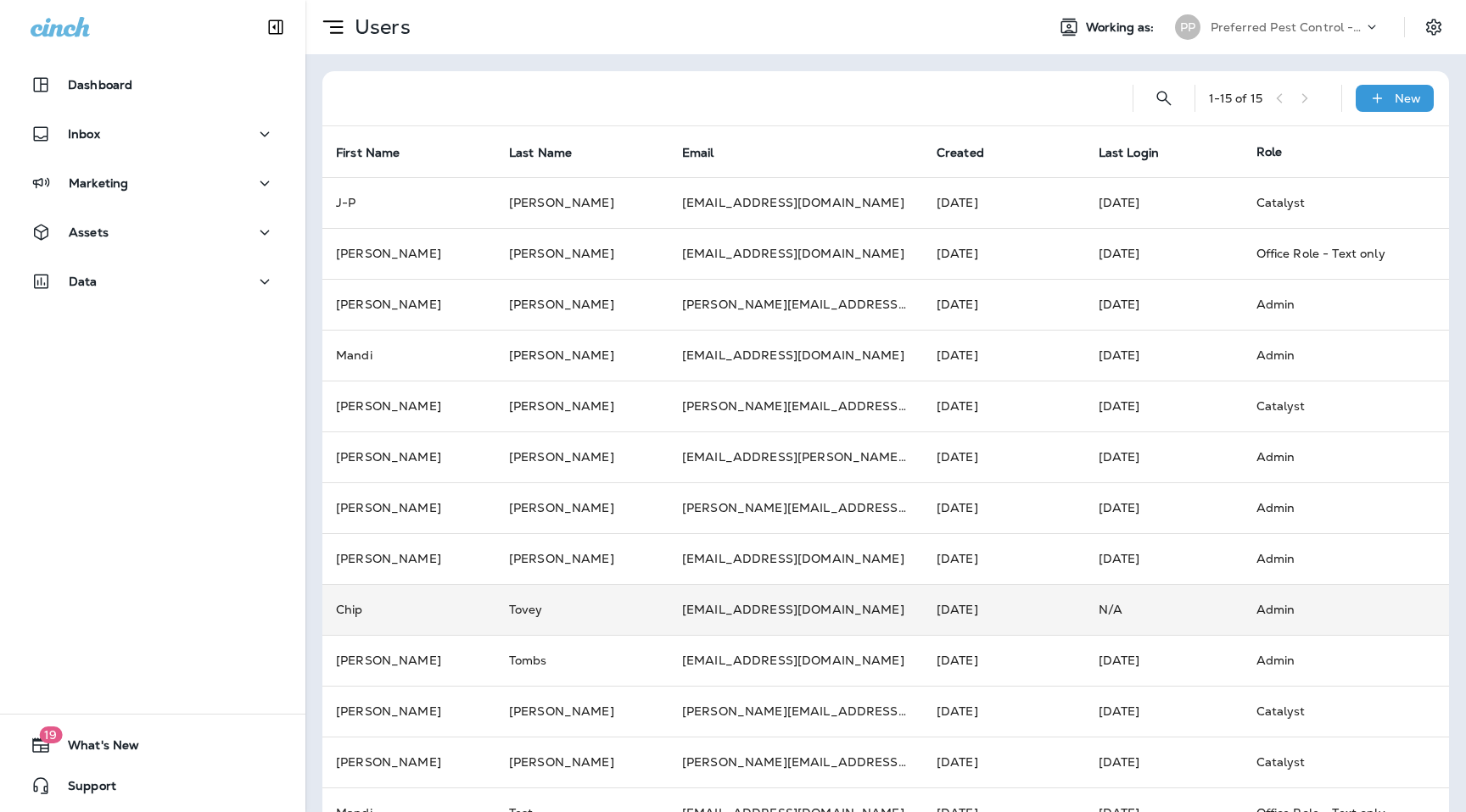
scroll to position [145, 0]
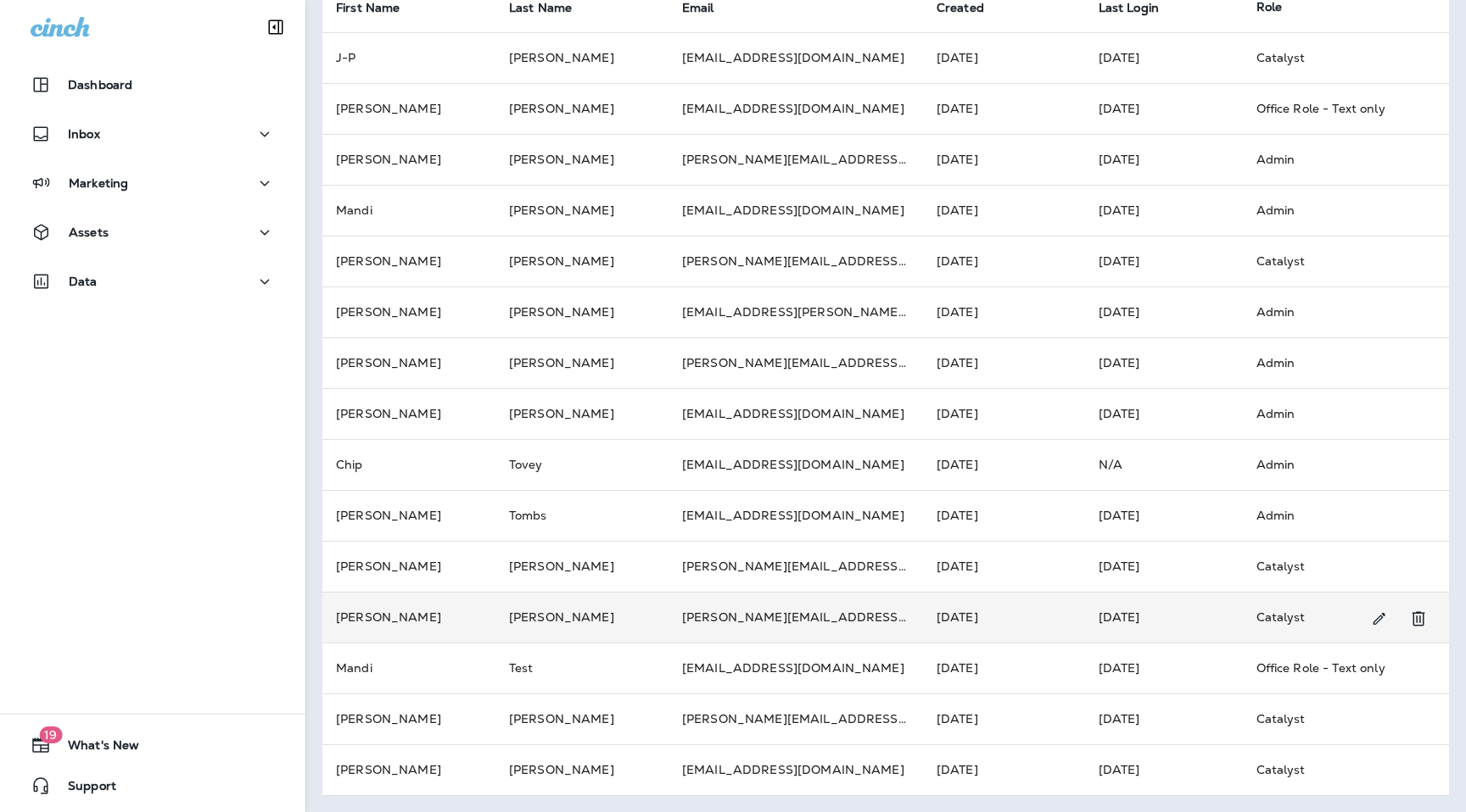
click at [508, 619] on td "[PERSON_NAME]" at bounding box center [582, 617] width 173 height 51
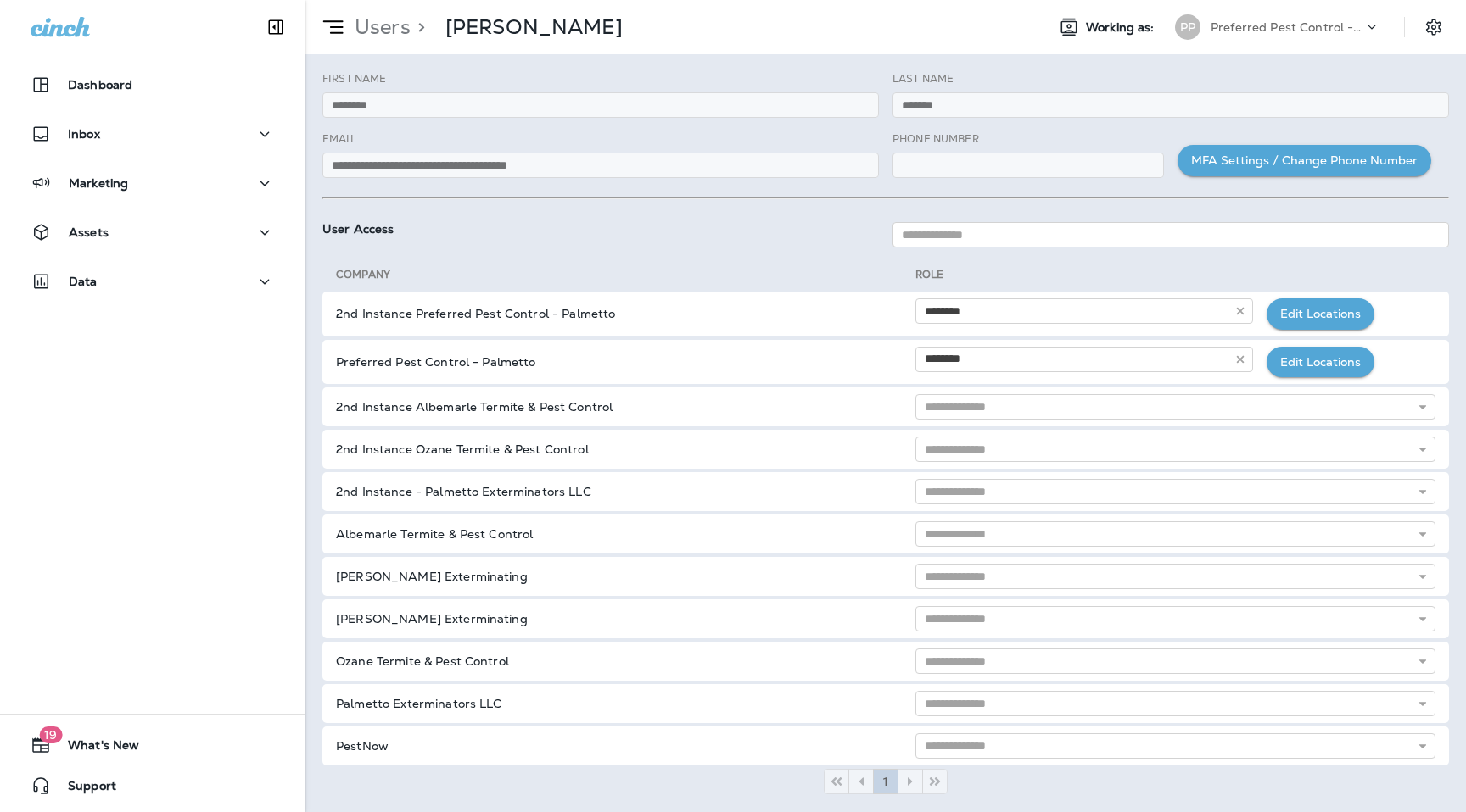
click at [387, 32] on p "Users" at bounding box center [378, 27] width 62 height 26
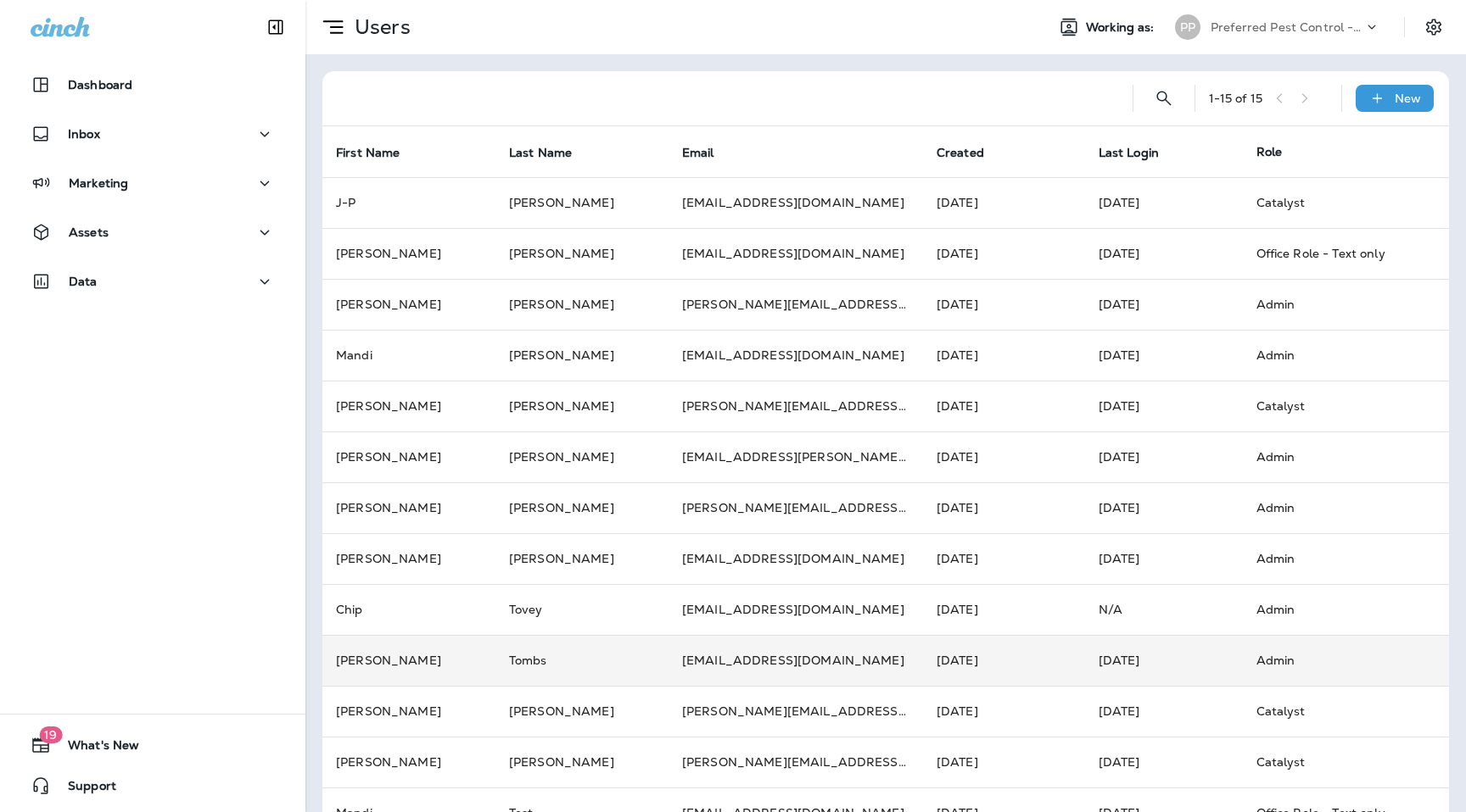
scroll to position [145, 0]
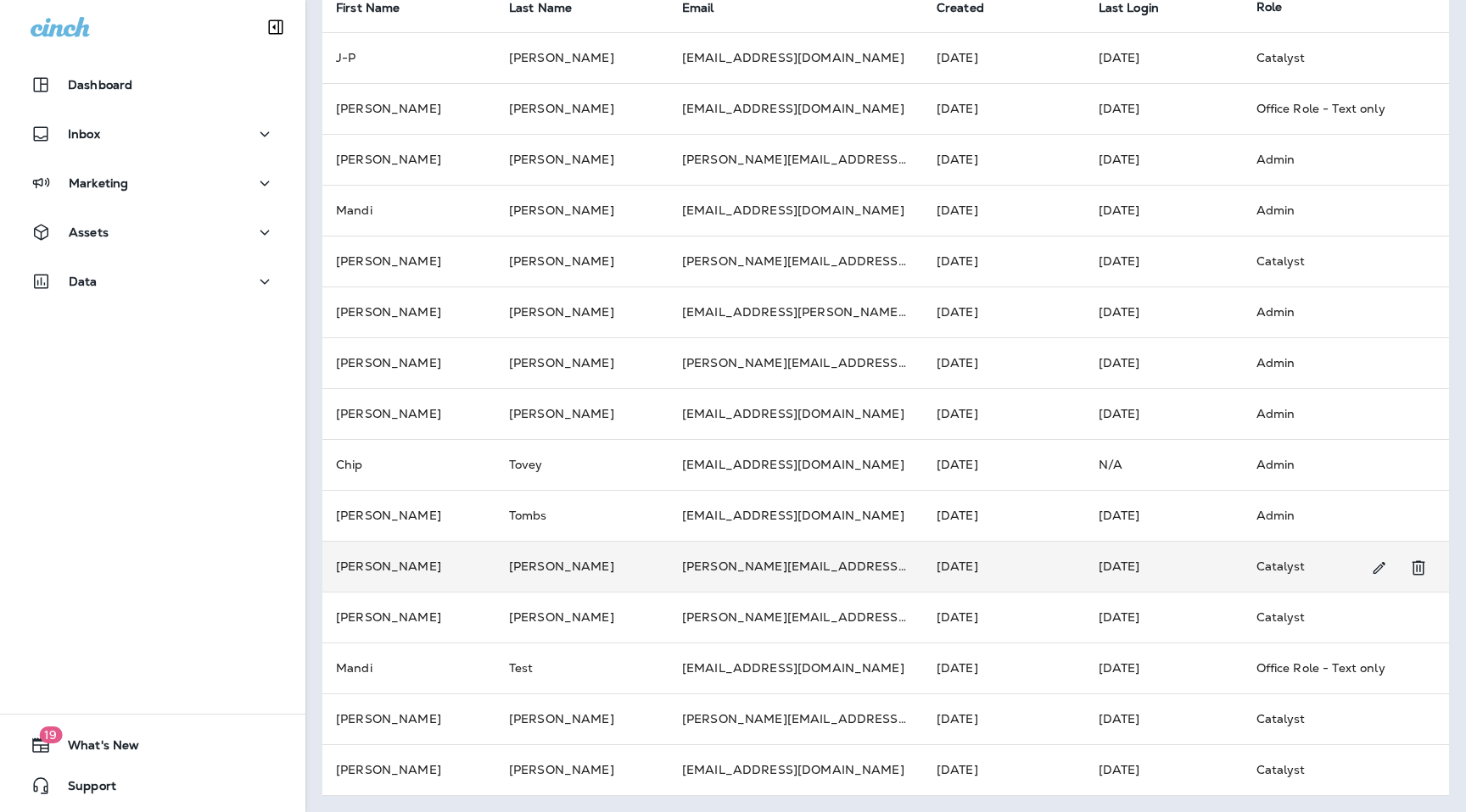
click at [527, 562] on td "[PERSON_NAME]" at bounding box center [582, 566] width 173 height 51
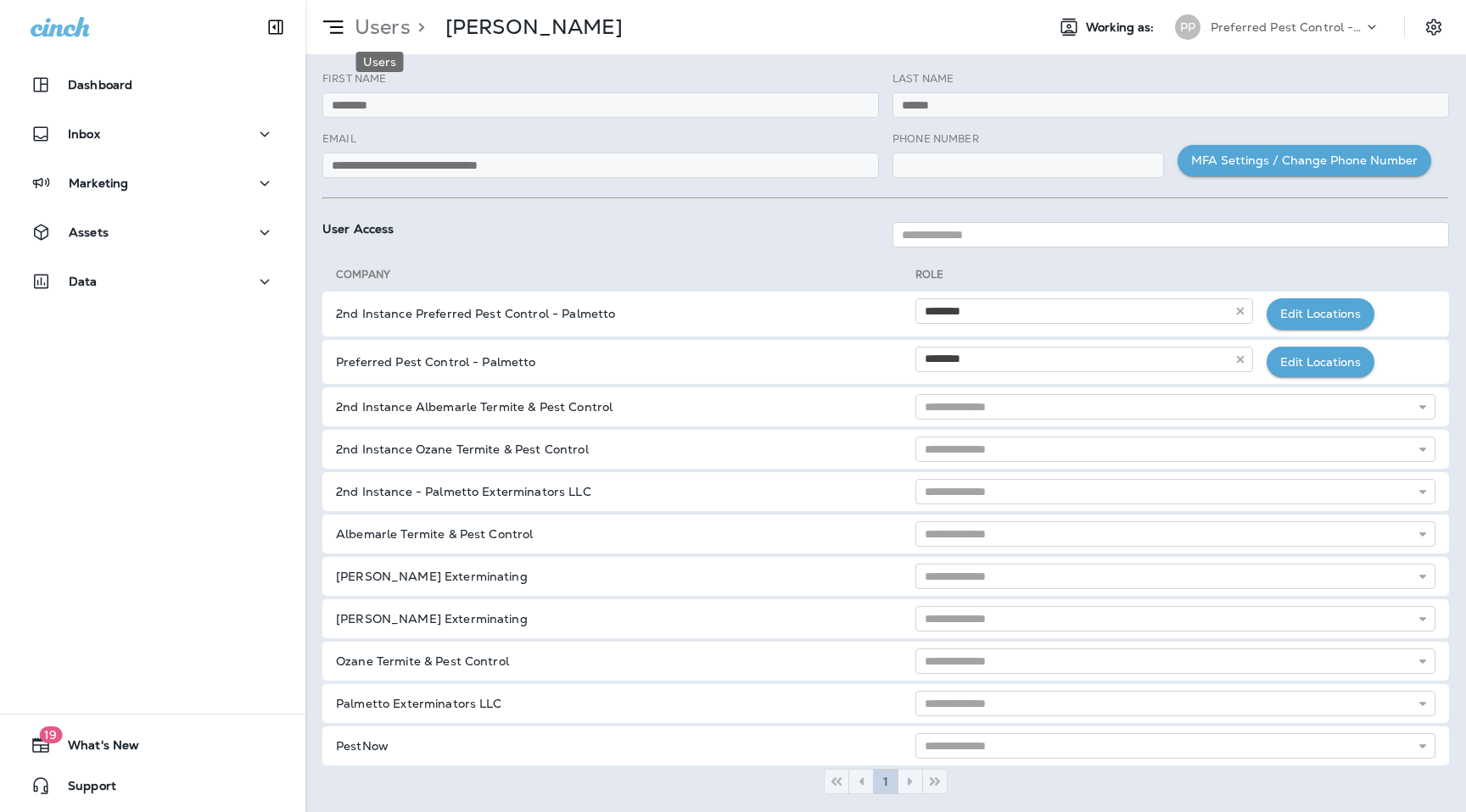
click at [368, 28] on p "Users" at bounding box center [378, 27] width 62 height 26
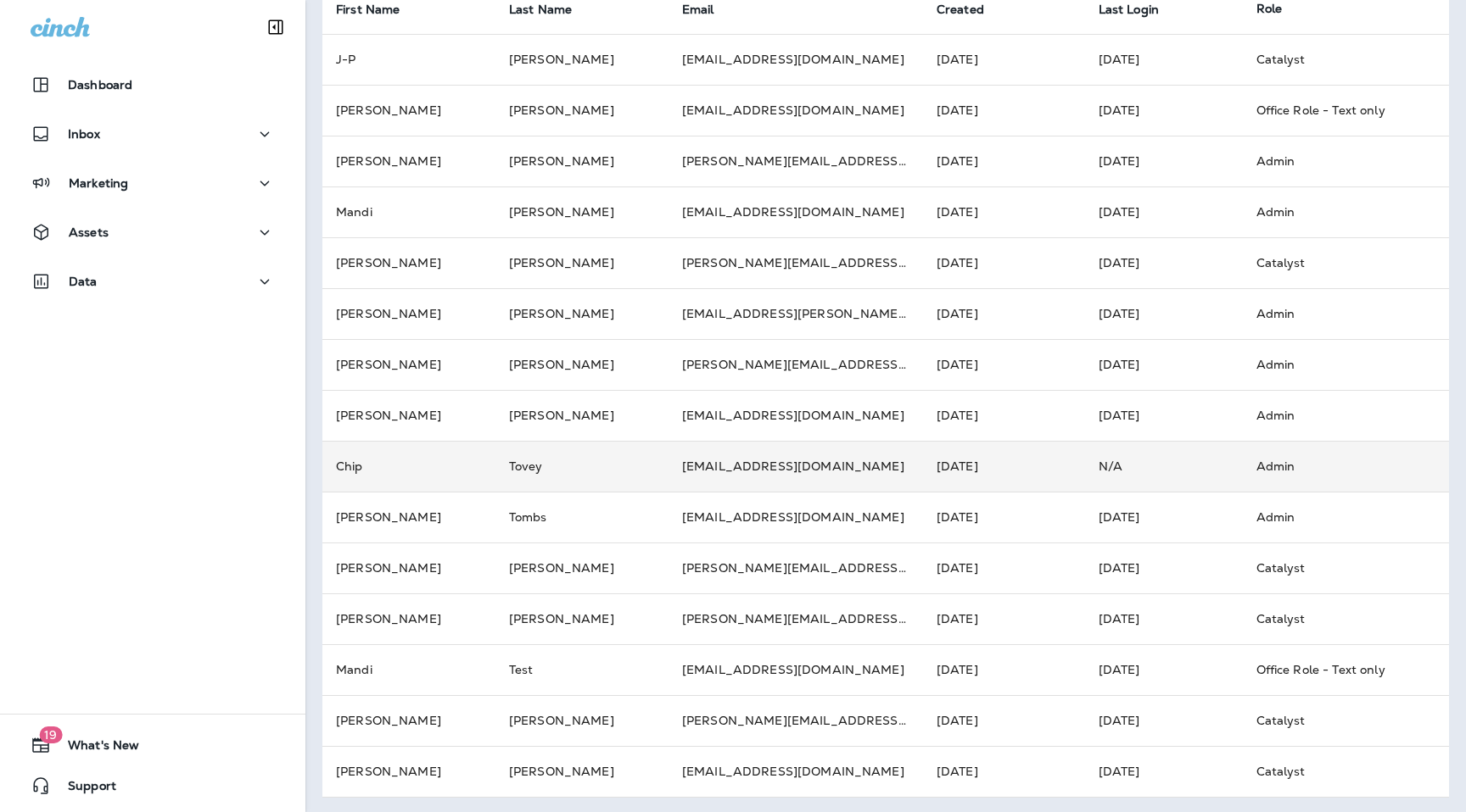
scroll to position [108, 0]
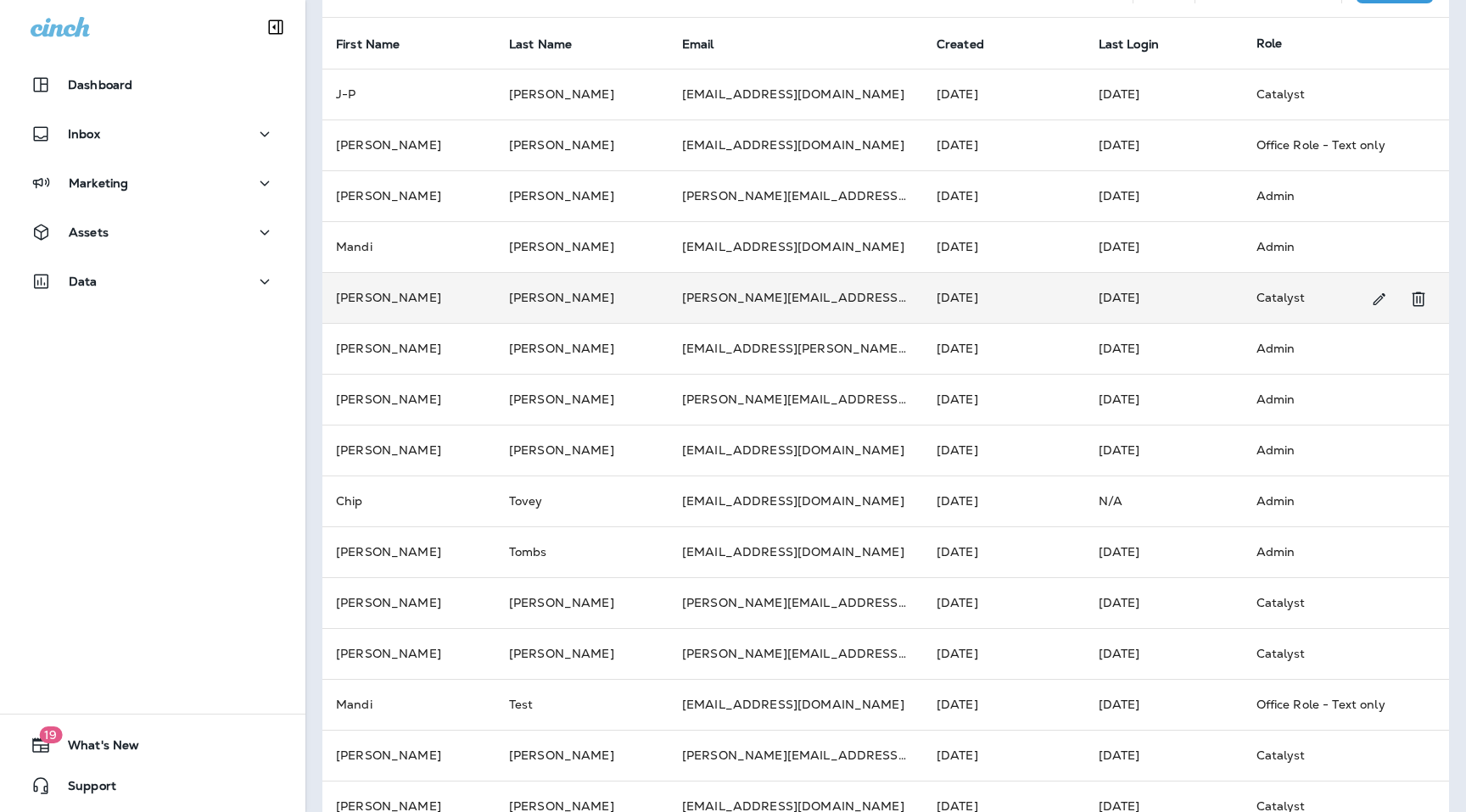
click at [505, 300] on td "[PERSON_NAME]" at bounding box center [582, 298] width 173 height 51
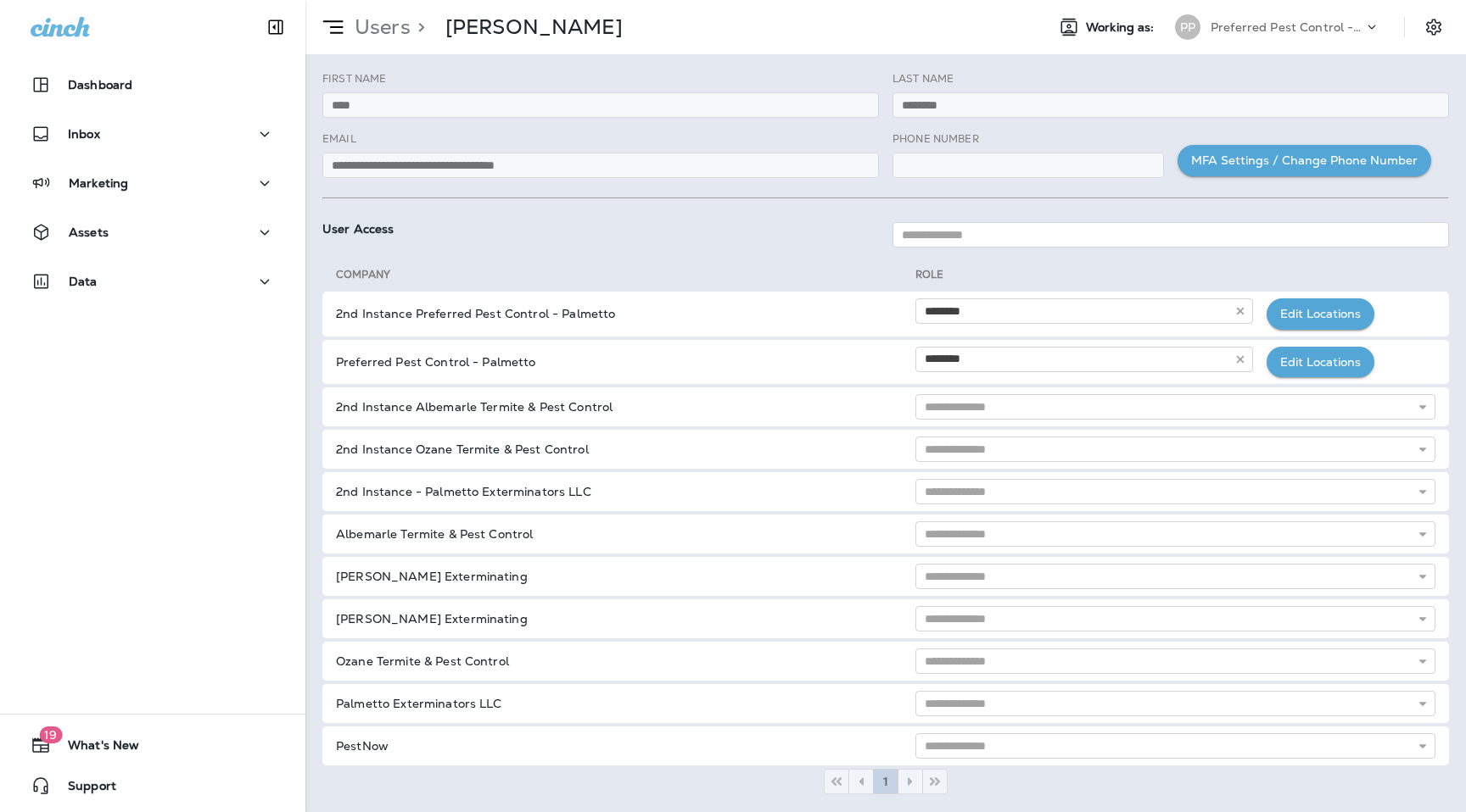
click at [383, 30] on p "Users" at bounding box center [378, 27] width 62 height 26
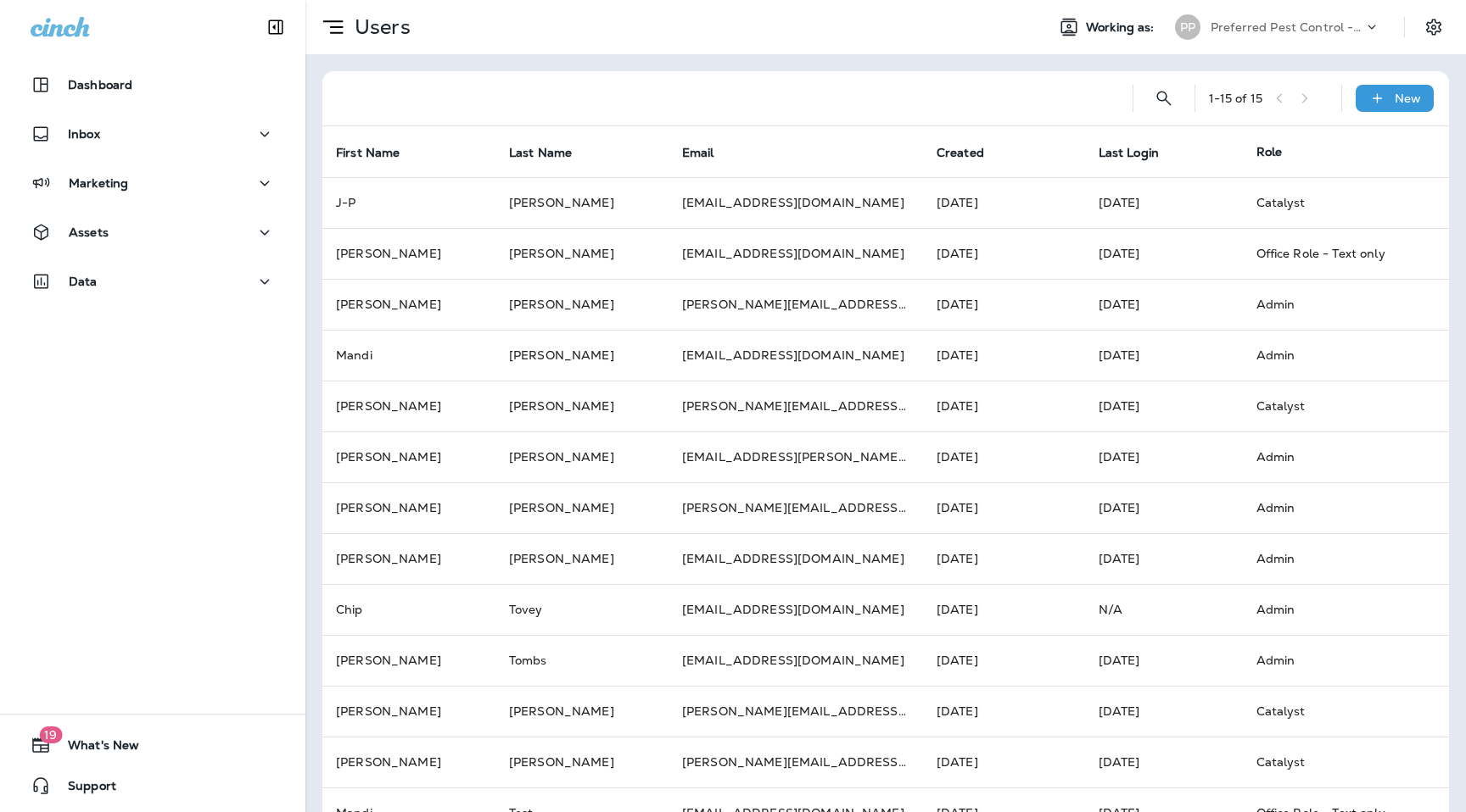
click at [1283, 34] on div "Preferred Pest Control - Palmetto" at bounding box center [1286, 27] width 153 height 26
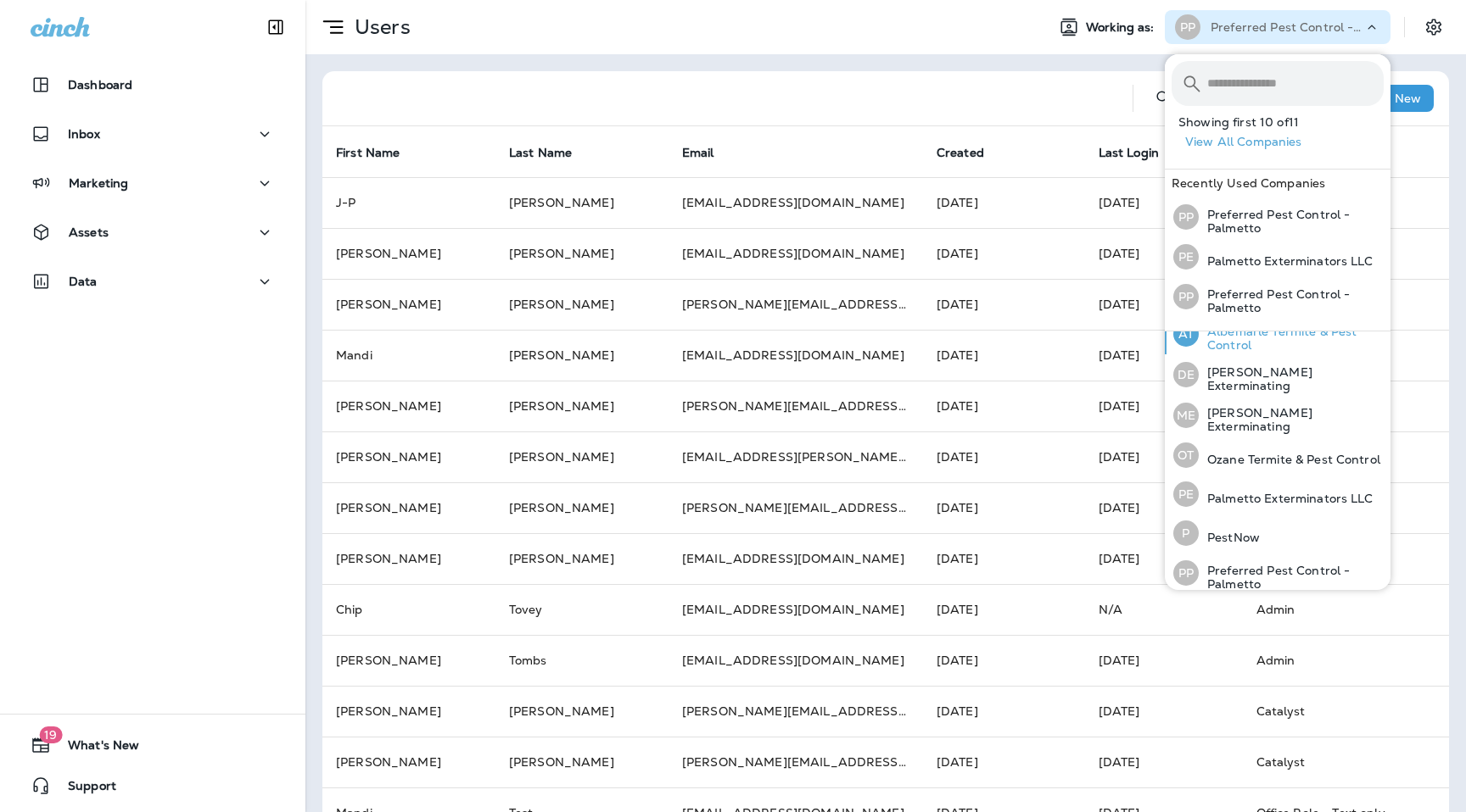
scroll to position [186, 0]
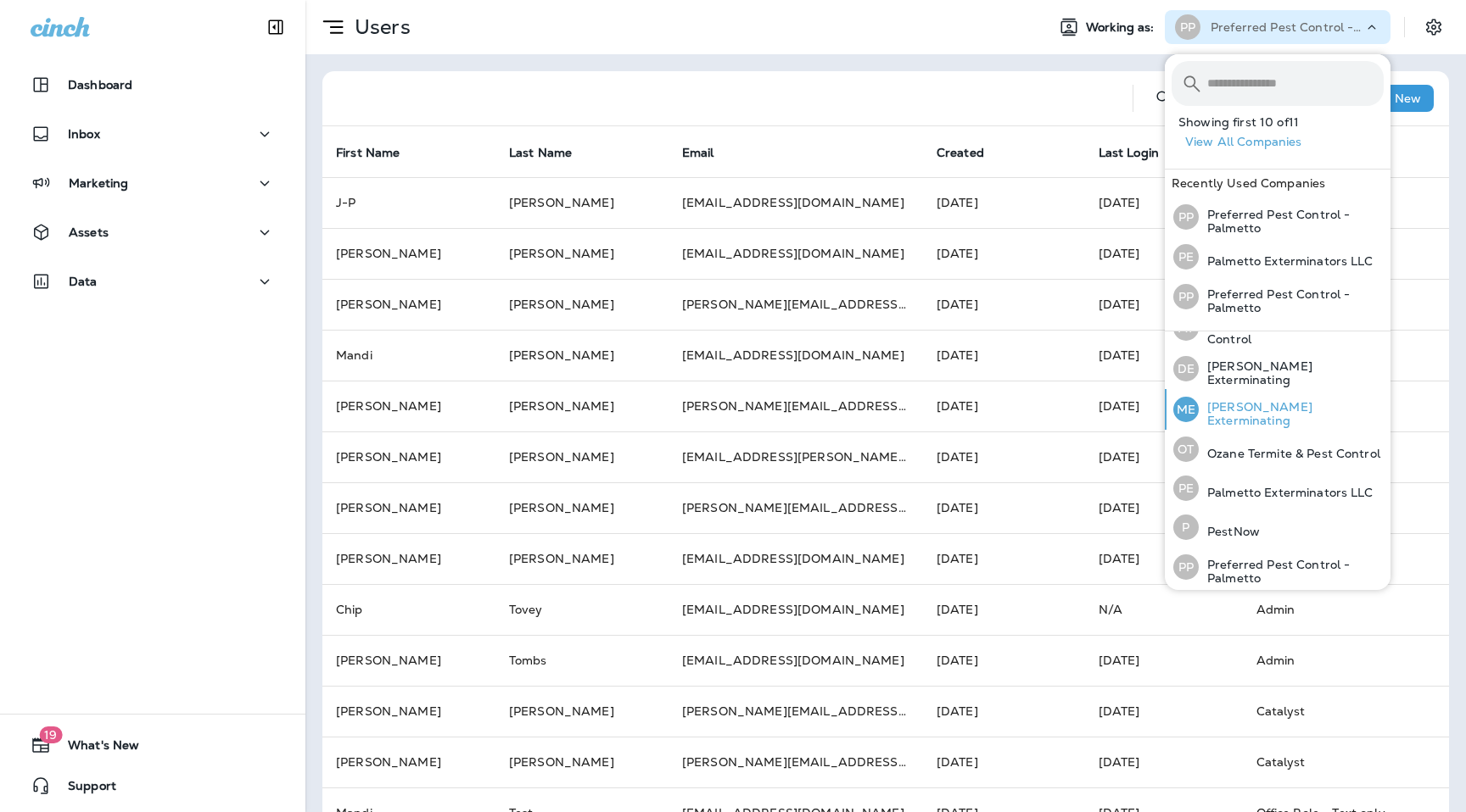
click at [1256, 408] on p "[PERSON_NAME] Exterminating" at bounding box center [1290, 414] width 185 height 27
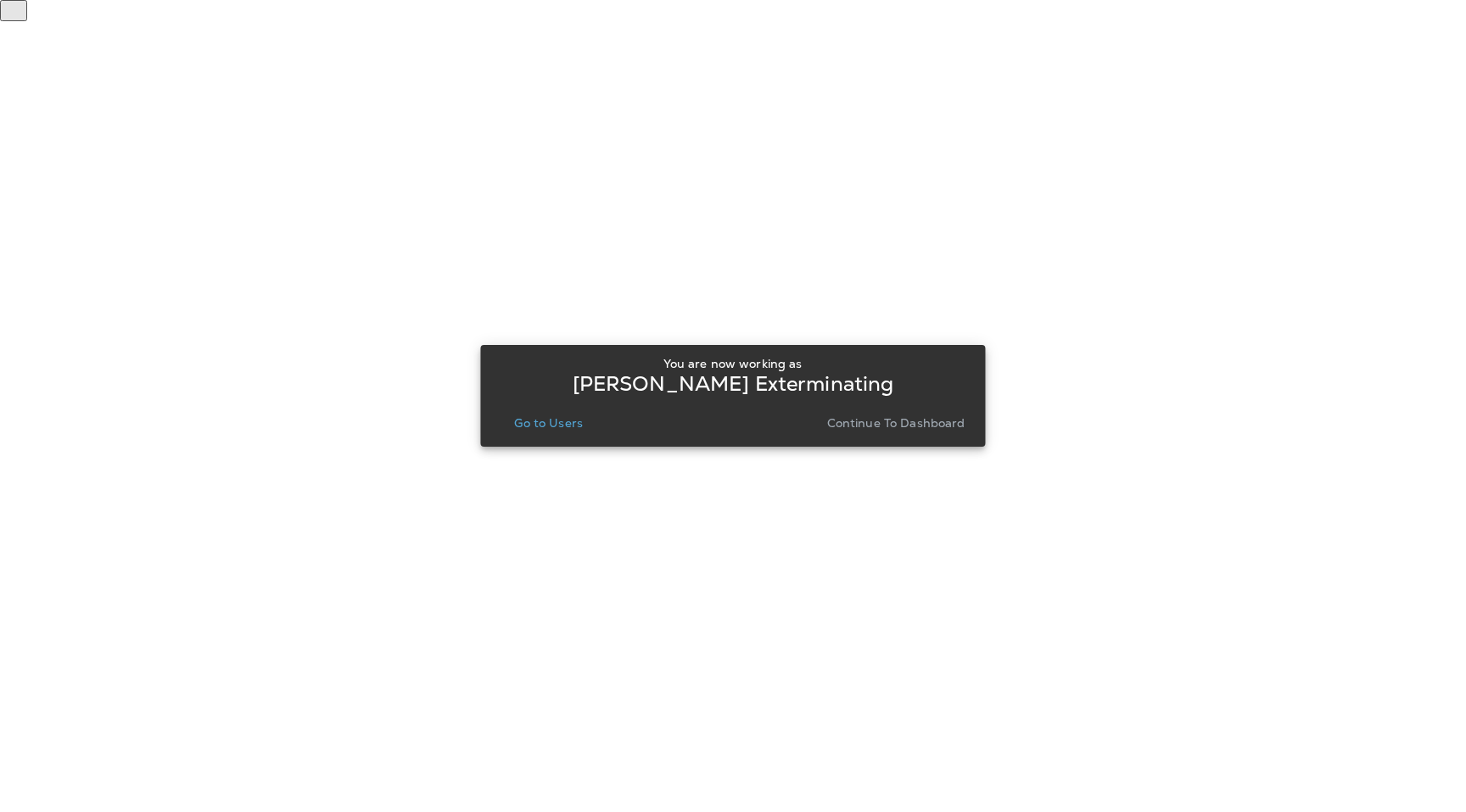
click at [544, 426] on p "Go to Users" at bounding box center [548, 423] width 69 height 13
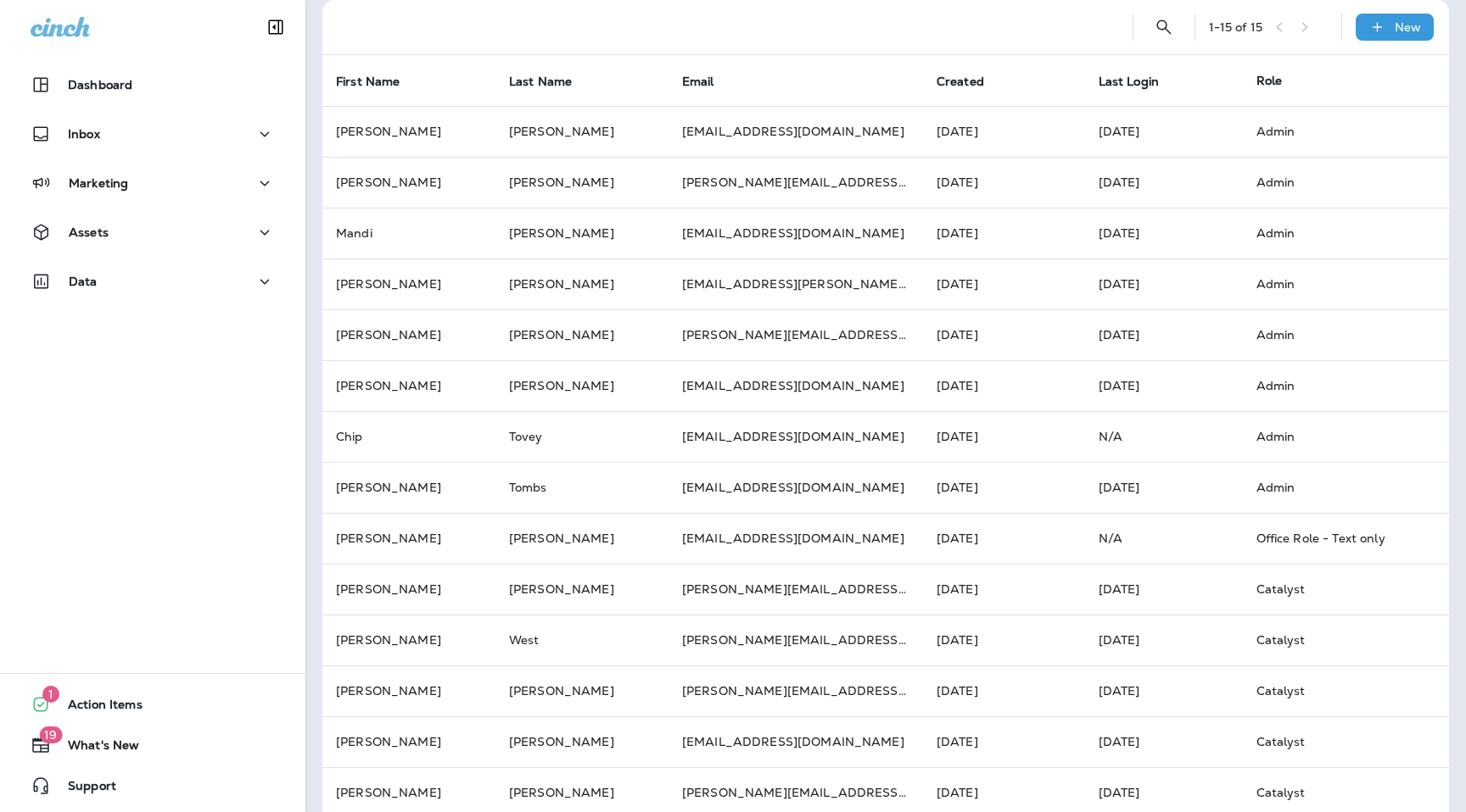
scroll to position [145, 0]
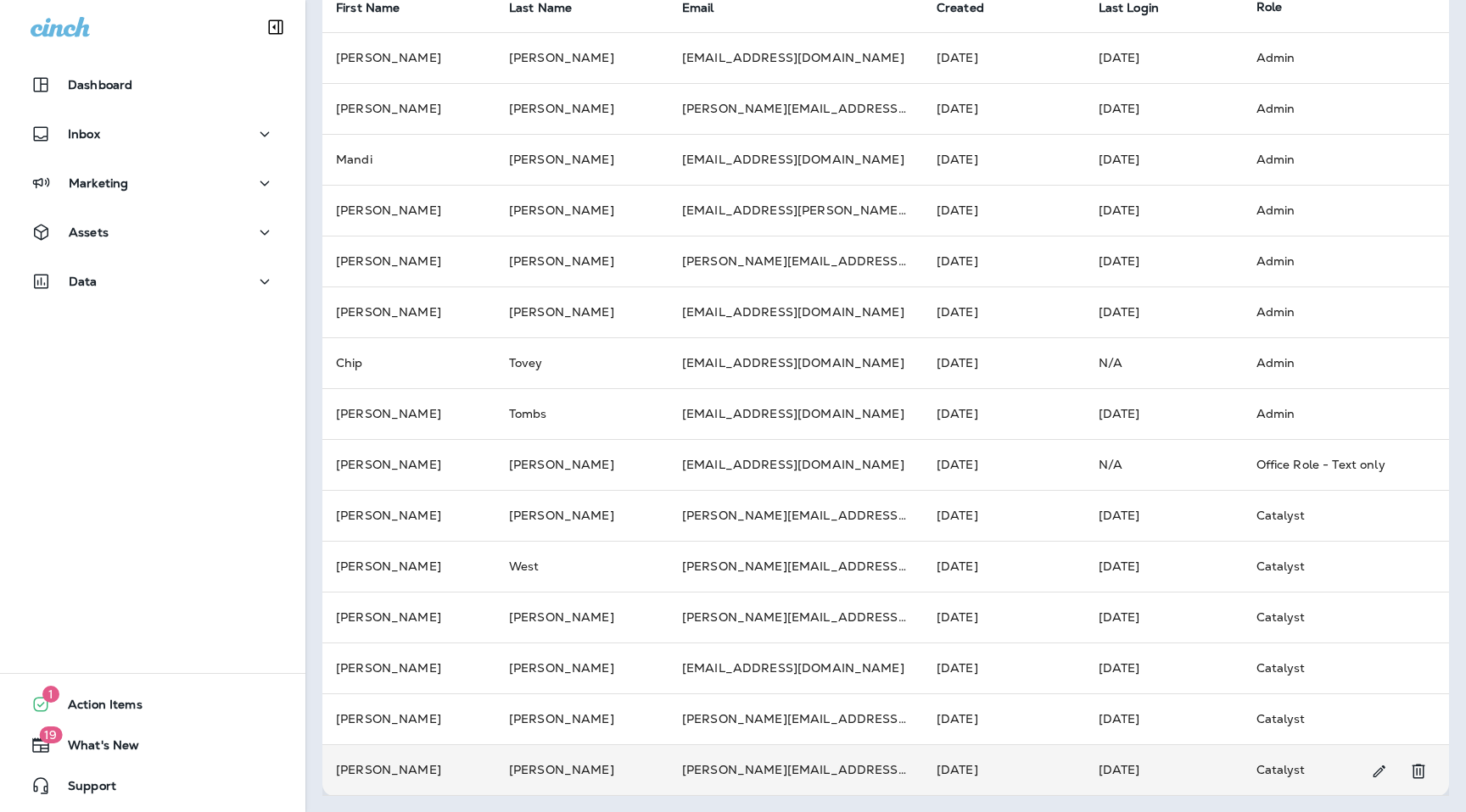
click at [739, 775] on td "[PERSON_NAME][EMAIL_ADDRESS][PERSON_NAME][DOMAIN_NAME]" at bounding box center [795, 770] width 254 height 51
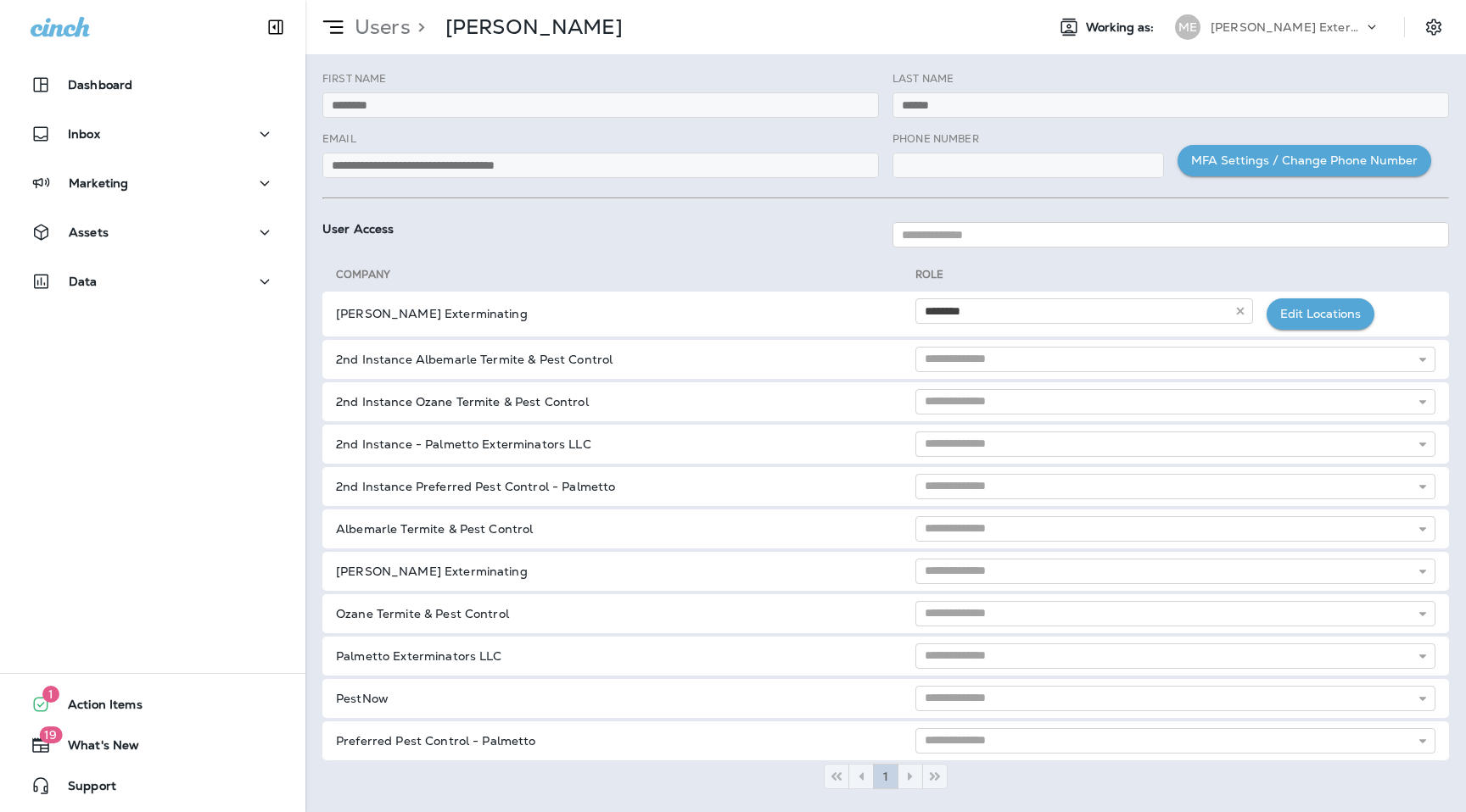
click at [381, 31] on p "Users" at bounding box center [378, 27] width 62 height 26
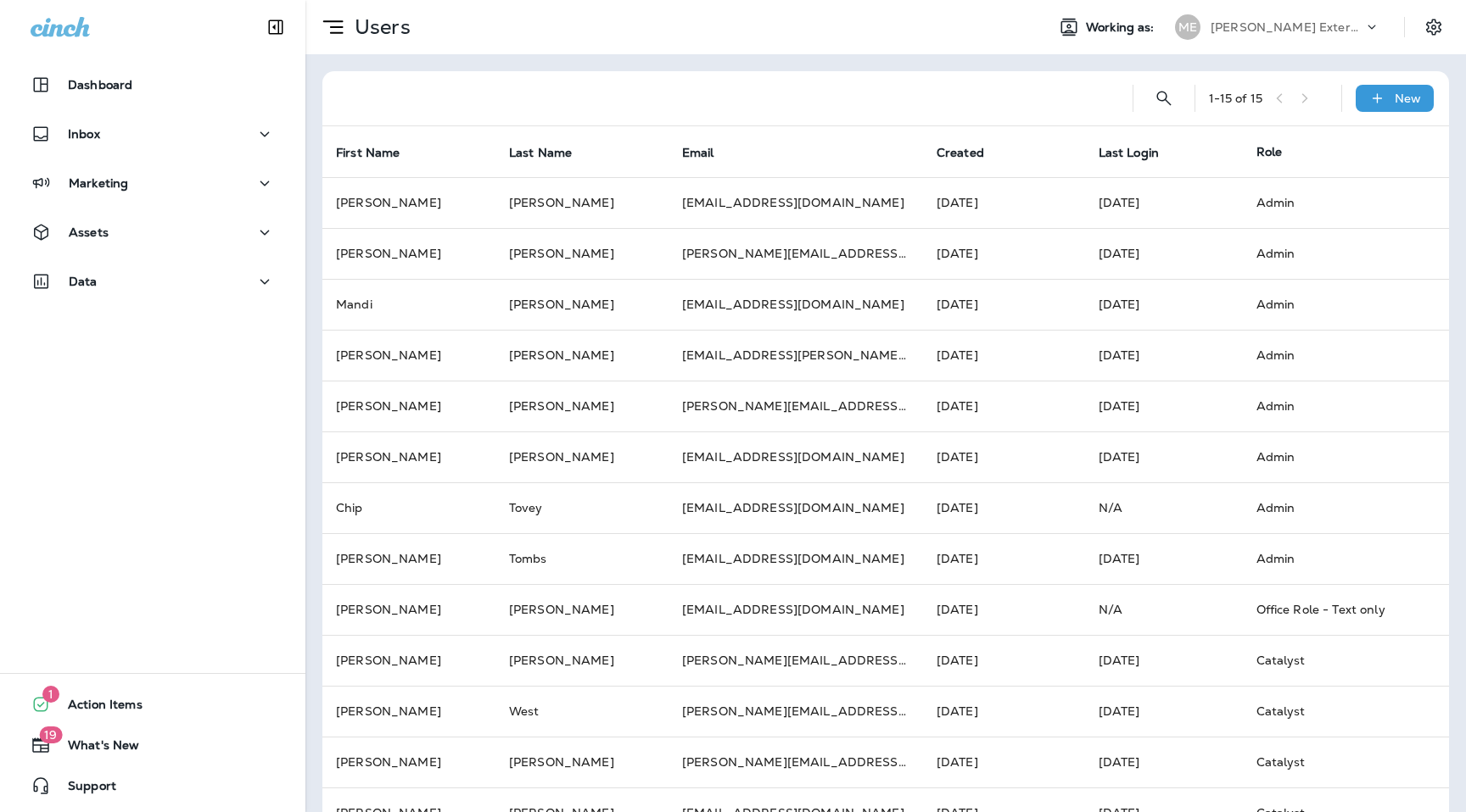
click at [1285, 24] on p "[PERSON_NAME] Exterminating" at bounding box center [1286, 27] width 153 height 13
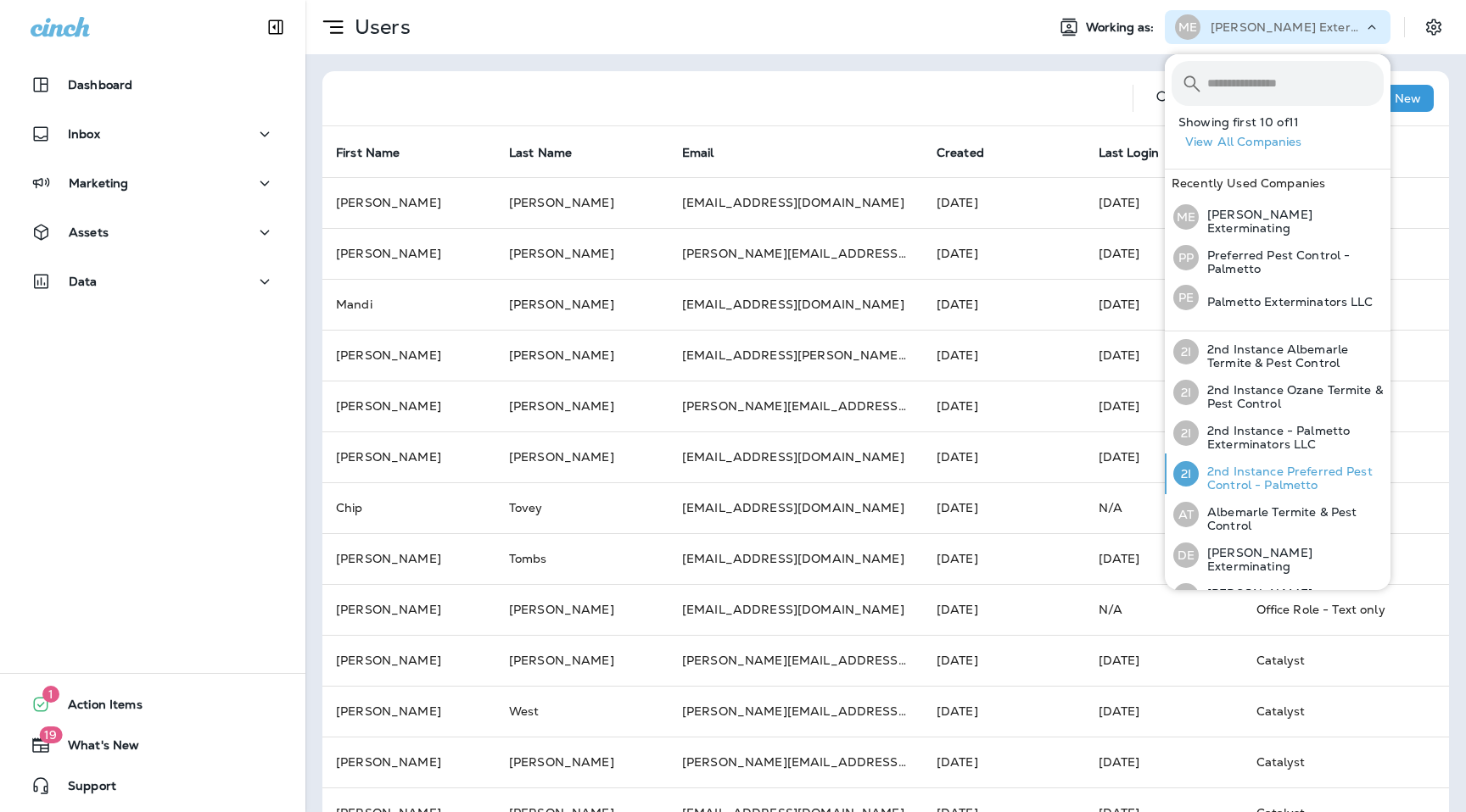
scroll to position [185, 0]
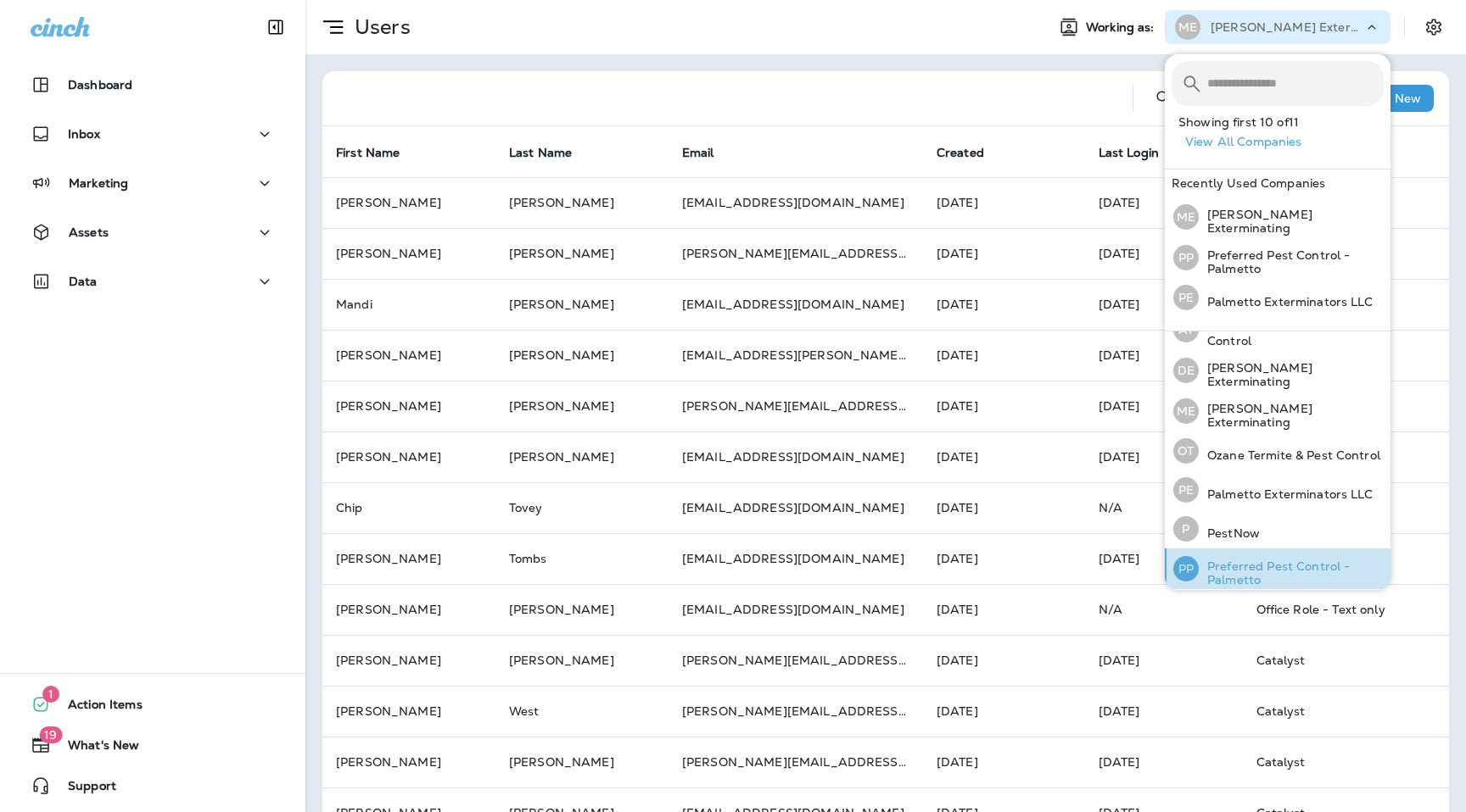
click at [1274, 564] on p "Preferred Pest Control - Palmetto" at bounding box center [1290, 573] width 185 height 27
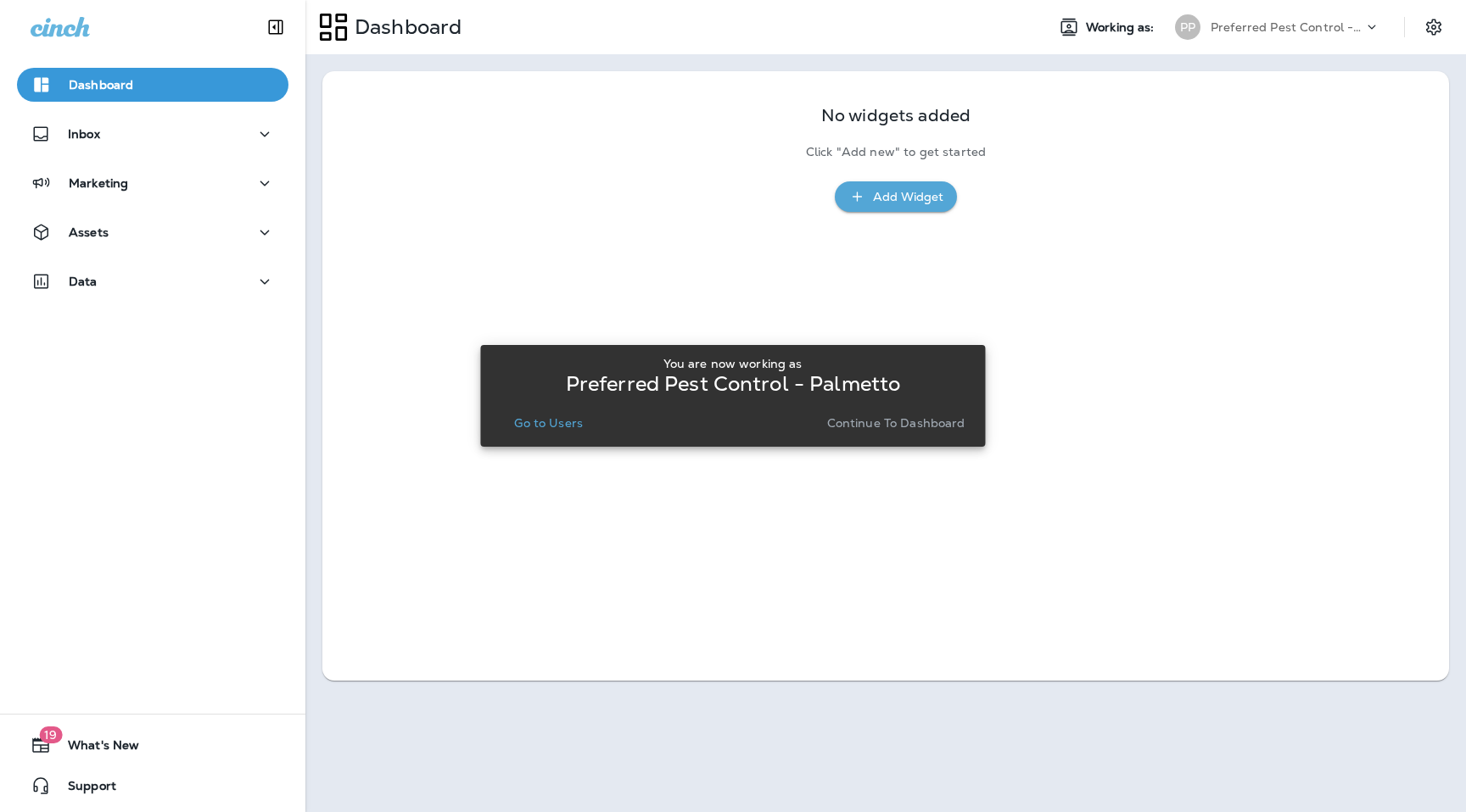
click at [542, 424] on p "Go to Users" at bounding box center [548, 423] width 69 height 13
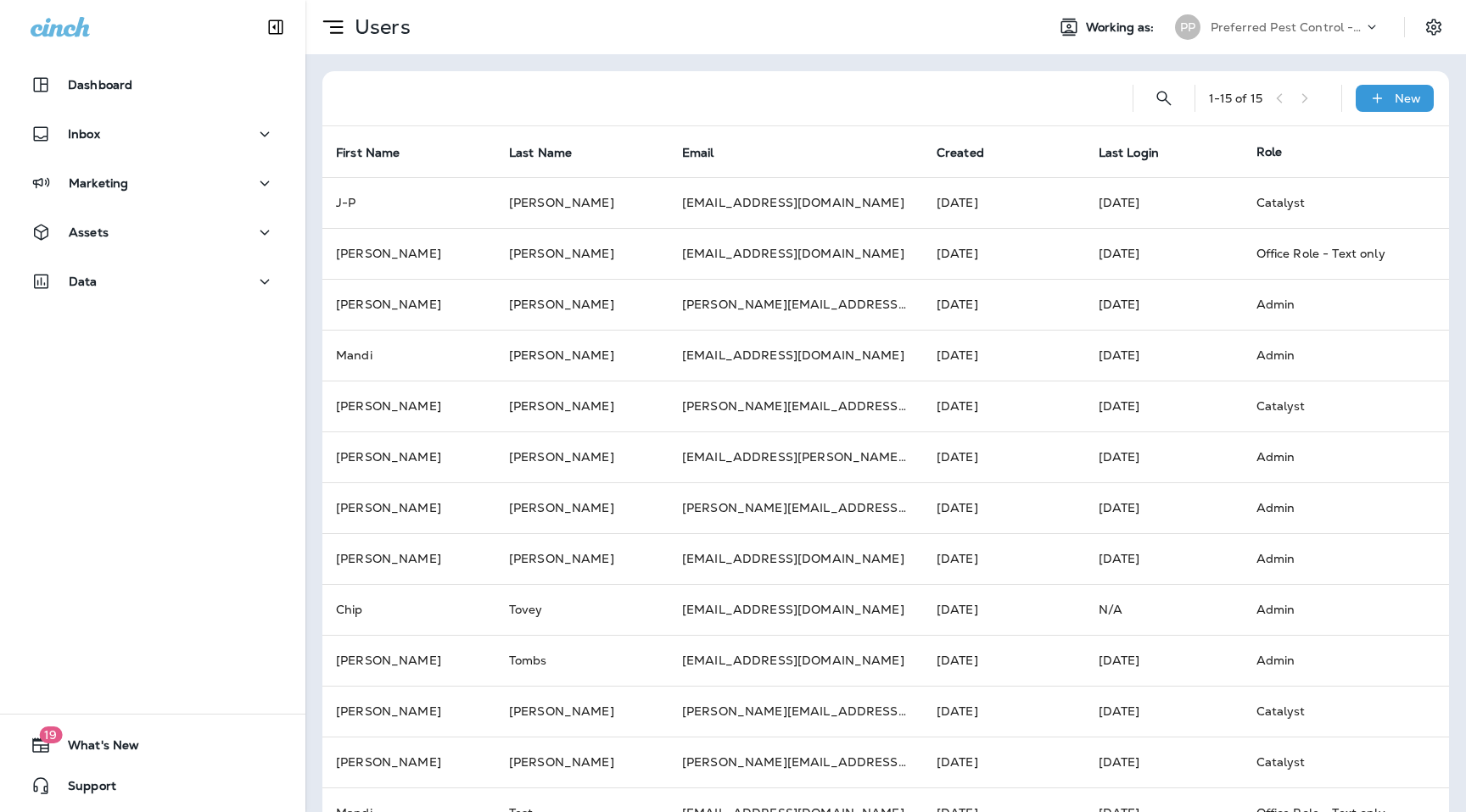
click at [1324, 18] on div "Preferred Pest Control - Palmetto" at bounding box center [1286, 27] width 153 height 26
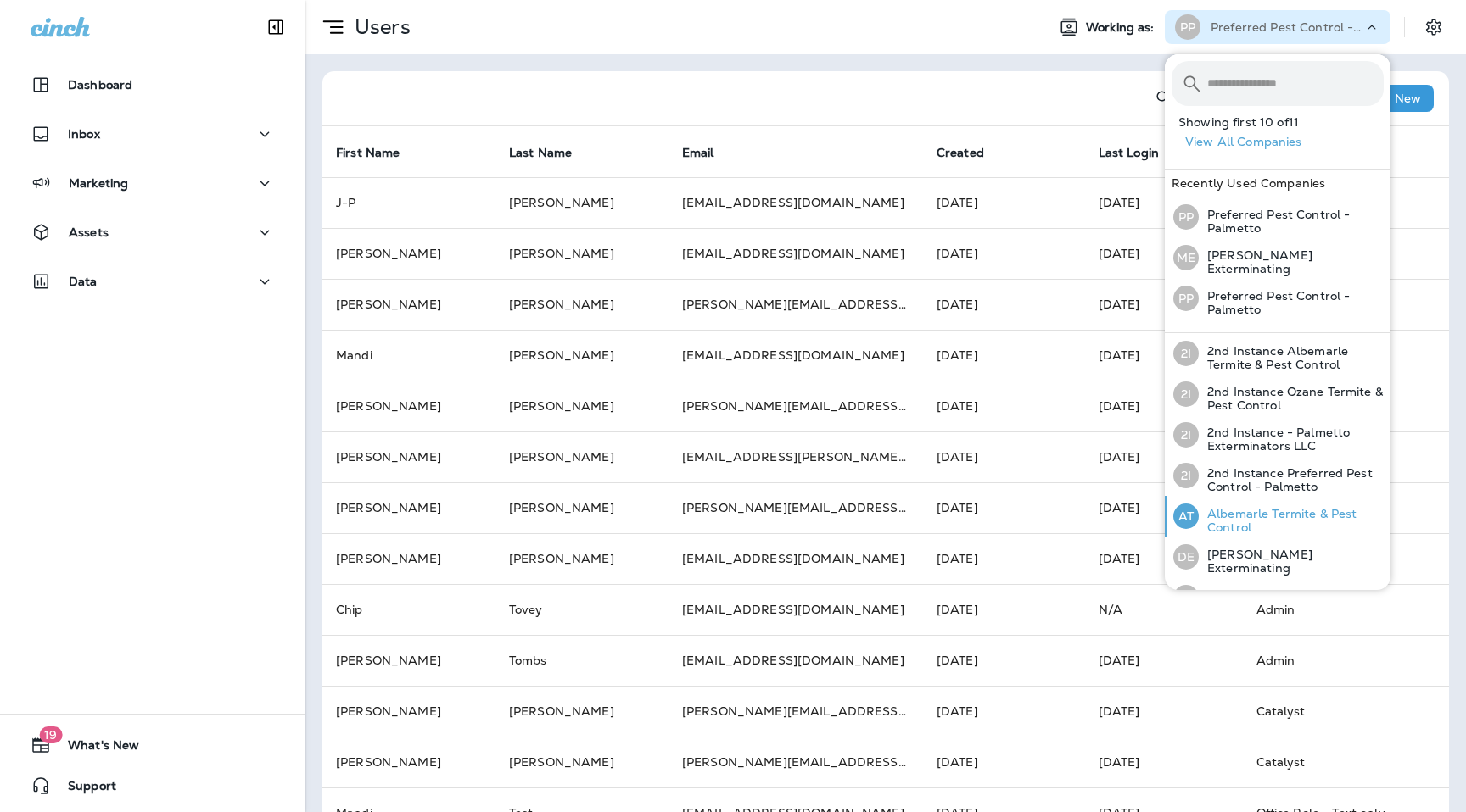
scroll to position [186, 0]
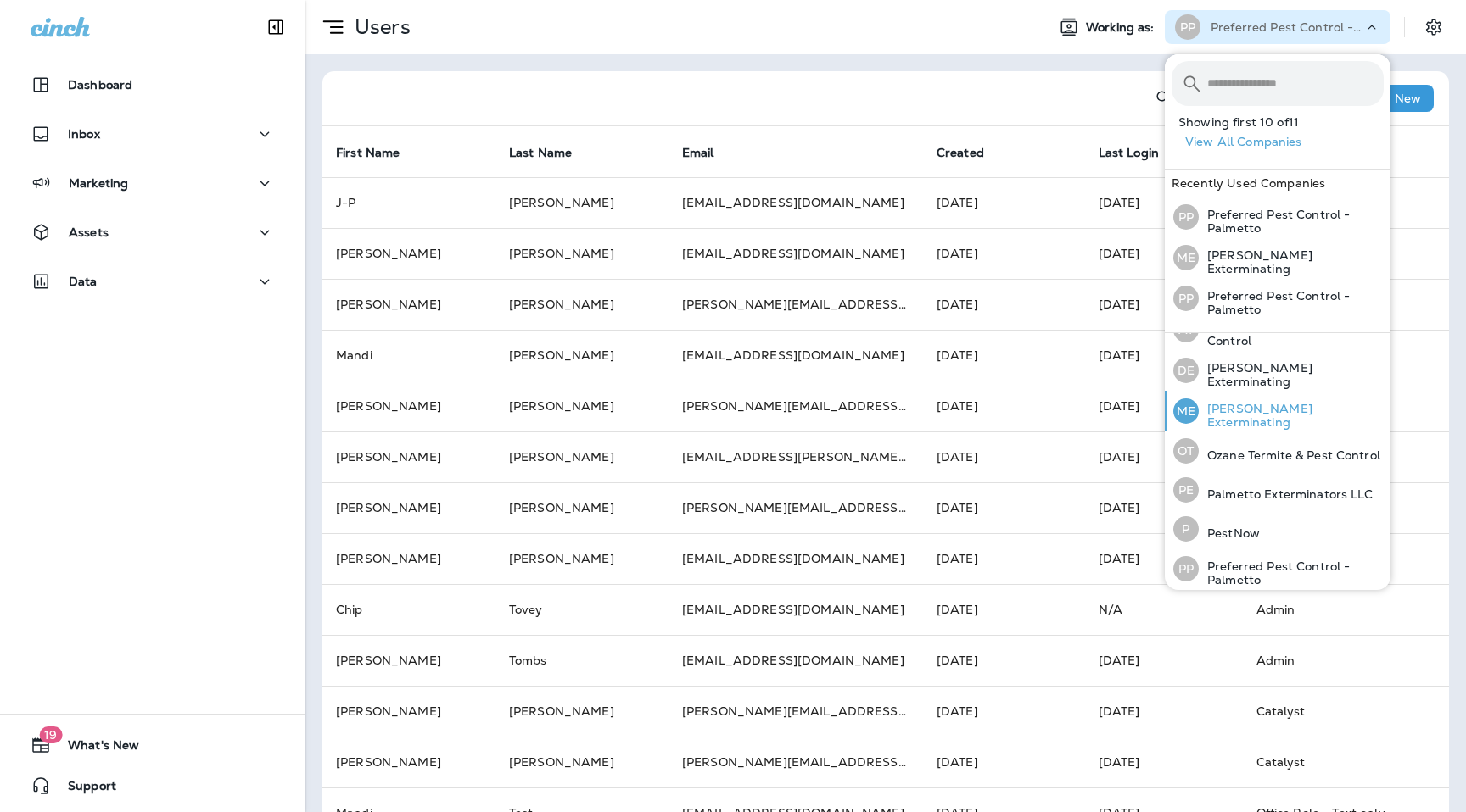
click at [1257, 411] on p "[PERSON_NAME] Exterminating" at bounding box center [1290, 416] width 185 height 27
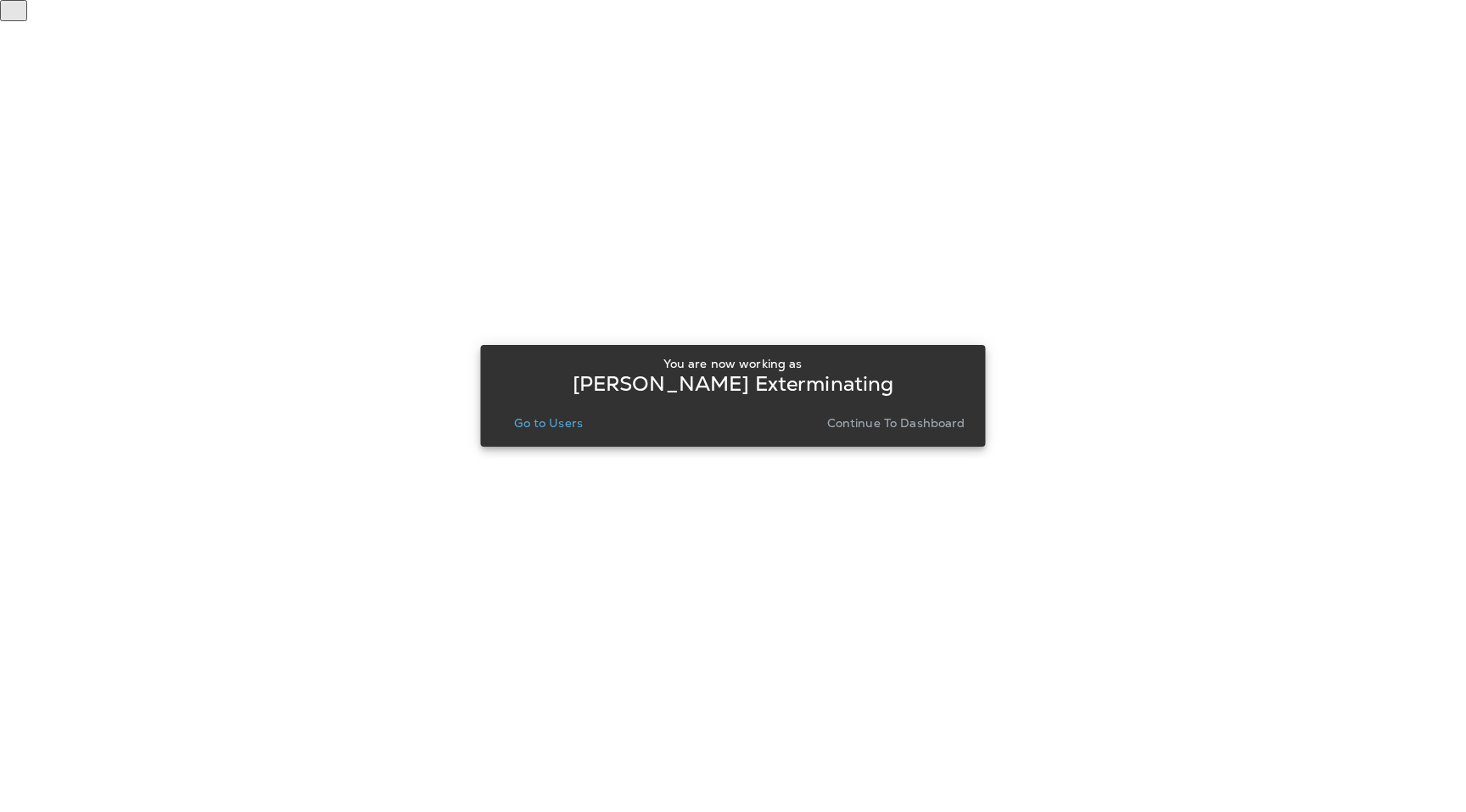
click at [562, 422] on p "Go to Users" at bounding box center [548, 423] width 69 height 13
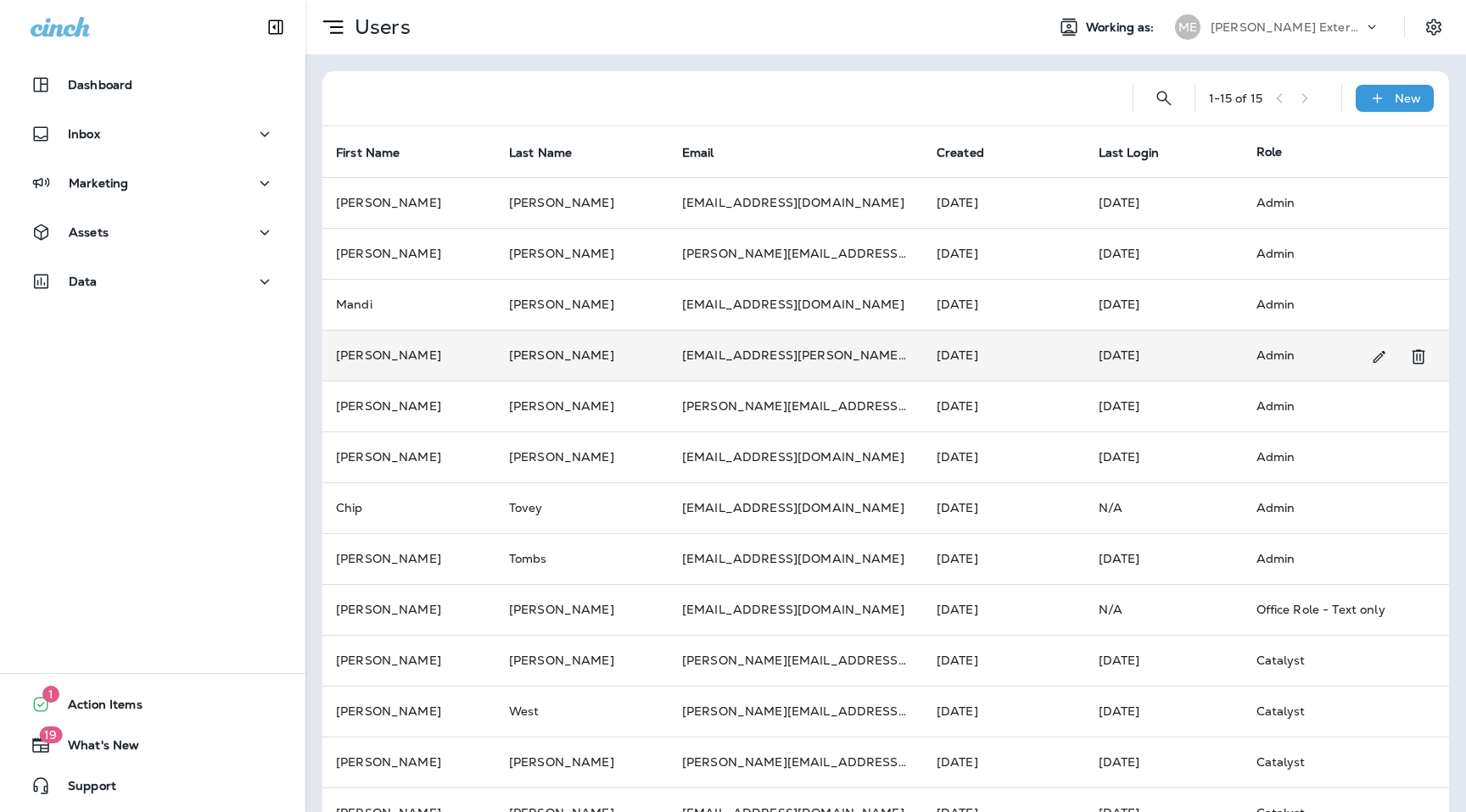
scroll to position [145, 0]
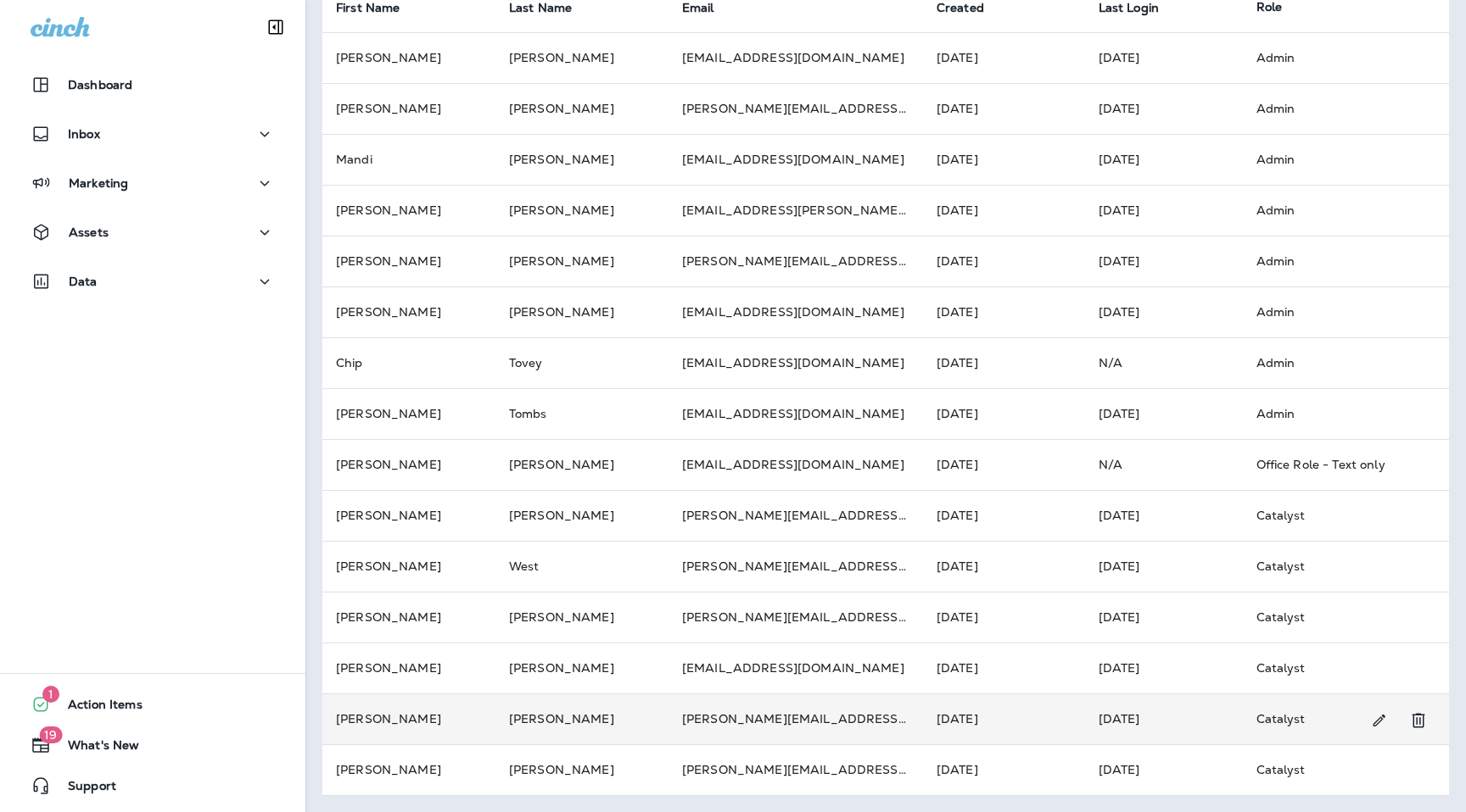
click at [589, 716] on td "[PERSON_NAME]" at bounding box center [582, 719] width 173 height 51
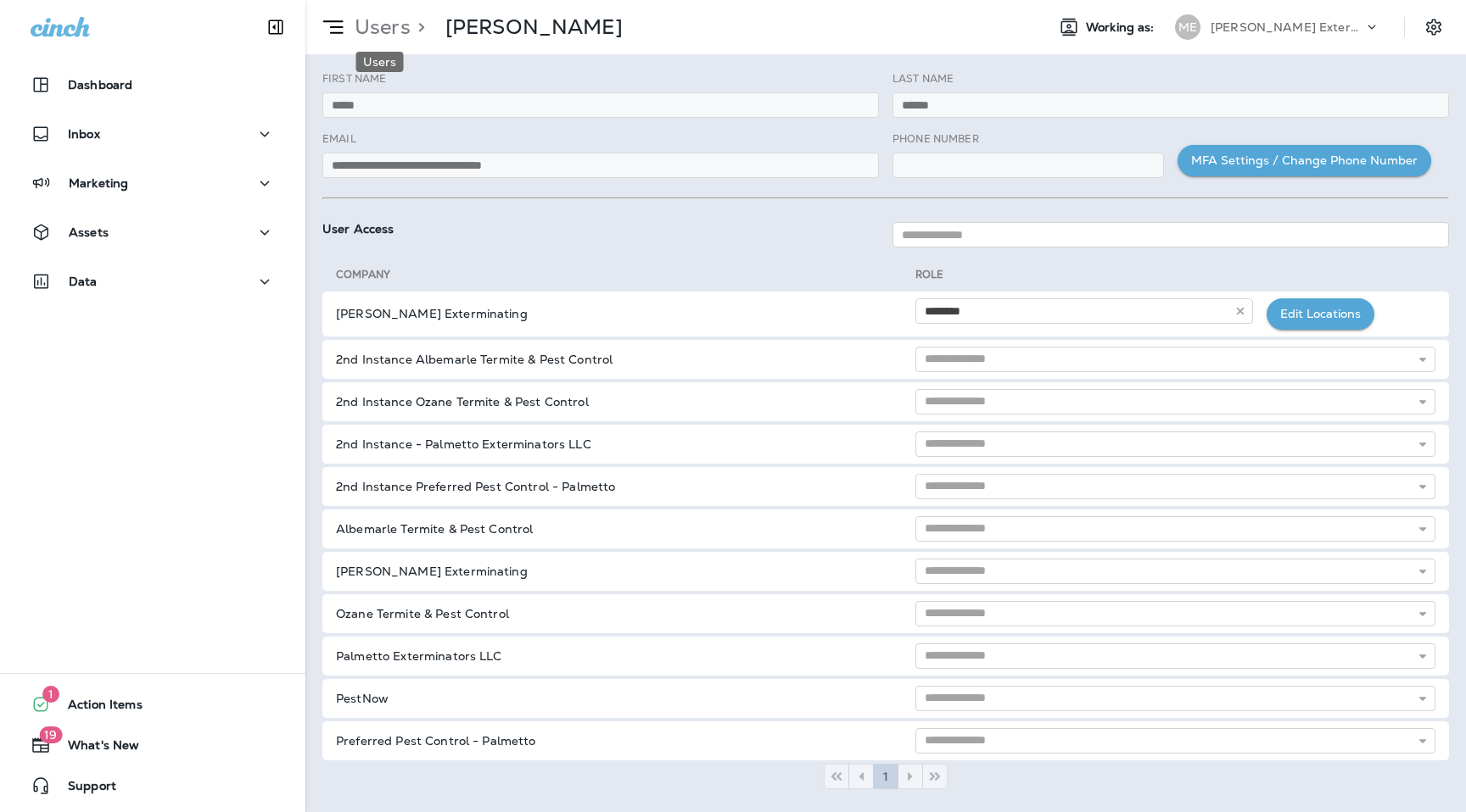
click at [390, 23] on p "Users" at bounding box center [378, 27] width 62 height 26
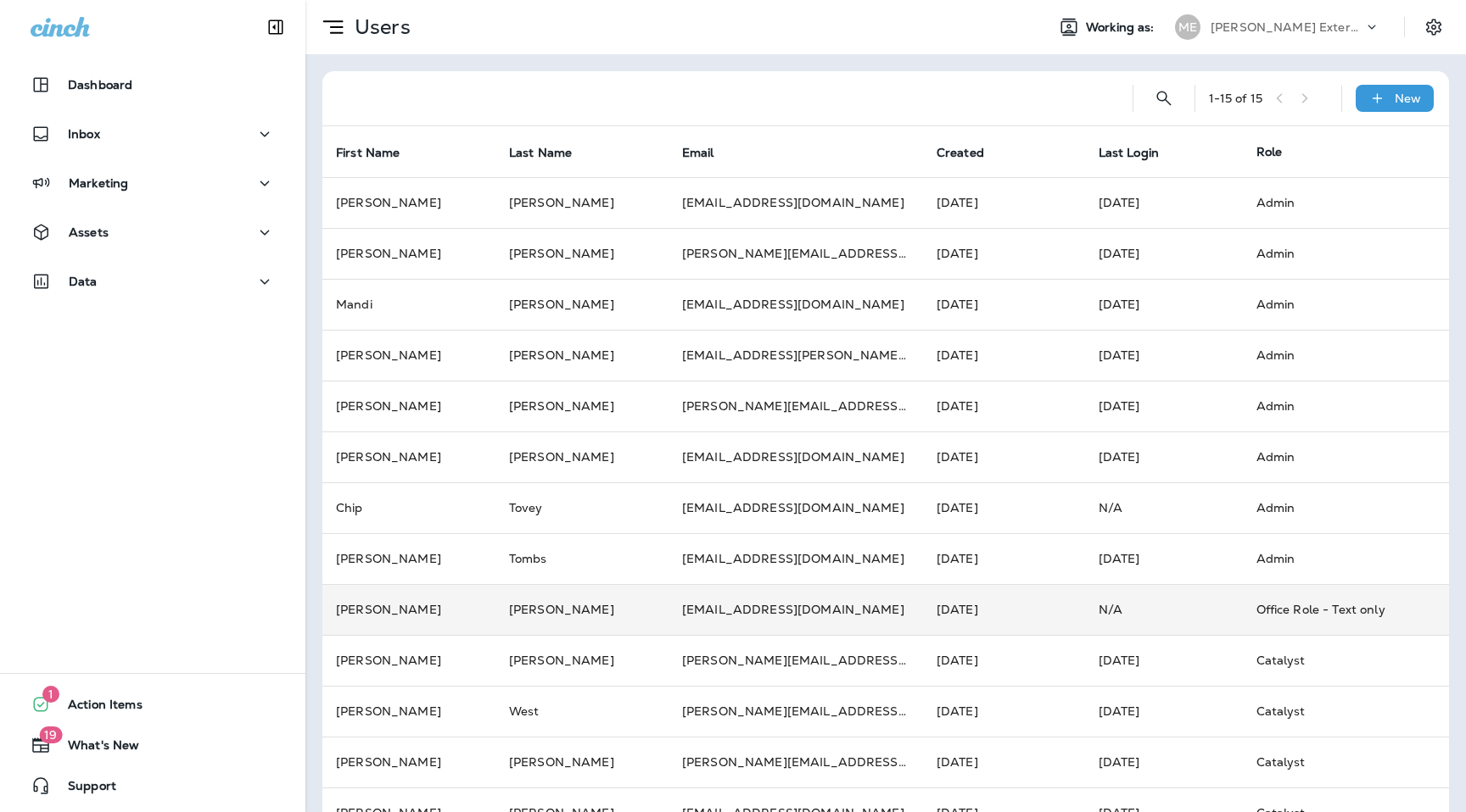
scroll to position [145, 0]
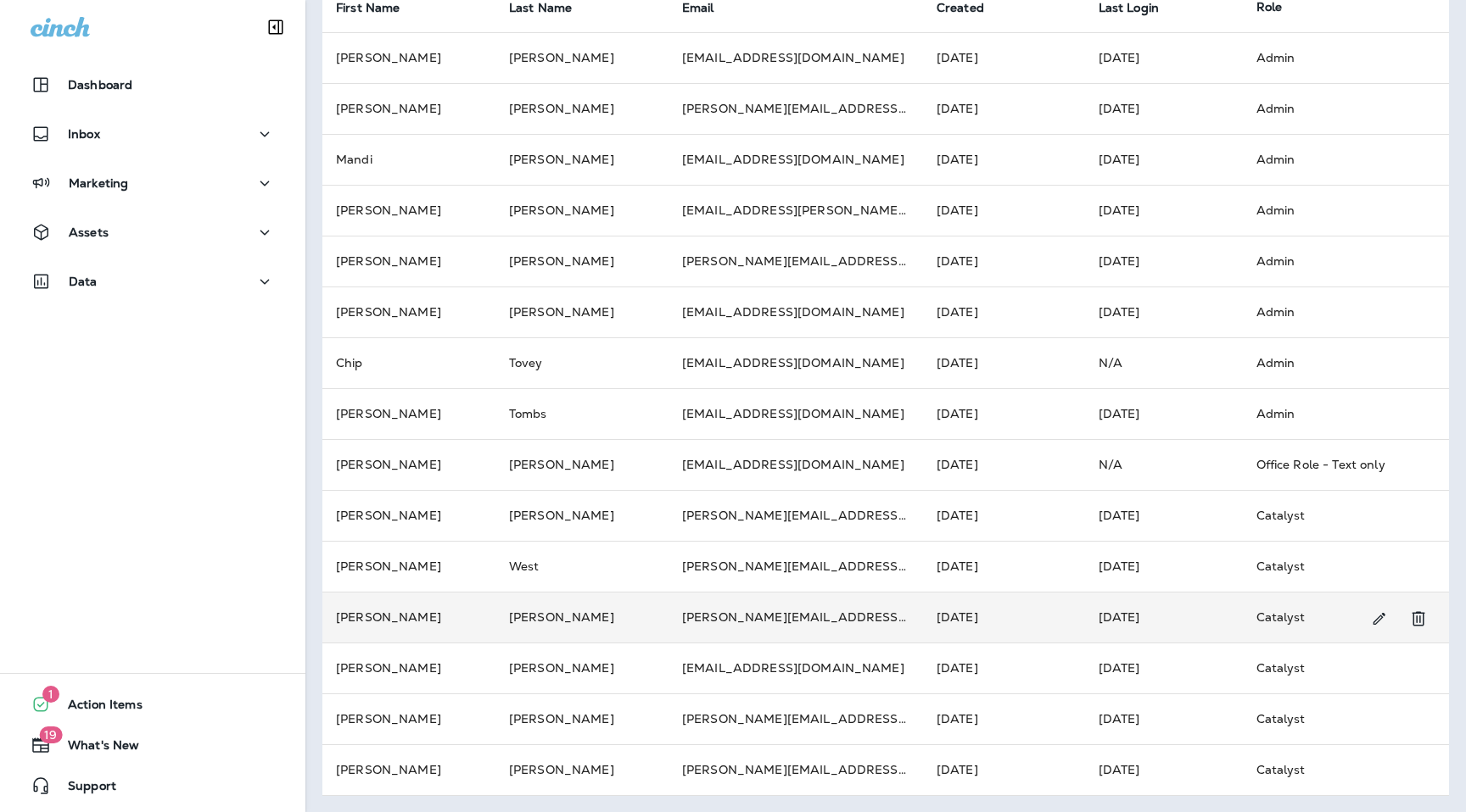
click at [429, 619] on td "[PERSON_NAME]" at bounding box center [409, 617] width 173 height 51
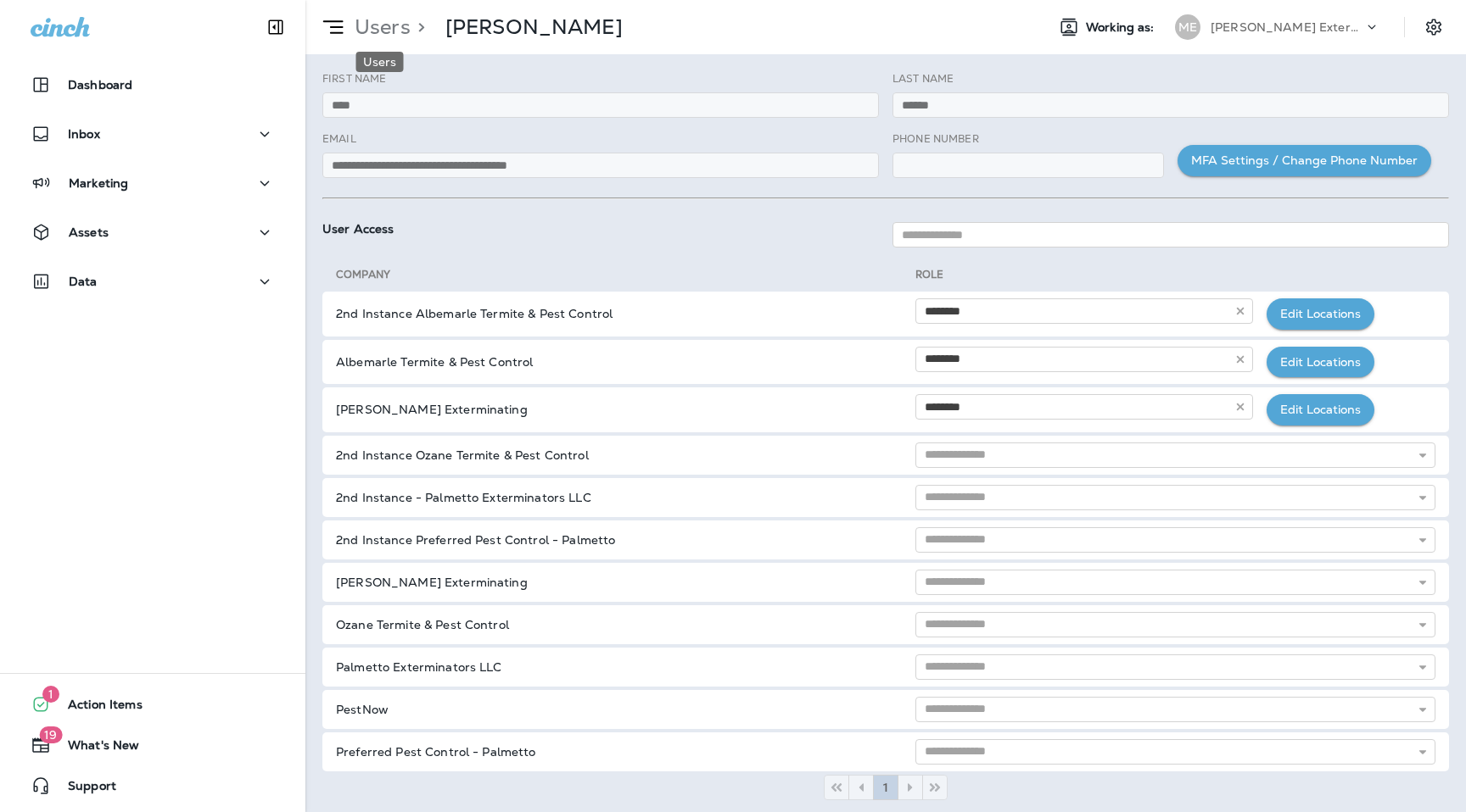
click at [370, 20] on p "Users" at bounding box center [378, 27] width 62 height 26
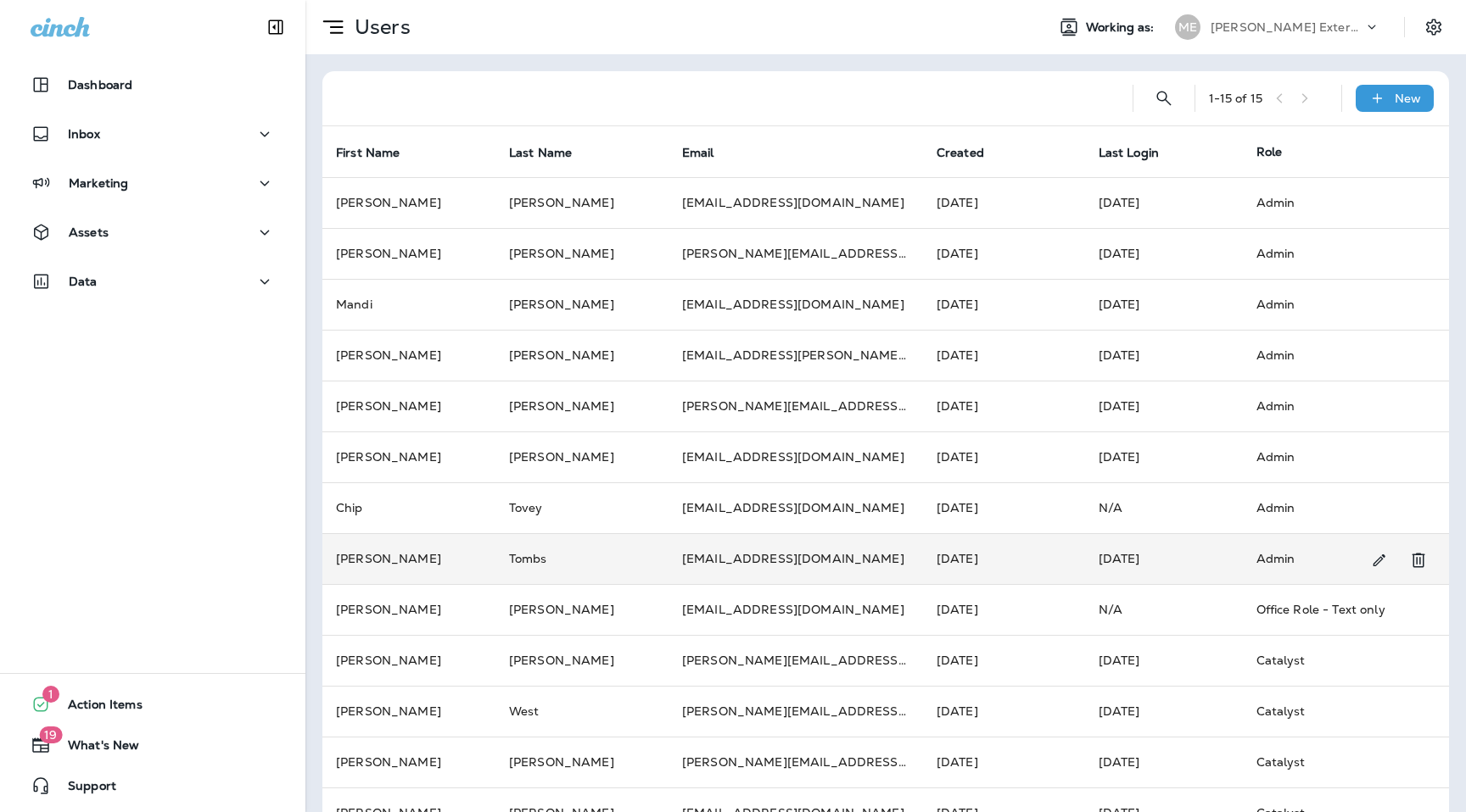
scroll to position [145, 0]
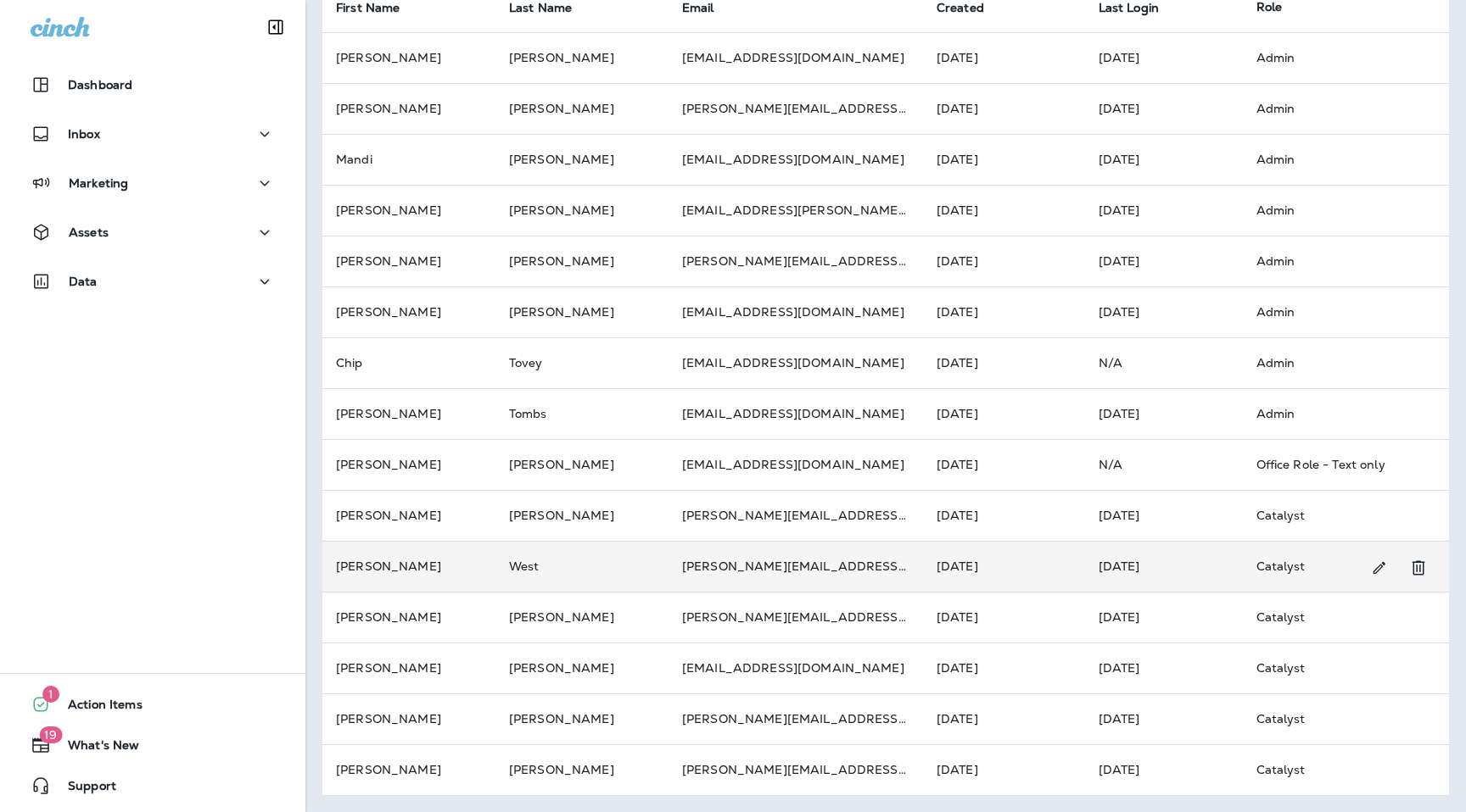
click at [495, 561] on td "West" at bounding box center [582, 566] width 173 height 51
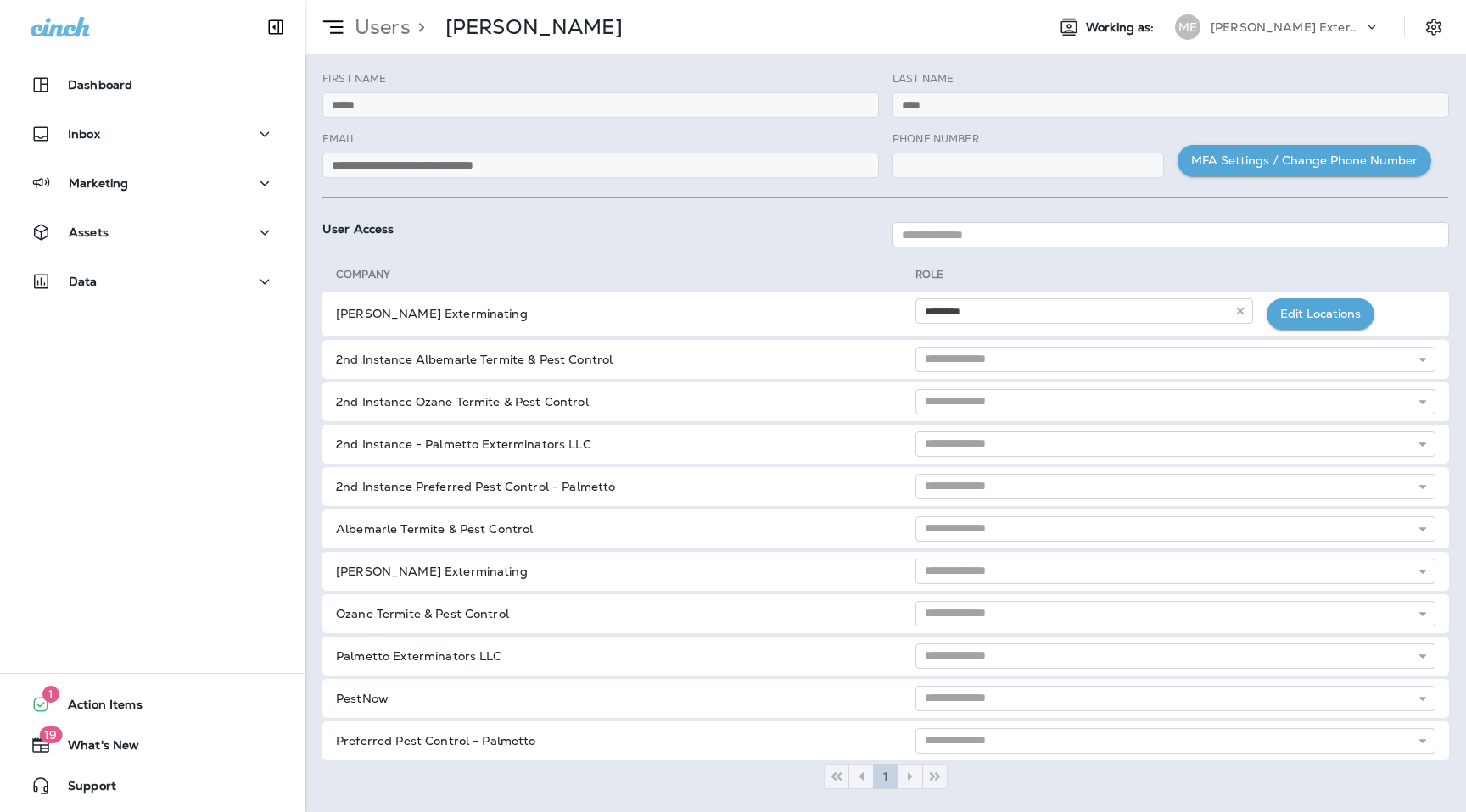
click at [402, 29] on p "Users" at bounding box center [378, 27] width 62 height 26
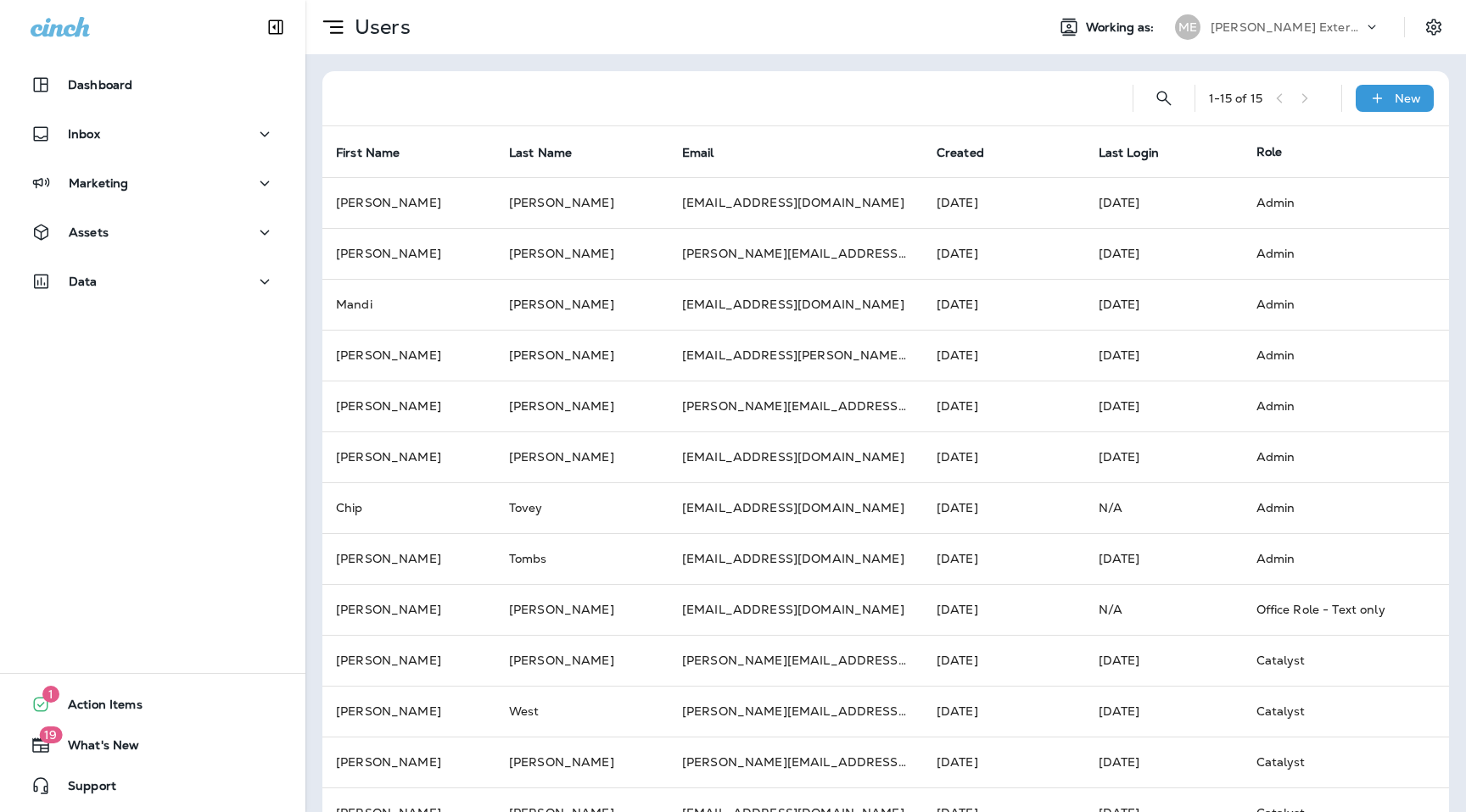
scroll to position [145, 0]
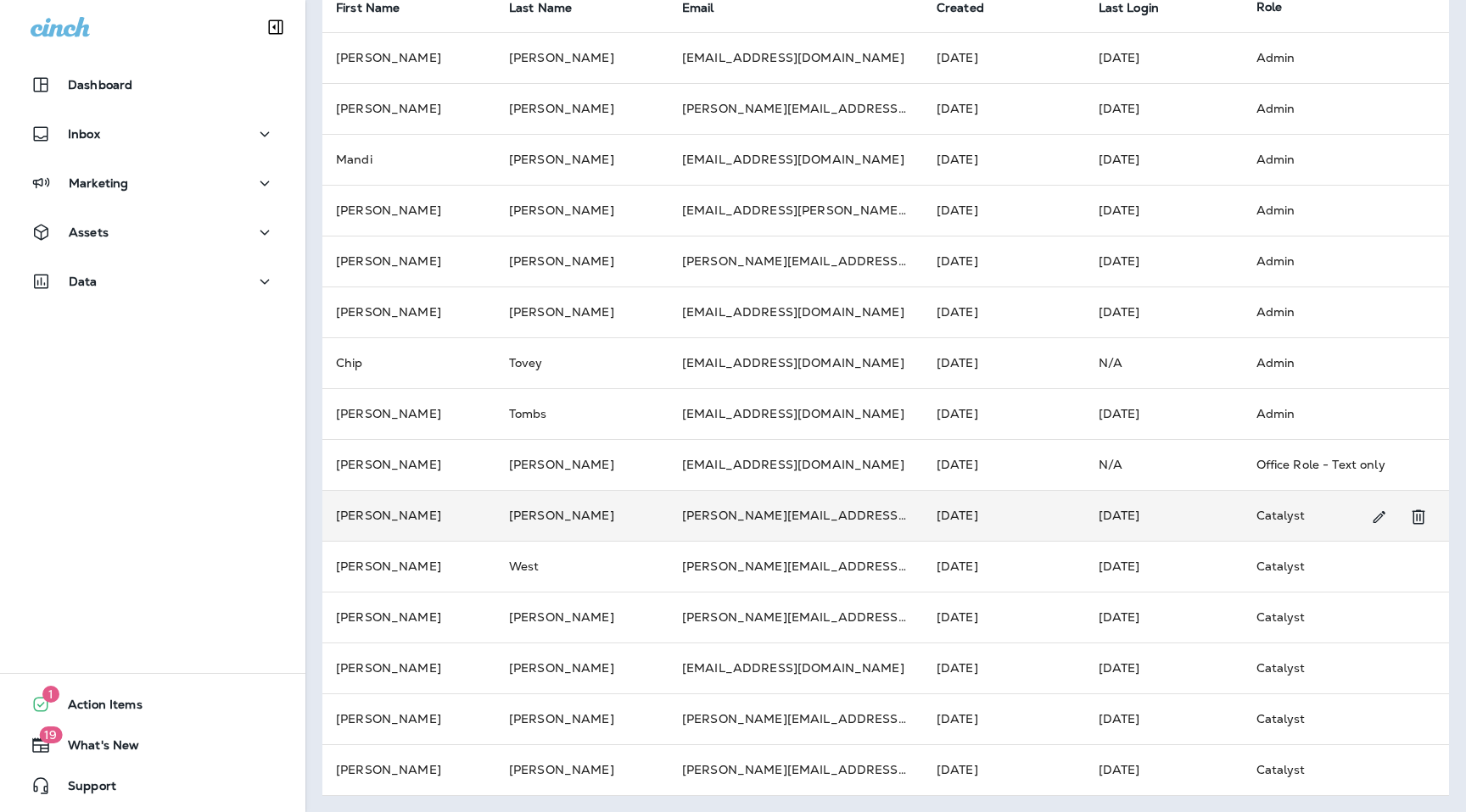
click at [513, 514] on td "[PERSON_NAME]" at bounding box center [582, 515] width 173 height 51
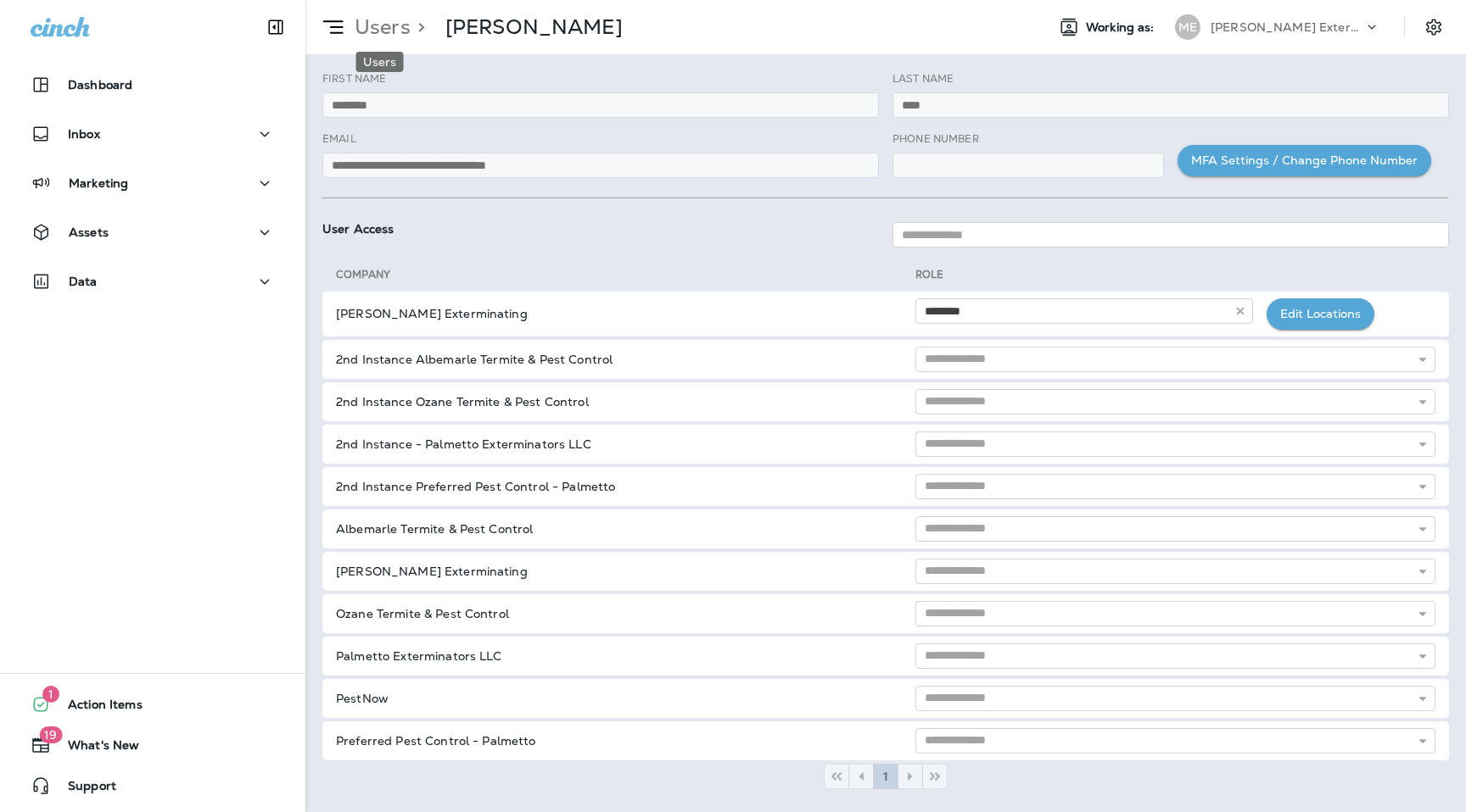
click at [387, 19] on p "Users" at bounding box center [378, 27] width 62 height 26
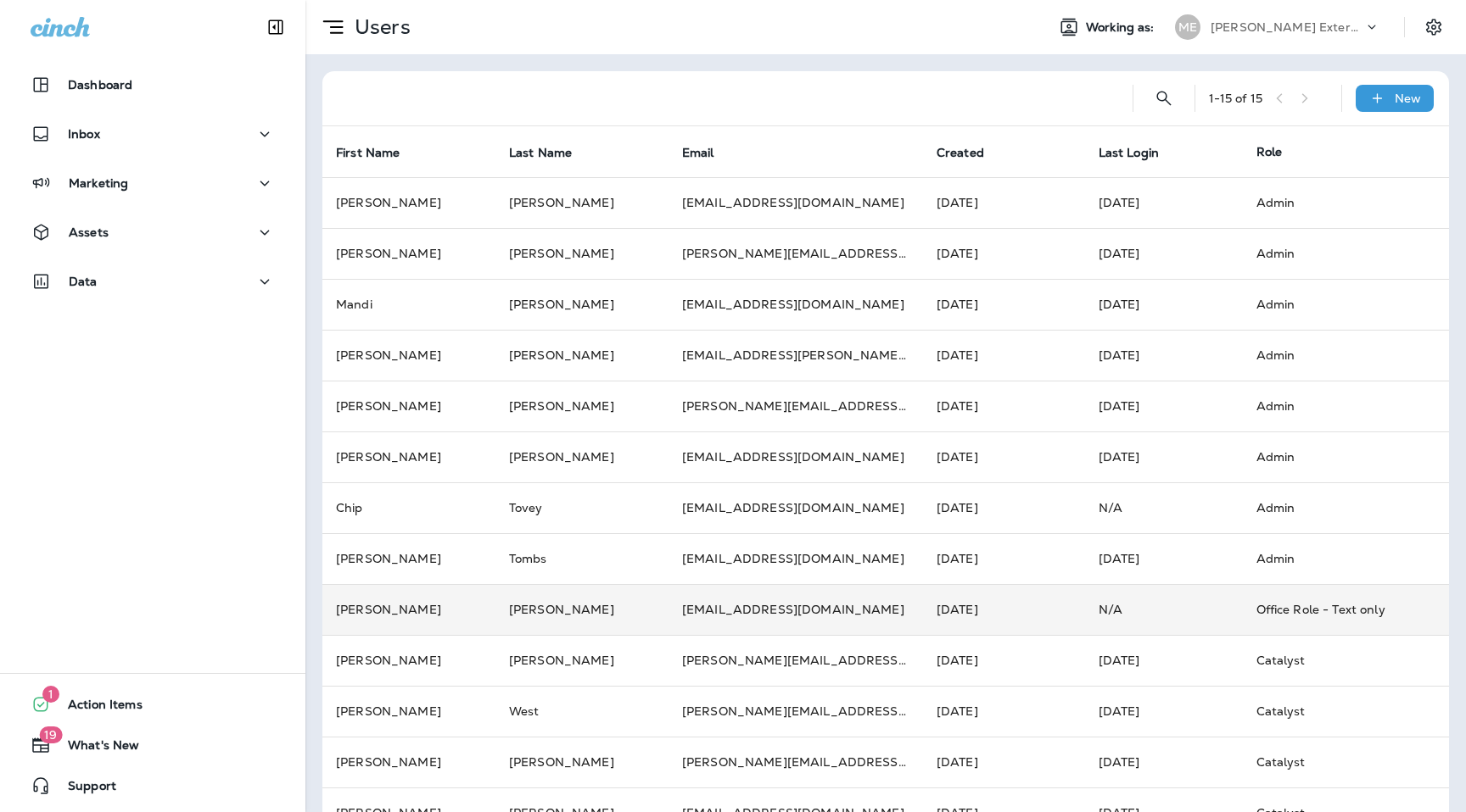
scroll to position [145, 0]
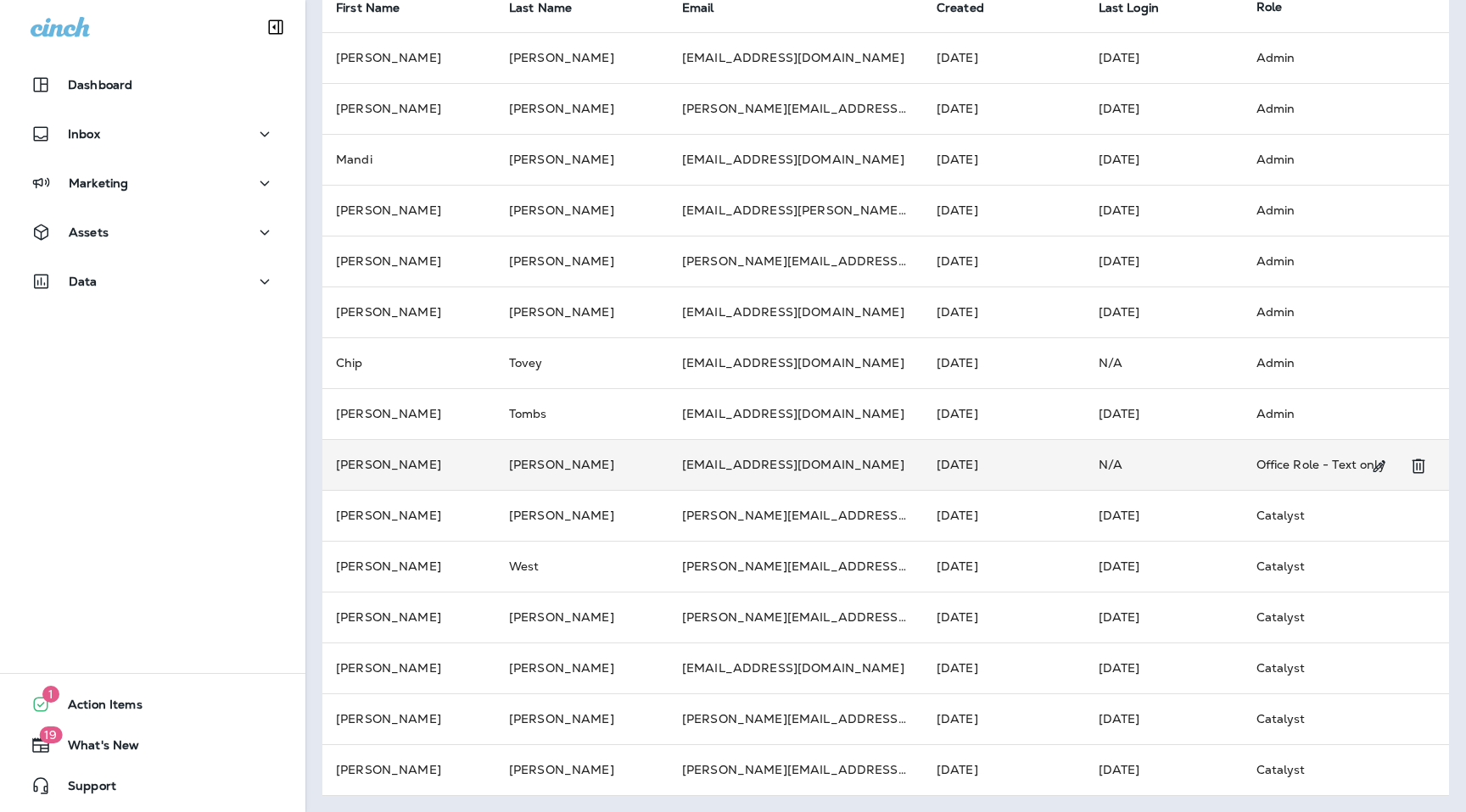
click at [495, 468] on td "[PERSON_NAME]" at bounding box center [582, 465] width 173 height 51
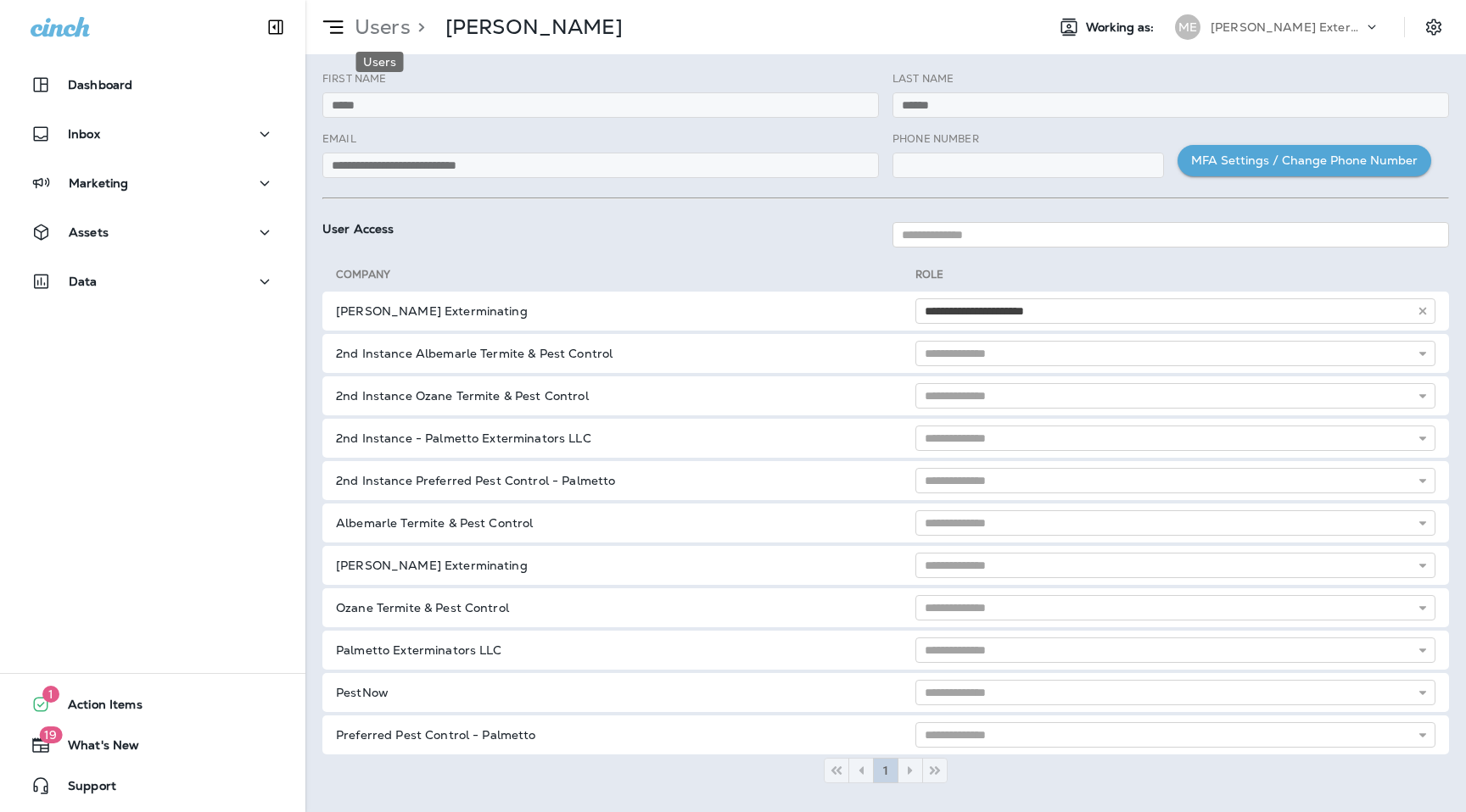
click at [374, 25] on p "Users" at bounding box center [378, 27] width 62 height 26
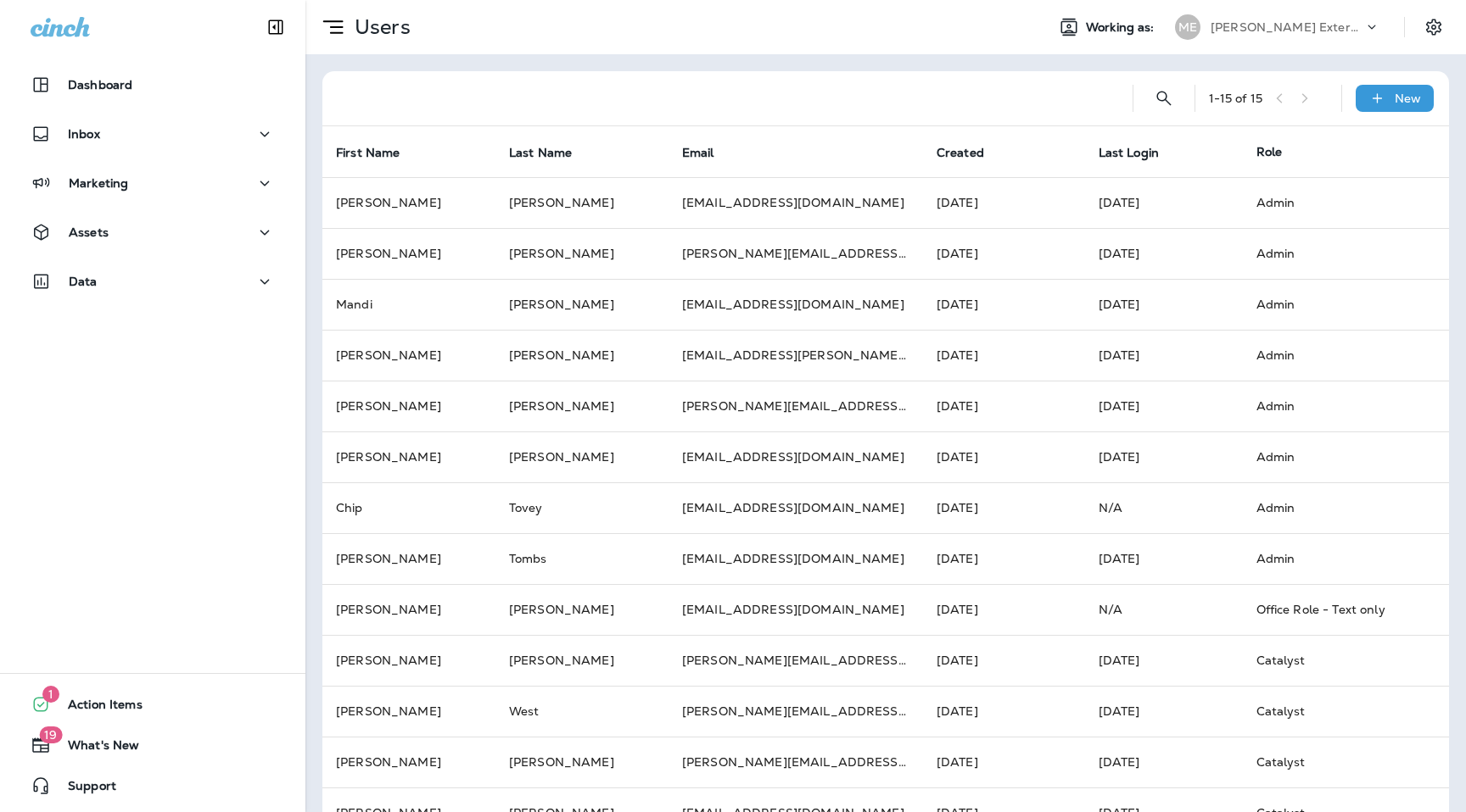
click at [1334, 19] on div "[PERSON_NAME] Exterminating" at bounding box center [1286, 27] width 153 height 26
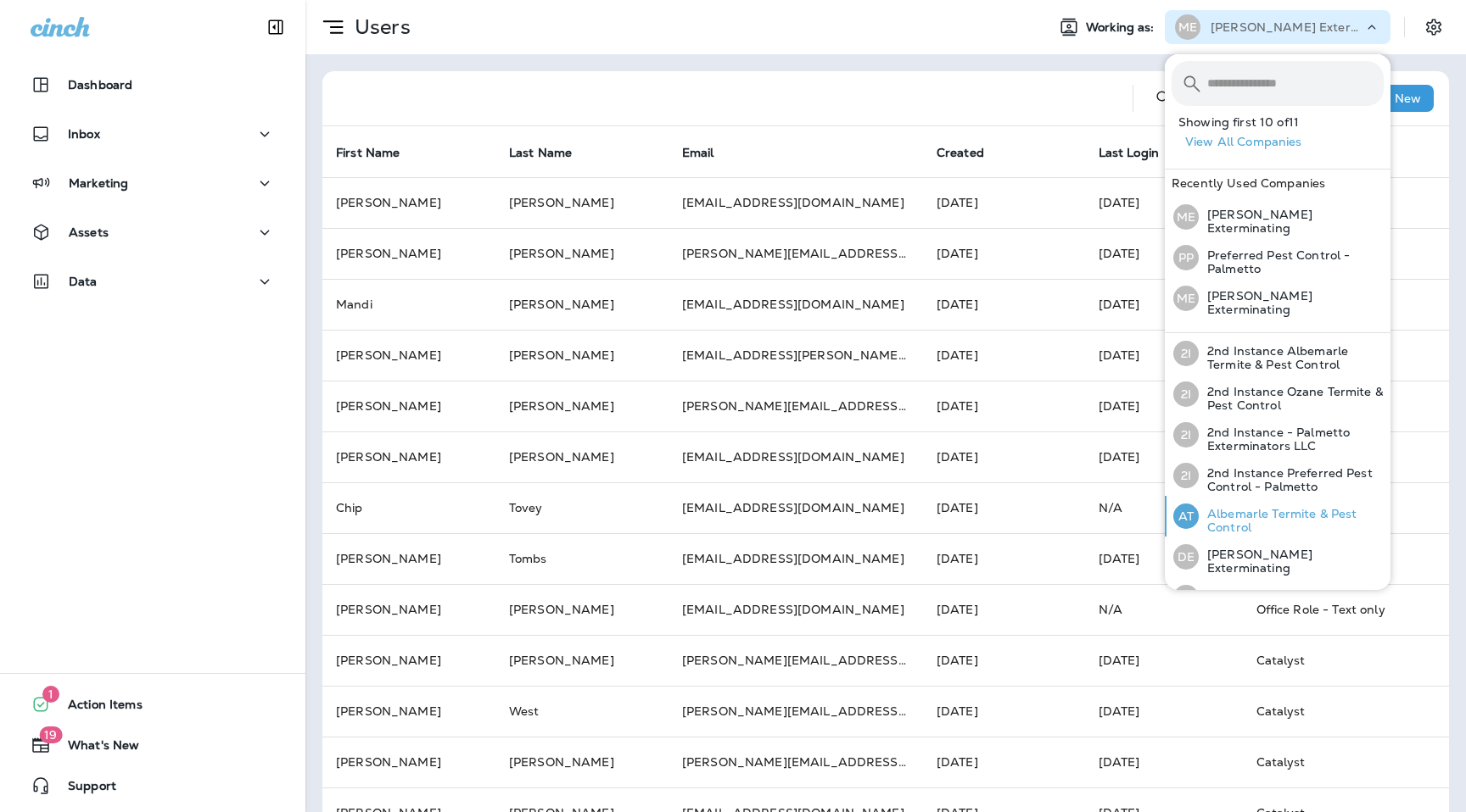
click at [1264, 507] on p "Albemarle Termite & Pest Control" at bounding box center [1290, 520] width 185 height 27
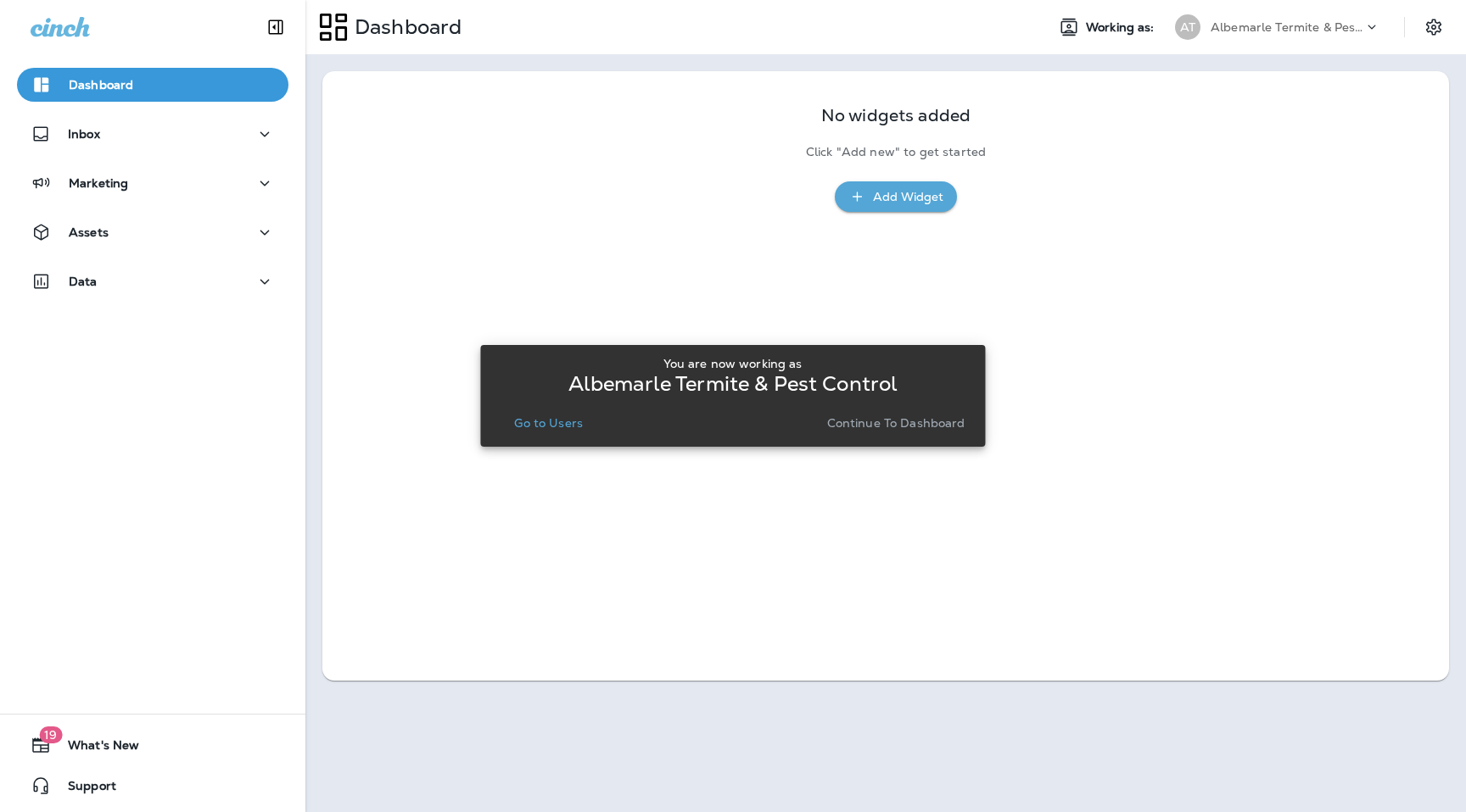
click at [521, 430] on p "Go to Users" at bounding box center [548, 423] width 69 height 13
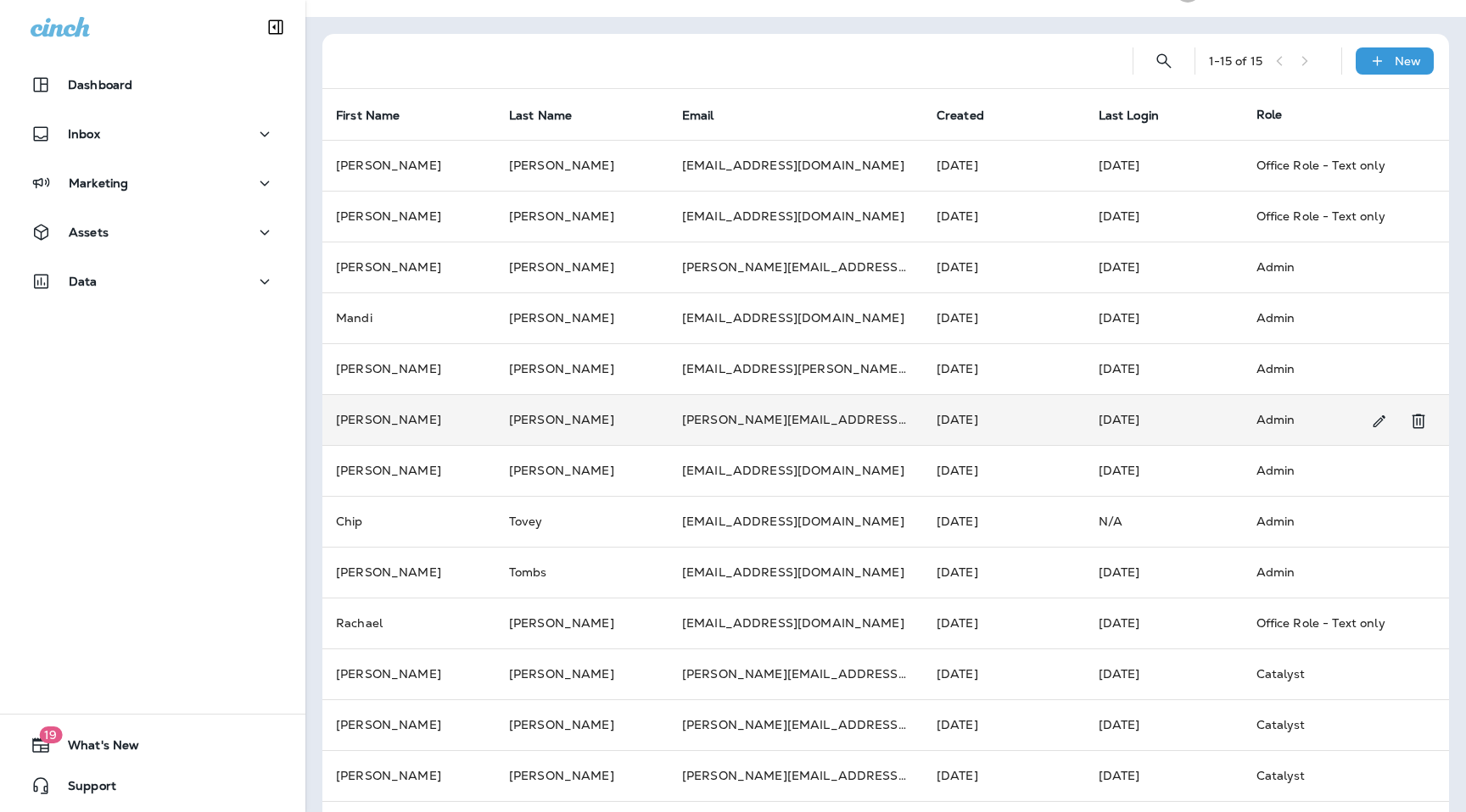
scroll to position [145, 0]
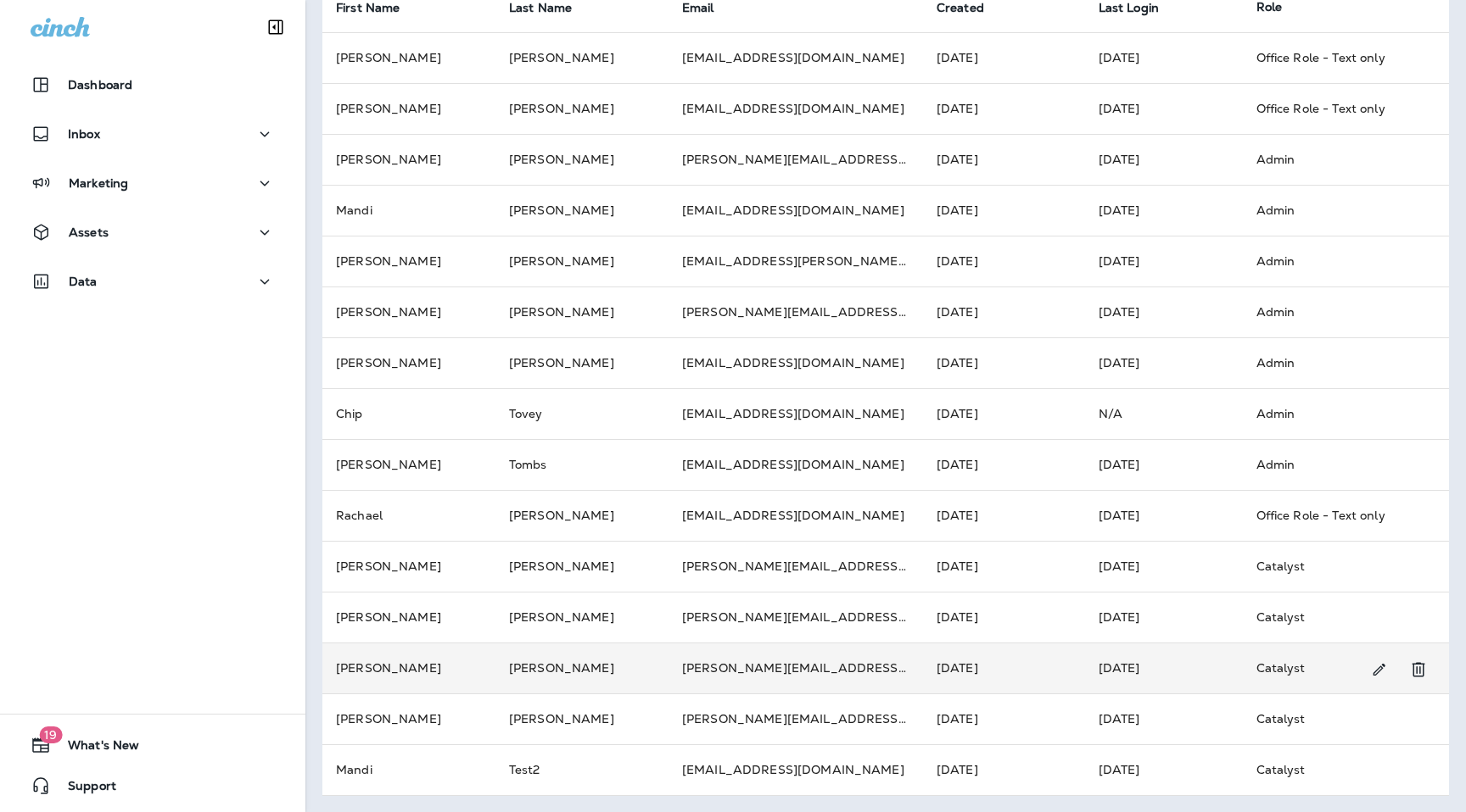
click at [579, 667] on td "[PERSON_NAME]" at bounding box center [582, 668] width 173 height 51
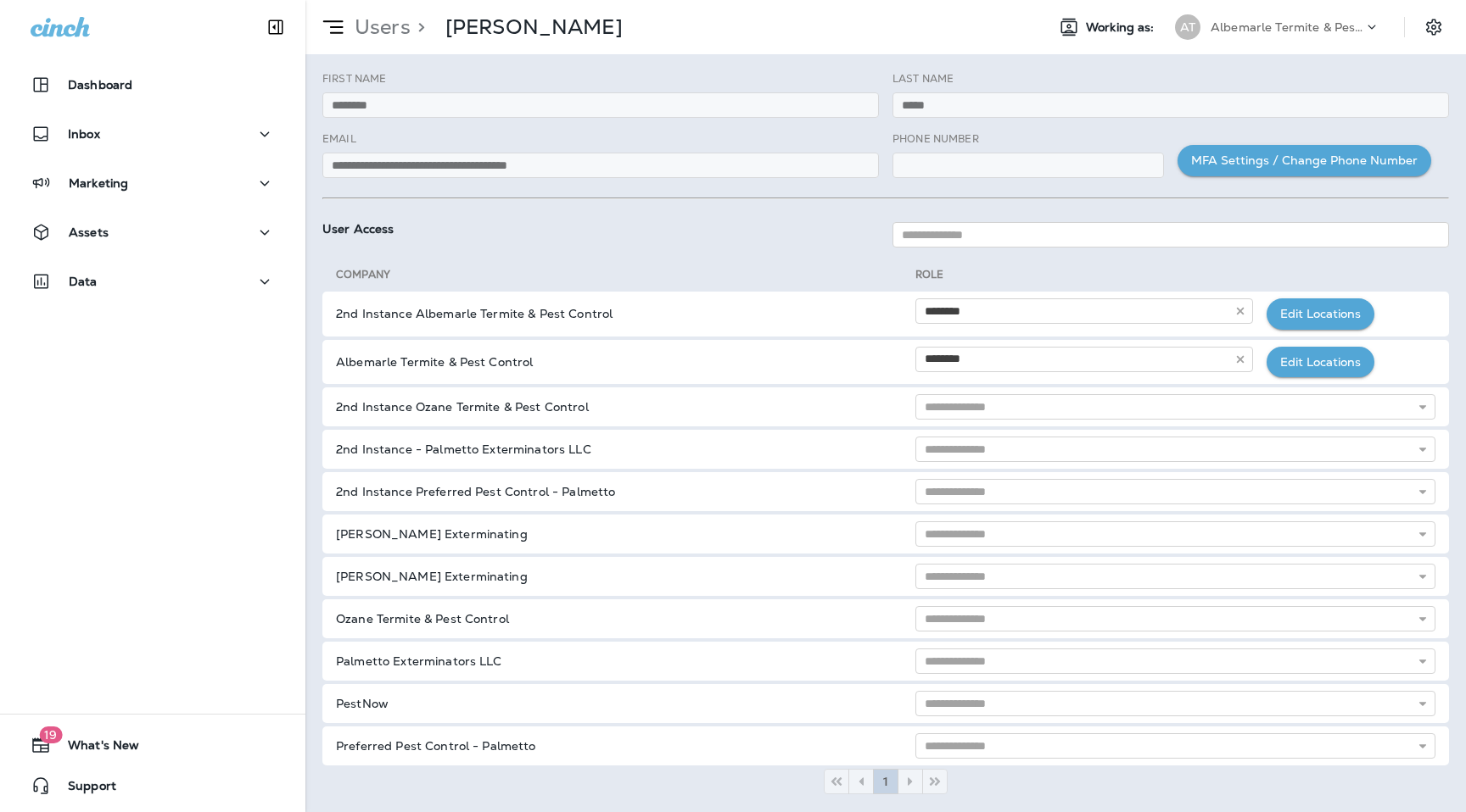
click at [385, 31] on p "Users" at bounding box center [378, 27] width 62 height 26
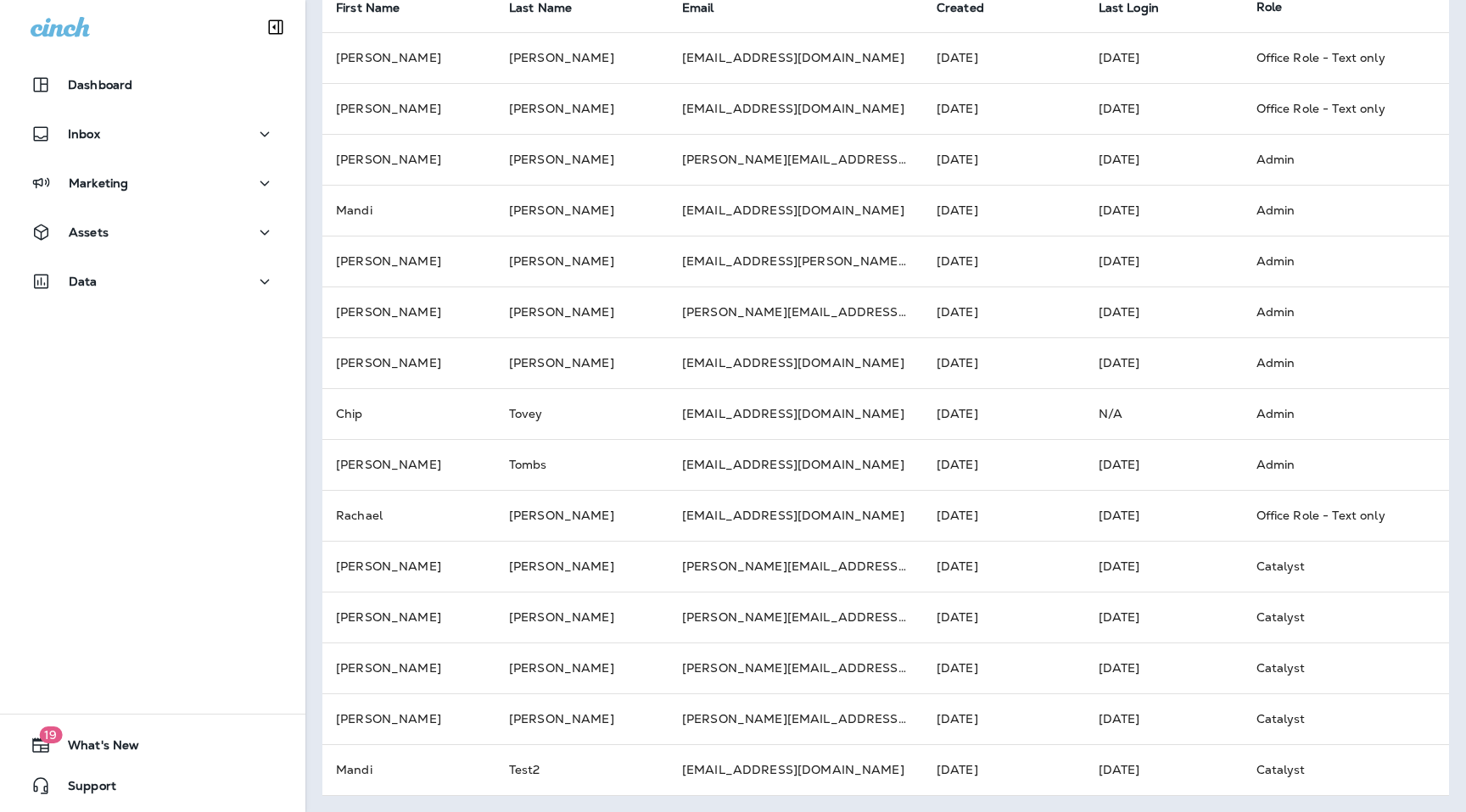
scroll to position [142, 0]
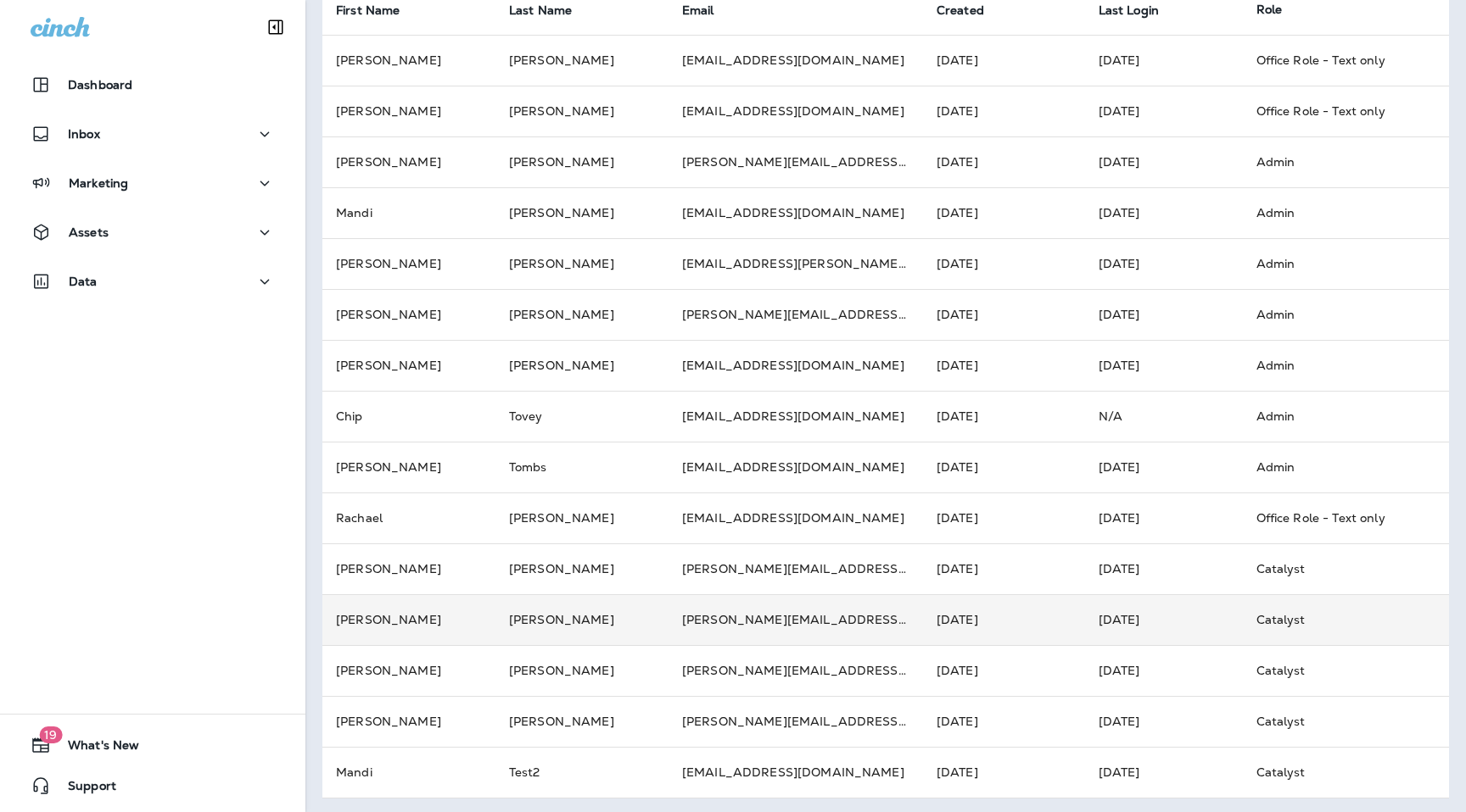
click at [457, 620] on td "[PERSON_NAME]" at bounding box center [409, 619] width 173 height 51
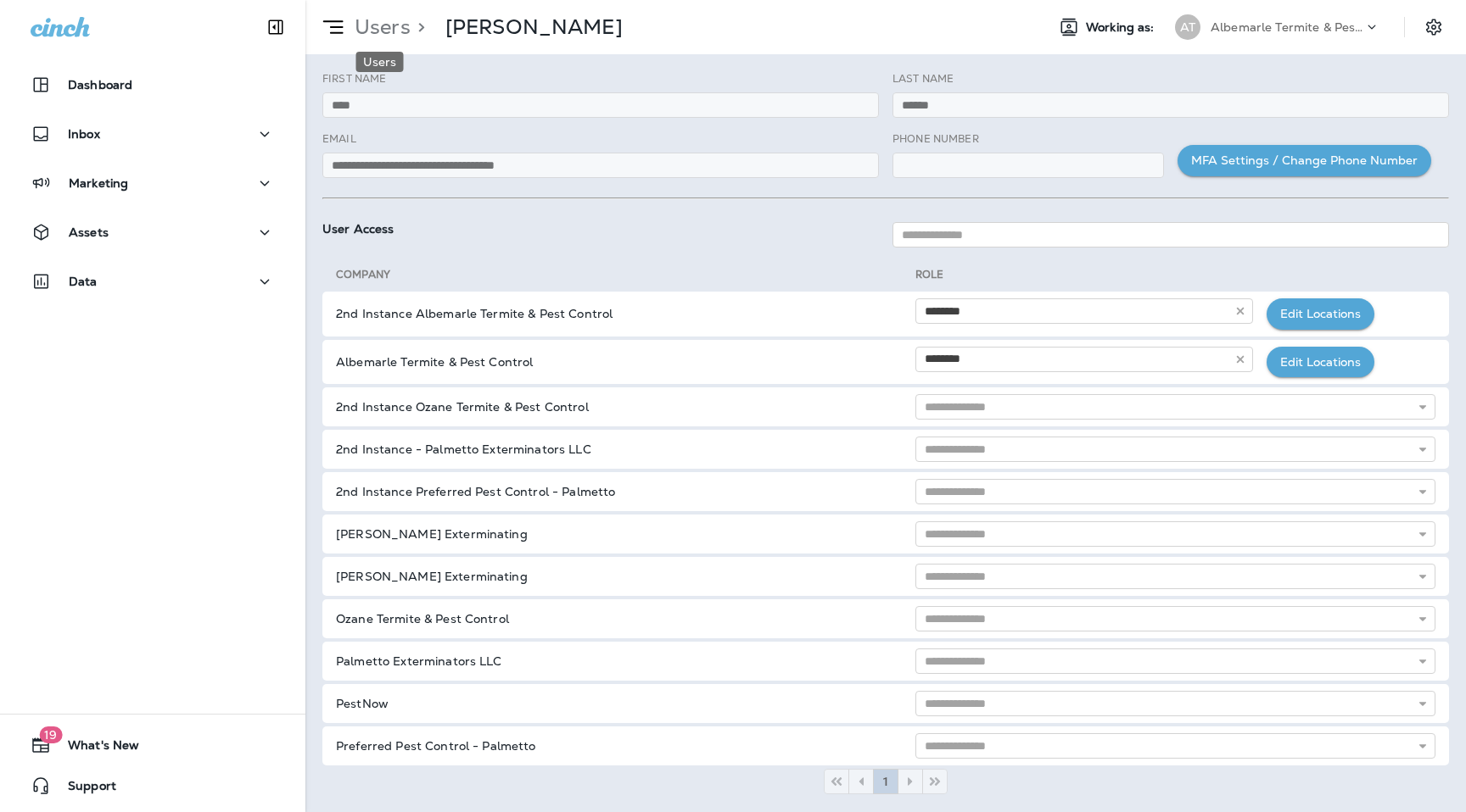
click at [370, 15] on p "Users" at bounding box center [378, 27] width 62 height 26
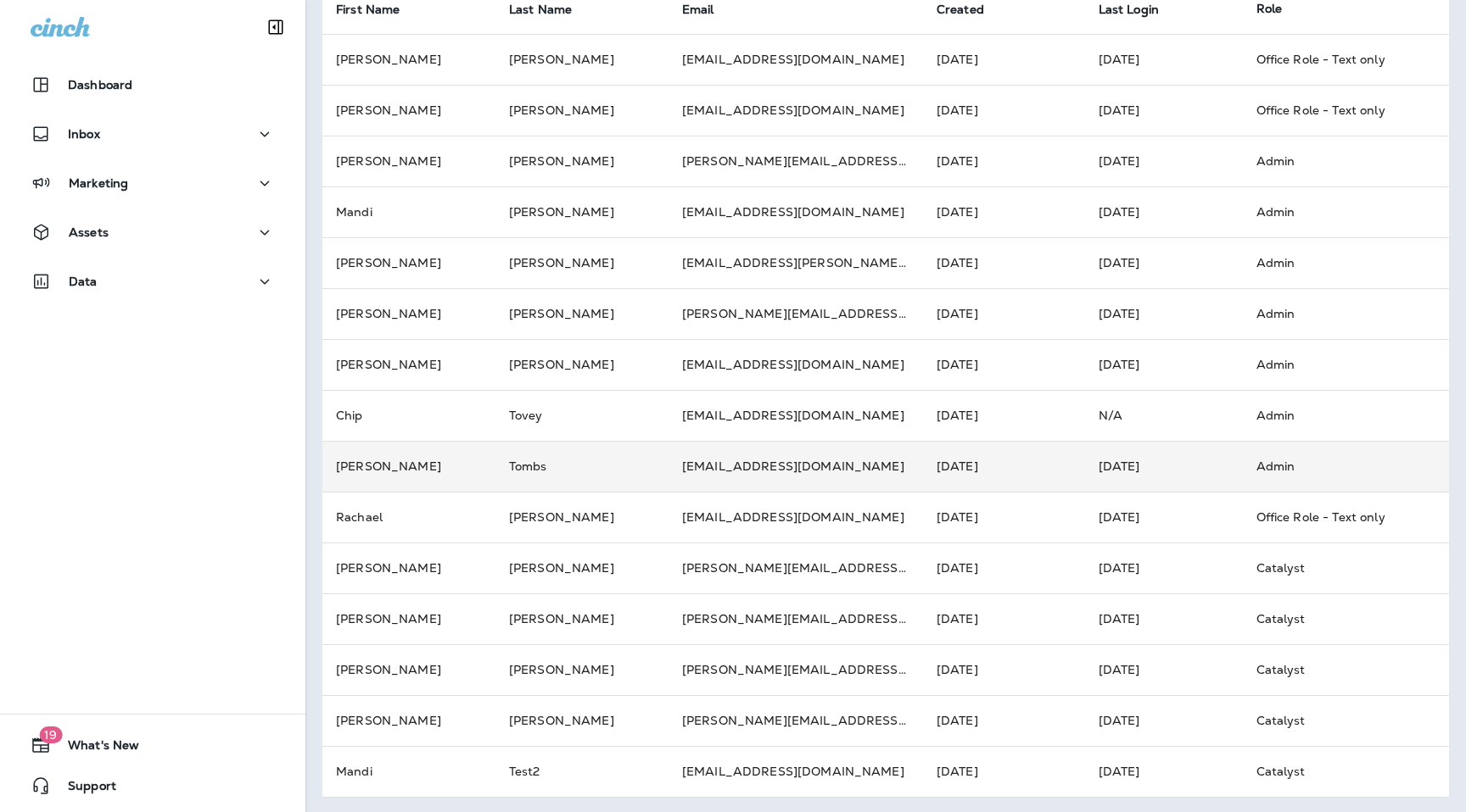
scroll to position [142, 0]
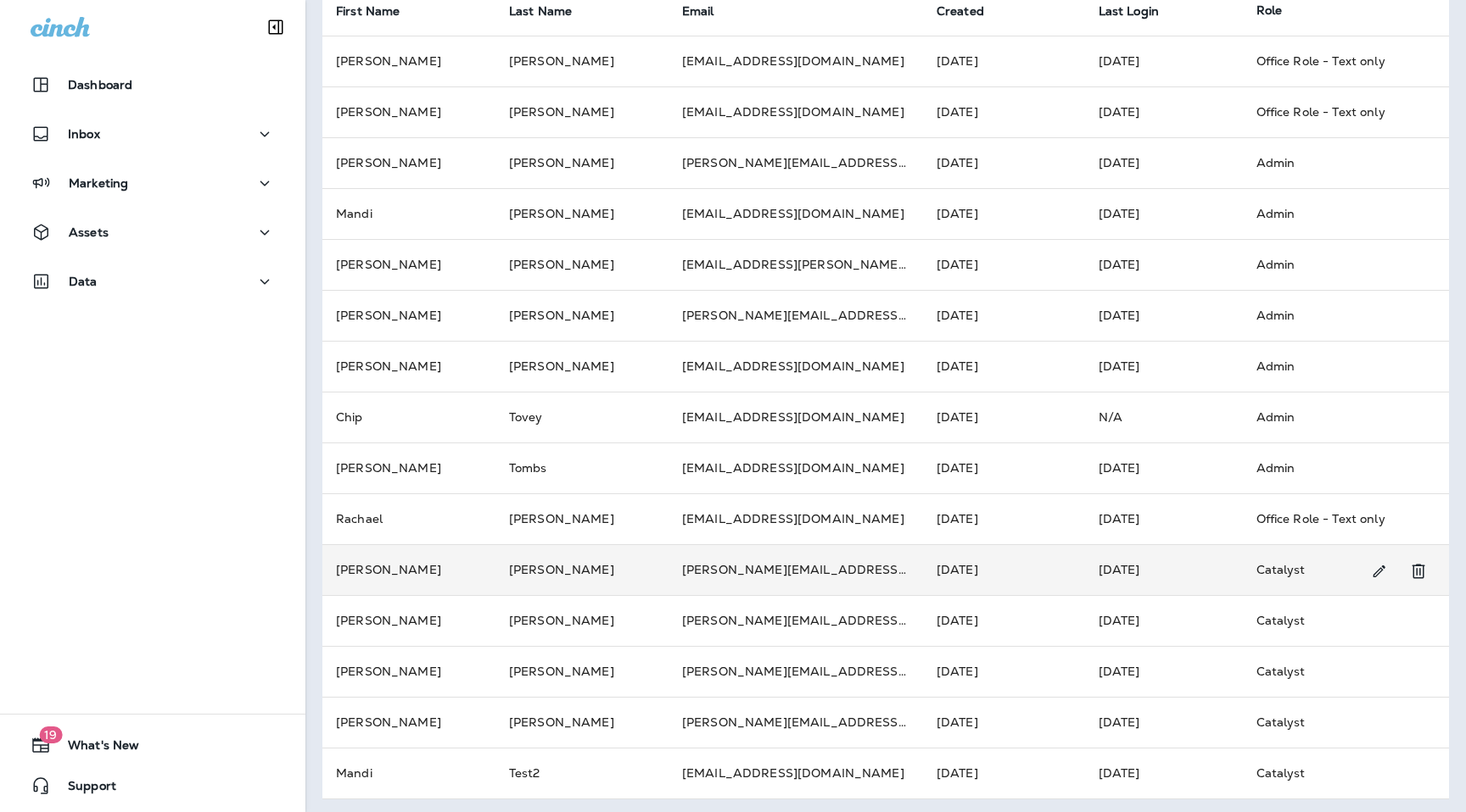
click at [462, 571] on td "[PERSON_NAME]" at bounding box center [409, 569] width 173 height 51
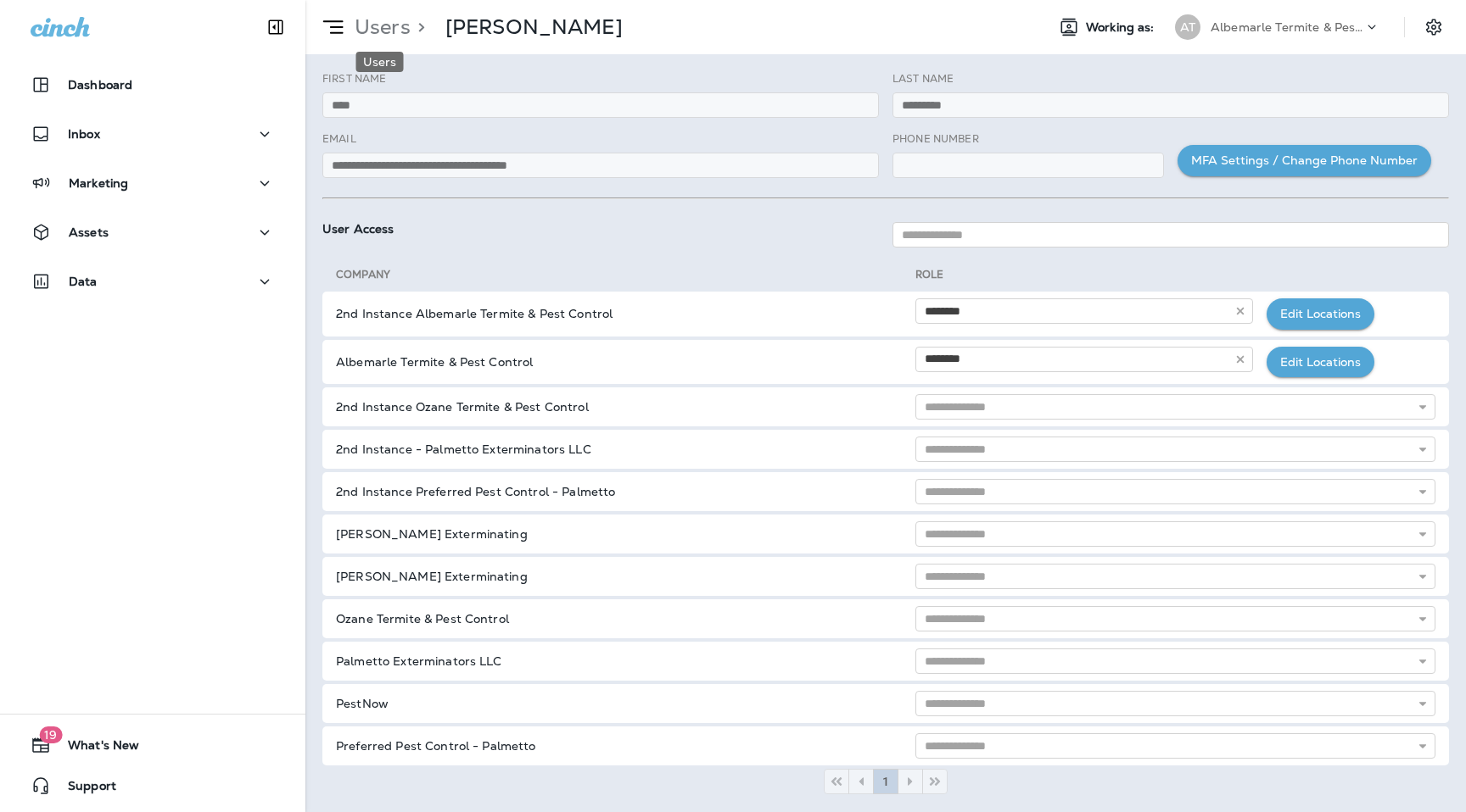
click at [400, 26] on p "Users" at bounding box center [378, 27] width 62 height 26
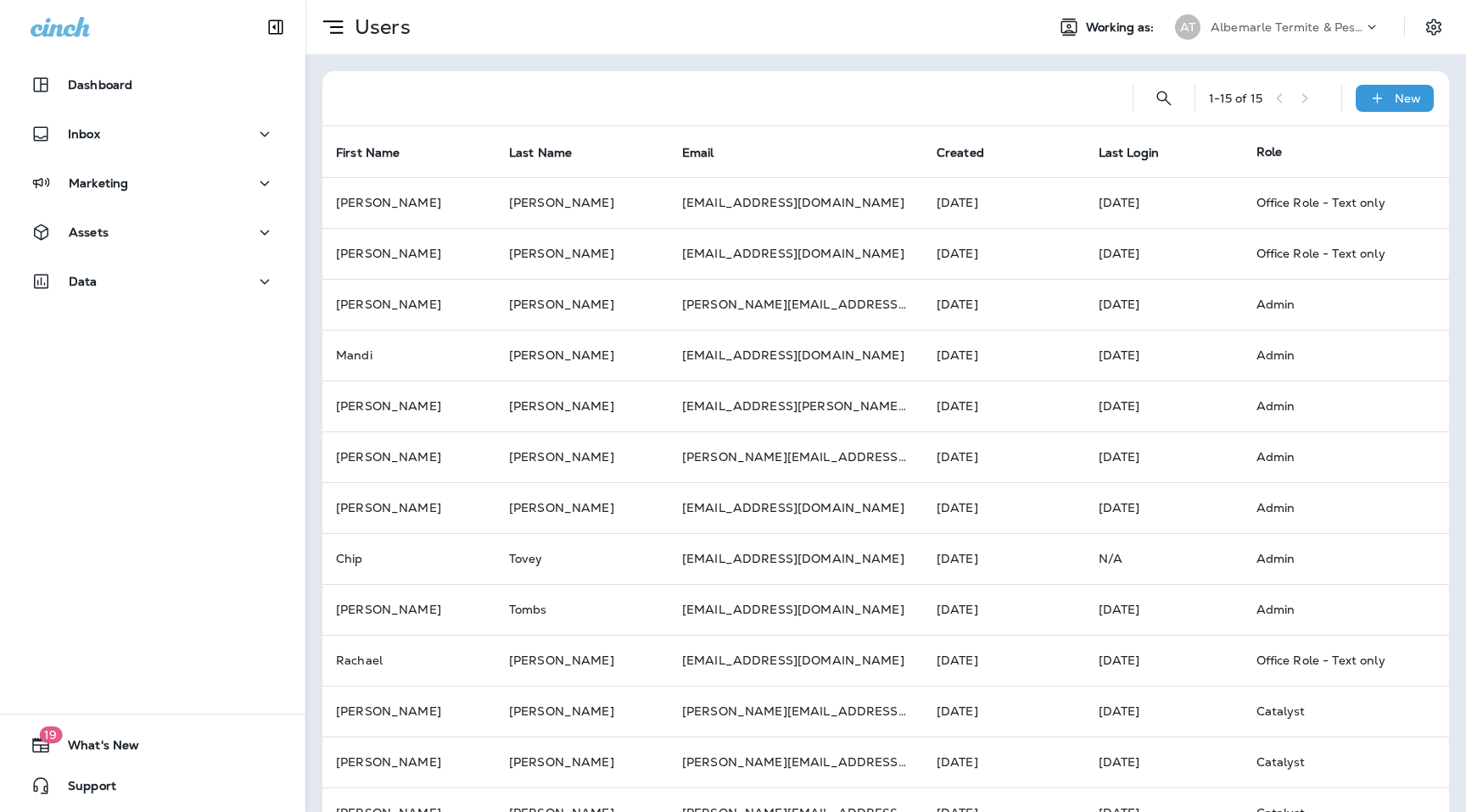
click at [1267, 41] on div "AT Albemarle Termite & Pest Control" at bounding box center [1277, 27] width 226 height 34
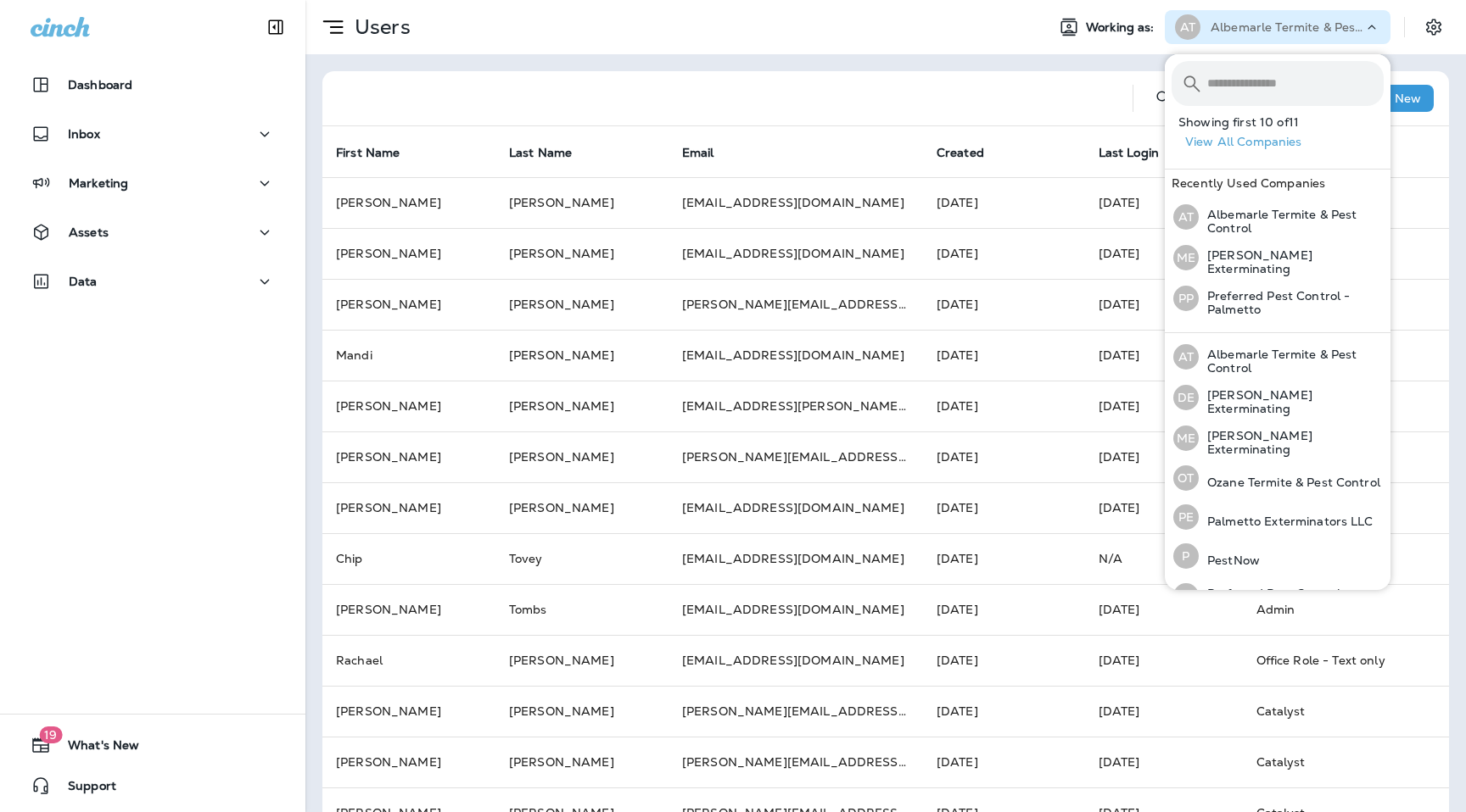
scroll to position [185, 0]
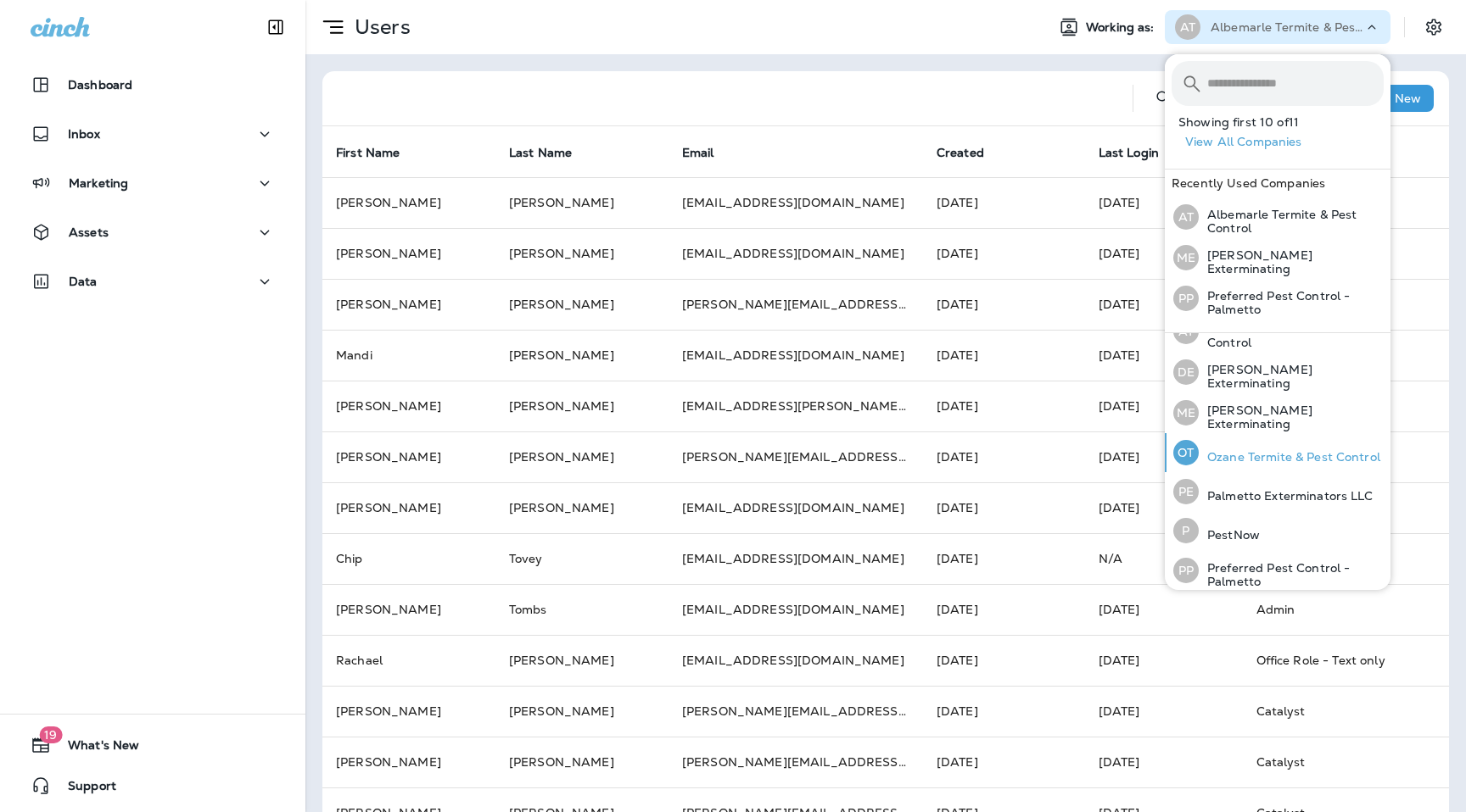
click at [1266, 450] on p "Ozane Termite & Pest Control" at bounding box center [1288, 457] width 181 height 13
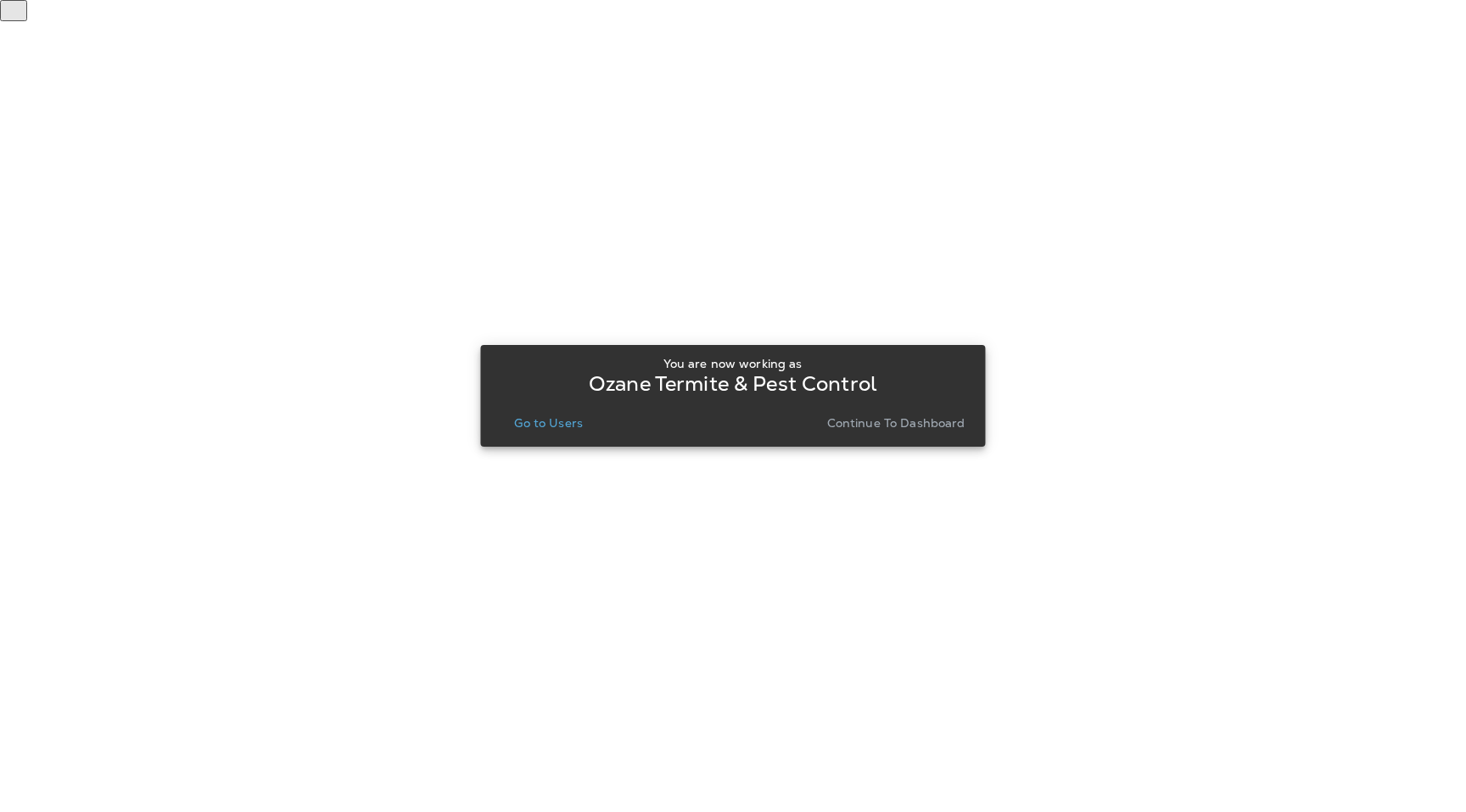
click at [550, 424] on p "Go to Users" at bounding box center [548, 423] width 69 height 13
